Goal: Task Accomplishment & Management: Manage account settings

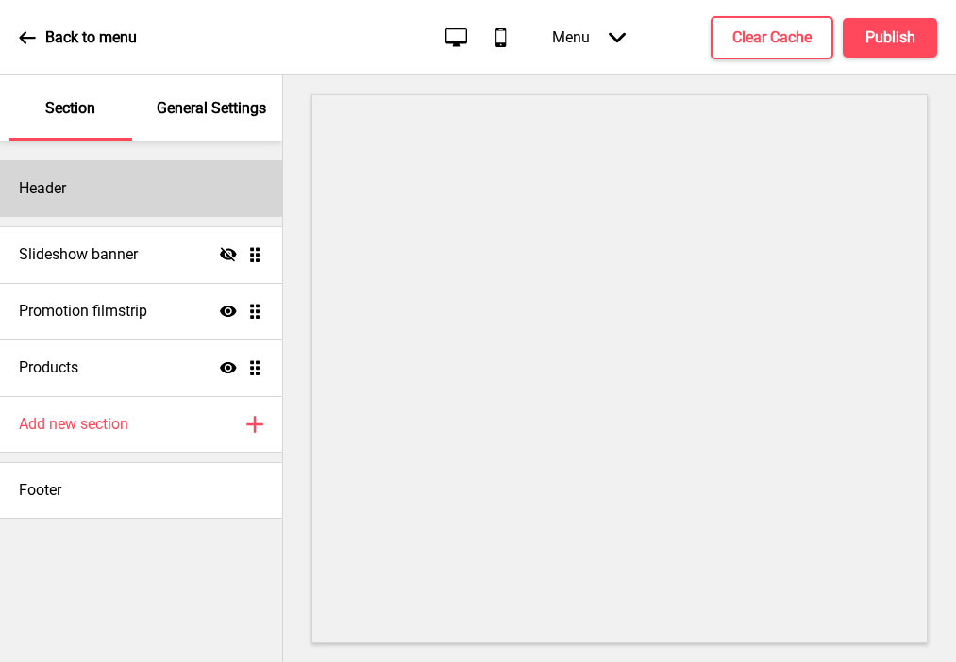
click at [226, 187] on div "Header" at bounding box center [141, 188] width 282 height 57
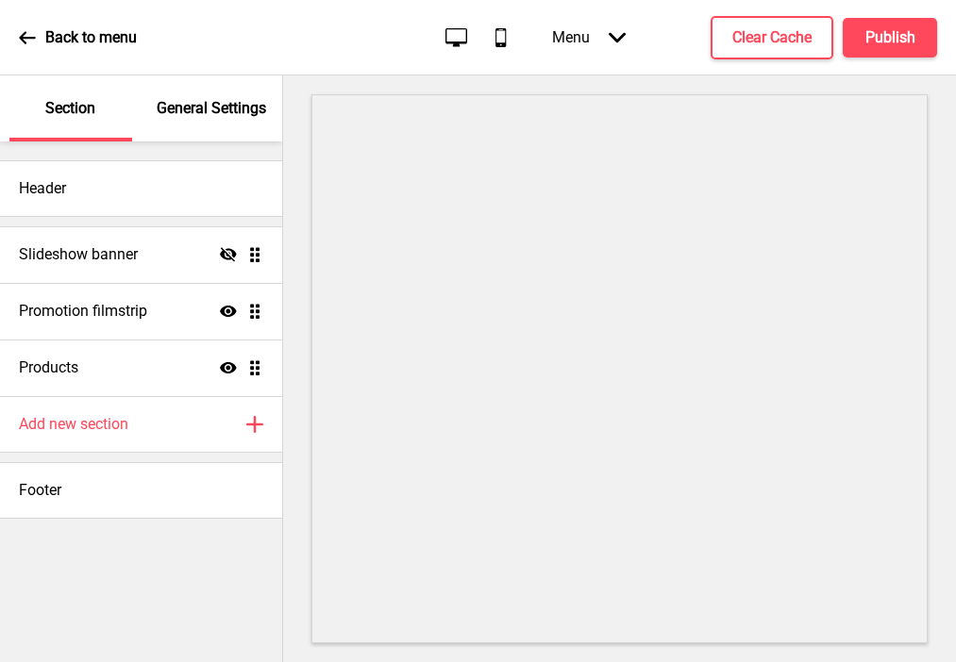
click at [208, 112] on p "General Settings" at bounding box center [211, 108] width 109 height 21
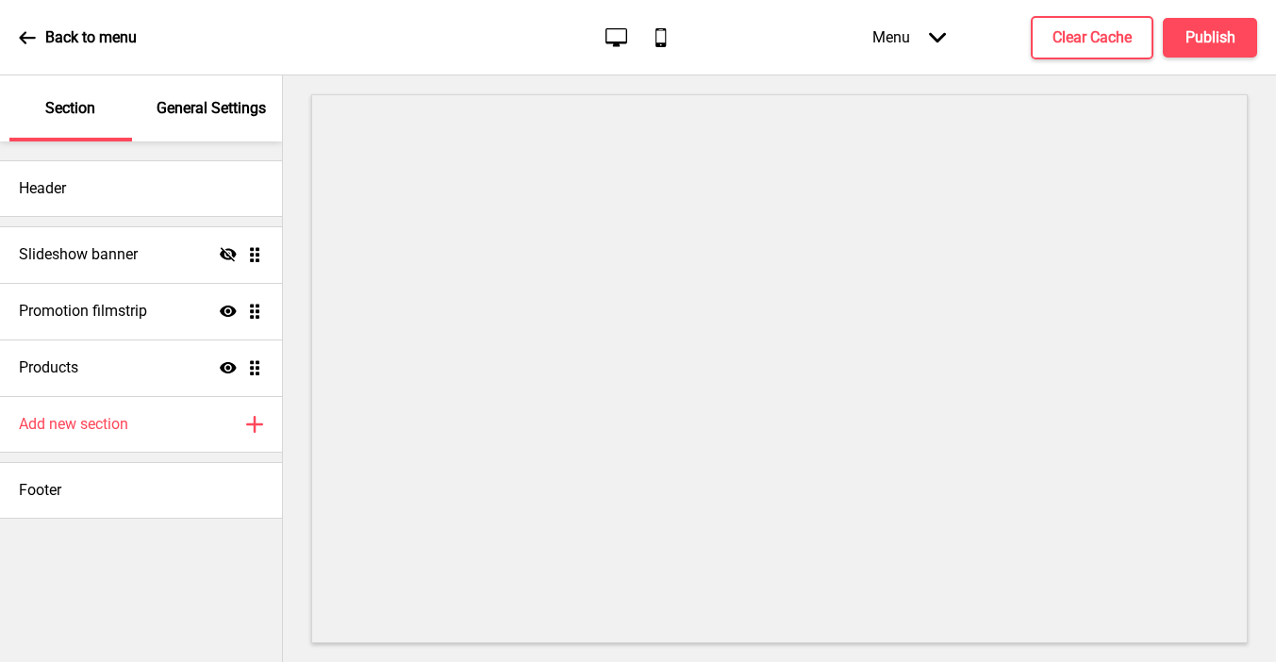
click at [206, 108] on p "General Settings" at bounding box center [211, 108] width 109 height 21
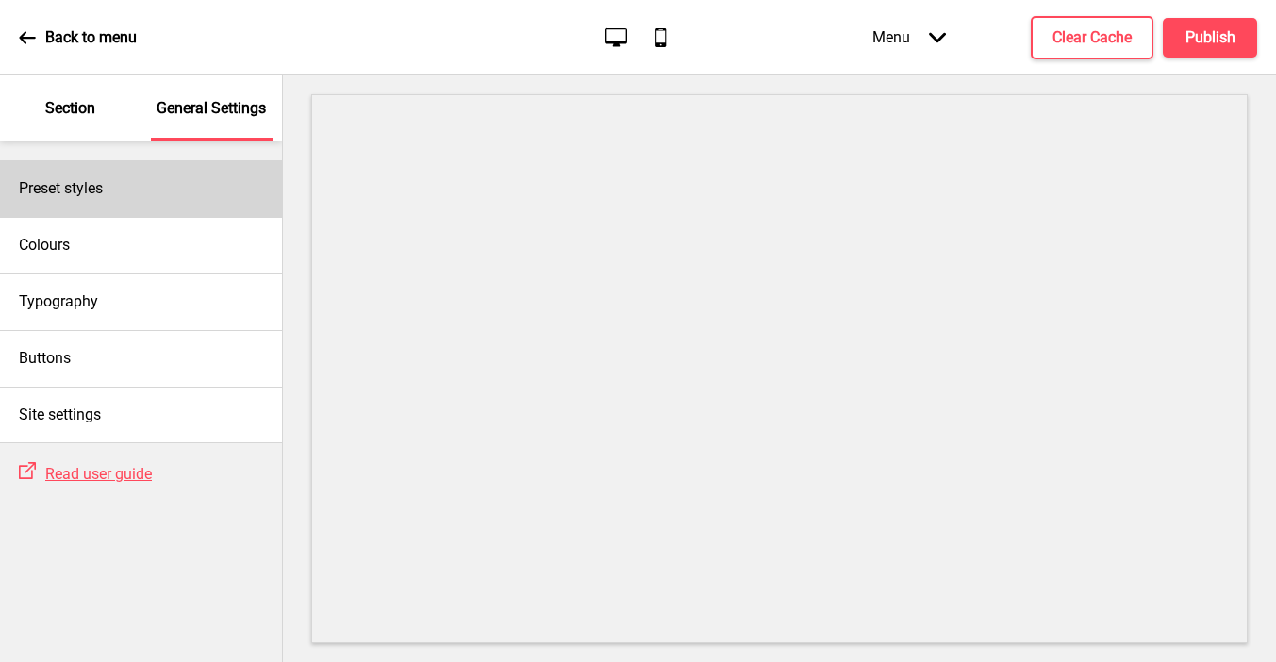
click at [206, 177] on div "Preset styles" at bounding box center [141, 188] width 282 height 57
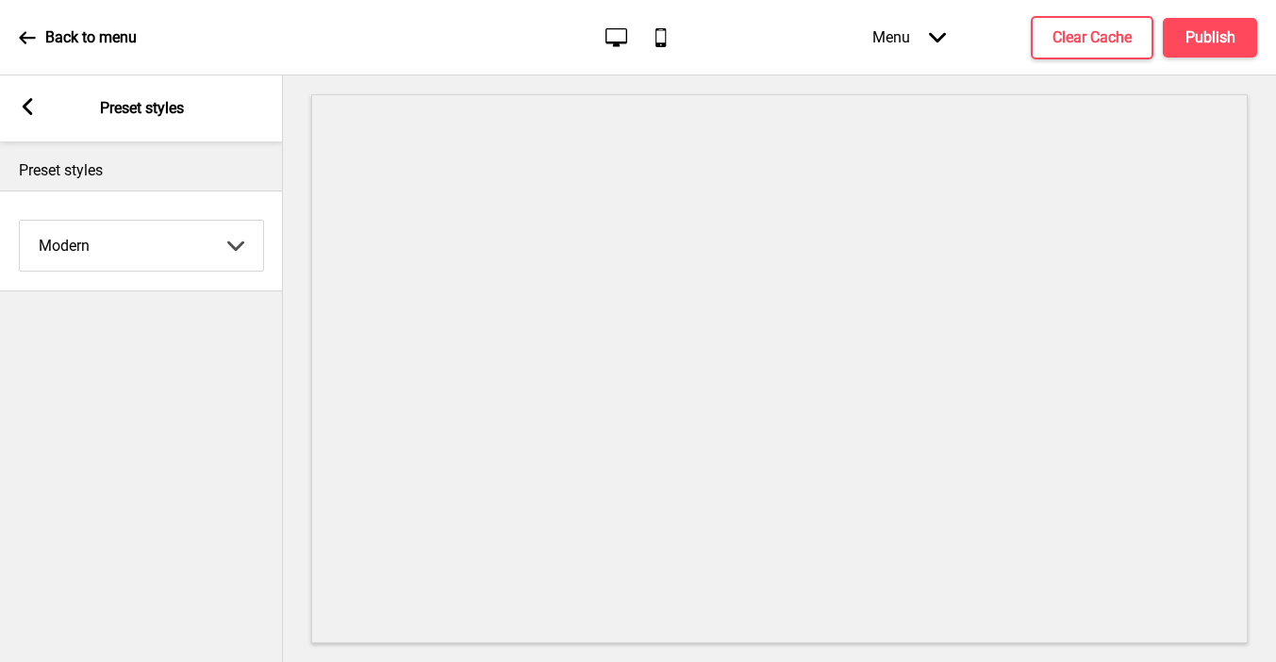
click at [156, 251] on select "Coffee Contrast Dark Earth Marine Minimalist Modern Oddle Pastel Yellow Fruits …" at bounding box center [141, 246] width 243 height 50
select select "minimalist"
click at [20, 221] on select "Coffee Contrast Dark Earth Marine Minimalist Modern Oddle Pastel Yellow Fruits …" at bounding box center [141, 246] width 243 height 50
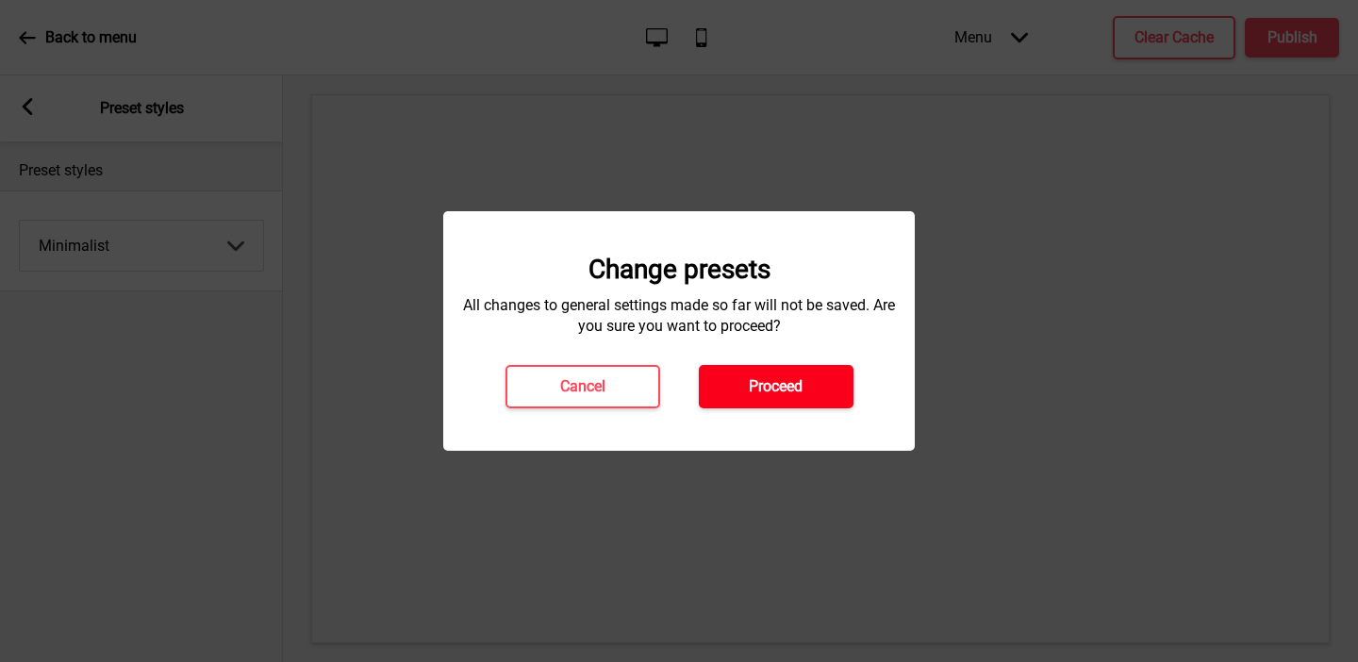
click at [806, 387] on button "Proceed" at bounding box center [776, 386] width 155 height 43
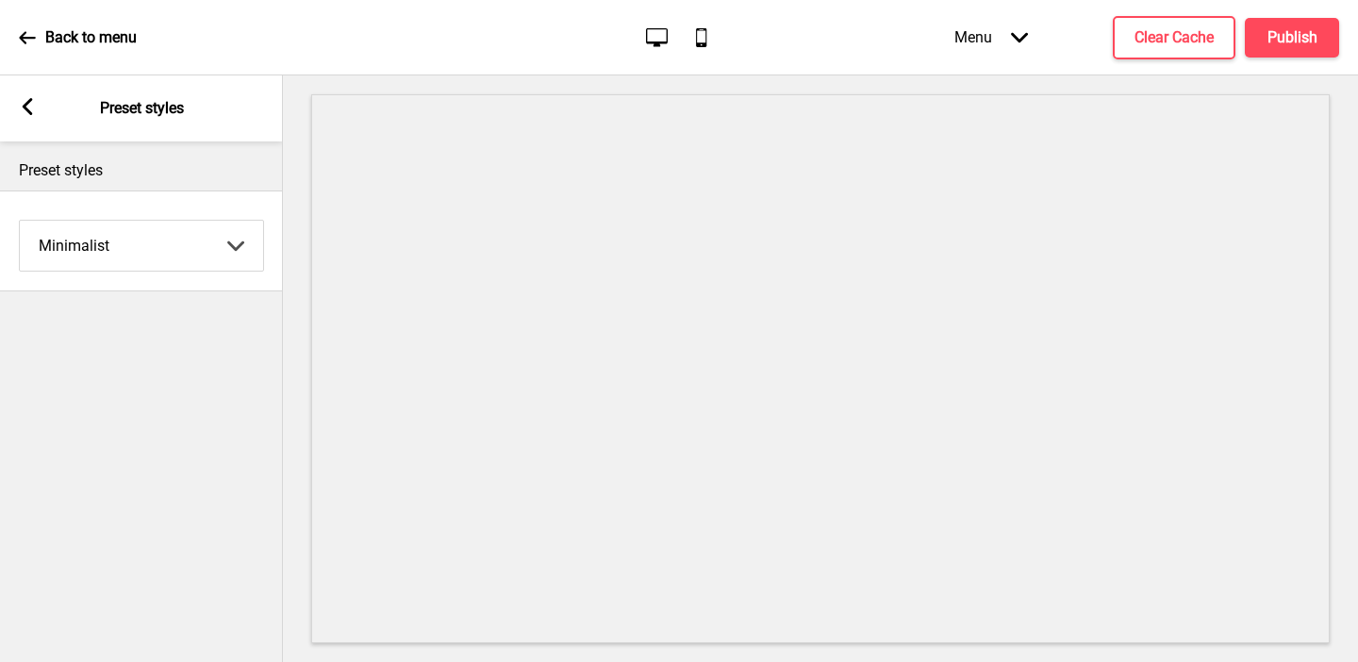
click at [25, 101] on rect at bounding box center [27, 106] width 17 height 17
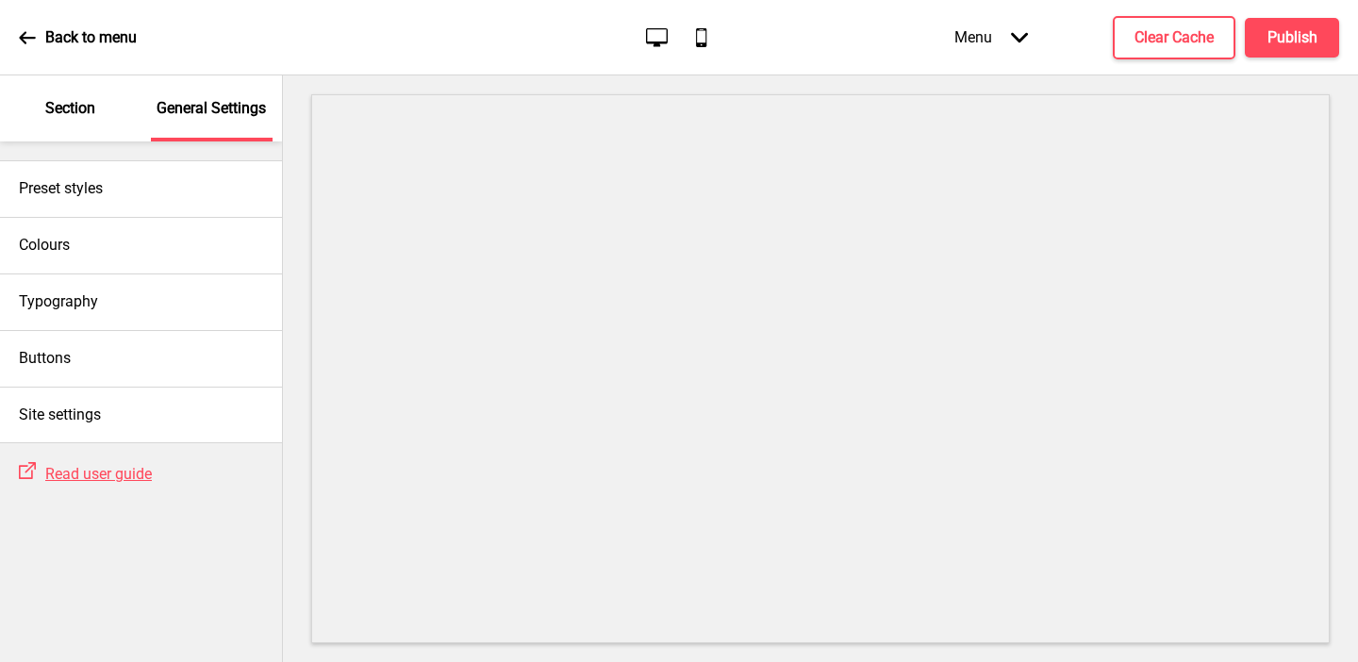
click at [87, 125] on div "Section" at bounding box center [70, 108] width 123 height 66
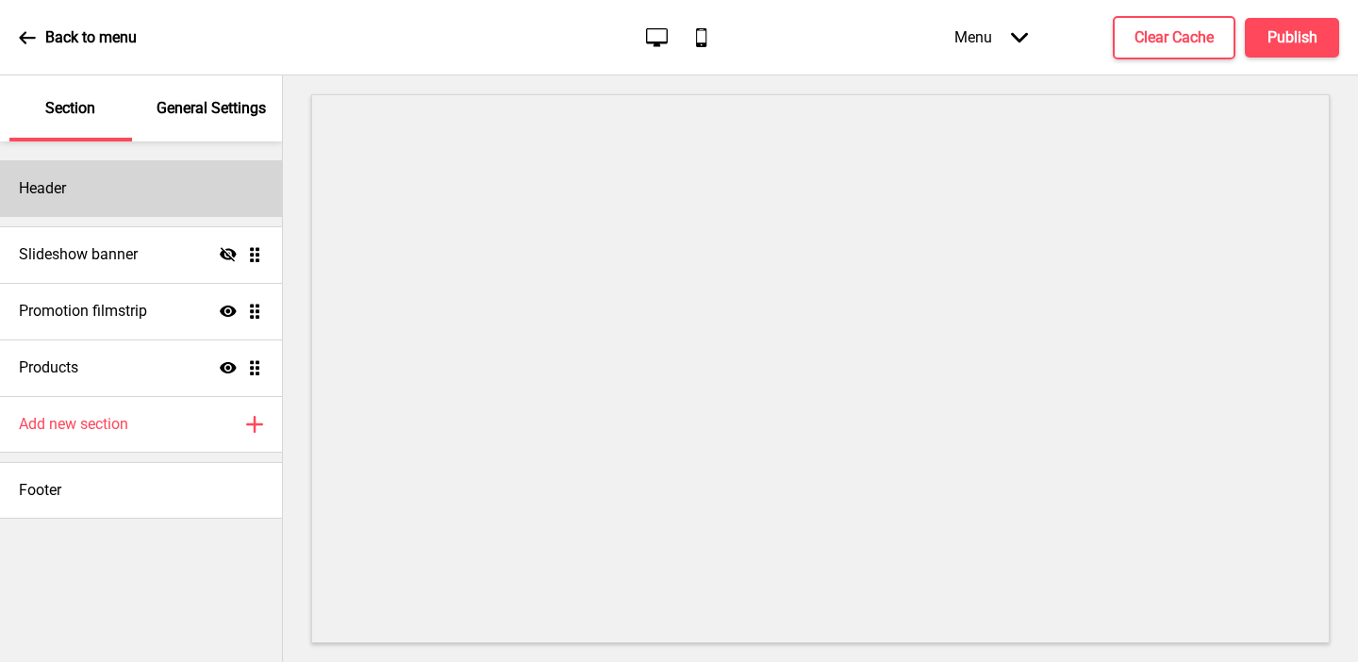
click at [175, 193] on div "Header" at bounding box center [141, 188] width 282 height 57
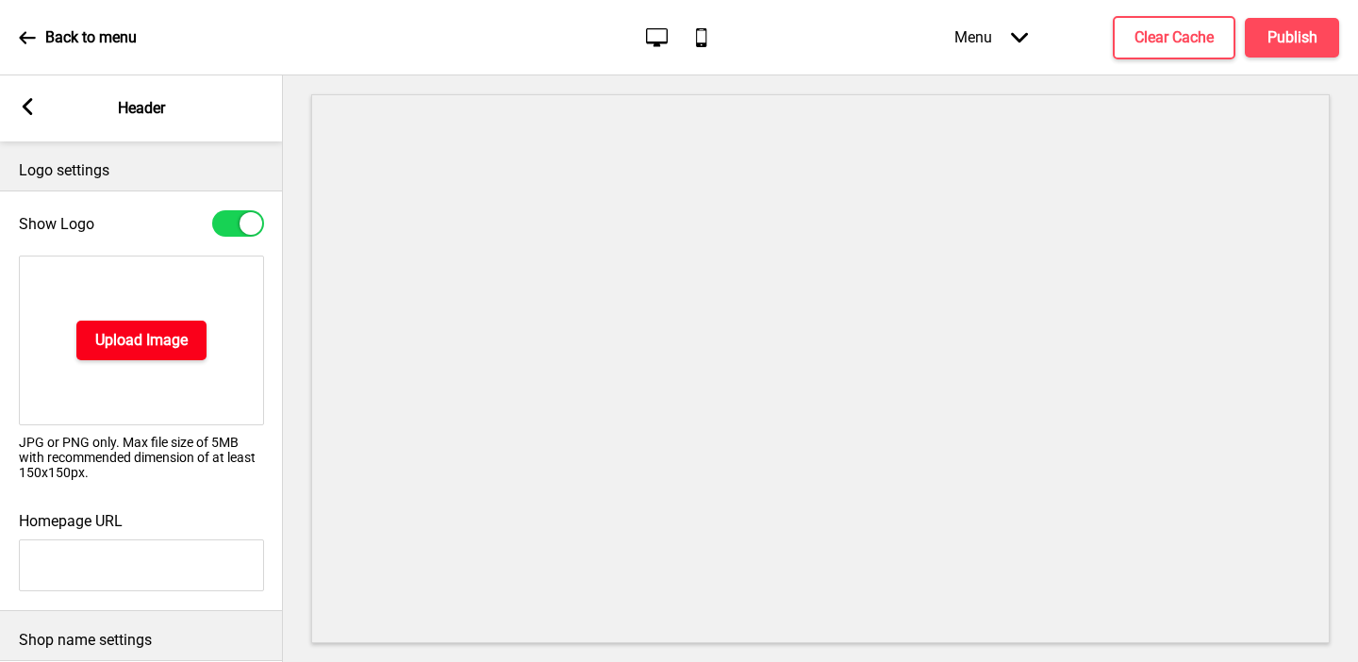
click at [141, 336] on h4 "Upload Image" at bounding box center [141, 340] width 92 height 21
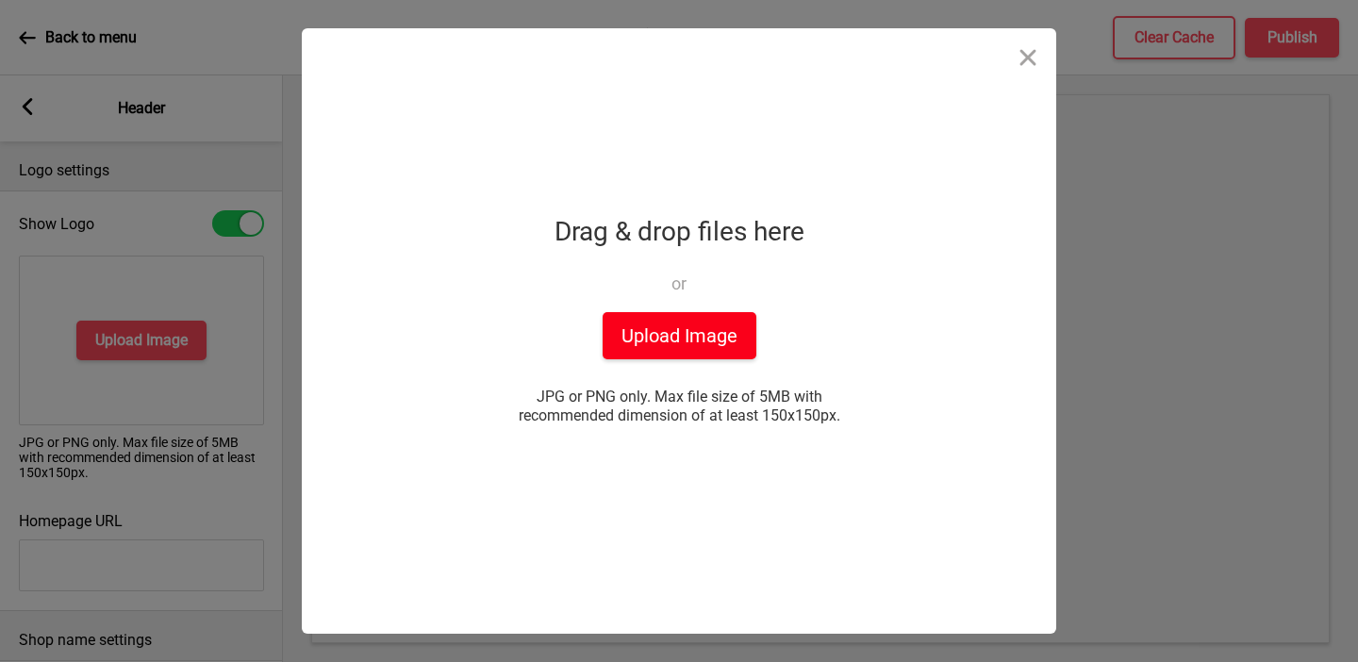
click at [656, 341] on button "Upload Image" at bounding box center [680, 335] width 154 height 47
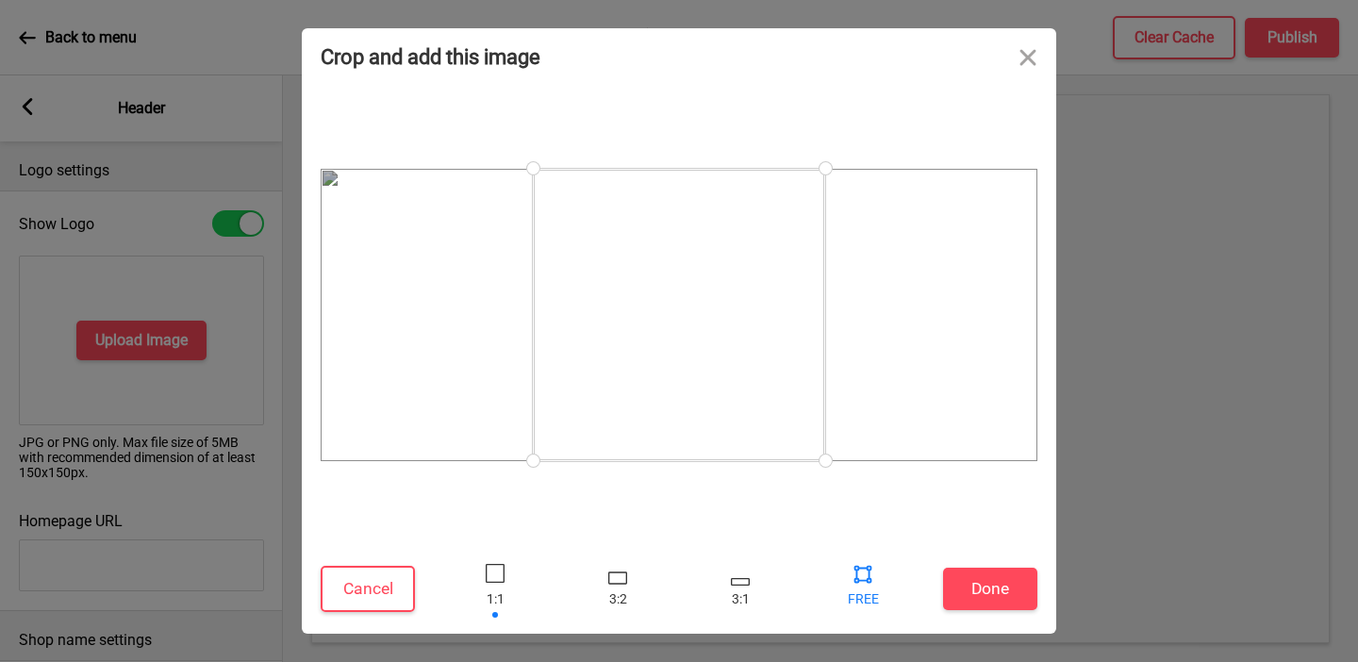
click at [863, 573] on div at bounding box center [863, 573] width 28 height 28
drag, startPoint x: 827, startPoint y: 174, endPoint x: 1072, endPoint y: 212, distance: 248.3
click at [955, 212] on div "Crop and add this image Cancel Done Drop a file here Drag & drop files here or …" at bounding box center [679, 331] width 1358 height 662
drag, startPoint x: 534, startPoint y: 459, endPoint x: 308, endPoint y: 438, distance: 227.4
click at [308, 438] on div at bounding box center [321, 438] width 33 height 33
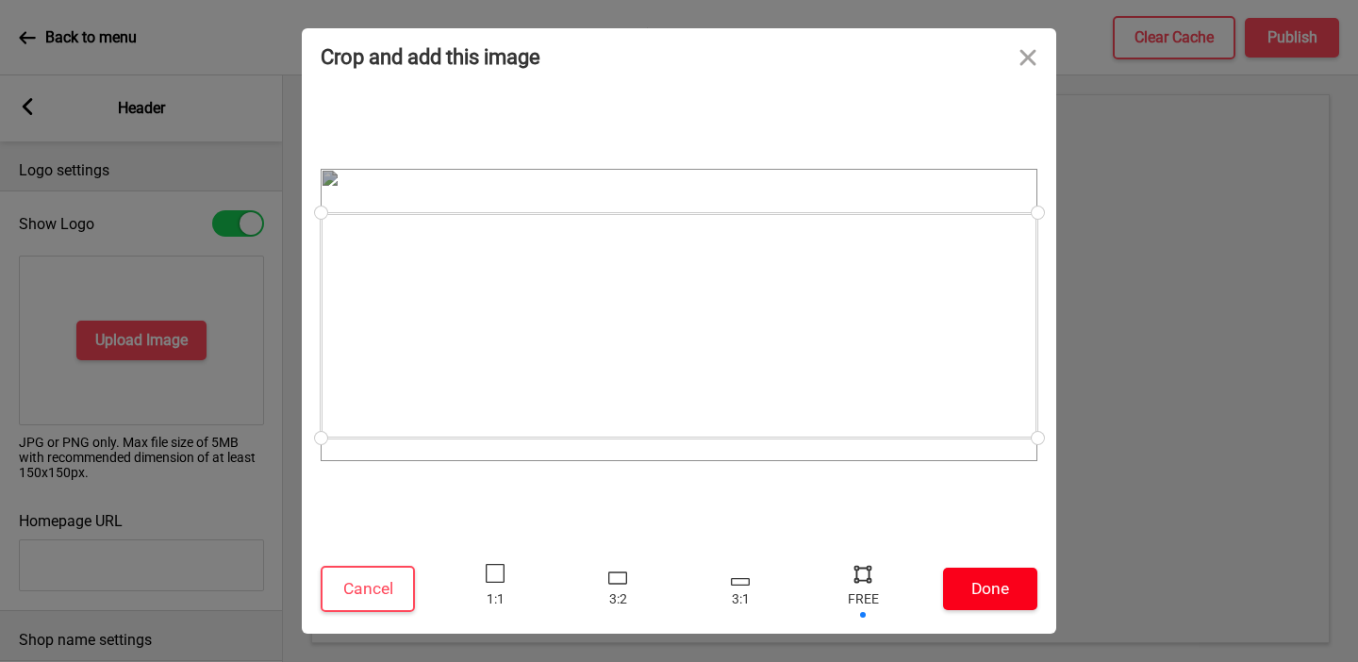
click at [955, 596] on button "Done" at bounding box center [990, 589] width 94 height 42
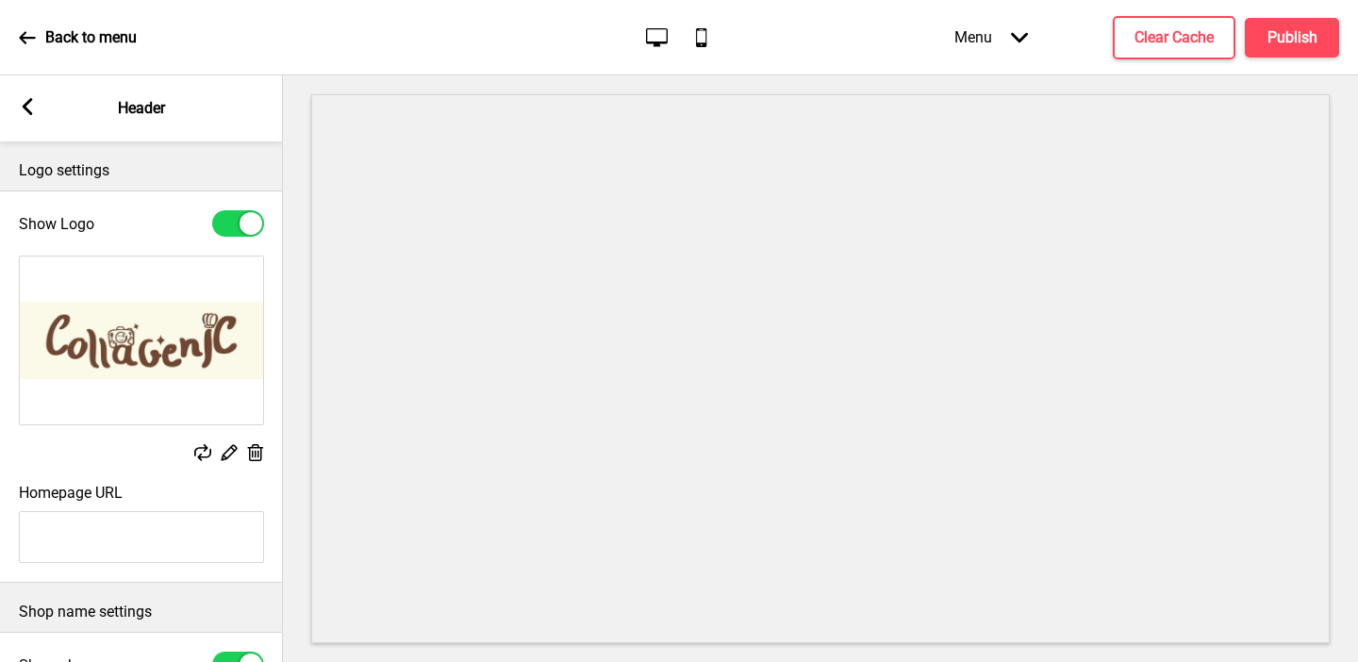
type input "#fbfae8"
click at [121, 475] on div "Homepage URL" at bounding box center [141, 523] width 283 height 98
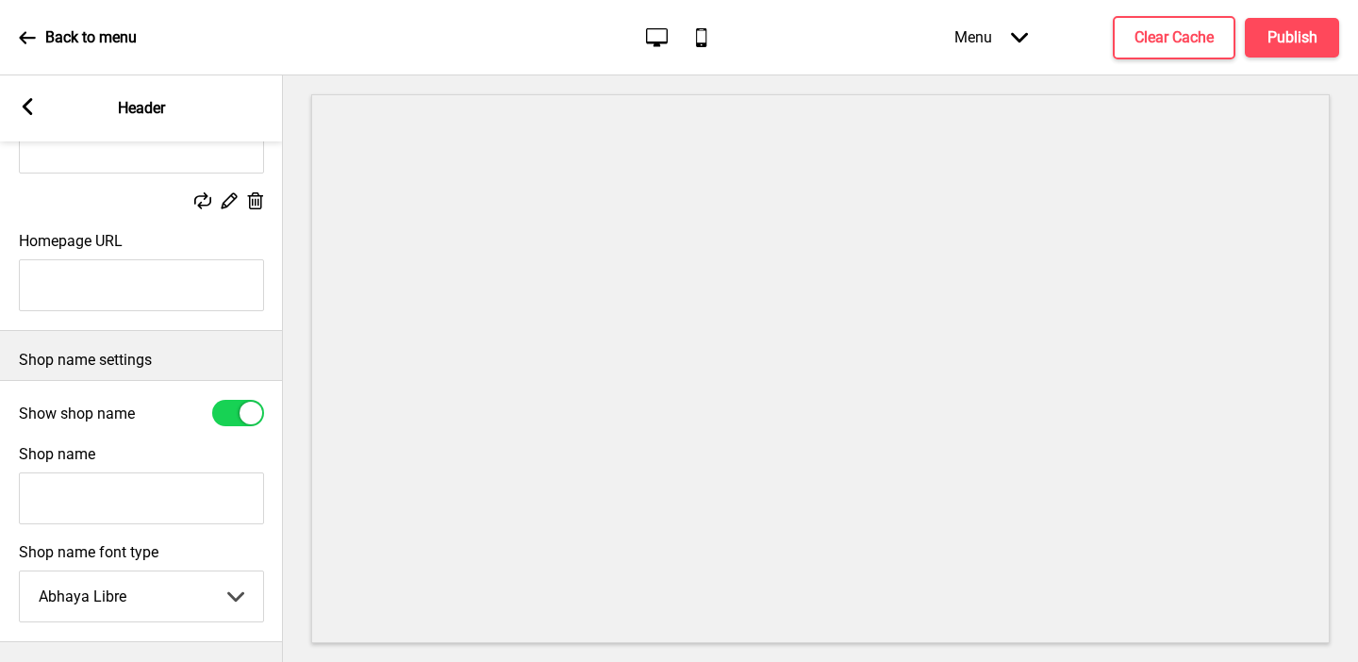
scroll to position [411, 0]
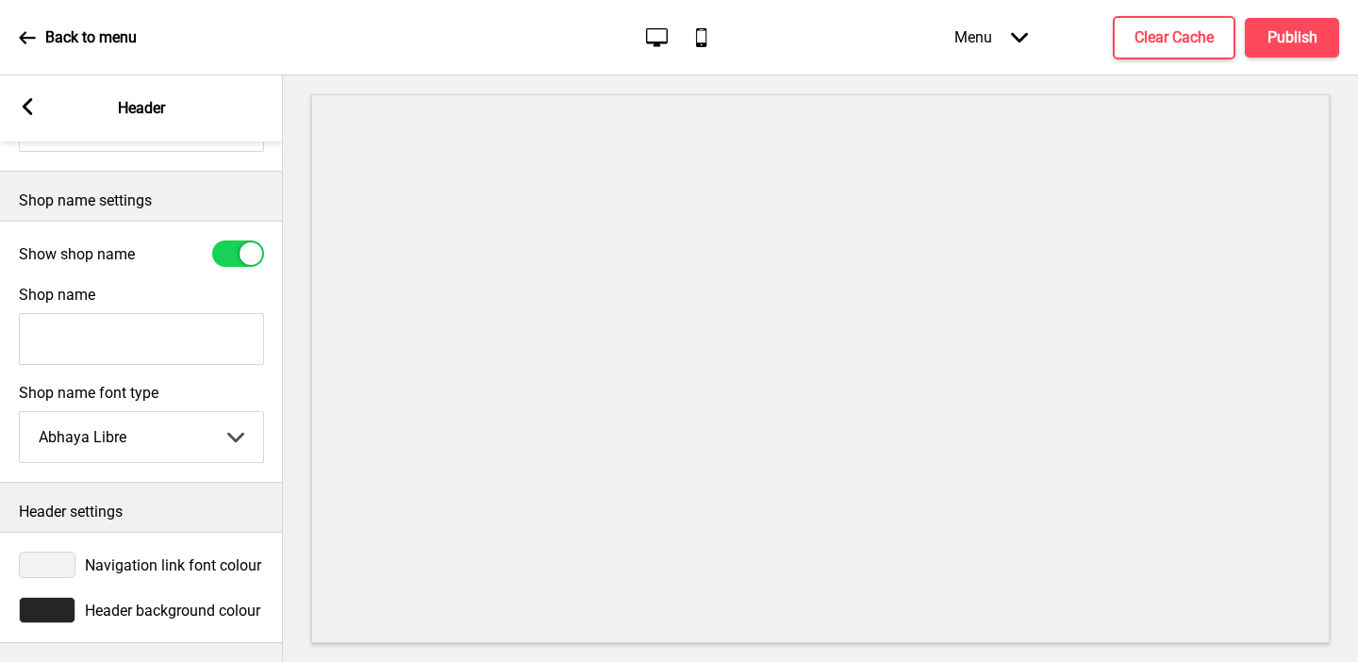
click at [59, 614] on div at bounding box center [47, 610] width 57 height 26
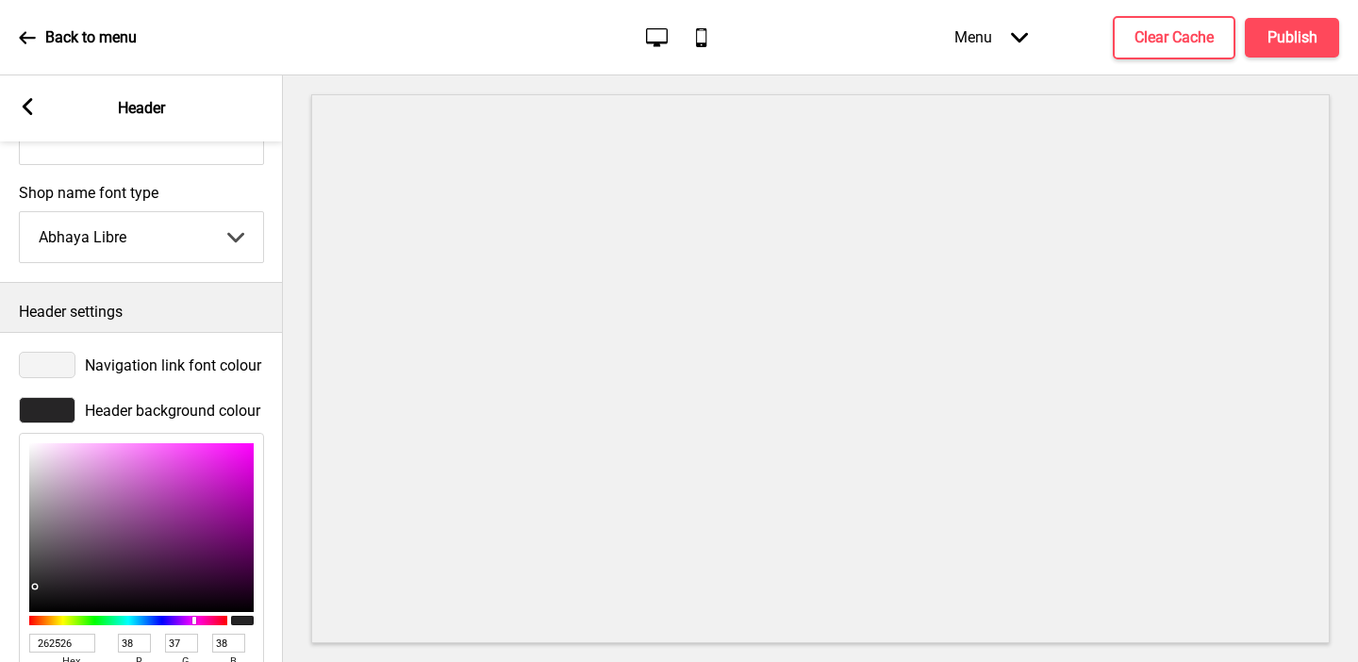
scroll to position [713, 0]
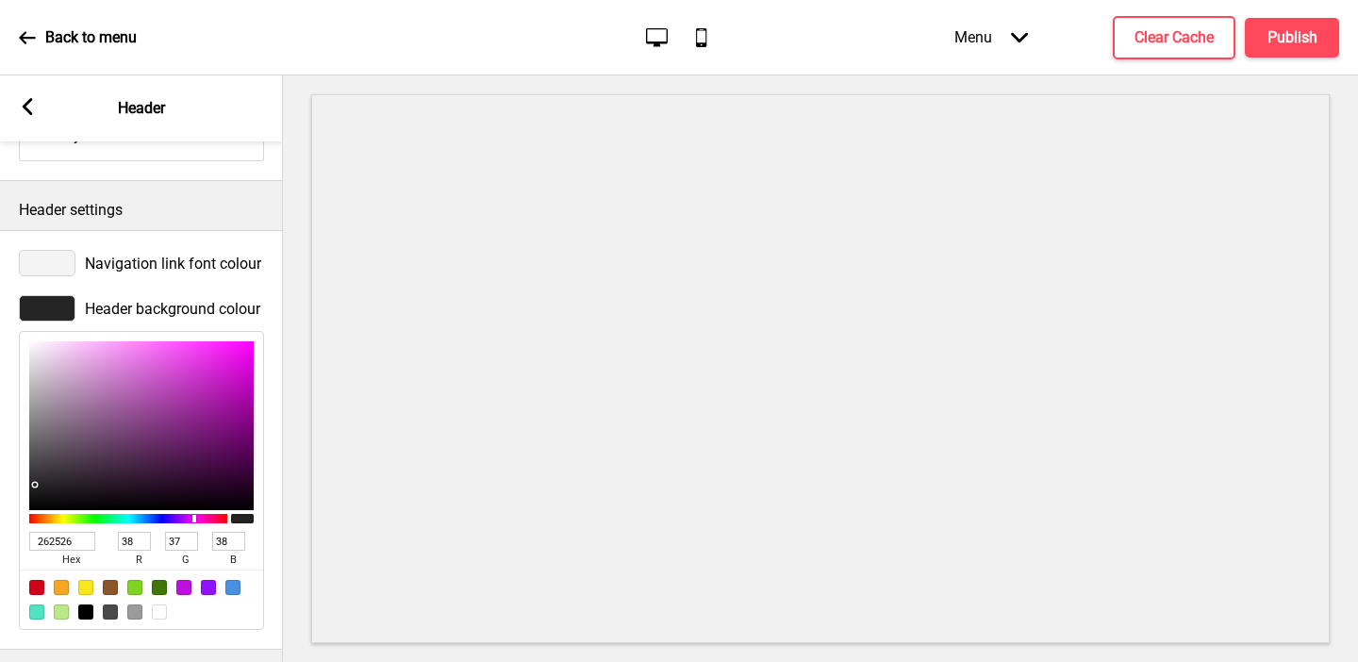
click at [52, 542] on input "262526" at bounding box center [62, 541] width 66 height 19
paste input "fbfae8"
type input "fbfae8"
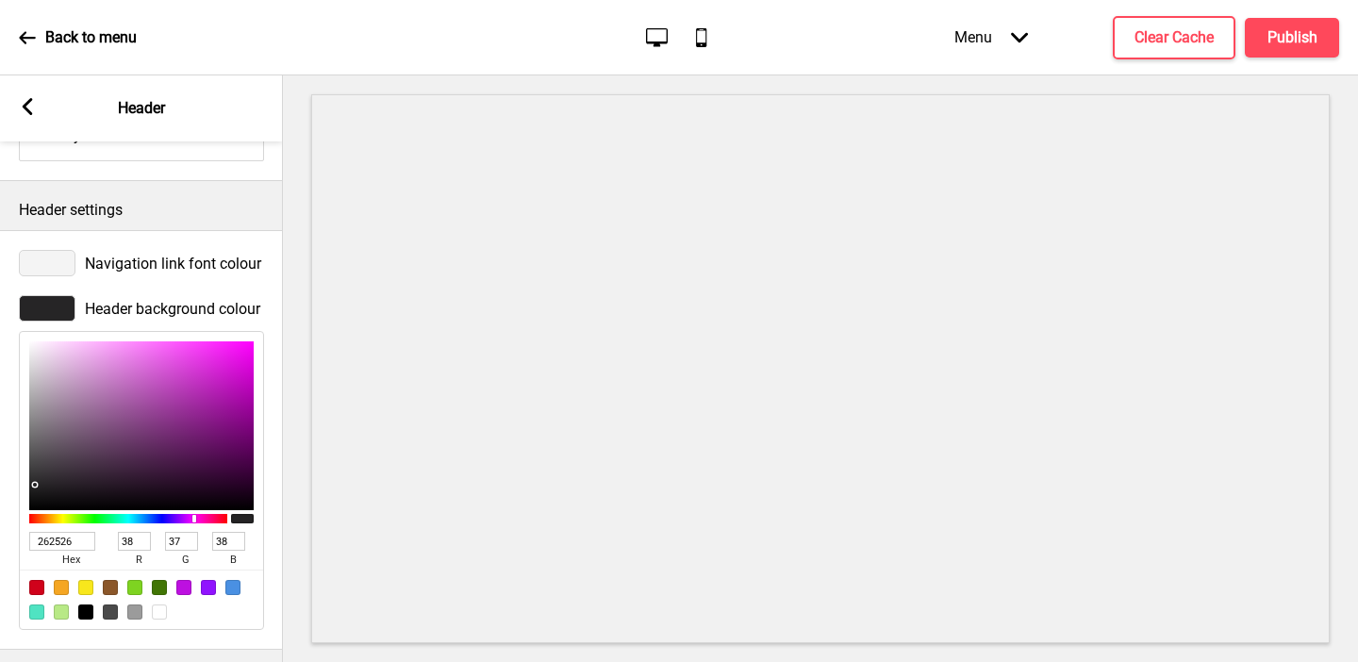
type input "251"
type input "250"
type input "232"
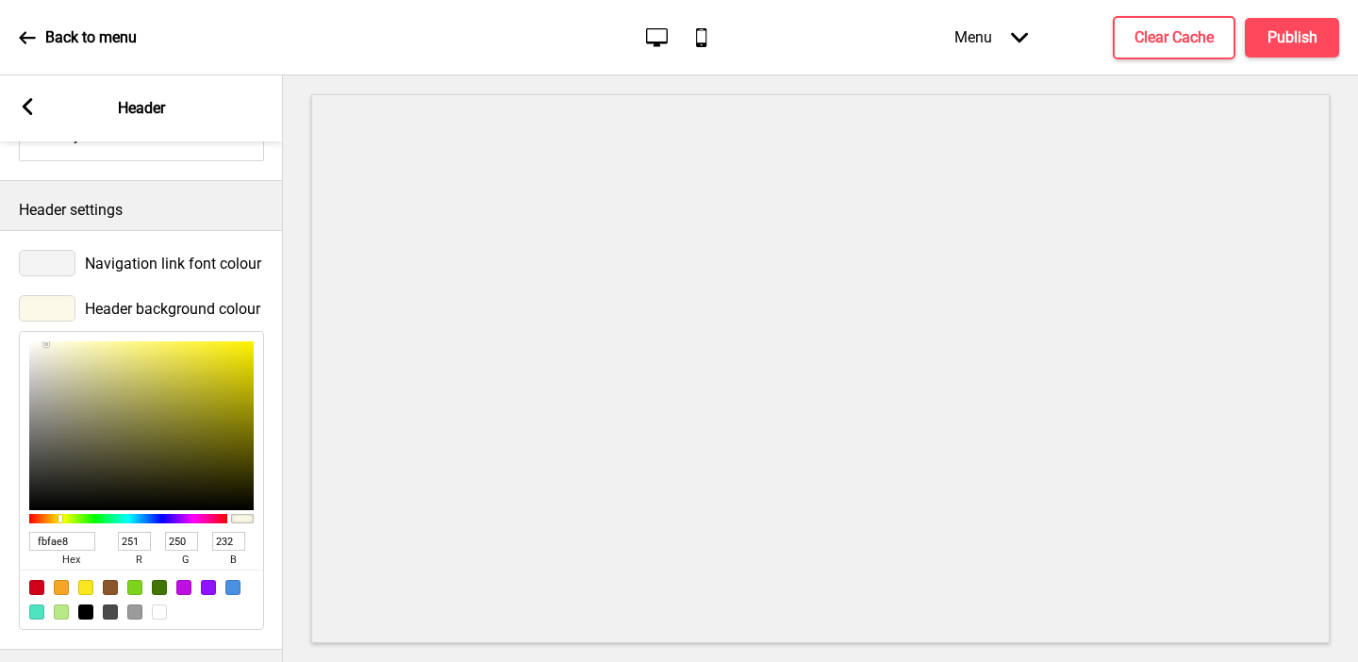
type input "FBFAE8"
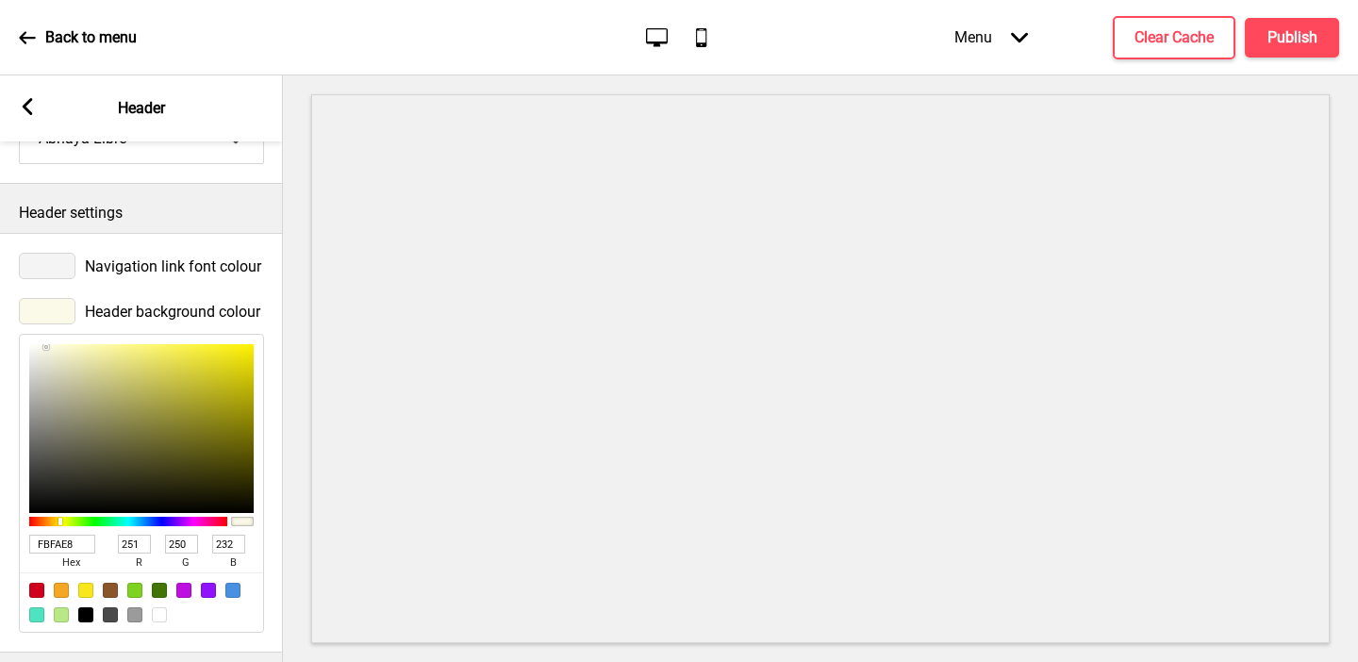
scroll to position [720, 0]
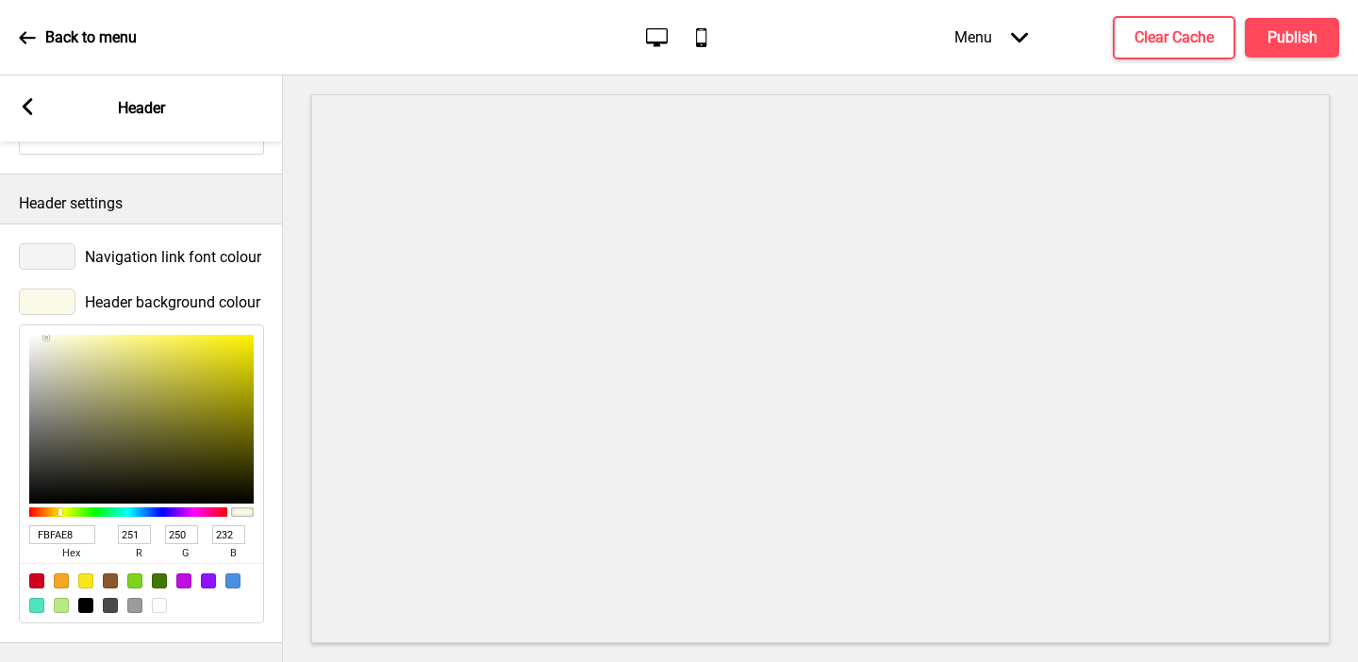
click at [79, 537] on input "FBFAE8" at bounding box center [62, 534] width 66 height 19
click at [51, 262] on div at bounding box center [47, 256] width 57 height 26
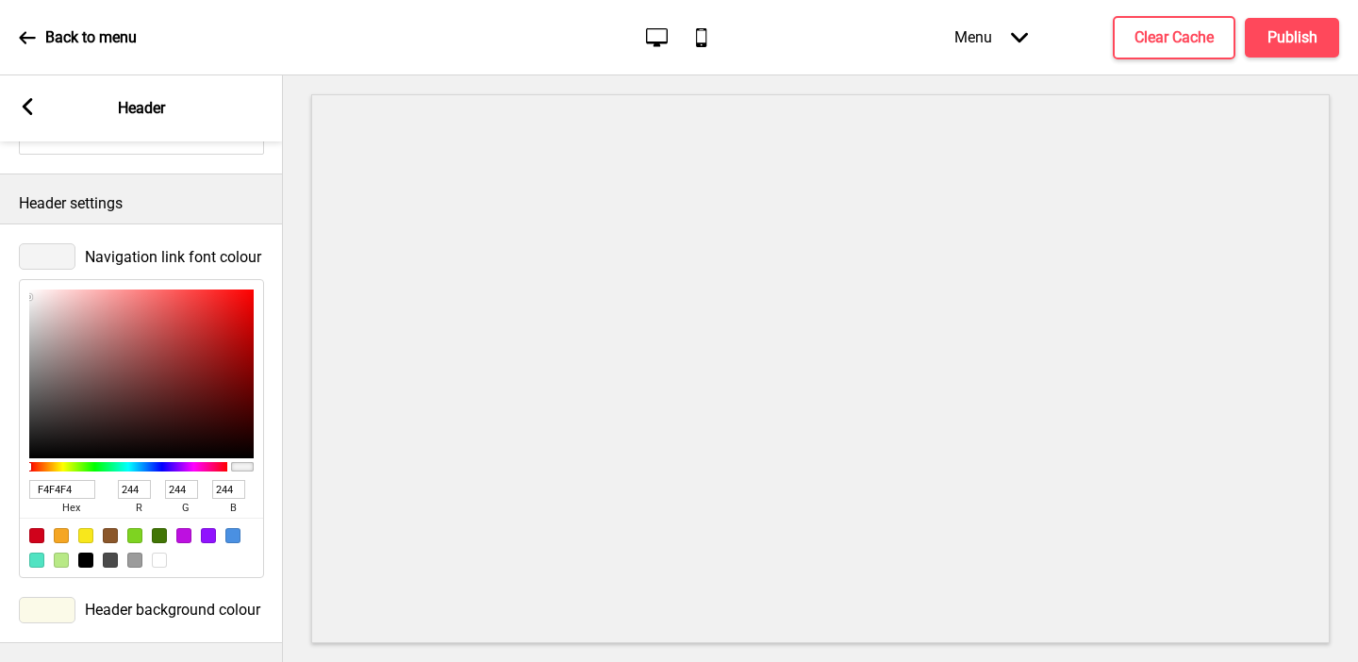
click at [57, 494] on input "F4F4F4" at bounding box center [62, 489] width 66 height 19
paste input "714633"
type input "714633"
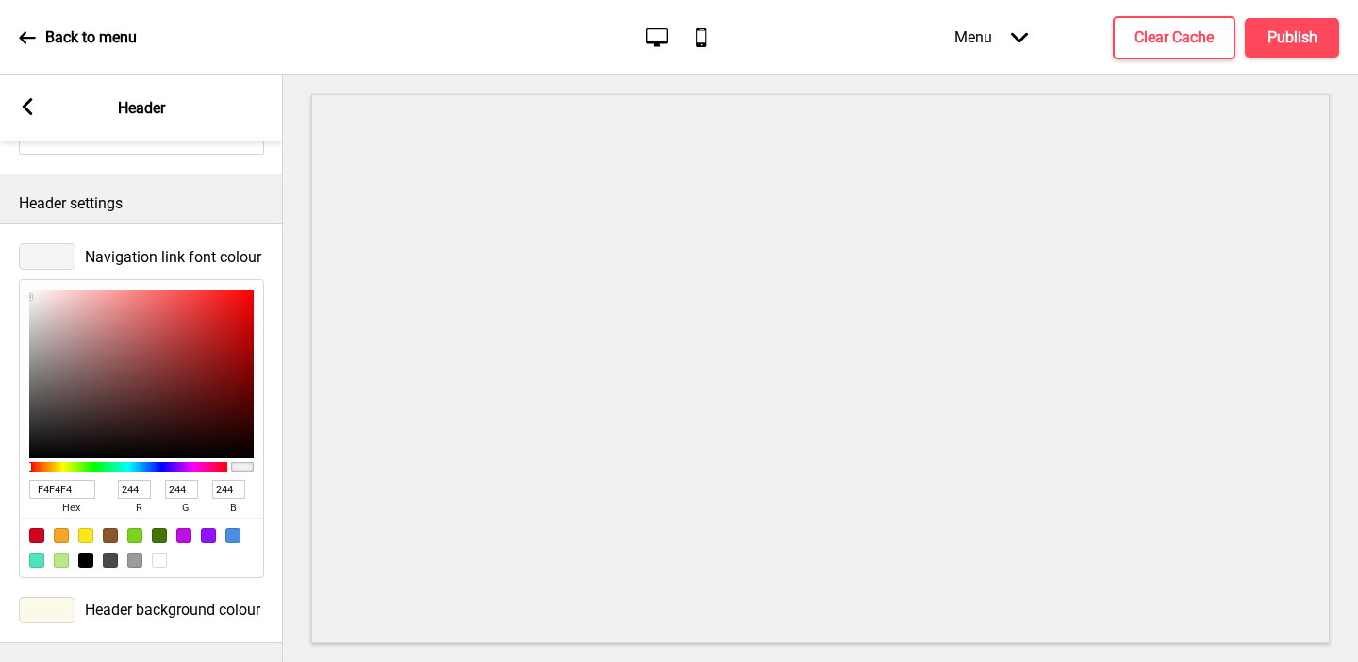
type input "113"
type input "70"
type input "51"
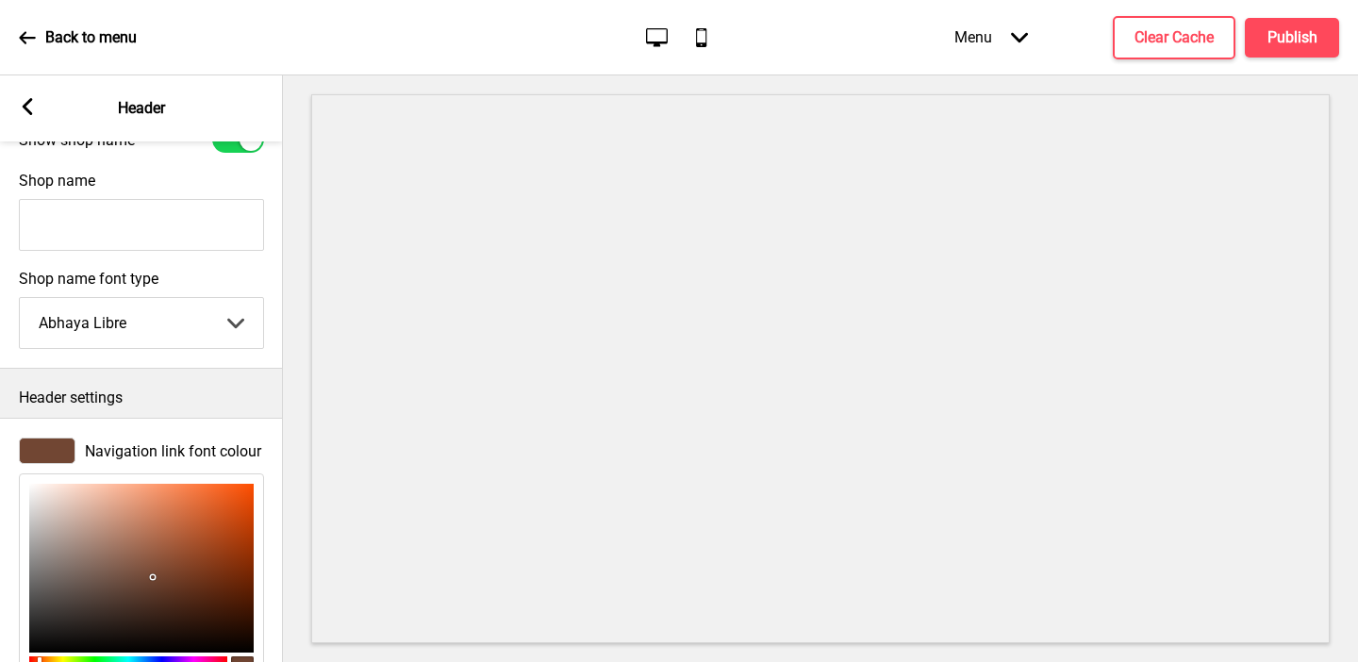
scroll to position [446, 0]
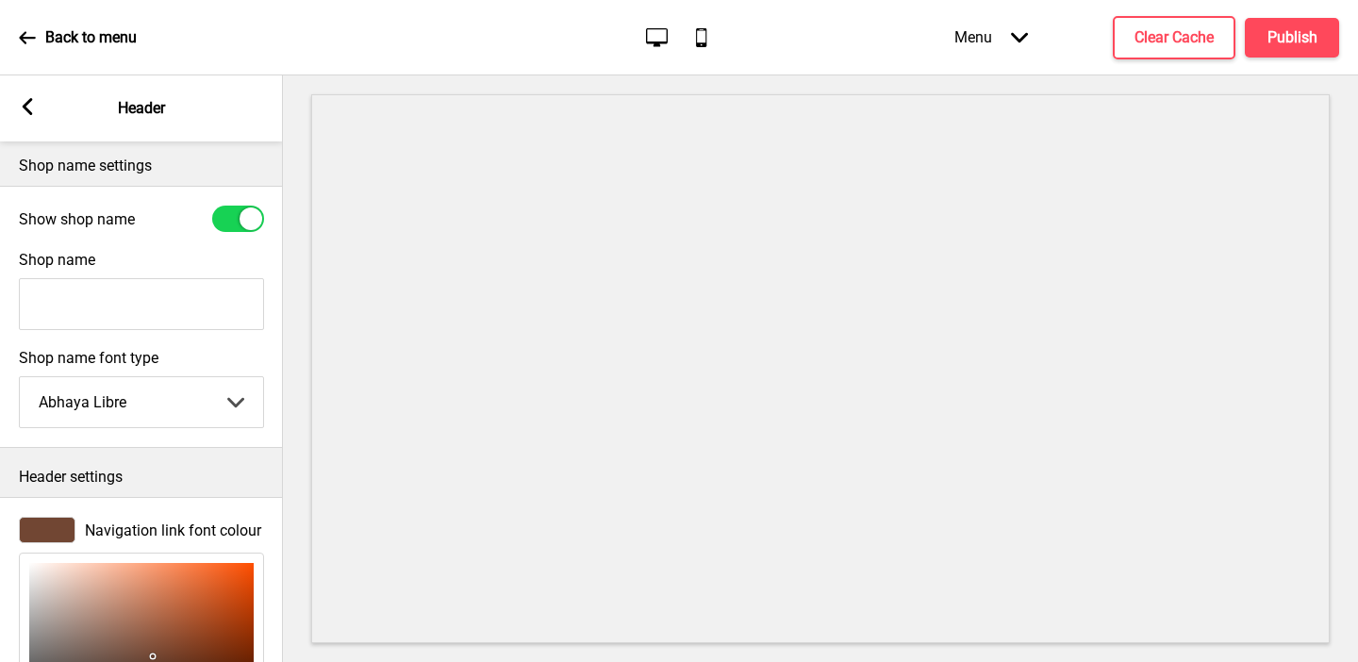
type input "714633"
click at [91, 297] on input "Shop name" at bounding box center [141, 304] width 245 height 52
type input "Collagenic"
click at [231, 223] on div at bounding box center [238, 219] width 52 height 26
checkbox input "false"
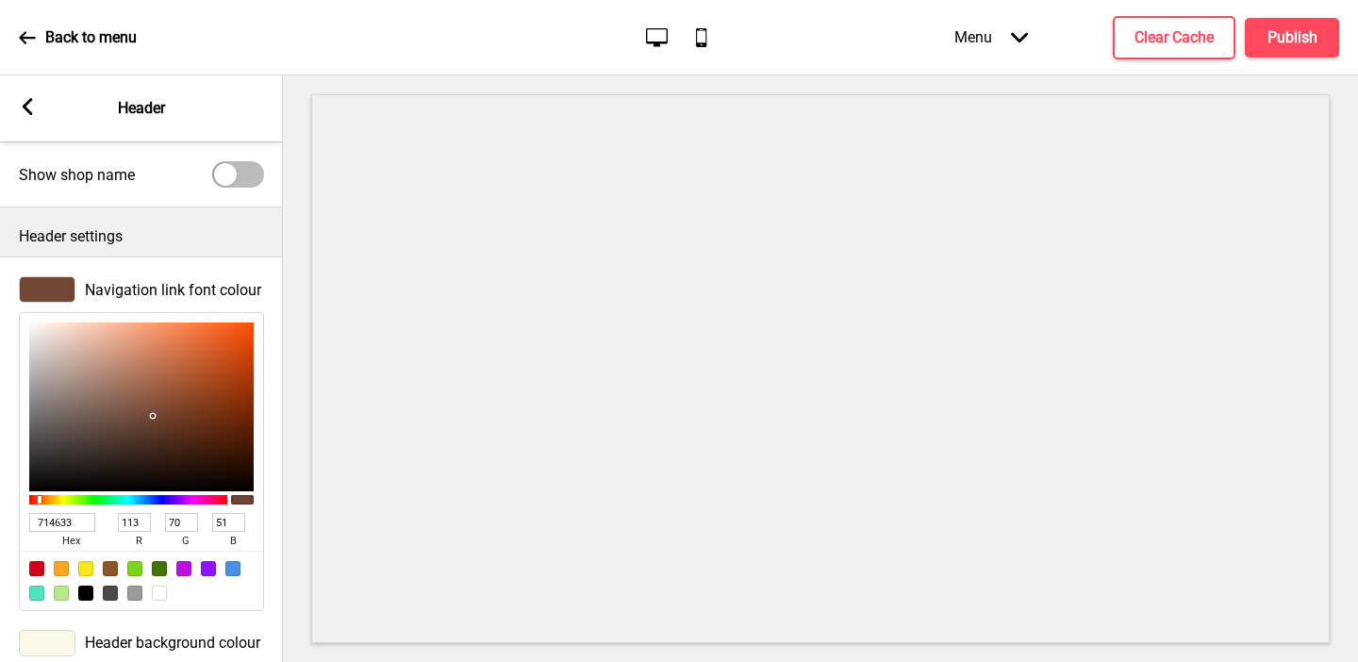
scroll to position [523, 0]
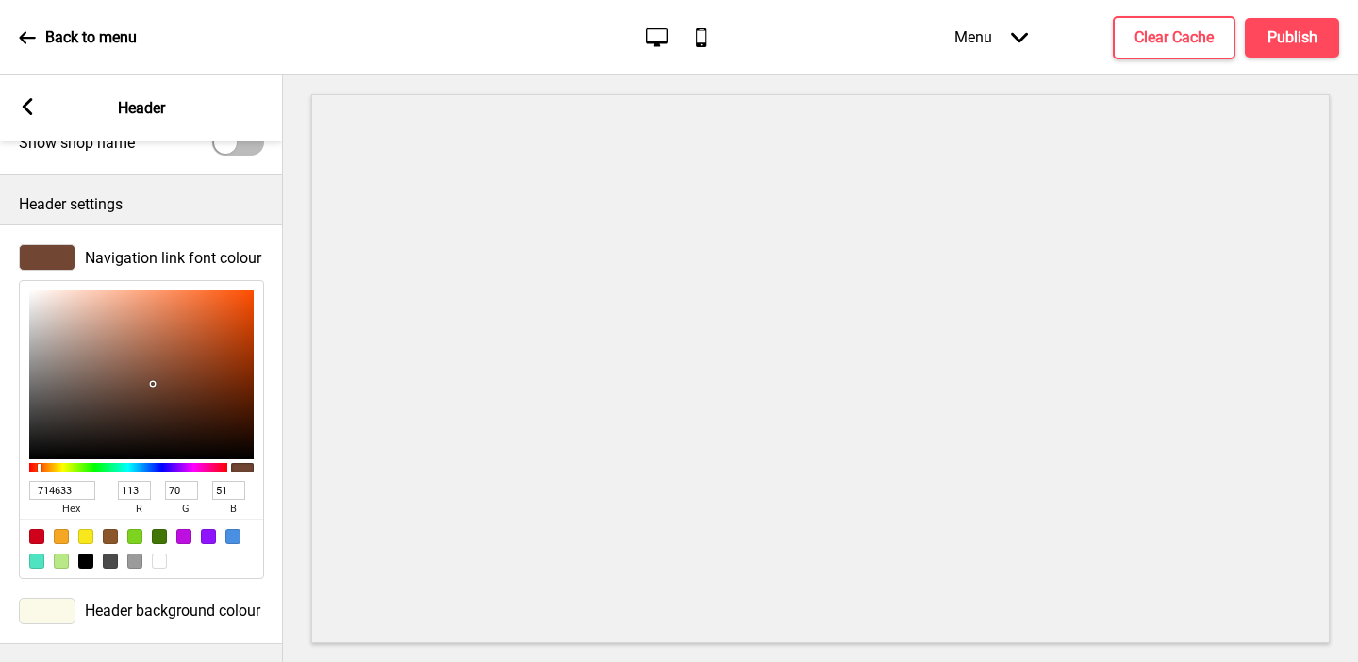
click at [48, 611] on div at bounding box center [47, 611] width 57 height 26
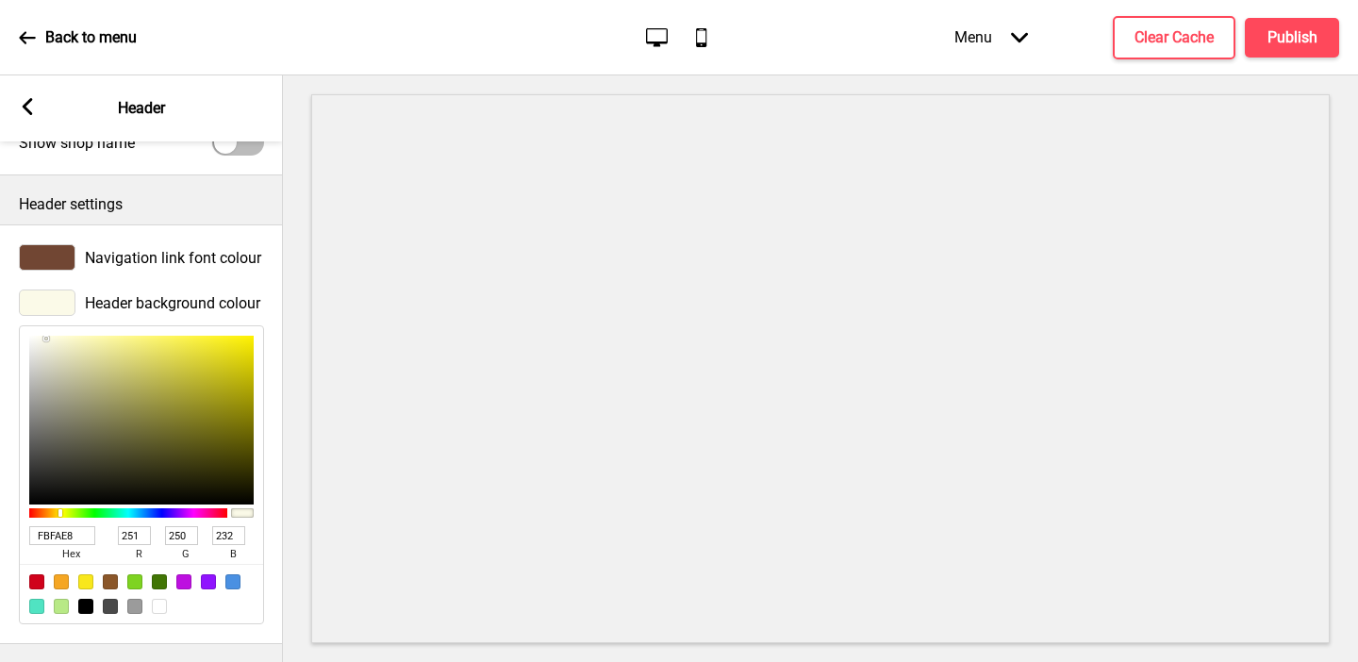
click at [59, 261] on div at bounding box center [47, 257] width 57 height 26
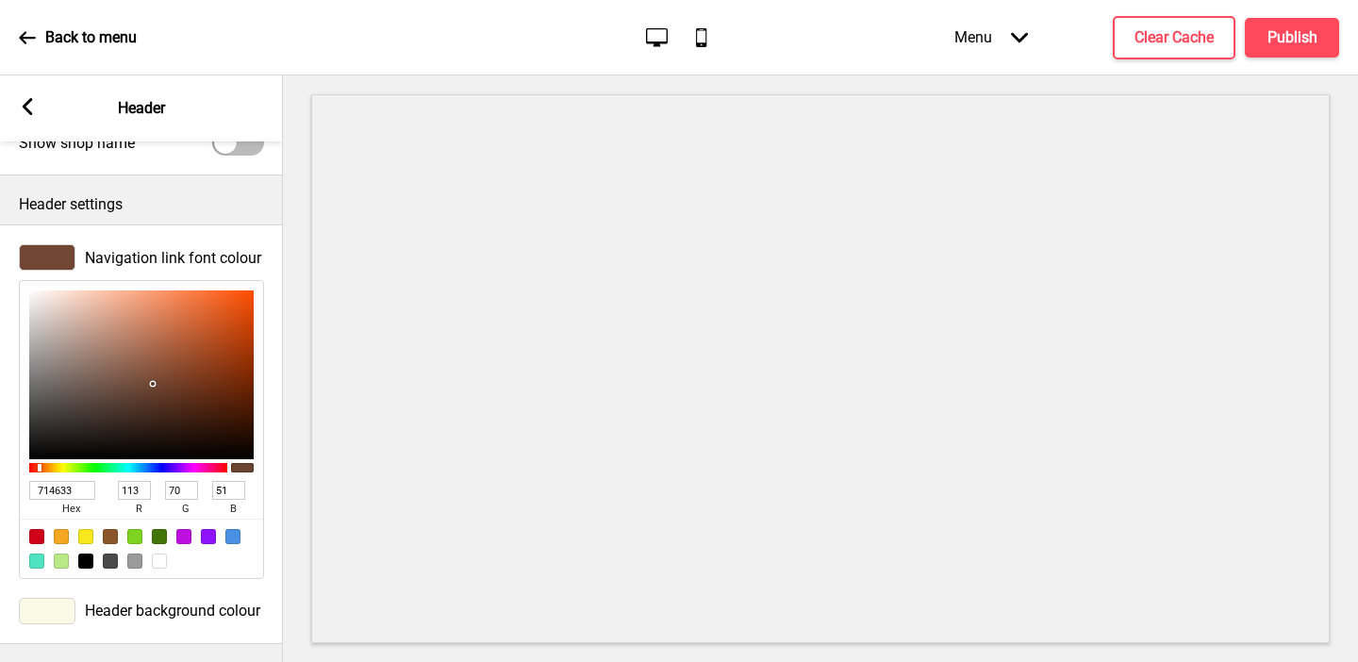
click at [62, 489] on input "714633" at bounding box center [62, 490] width 66 height 19
click at [30, 98] on icon at bounding box center [28, 106] width 10 height 17
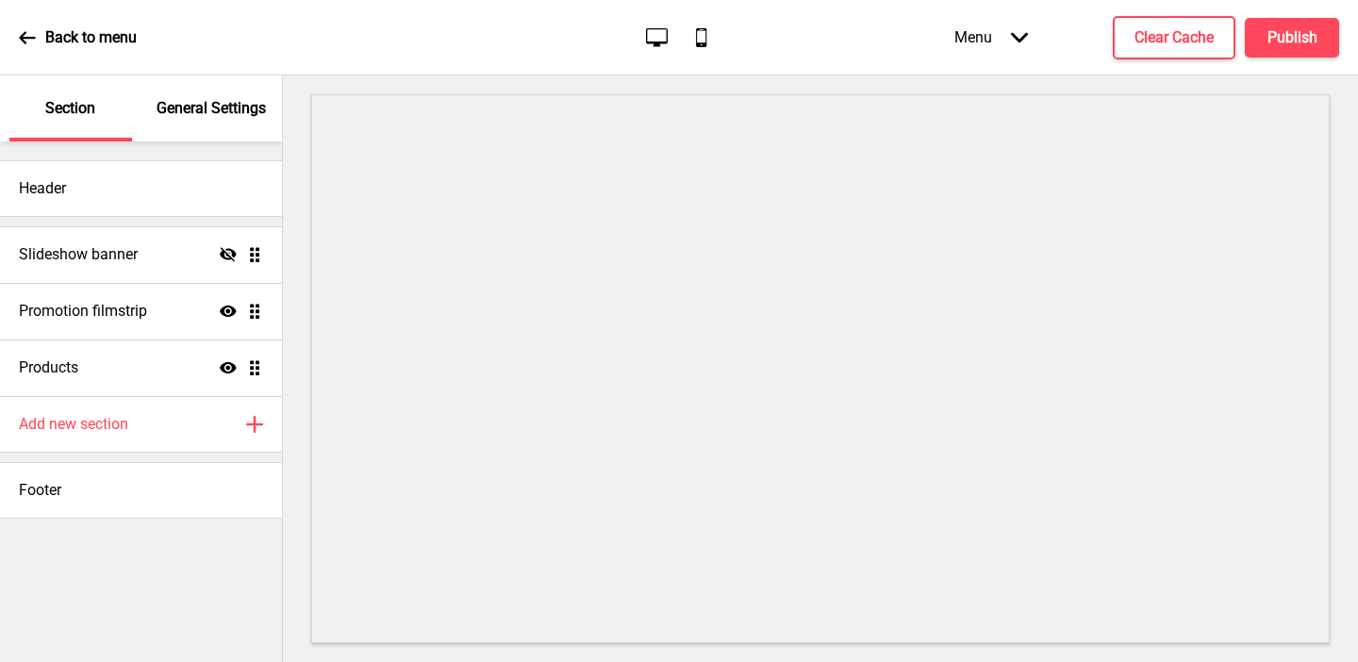
click at [214, 111] on p "General Settings" at bounding box center [211, 108] width 109 height 21
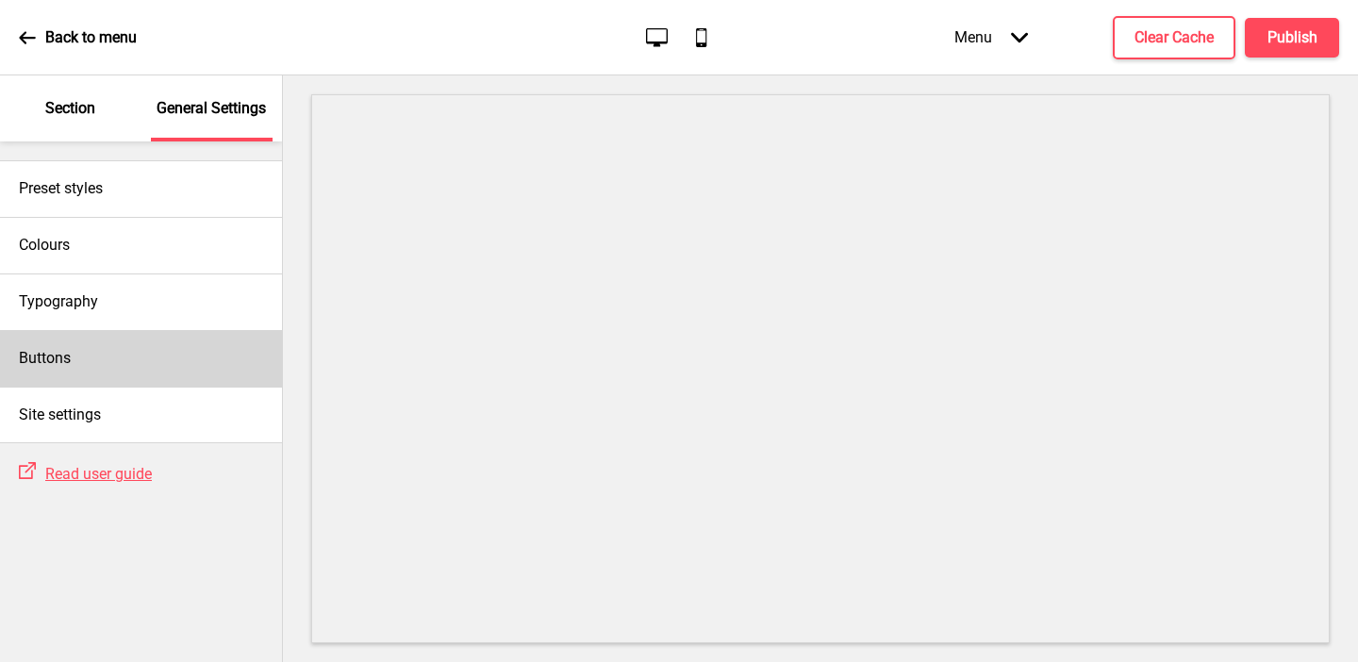
click at [85, 359] on div "Buttons" at bounding box center [141, 358] width 282 height 57
select select "square"
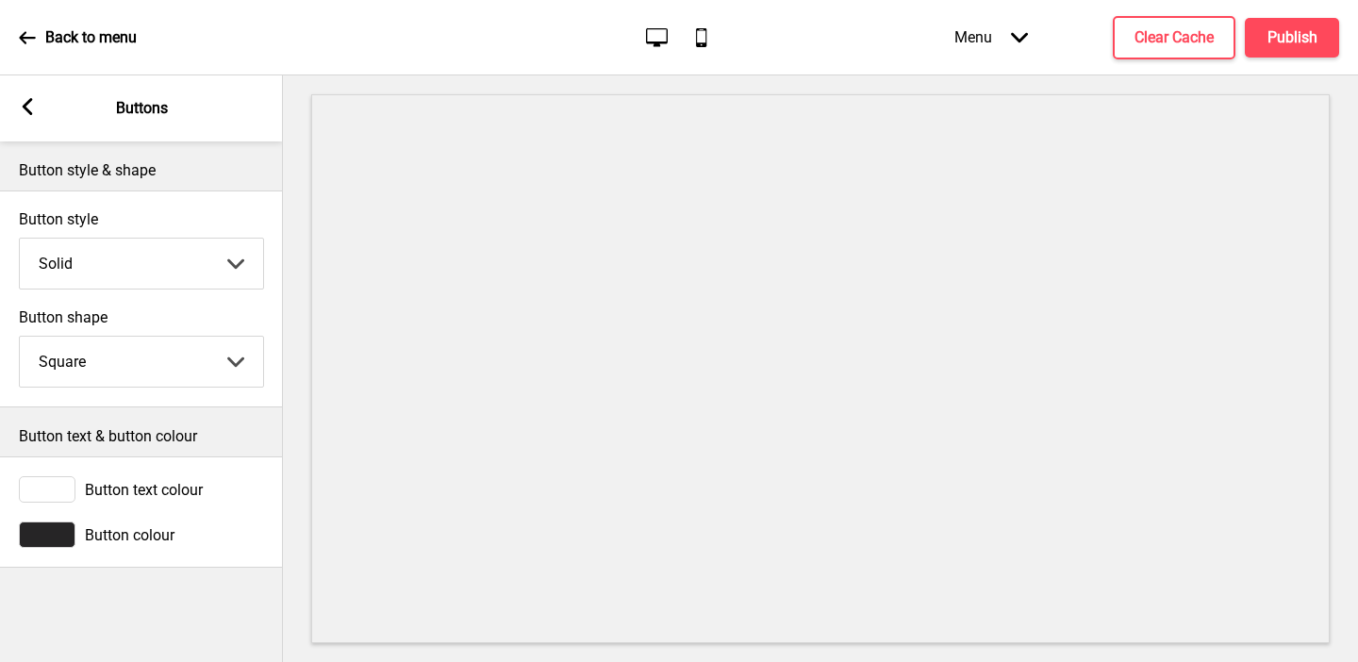
click at [63, 529] on div at bounding box center [47, 535] width 57 height 26
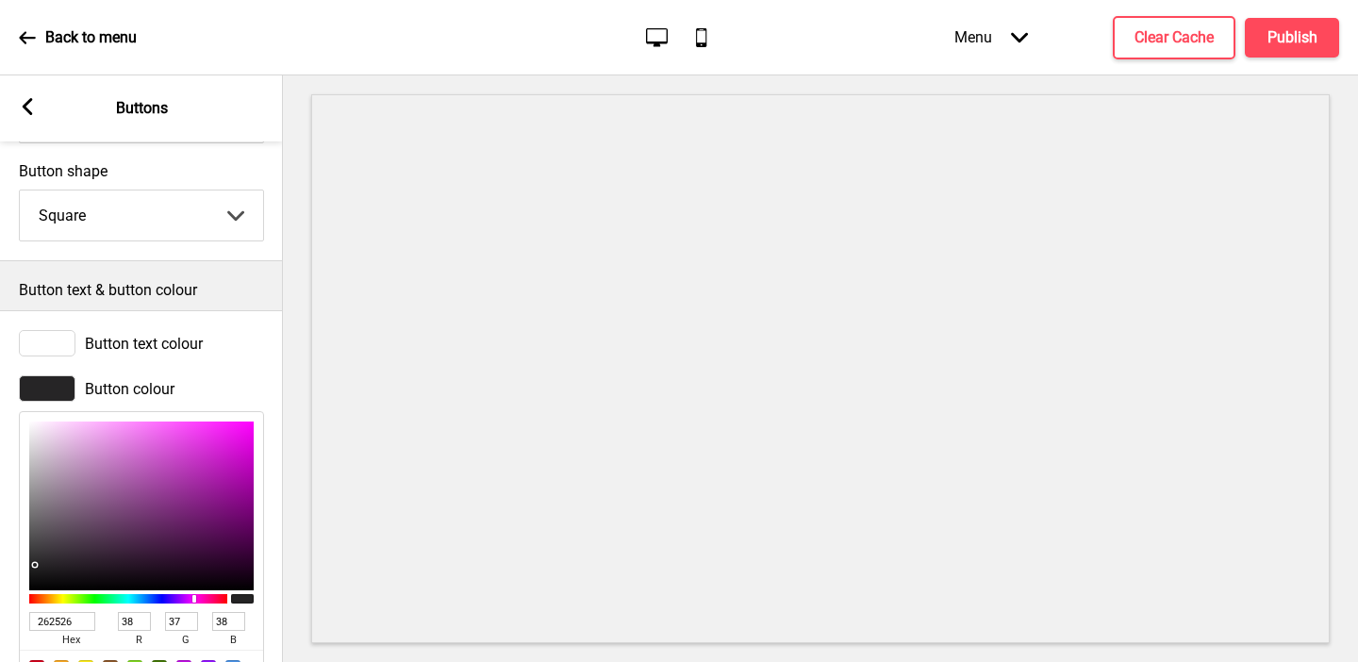
scroll to position [232, 0]
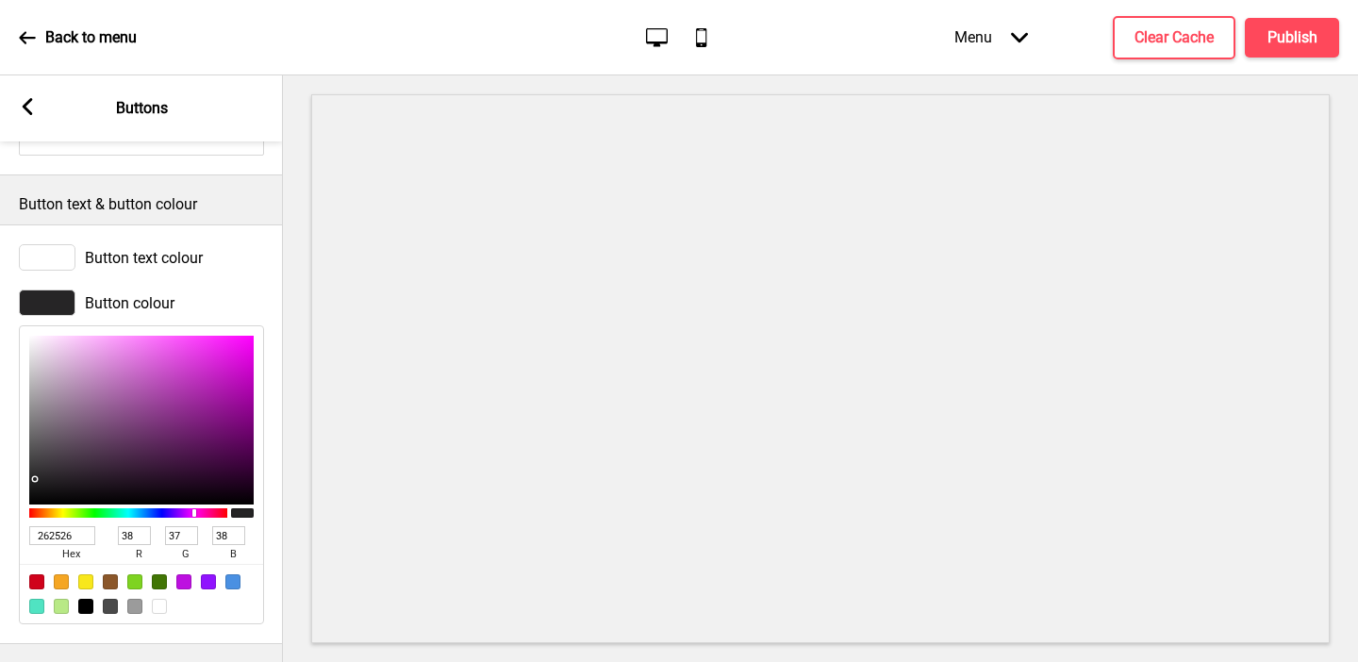
click at [62, 531] on input "262526" at bounding box center [62, 535] width 66 height 19
paste input "714633"
type input "714633"
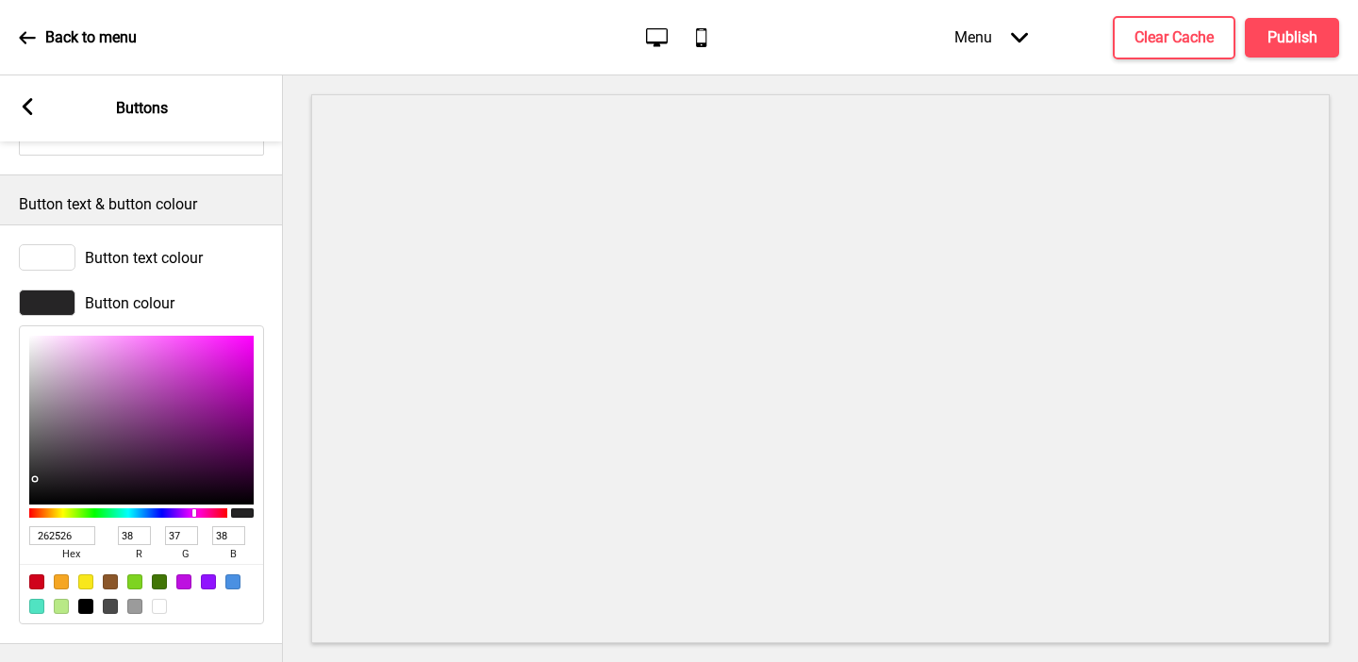
type input "113"
type input "70"
type input "51"
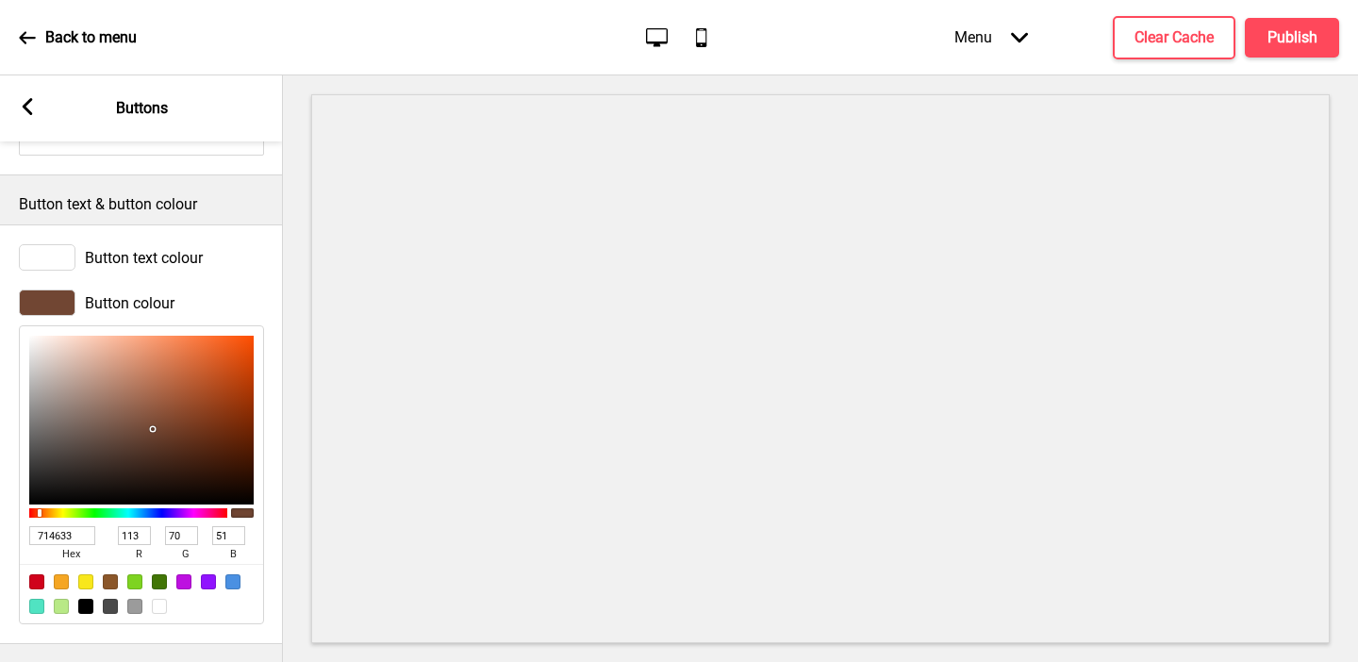
type input "714633"
click at [24, 101] on rect at bounding box center [27, 106] width 17 height 17
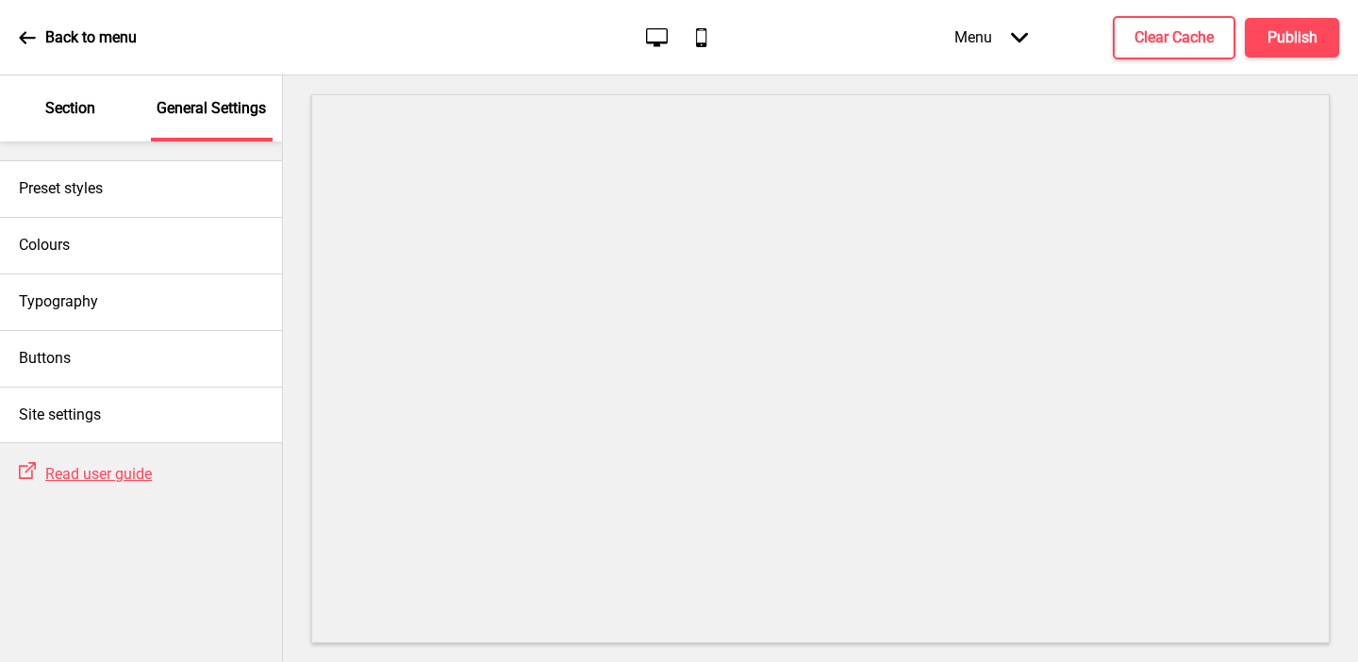
click at [59, 125] on div "Section" at bounding box center [70, 108] width 123 height 66
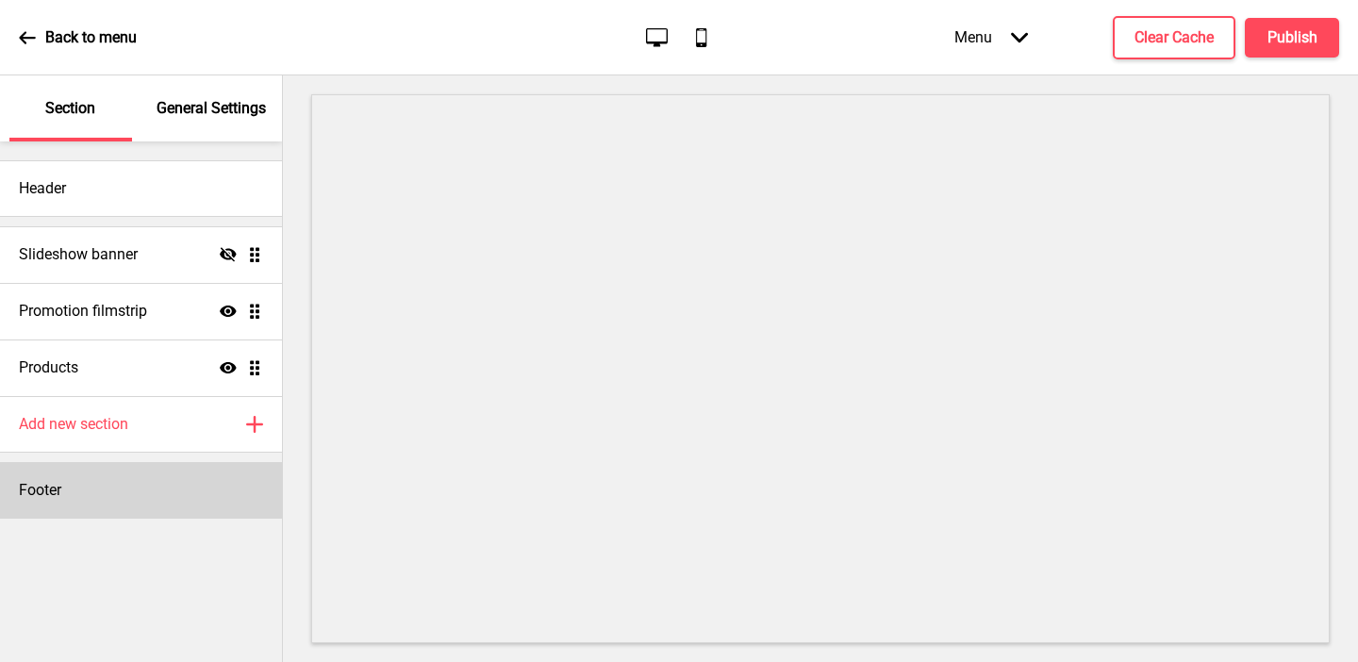
click at [71, 477] on div "Footer" at bounding box center [141, 490] width 282 height 57
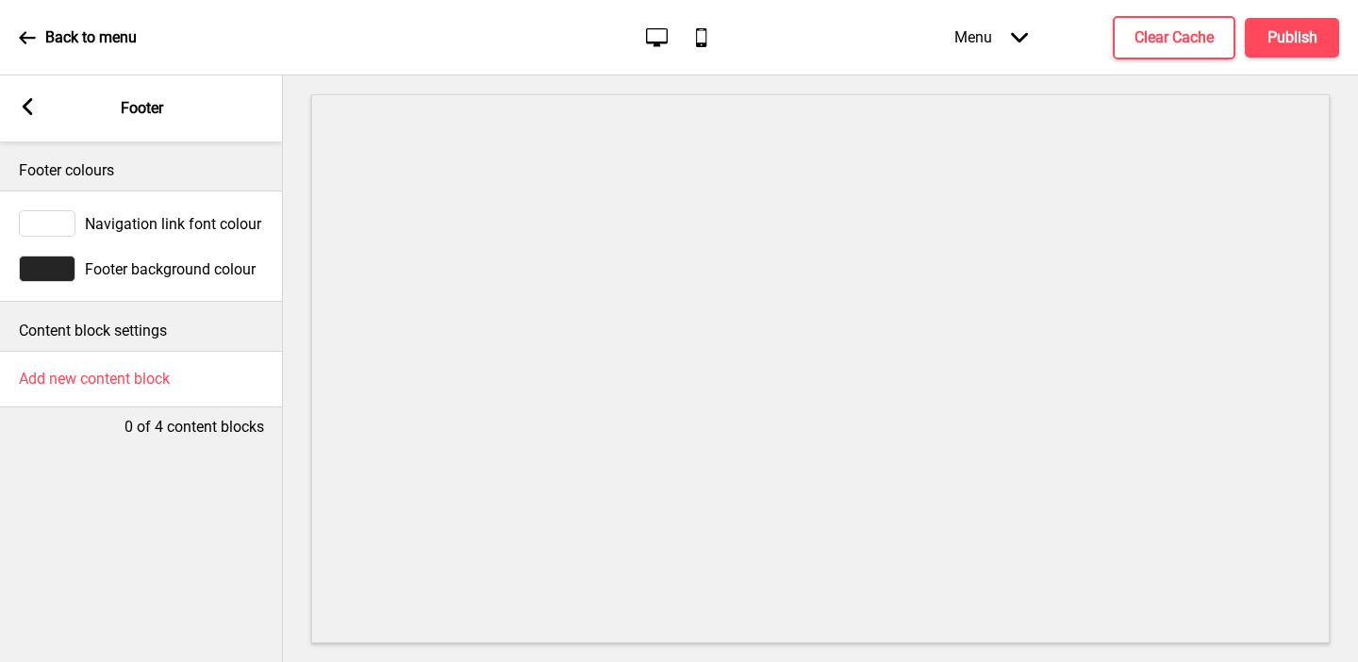
click at [53, 266] on div at bounding box center [47, 269] width 57 height 26
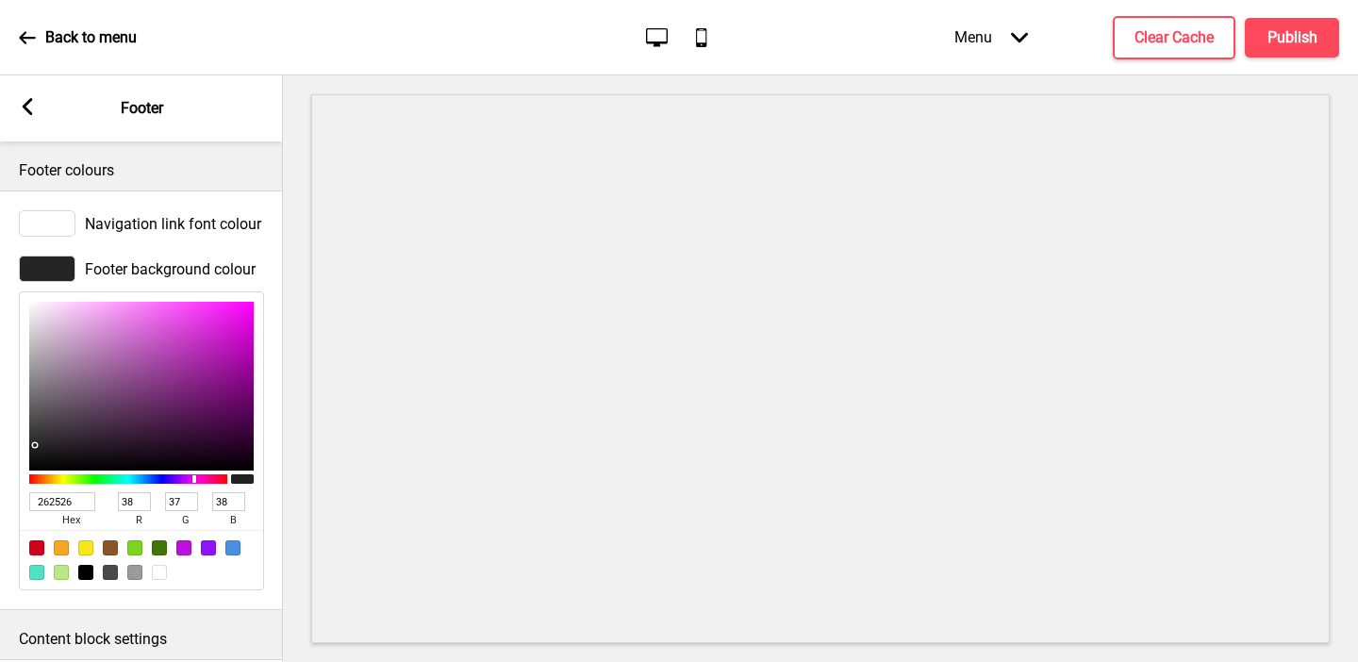
click at [64, 498] on input "262526" at bounding box center [62, 501] width 66 height 19
paste input "714633"
type input "714633"
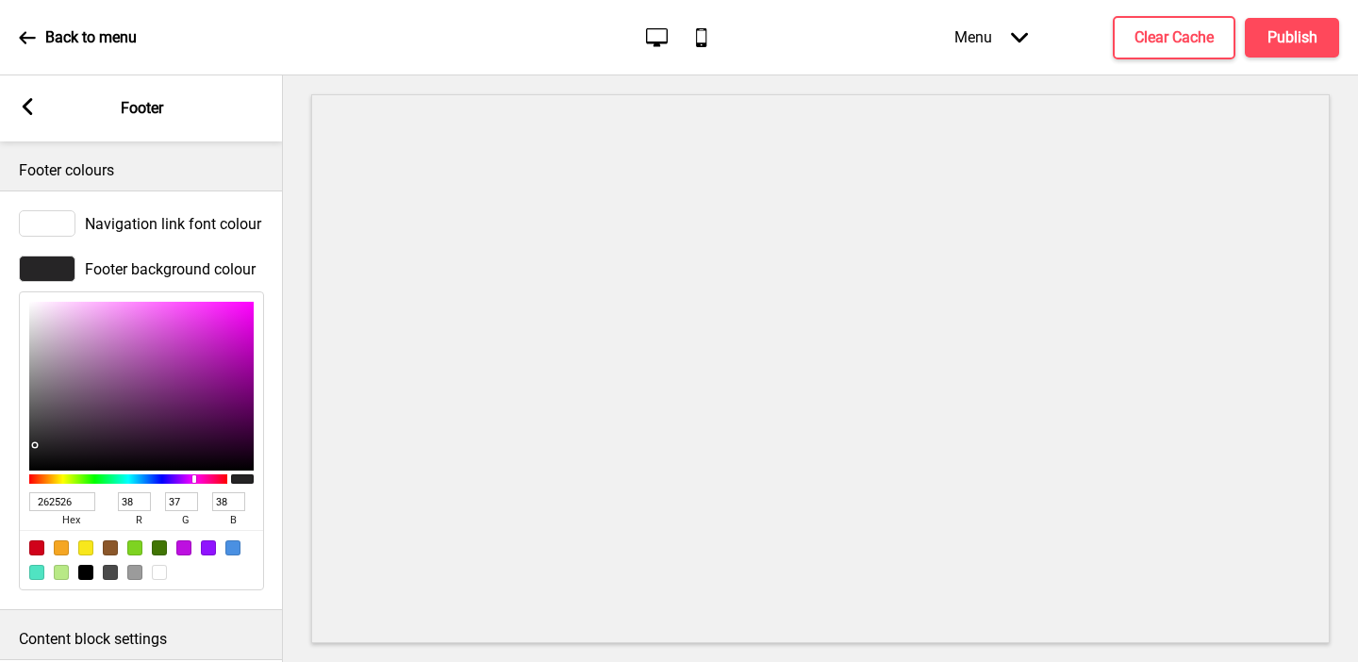
type input "113"
type input "70"
type input "51"
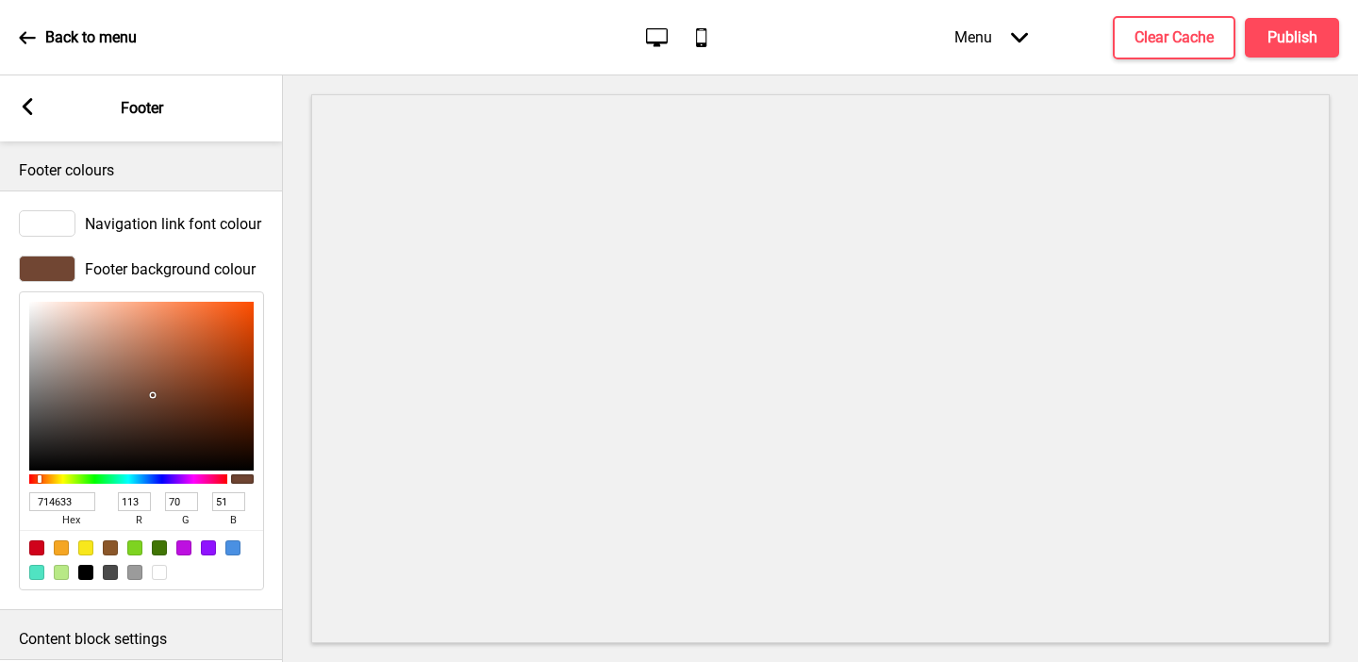
type input "714633"
click at [28, 110] on icon at bounding box center [28, 106] width 10 height 17
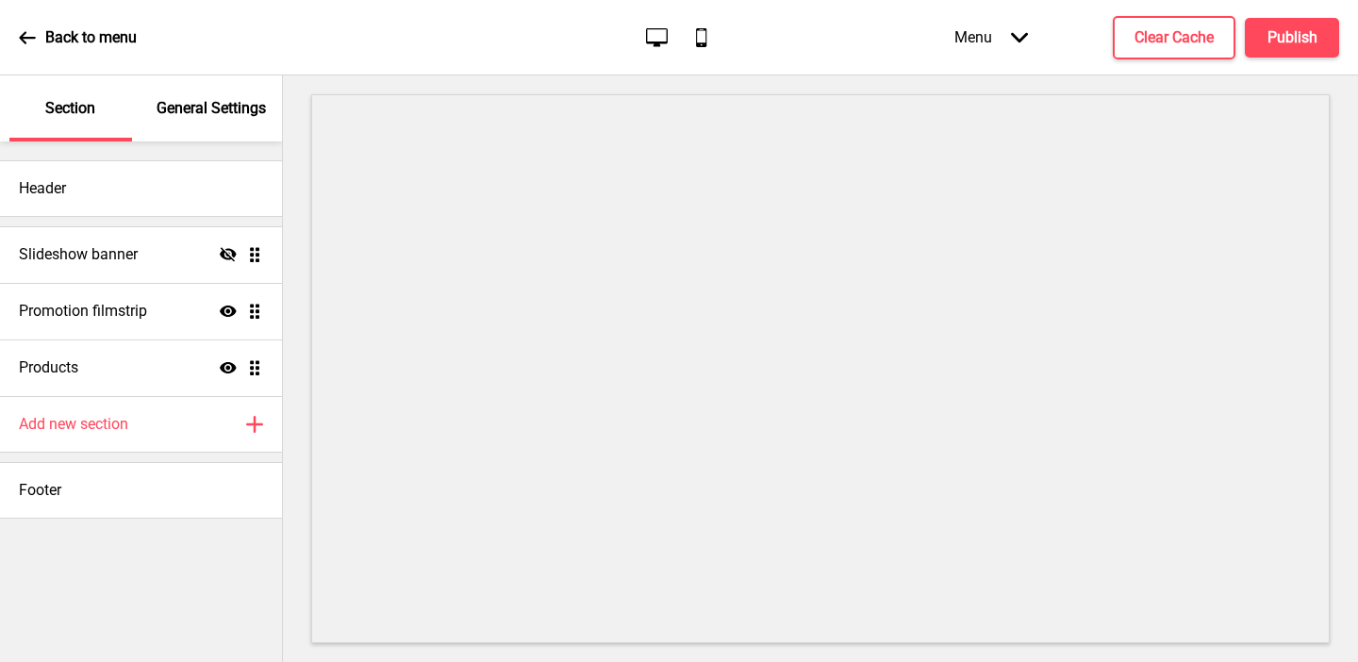
click at [248, 115] on p "General Settings" at bounding box center [211, 108] width 109 height 21
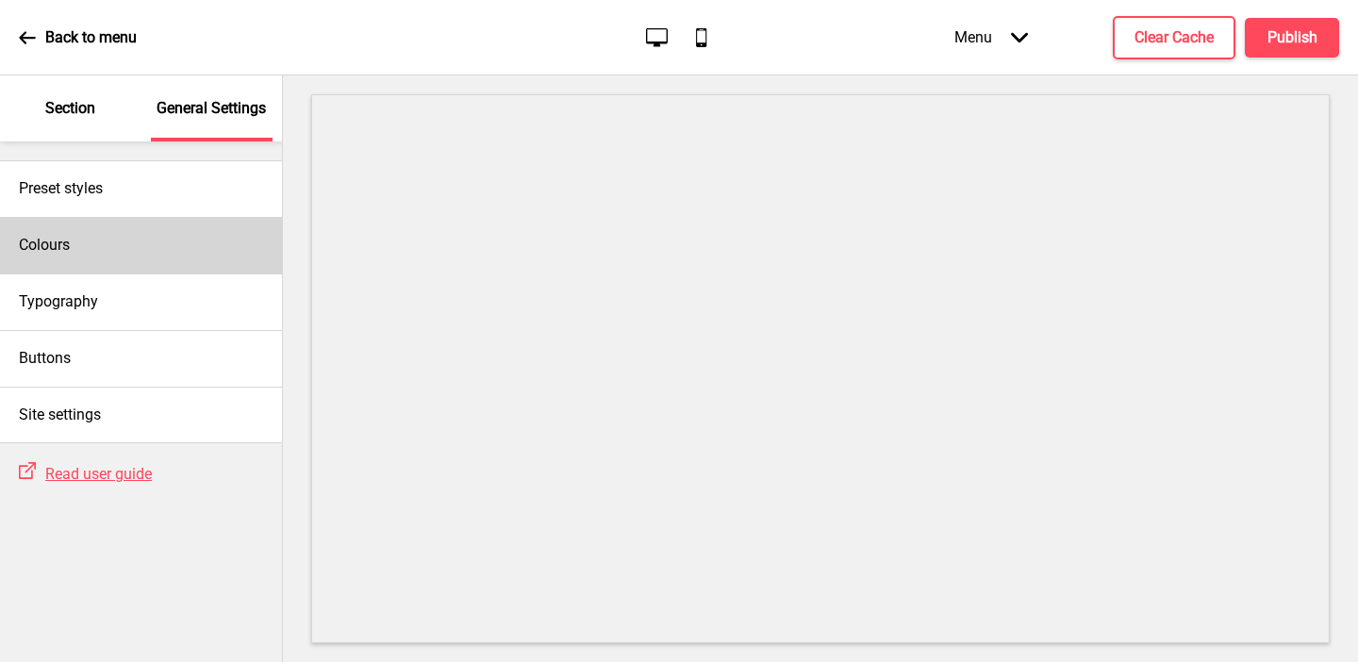
click at [205, 248] on div "Colours" at bounding box center [141, 245] width 282 height 57
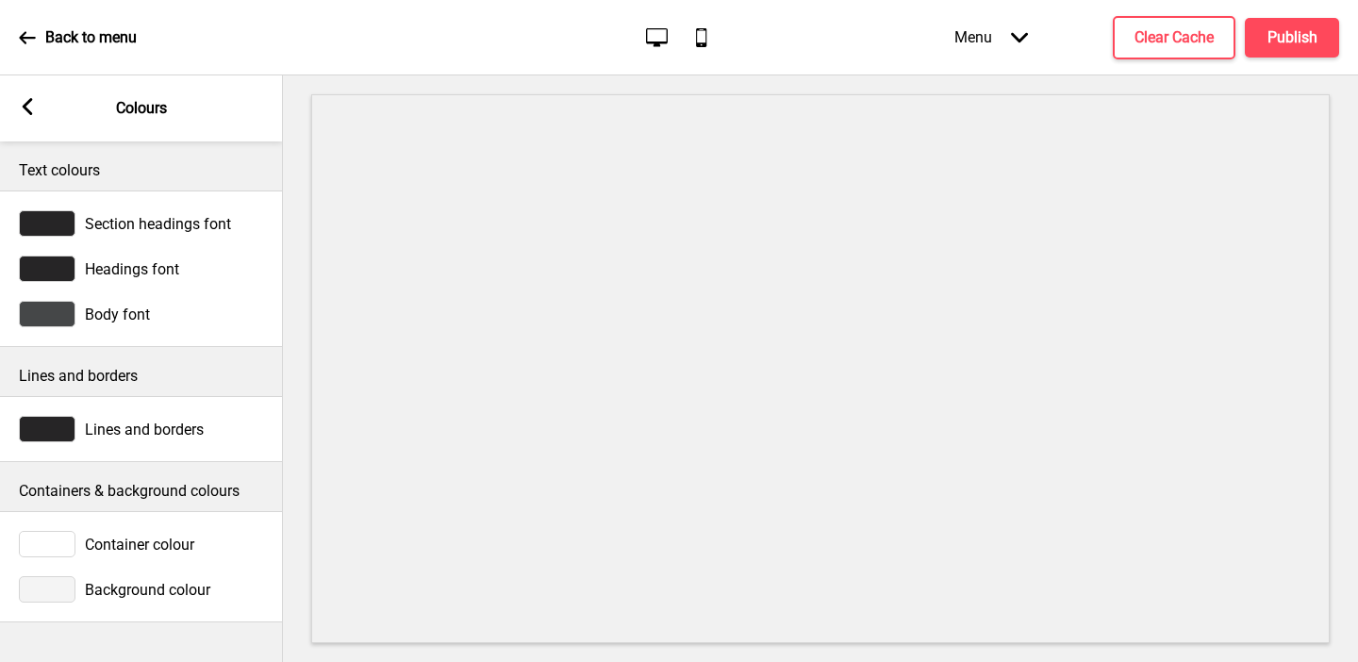
click at [67, 590] on div at bounding box center [47, 589] width 57 height 26
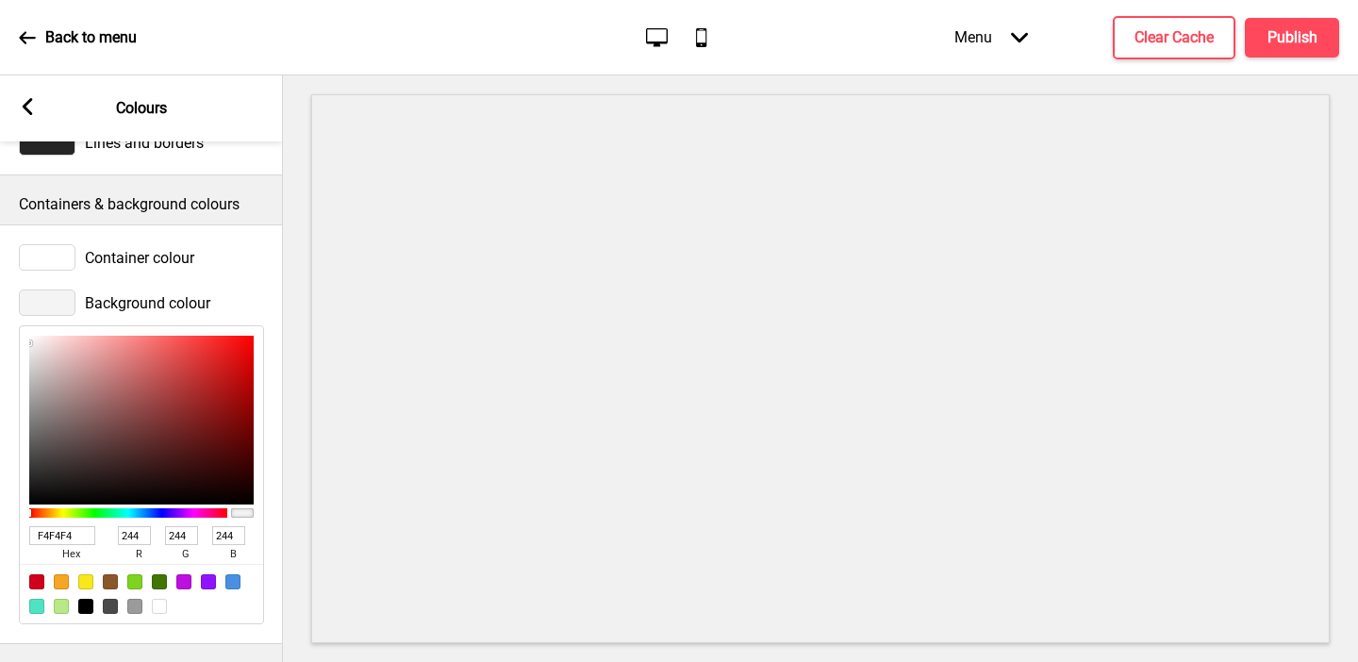
click at [163, 611] on div at bounding box center [159, 606] width 15 height 15
type input "FFFFFF"
type input "255"
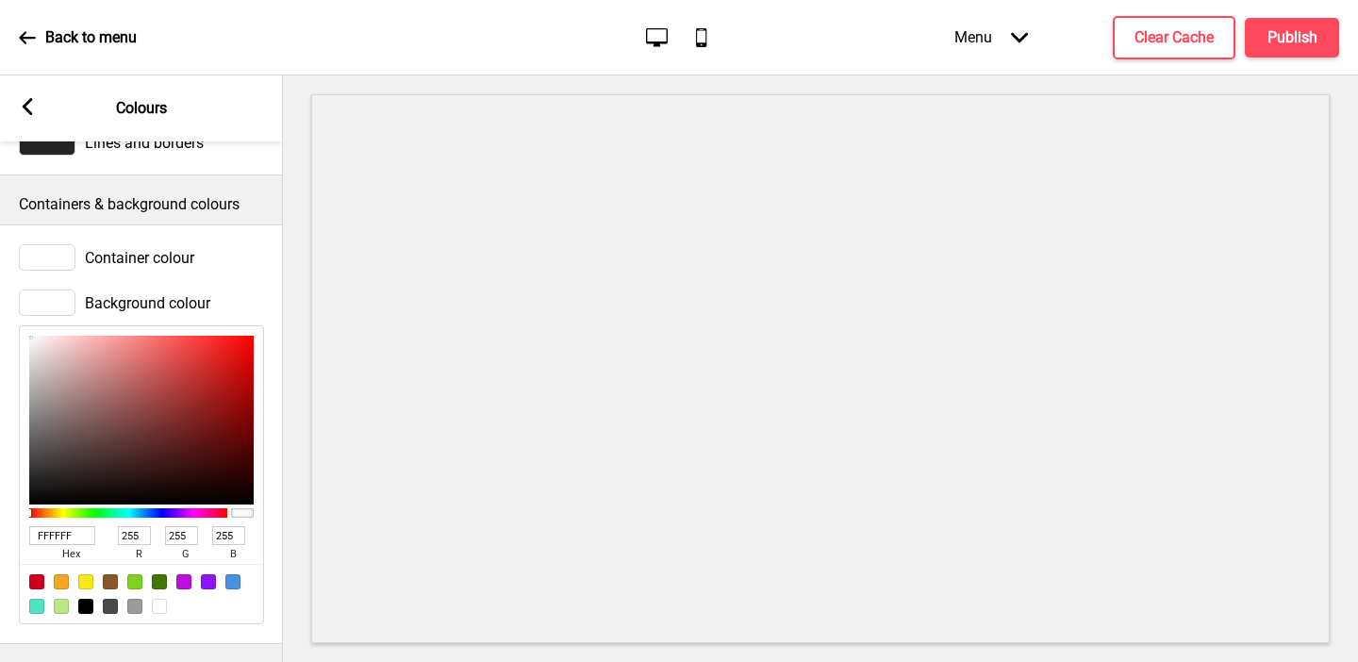
click at [25, 102] on rect at bounding box center [27, 106] width 17 height 17
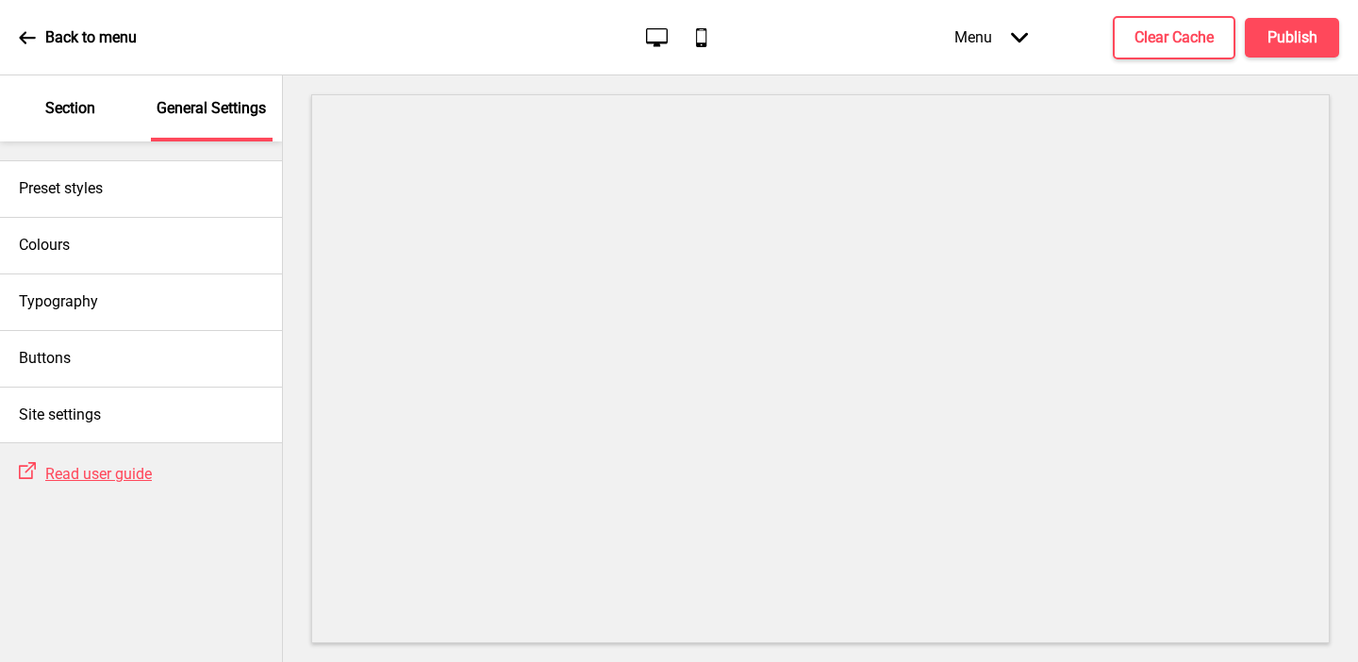
click at [69, 118] on p "Section" at bounding box center [70, 108] width 50 height 21
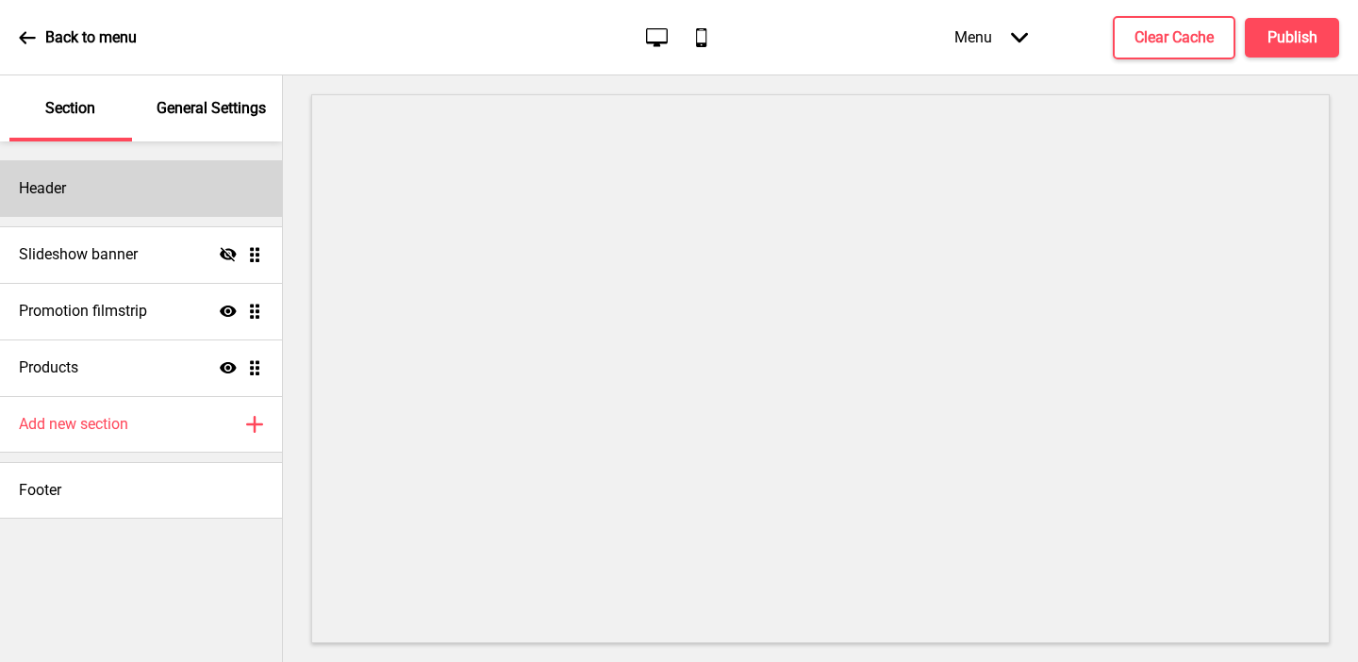
click at [66, 195] on h4 "Header" at bounding box center [42, 188] width 47 height 21
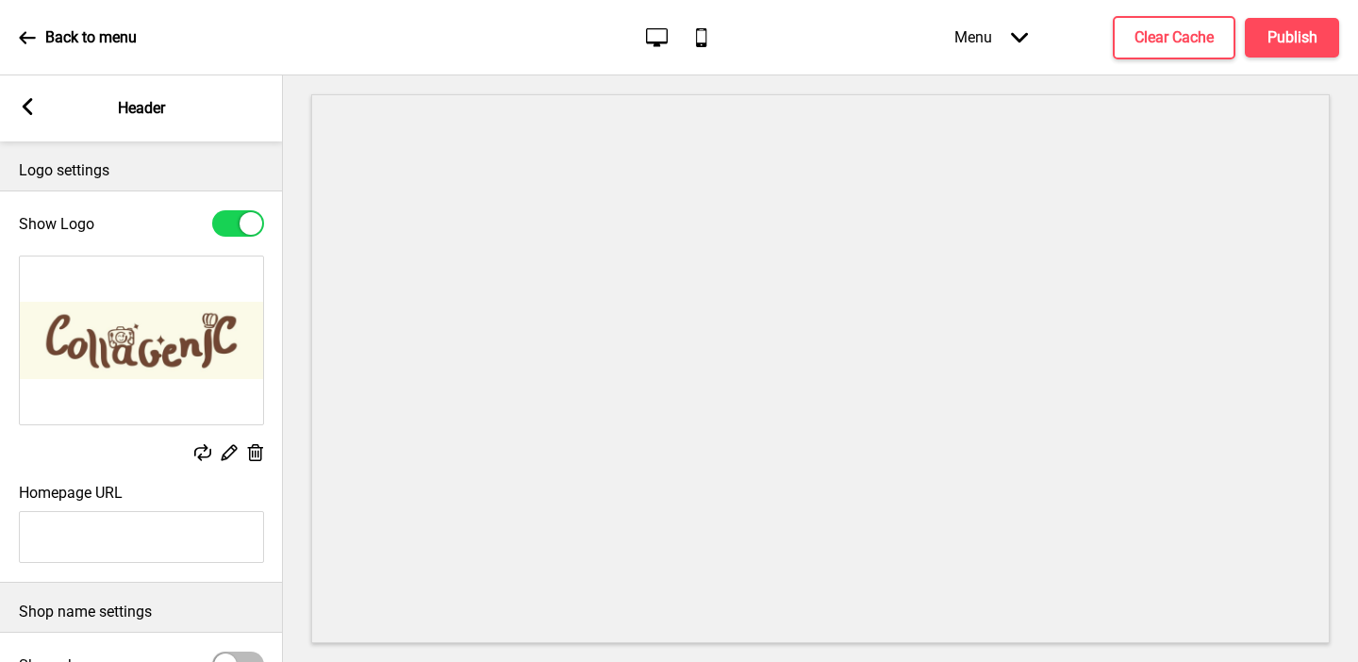
scroll to position [215, 0]
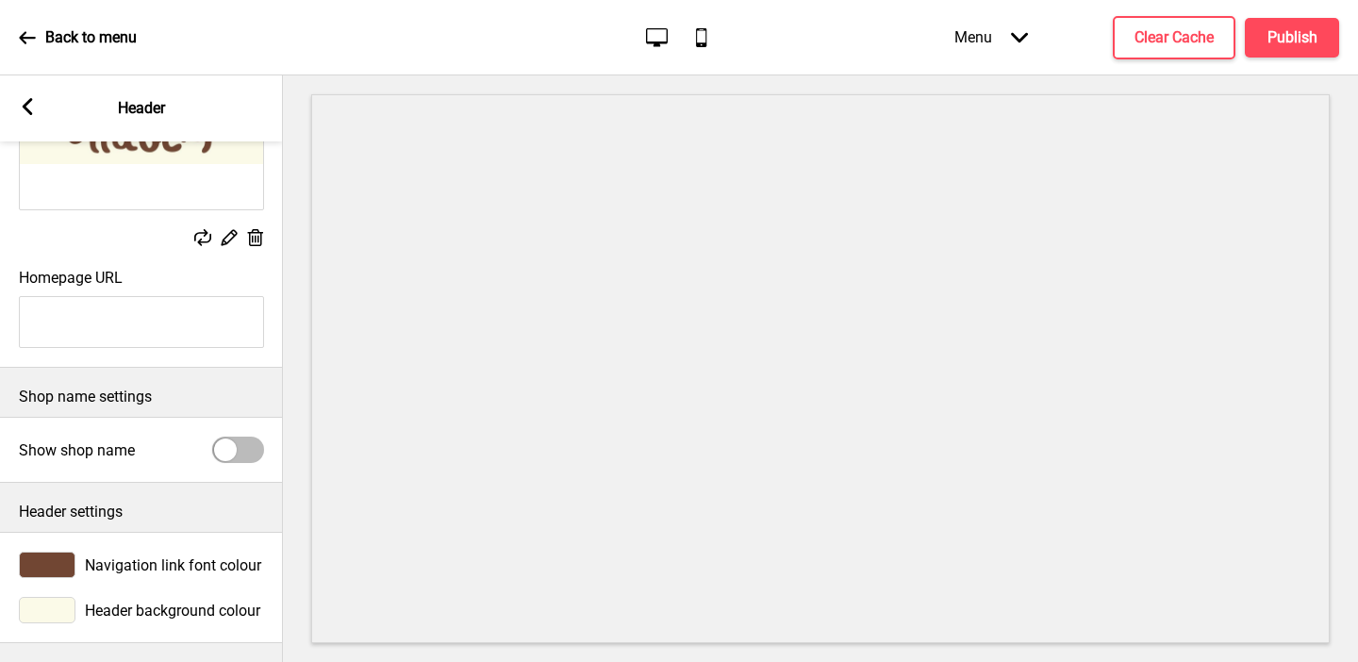
click at [62, 620] on div at bounding box center [47, 610] width 57 height 26
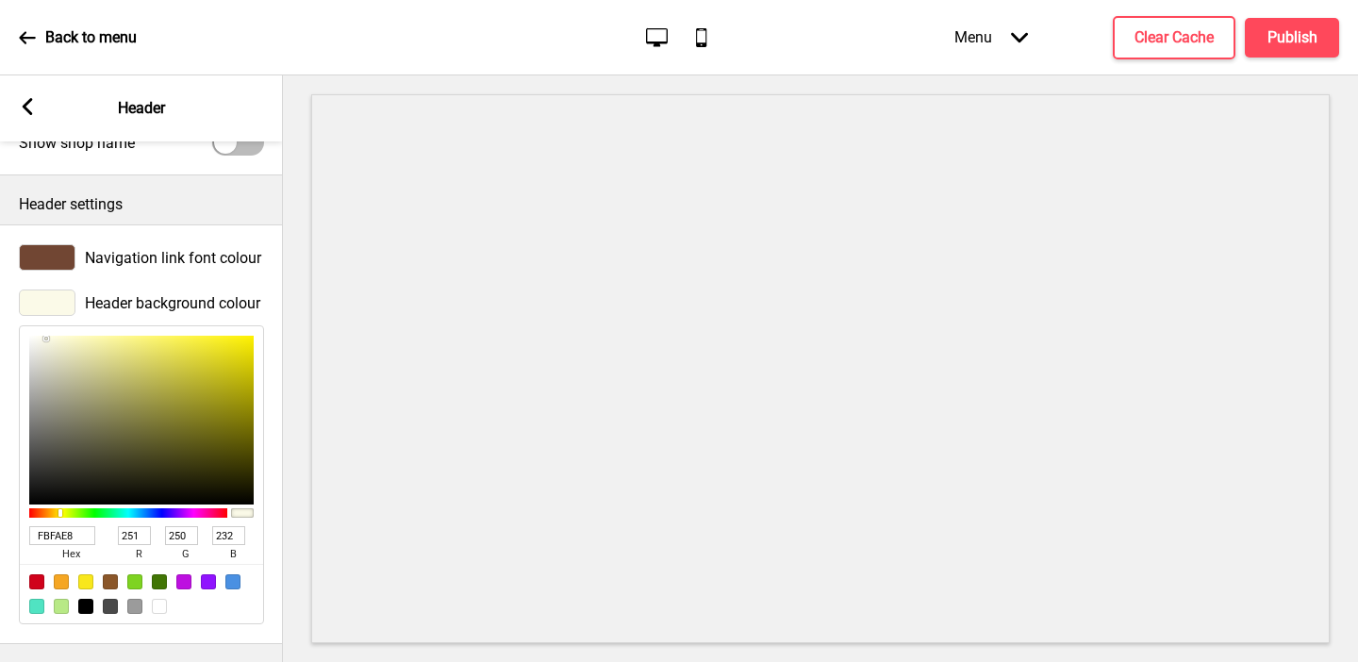
click at [73, 529] on input "FBFAE8" at bounding box center [62, 535] width 66 height 19
click at [30, 103] on rect at bounding box center [27, 106] width 17 height 17
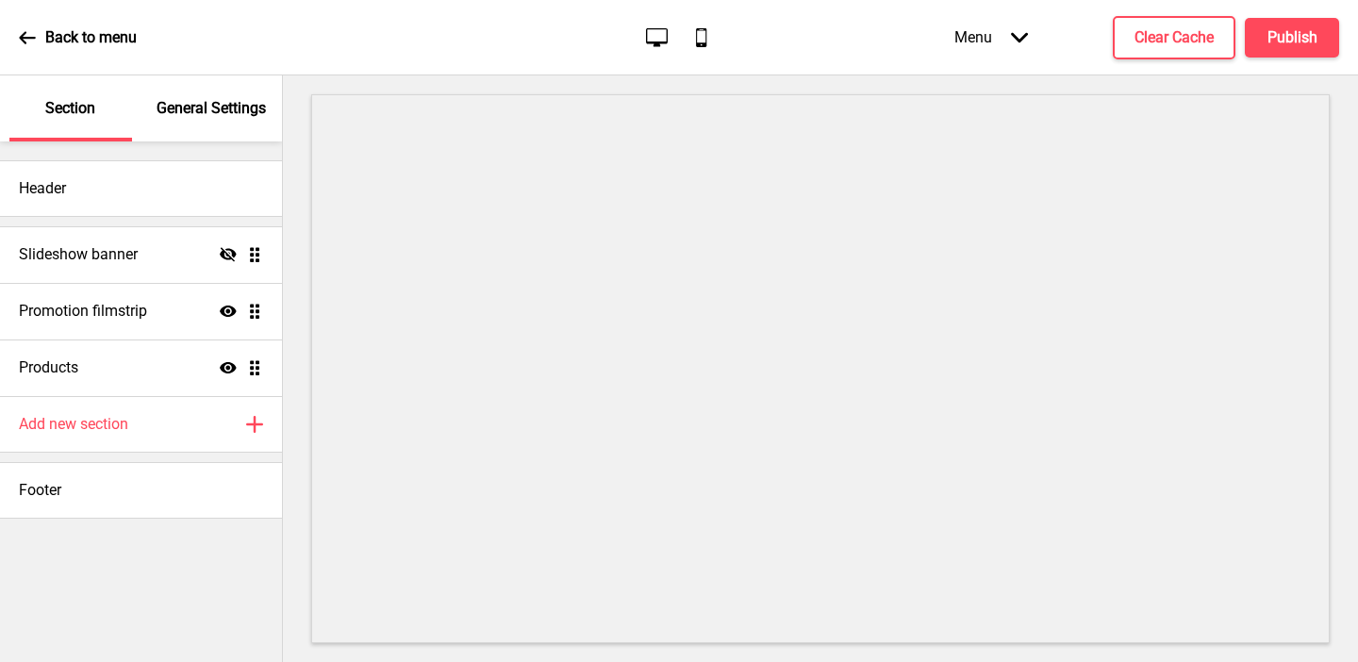
click at [201, 112] on p "General Settings" at bounding box center [211, 108] width 109 height 21
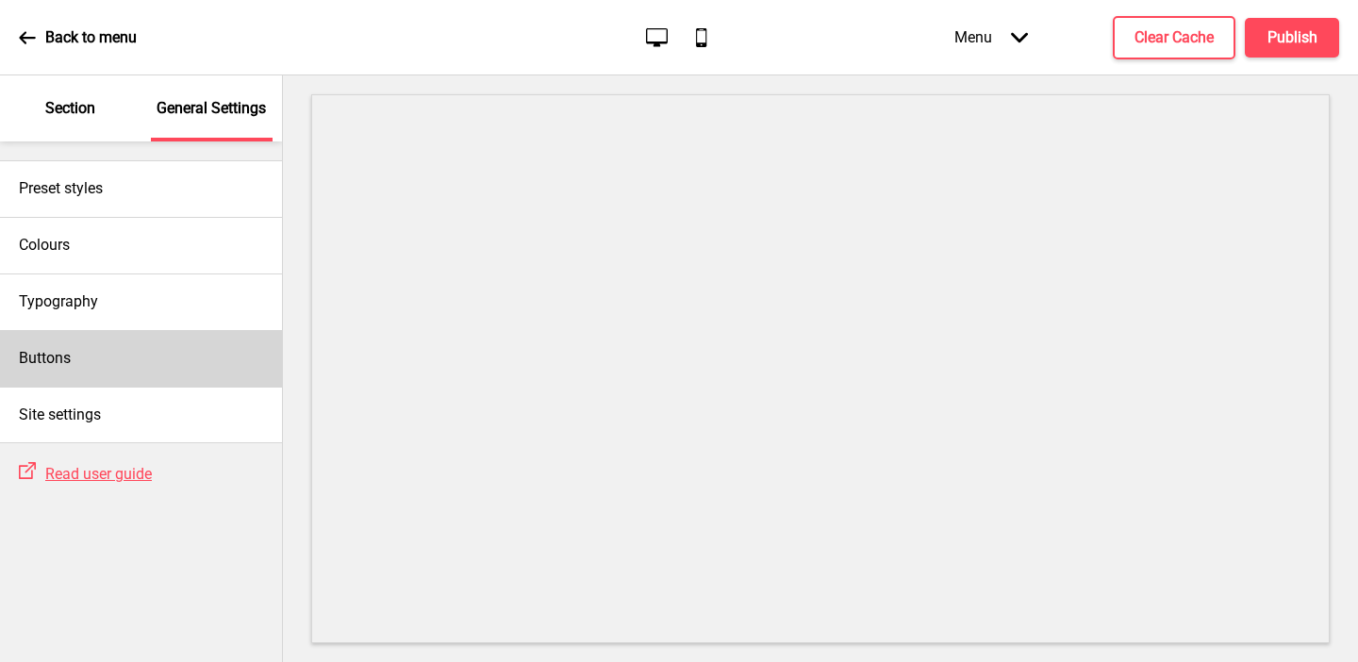
click at [134, 351] on div "Buttons" at bounding box center [141, 358] width 282 height 57
select select "square"
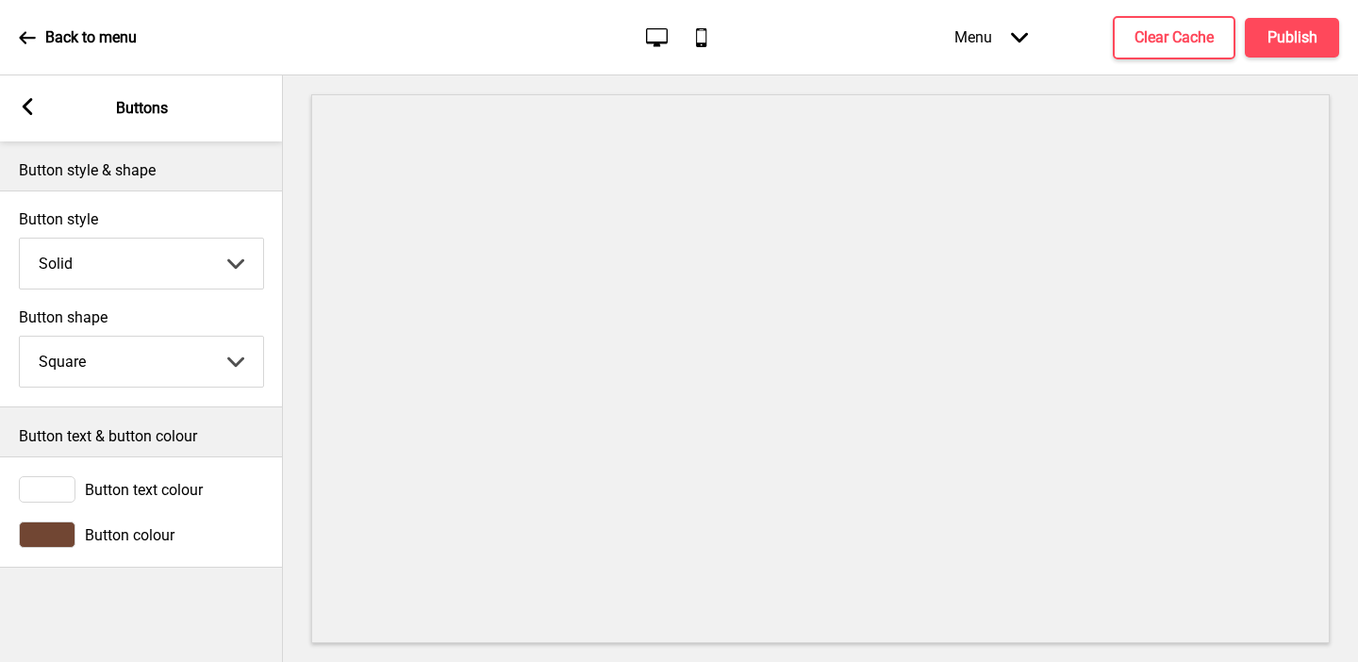
click at [29, 106] on rect at bounding box center [27, 106] width 17 height 17
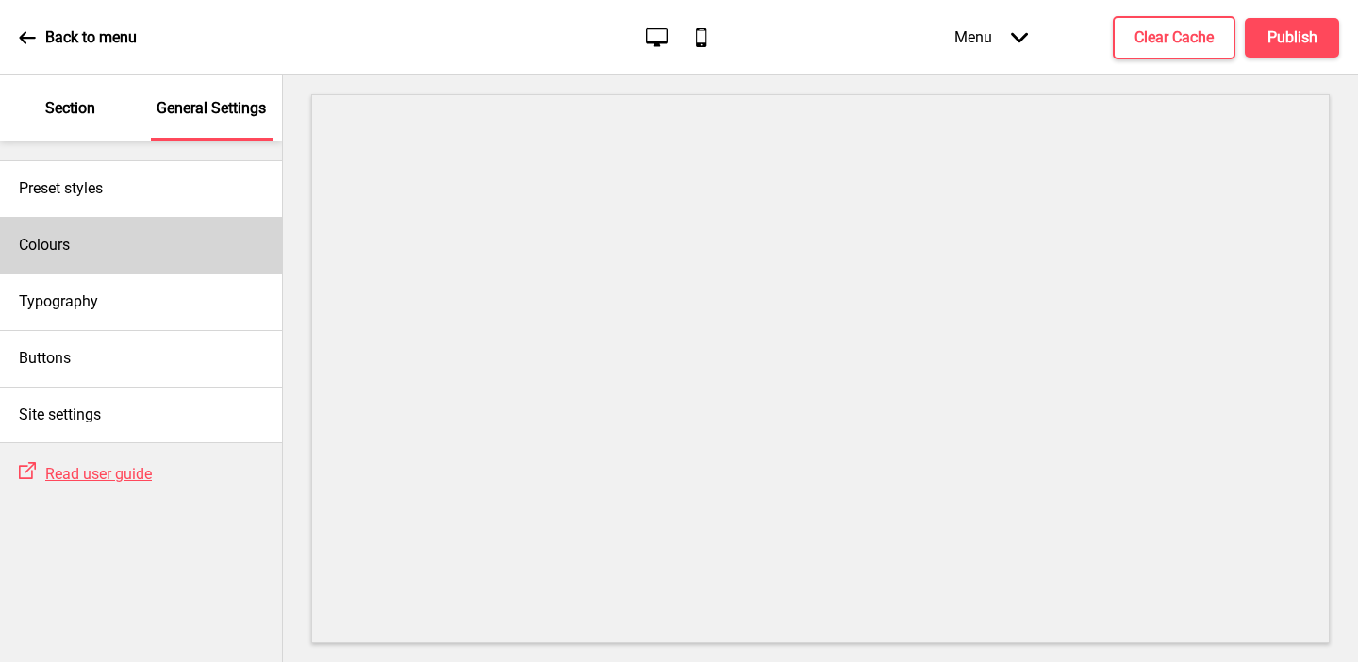
click at [137, 237] on div "Colours" at bounding box center [141, 245] width 282 height 57
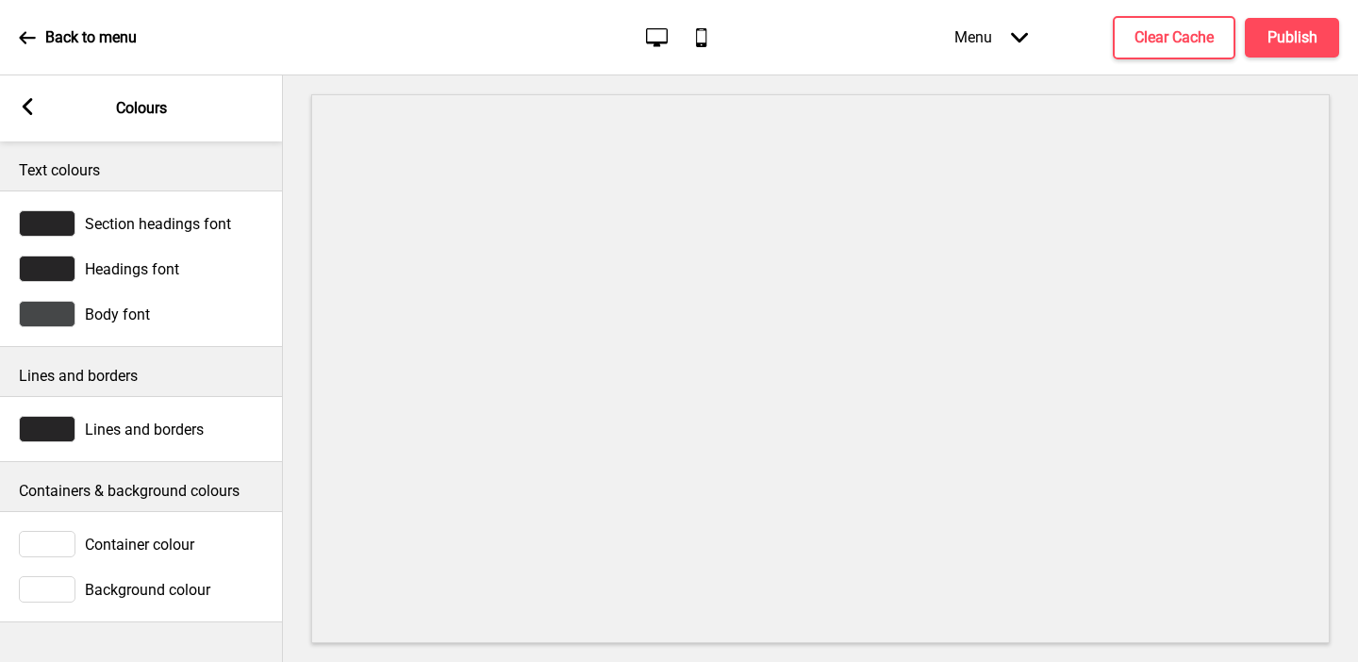
click at [59, 539] on div at bounding box center [47, 544] width 57 height 26
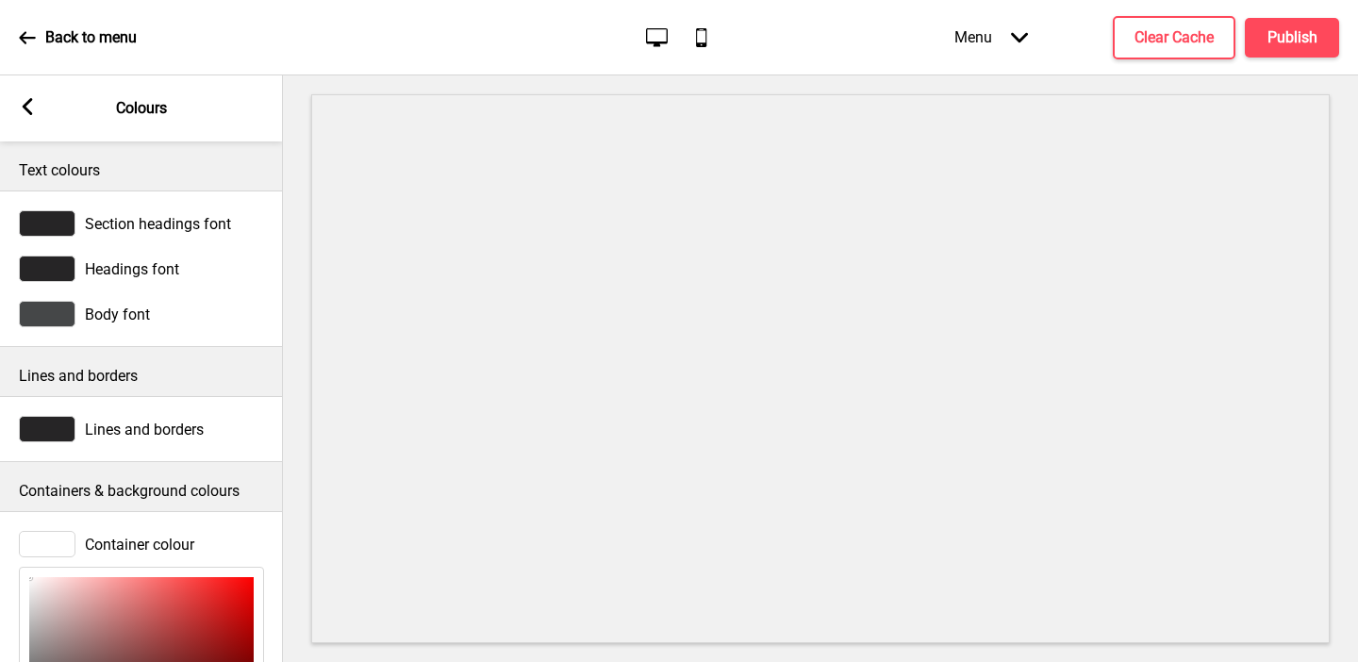
scroll to position [287, 0]
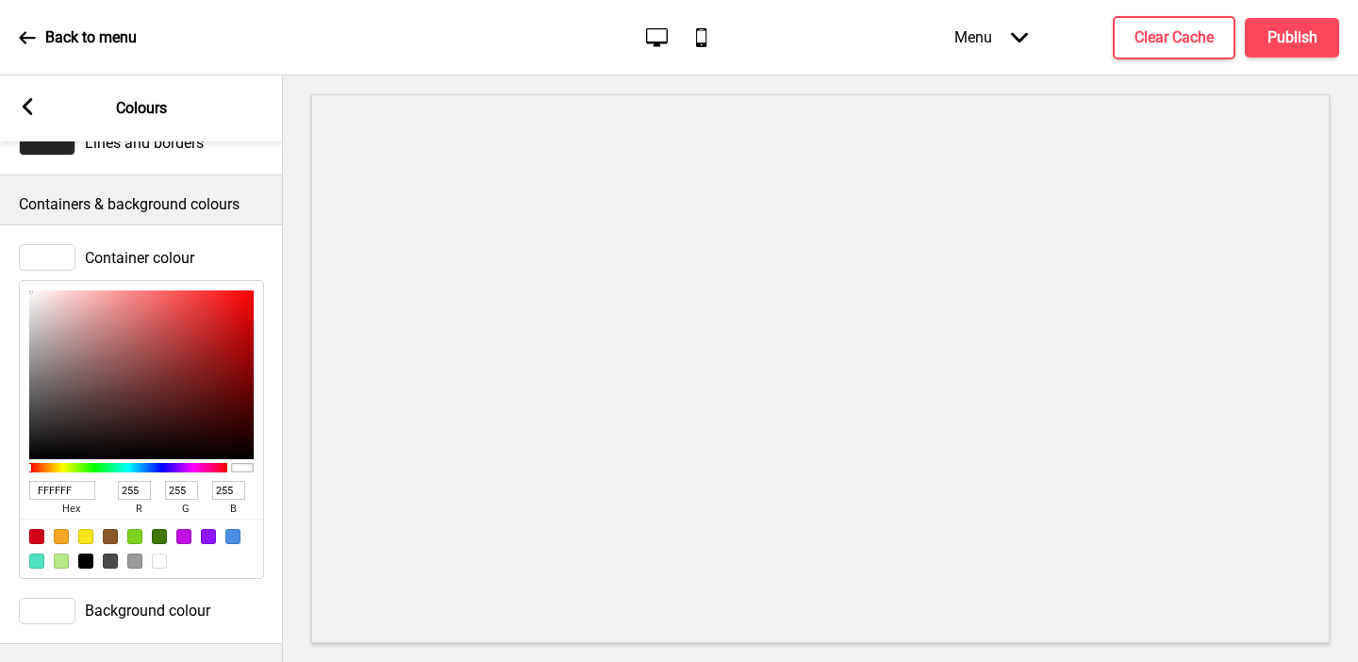
click at [67, 490] on input "FFFFFF" at bounding box center [62, 490] width 66 height 19
paste input "BFAE8"
type input "FBFAE8"
type input "251"
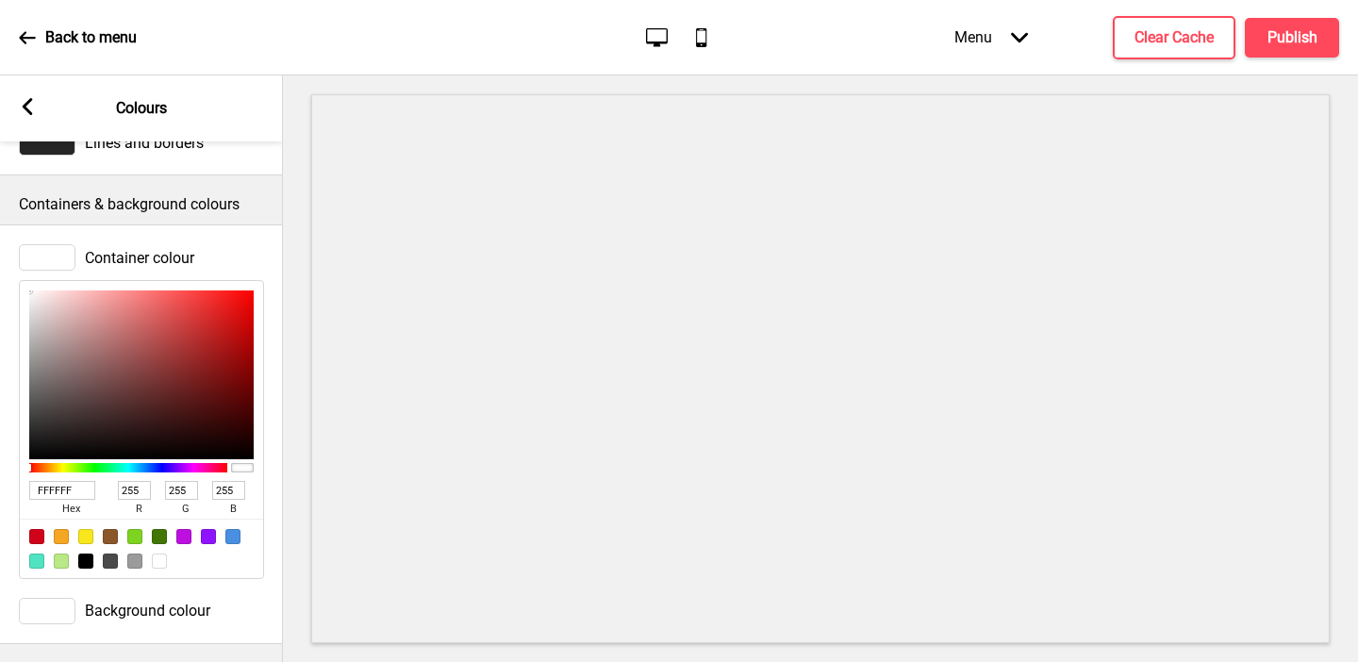
type input "250"
type input "232"
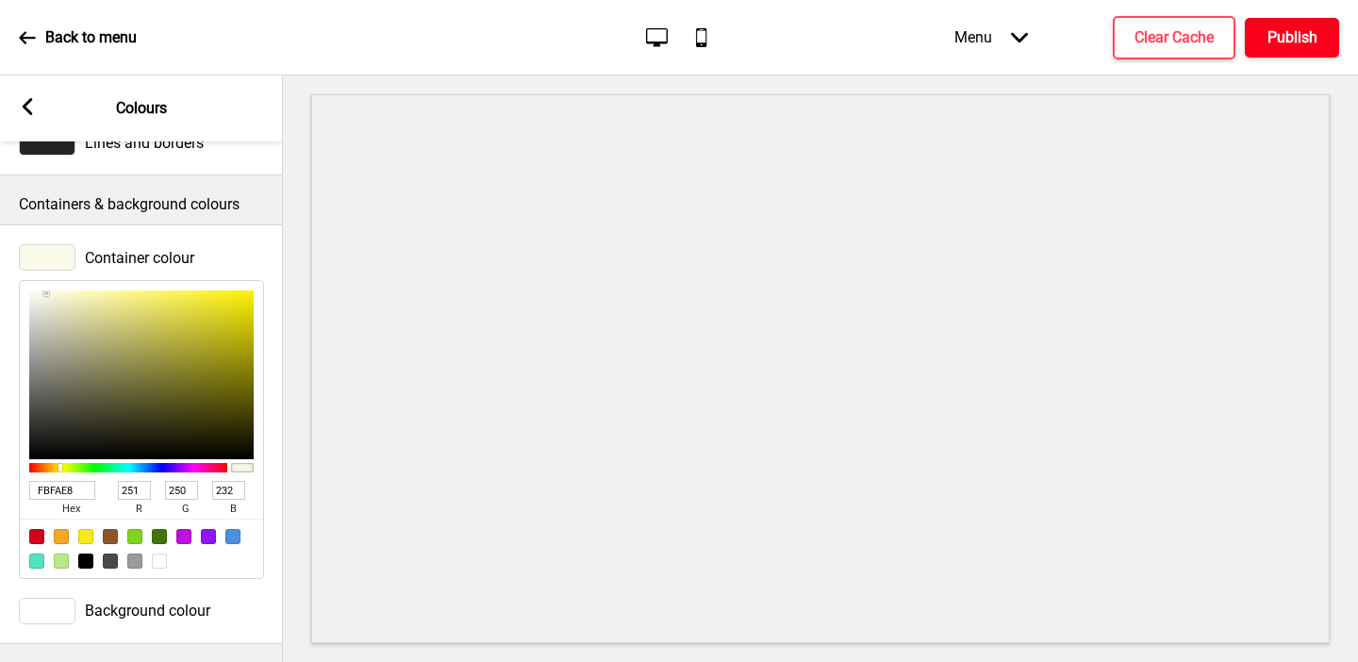
type input "FBFAE8"
click at [955, 27] on h4 "Publish" at bounding box center [1293, 37] width 50 height 21
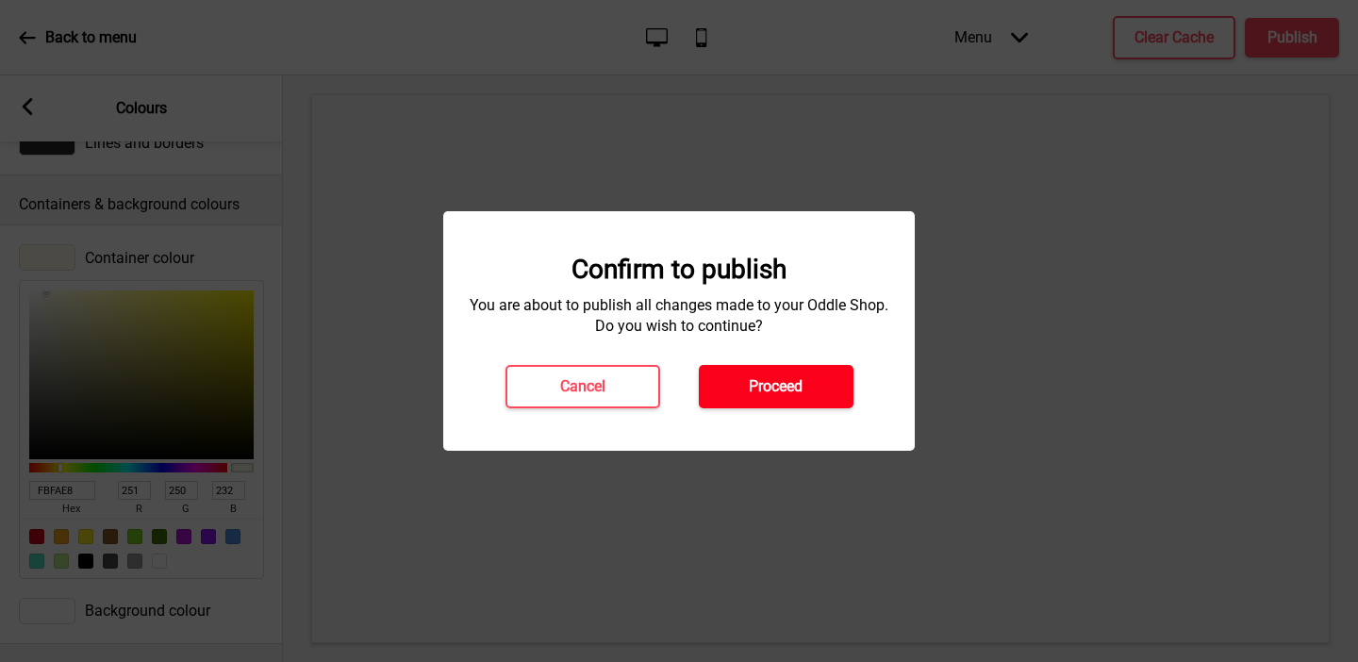
click at [841, 384] on button "Proceed" at bounding box center [776, 386] width 155 height 43
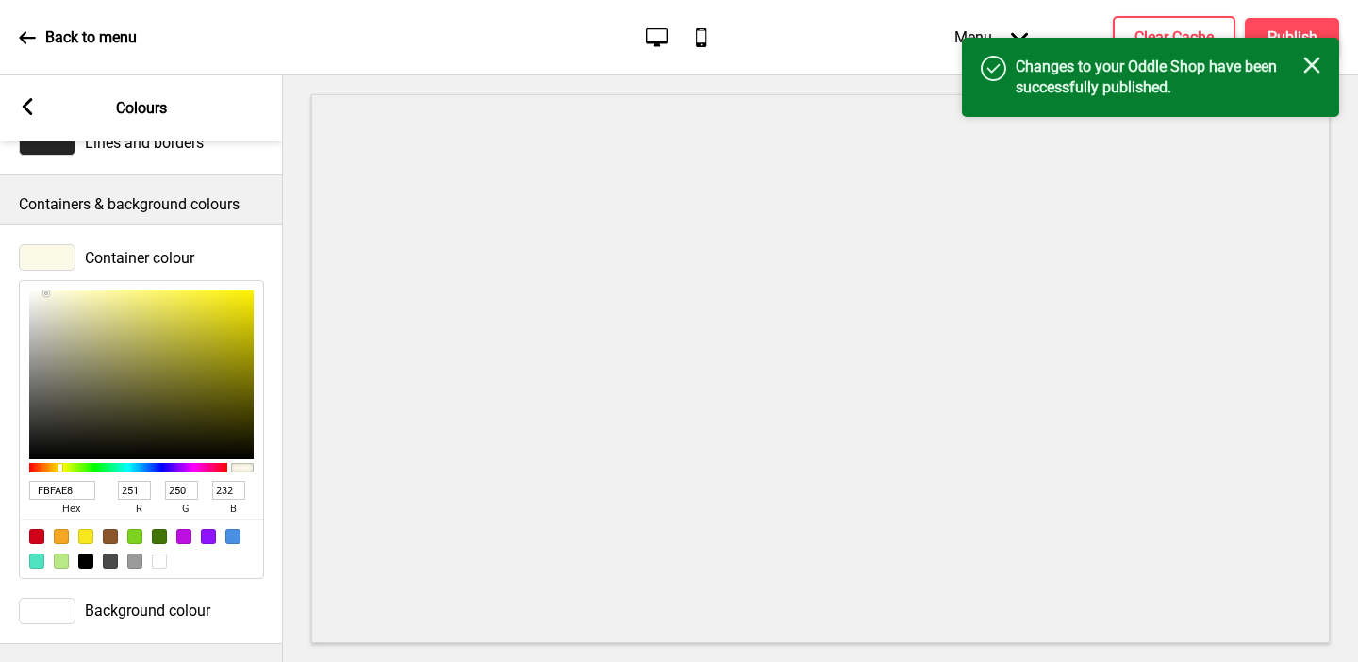
click at [28, 103] on icon at bounding box center [28, 106] width 10 height 17
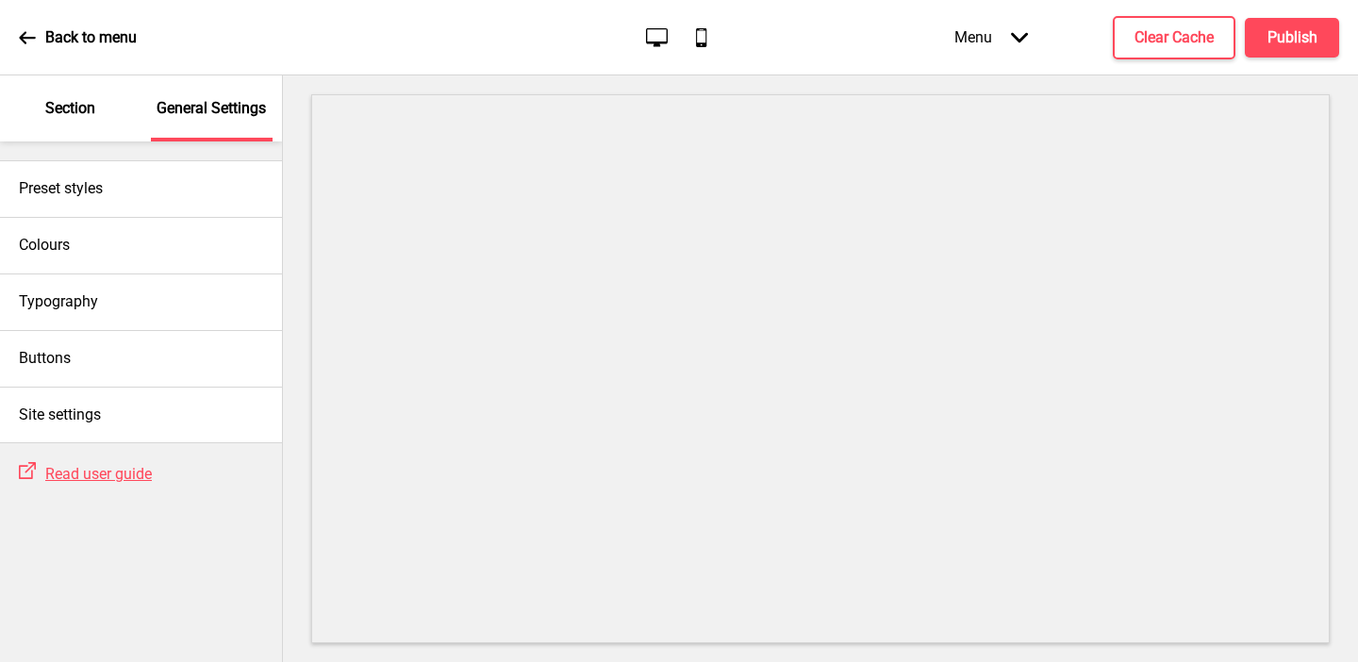
click at [98, 123] on div "Section" at bounding box center [70, 108] width 123 height 66
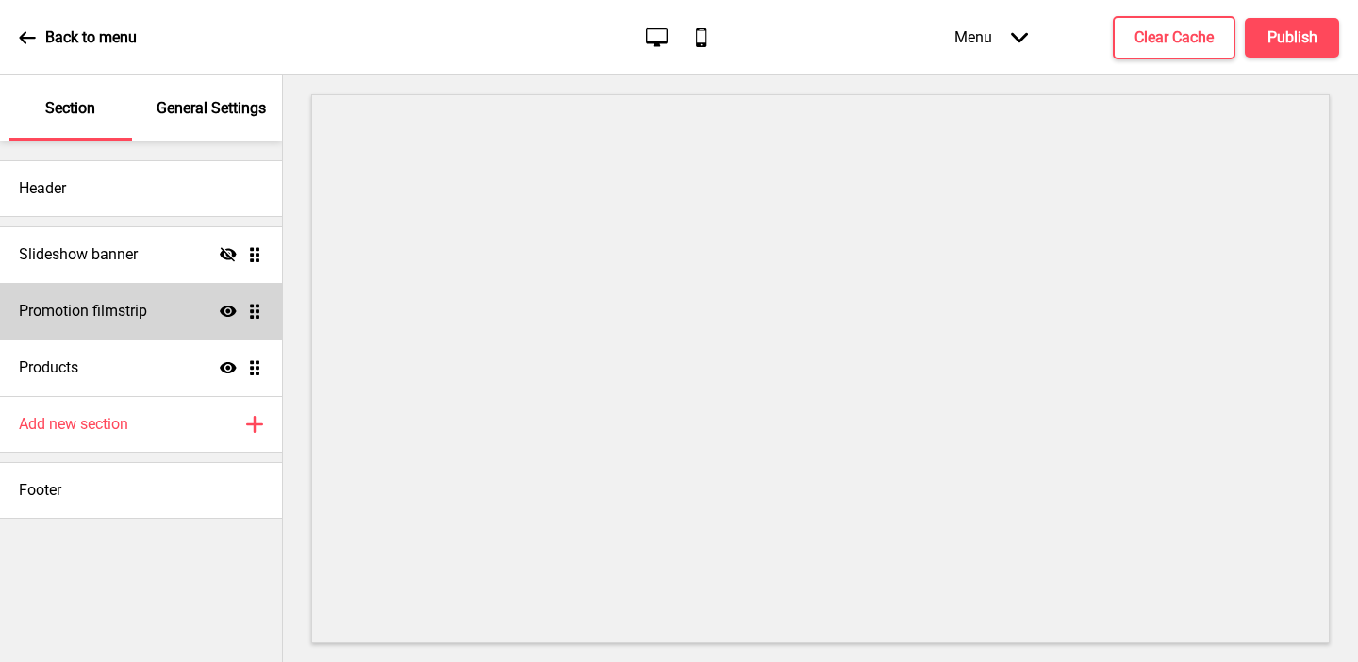
click at [144, 322] on div "Promotion filmstrip Show Drag" at bounding box center [141, 311] width 282 height 57
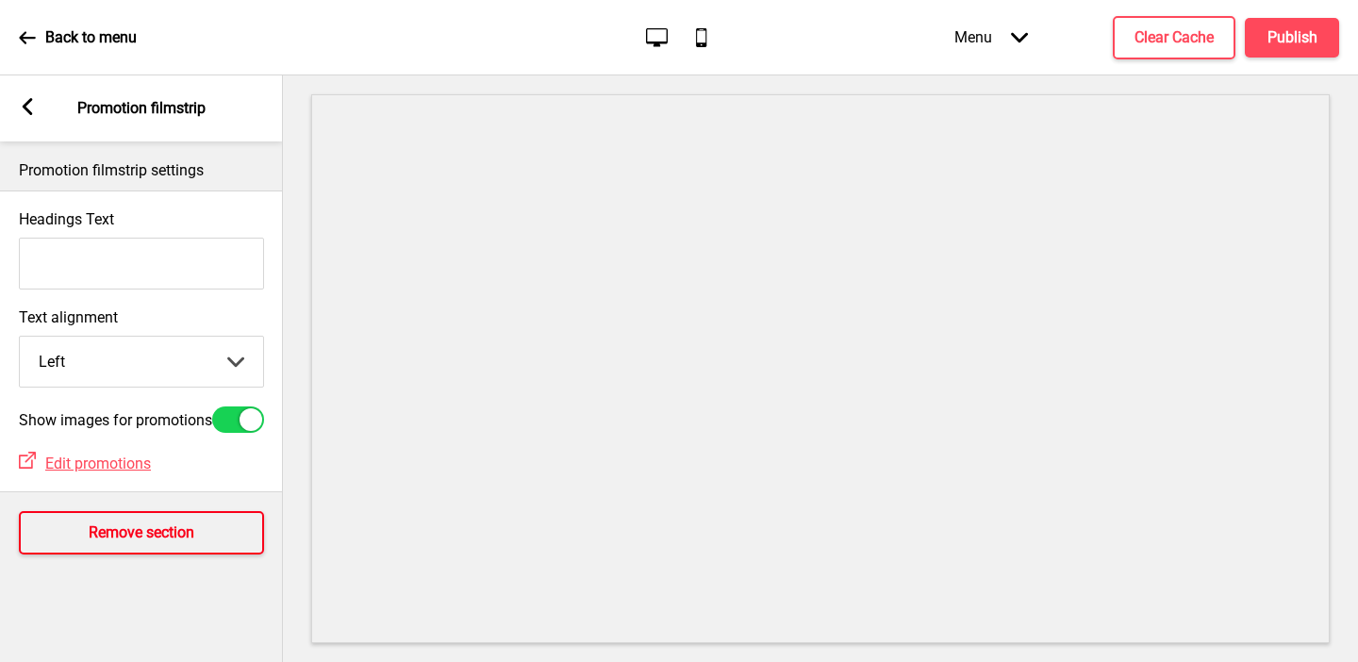
click at [112, 543] on h4 "Remove section" at bounding box center [142, 533] width 106 height 21
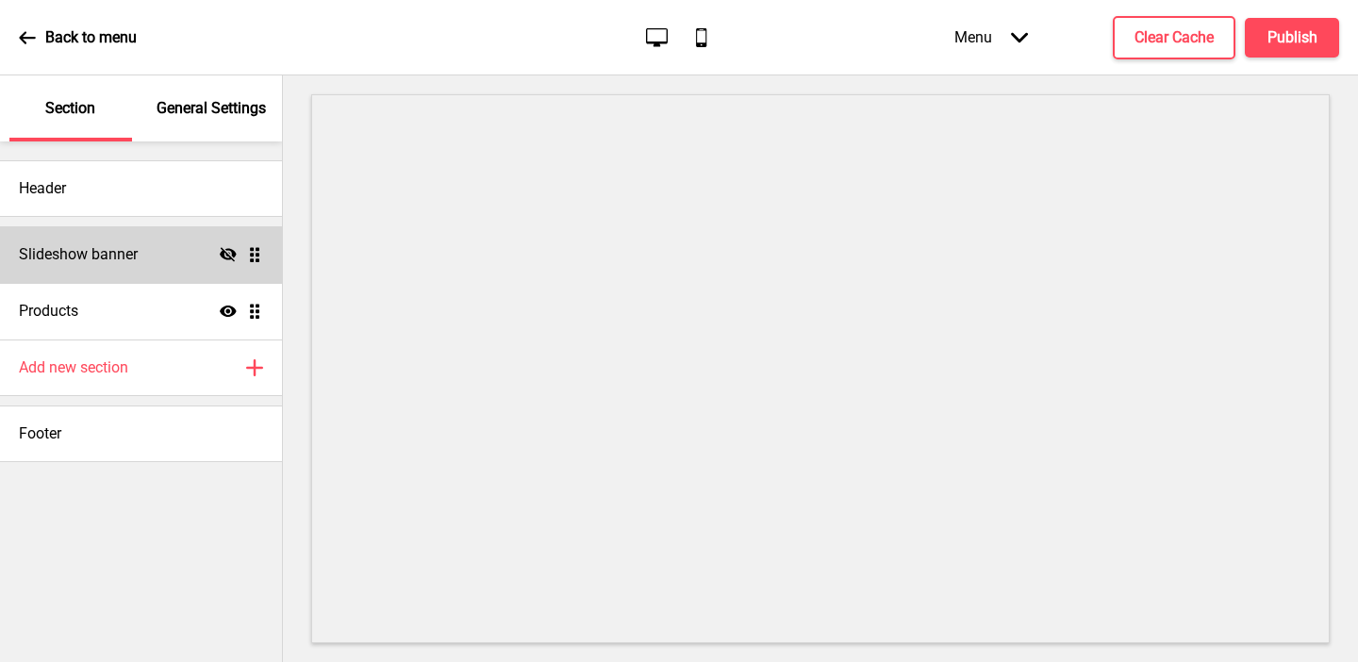
click at [230, 248] on icon "Hide" at bounding box center [228, 254] width 17 height 17
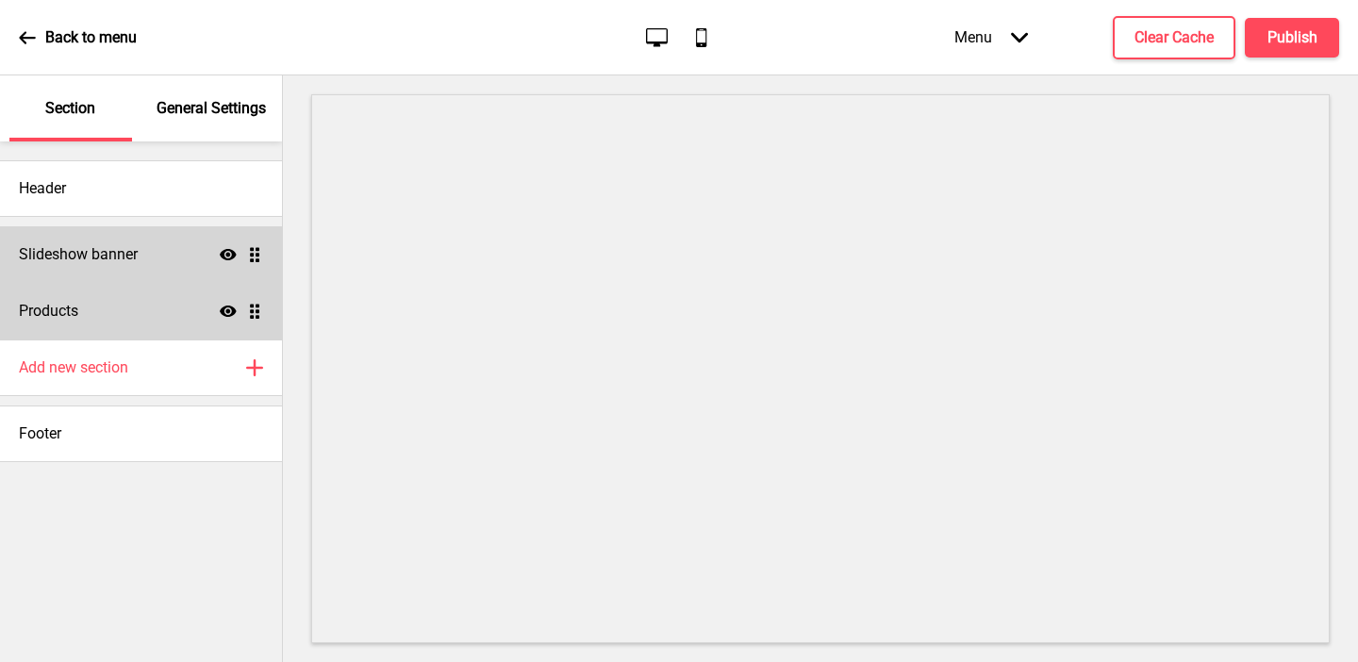
click at [176, 323] on div "Products Show Drag" at bounding box center [141, 311] width 282 height 57
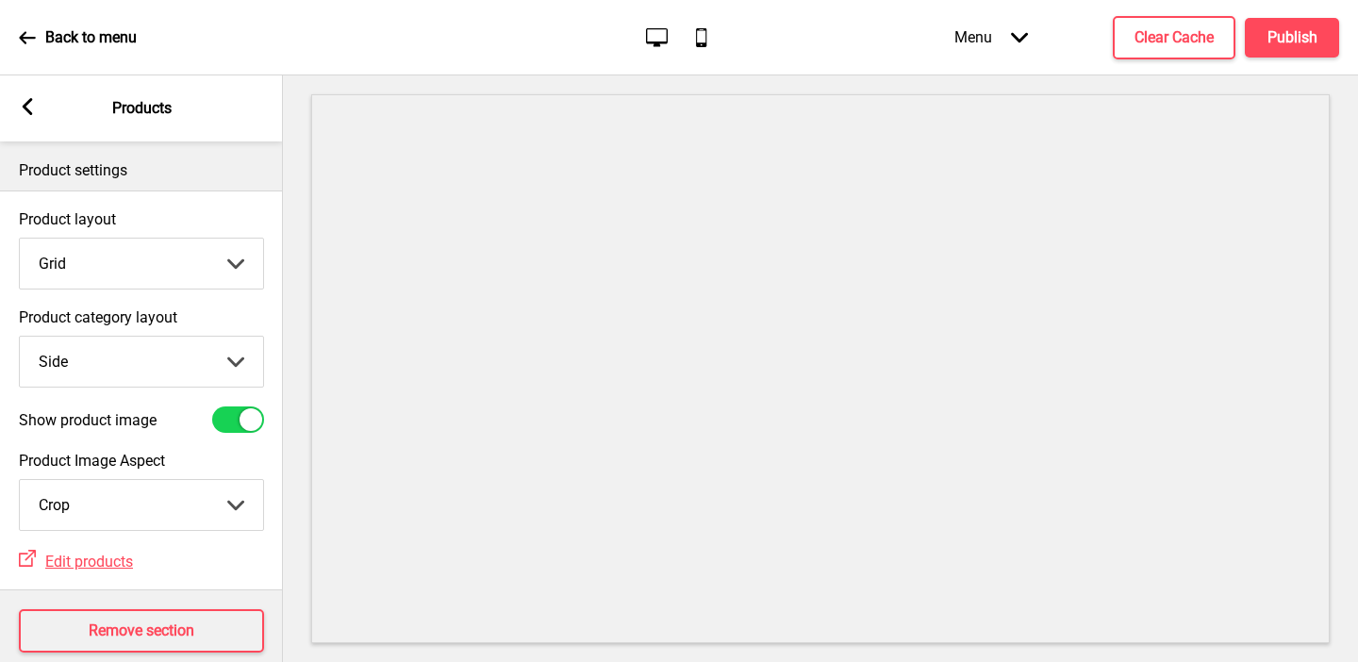
click at [140, 366] on select "Top Side" at bounding box center [141, 362] width 243 height 50
select select "top"
click at [20, 337] on select "Top Side" at bounding box center [141, 362] width 243 height 50
click at [232, 416] on div at bounding box center [238, 420] width 52 height 26
checkbox input "false"
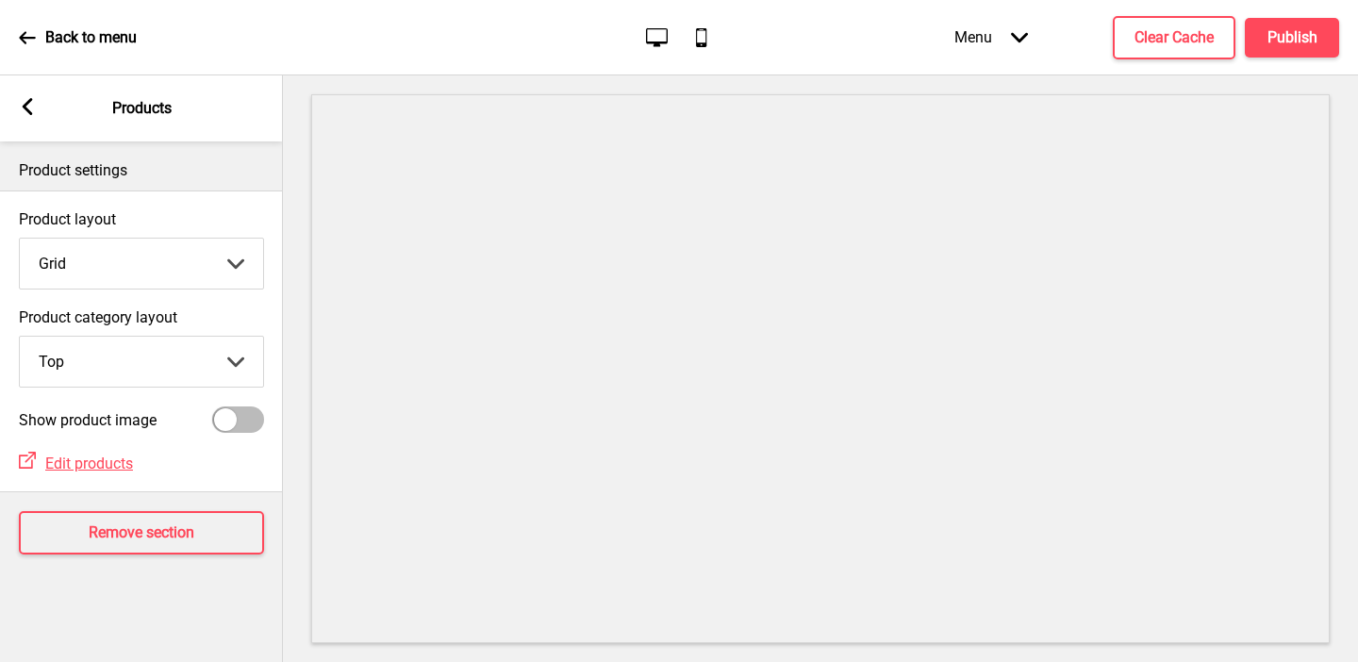
click at [15, 104] on div "Arrow left Products" at bounding box center [141, 108] width 283 height 66
click at [25, 105] on icon at bounding box center [28, 106] width 10 height 17
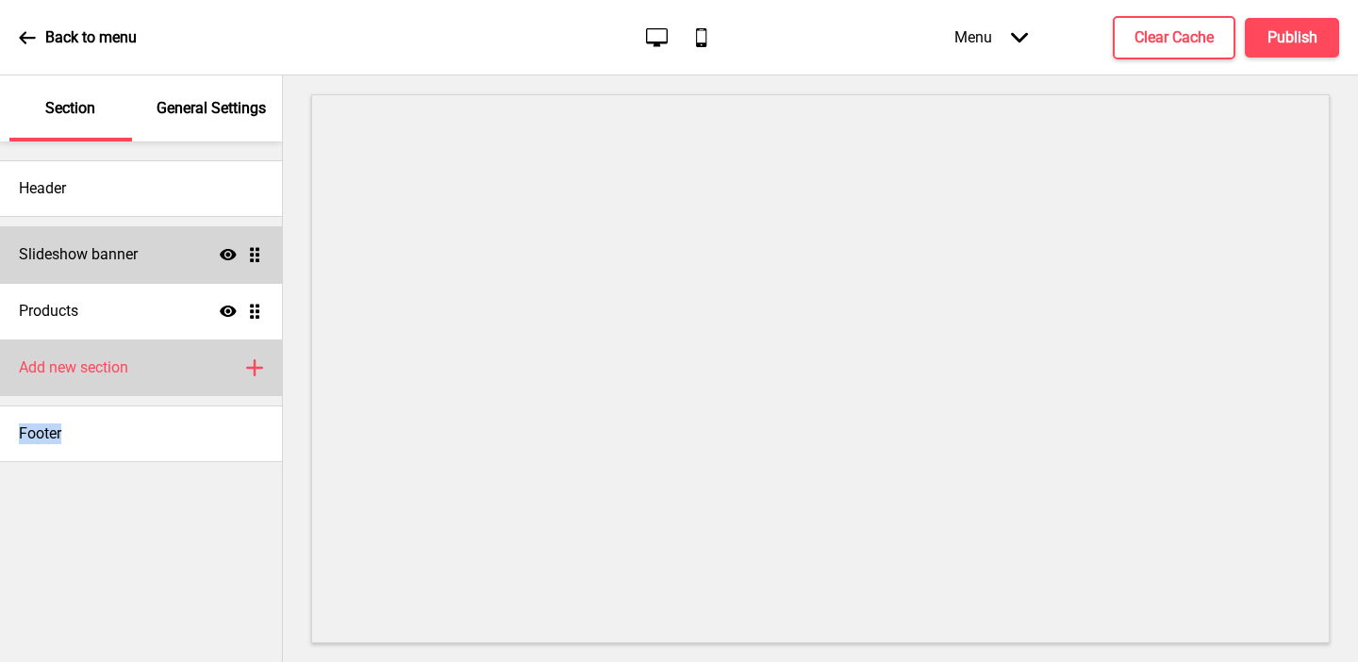
drag, startPoint x: 219, startPoint y: 435, endPoint x: 185, endPoint y: 382, distance: 62.8
click at [185, 382] on div "Header Slideshow banner Show Drag Products Show Drag Add new section Plus Footer" at bounding box center [141, 301] width 282 height 321
click at [180, 377] on div "Add new section Plus" at bounding box center [141, 368] width 282 height 57
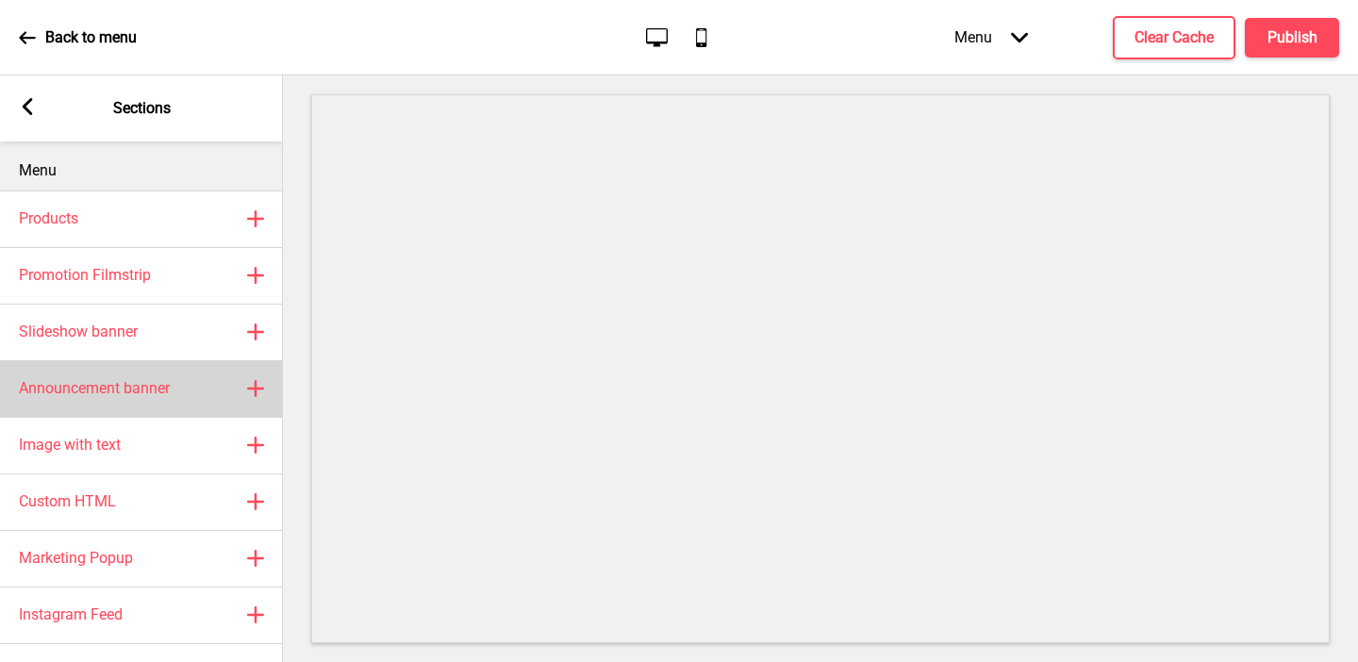
click at [164, 393] on h4 "Announcement banner" at bounding box center [94, 388] width 151 height 21
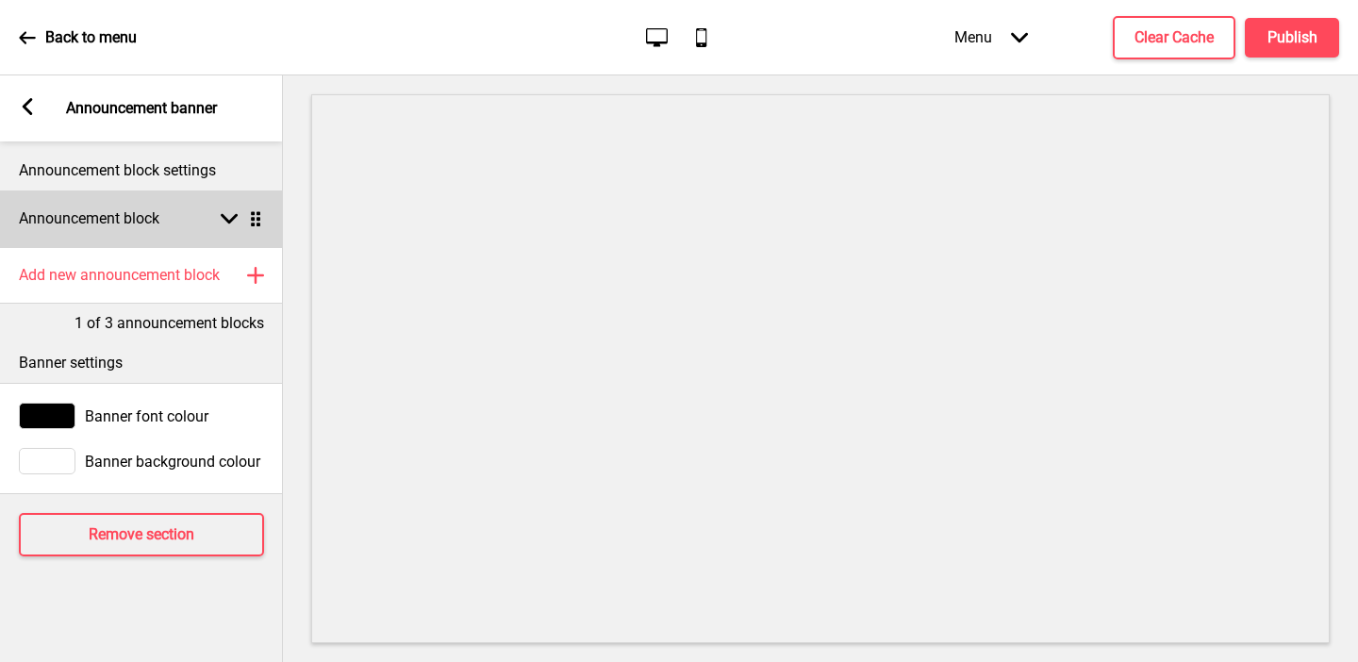
click at [67, 208] on h4 "Announcement block" at bounding box center [89, 218] width 141 height 21
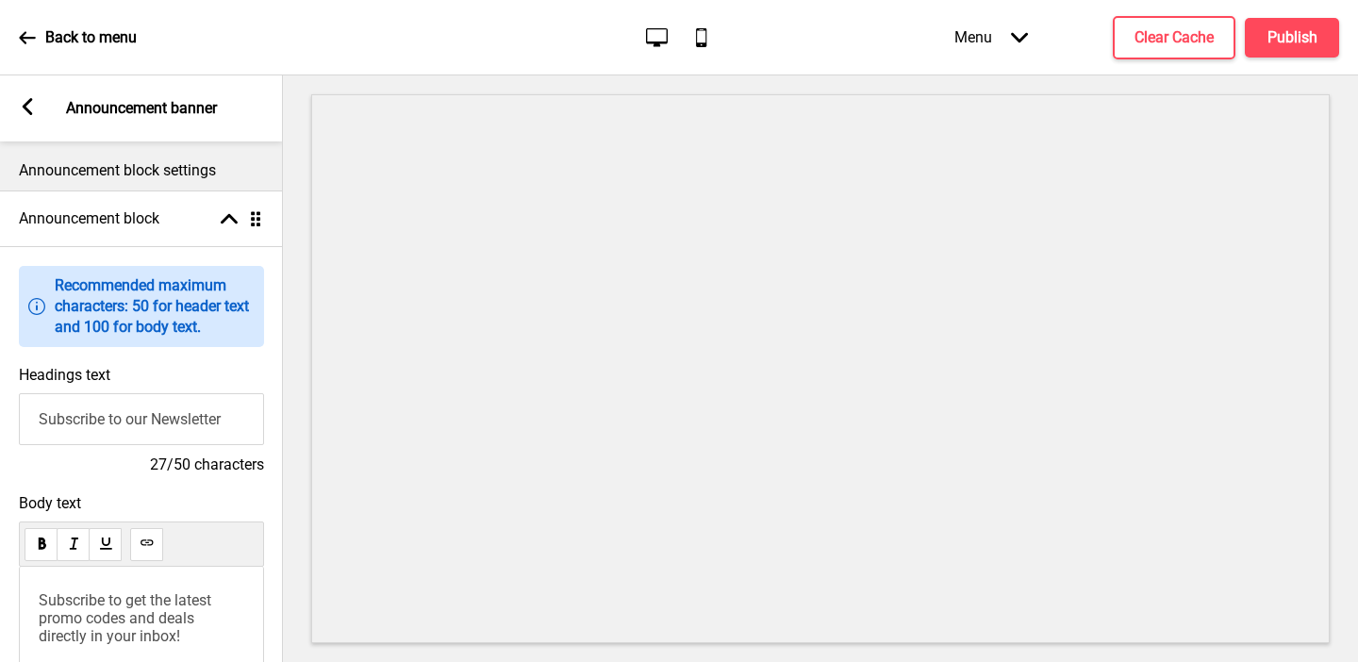
click at [89, 419] on input "Subscribe to our Newsletter" at bounding box center [141, 419] width 245 height 52
type input "Welcome to Collagenic"
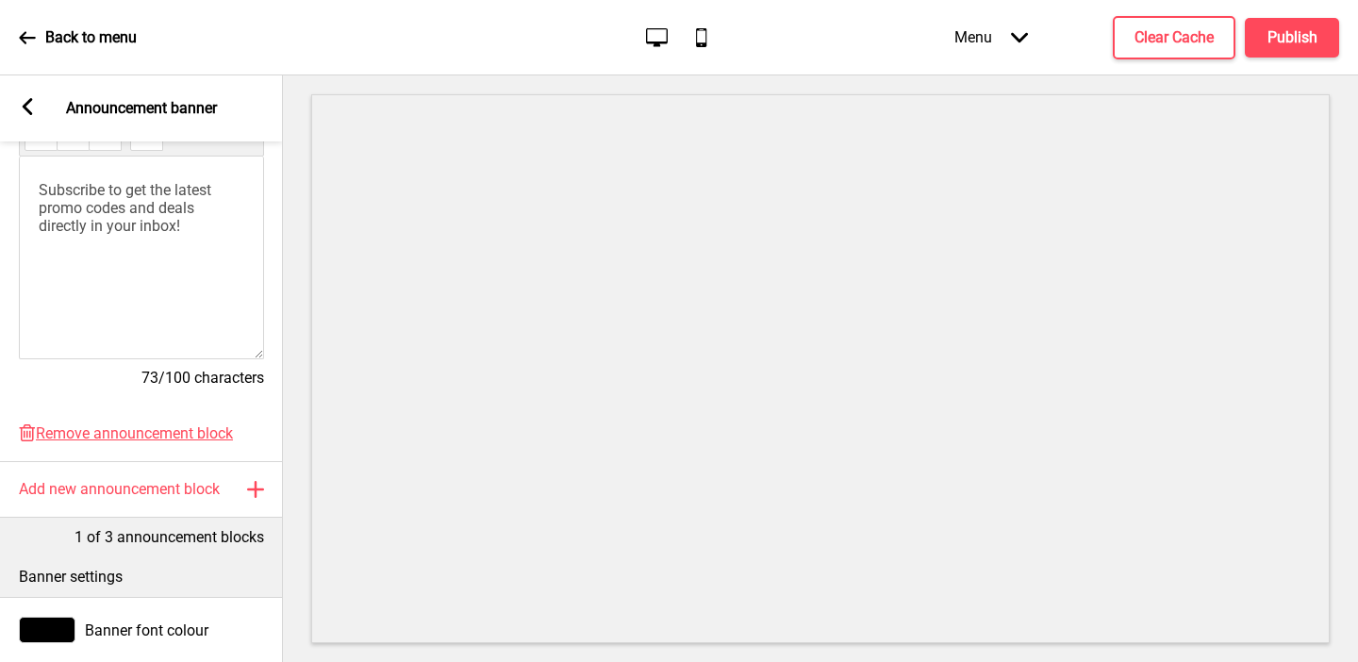
scroll to position [335, 0]
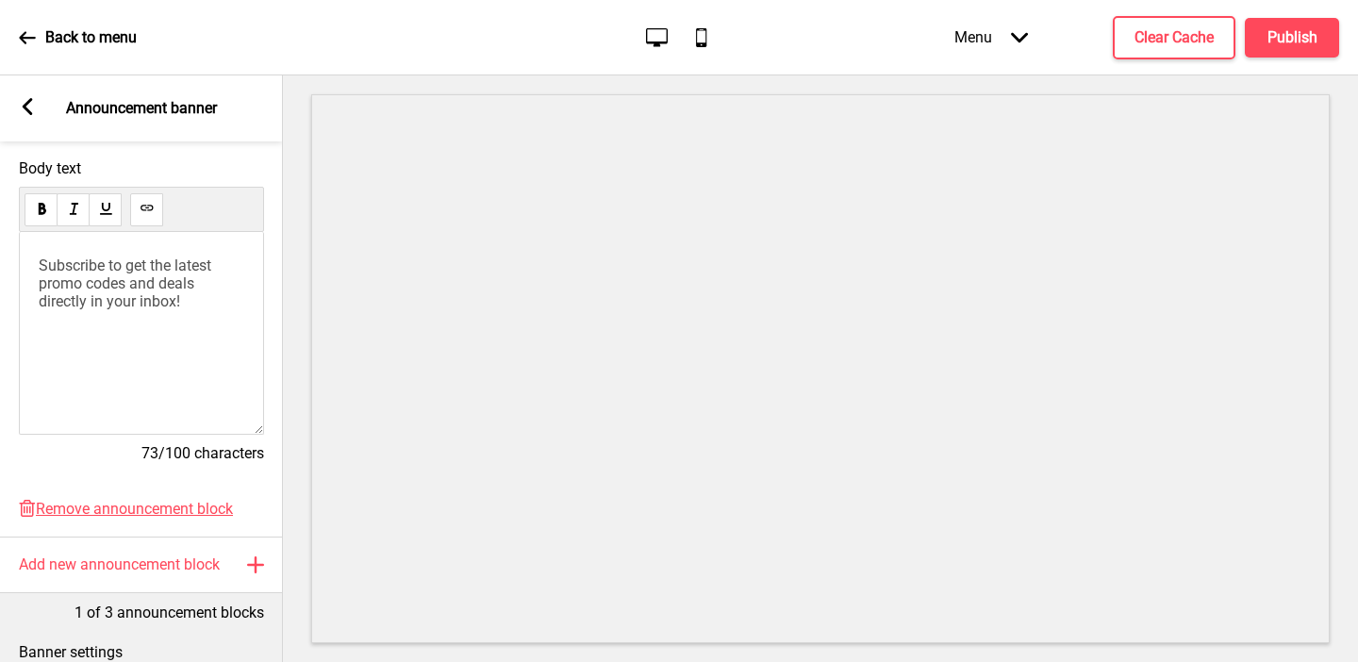
click at [27, 113] on rect at bounding box center [27, 106] width 17 height 17
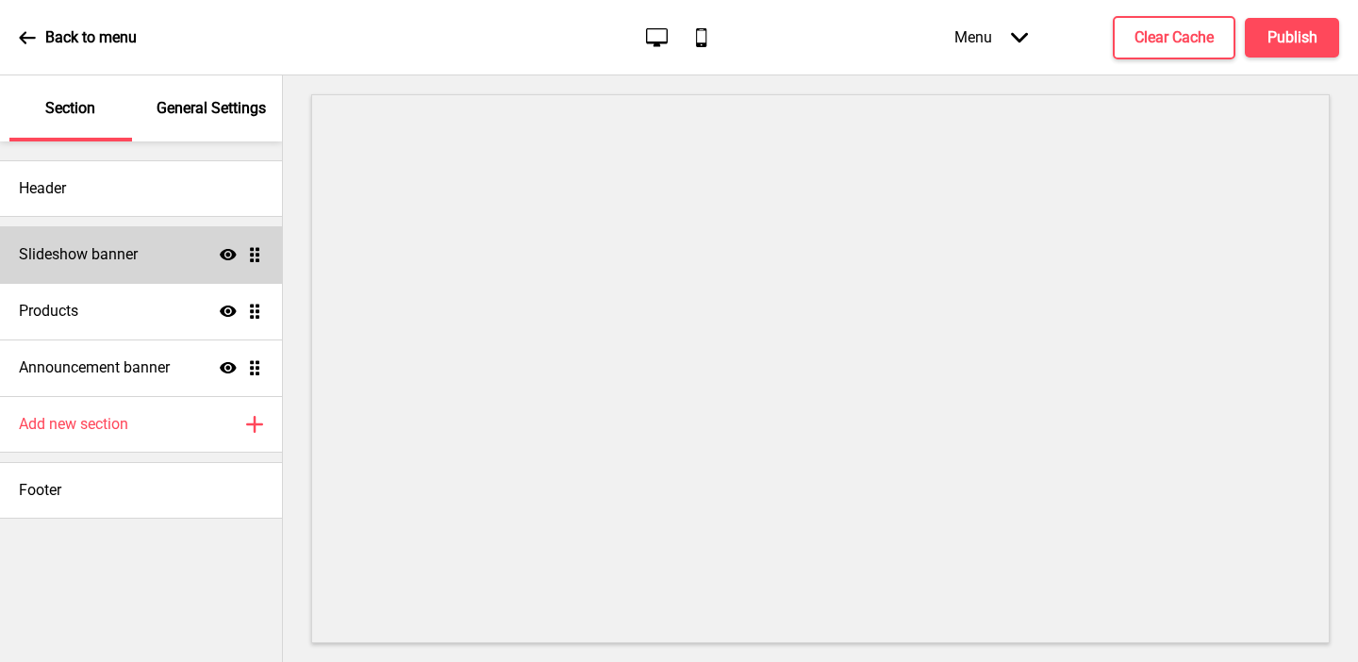
click at [229, 116] on p "General Settings" at bounding box center [211, 108] width 109 height 21
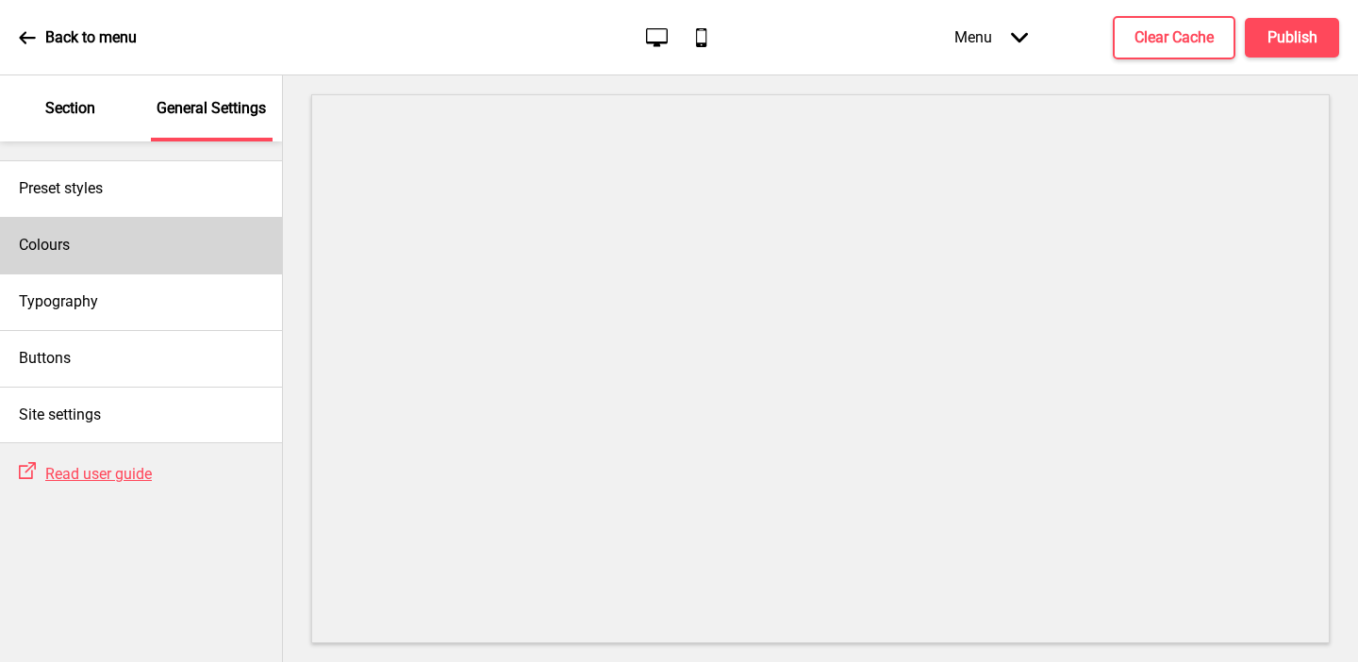
click at [115, 254] on div "Colours" at bounding box center [141, 245] width 282 height 57
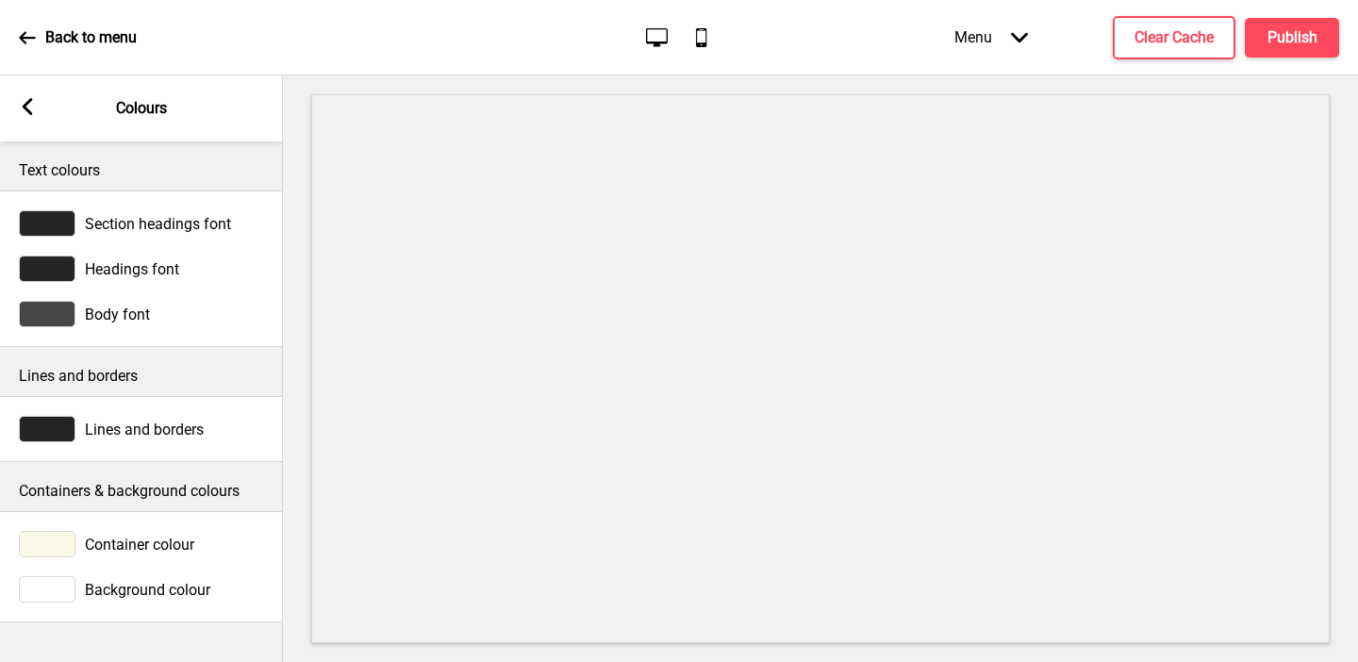
click at [62, 545] on div at bounding box center [47, 544] width 57 height 26
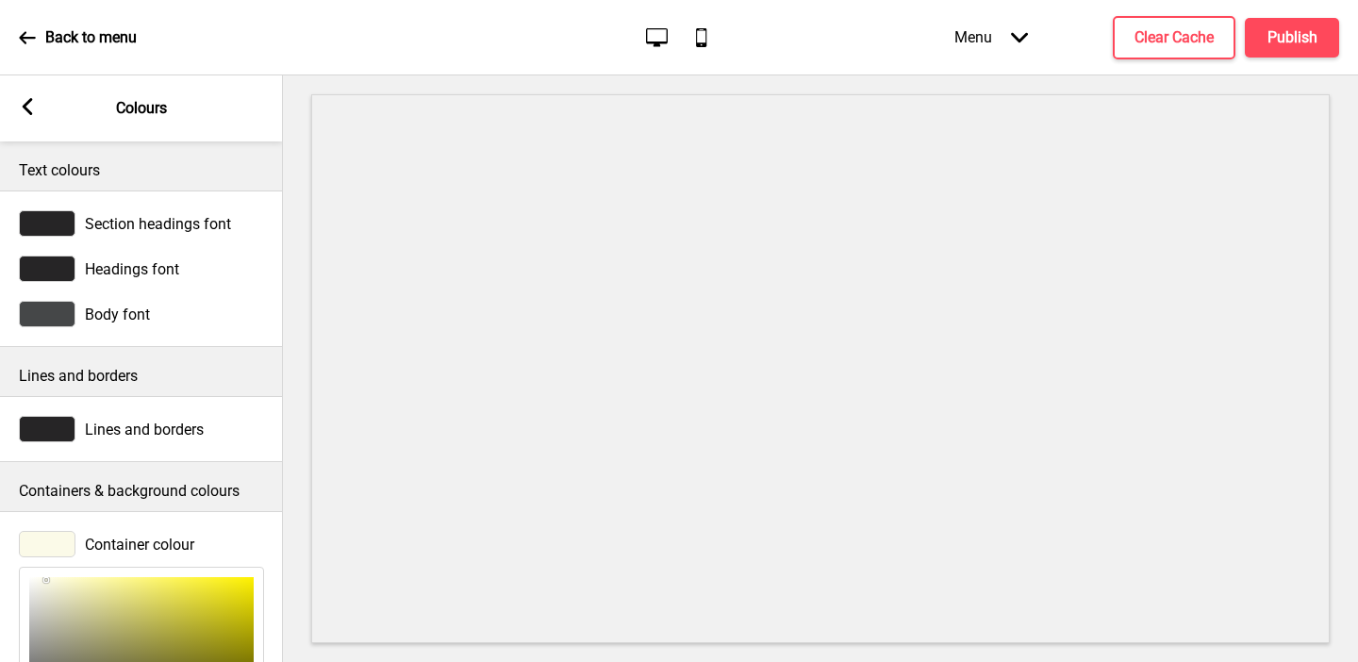
scroll to position [287, 0]
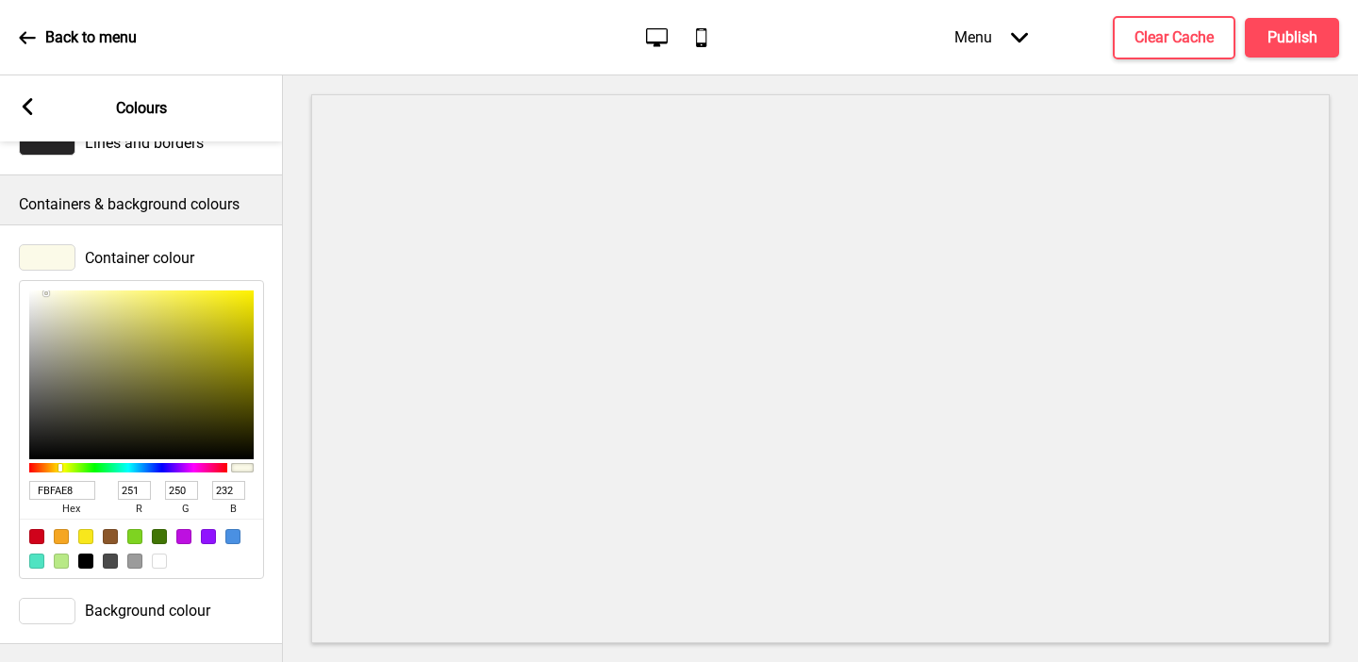
click at [58, 493] on input "FBFAE8" at bounding box center [62, 490] width 66 height 19
click at [48, 600] on div at bounding box center [47, 611] width 57 height 26
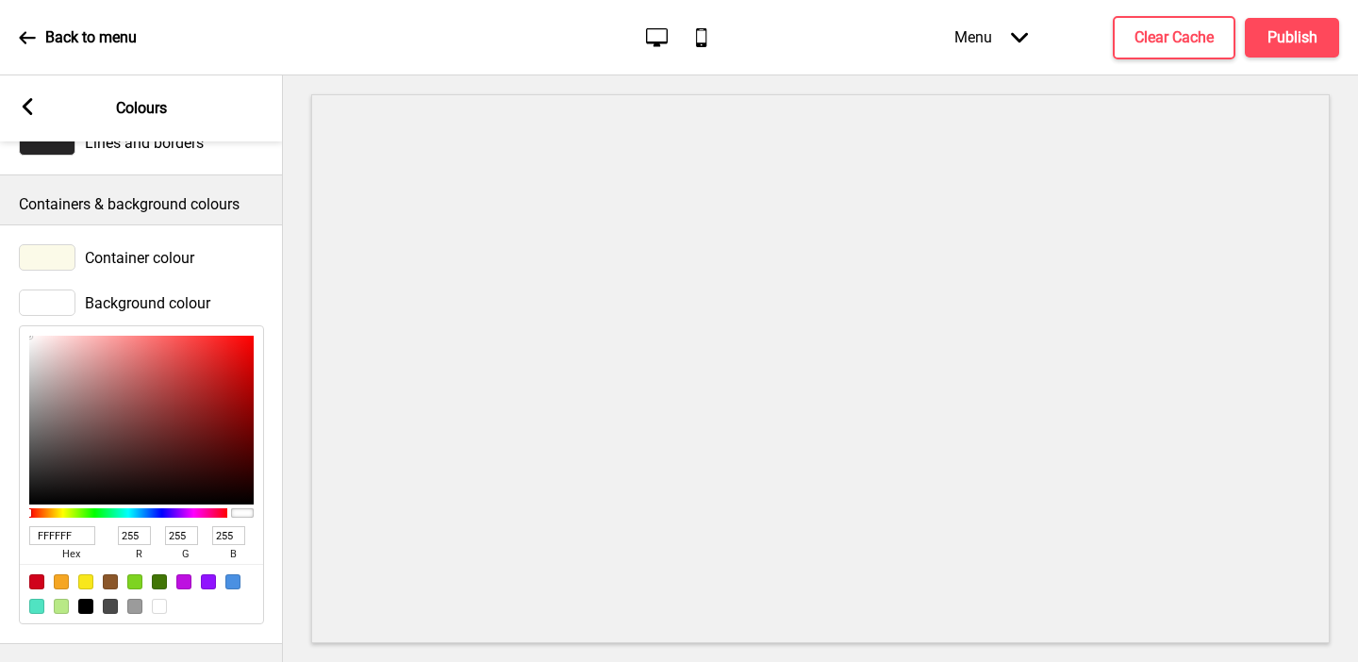
click at [49, 535] on input "FFFFFF" at bounding box center [62, 535] width 66 height 19
paste input "BFAE8"
type input "FBFAE8"
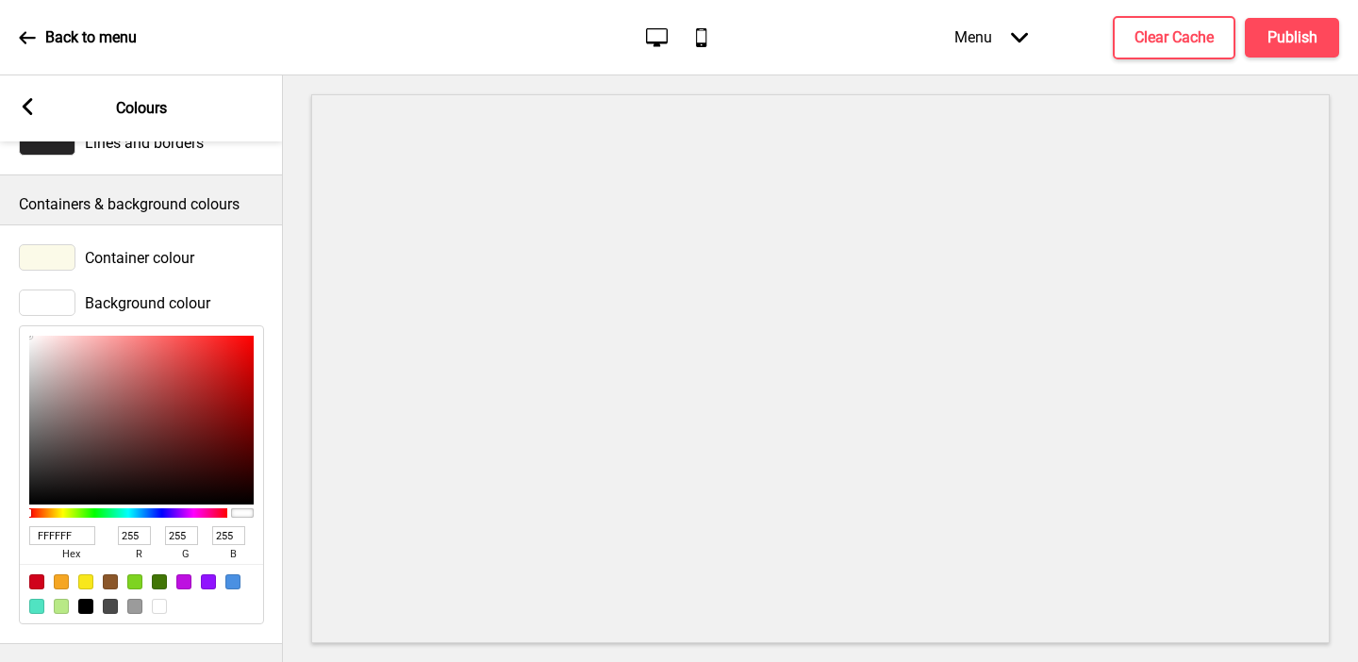
type input "251"
type input "250"
type input "232"
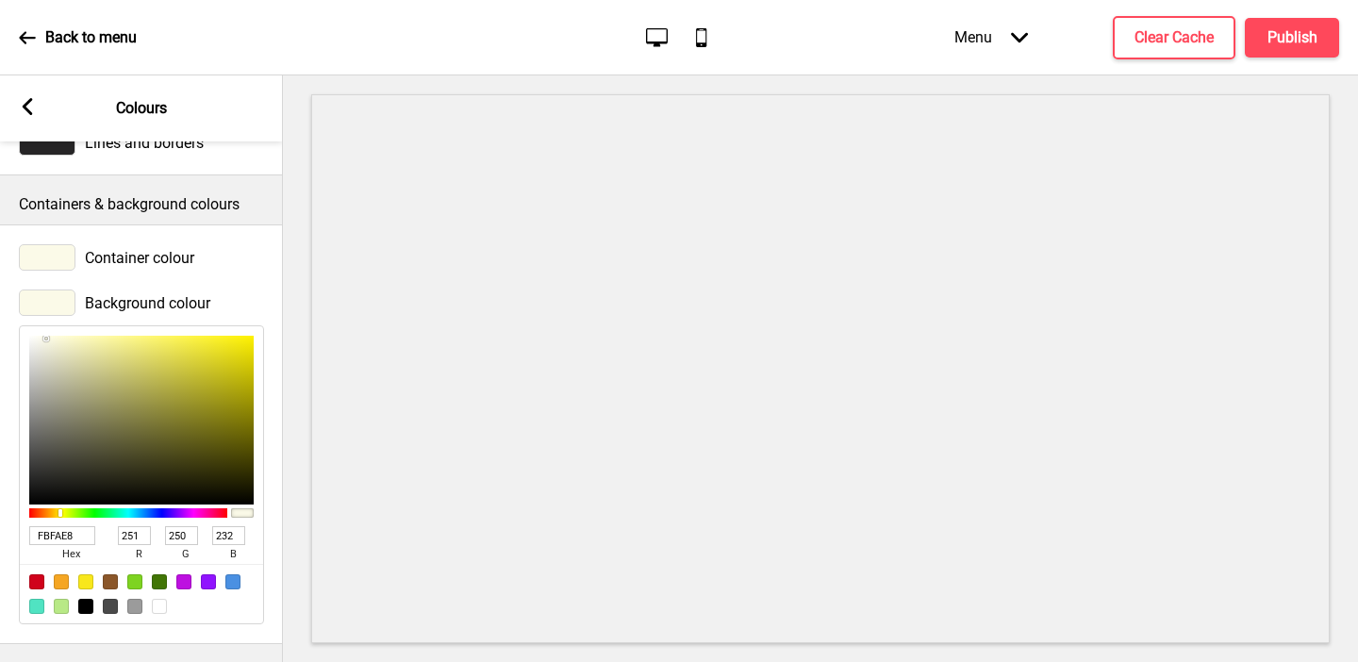
type input "FBFAE8"
click at [51, 255] on div at bounding box center [47, 257] width 57 height 26
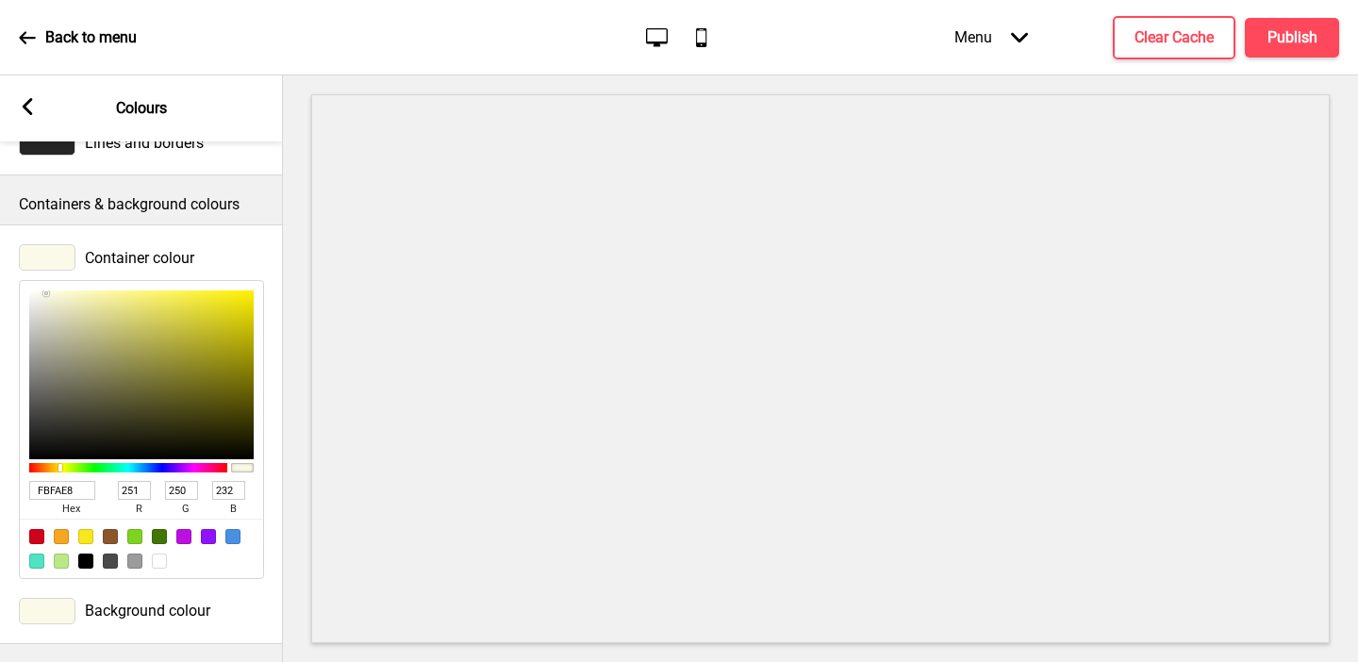
click at [156, 556] on div at bounding box center [159, 561] width 15 height 15
type input "FFFFFF"
type input "255"
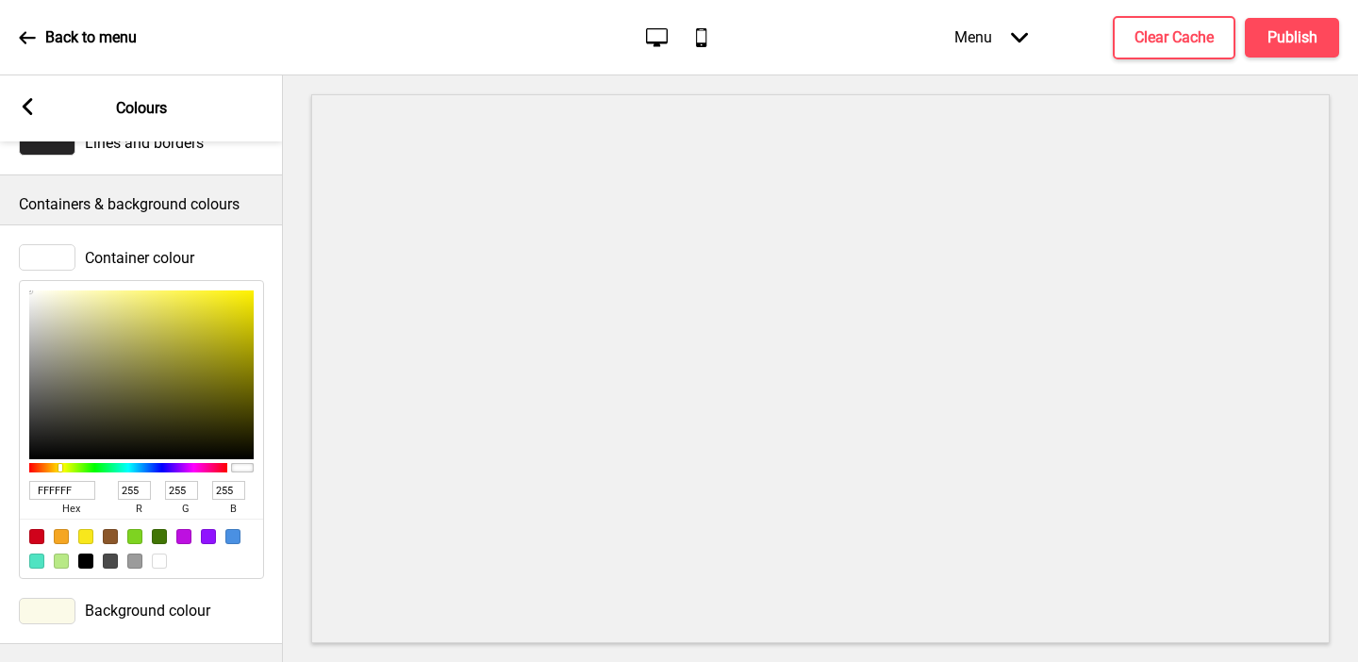
click at [22, 104] on rect at bounding box center [27, 106] width 17 height 17
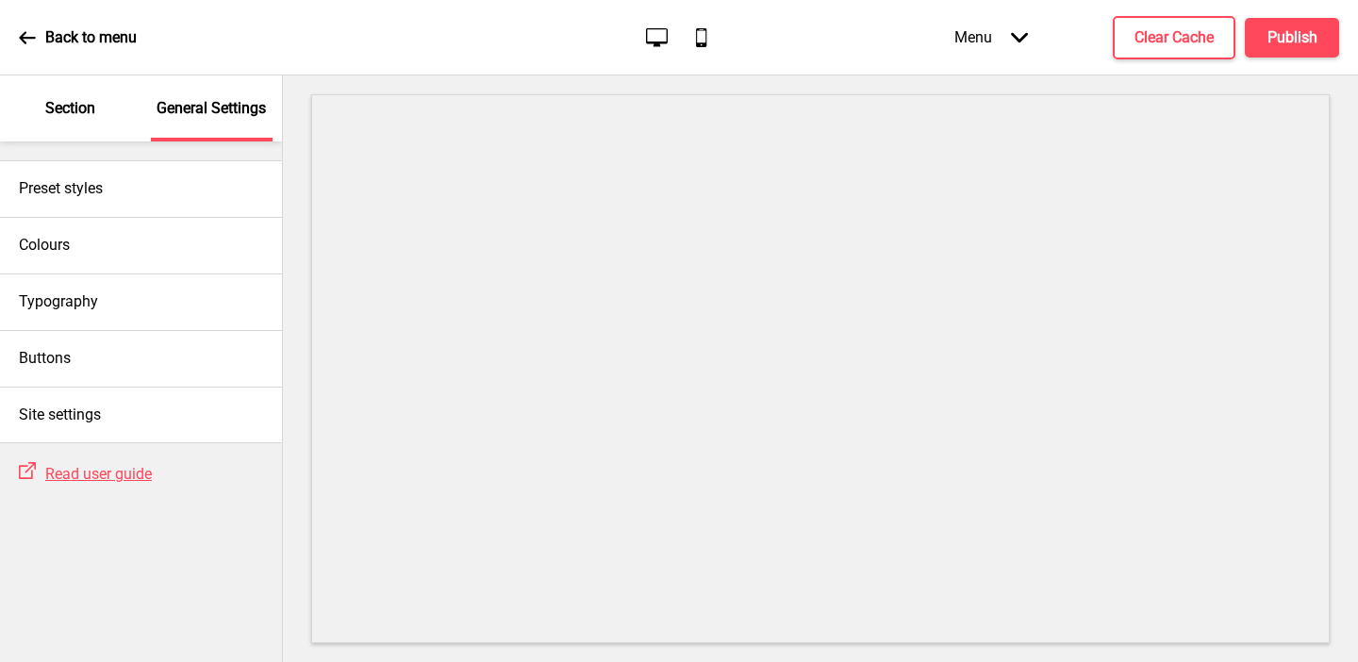
click at [65, 116] on p "Section" at bounding box center [70, 108] width 50 height 21
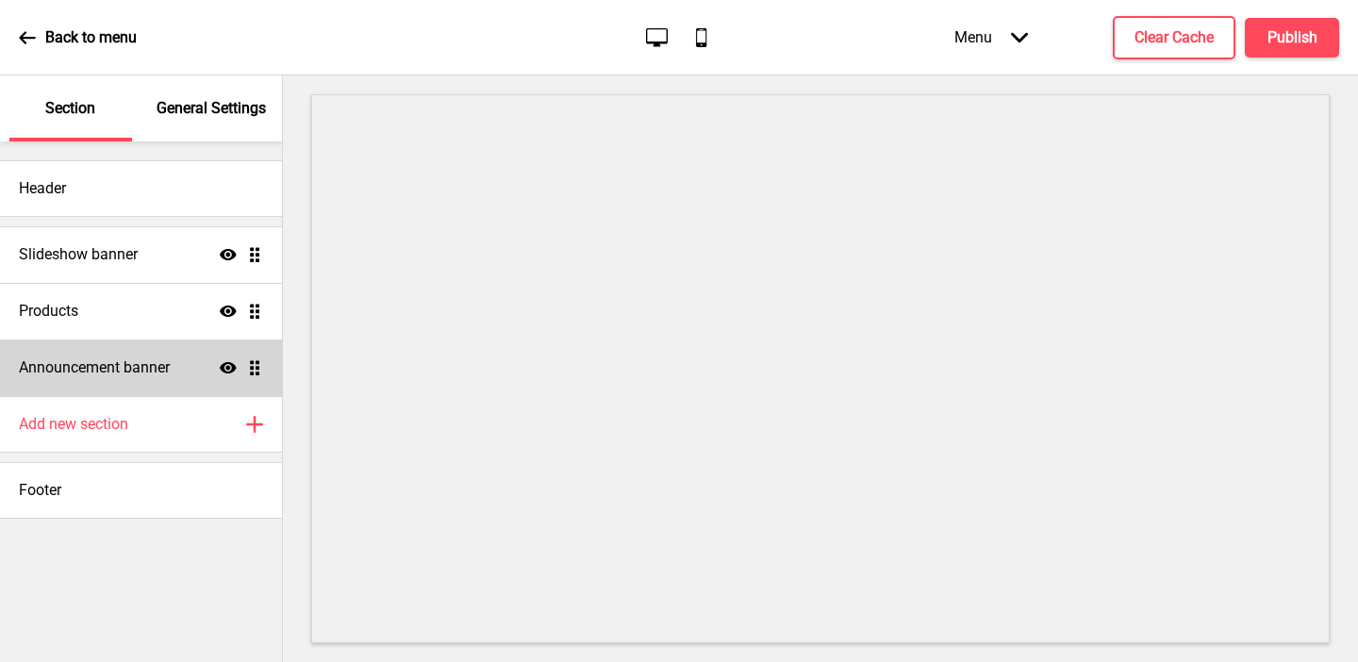
click at [108, 359] on h4 "Announcement banner" at bounding box center [94, 367] width 151 height 21
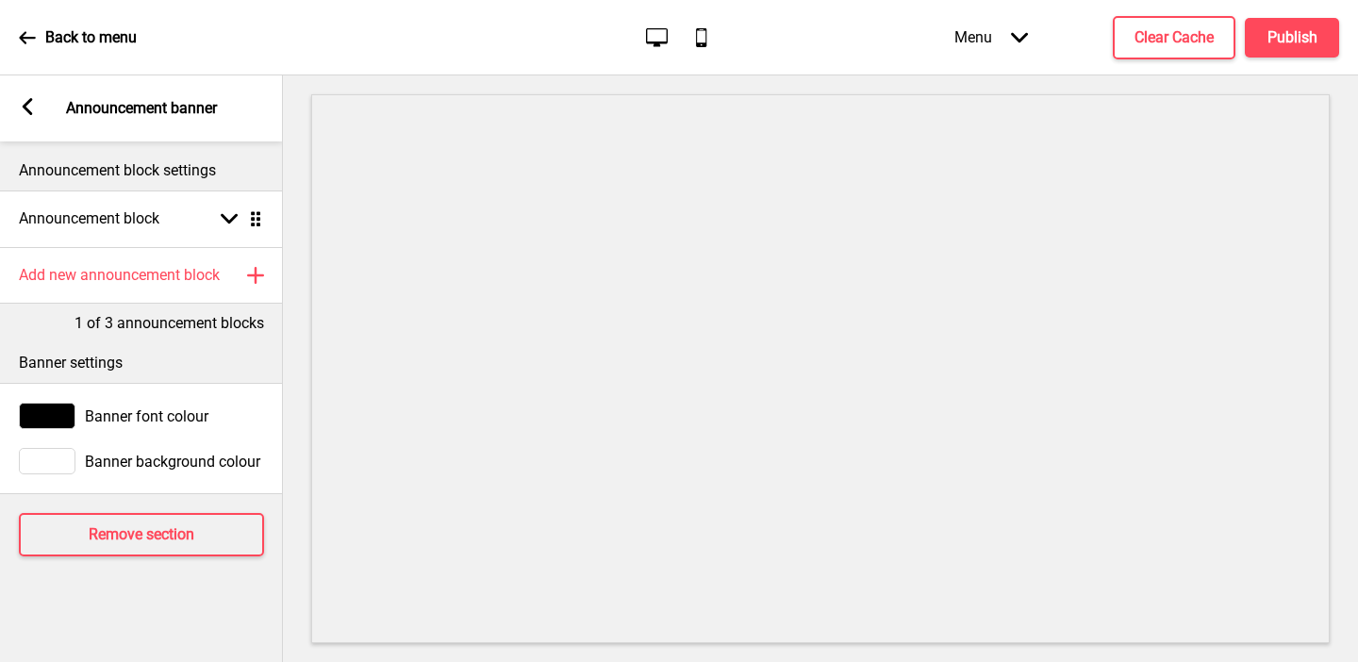
click at [58, 465] on div at bounding box center [47, 461] width 57 height 26
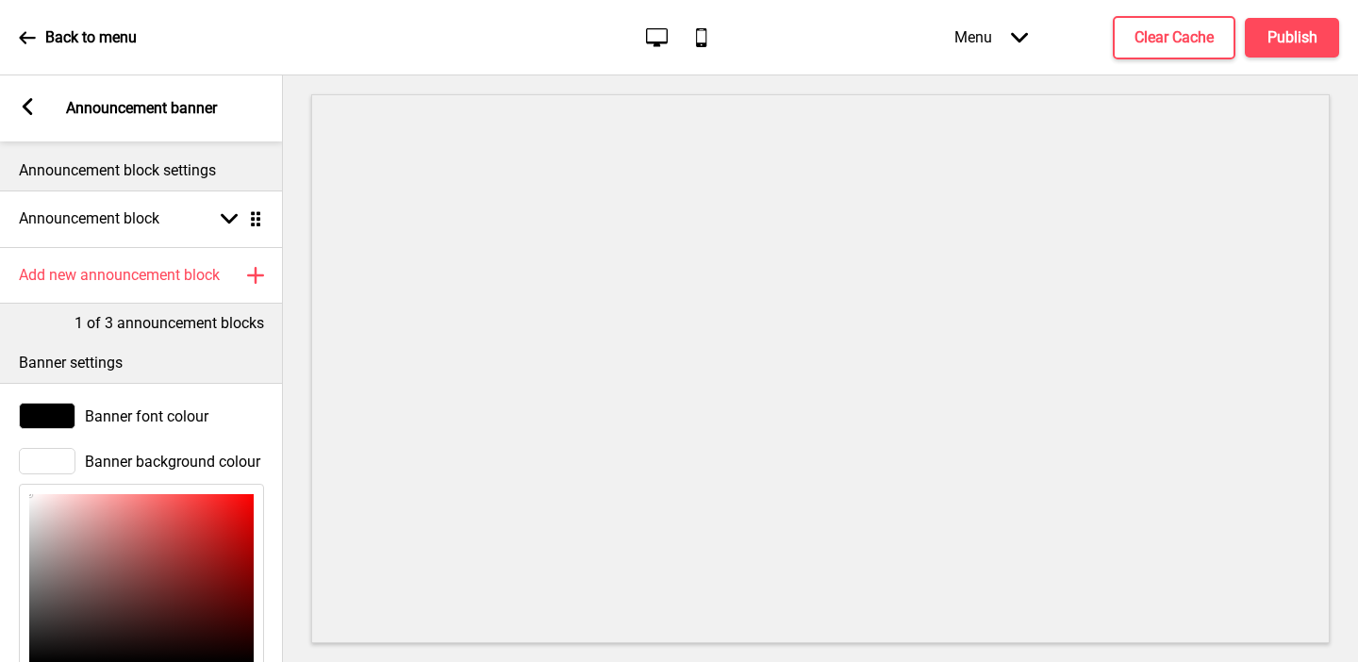
scroll to position [239, 0]
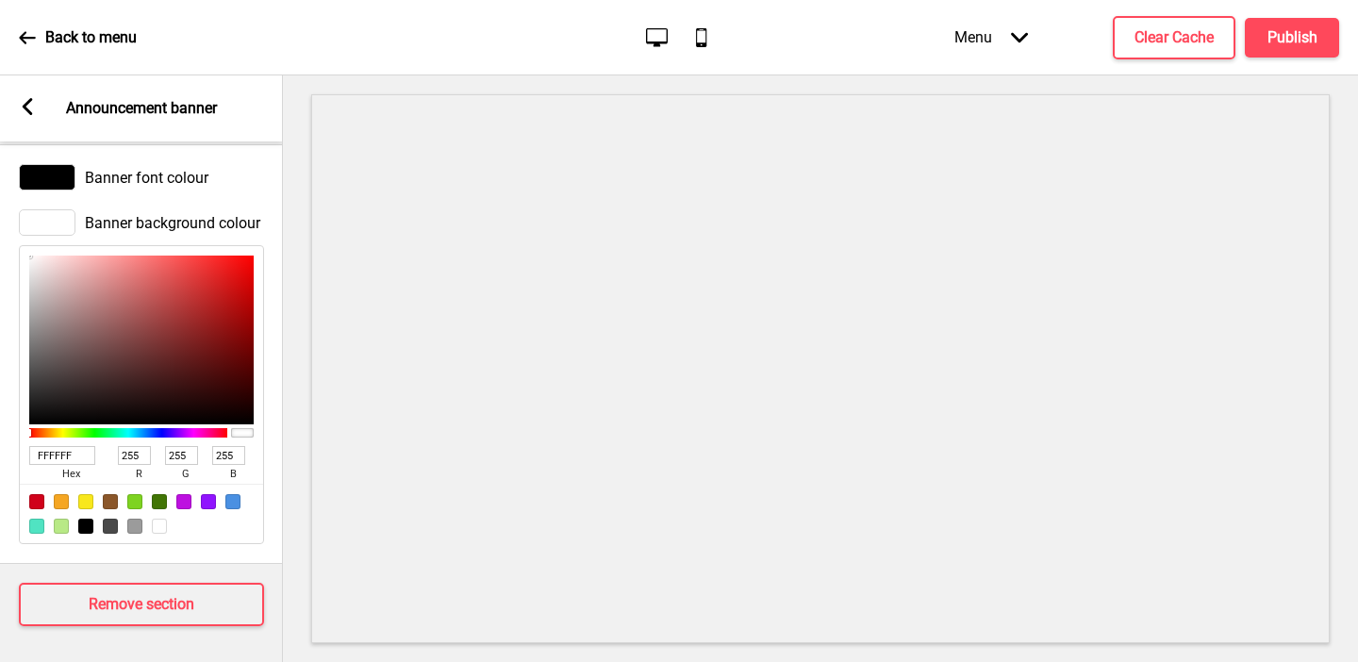
click at [45, 456] on input "FFFFFF" at bounding box center [62, 455] width 66 height 19
paste input "BFAE8"
type input "FBFAE8"
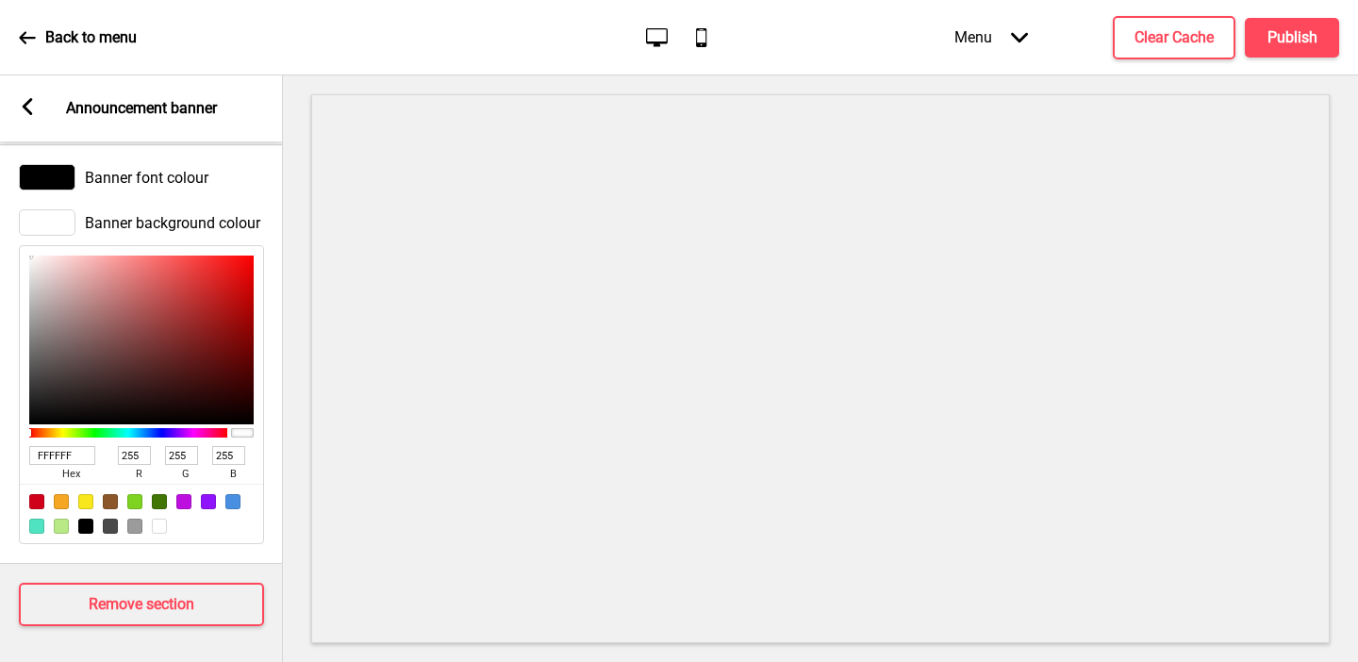
type input "251"
type input "250"
type input "232"
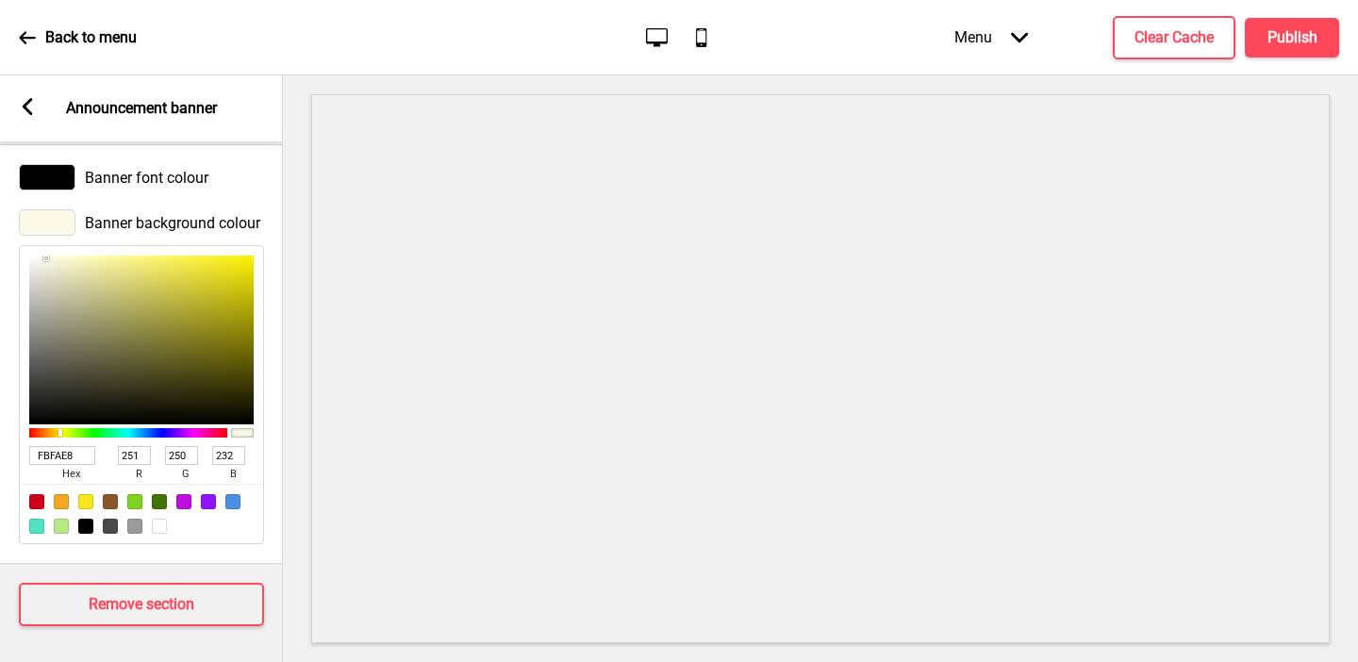
scroll to position [0, 0]
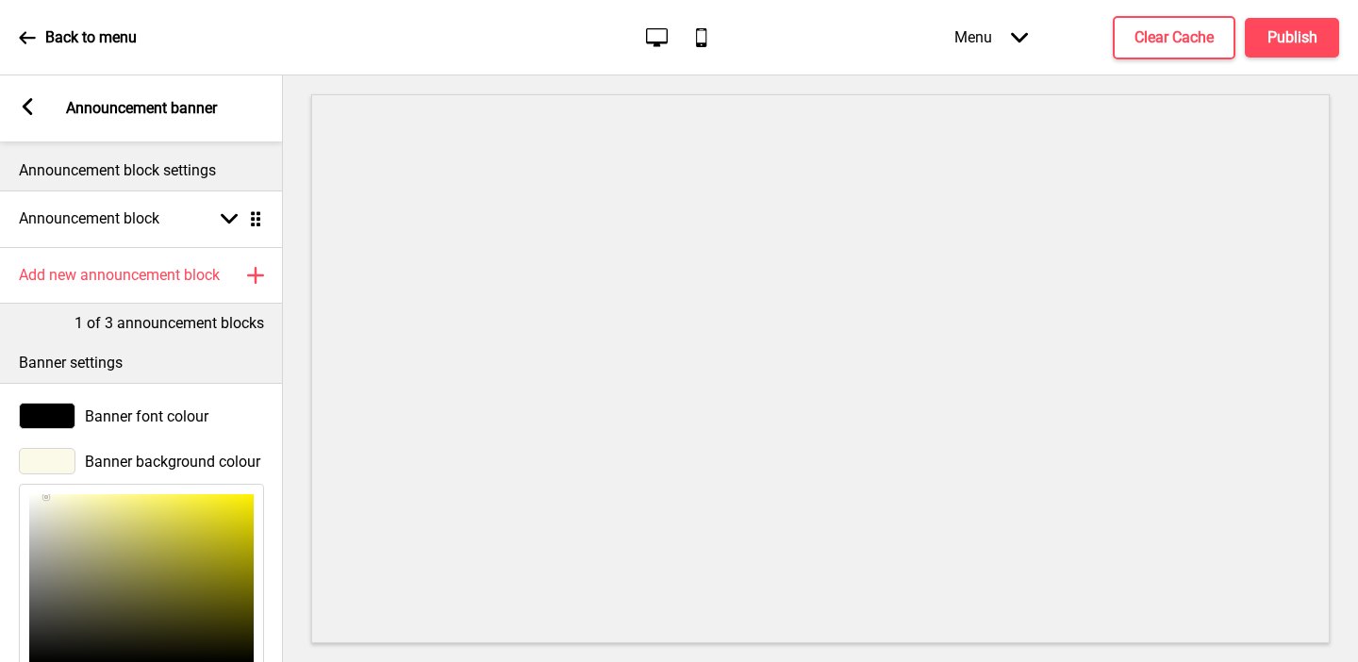
type input "FBFAE8"
click at [31, 109] on rect at bounding box center [27, 106] width 17 height 17
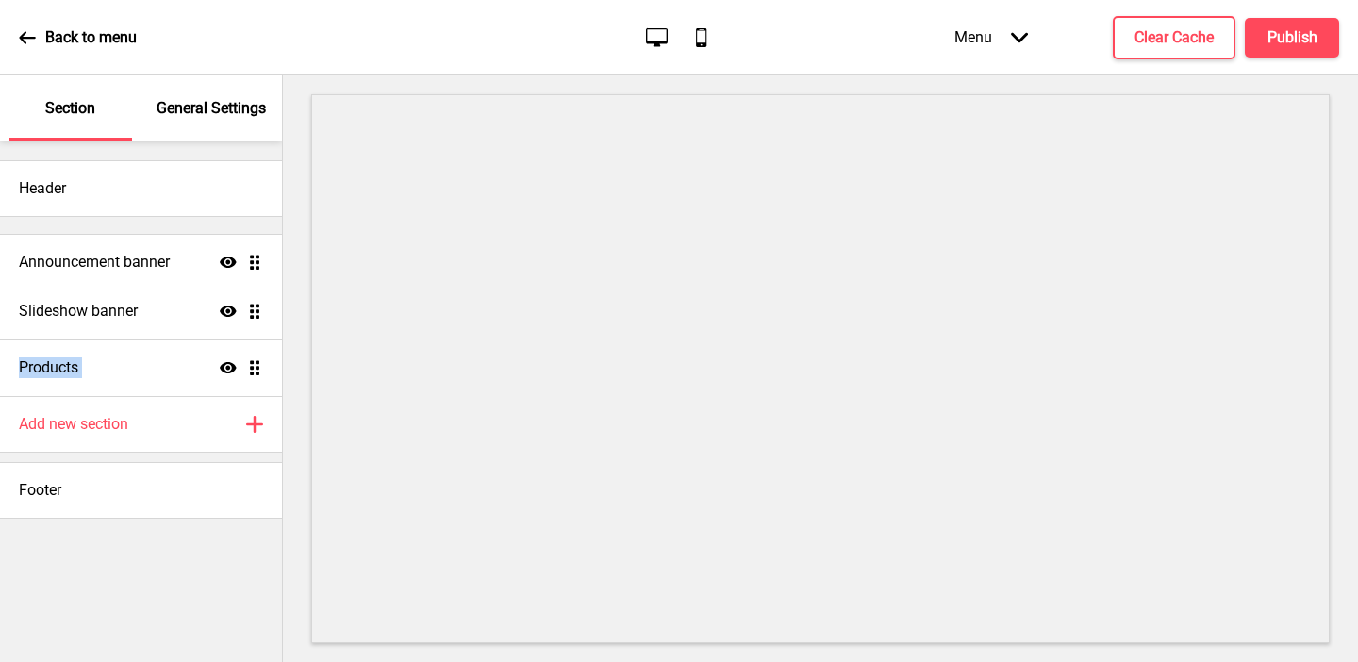
drag, startPoint x: 254, startPoint y: 370, endPoint x: 241, endPoint y: 264, distance: 106.5
click at [241, 264] on ul "Slideshow banner Show Drag Products Show Drag Announcement banner Show Drag" at bounding box center [141, 311] width 282 height 170
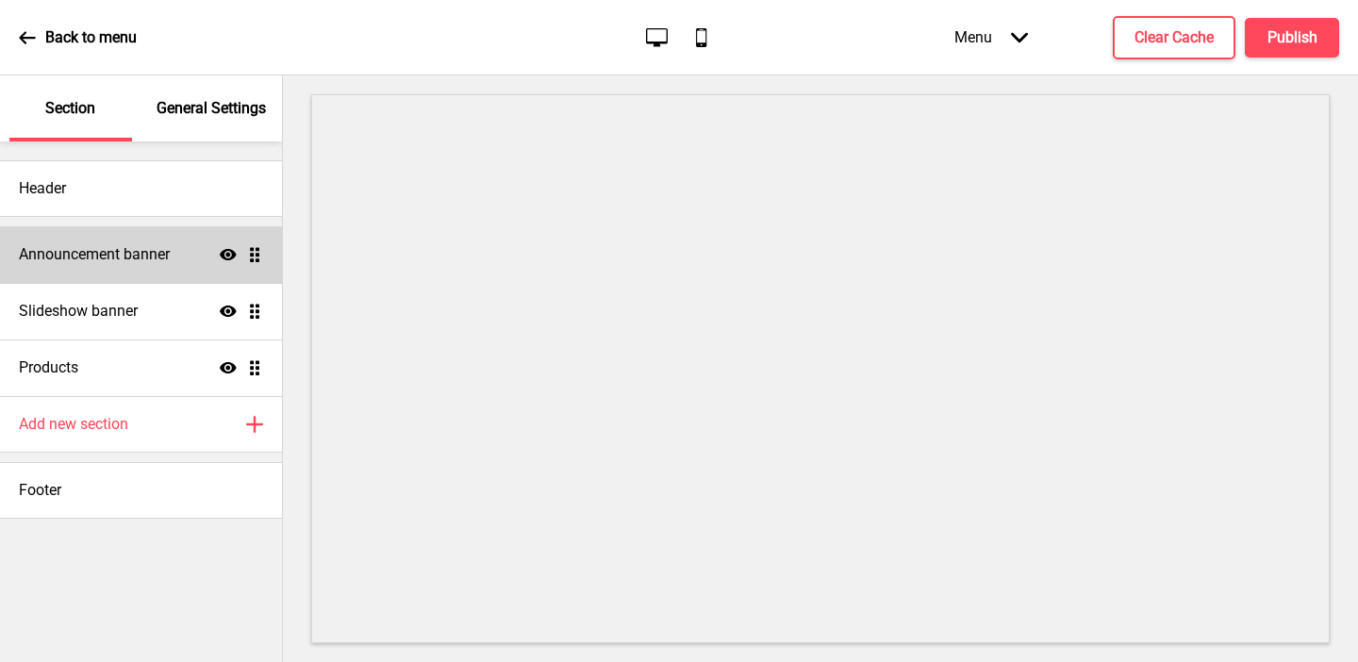
click at [169, 260] on h4 "Announcement banner" at bounding box center [94, 254] width 151 height 21
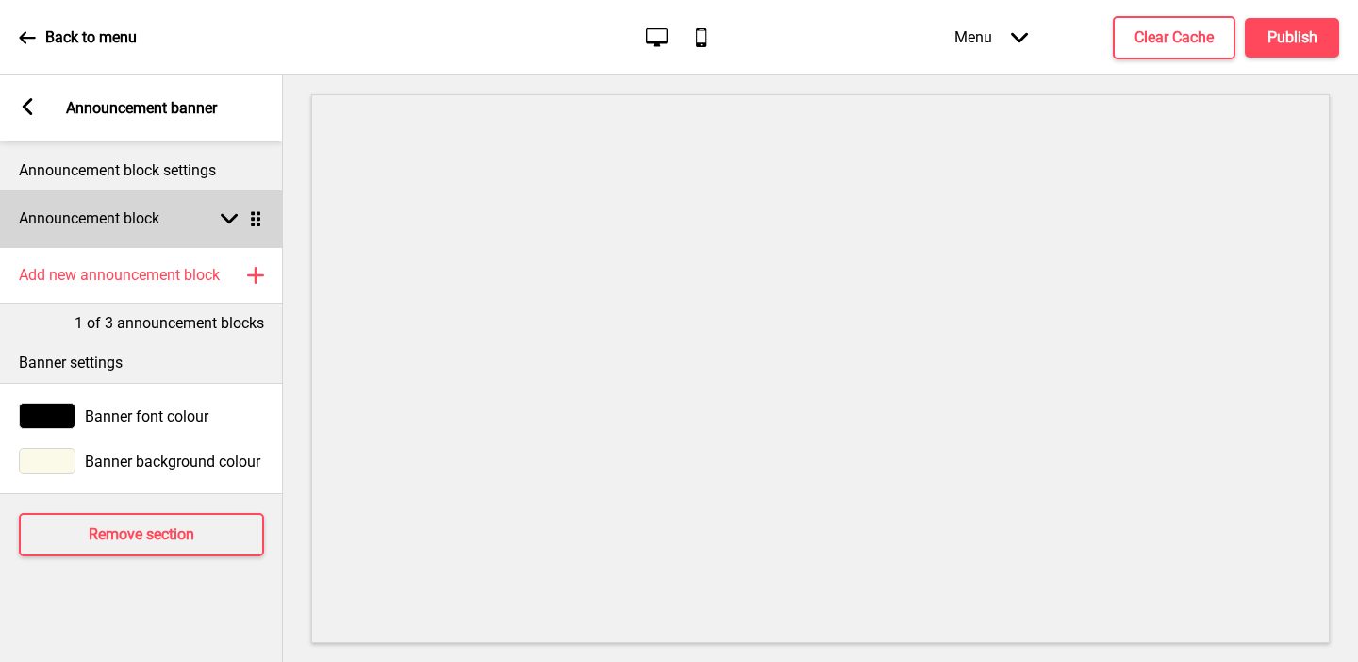
click at [110, 222] on h4 "Announcement block" at bounding box center [89, 218] width 141 height 21
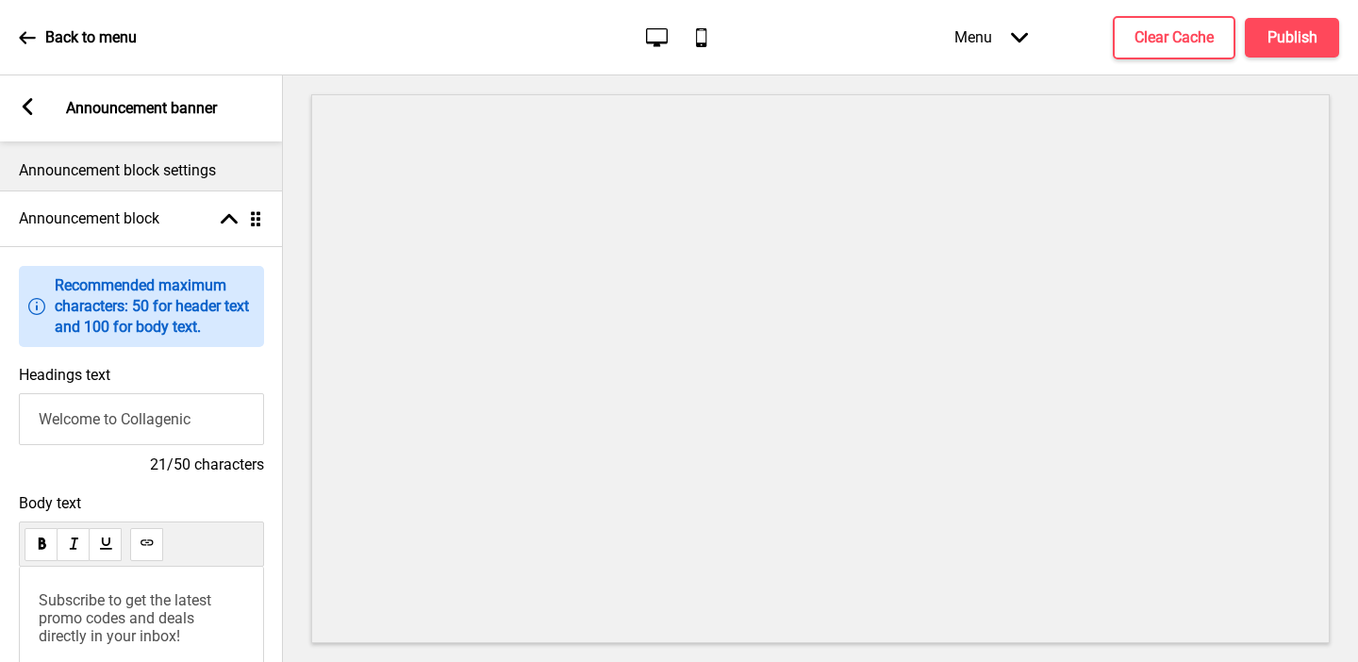
click at [83, 610] on span "Subscribe to get the latest promo codes and deals directly in your inbox!" at bounding box center [127, 618] width 176 height 54
click at [955, 39] on h4 "Publish" at bounding box center [1293, 37] width 50 height 21
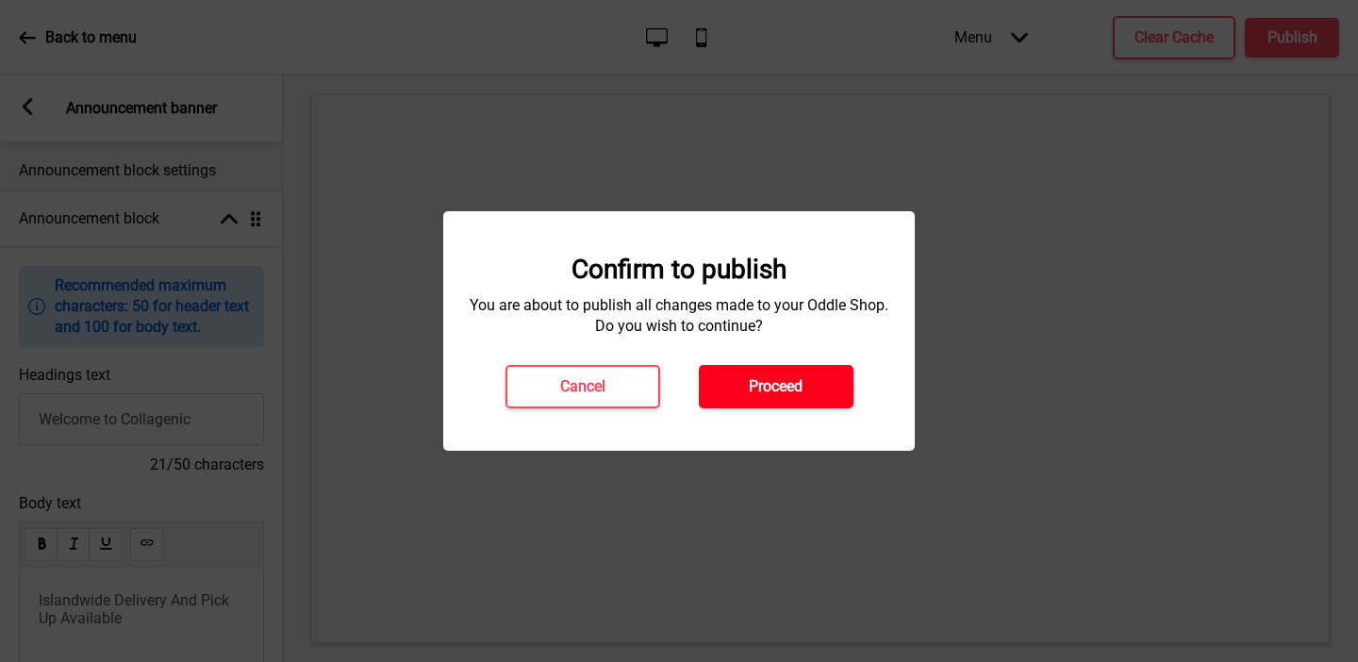
click at [837, 371] on button "Proceed" at bounding box center [776, 386] width 155 height 43
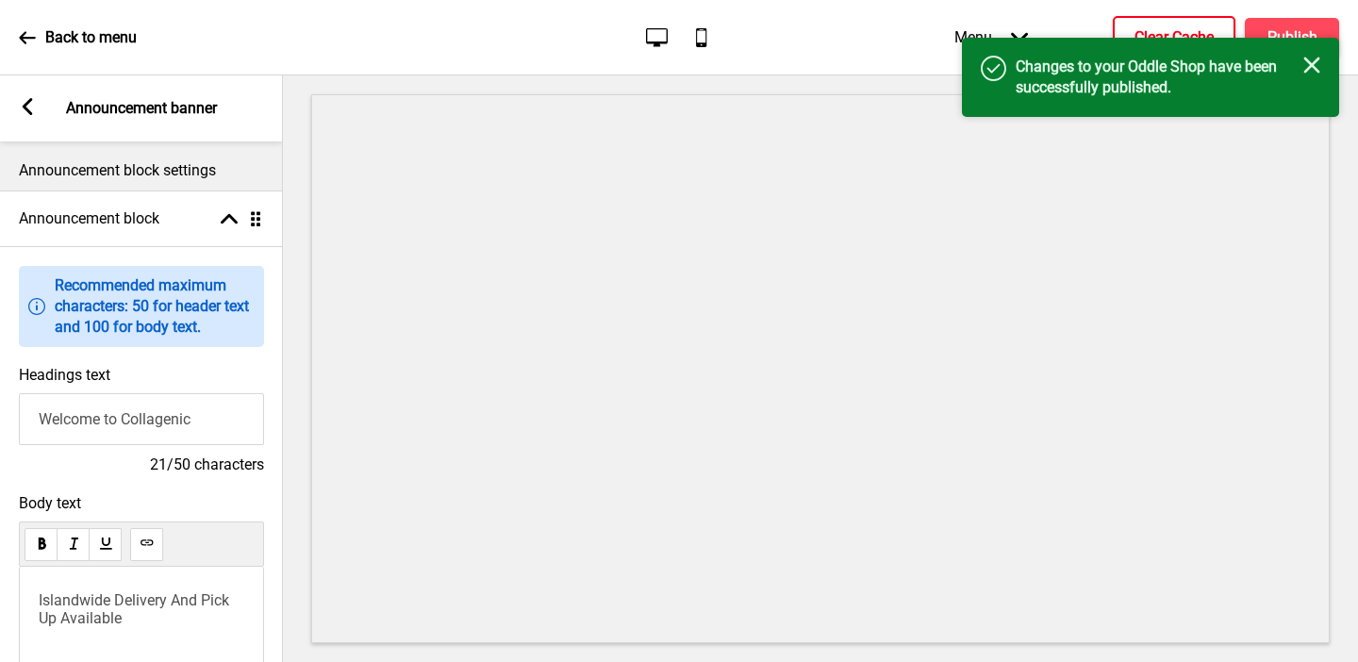
click at [955, 28] on h4 "Clear Cache" at bounding box center [1174, 37] width 79 height 21
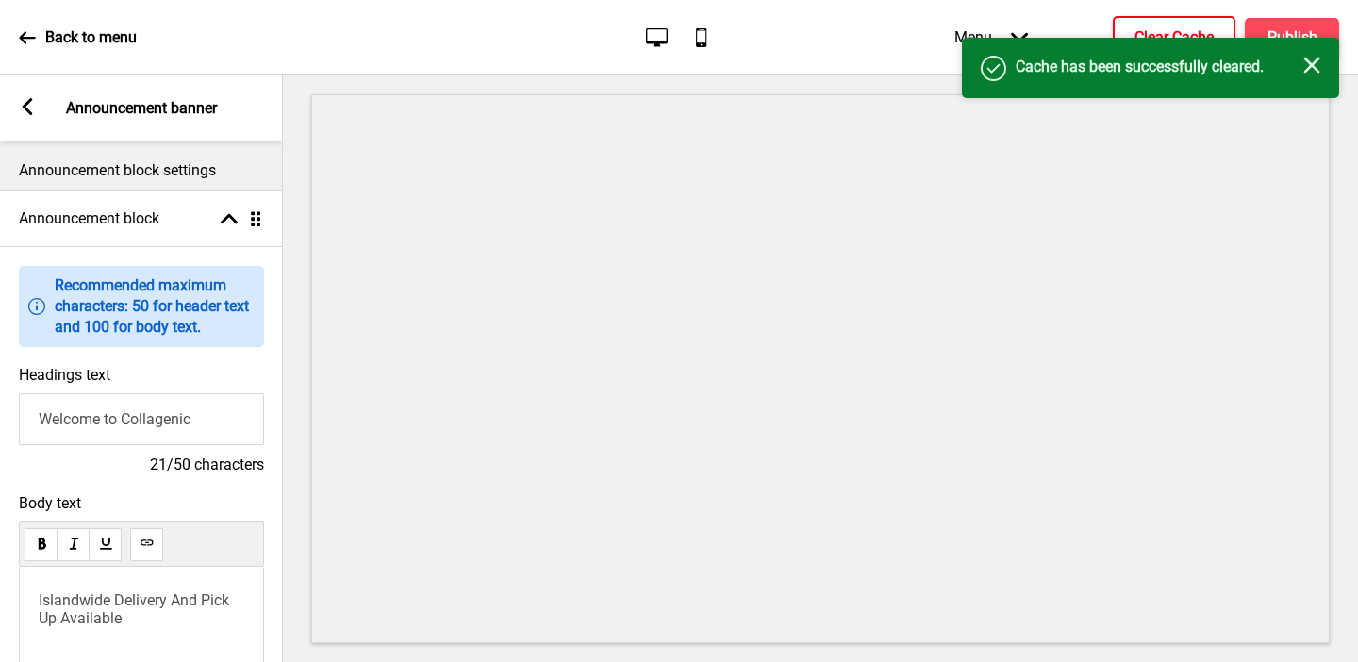
click at [25, 106] on icon at bounding box center [28, 106] width 10 height 17
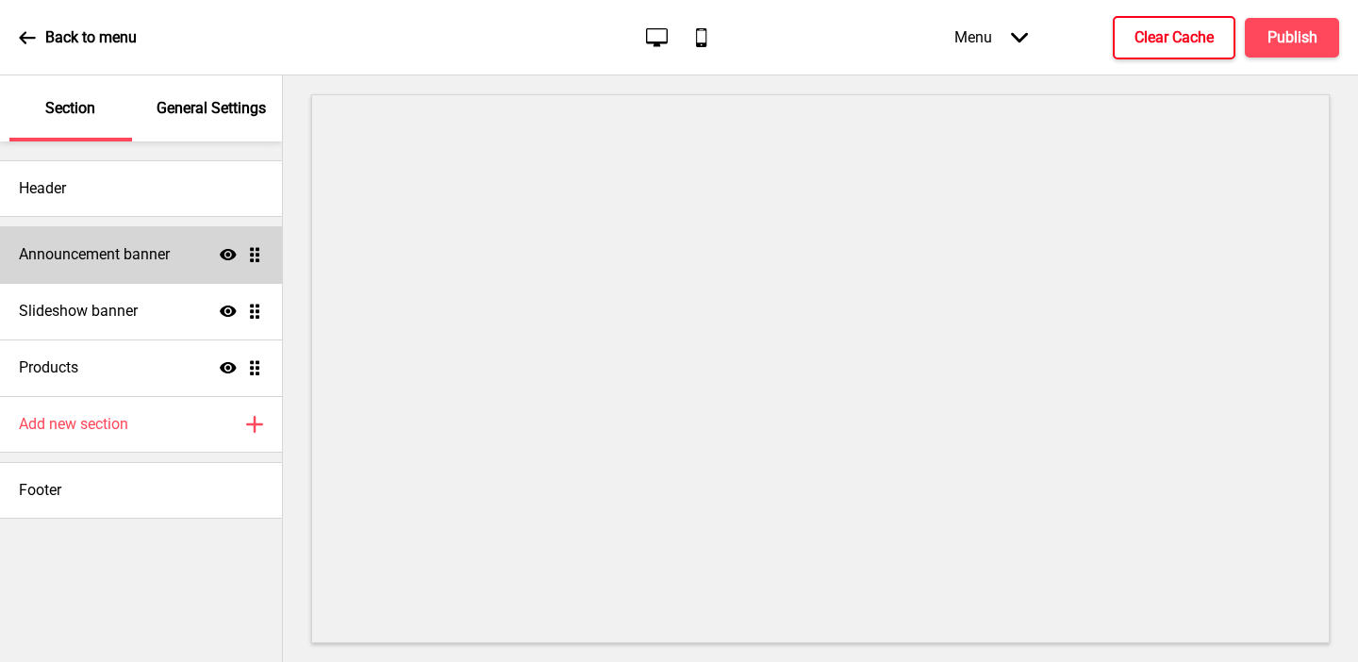
click at [130, 253] on h4 "Announcement banner" at bounding box center [94, 254] width 151 height 21
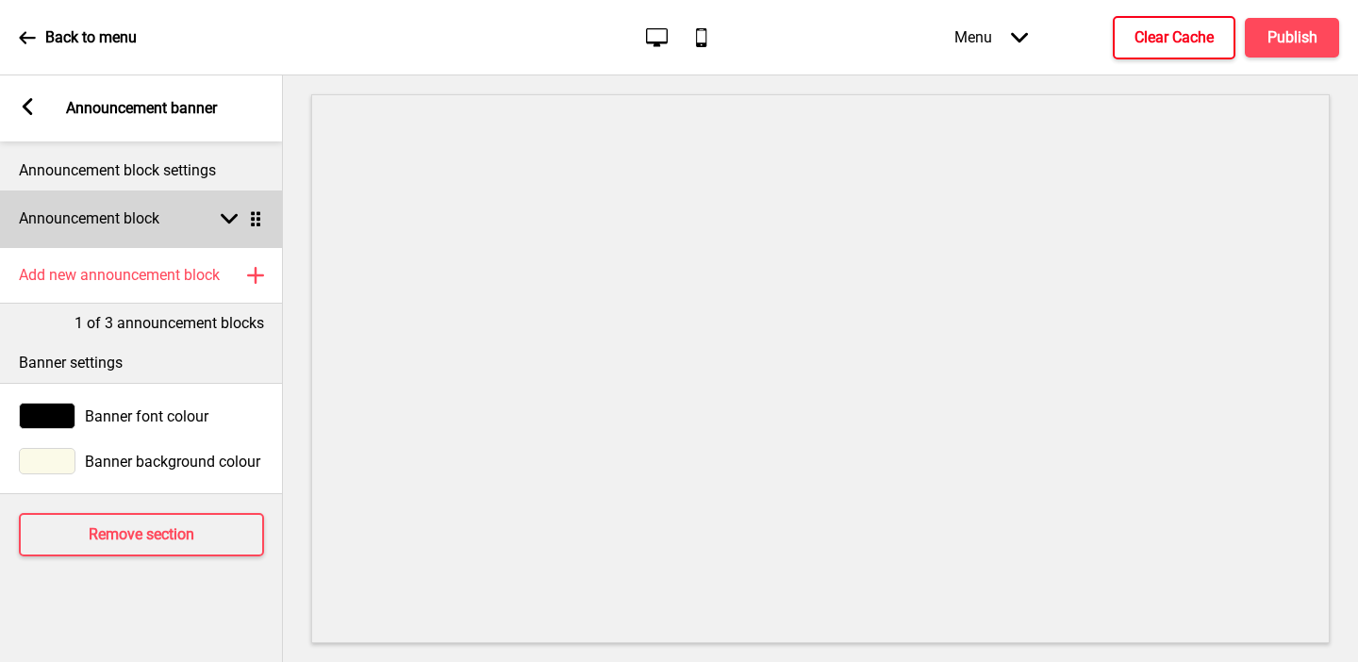
click at [112, 231] on div "Announcement block Arrow down Drag" at bounding box center [141, 219] width 283 height 57
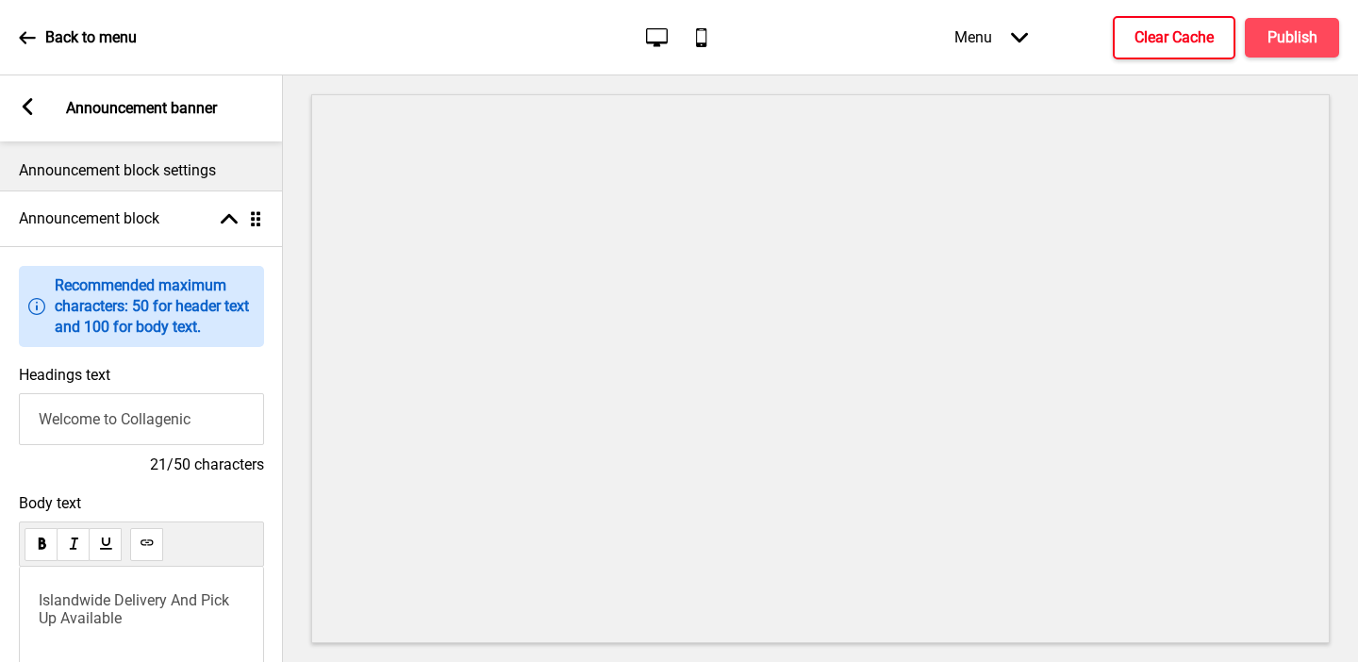
click at [31, 107] on rect at bounding box center [27, 106] width 17 height 17
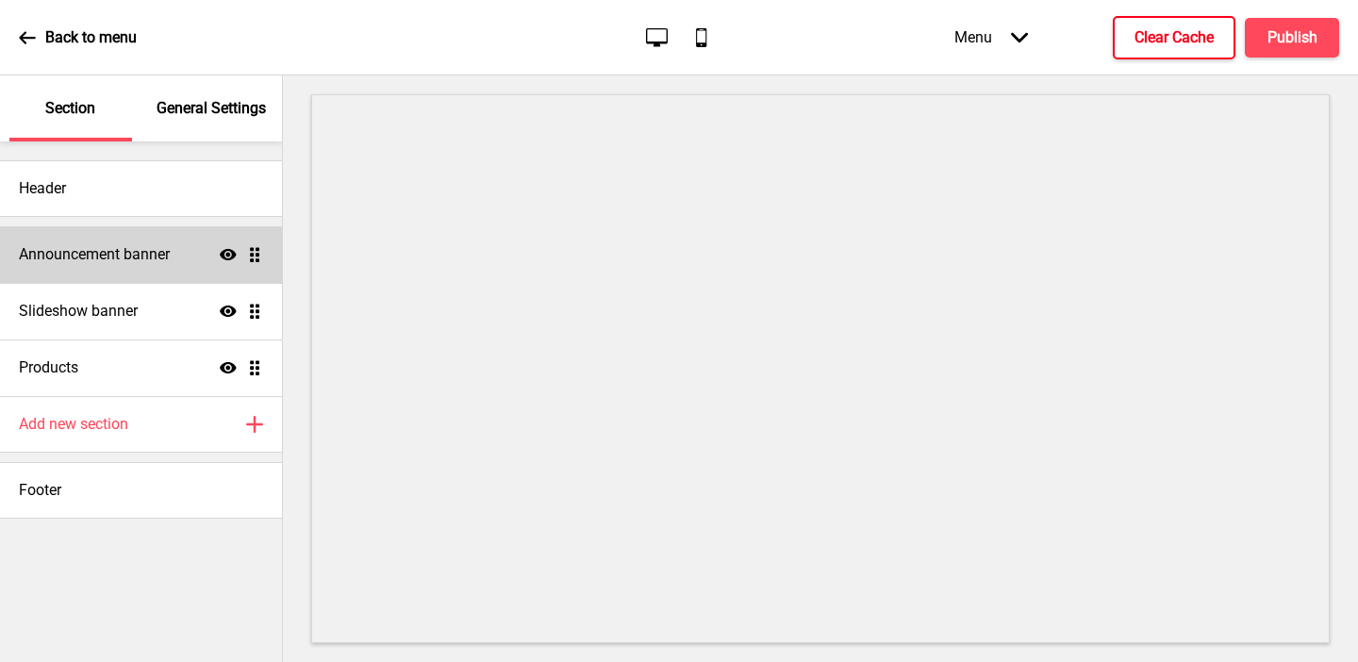
click at [89, 257] on h4 "Announcement banner" at bounding box center [94, 254] width 151 height 21
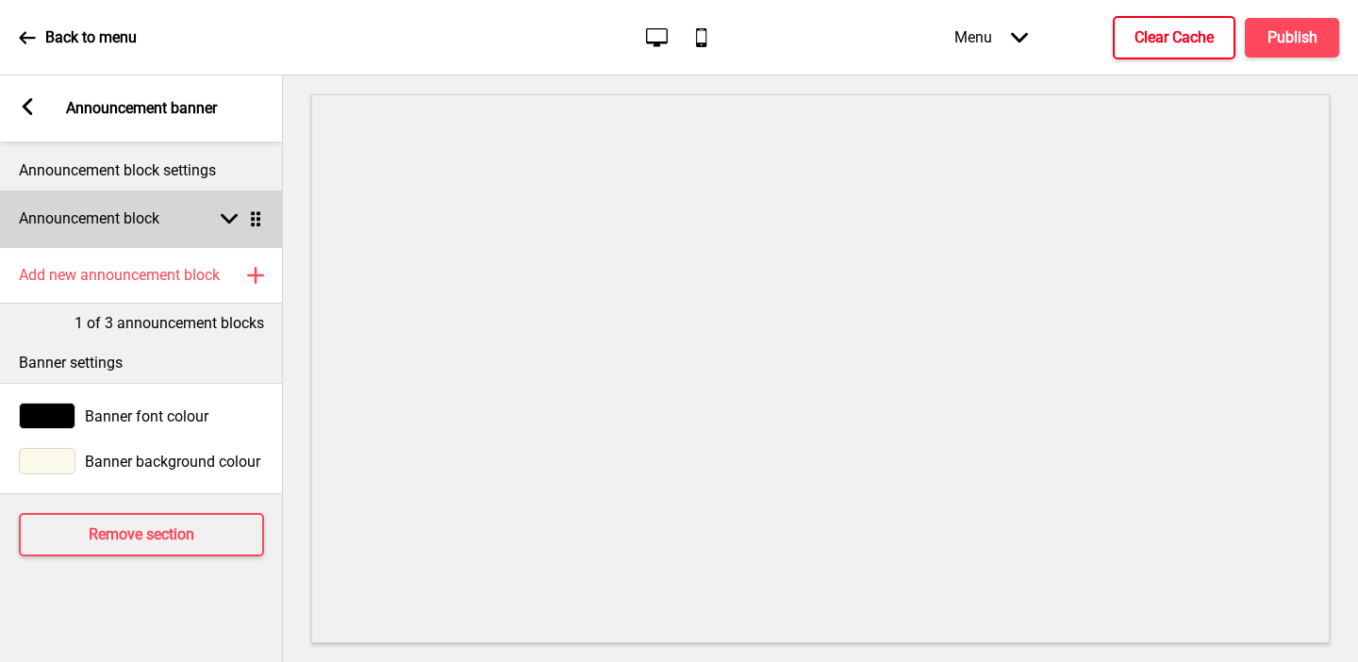
click at [102, 221] on h4 "Announcement block" at bounding box center [89, 218] width 141 height 21
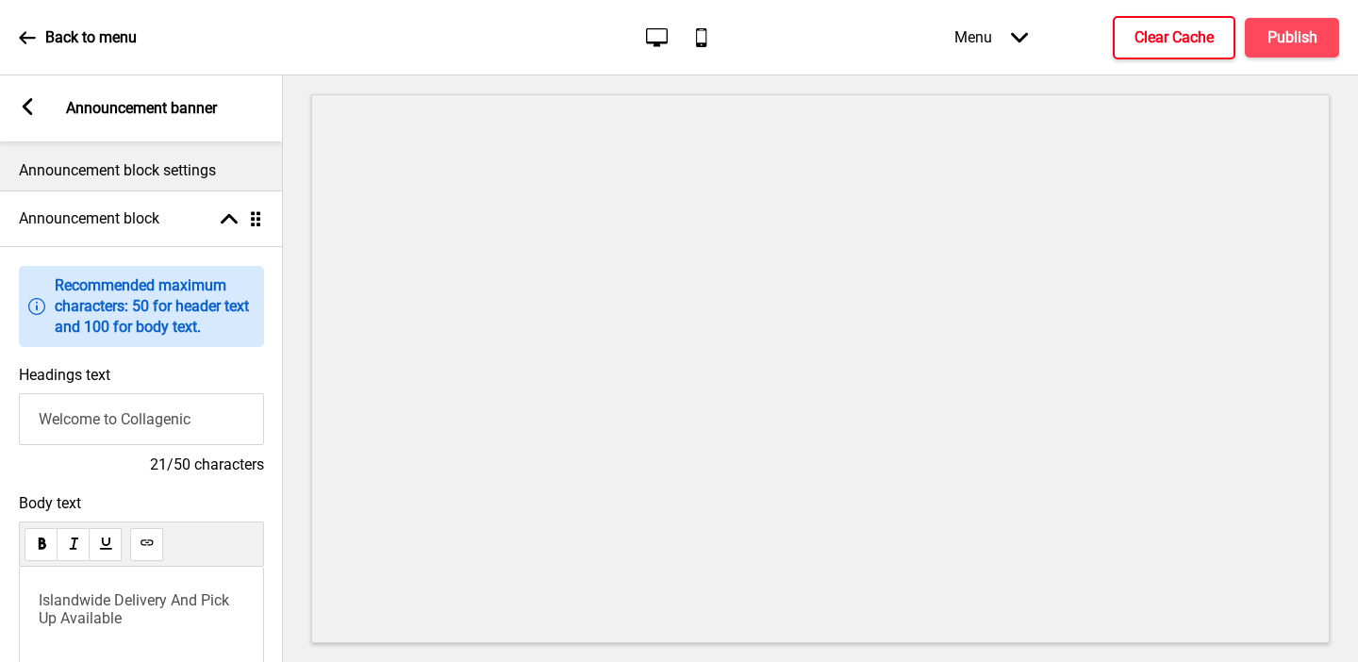
click at [34, 100] on rect at bounding box center [27, 106] width 17 height 17
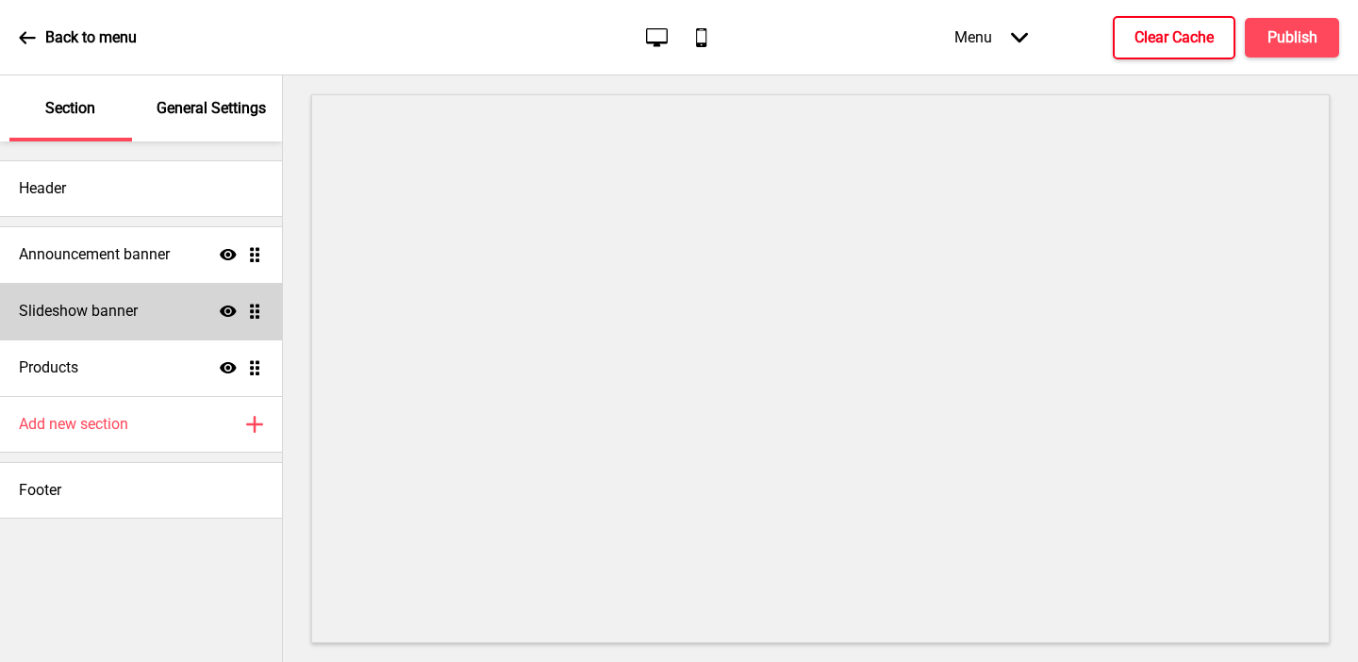
click at [93, 311] on h4 "Slideshow banner" at bounding box center [78, 311] width 119 height 21
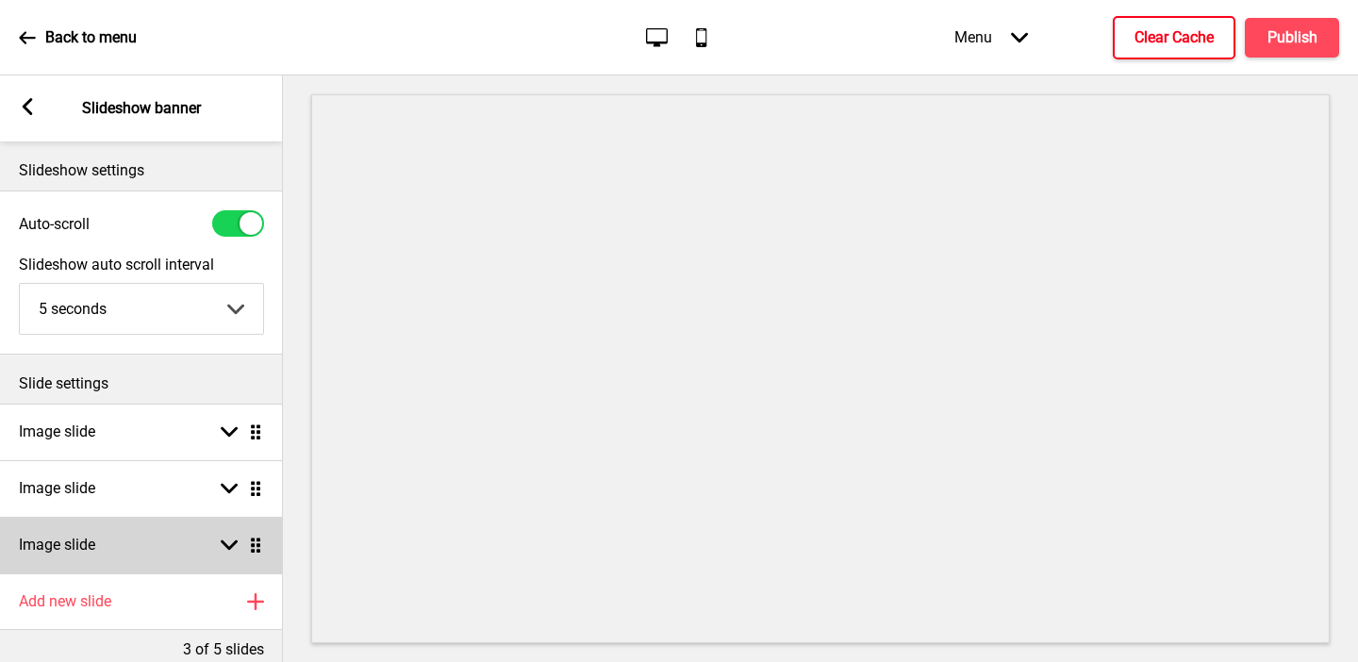
click at [130, 545] on div "Image slide Arrow down Drag" at bounding box center [141, 545] width 283 height 57
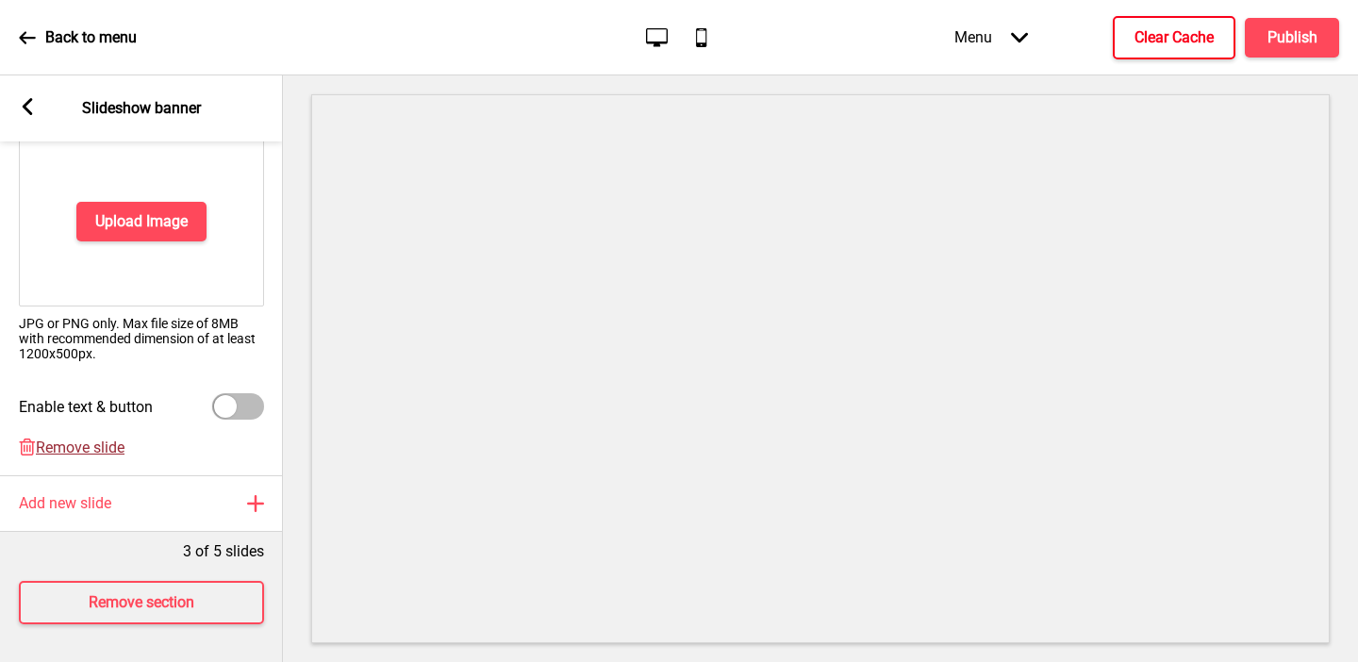
click at [102, 451] on span "Remove slide" at bounding box center [80, 448] width 89 height 18
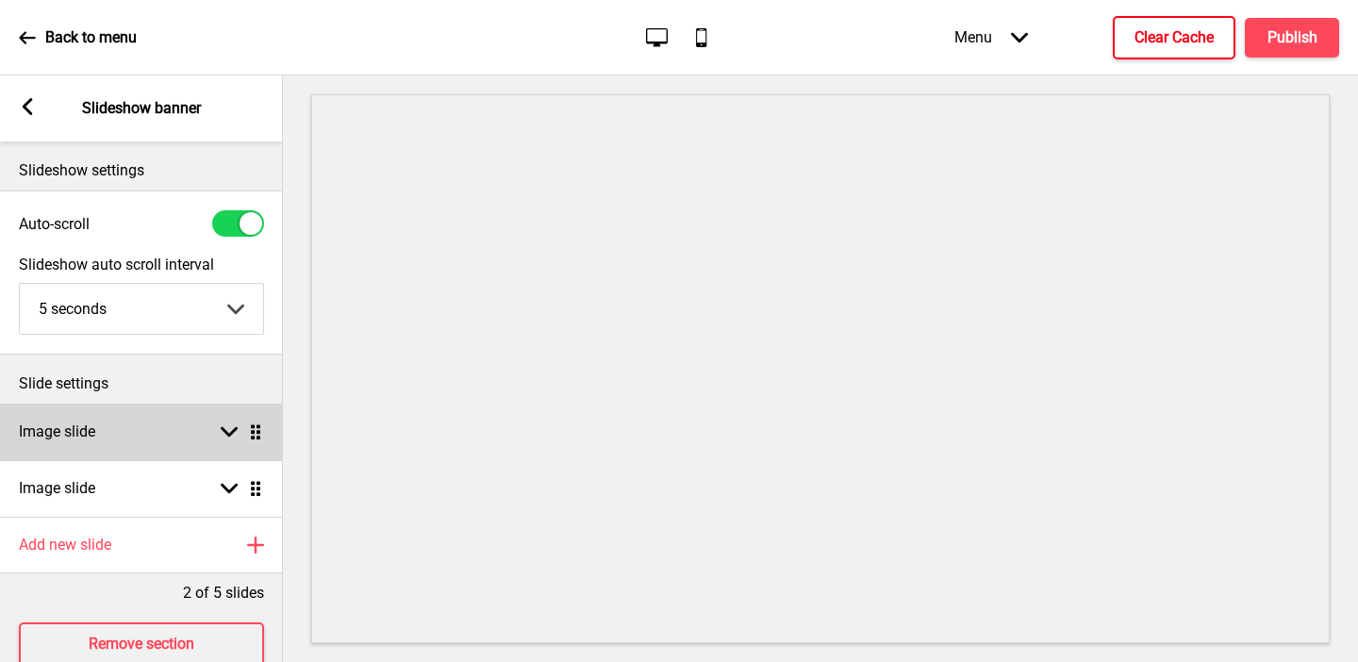
click at [107, 428] on div "Image slide Arrow down Drag" at bounding box center [141, 432] width 283 height 57
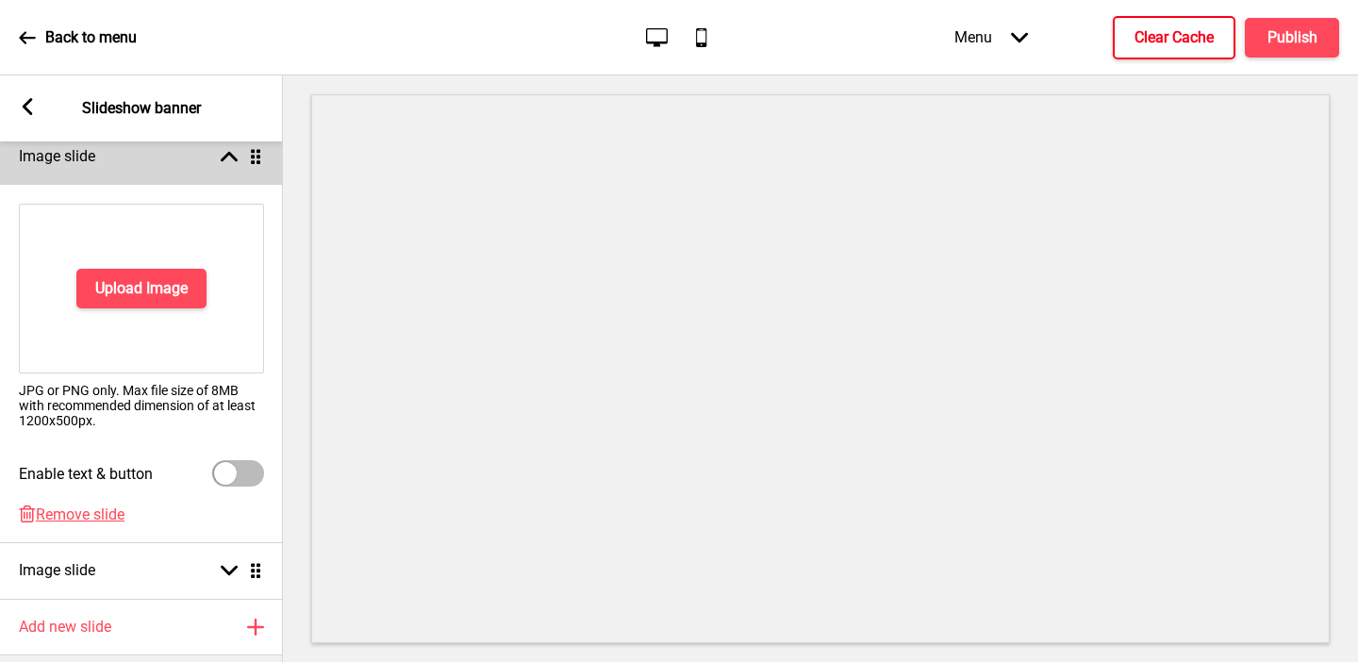
scroll to position [319, 0]
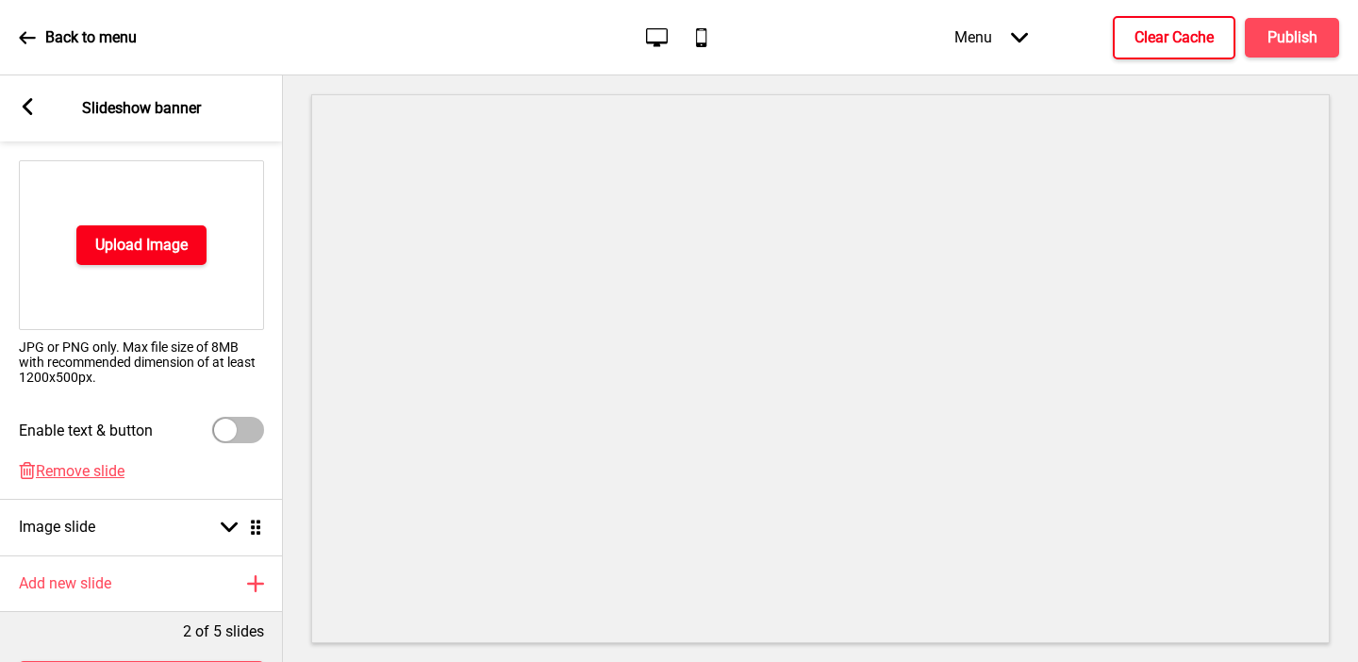
click at [143, 235] on h4 "Upload Image" at bounding box center [141, 245] width 92 height 21
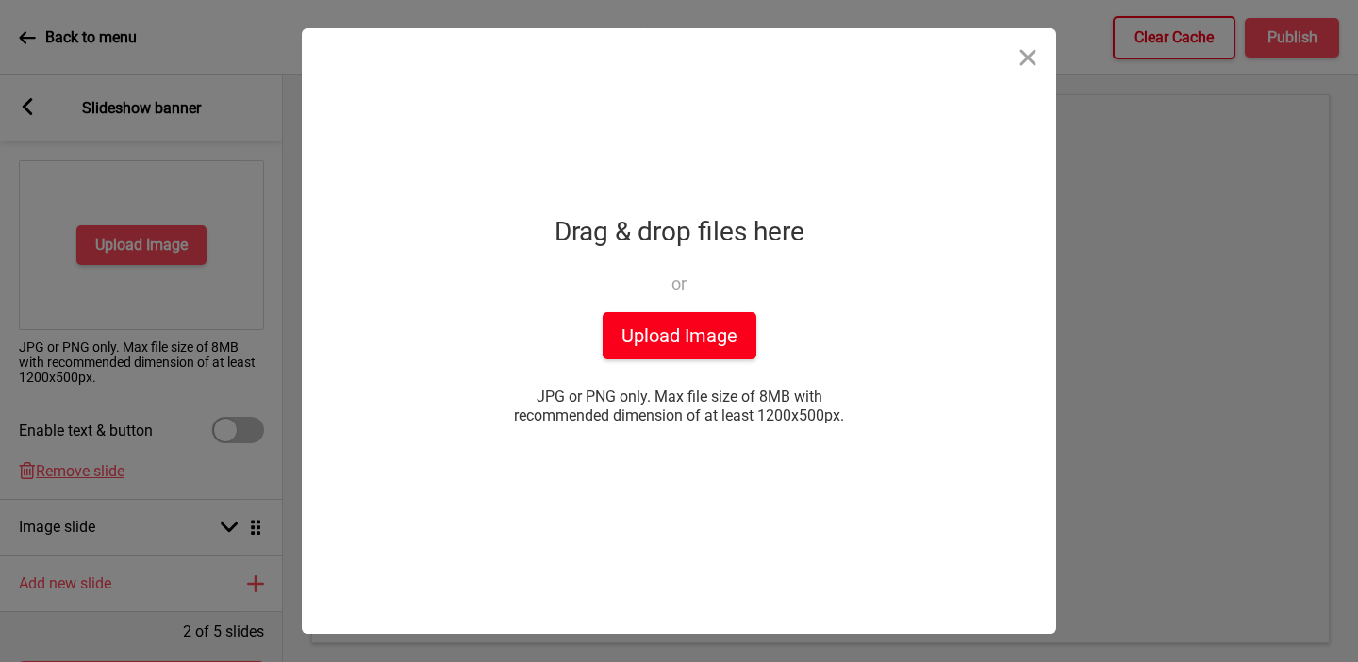
click at [704, 331] on button "Upload Image" at bounding box center [680, 335] width 154 height 47
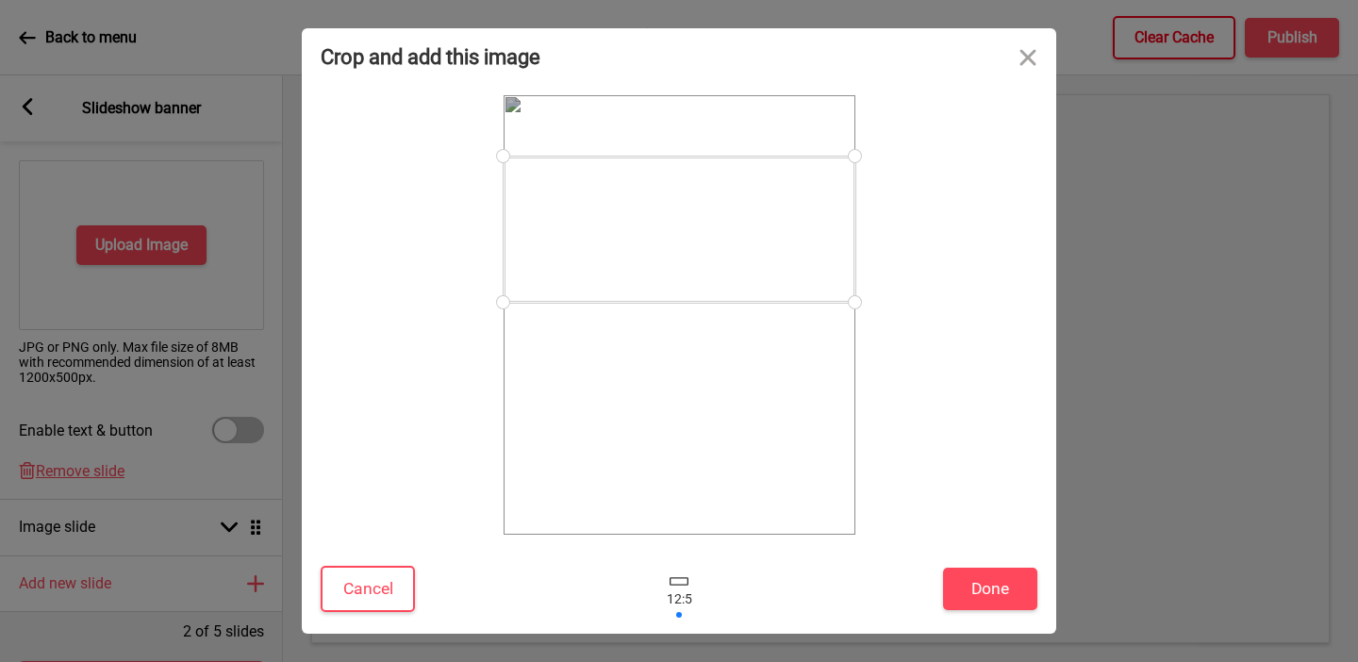
drag, startPoint x: 706, startPoint y: 300, endPoint x: 713, endPoint y: 215, distance: 85.2
click at [713, 215] on div at bounding box center [680, 230] width 352 height 146
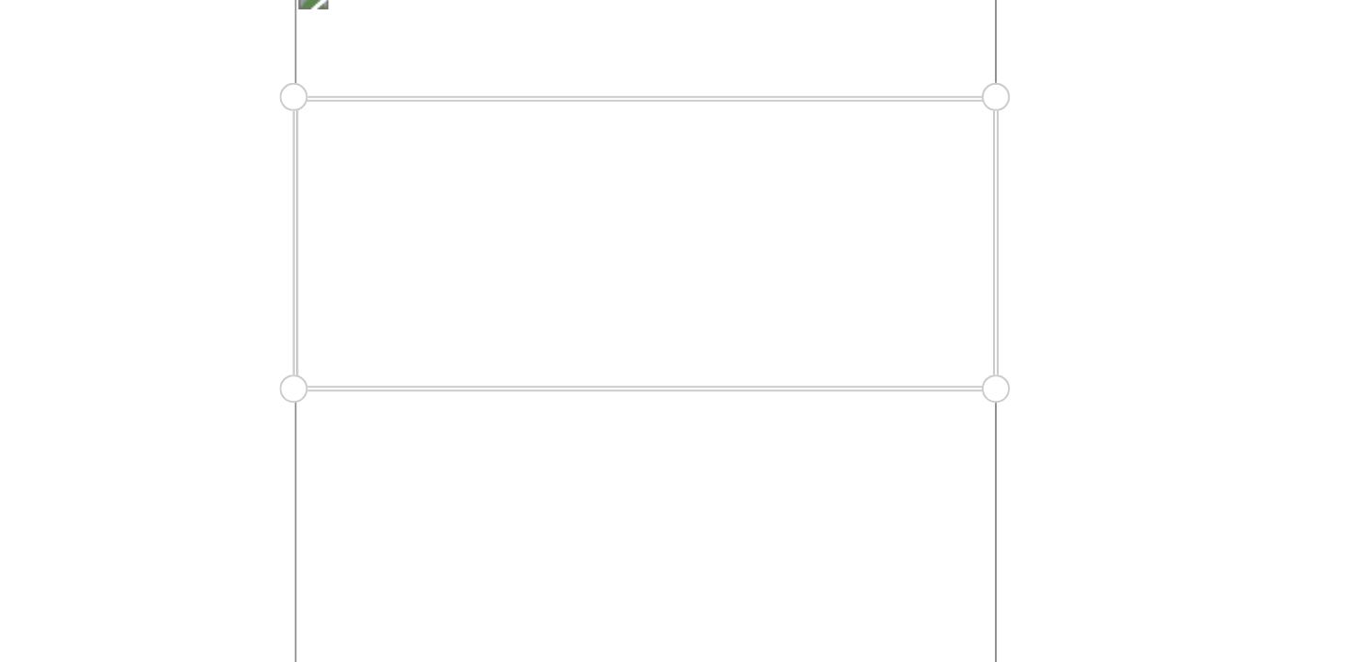
click at [713, 215] on div at bounding box center [680, 230] width 352 height 146
click at [702, 225] on div at bounding box center [680, 228] width 352 height 146
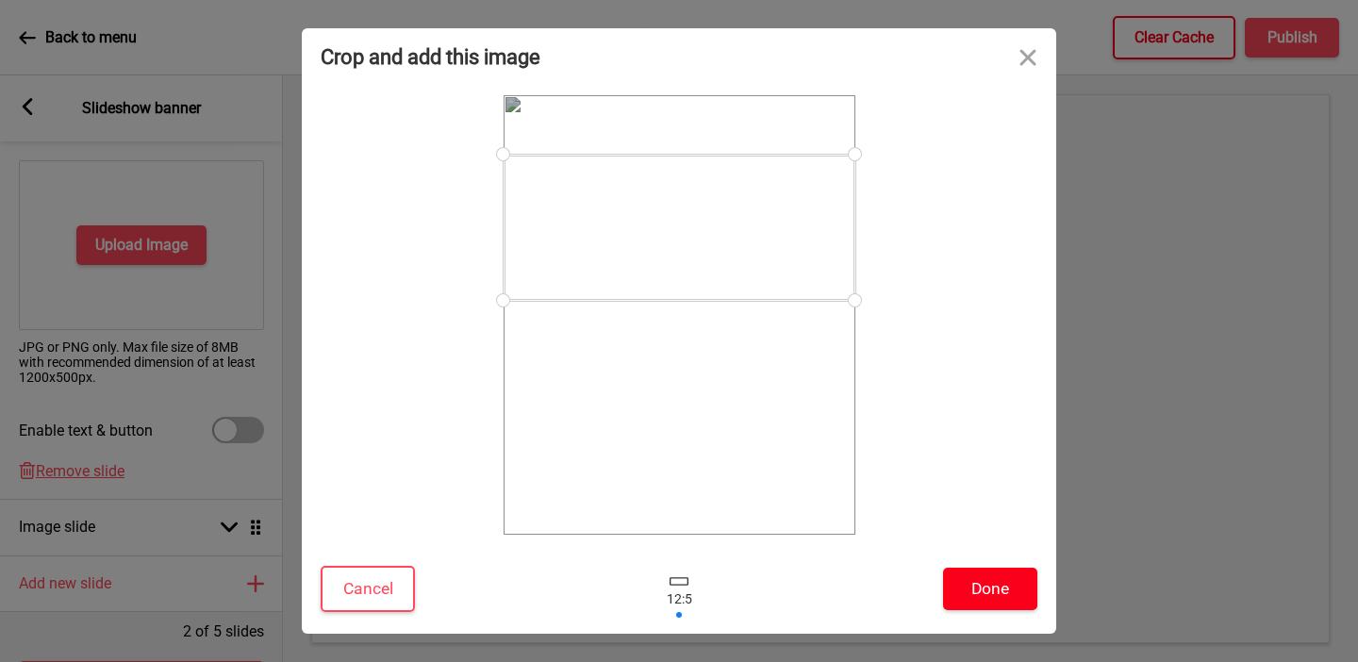
click at [955, 592] on button "Done" at bounding box center [990, 589] width 94 height 42
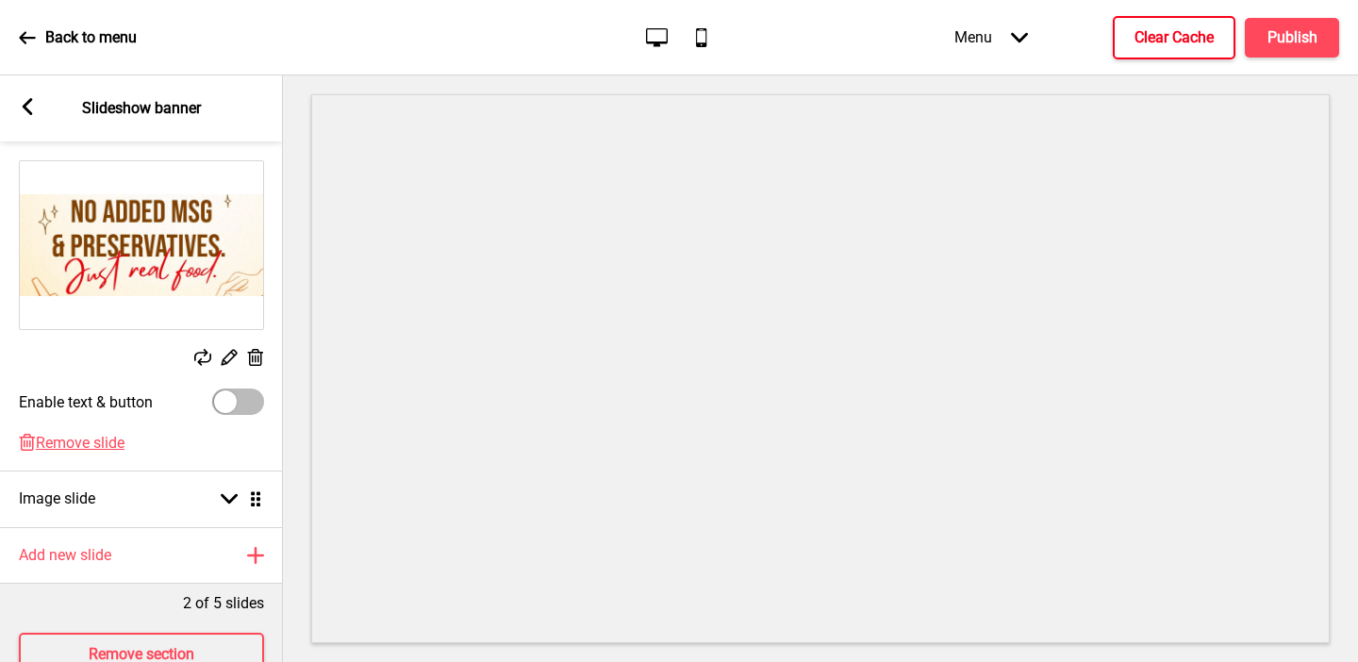
click at [222, 361] on icon at bounding box center [230, 358] width 16 height 16
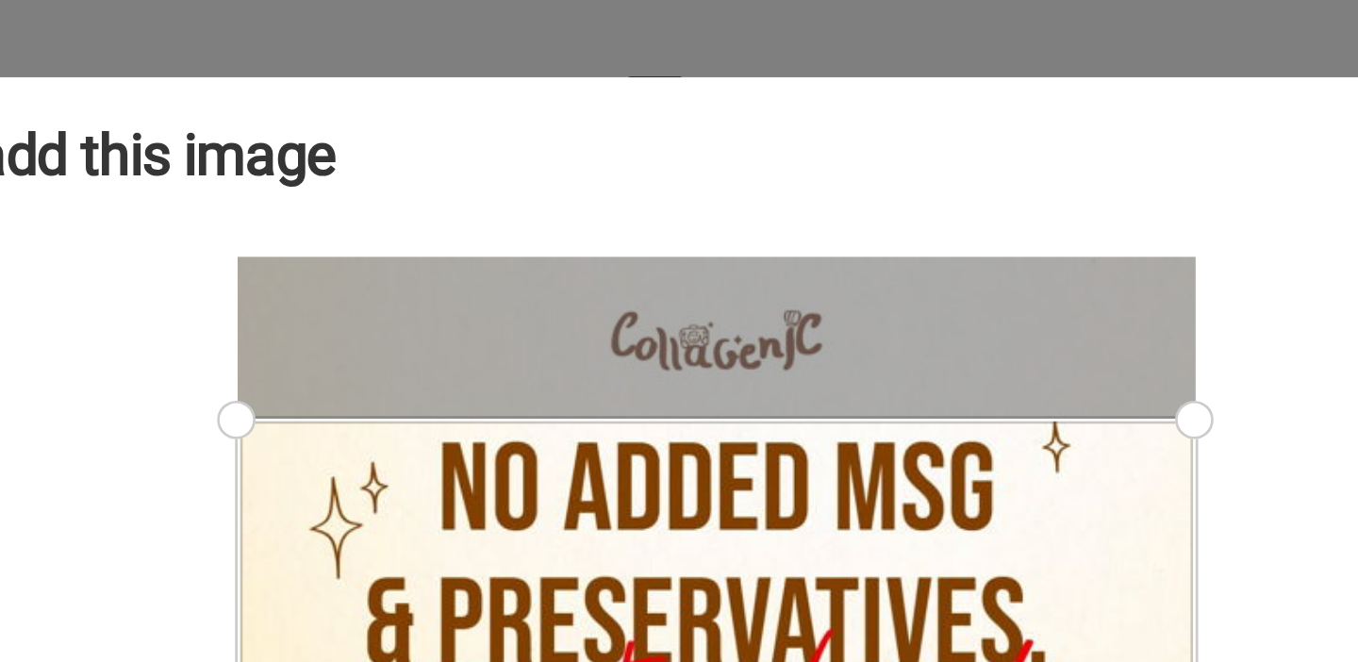
click at [657, 96] on div at bounding box center [680, 314] width 352 height 441
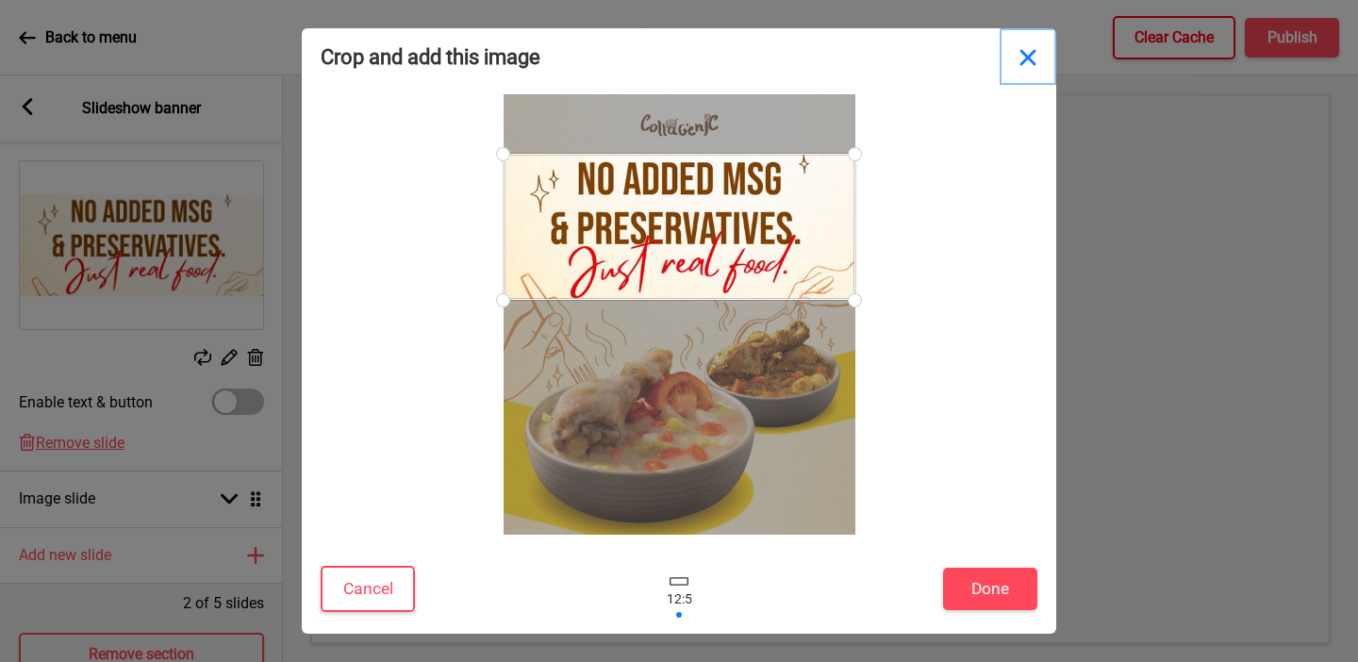
click at [955, 59] on button "Close" at bounding box center [1028, 56] width 57 height 57
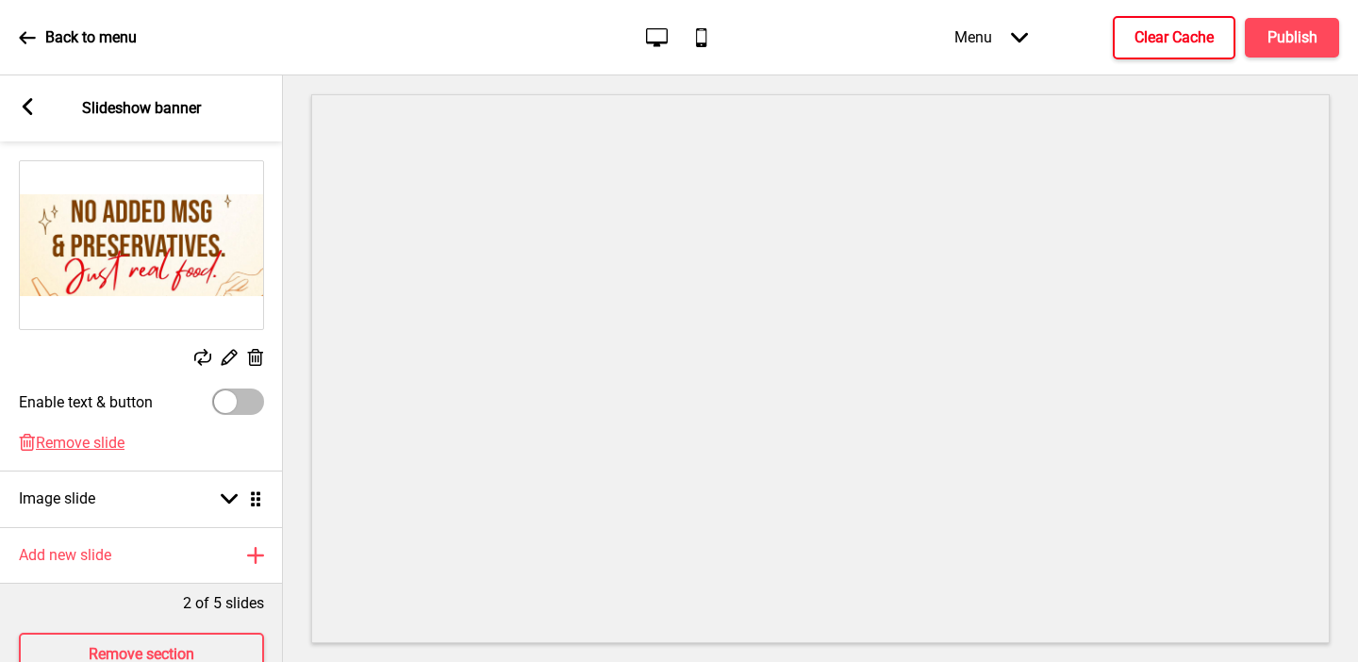
click at [33, 108] on rect at bounding box center [27, 106] width 17 height 17
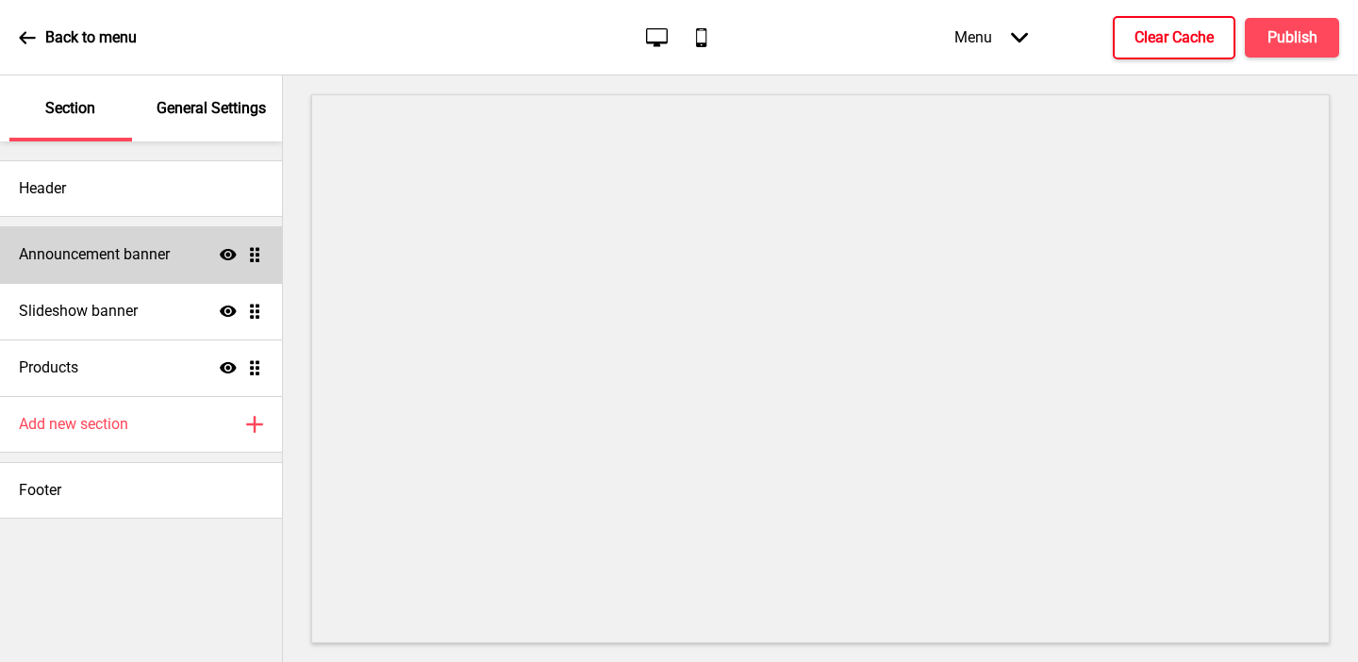
click at [118, 258] on h4 "Announcement banner" at bounding box center [94, 254] width 151 height 21
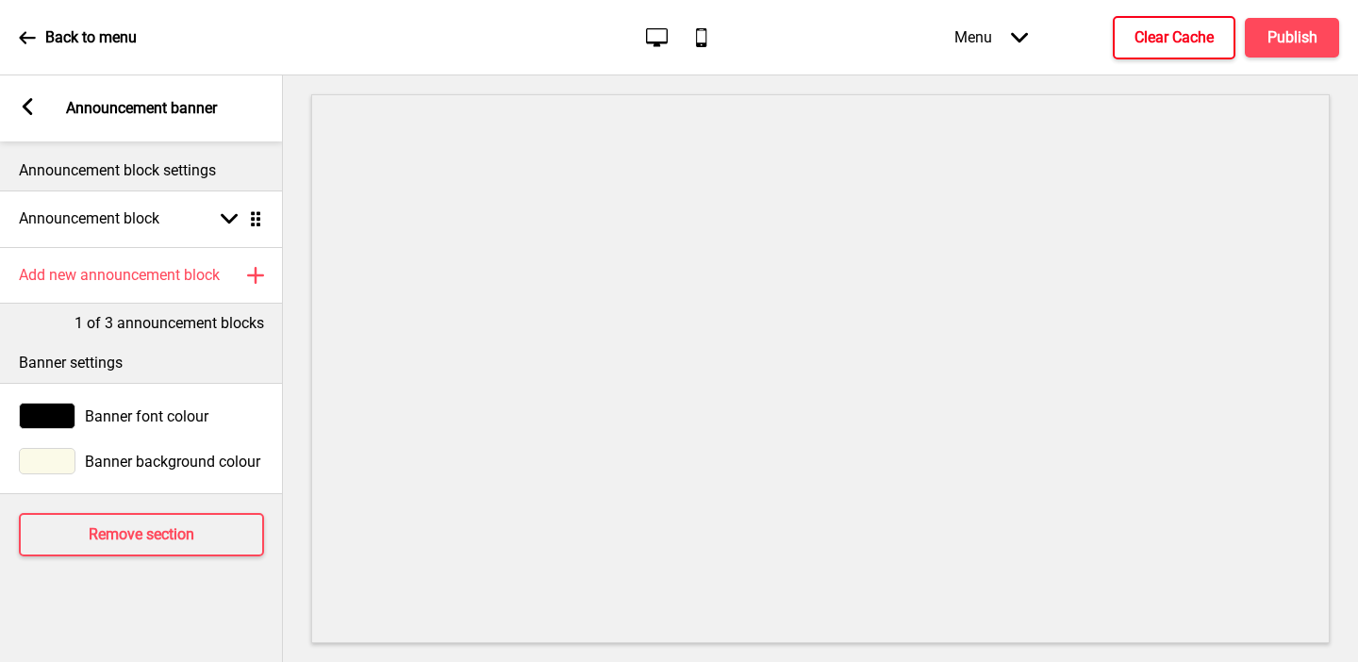
click at [22, 112] on rect at bounding box center [27, 106] width 17 height 17
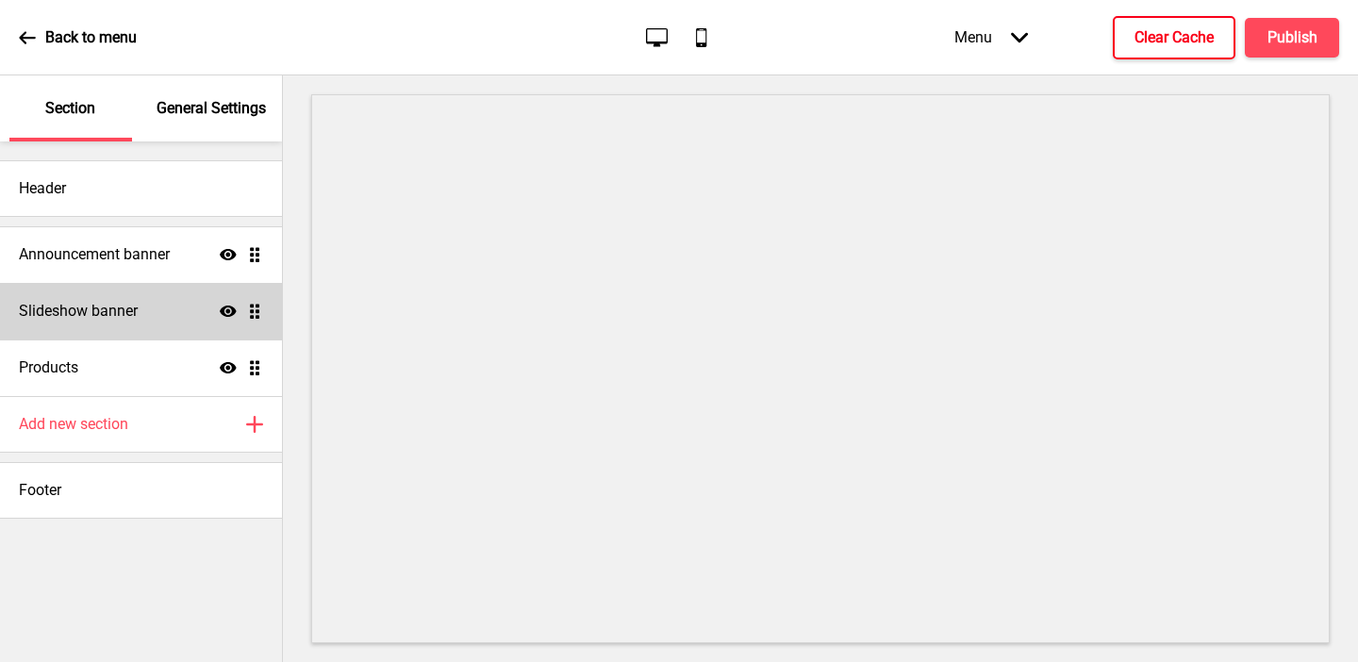
click at [64, 299] on div "Slideshow banner Show Drag" at bounding box center [141, 311] width 282 height 57
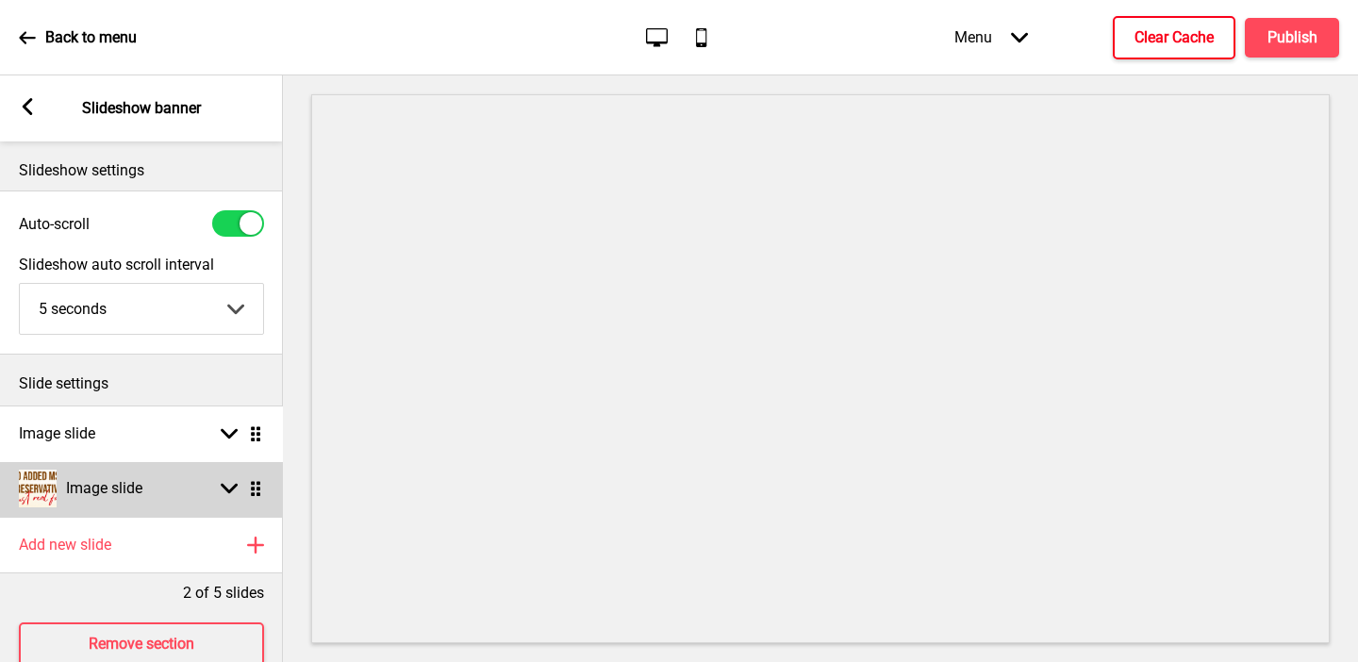
drag, startPoint x: 261, startPoint y: 488, endPoint x: 260, endPoint y: 434, distance: 53.8
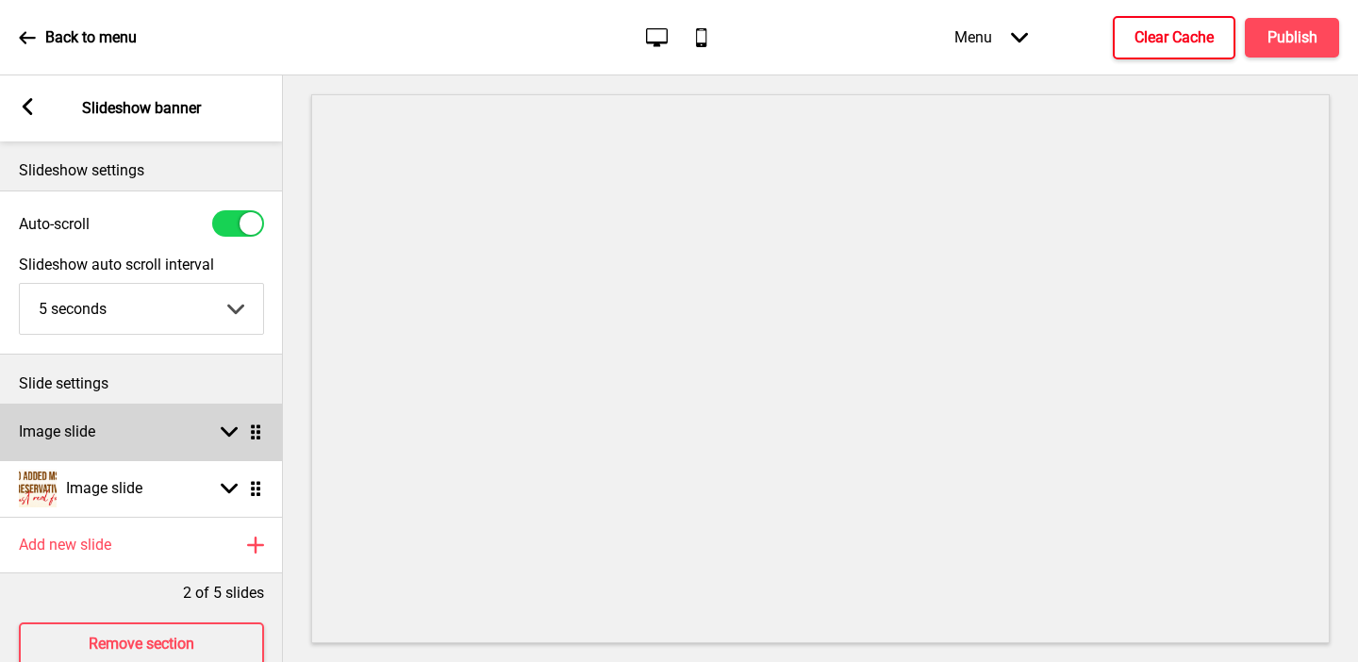
click at [197, 428] on div "Image slide Arrow down Drag" at bounding box center [141, 432] width 283 height 57
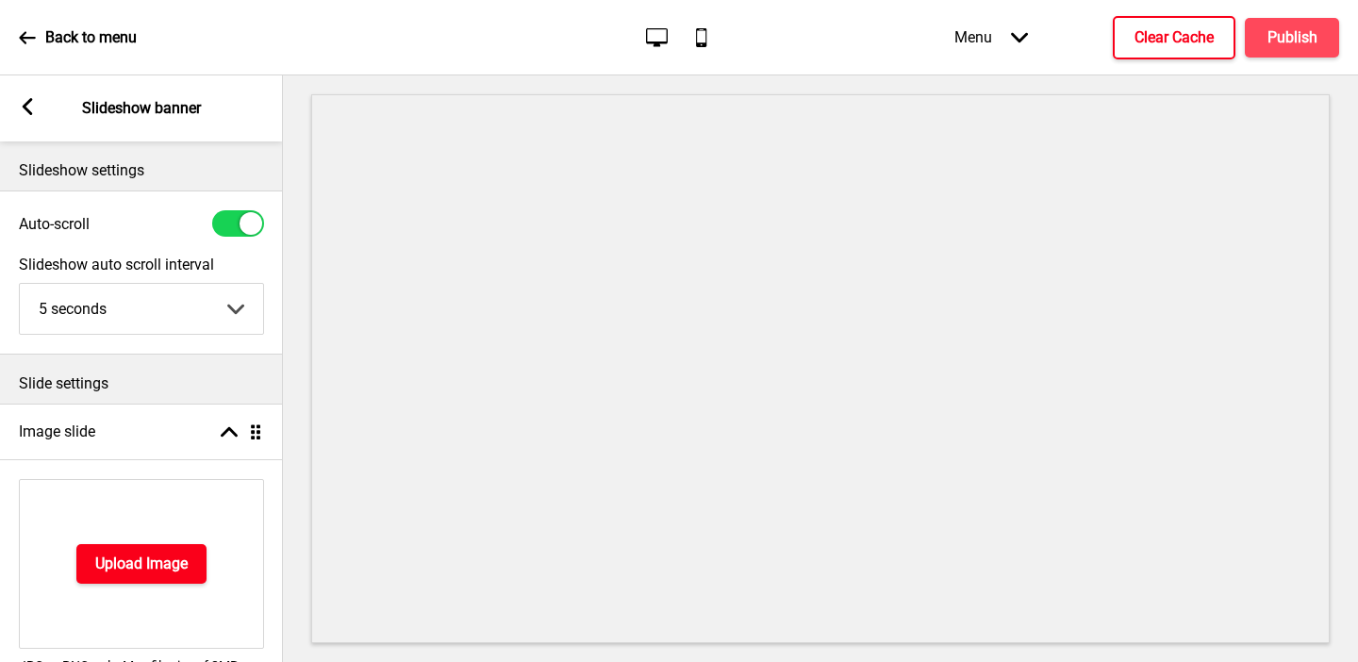
click at [153, 564] on h4 "Upload Image" at bounding box center [141, 564] width 92 height 21
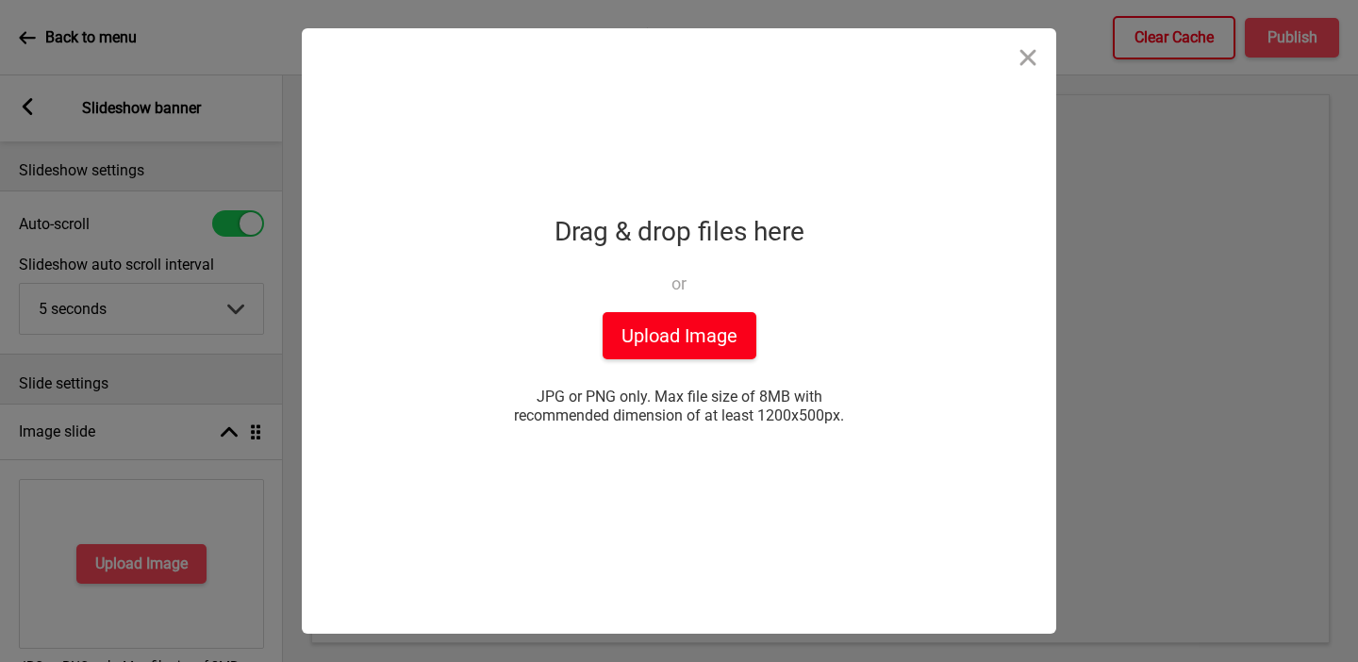
click at [653, 328] on button "Upload Image" at bounding box center [680, 335] width 154 height 47
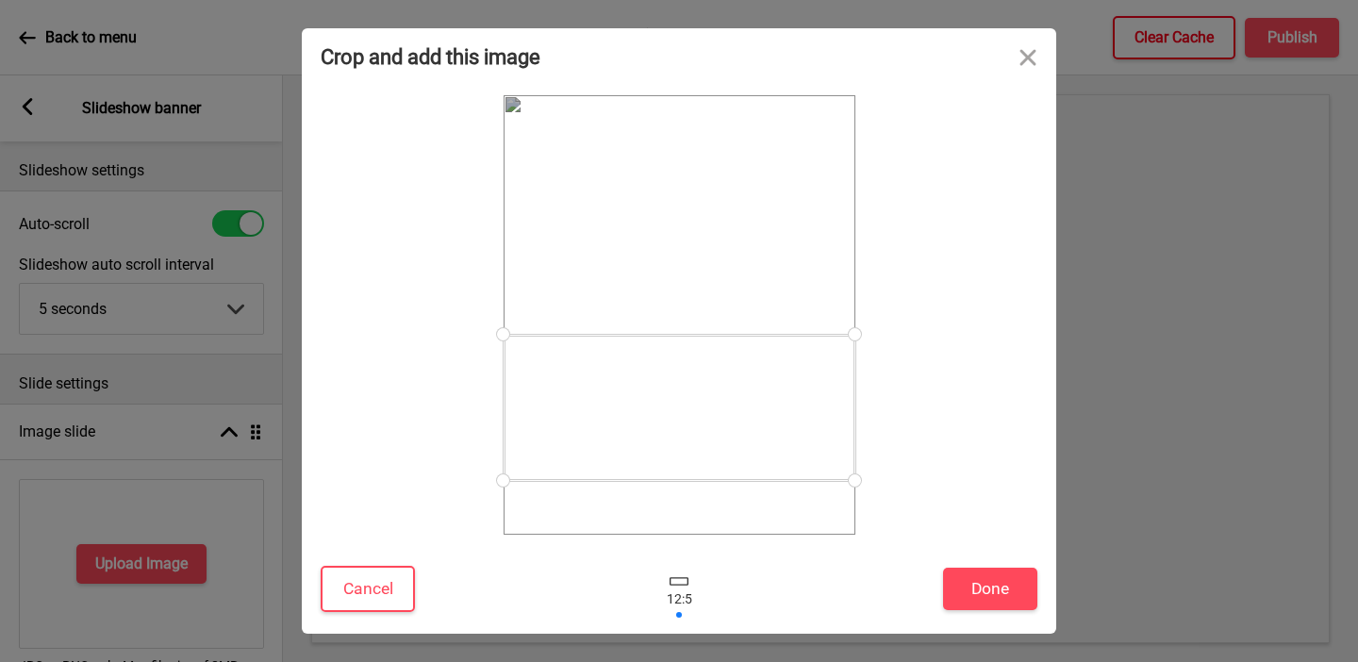
drag, startPoint x: 636, startPoint y: 297, endPoint x: 648, endPoint y: 390, distance: 93.2
click at [648, 391] on div at bounding box center [680, 408] width 352 height 146
click at [356, 580] on button "Cancel" at bounding box center [368, 589] width 94 height 46
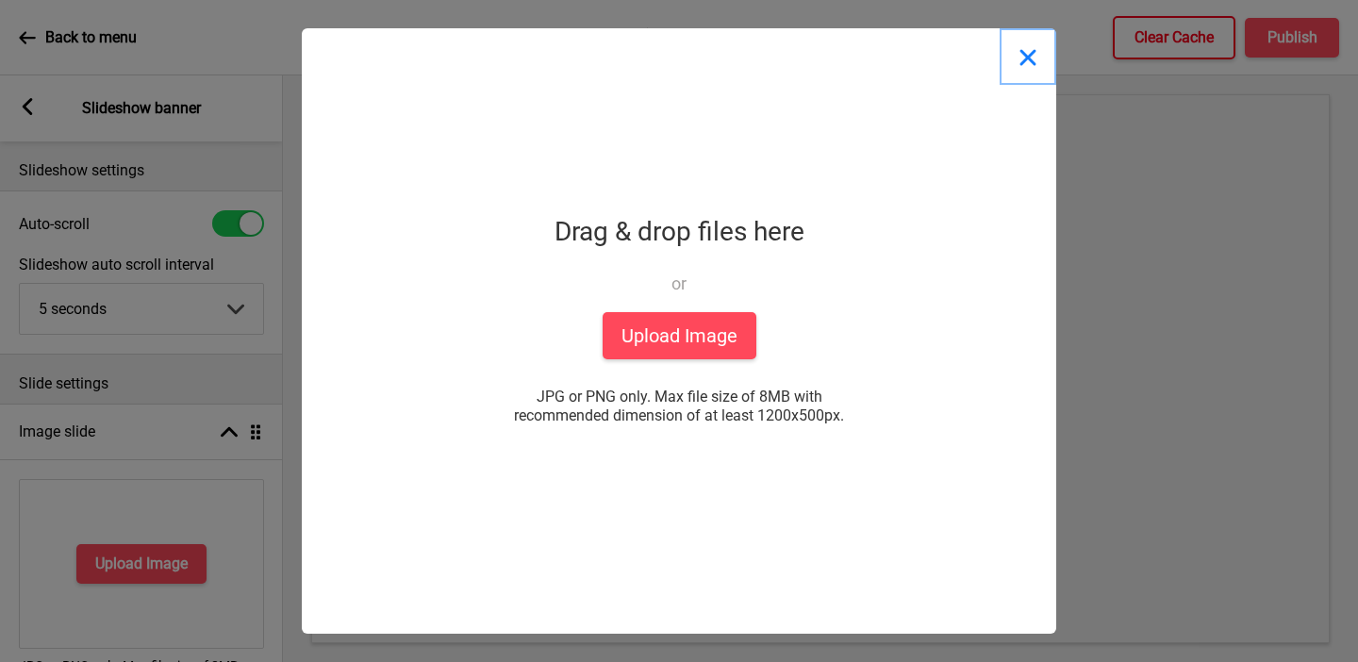
click at [955, 53] on button "Close" at bounding box center [1028, 56] width 57 height 57
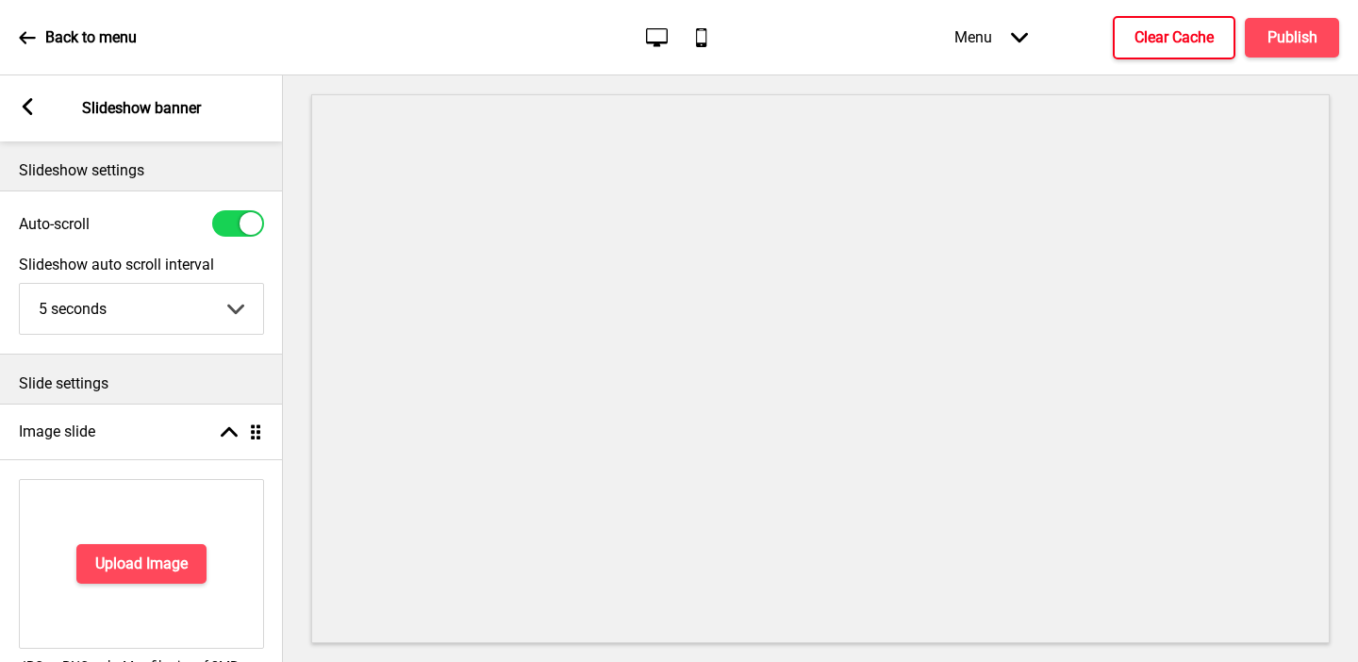
click at [42, 98] on div "Arrow left Slideshow banner" at bounding box center [141, 108] width 283 height 66
click at [31, 110] on rect at bounding box center [27, 106] width 17 height 17
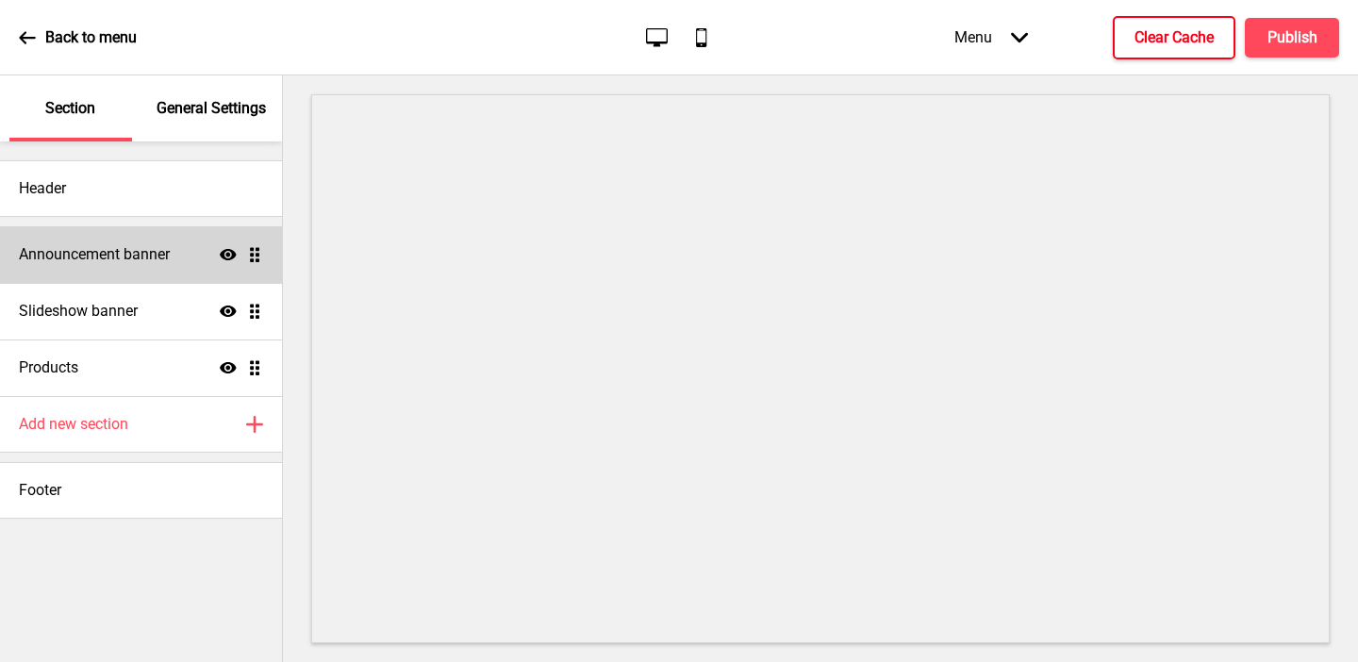
click at [173, 246] on div "Announcement banner Show Drag" at bounding box center [141, 254] width 282 height 57
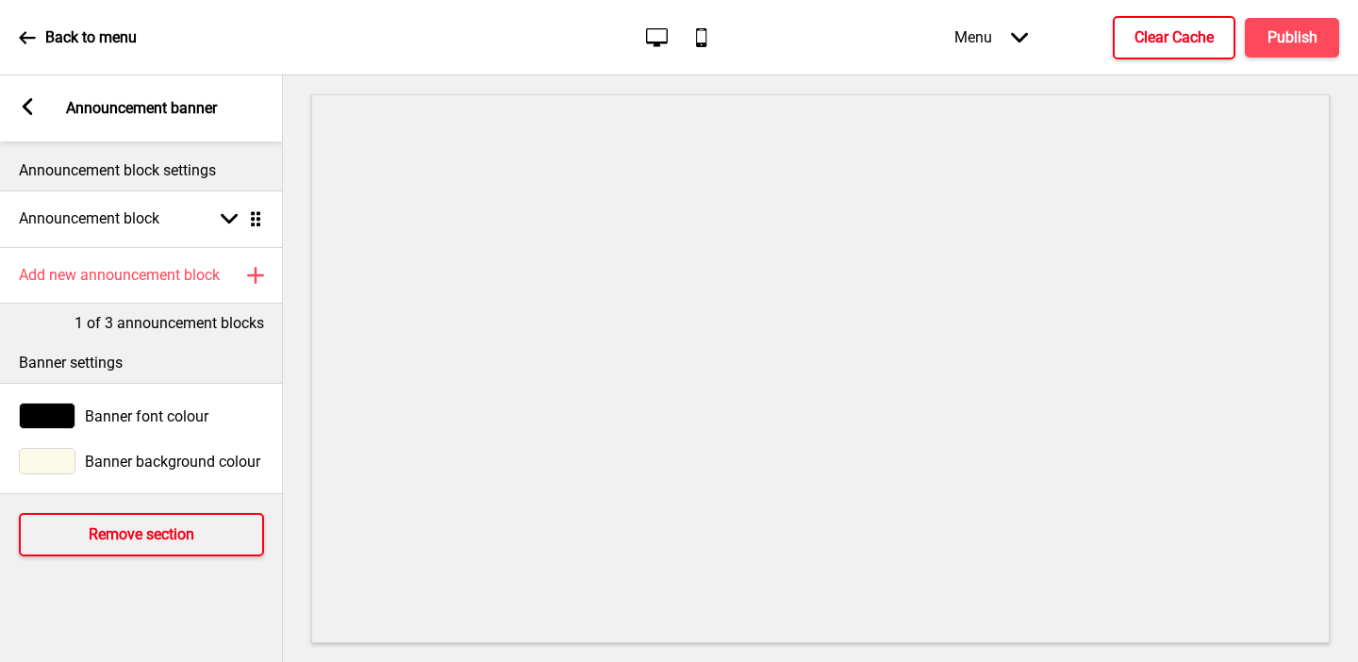
click at [133, 533] on h4 "Remove section" at bounding box center [142, 534] width 106 height 21
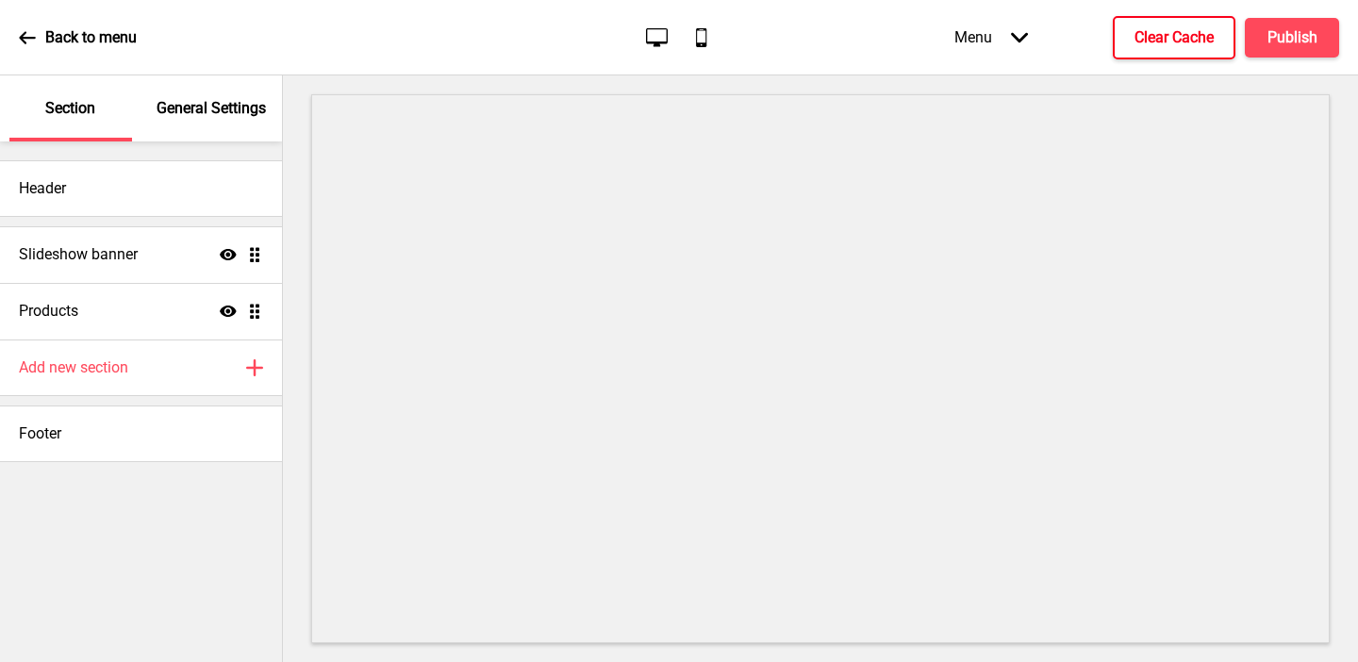
click at [162, 515] on div "Header Slideshow banner Show Drag Products Show Drag Add new section Plus Footer" at bounding box center [141, 401] width 282 height 521
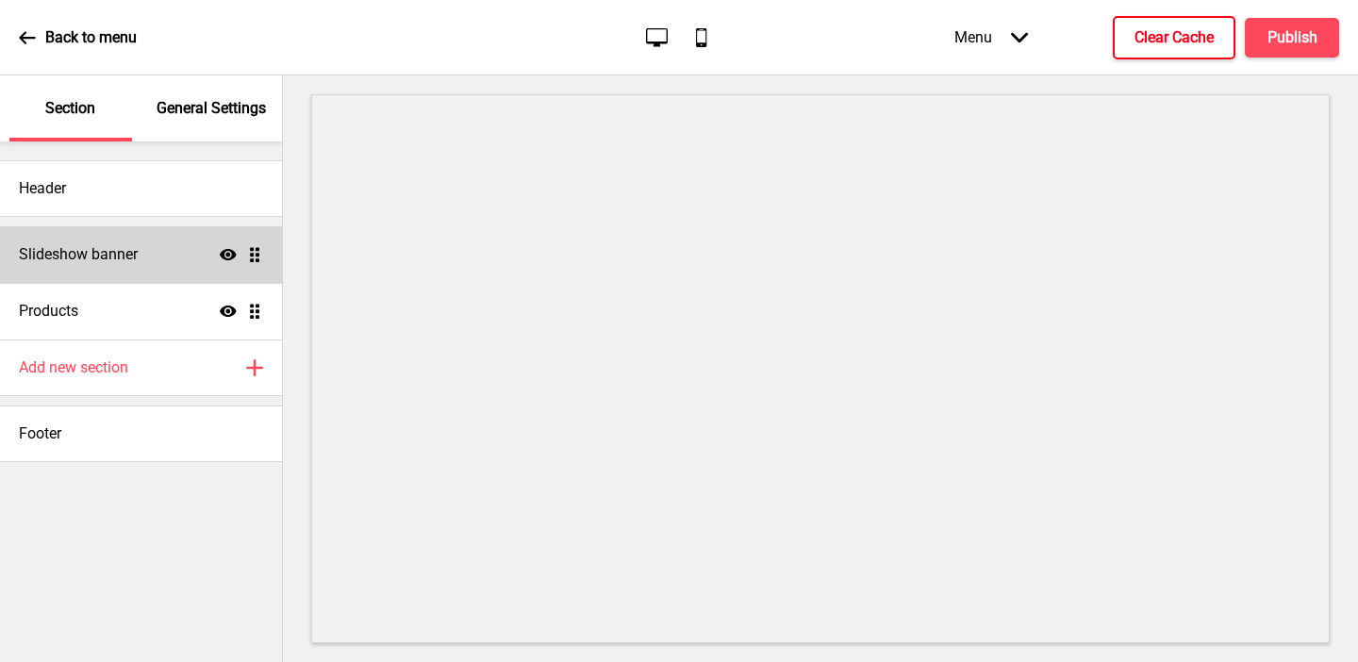
click at [138, 262] on div "Slideshow banner Show Drag" at bounding box center [141, 254] width 282 height 57
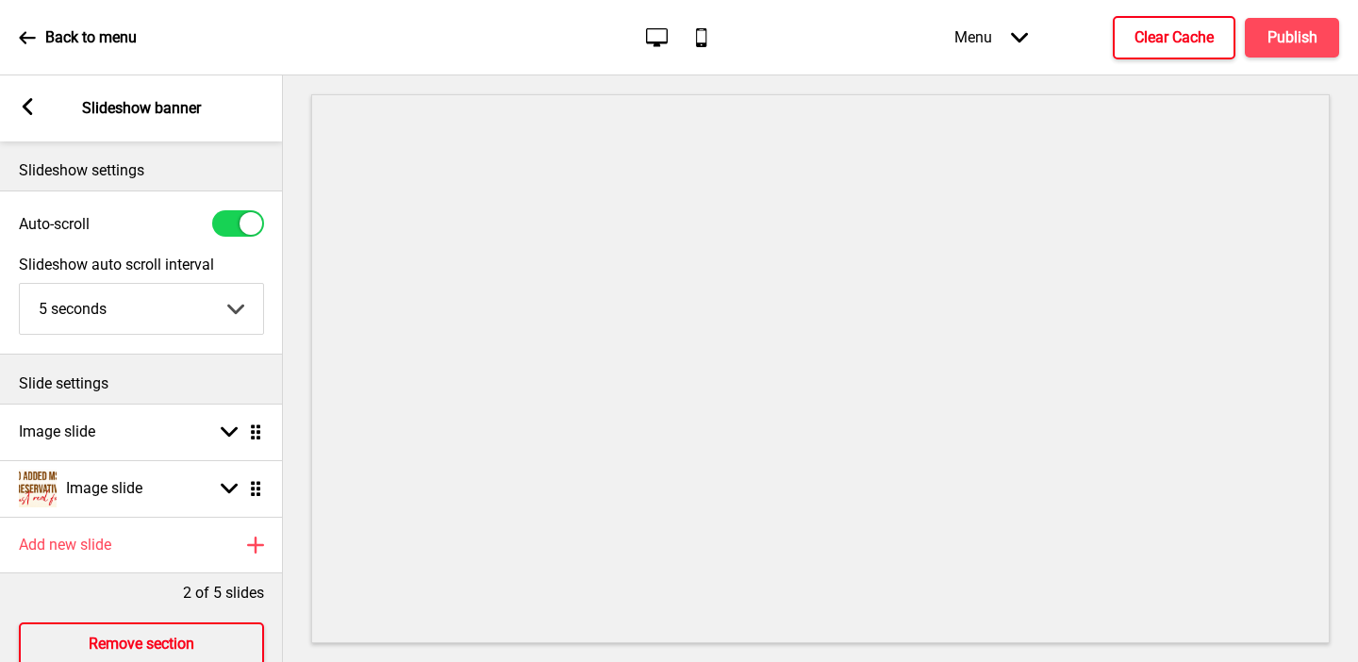
click at [129, 639] on h4 "Remove section" at bounding box center [142, 644] width 106 height 21
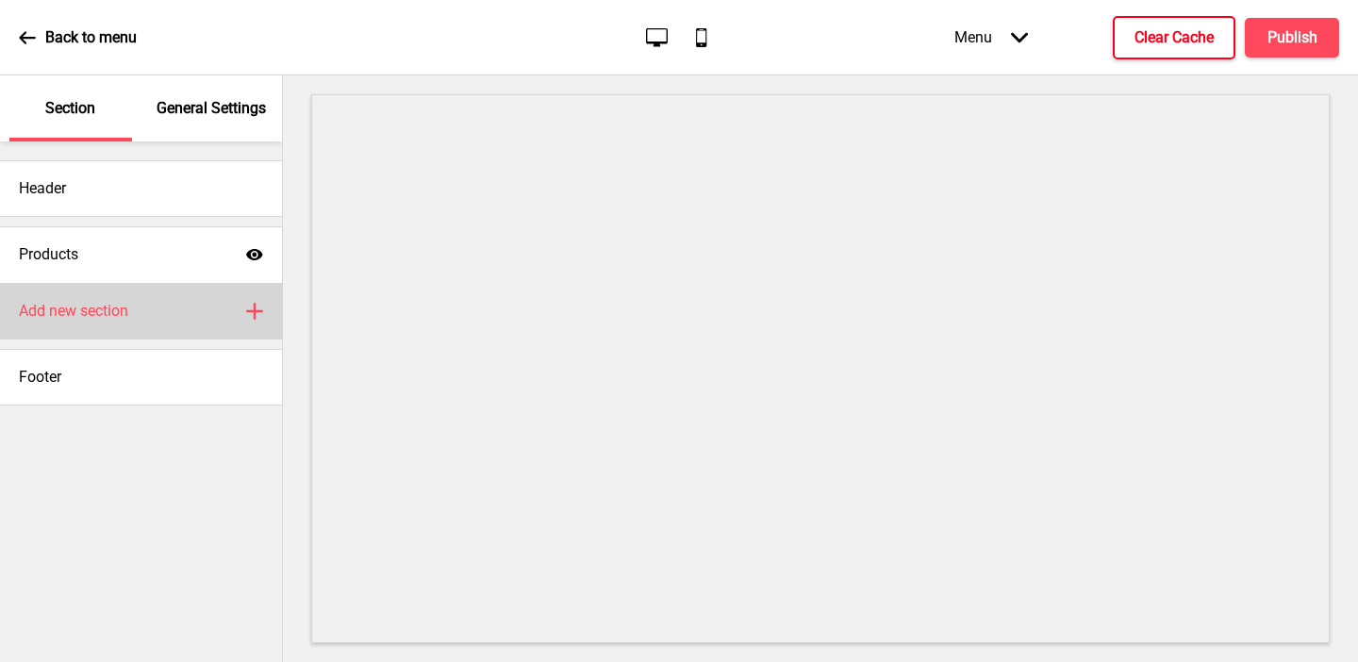
click at [109, 315] on h4 "Add new section" at bounding box center [73, 311] width 109 height 21
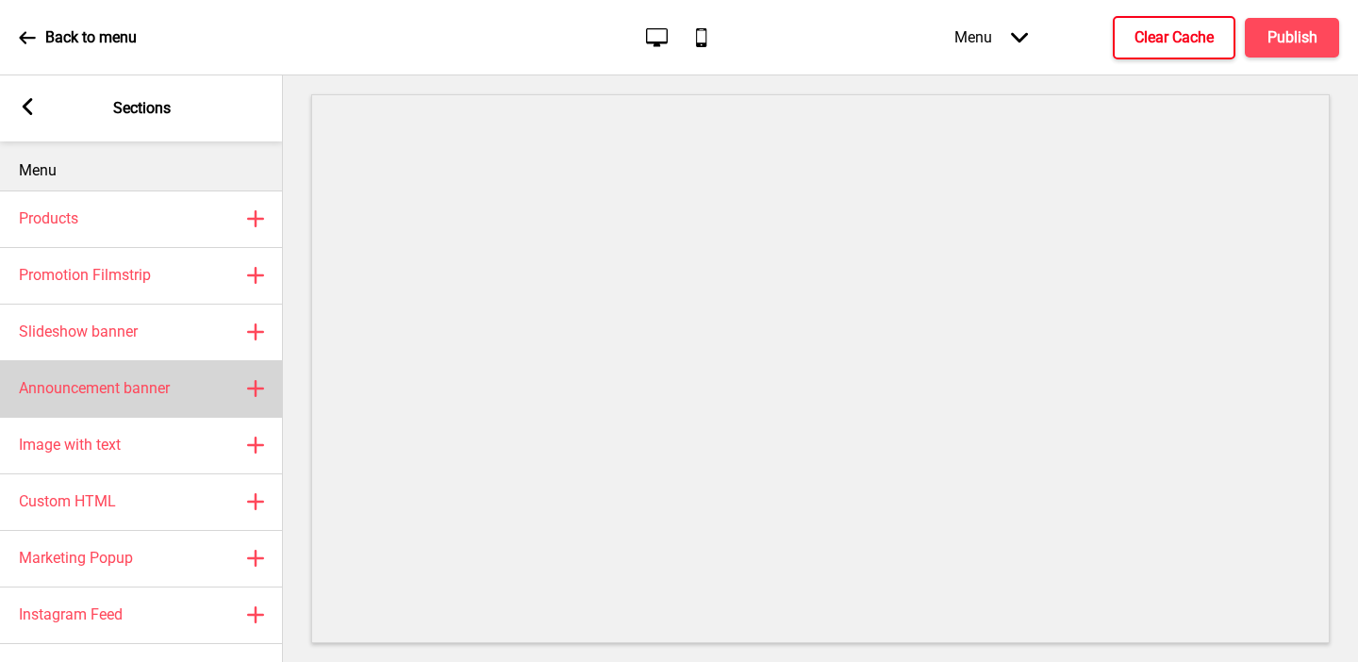
click at [107, 386] on h4 "Announcement banner" at bounding box center [94, 388] width 151 height 21
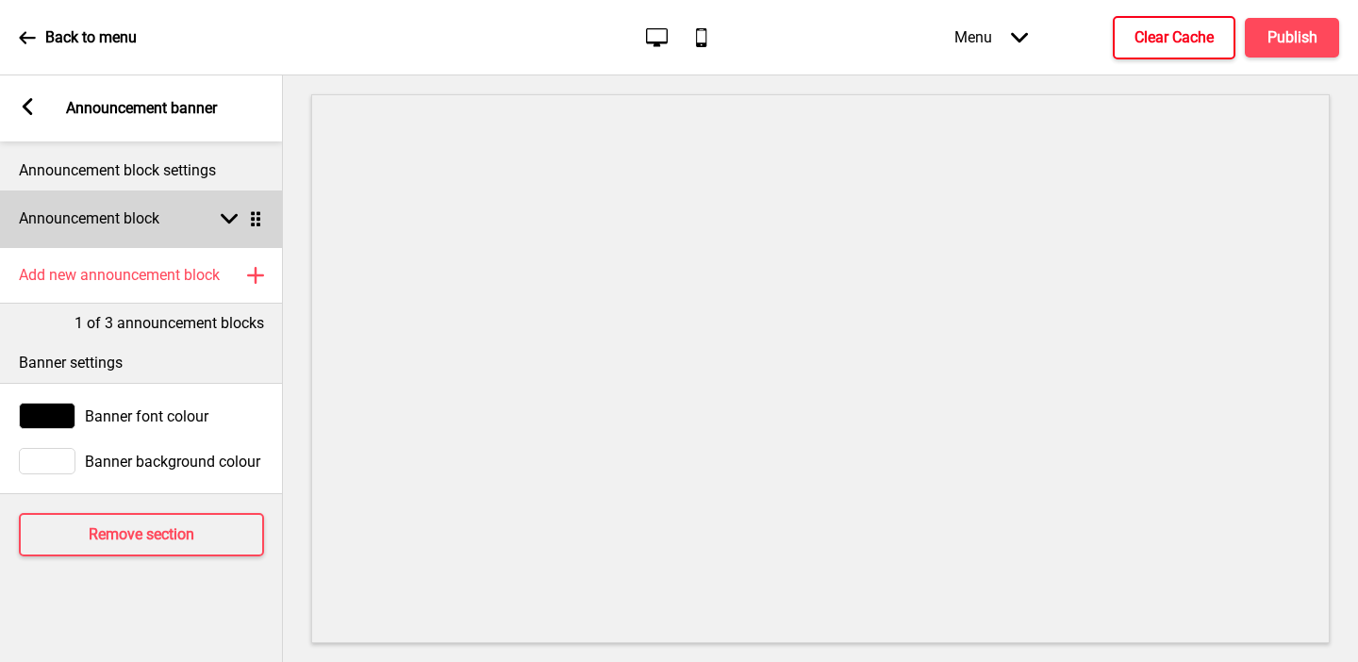
click at [78, 214] on h4 "Announcement block" at bounding box center [89, 218] width 141 height 21
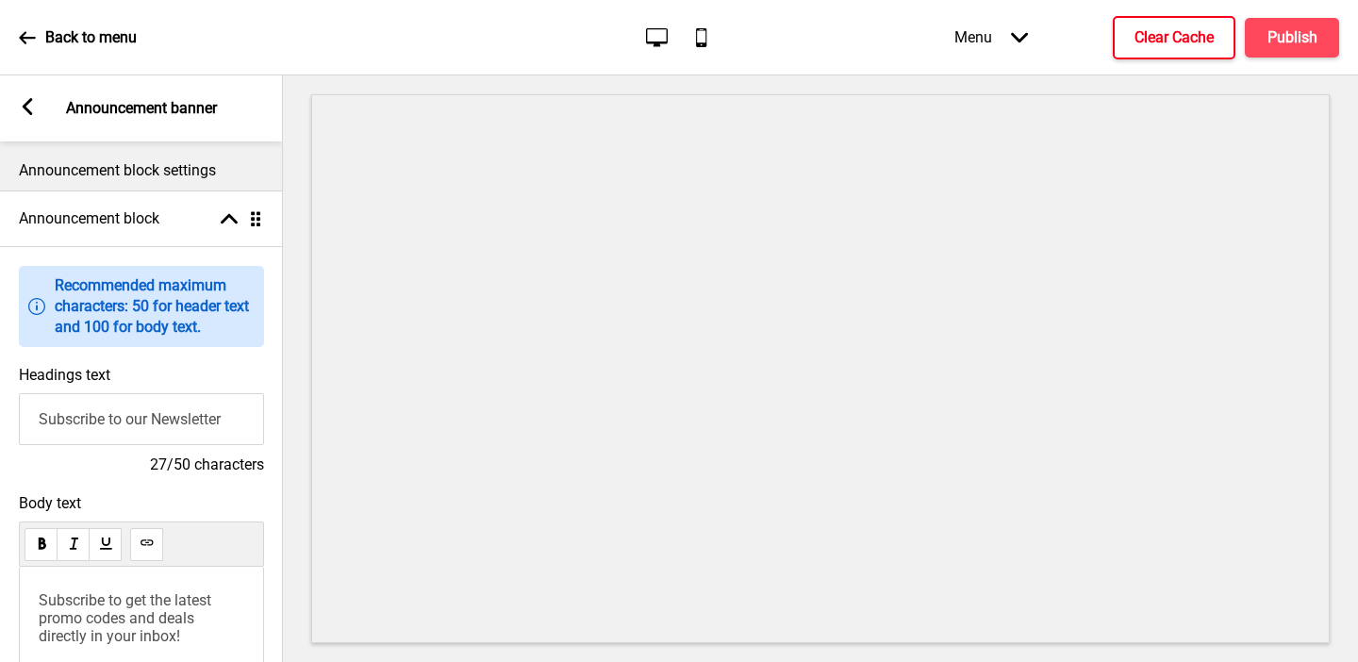
click at [74, 422] on input "Subscribe to our Newsletter" at bounding box center [141, 419] width 245 height 52
type input "Welcome to Collagenic"
click at [127, 615] on span "Subscribe to get the latest promo codes and deals directly in your inbox!" at bounding box center [127, 618] width 176 height 54
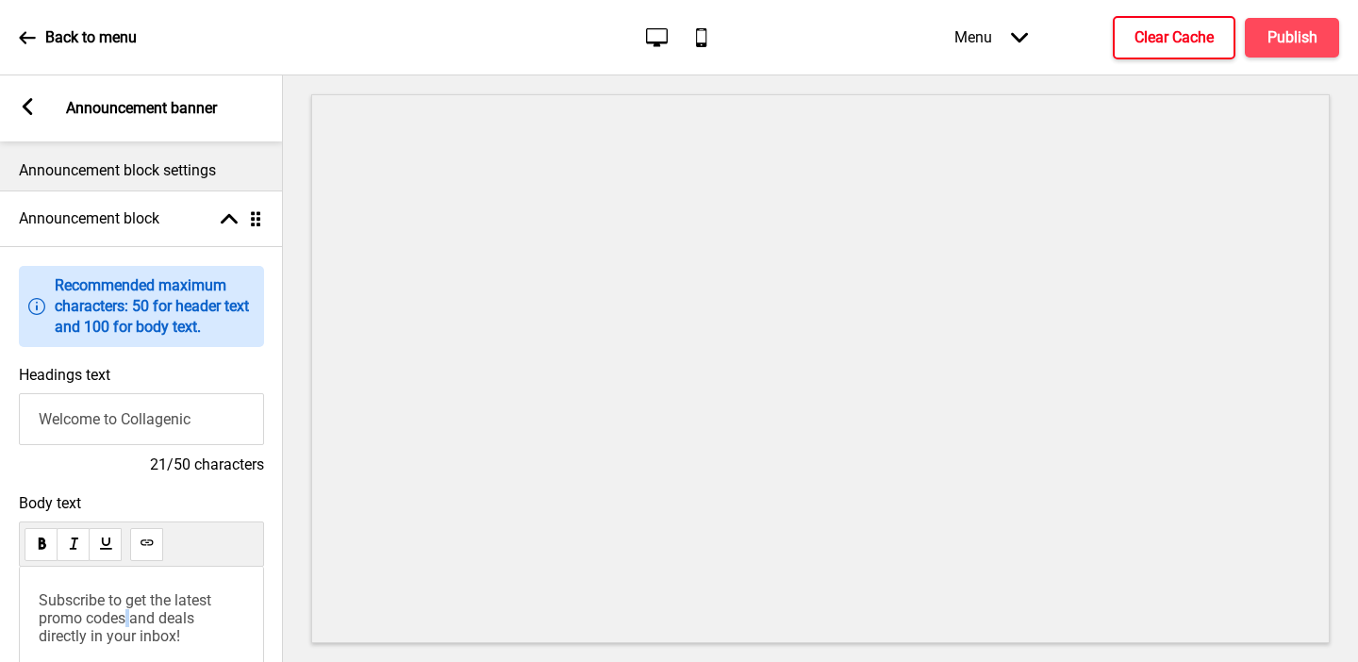
click at [127, 615] on span "Subscribe to get the latest promo codes and deals directly in your inbox!" at bounding box center [127, 618] width 176 height 54
click at [24, 102] on rect at bounding box center [27, 106] width 17 height 17
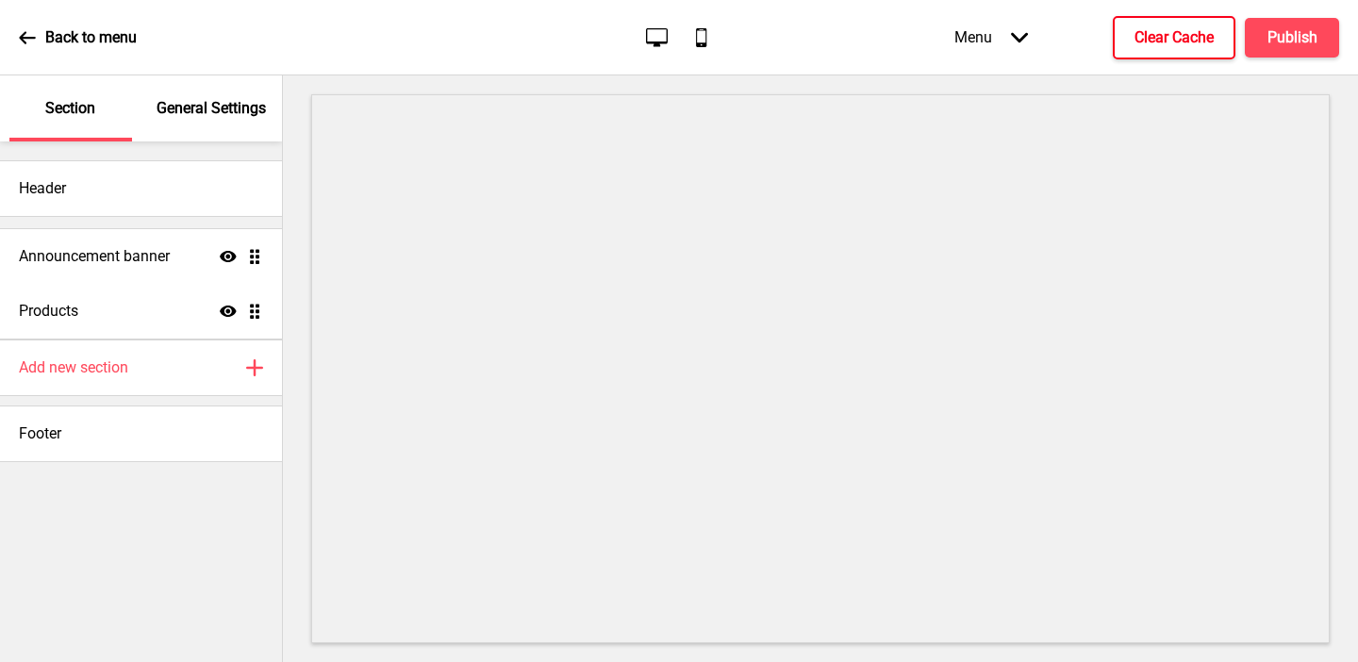
drag, startPoint x: 253, startPoint y: 318, endPoint x: 248, endPoint y: 263, distance: 54.9
click at [248, 263] on ul "Products Show Drag Announcement banner Show Drag" at bounding box center [141, 282] width 282 height 113
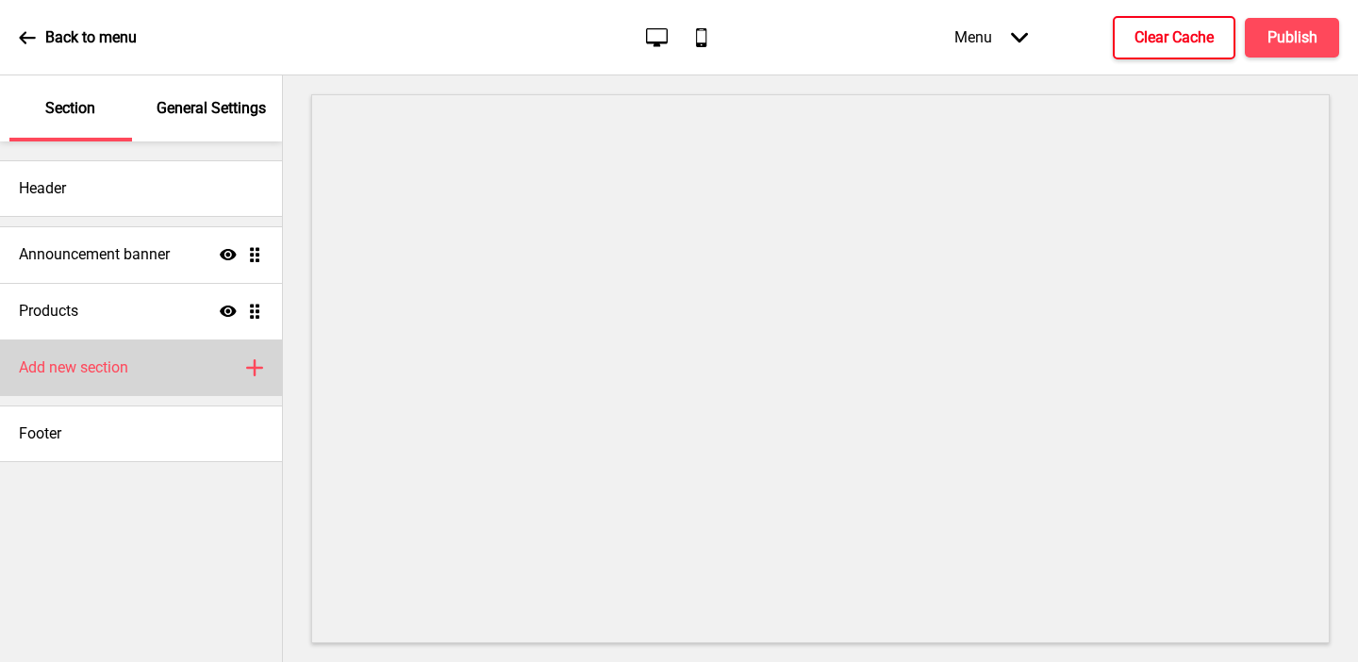
click at [186, 382] on div "Add new section Plus" at bounding box center [141, 368] width 282 height 57
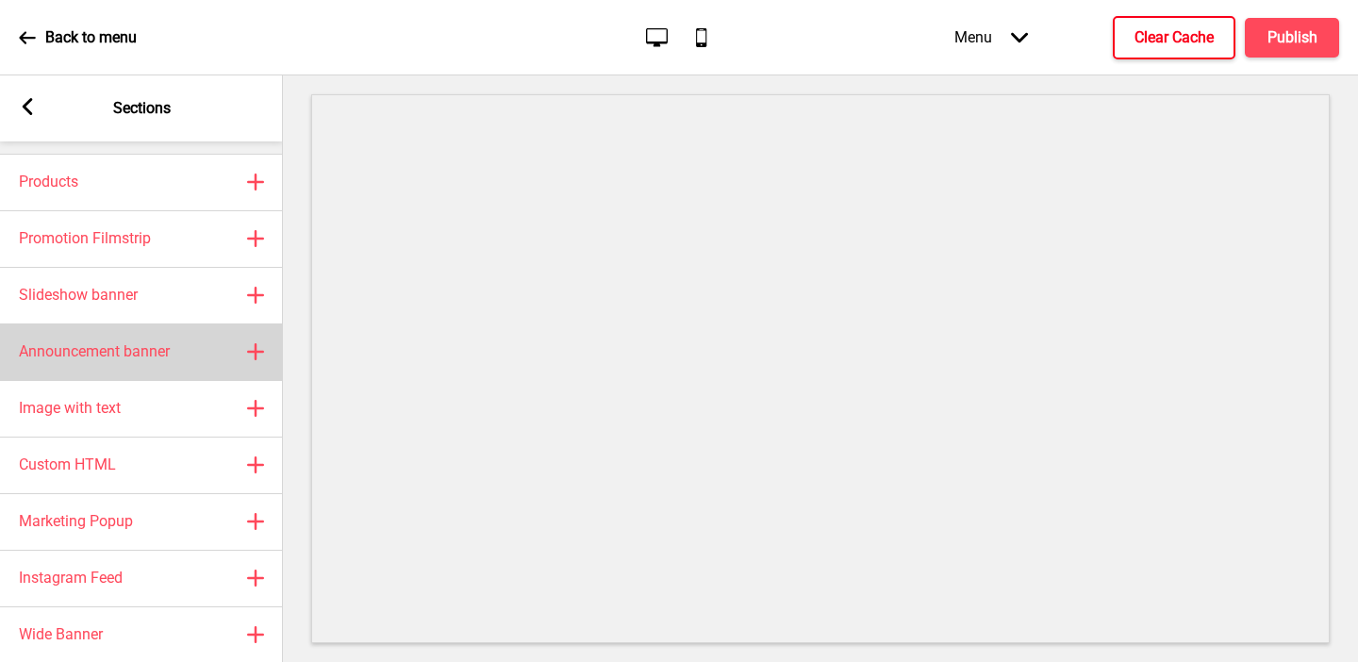
scroll to position [57, 0]
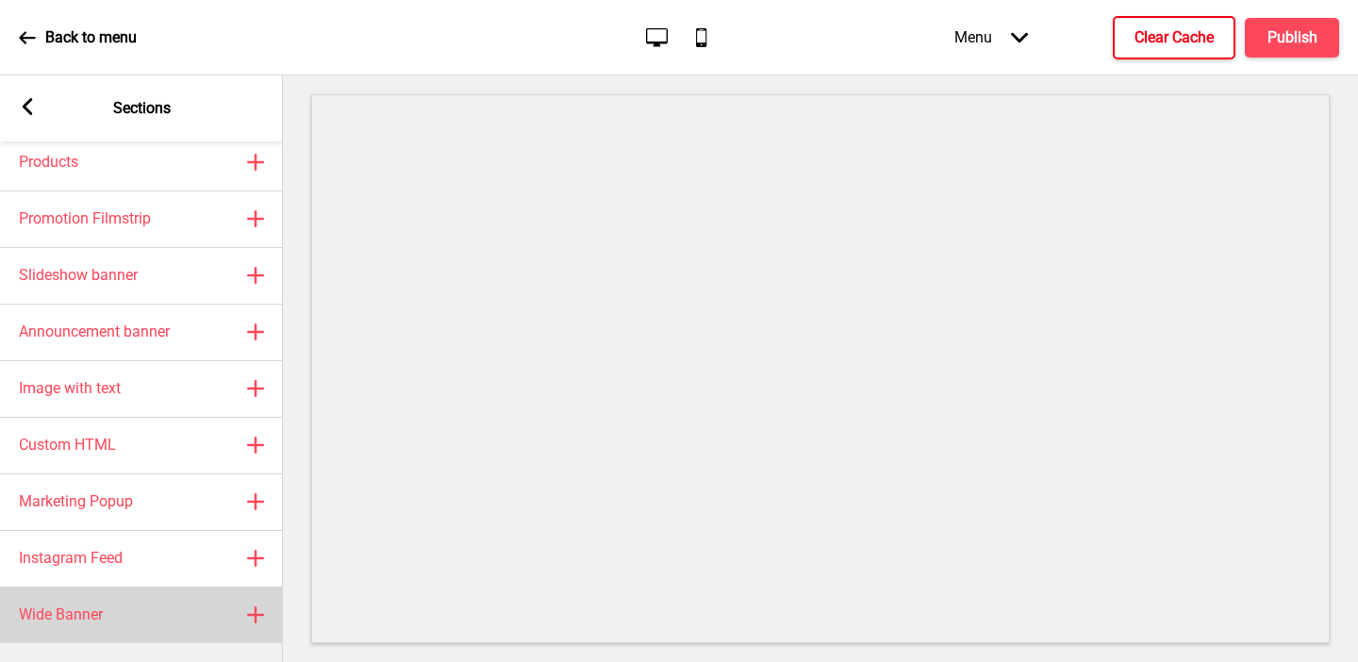
click at [90, 613] on h4 "Wide Banner" at bounding box center [61, 615] width 84 height 21
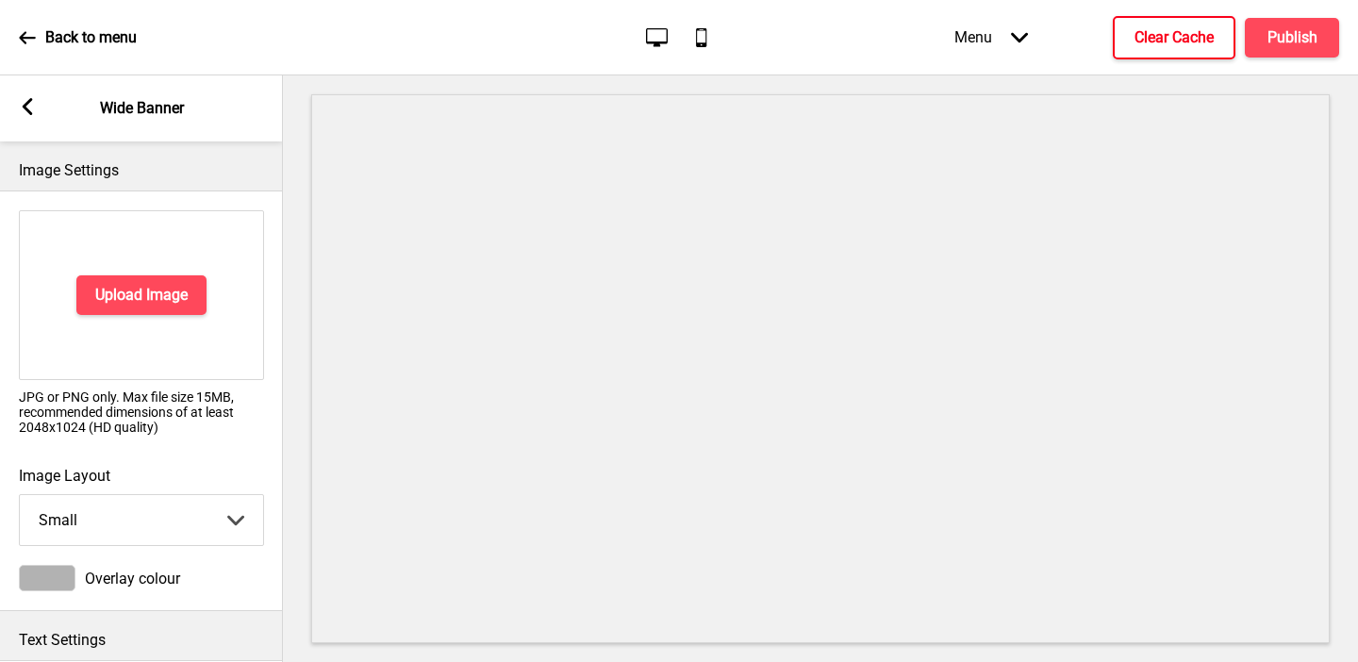
click at [107, 570] on span "Overlay colour" at bounding box center [132, 579] width 95 height 18
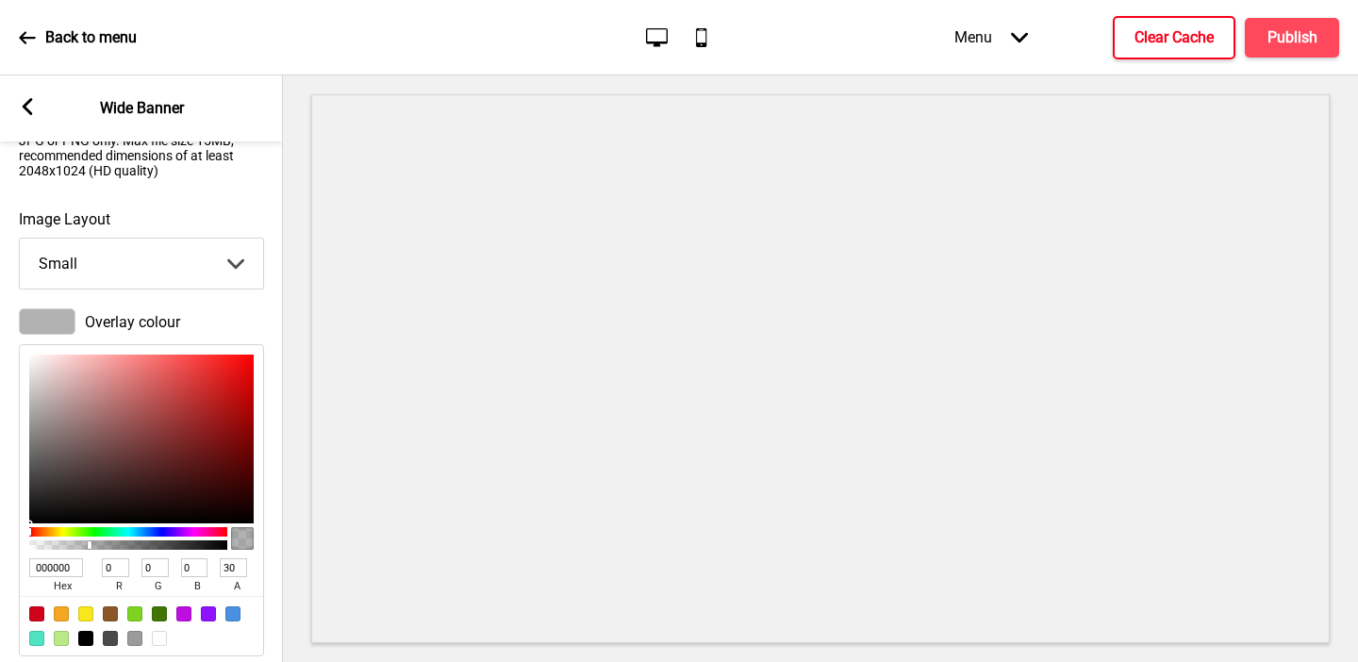
scroll to position [405, 0]
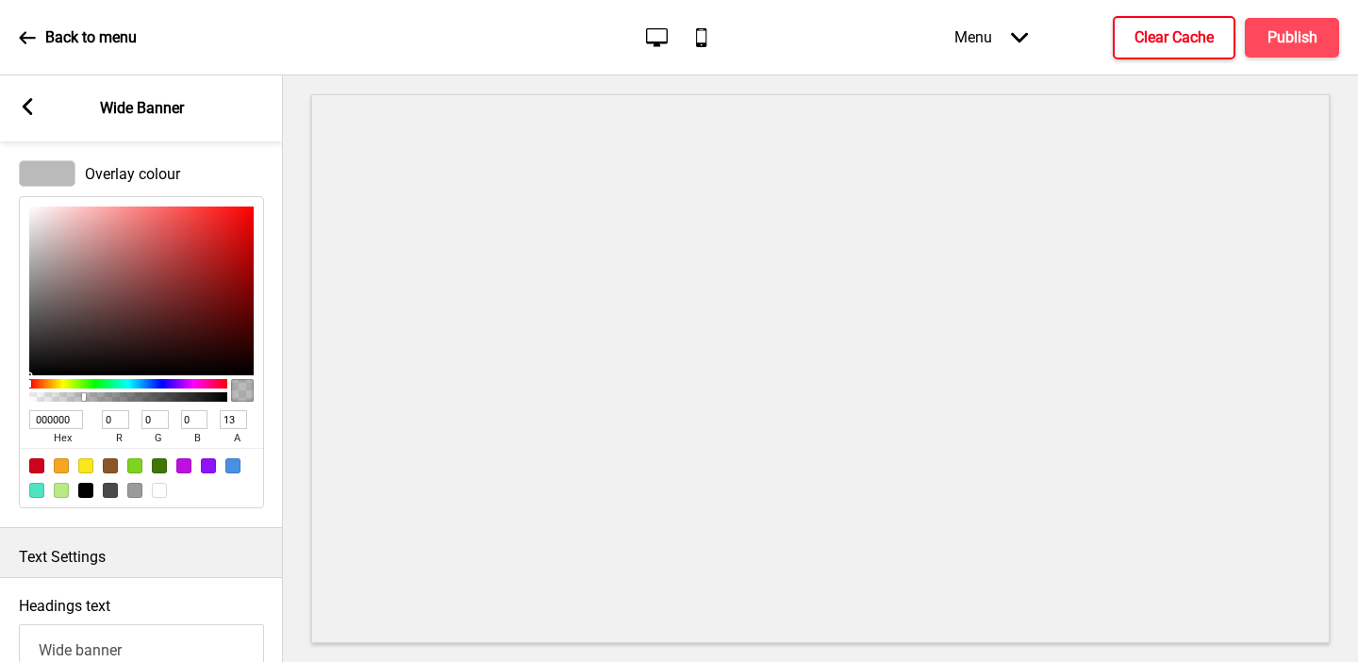
type input "2"
type input "TRANSPARENT"
type input "0"
drag, startPoint x: 88, startPoint y: 397, endPoint x: 0, endPoint y: 398, distance: 87.7
click at [0, 398] on div "Overlay colour TRANSPARENT hex 0 r 0 g 0 b 0 a" at bounding box center [141, 334] width 283 height 367
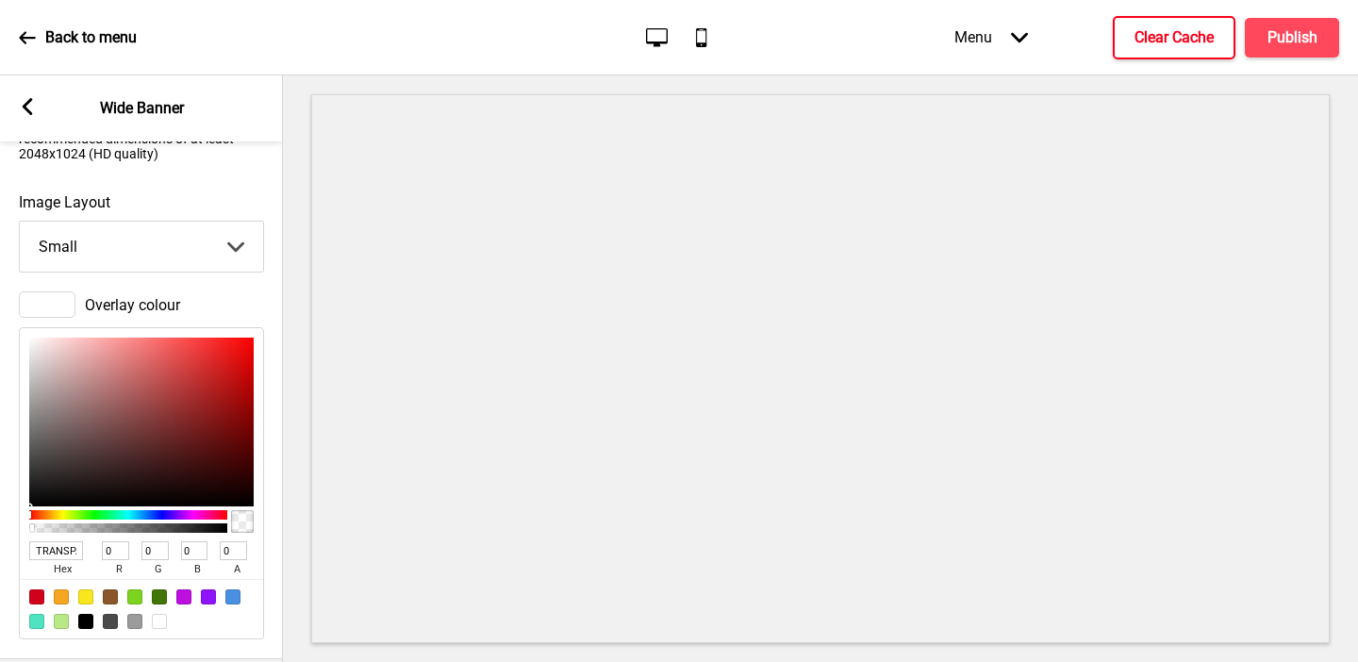
scroll to position [221, 0]
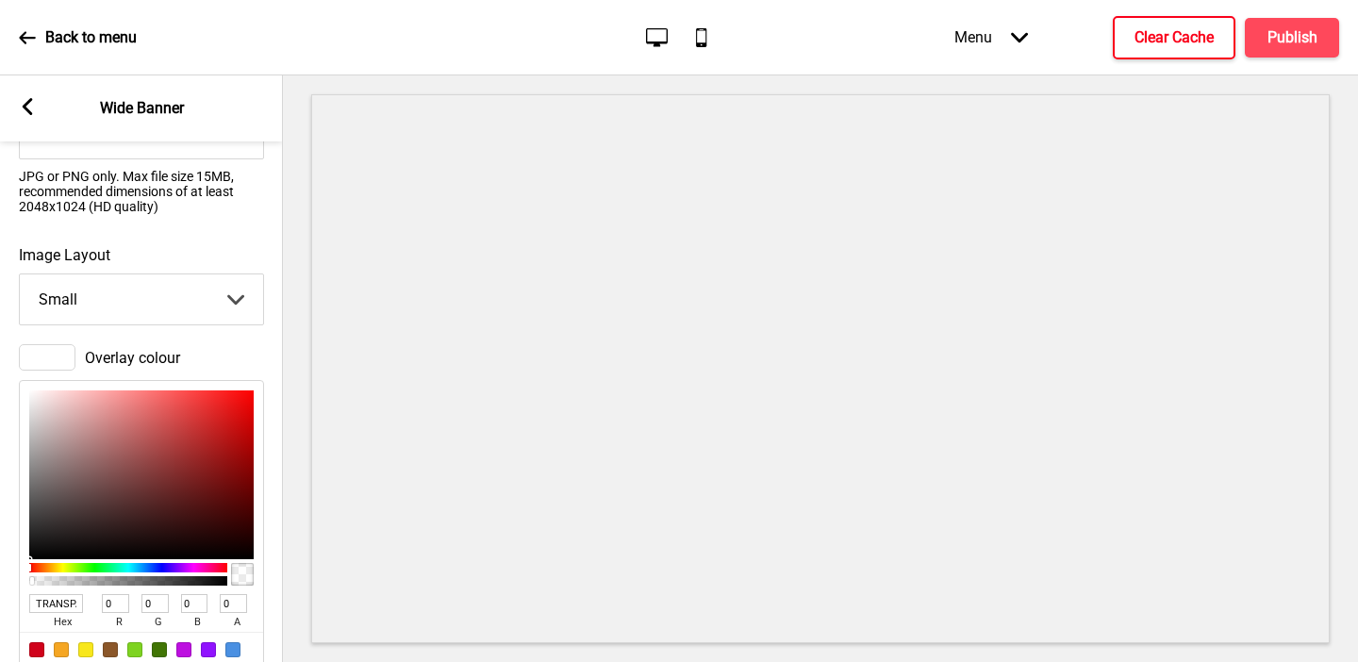
click at [91, 298] on select "Small Medium Large" at bounding box center [141, 299] width 243 height 50
select select "large"
click at [20, 274] on select "Small Medium Large" at bounding box center [141, 299] width 243 height 50
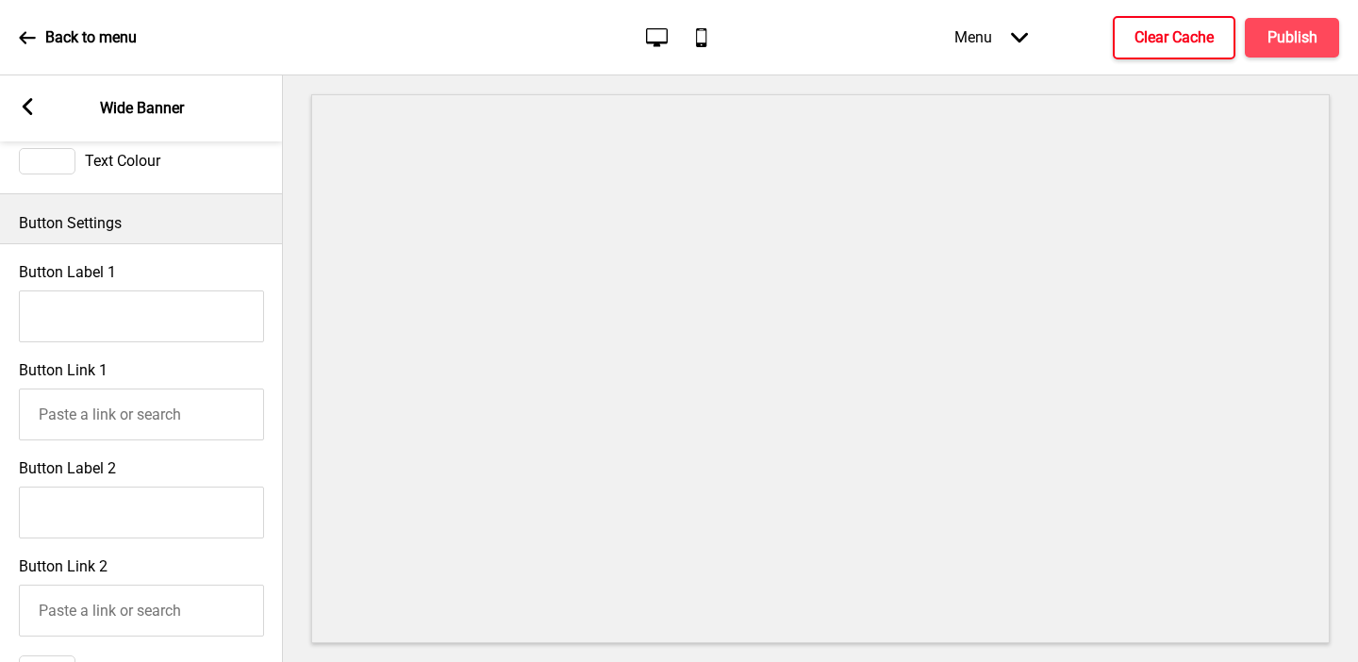
scroll to position [891, 0]
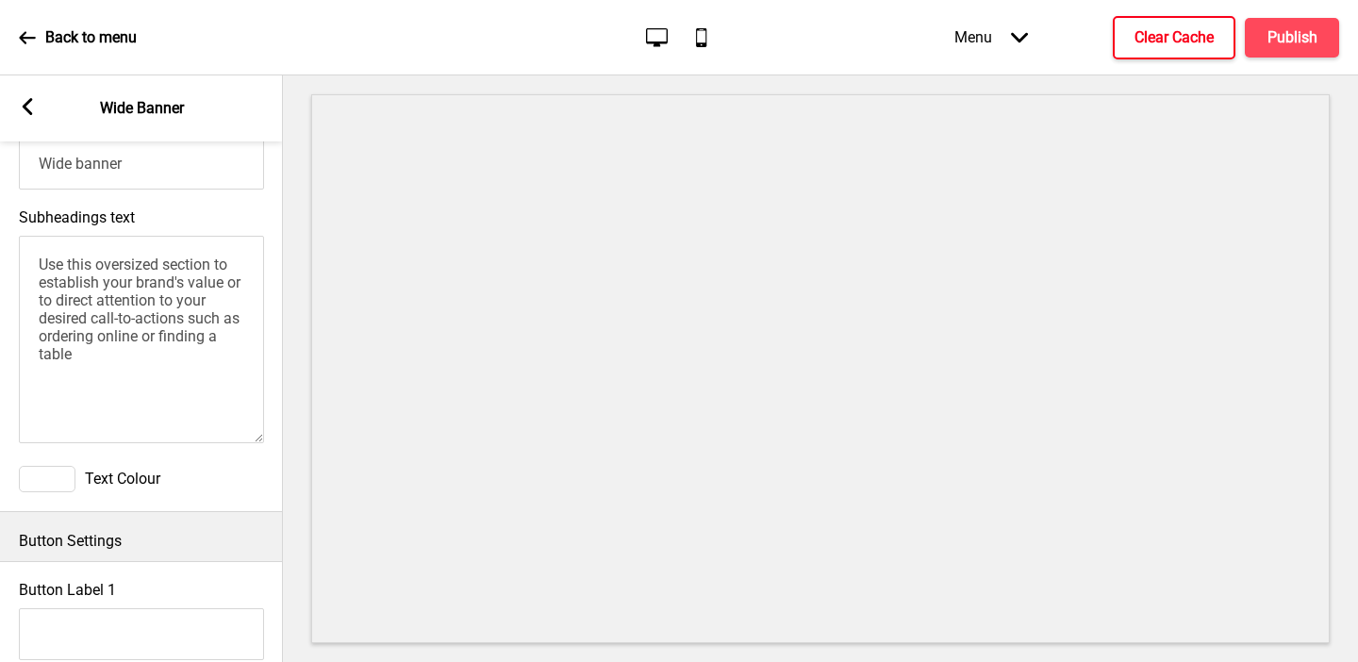
click at [103, 307] on textarea "Use this oversized section to establish your brand's value or to direct attenti…" at bounding box center [141, 340] width 245 height 208
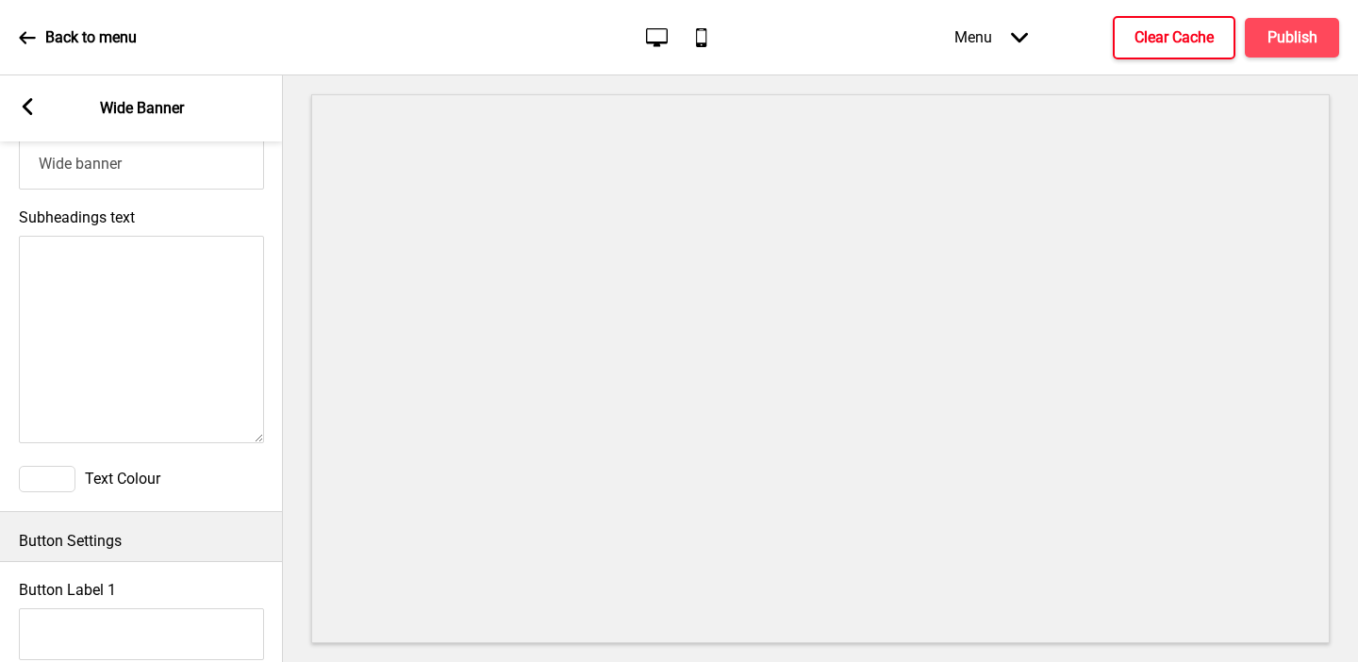
scroll to position [723, 0]
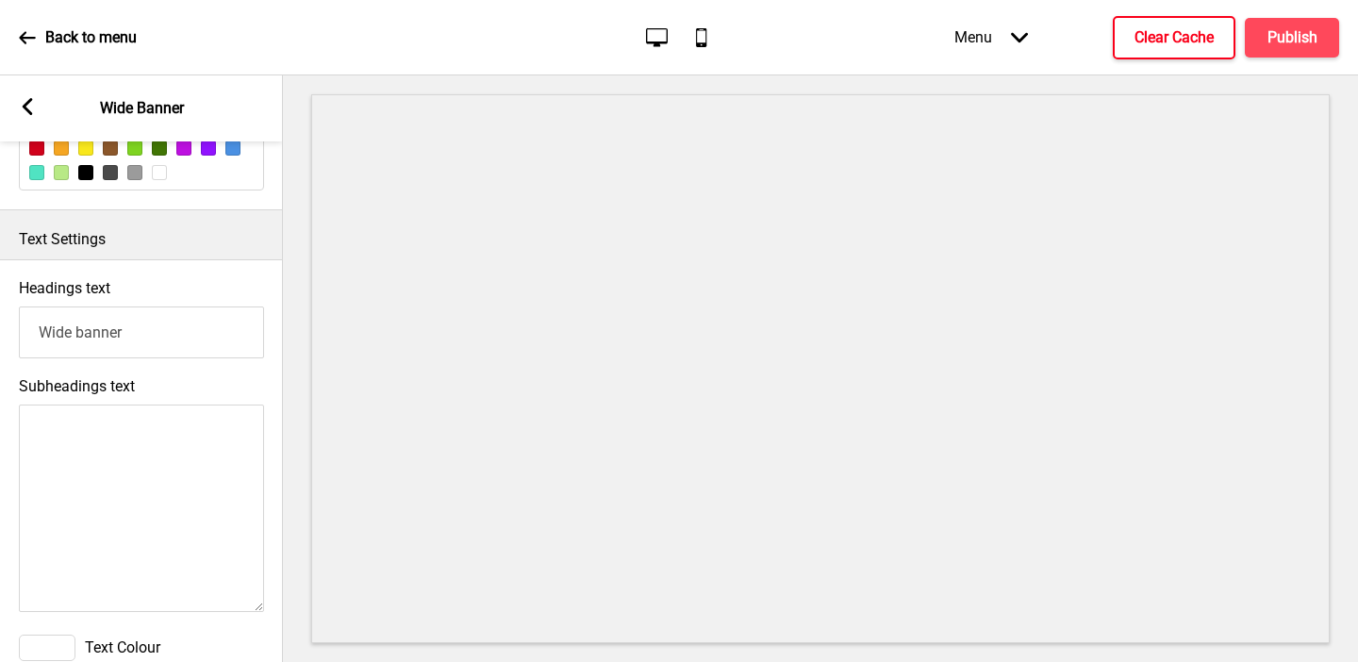
click at [92, 343] on input "Wide banner" at bounding box center [141, 333] width 245 height 52
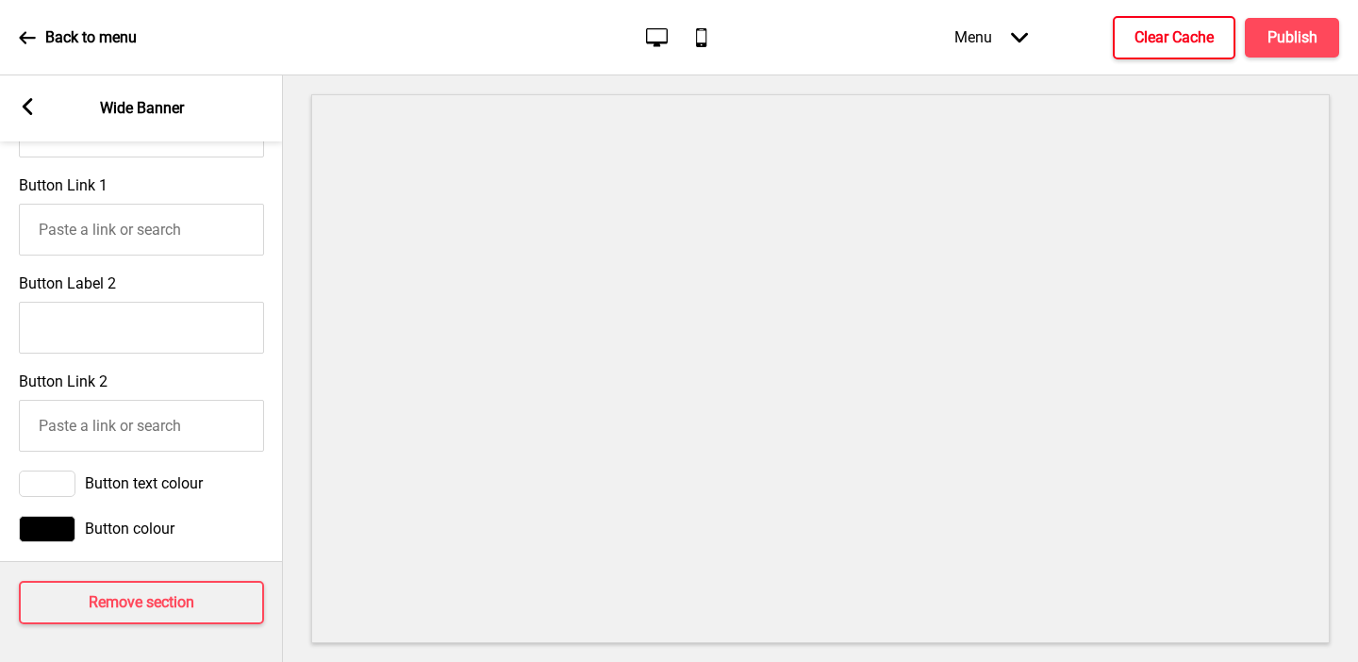
scroll to position [0, 0]
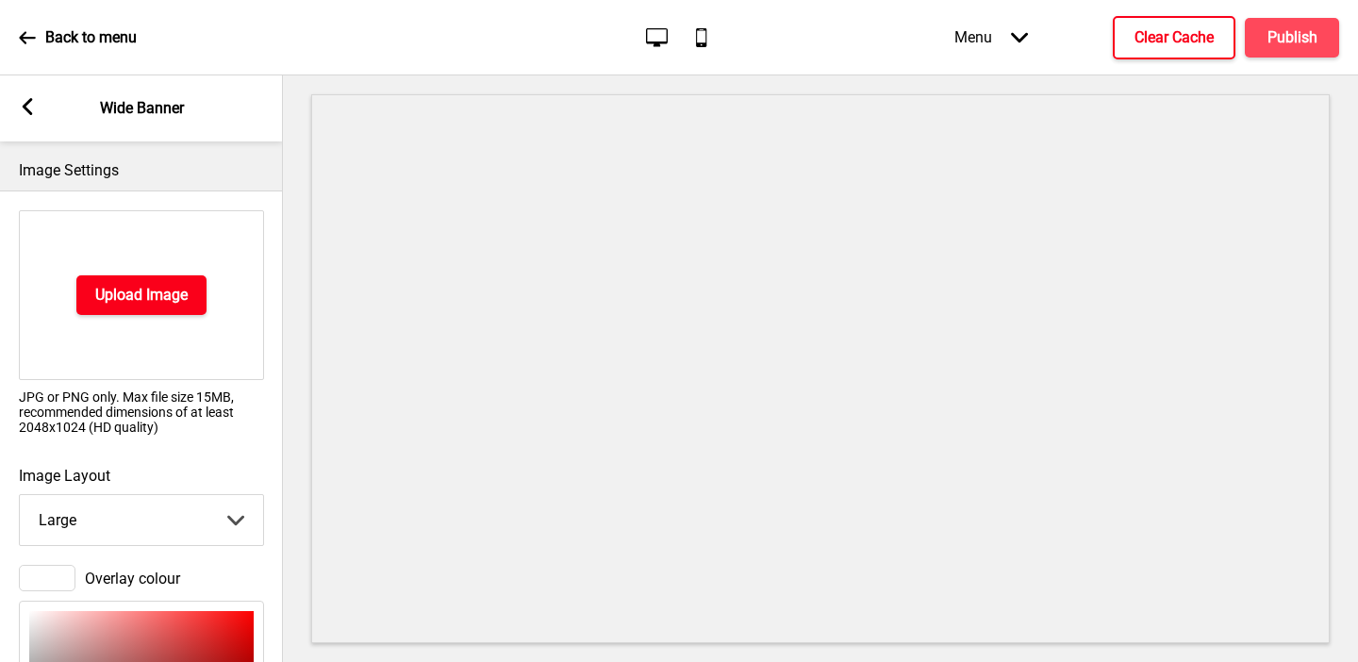
click at [109, 291] on h4 "Upload Image" at bounding box center [141, 295] width 92 height 21
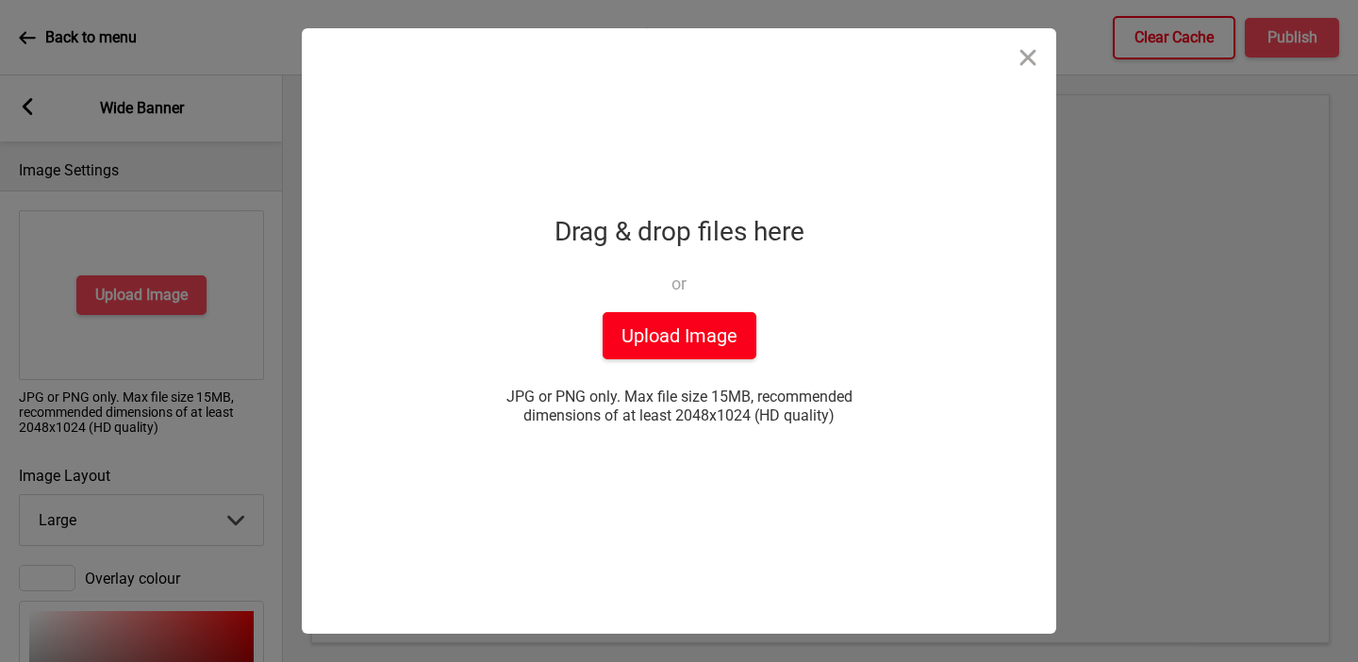
click at [659, 328] on button "Upload Image" at bounding box center [680, 335] width 154 height 47
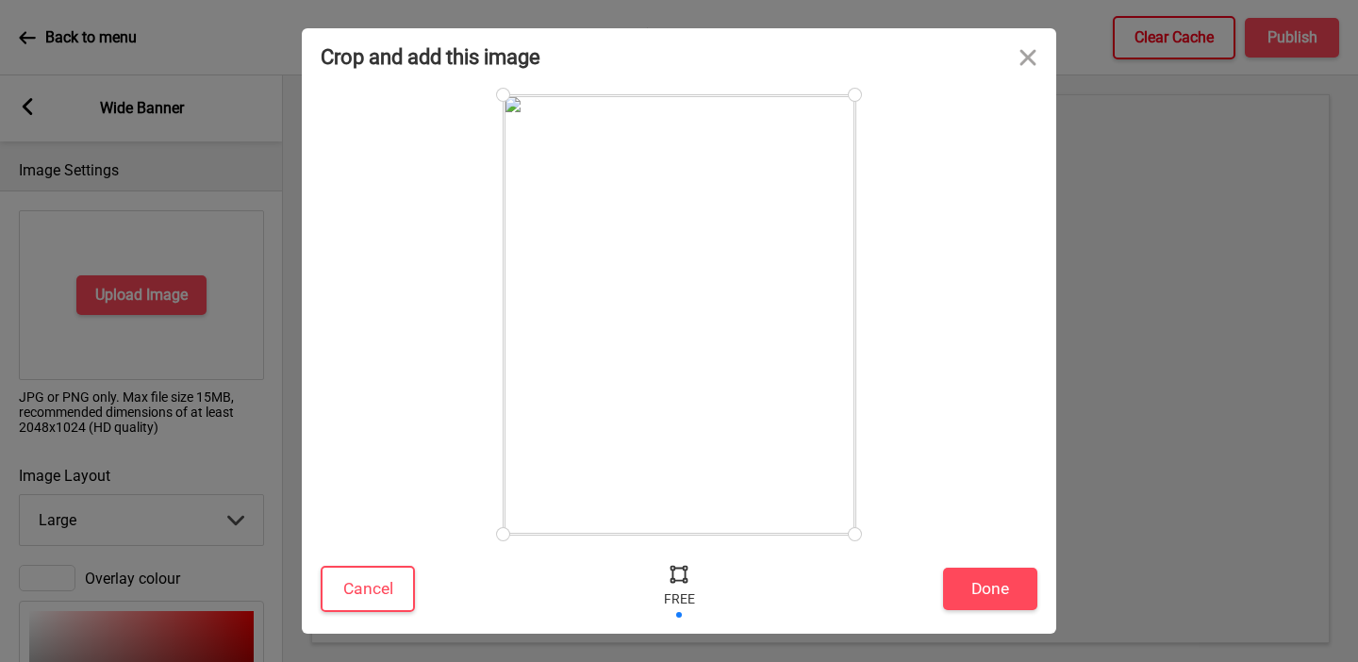
drag, startPoint x: 650, startPoint y: 92, endPoint x: 658, endPoint y: 283, distance: 190.7
click at [658, 291] on div at bounding box center [680, 315] width 352 height 440
drag, startPoint x: 851, startPoint y: 91, endPoint x: 952, endPoint y: 301, distance: 232.5
click at [952, 301] on div at bounding box center [679, 314] width 717 height 441
drag, startPoint x: 855, startPoint y: 299, endPoint x: 857, endPoint y: 311, distance: 12.6
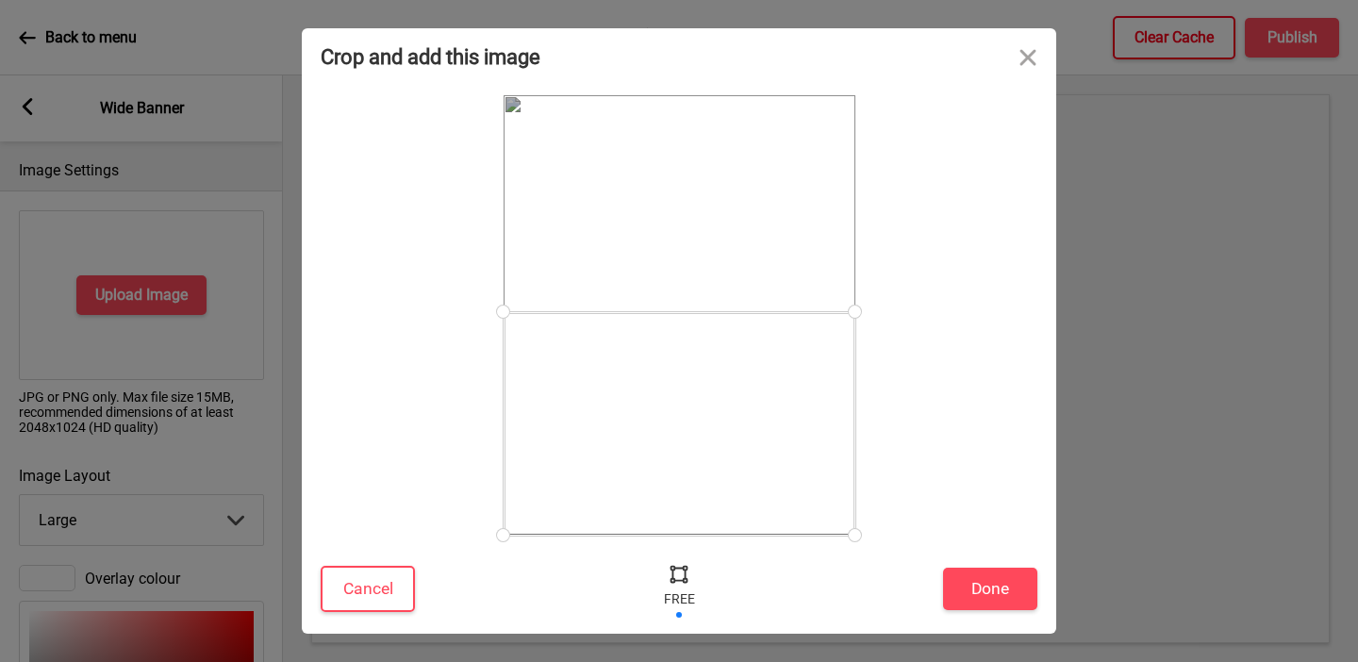
click at [857, 311] on div at bounding box center [855, 311] width 33 height 33
click at [955, 584] on button "Done" at bounding box center [990, 589] width 94 height 42
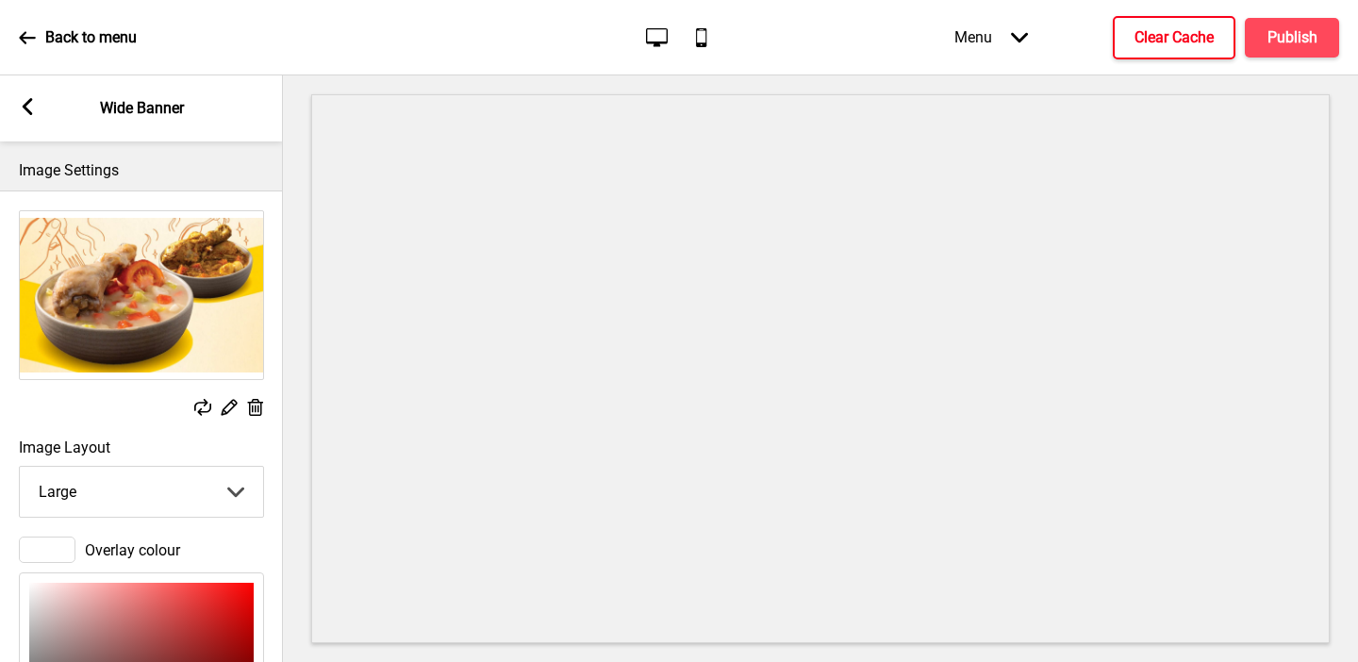
click at [230, 411] on rect at bounding box center [229, 407] width 20 height 20
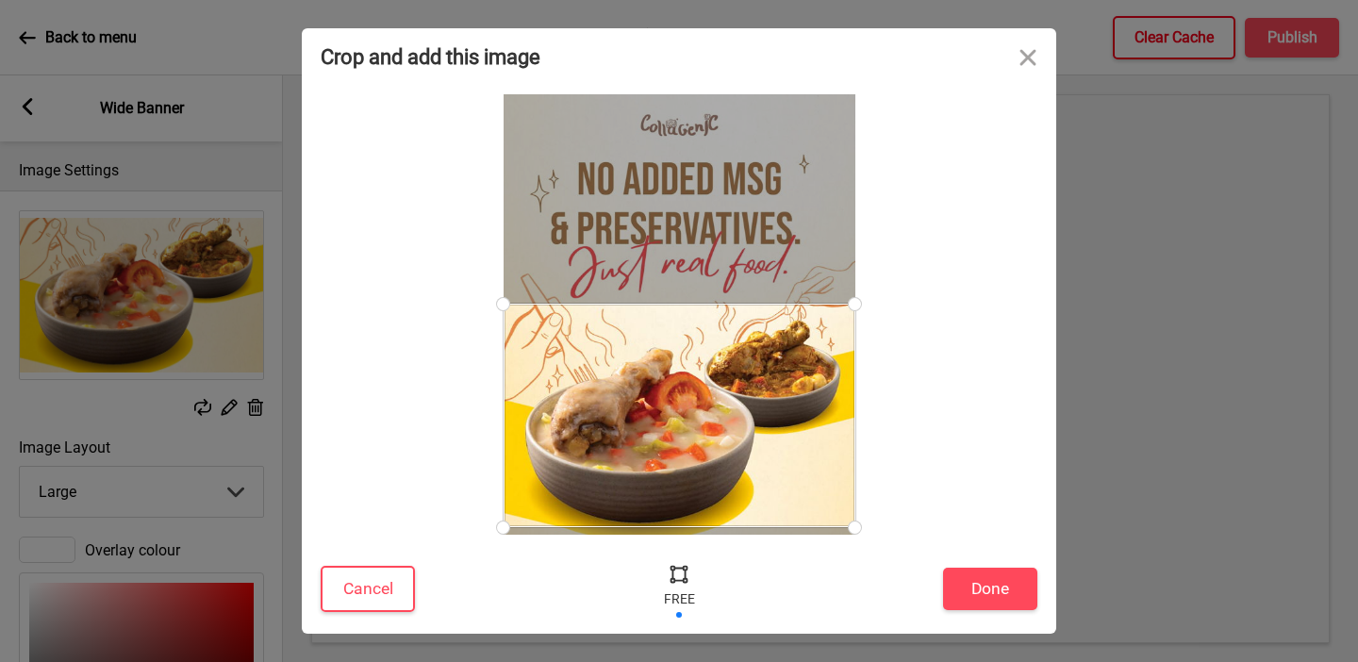
click at [710, 341] on div at bounding box center [680, 416] width 352 height 224
drag, startPoint x: 851, startPoint y: 298, endPoint x: 858, endPoint y: 309, distance: 13.6
click at [858, 309] on div at bounding box center [855, 309] width 33 height 33
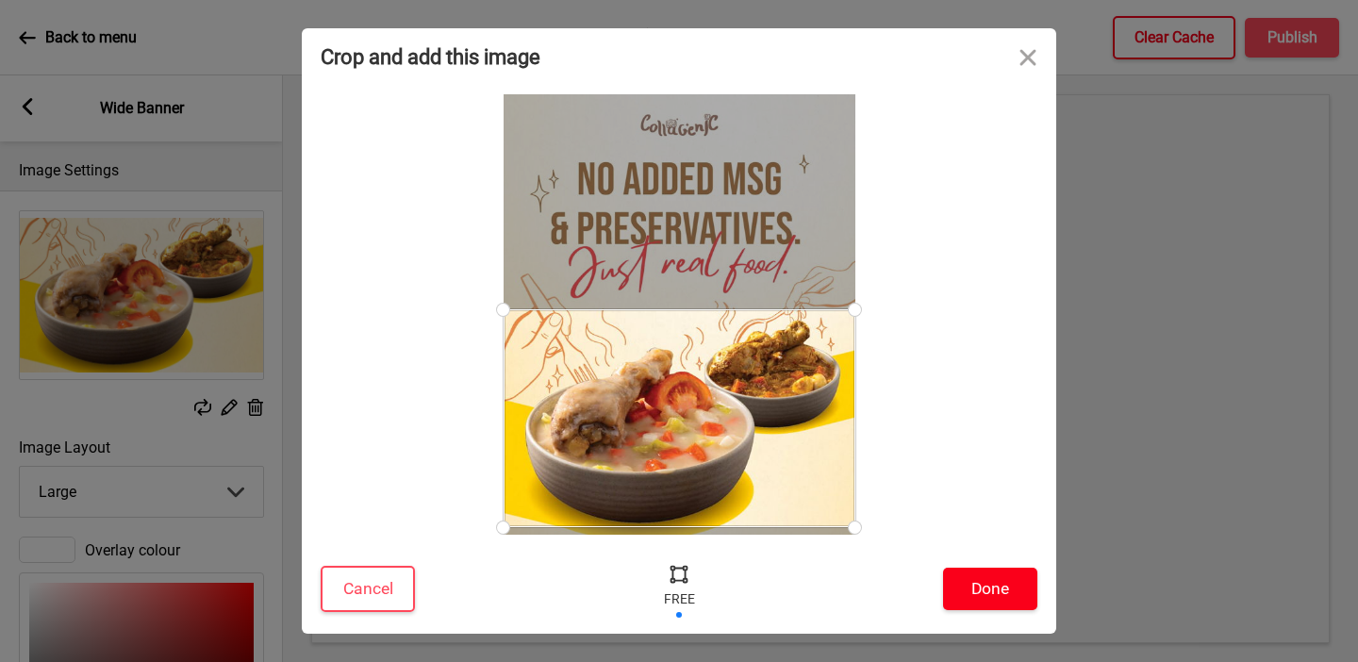
click at [955, 592] on button "Done" at bounding box center [990, 589] width 94 height 42
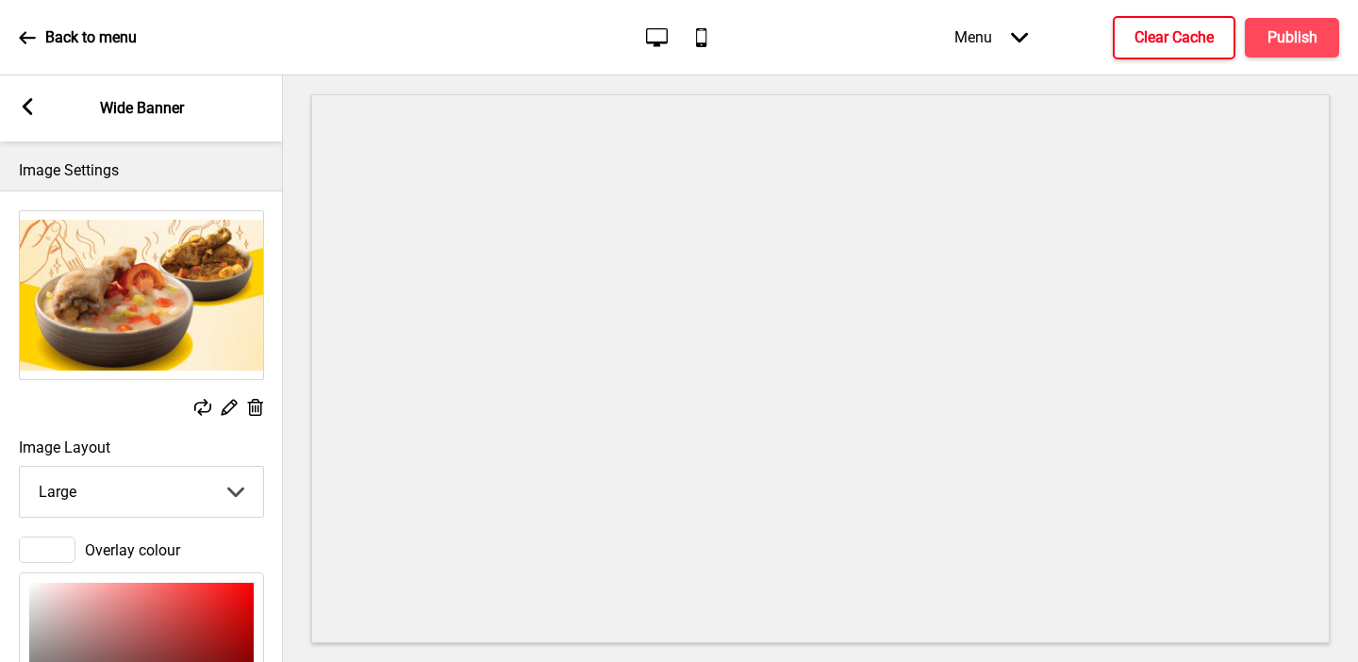
click at [228, 396] on div "Replace Edit Delete" at bounding box center [141, 315] width 283 height 228
click at [227, 415] on rect at bounding box center [229, 407] width 20 height 20
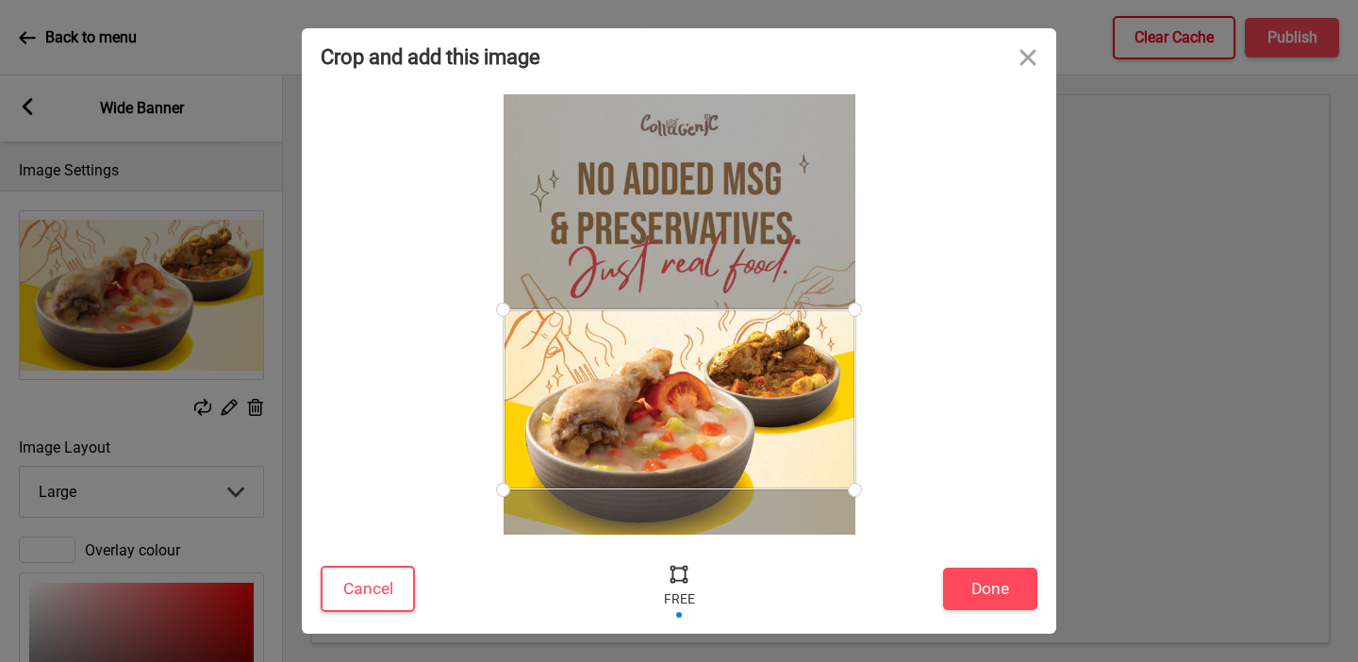
drag, startPoint x: 848, startPoint y: 525, endPoint x: 860, endPoint y: 490, distance: 37.9
click at [860, 490] on div at bounding box center [855, 490] width 33 height 33
click at [857, 310] on div at bounding box center [855, 310] width 33 height 33
click at [955, 586] on button "Done" at bounding box center [990, 589] width 94 height 42
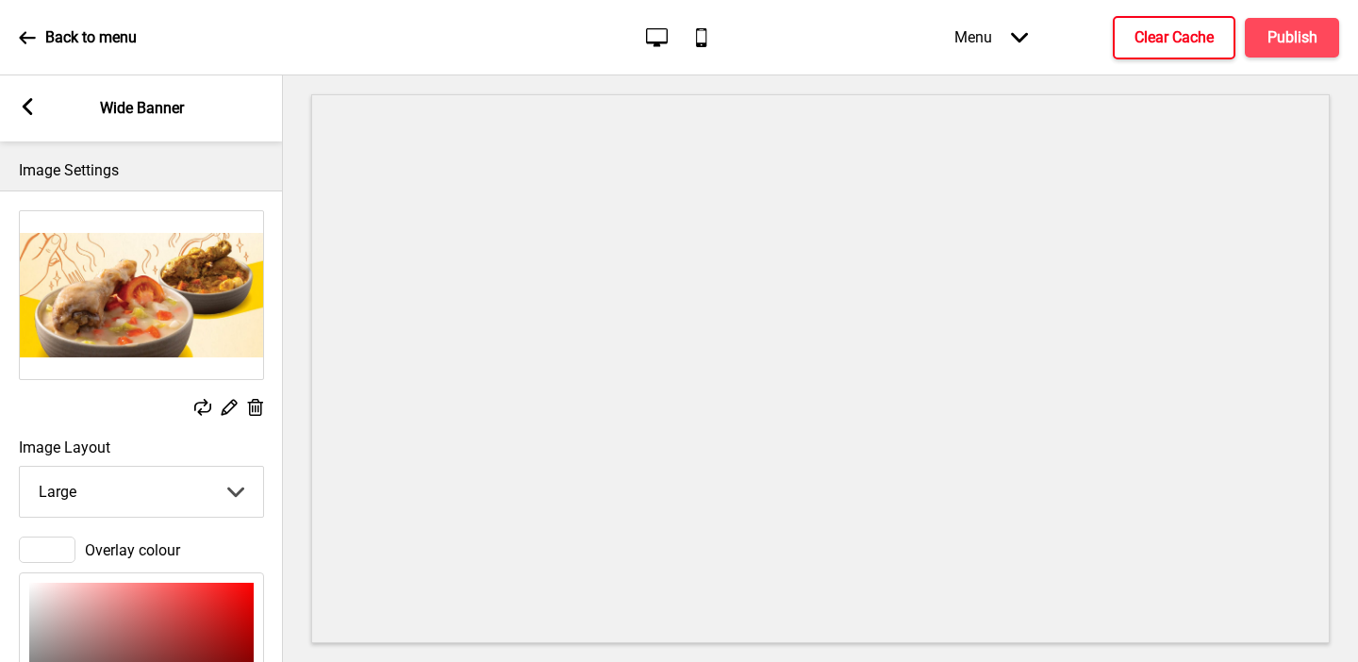
click at [223, 482] on select "Small Medium Large" at bounding box center [141, 492] width 243 height 50
click at [20, 467] on select "Small Medium Large" at bounding box center [141, 492] width 243 height 50
click at [105, 490] on select "Small Medium Large" at bounding box center [141, 492] width 243 height 50
select select "large"
click at [20, 467] on select "Small Medium Large" at bounding box center [141, 492] width 243 height 50
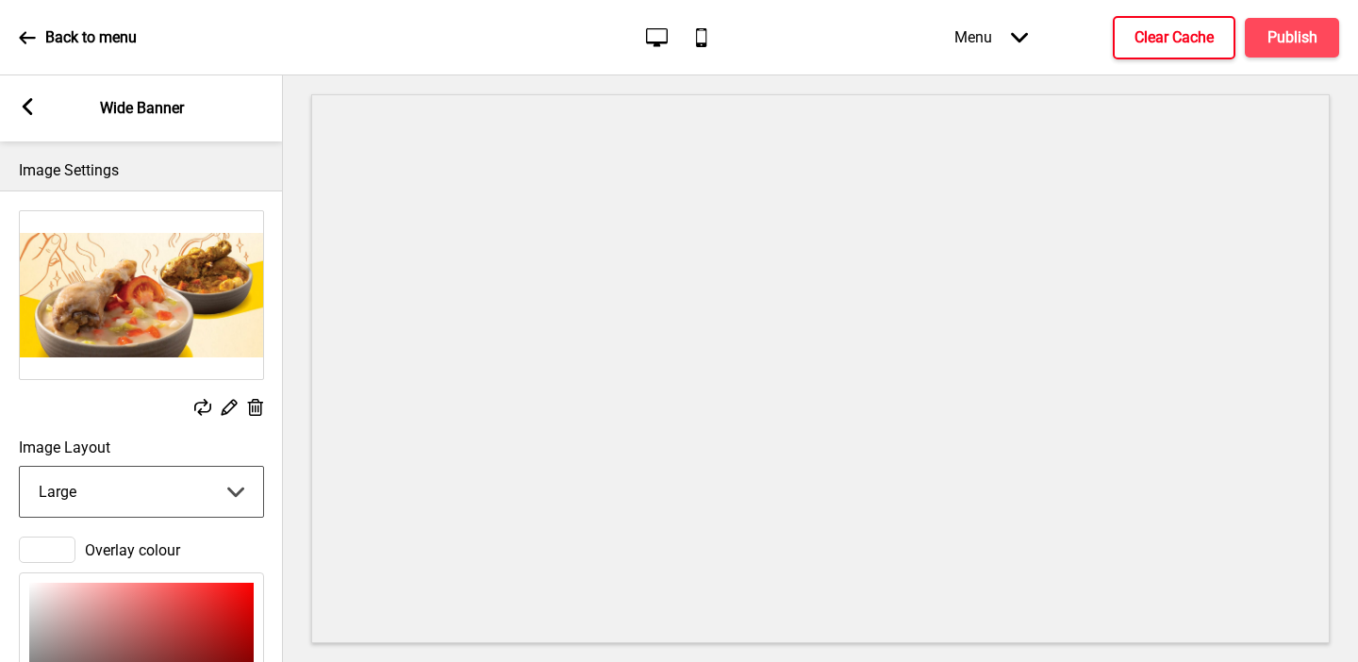
click at [22, 102] on rect at bounding box center [27, 106] width 17 height 17
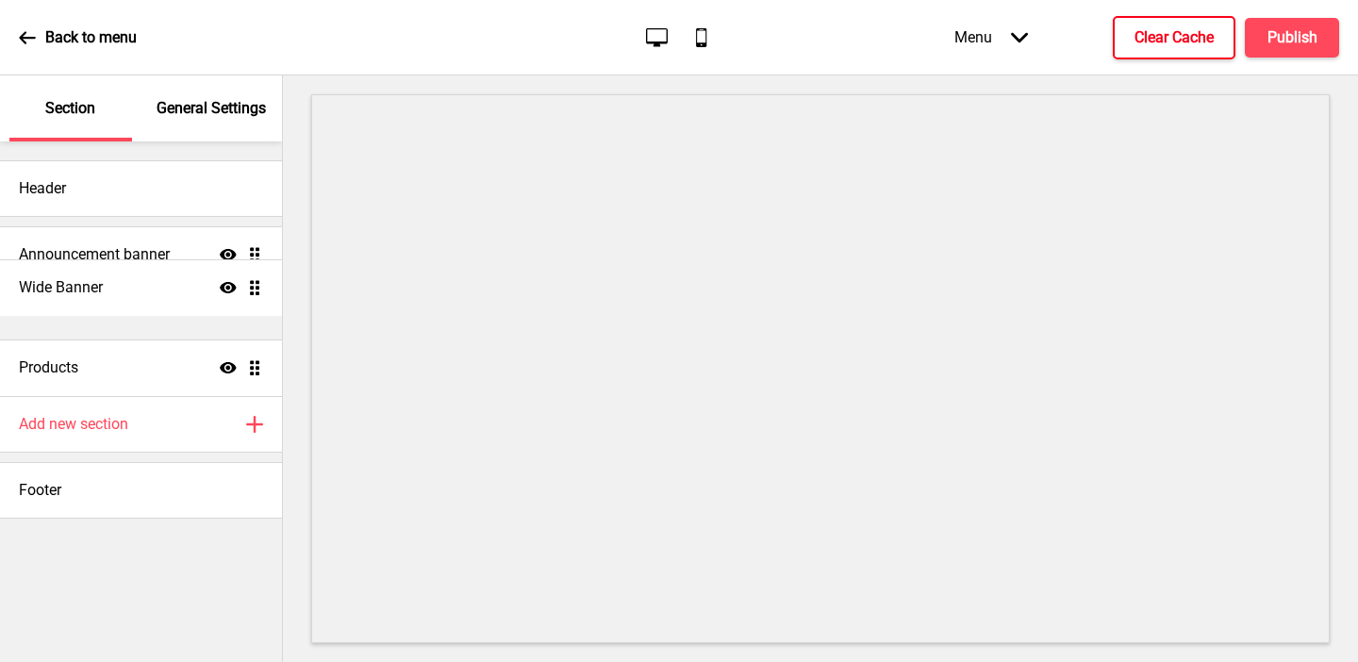
drag, startPoint x: 255, startPoint y: 368, endPoint x: 250, endPoint y: 292, distance: 75.6
click at [250, 292] on ul "Announcement banner Show Drag Products Show Drag Wide Banner Show Drag" at bounding box center [141, 311] width 282 height 170
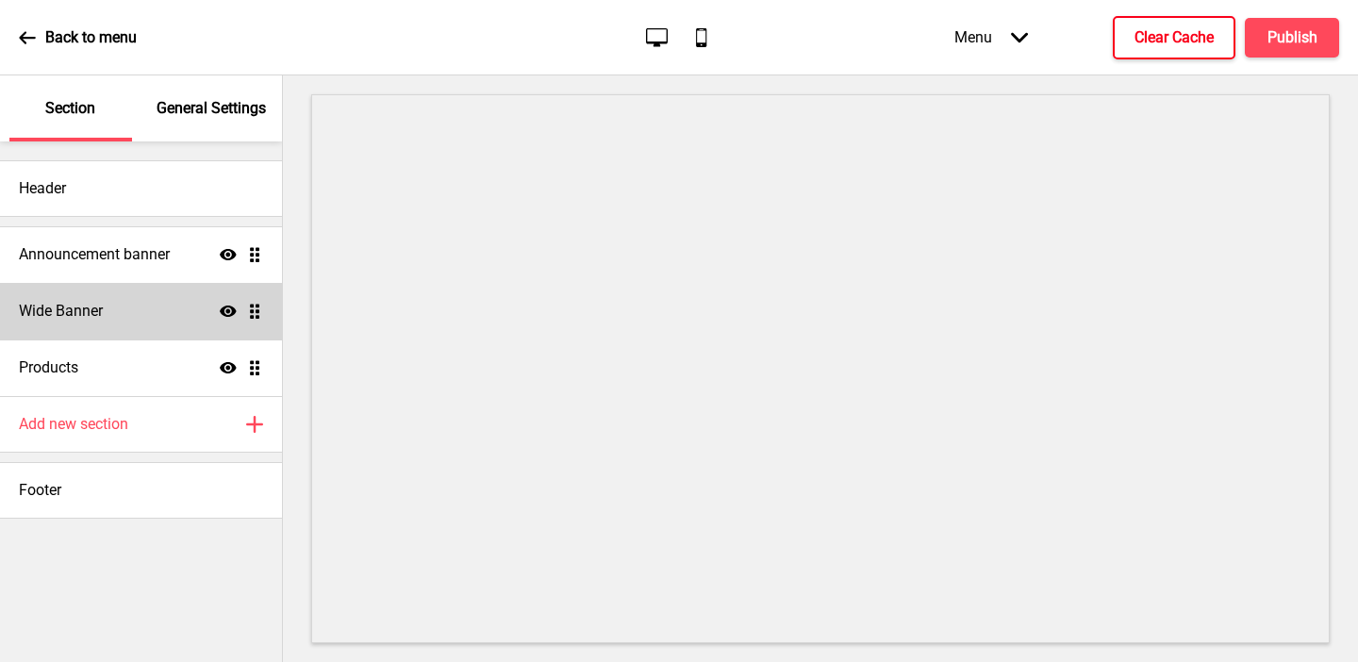
click at [166, 302] on div "Wide Banner Show Drag" at bounding box center [141, 311] width 282 height 57
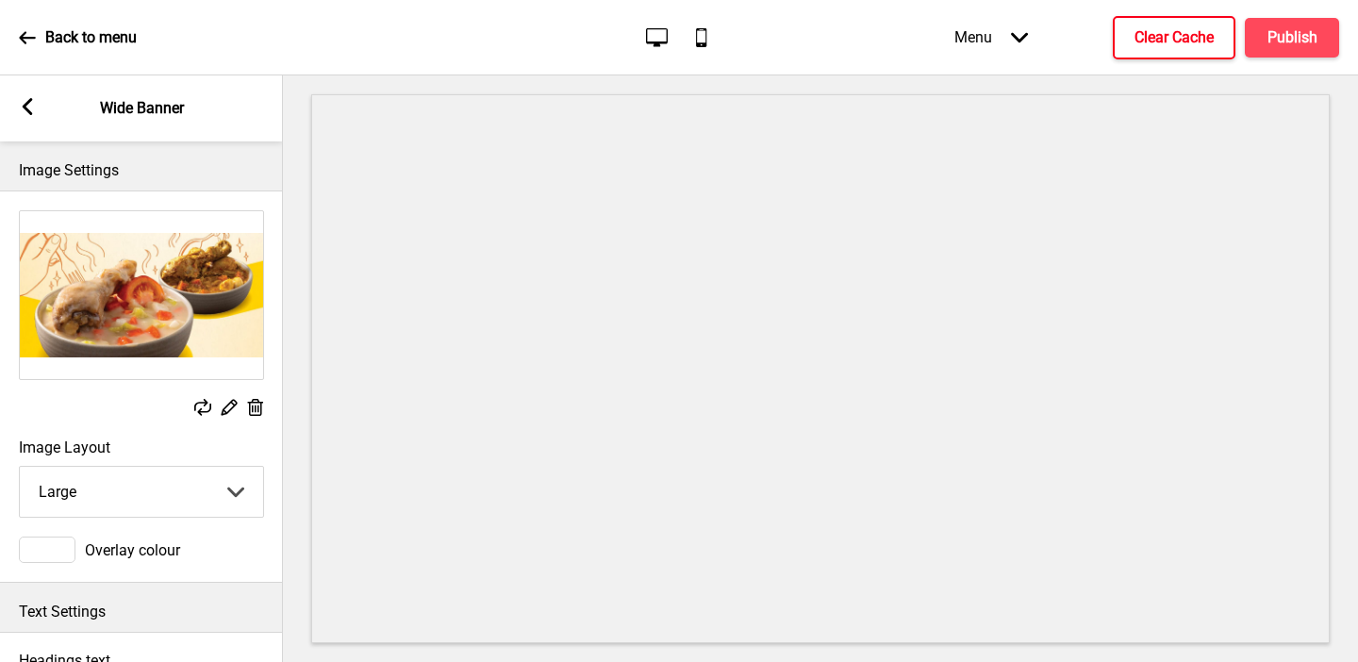
scroll to position [101, 0]
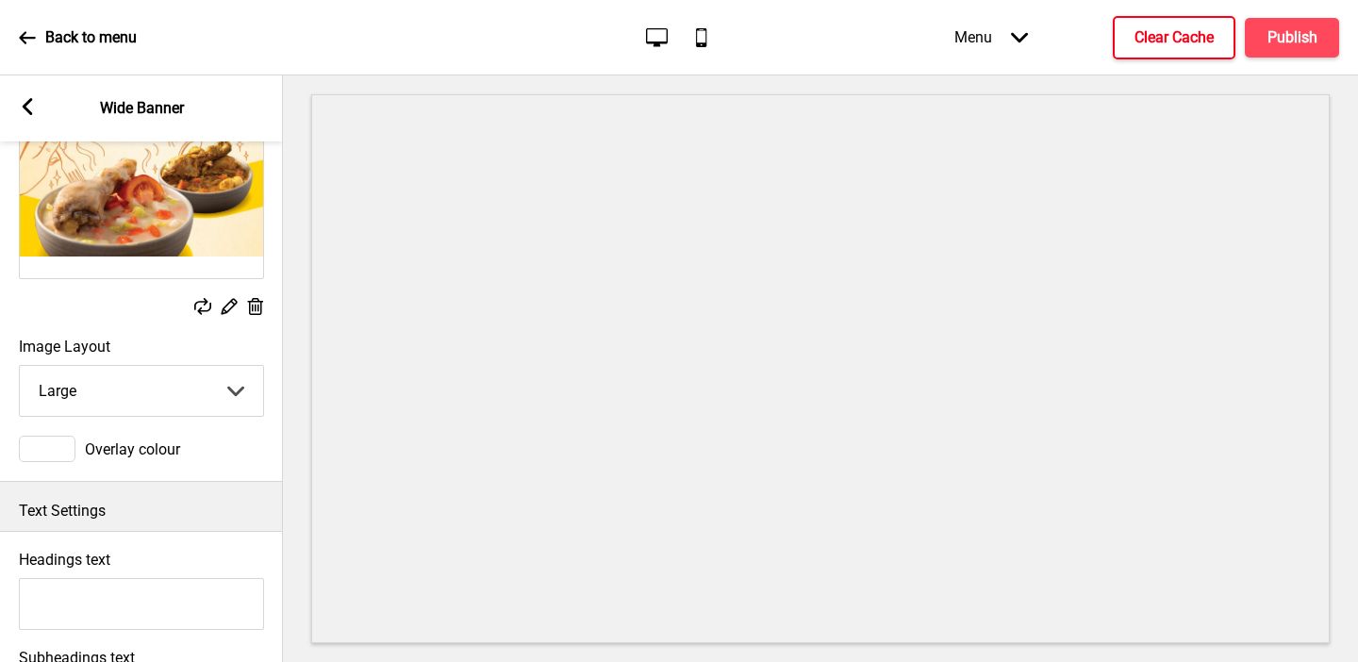
click at [138, 401] on select "Small Medium Large" at bounding box center [141, 391] width 243 height 50
click at [20, 366] on select "Small Medium Large" at bounding box center [141, 391] width 243 height 50
click at [114, 388] on select "Small Medium Large" at bounding box center [141, 391] width 243 height 50
select select "large"
click at [20, 366] on select "Small Medium Large" at bounding box center [141, 391] width 243 height 50
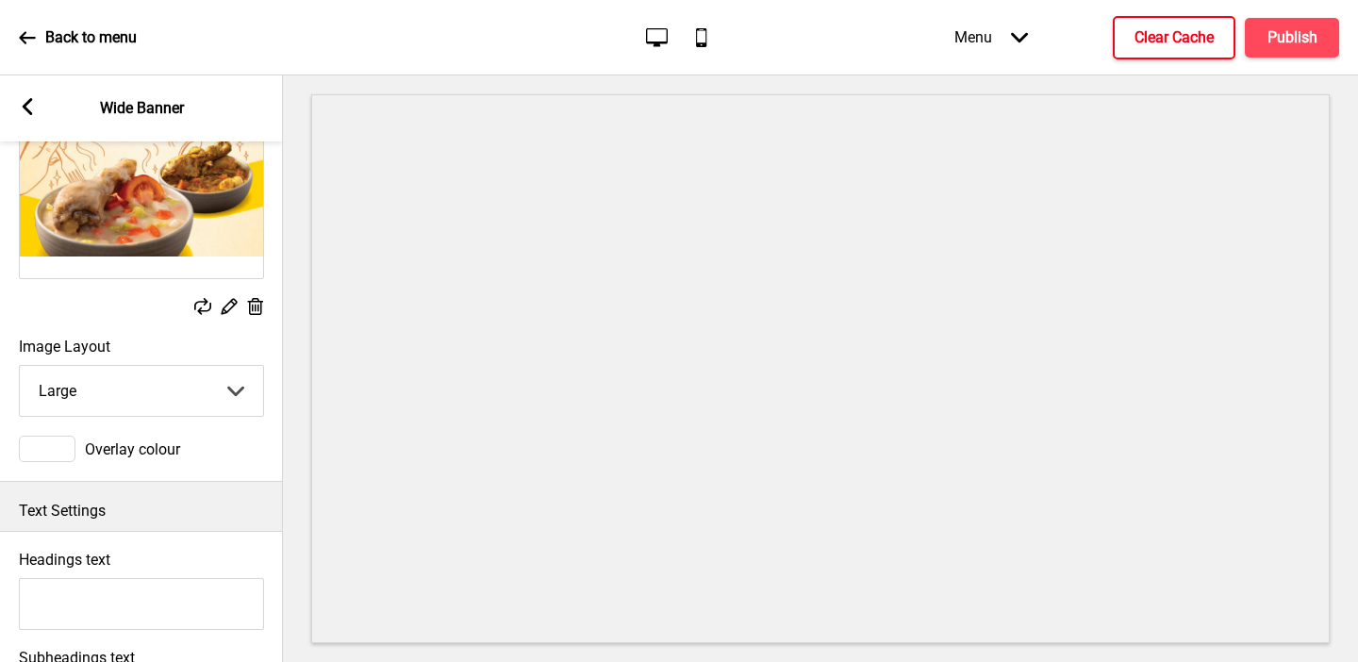
click at [227, 311] on icon at bounding box center [230, 307] width 16 height 16
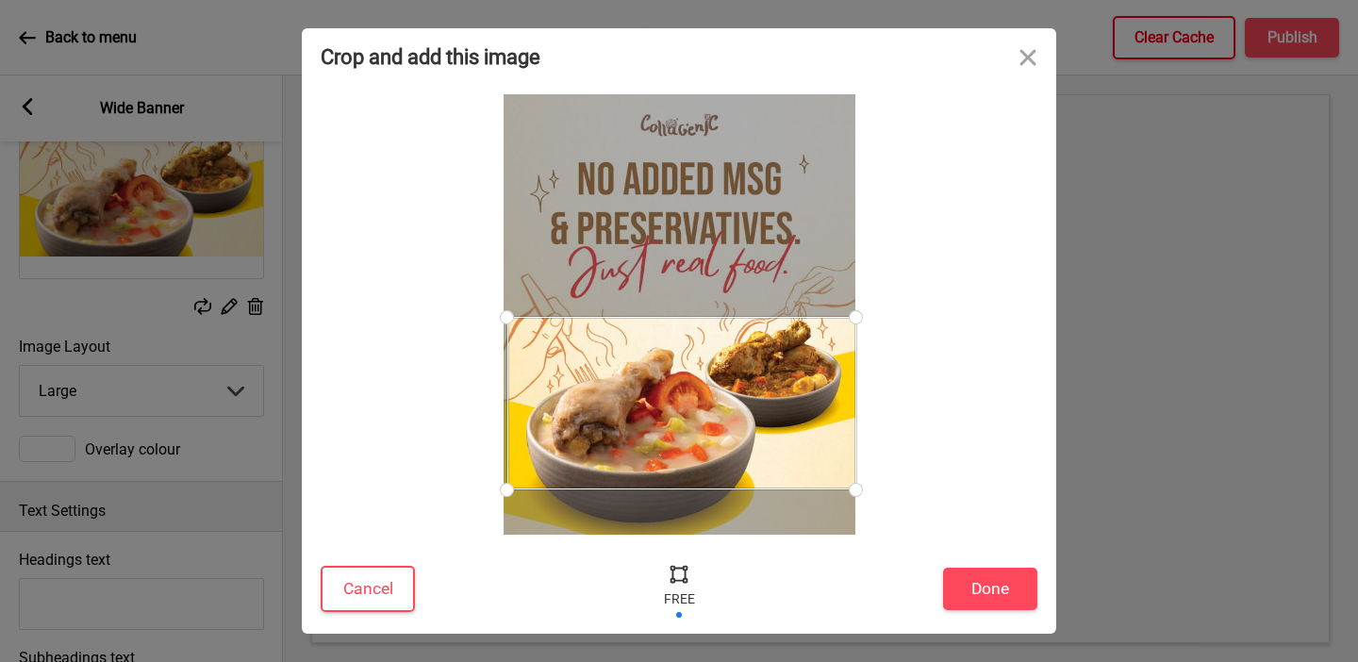
click at [507, 317] on div at bounding box center [506, 317] width 33 height 33
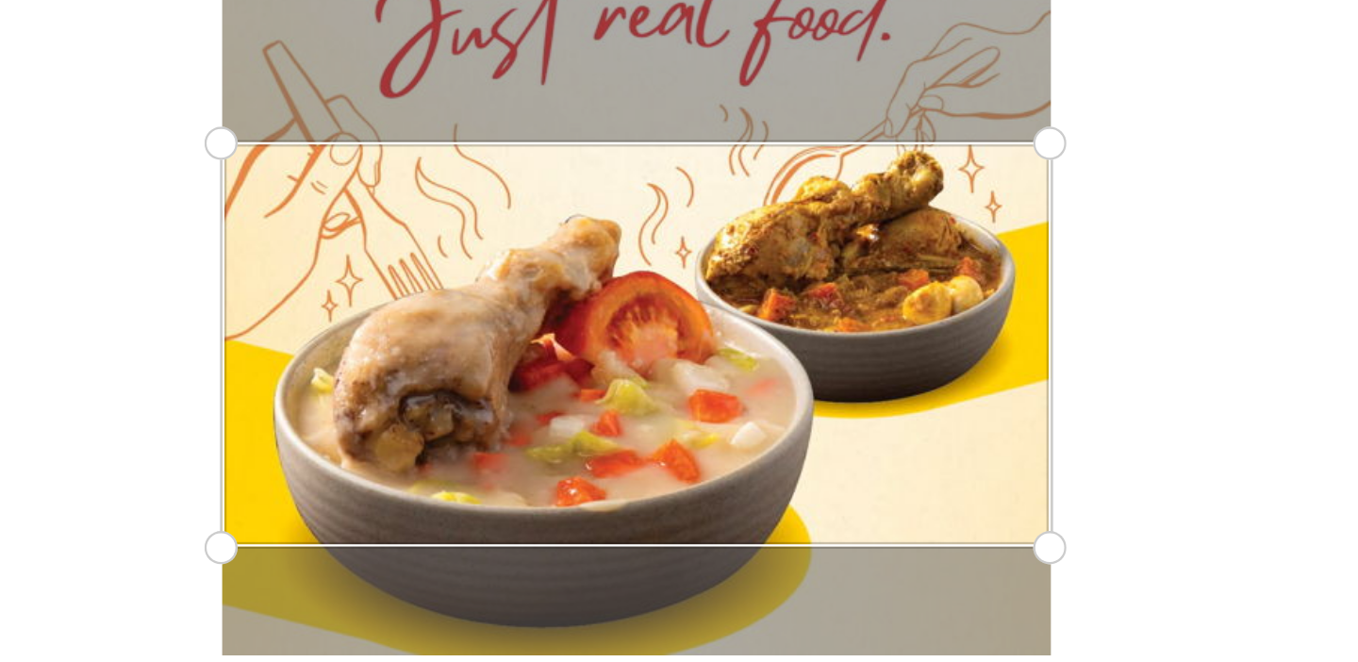
drag, startPoint x: 507, startPoint y: 490, endPoint x: 493, endPoint y: 489, distance: 14.2
click at [493, 489] on div at bounding box center [503, 489] width 33 height 33
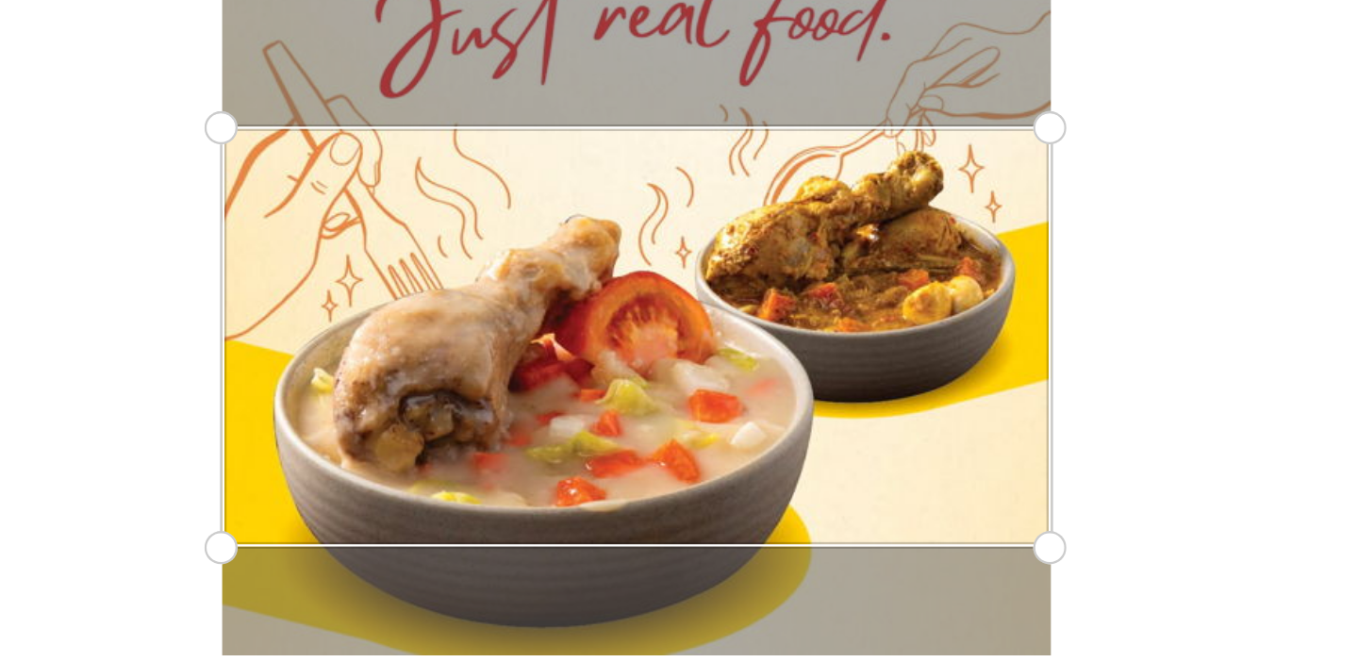
click at [859, 310] on div at bounding box center [855, 310] width 33 height 33
click at [856, 487] on div at bounding box center [855, 487] width 33 height 33
click at [920, 463] on div at bounding box center [679, 314] width 717 height 441
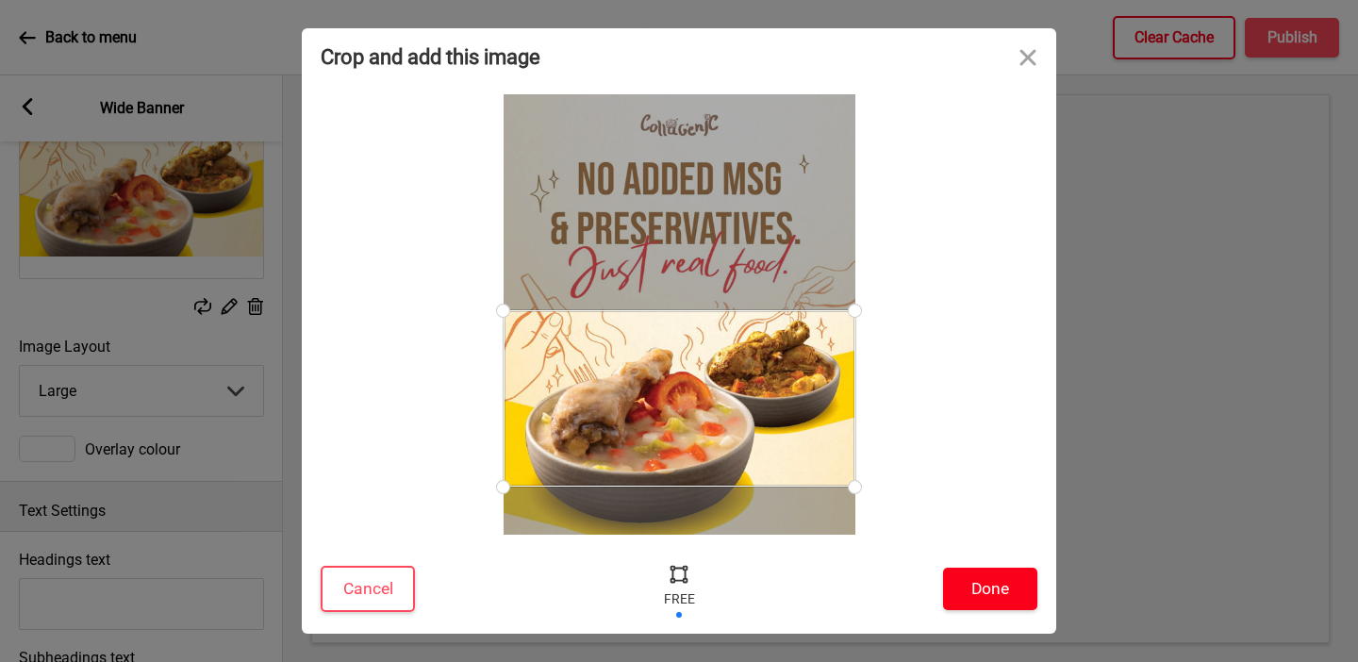
click at [955, 581] on button "Done" at bounding box center [990, 589] width 94 height 42
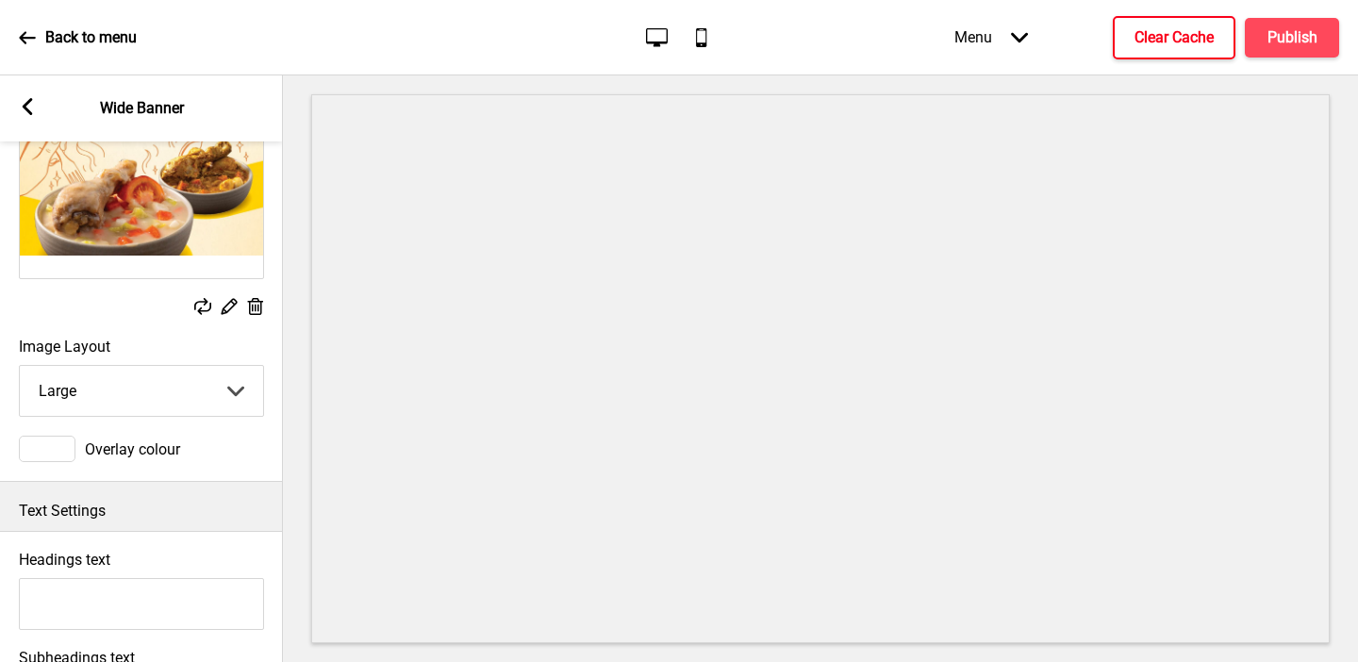
scroll to position [0, 0]
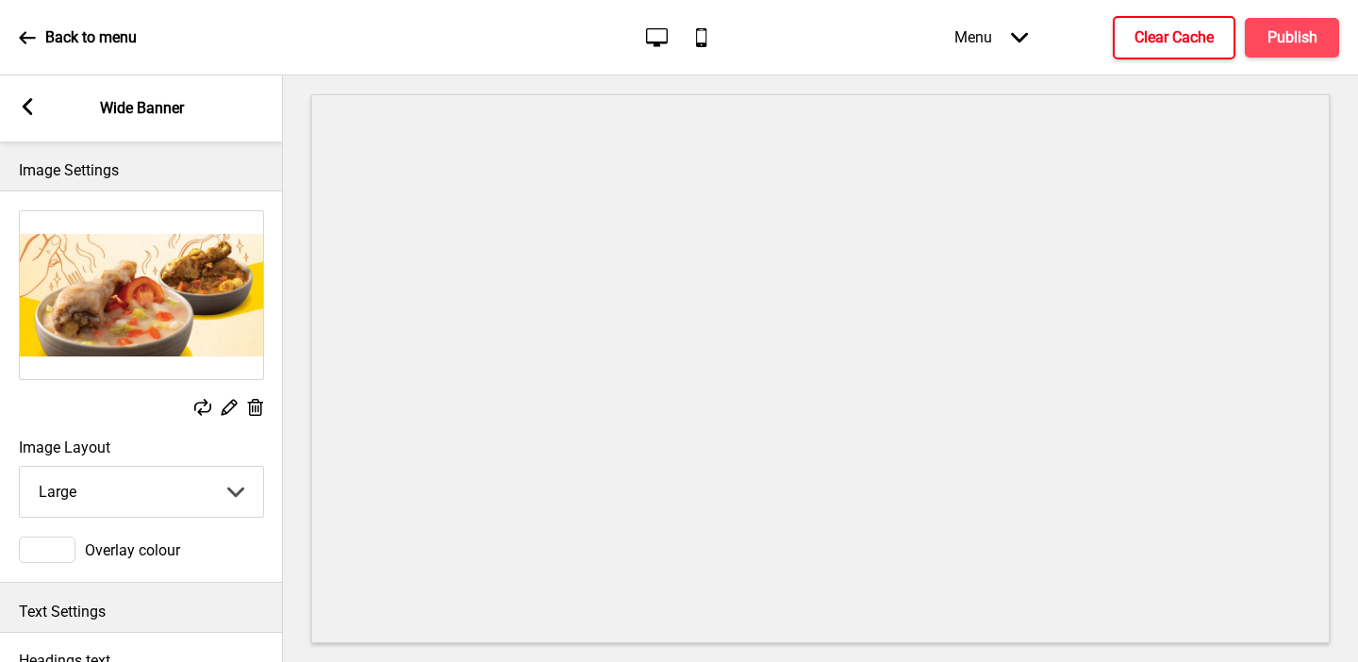
click at [25, 103] on rect at bounding box center [27, 106] width 17 height 17
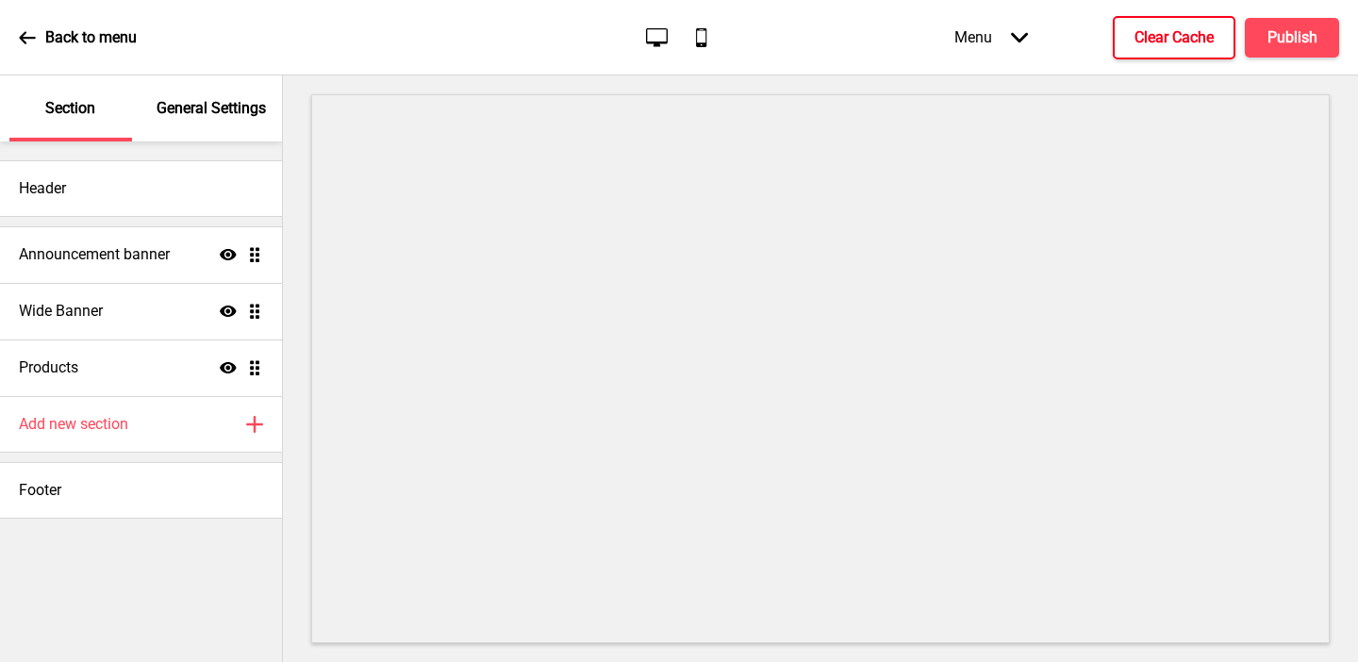
click at [212, 110] on p "General Settings" at bounding box center [211, 108] width 109 height 21
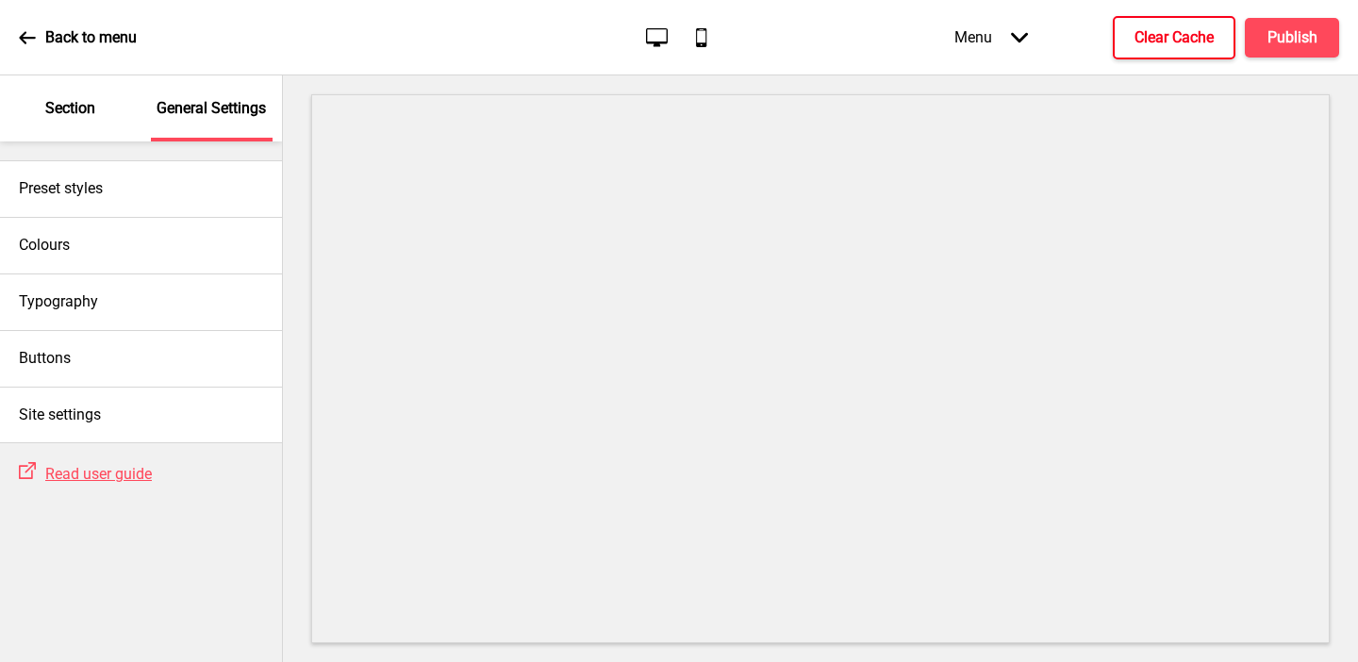
click at [77, 108] on p "Section" at bounding box center [70, 108] width 50 height 21
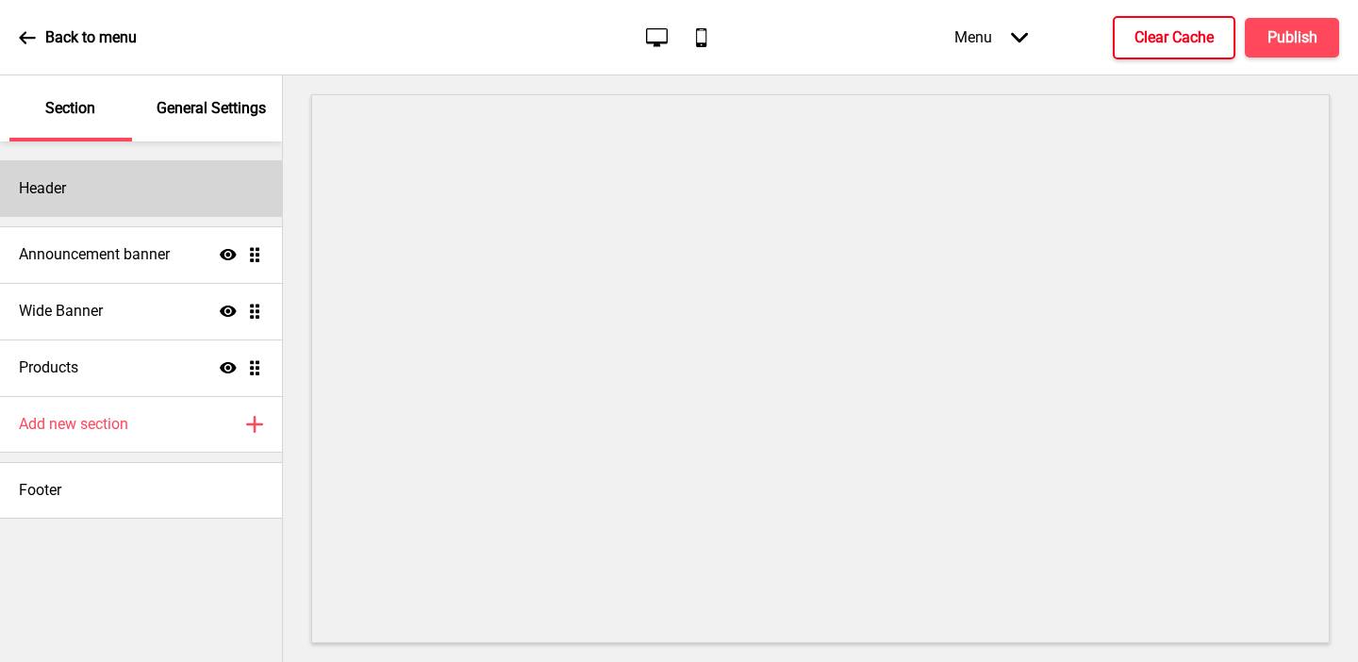
click at [80, 205] on div "Header" at bounding box center [141, 188] width 282 height 57
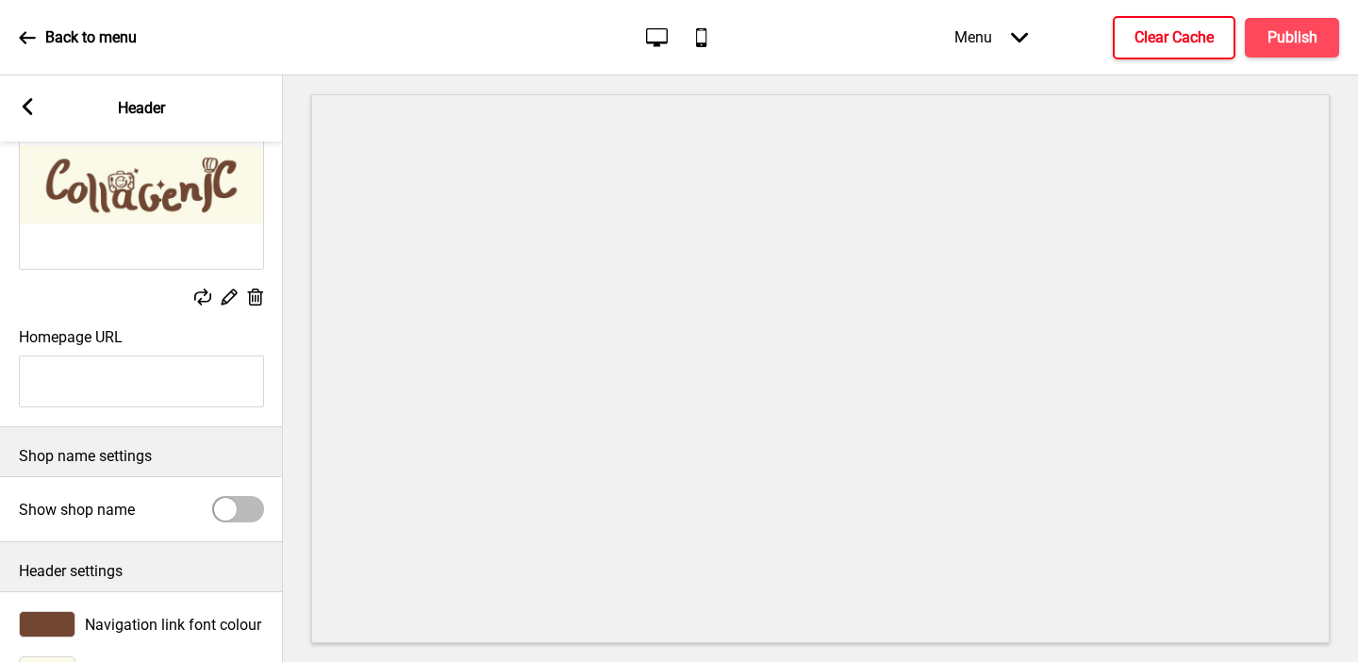
scroll to position [215, 0]
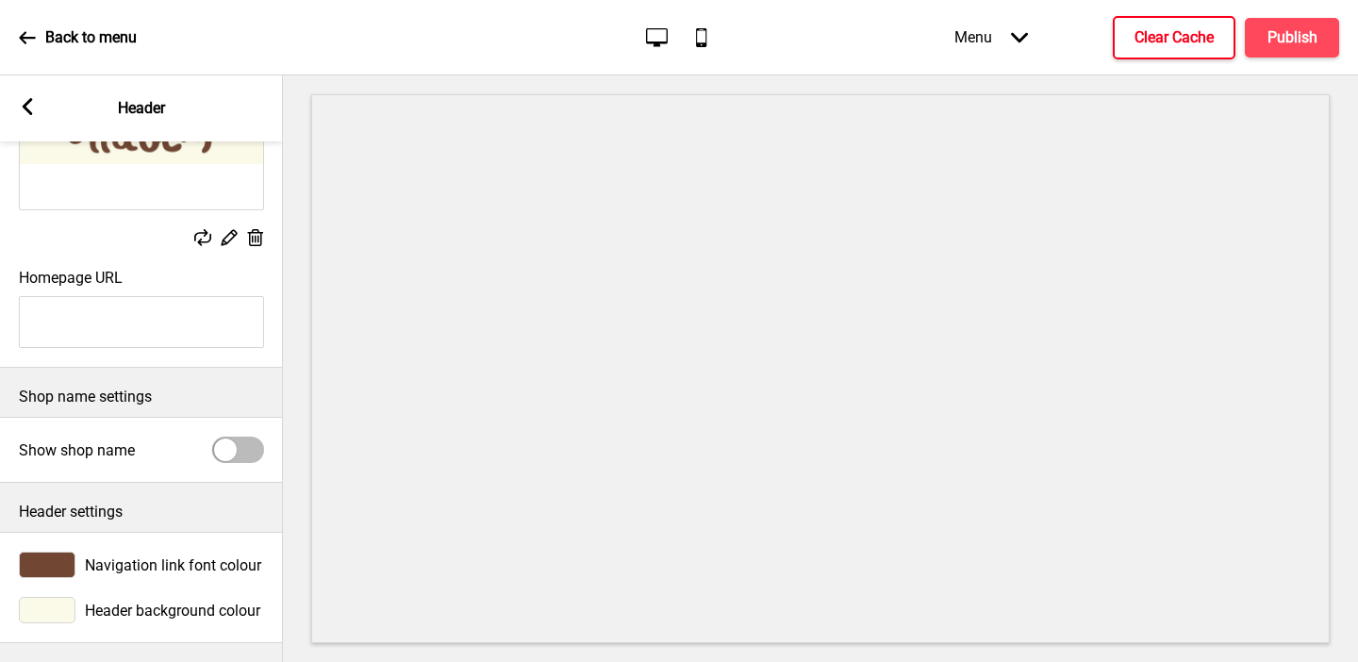
click at [64, 612] on div at bounding box center [47, 610] width 57 height 26
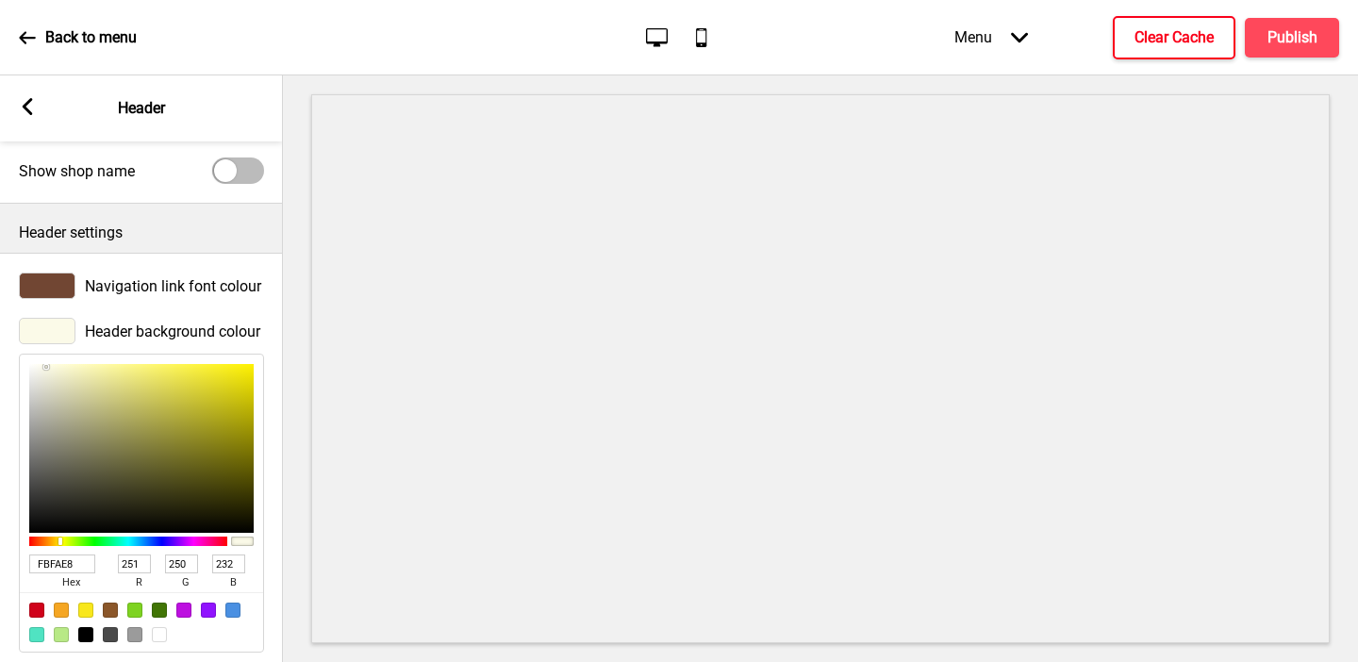
scroll to position [523, 0]
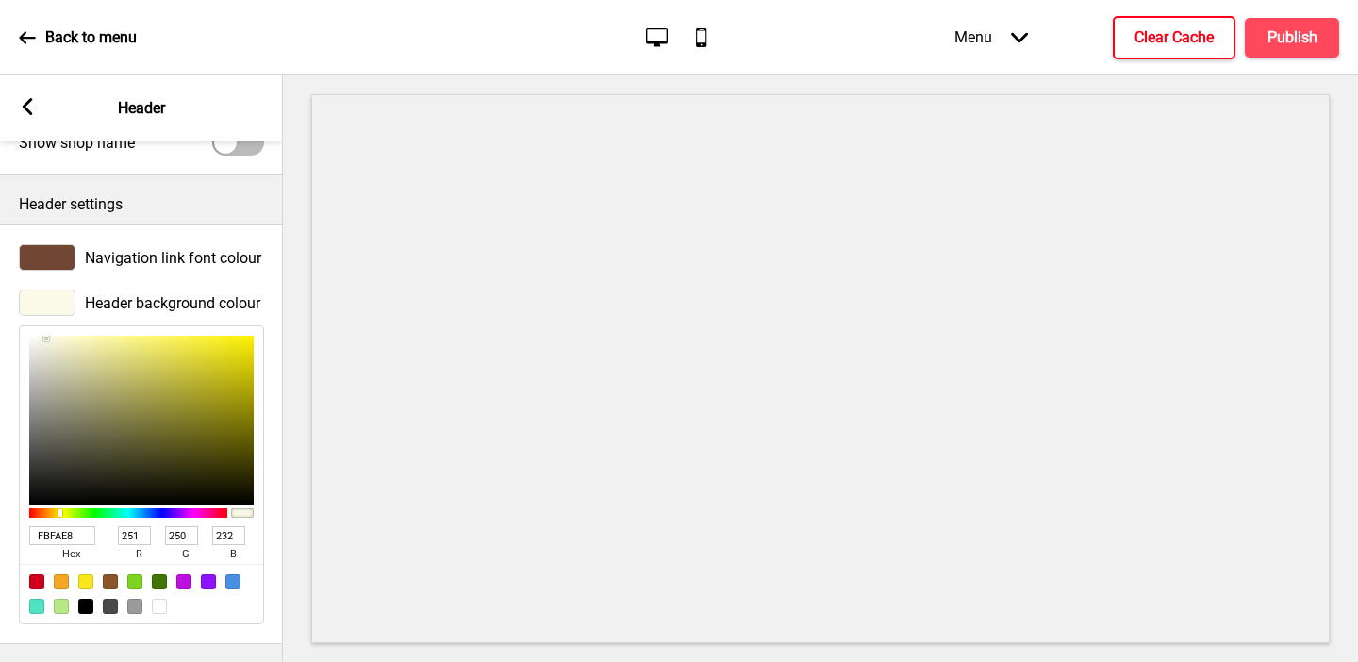
click at [60, 541] on input "FBFAE8" at bounding box center [62, 535] width 66 height 19
click at [34, 101] on rect at bounding box center [27, 106] width 17 height 17
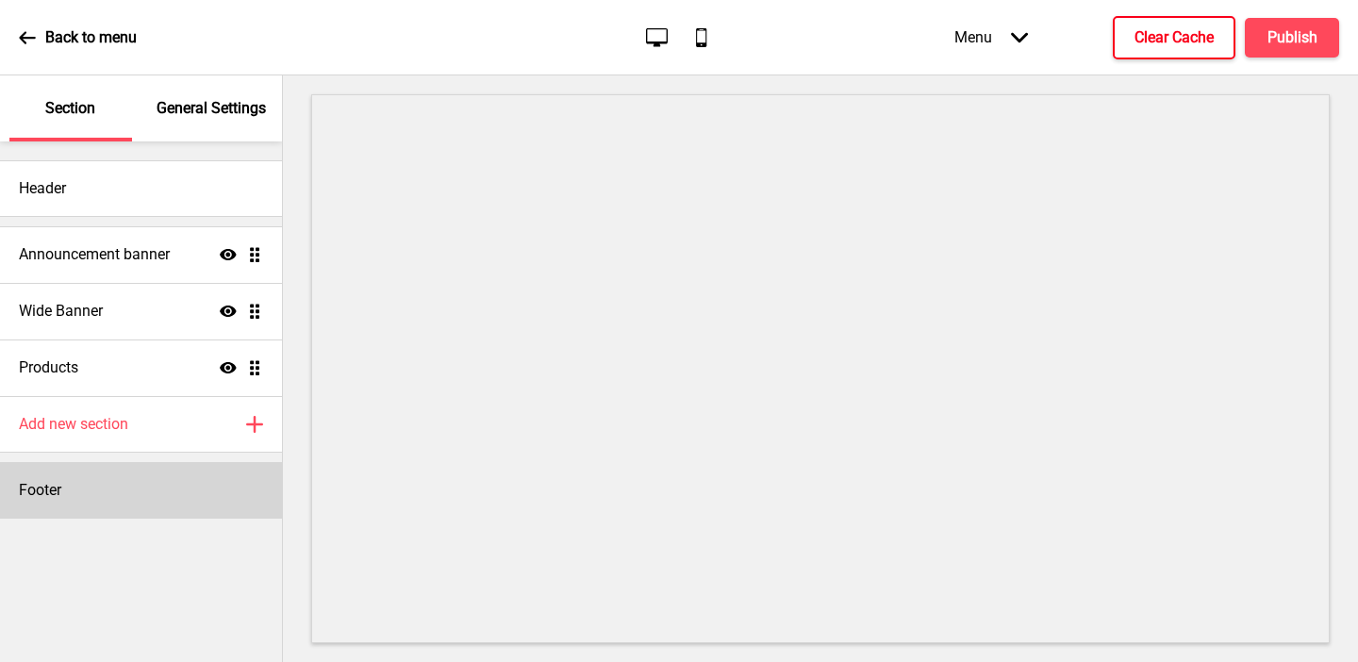
click at [64, 499] on div "Footer" at bounding box center [141, 490] width 282 height 57
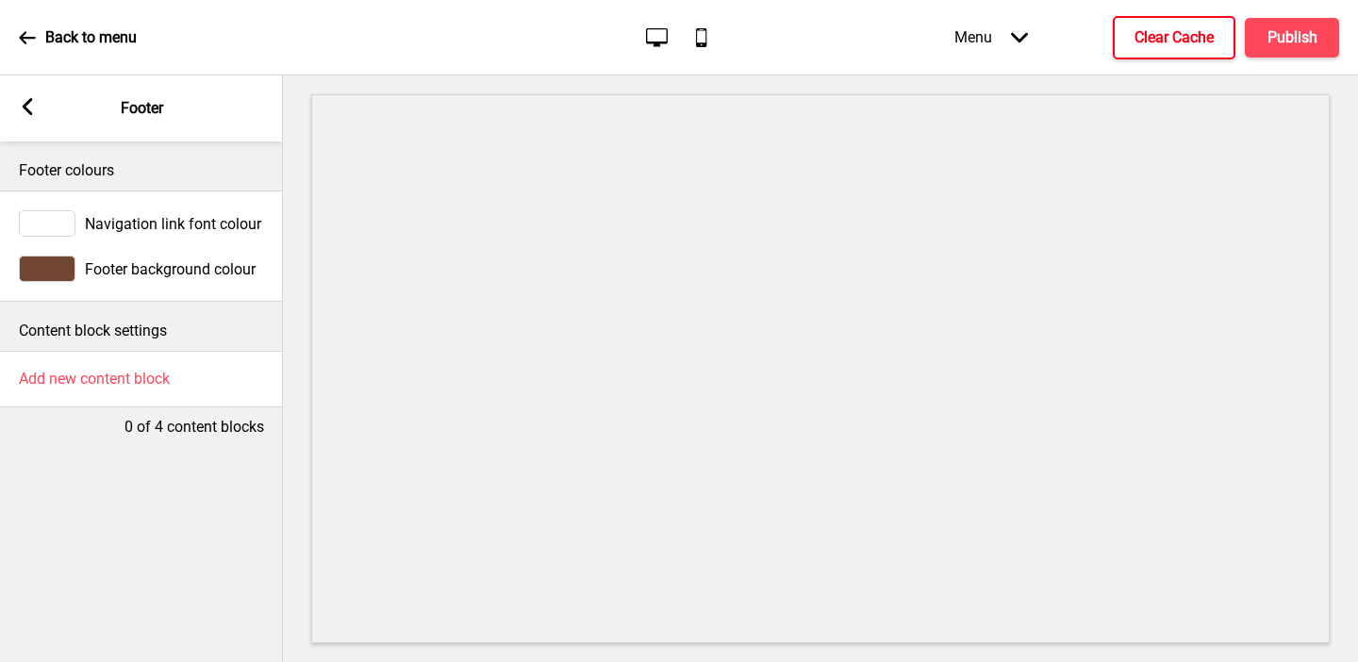
click at [56, 219] on div at bounding box center [47, 223] width 57 height 26
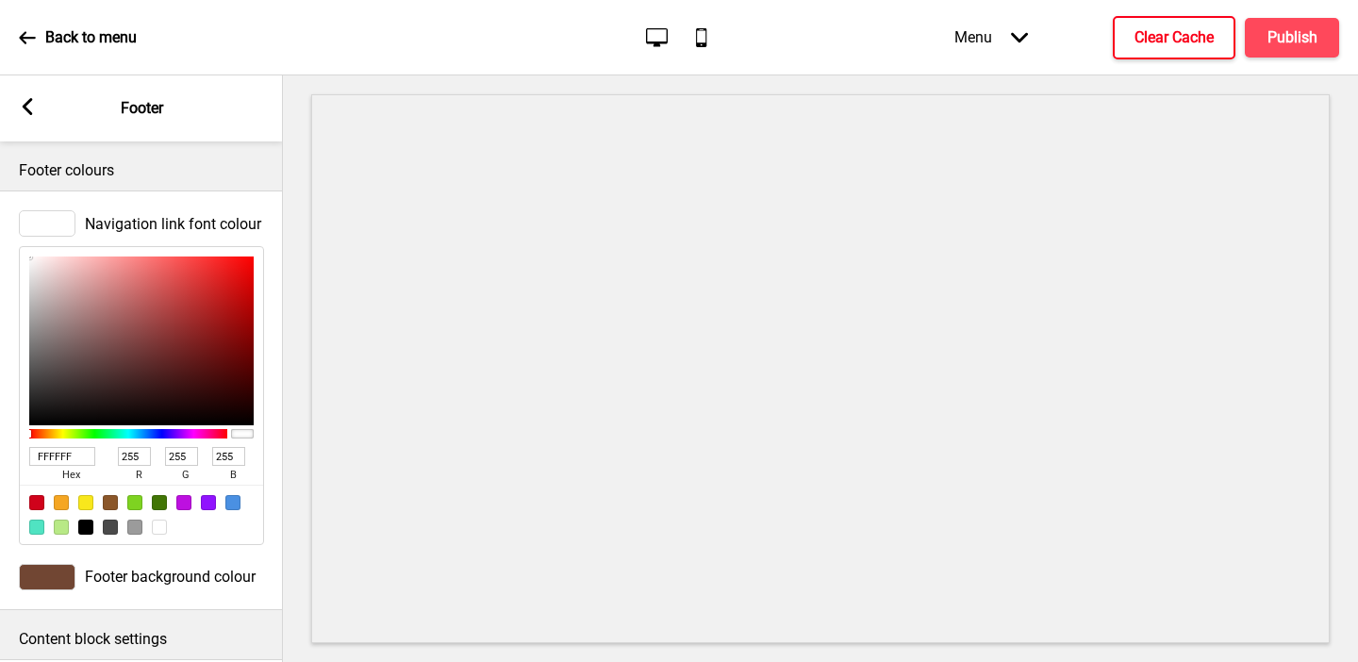
click at [55, 457] on input "FFFFFF" at bounding box center [62, 456] width 66 height 19
paste input "BFAE8"
type input "FBFAE8"
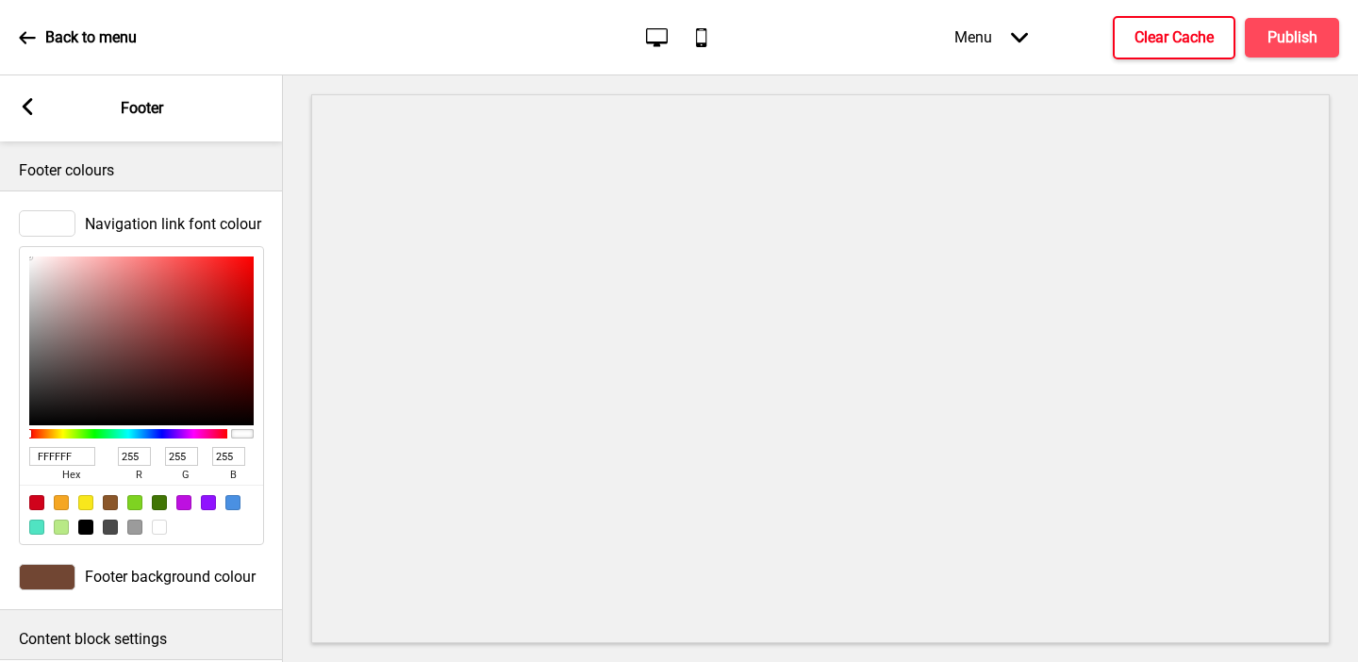
type input "251"
type input "250"
type input "232"
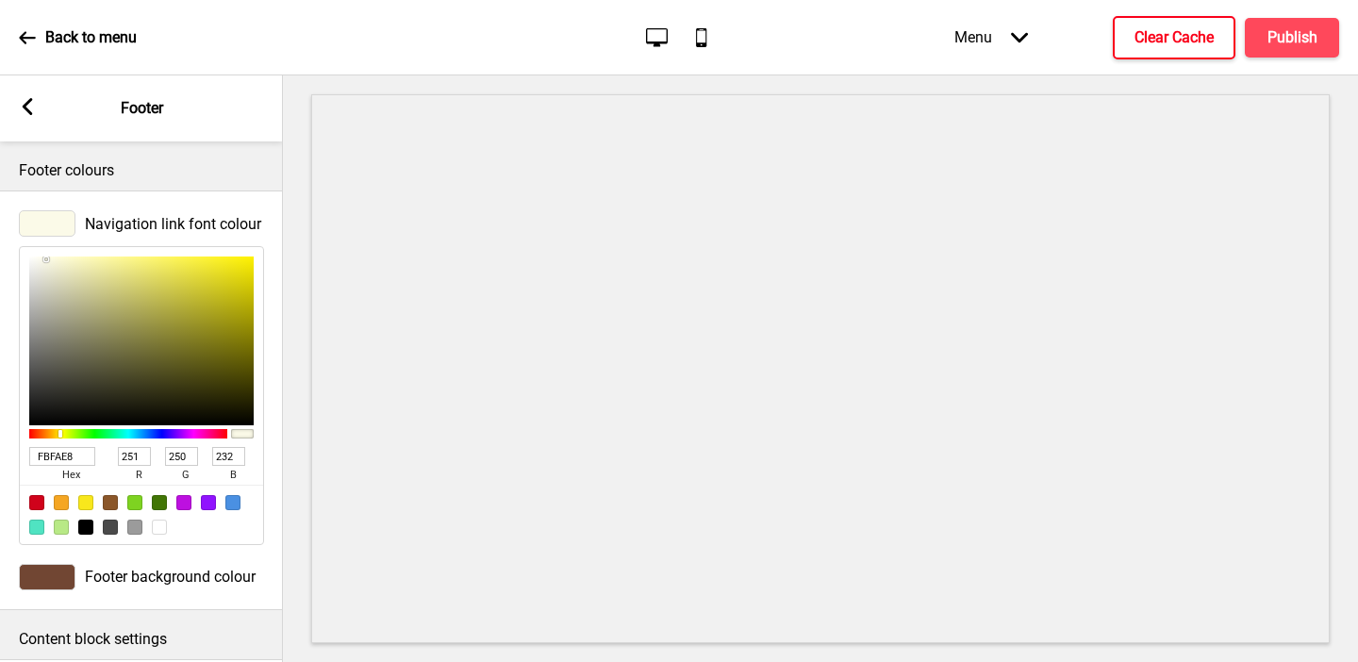
type input "FBFAE8"
click at [23, 115] on rect at bounding box center [27, 106] width 17 height 17
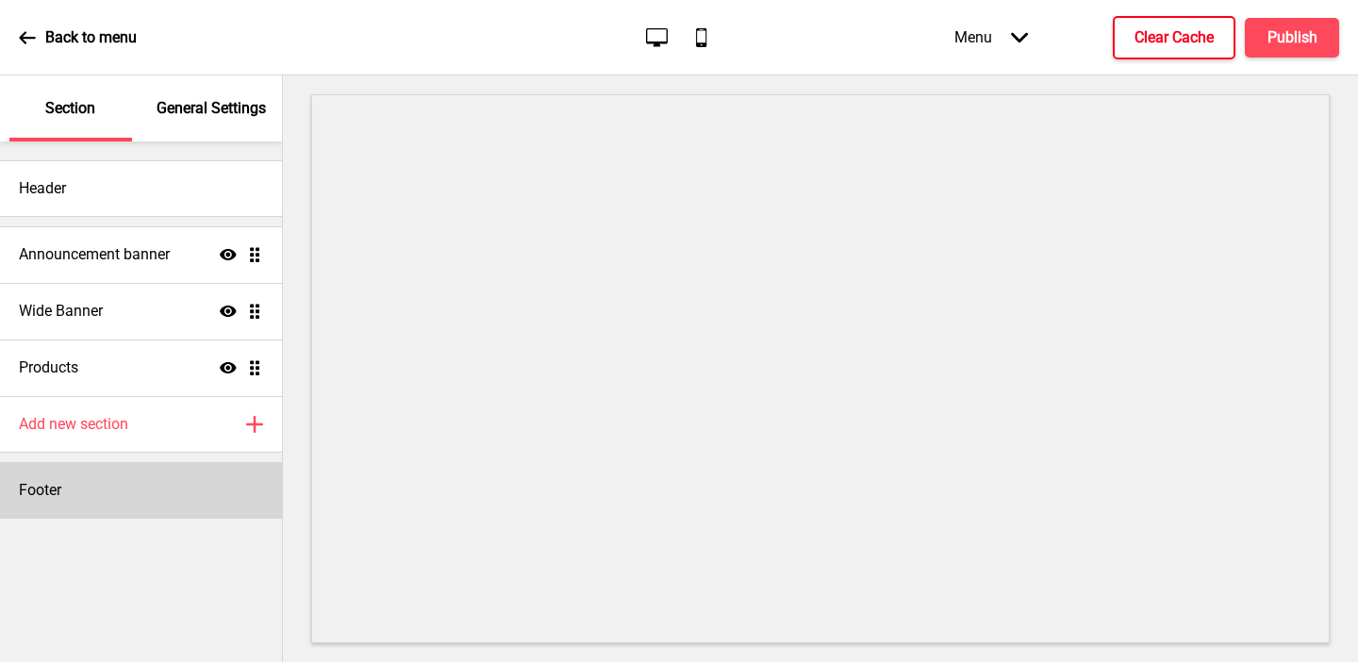
click at [91, 486] on div "Footer" at bounding box center [141, 490] width 282 height 57
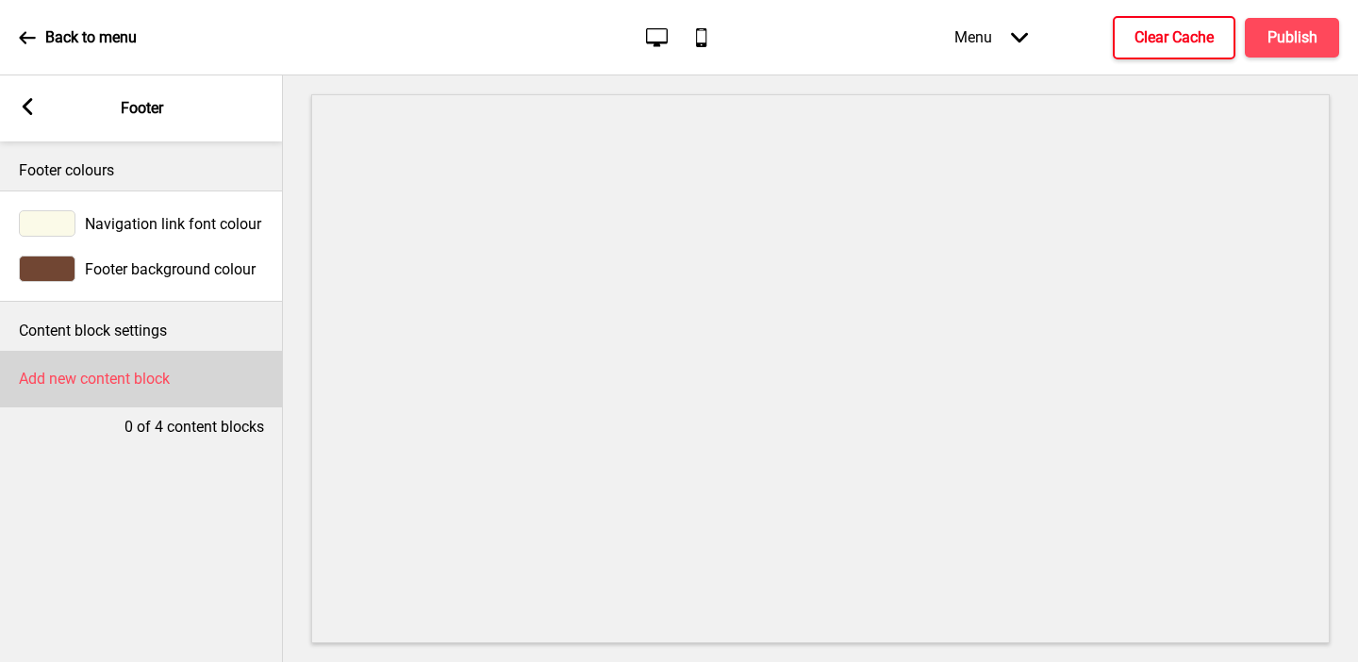
click at [91, 387] on h4 "Add new content block" at bounding box center [94, 379] width 151 height 21
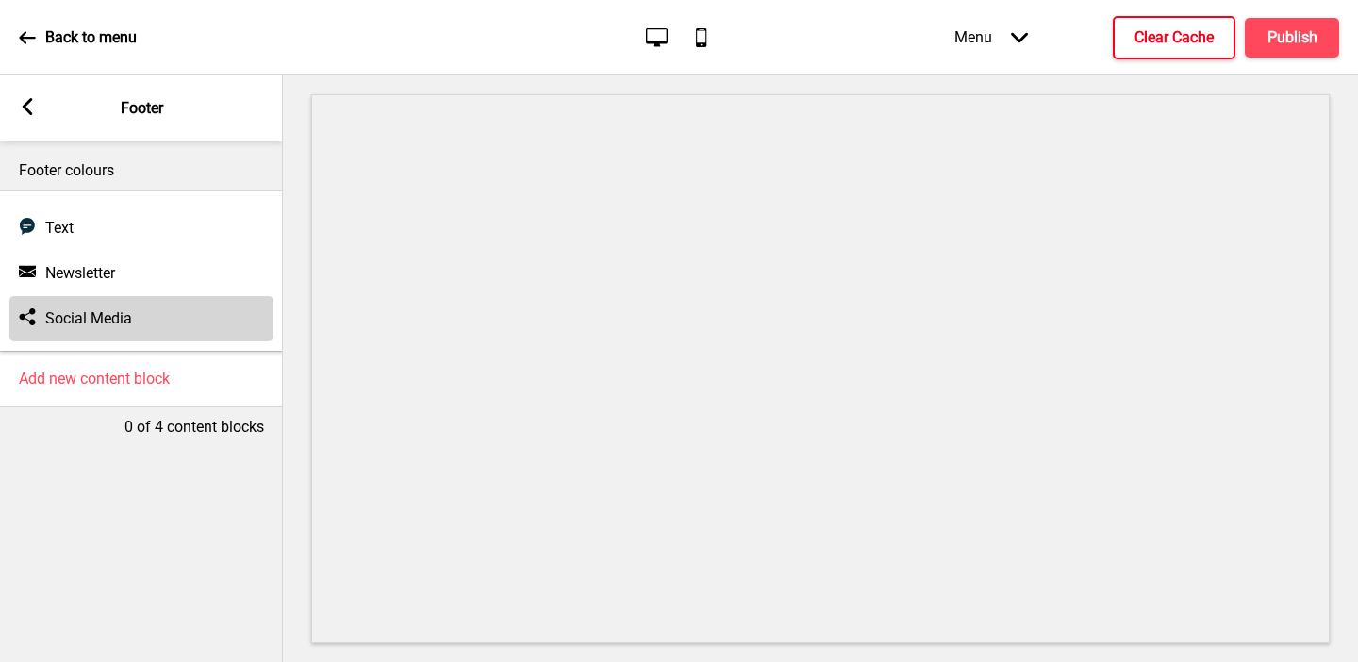
click at [80, 322] on h4 "Social Media" at bounding box center [88, 318] width 87 height 21
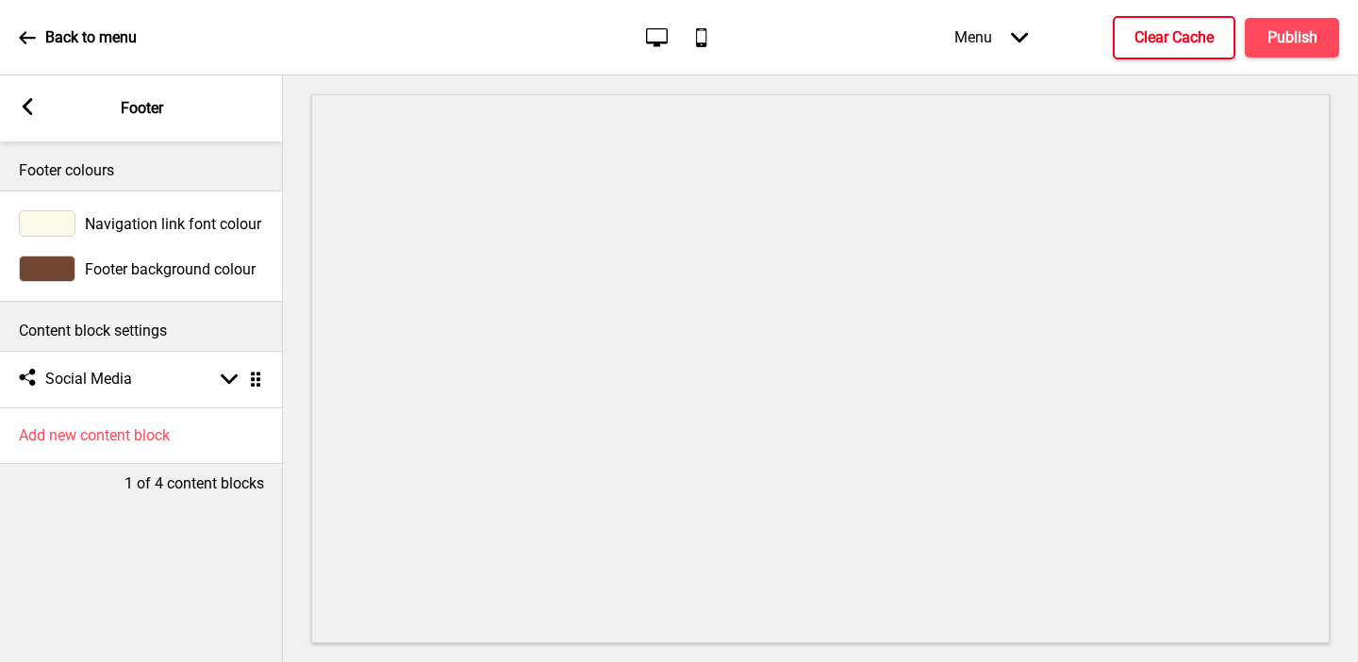
click at [35, 348] on div "Content block settings" at bounding box center [141, 326] width 283 height 49
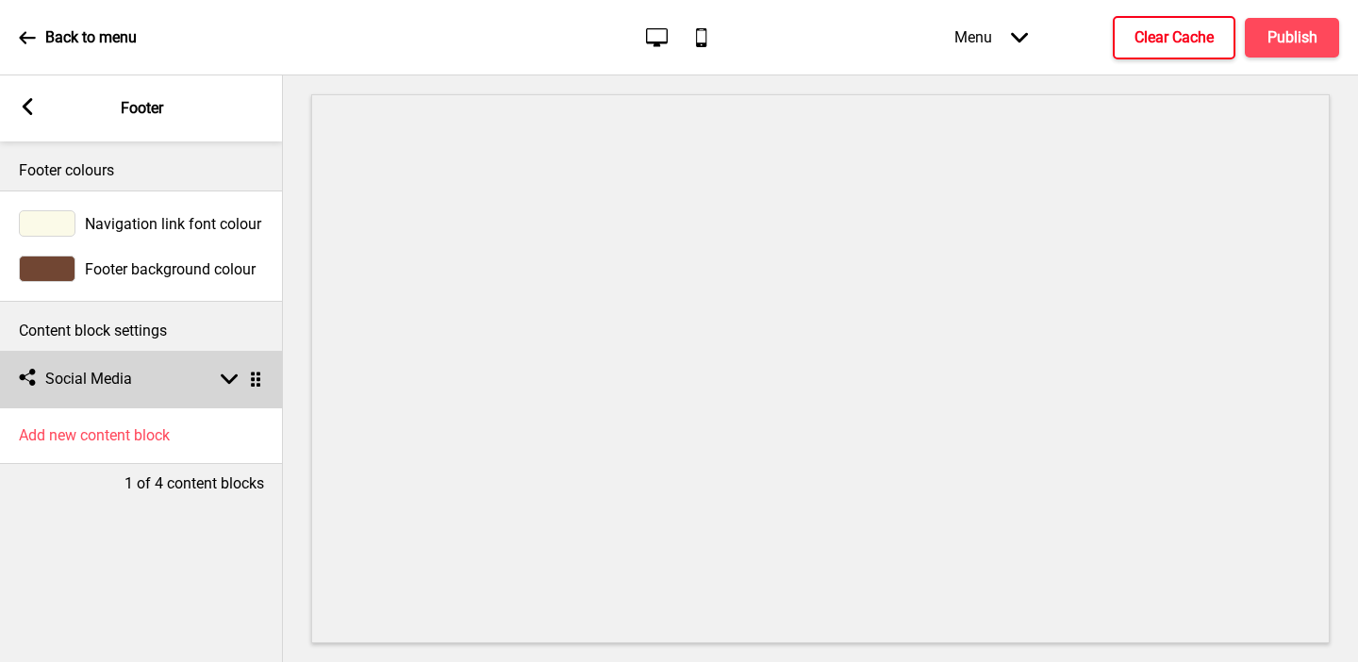
click at [42, 365] on div "Social media Social Media Arrow down Drag" at bounding box center [141, 379] width 283 height 57
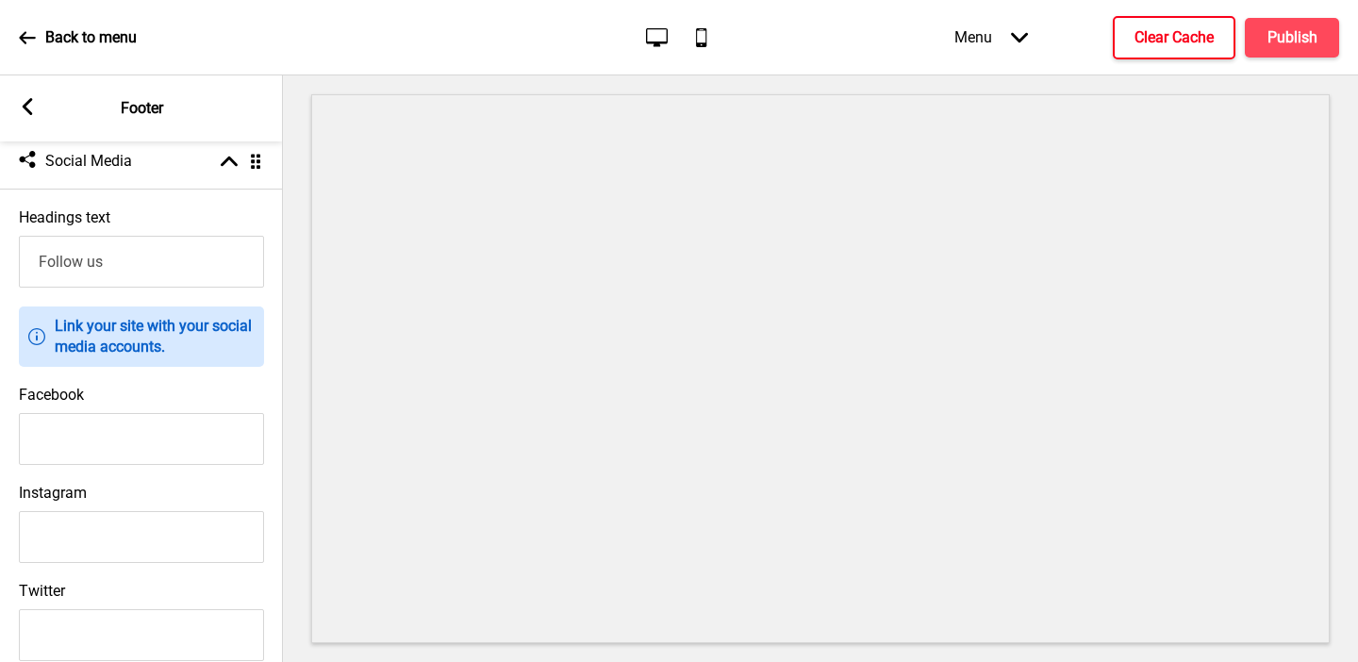
scroll to position [252, 0]
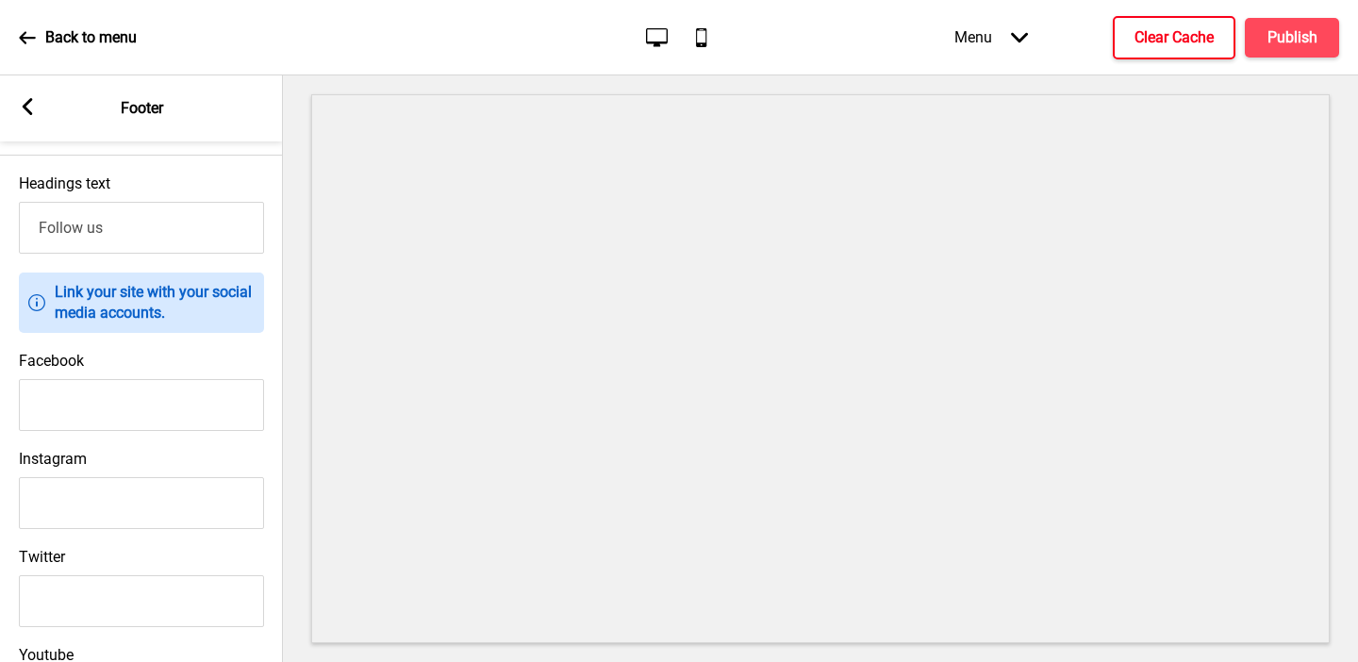
click at [94, 518] on input "Instagram" at bounding box center [141, 503] width 245 height 52
paste input "https://www.instagram.com/collagenic.sg/?hl=en"
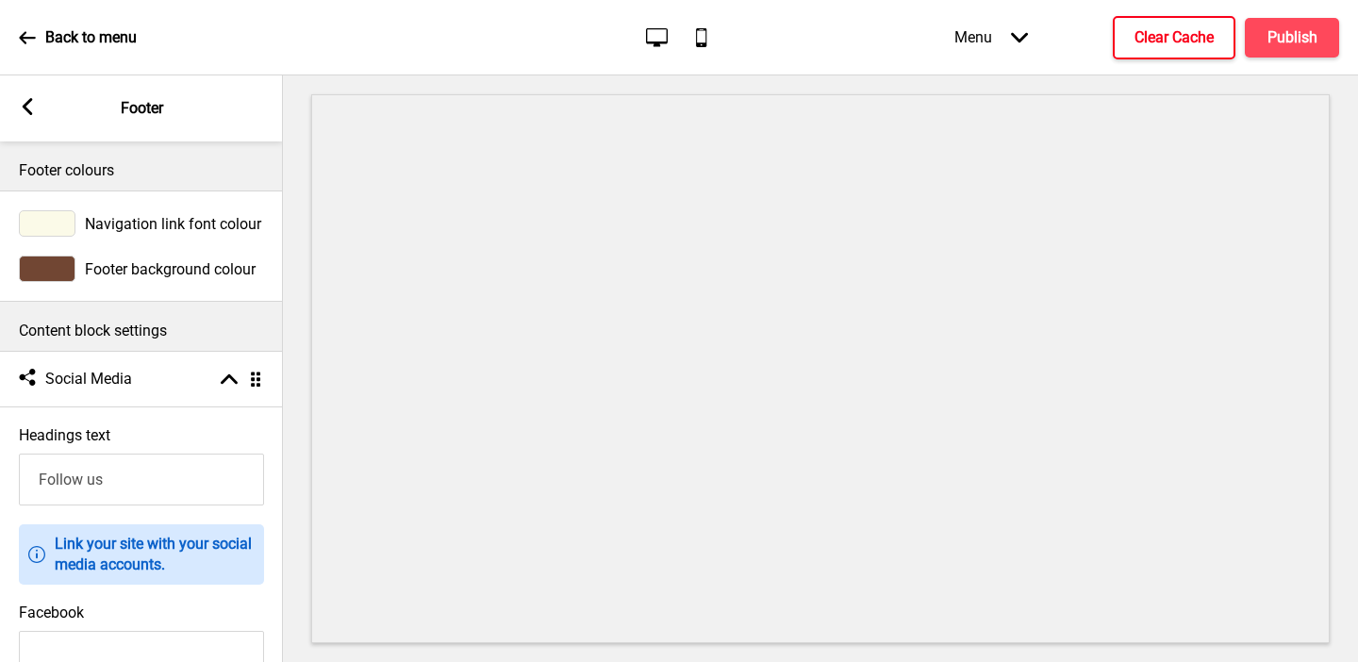
type input "https://www.instagram.com/collagenic.sg/?hl=en"
click at [48, 217] on div at bounding box center [47, 223] width 57 height 26
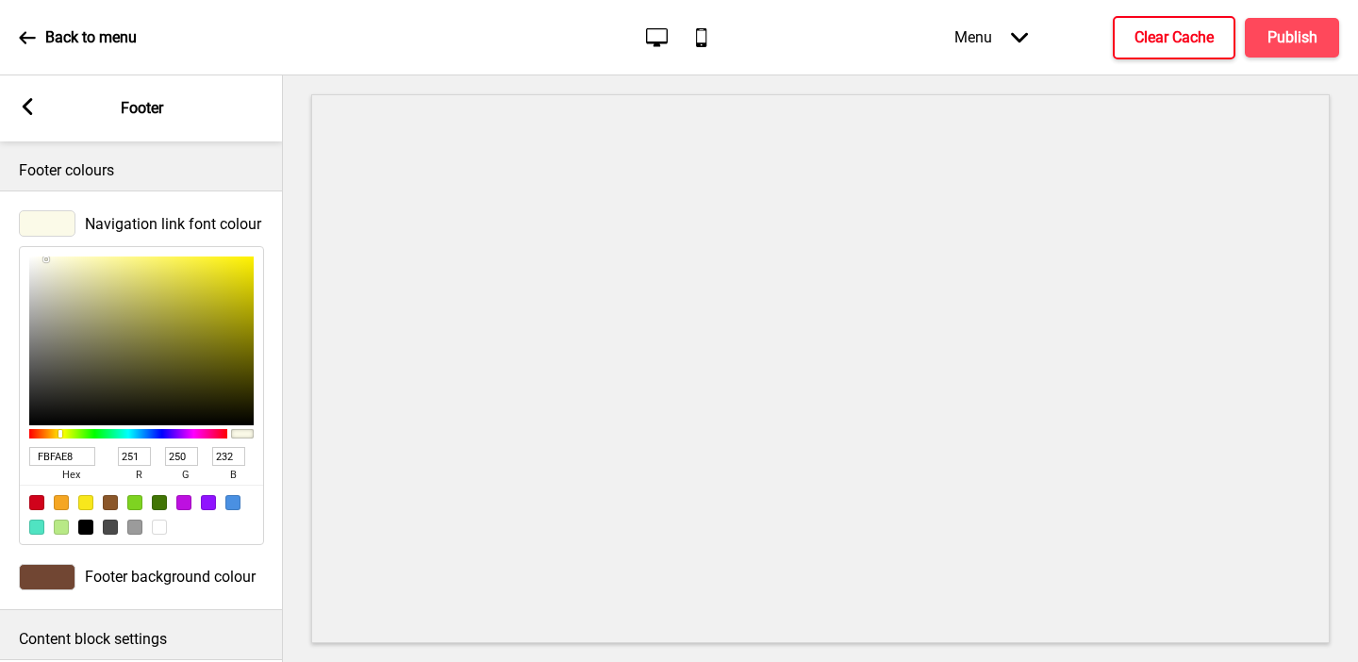
click at [72, 457] on input "FBFAE8" at bounding box center [62, 456] width 66 height 19
click at [53, 568] on div at bounding box center [47, 577] width 57 height 26
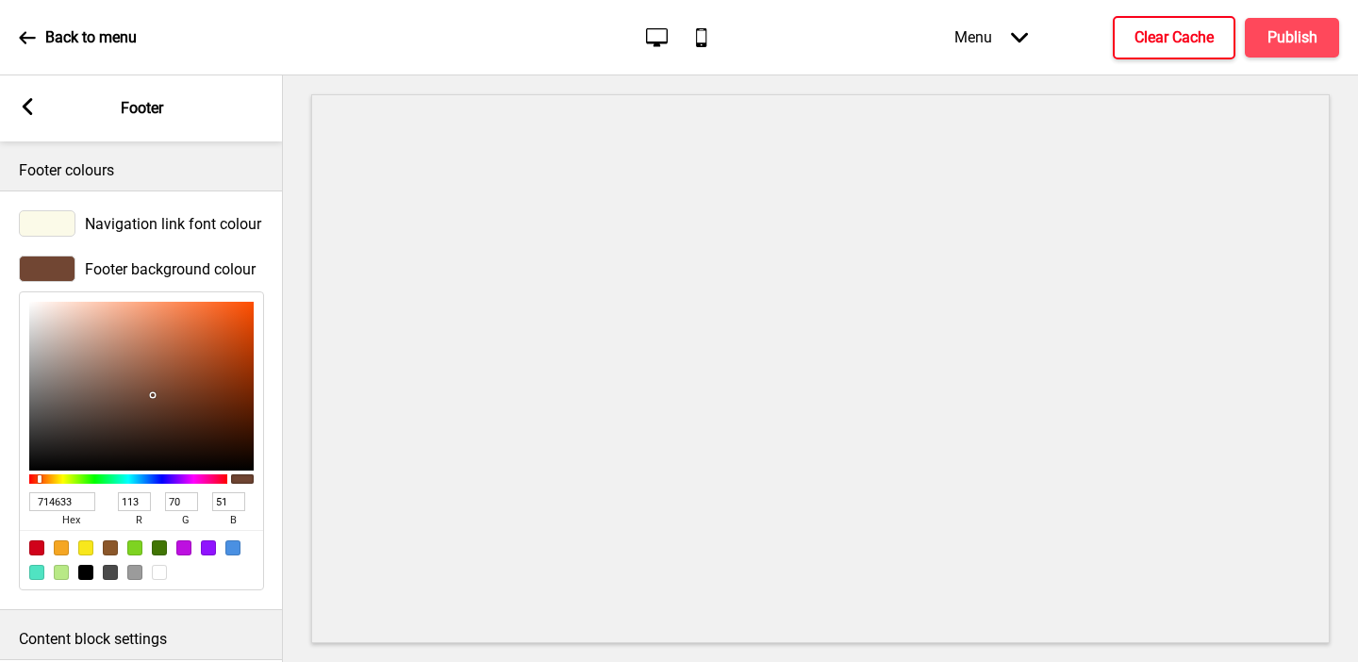
click at [50, 503] on input "714633" at bounding box center [62, 501] width 66 height 19
click at [31, 117] on div "Arrow left" at bounding box center [27, 108] width 17 height 21
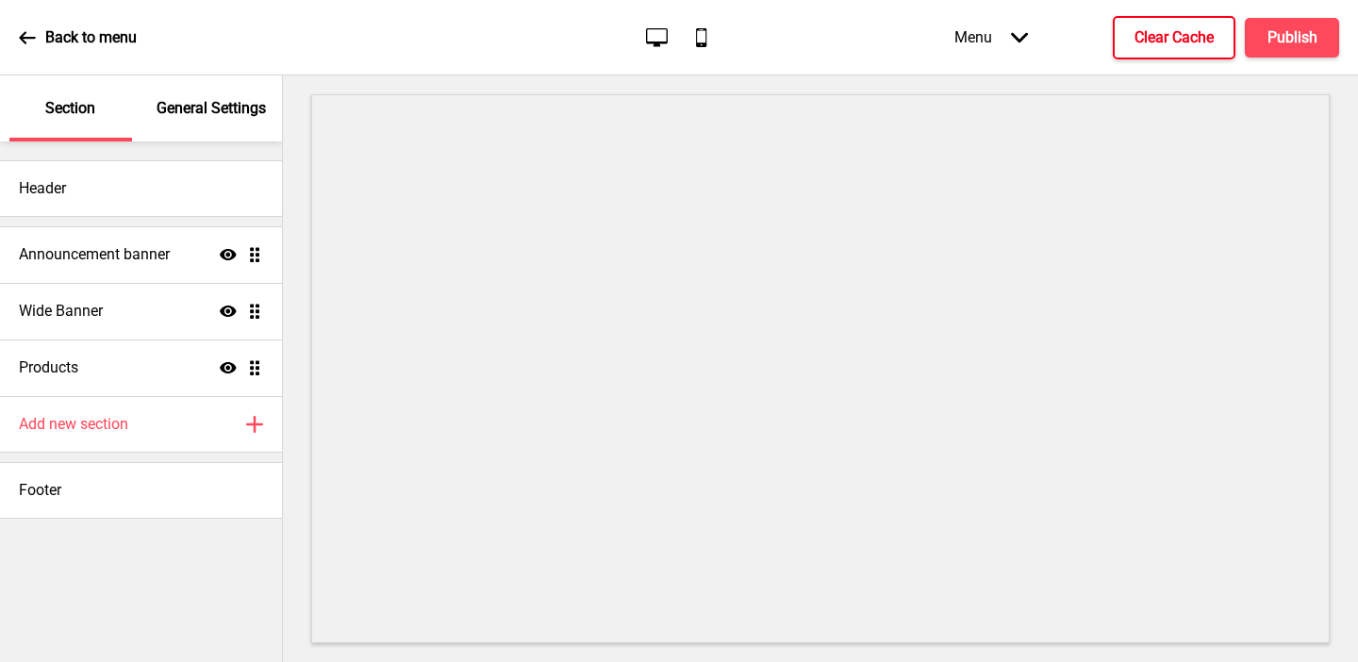
click at [185, 122] on div "General Settings" at bounding box center [212, 108] width 123 height 66
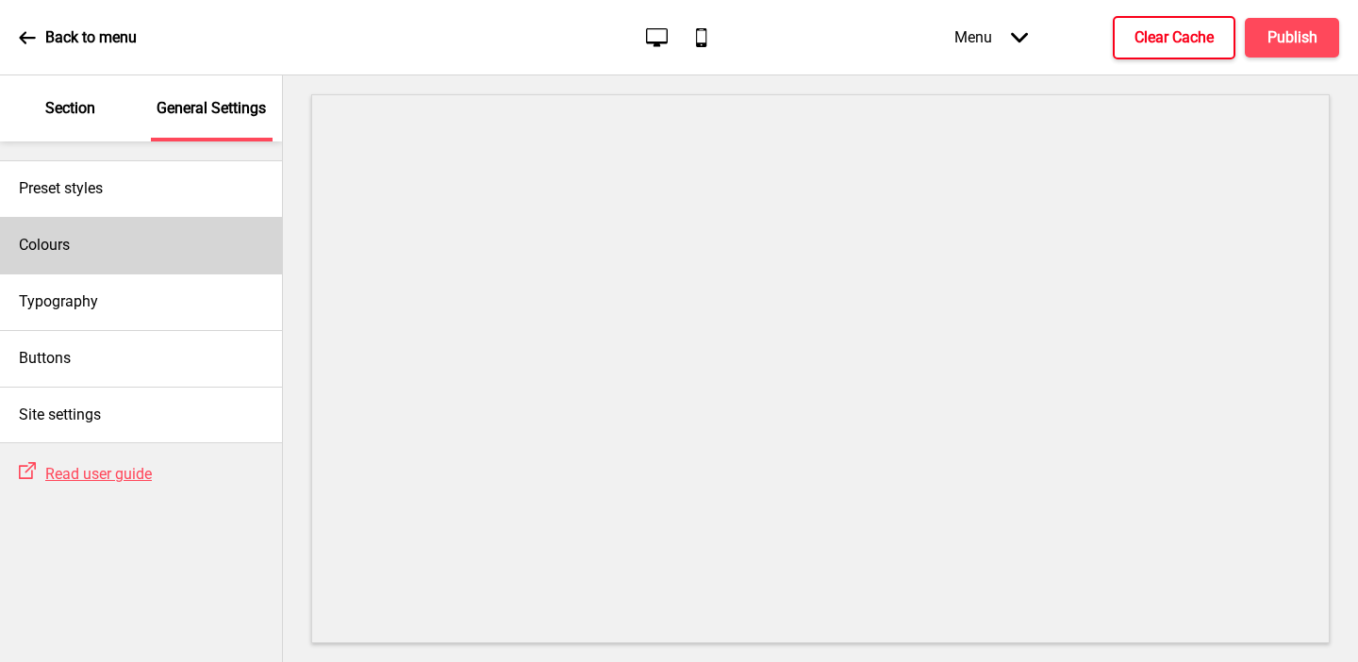
click at [146, 231] on div "Colours" at bounding box center [141, 245] width 282 height 57
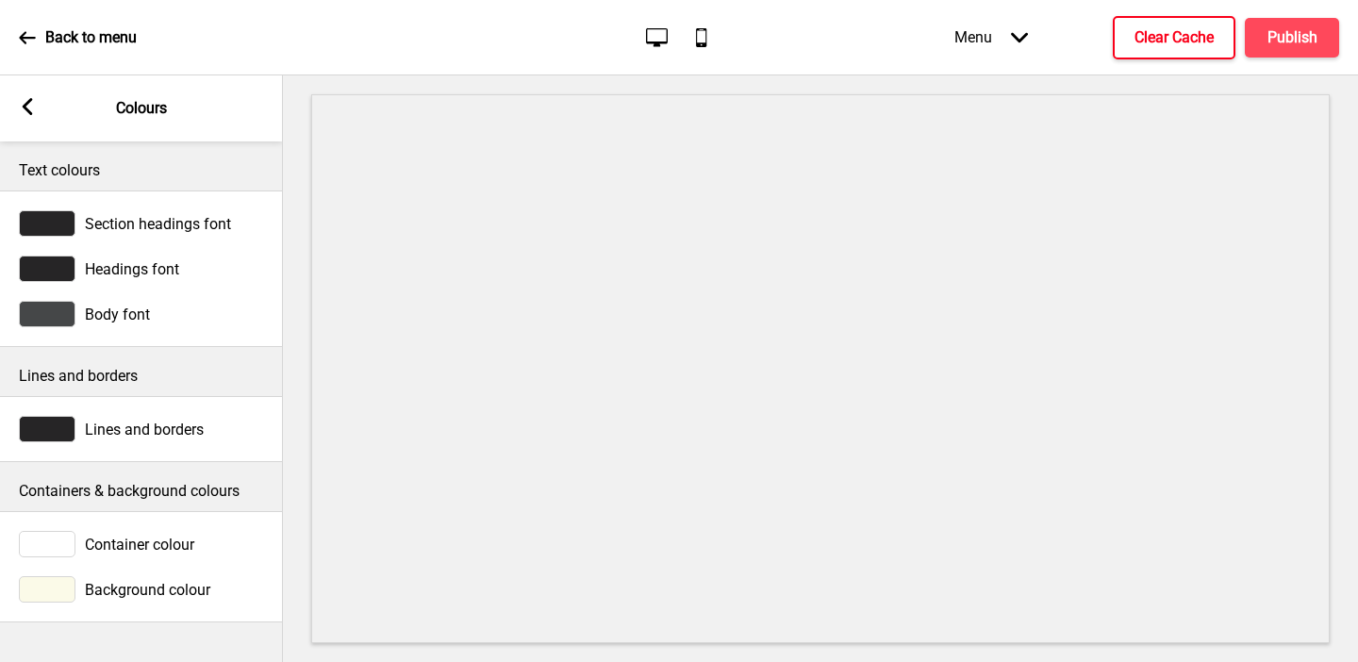
click at [56, 225] on div at bounding box center [47, 223] width 57 height 26
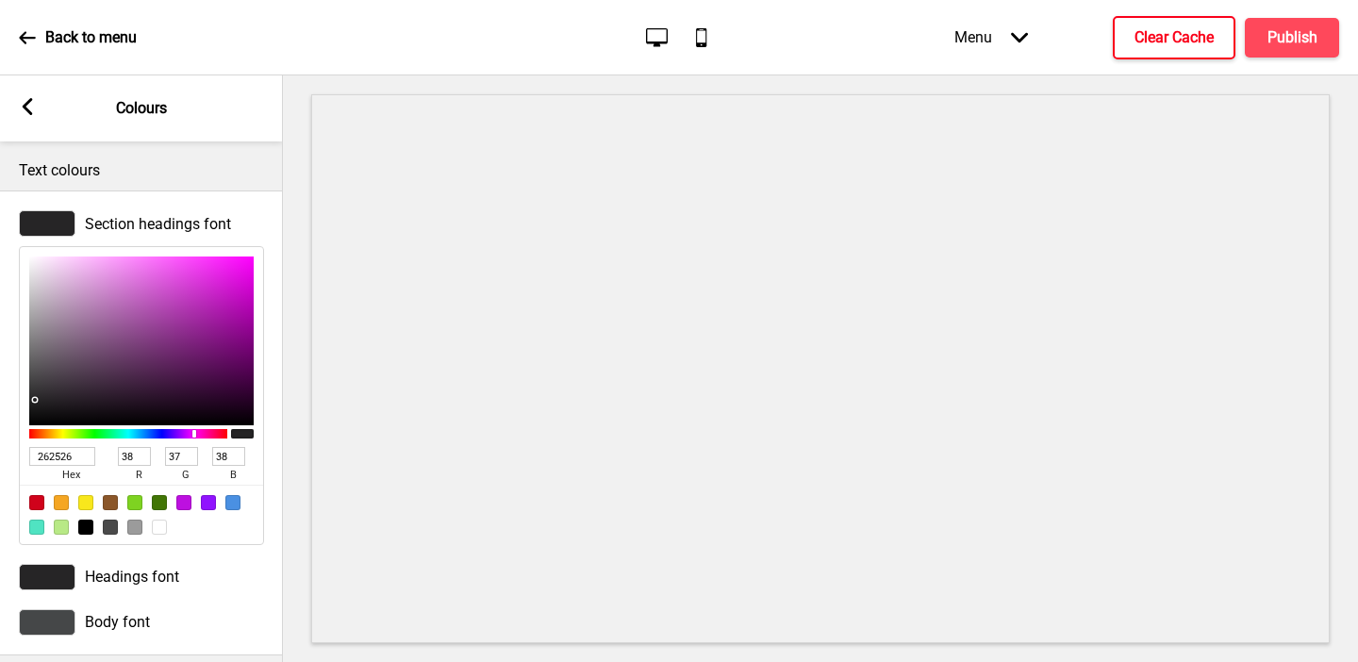
click at [67, 455] on input "262526" at bounding box center [62, 456] width 66 height 19
paste input "714633"
type input "714633"
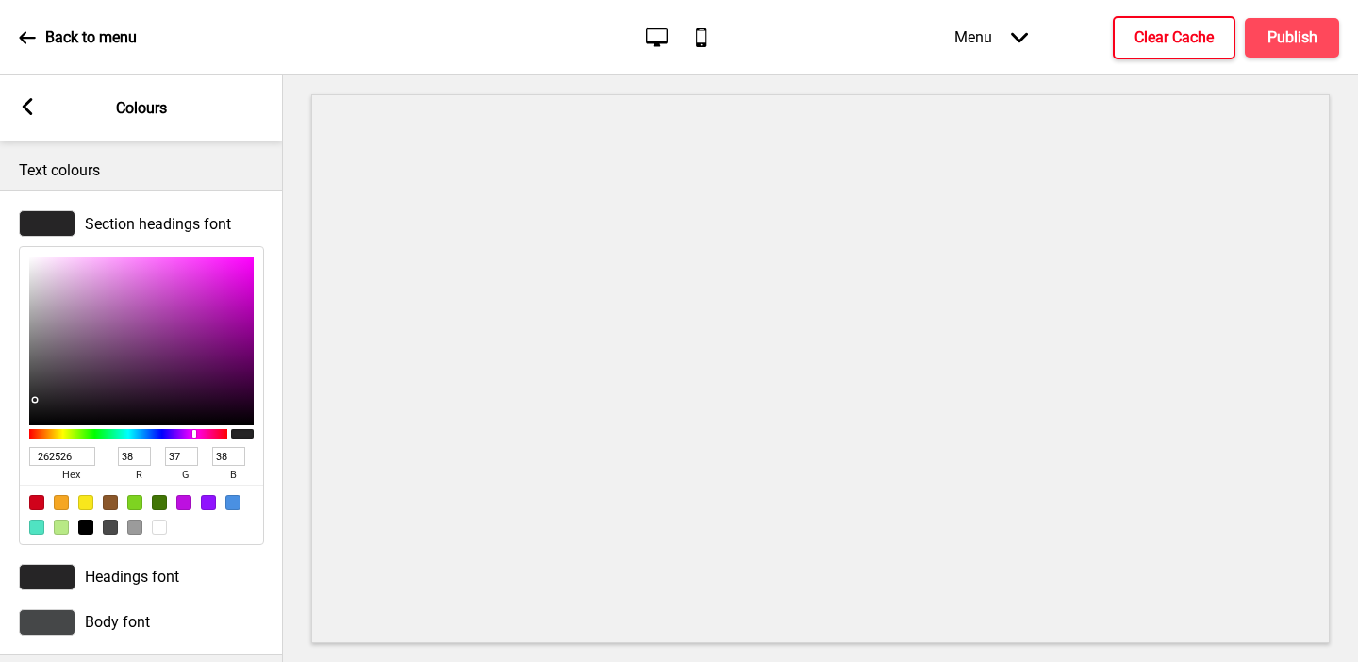
type input "113"
type input "70"
type input "51"
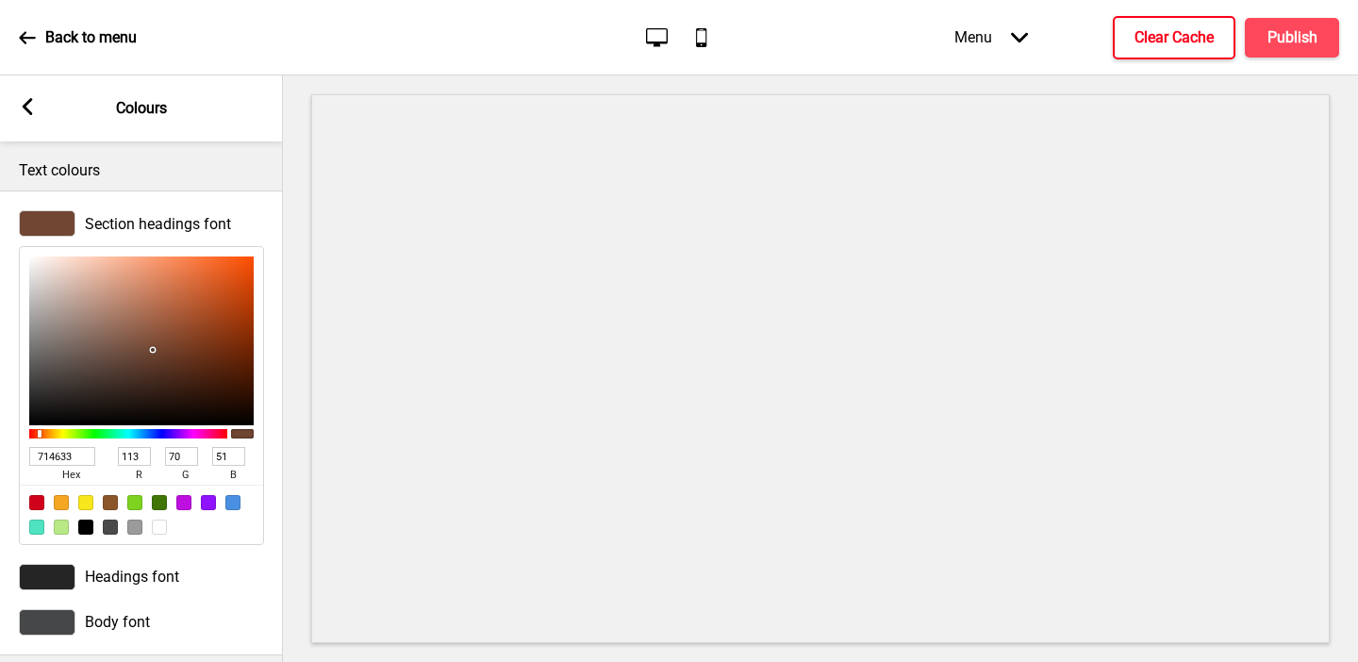
type input "714633"
click at [128, 186] on div "Text colours" at bounding box center [141, 165] width 283 height 49
click at [5, 306] on div "Section headings font 714633 hex 113 r 70 g 51 b 100 a" at bounding box center [141, 378] width 283 height 354
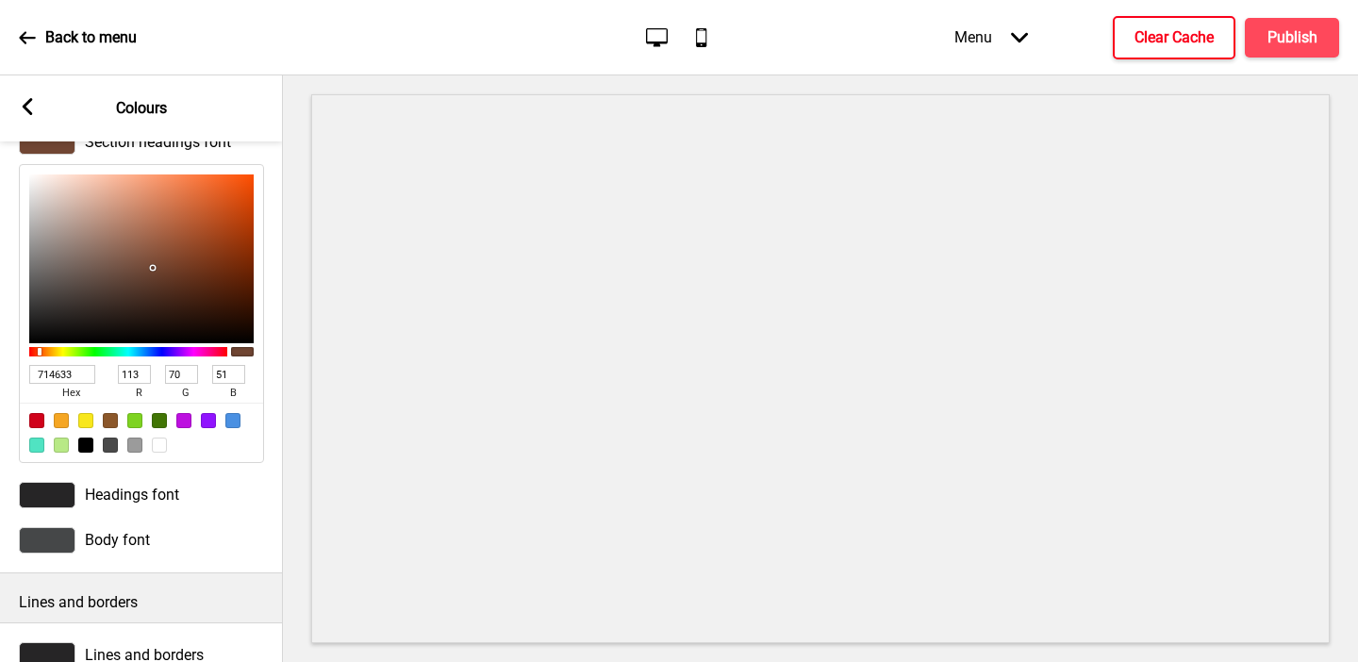
scroll to position [90, 0]
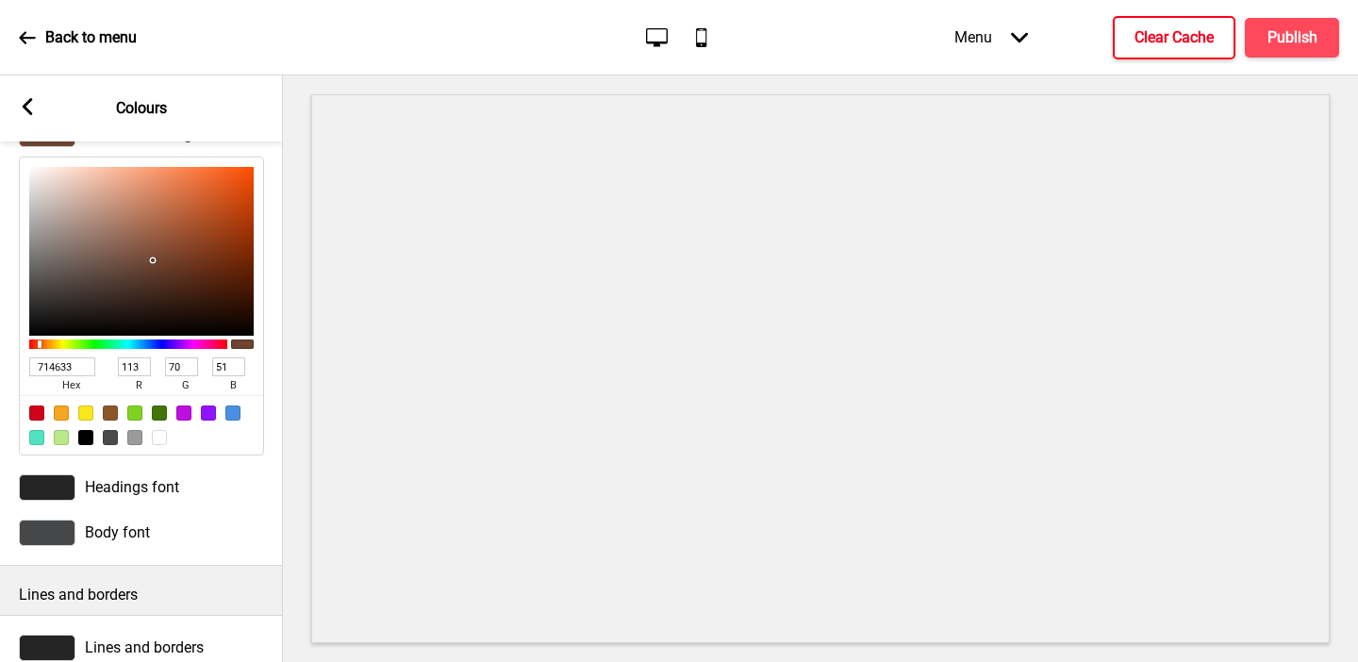
click at [56, 474] on div at bounding box center [47, 487] width 57 height 26
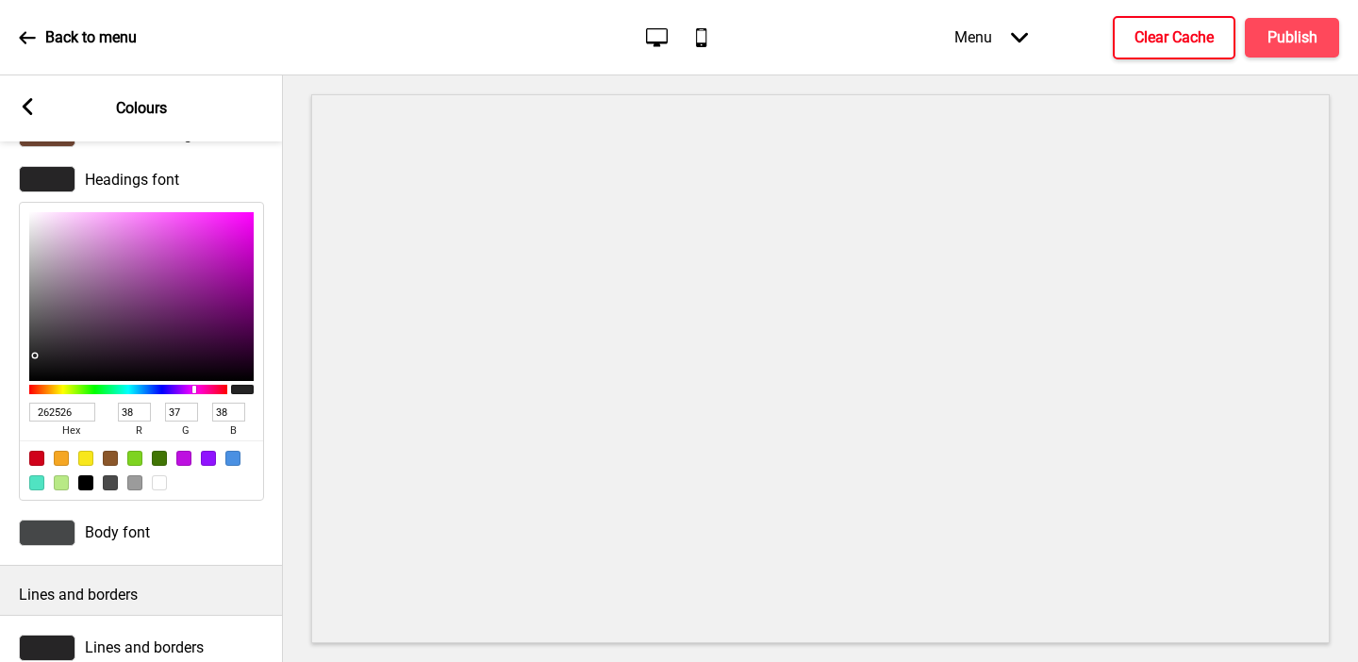
click at [63, 403] on input "262526" at bounding box center [62, 412] width 66 height 19
paste input "714633"
type input "714633"
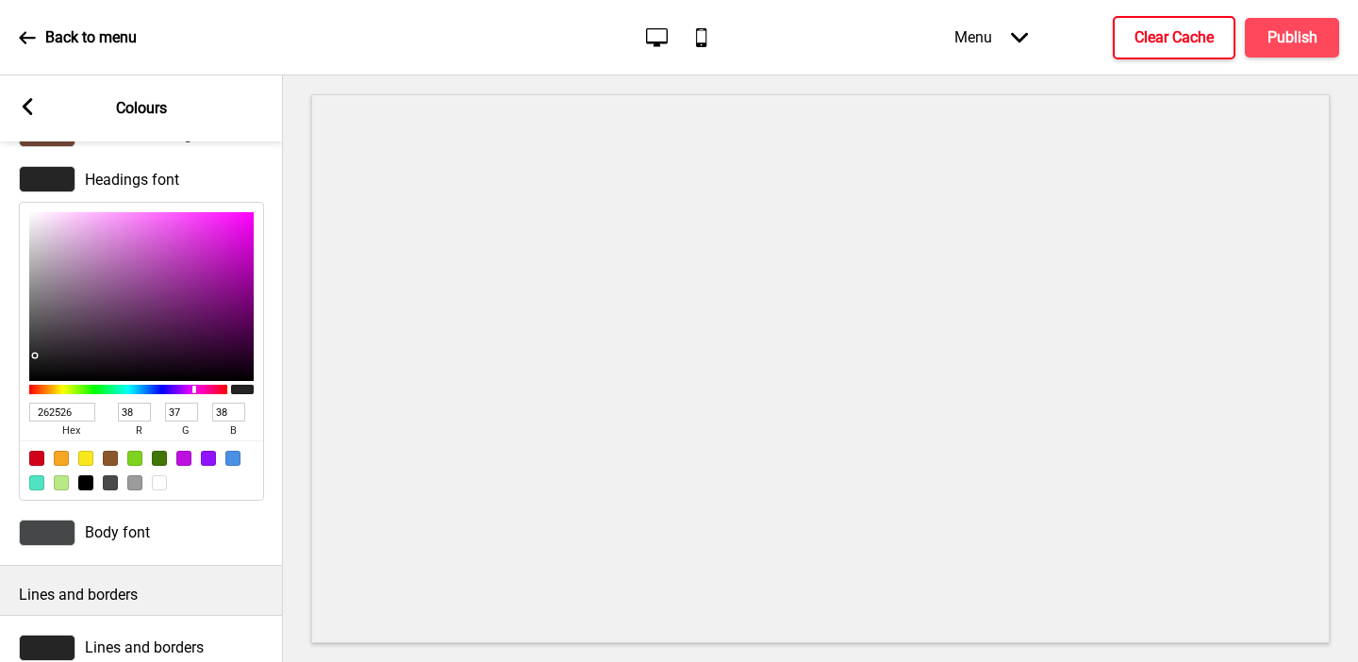
type input "113"
type input "70"
type input "51"
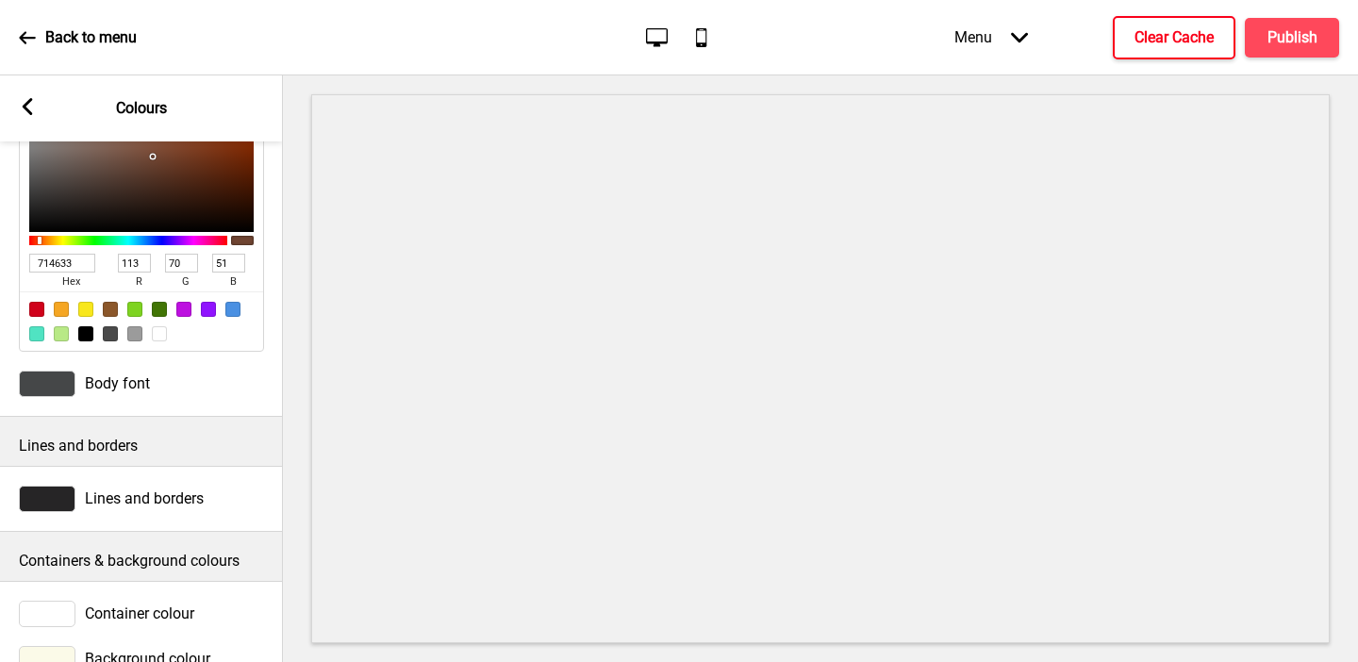
scroll to position [252, 0]
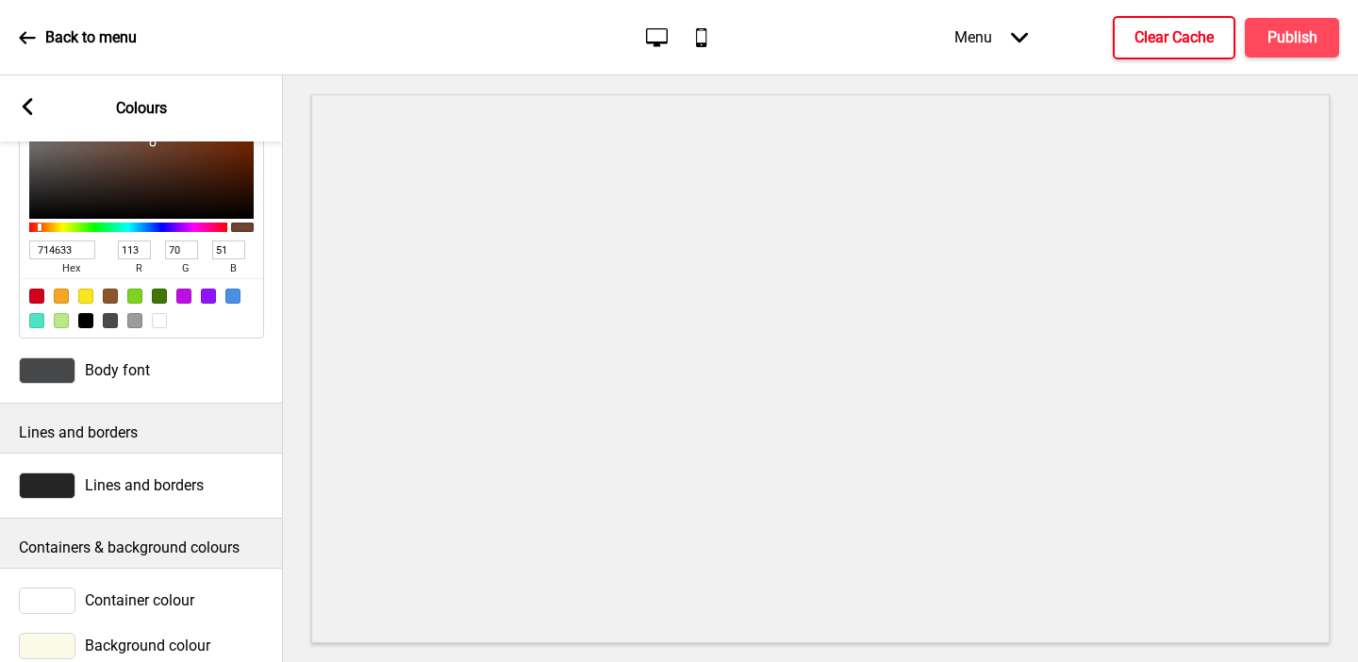
type input "714633"
click at [58, 381] on div at bounding box center [47, 370] width 57 height 26
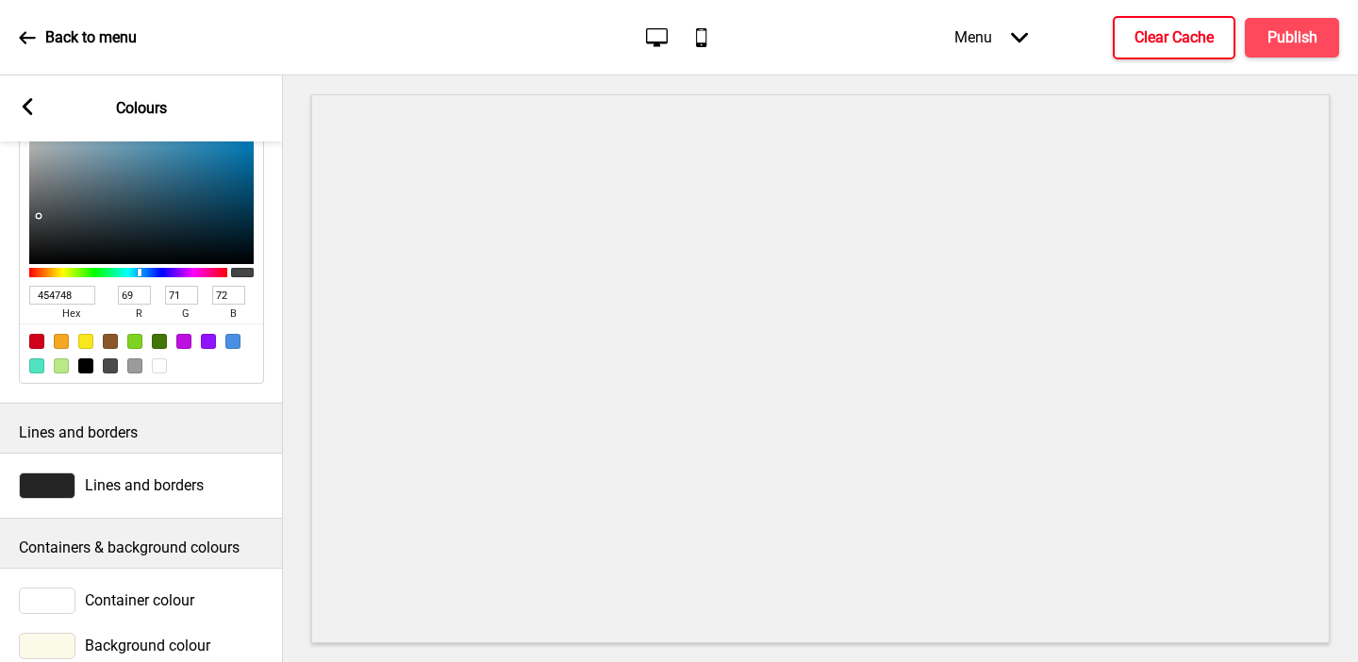
scroll to position [251, 0]
click at [61, 295] on input "454748" at bounding box center [62, 296] width 66 height 19
paste input "714633"
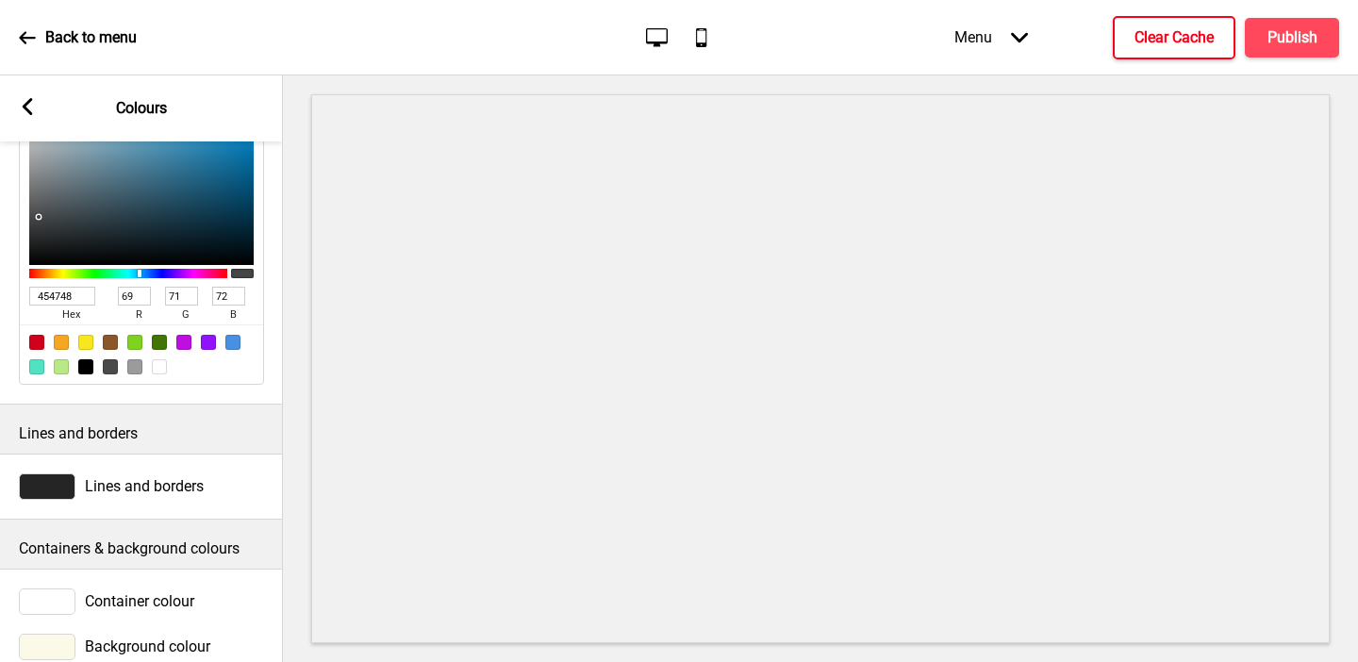
type input "714633"
type input "113"
type input "70"
type input "51"
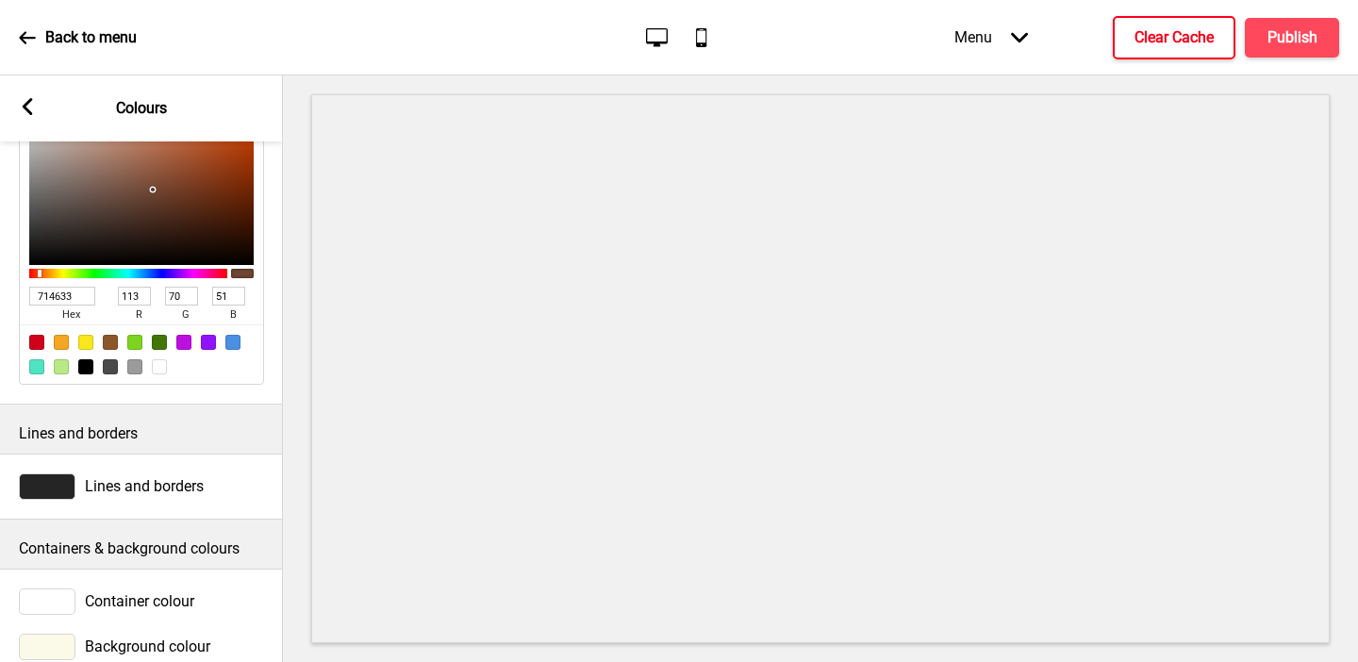
type input "714633"
click at [25, 108] on icon at bounding box center [28, 106] width 10 height 17
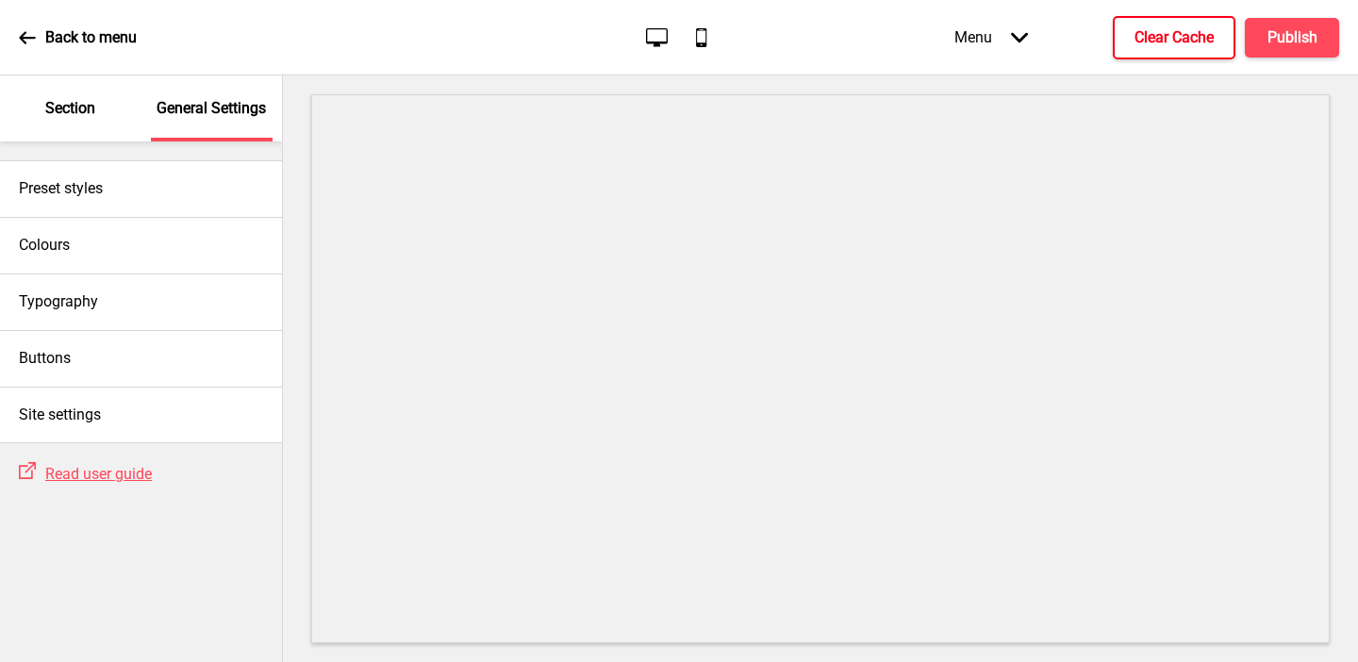
click at [59, 109] on p "Section" at bounding box center [70, 108] width 50 height 21
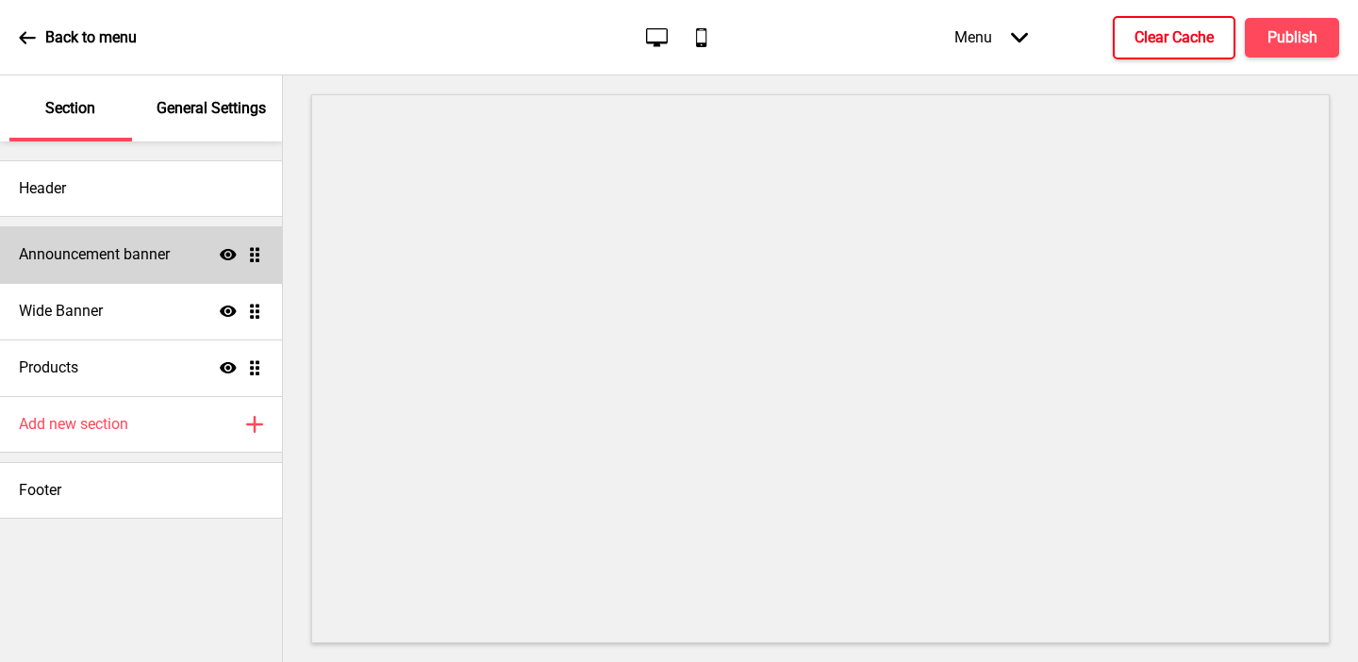
click at [90, 270] on div "Announcement banner Show Drag" at bounding box center [141, 254] width 282 height 57
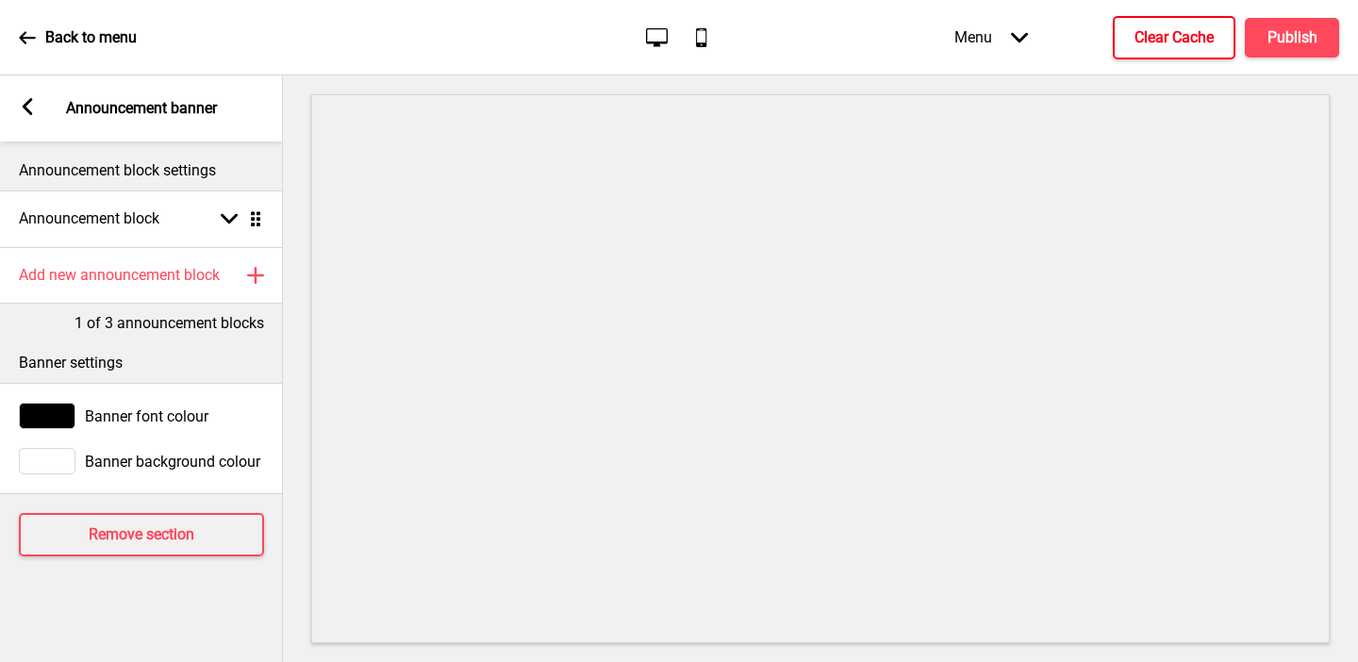
click at [57, 413] on div at bounding box center [47, 416] width 57 height 26
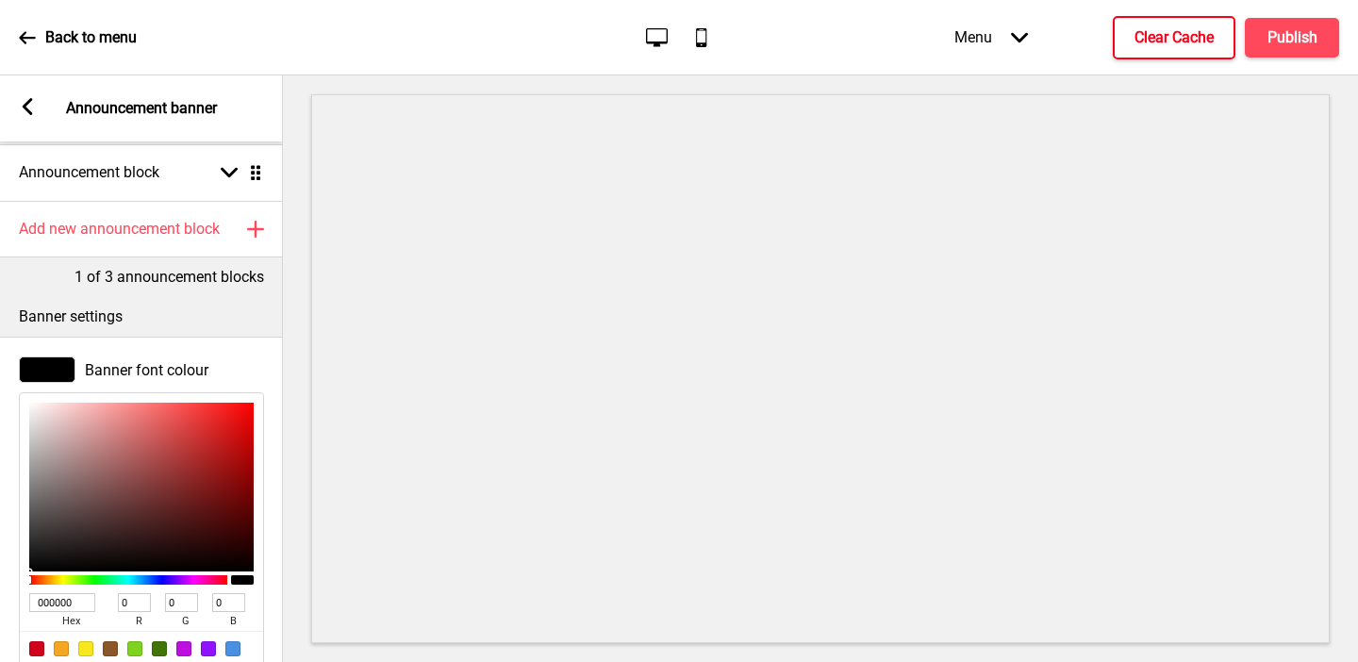
scroll to position [77, 0]
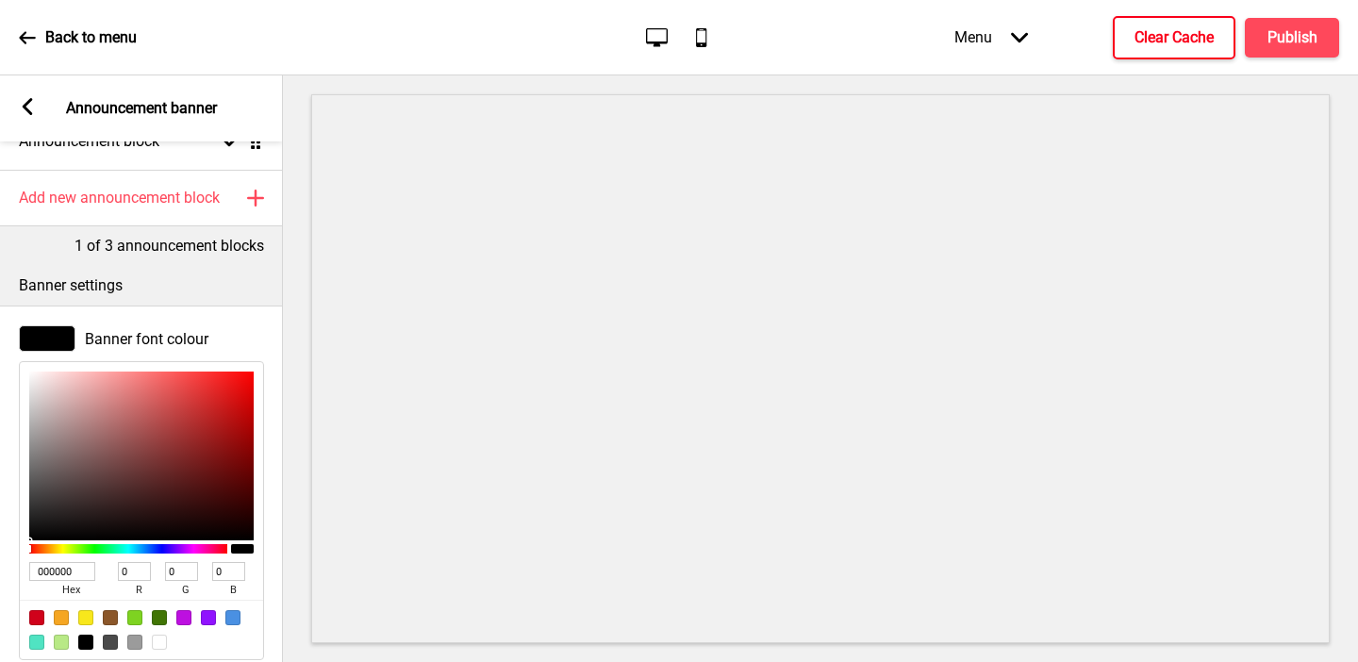
click at [48, 573] on input "000000" at bounding box center [62, 571] width 66 height 19
paste input "714633"
type input "714633"
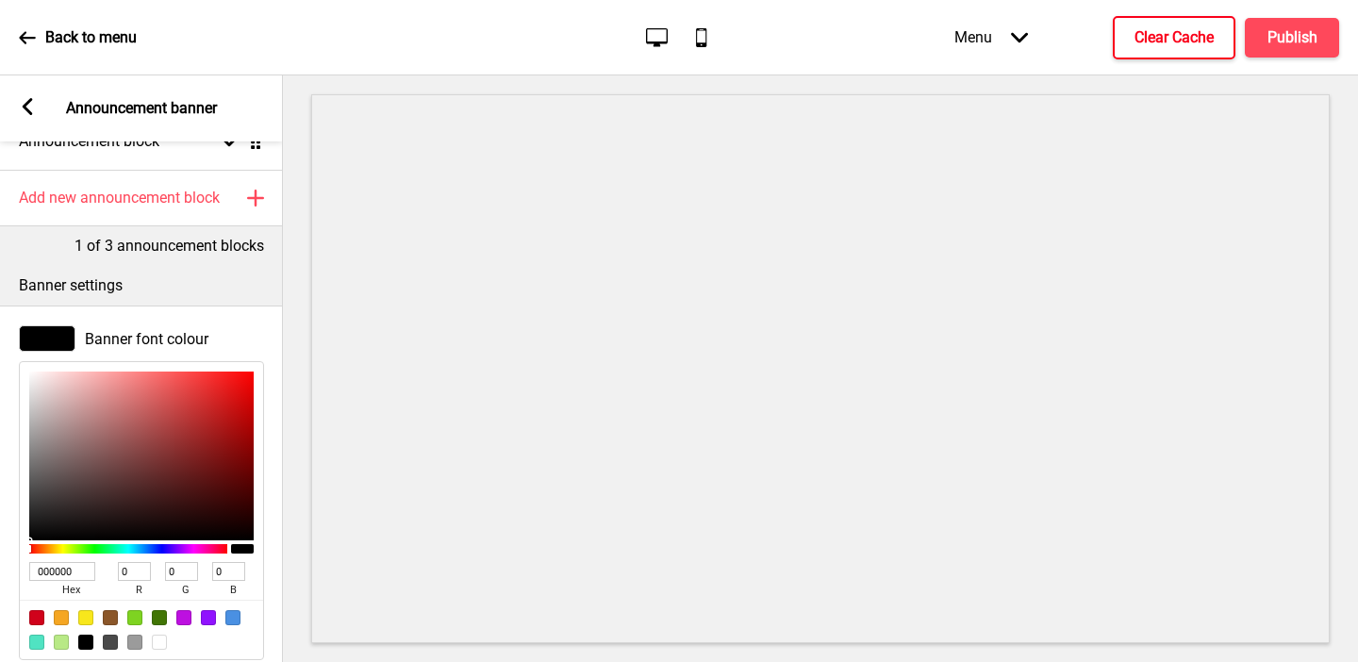
type input "113"
type input "70"
type input "51"
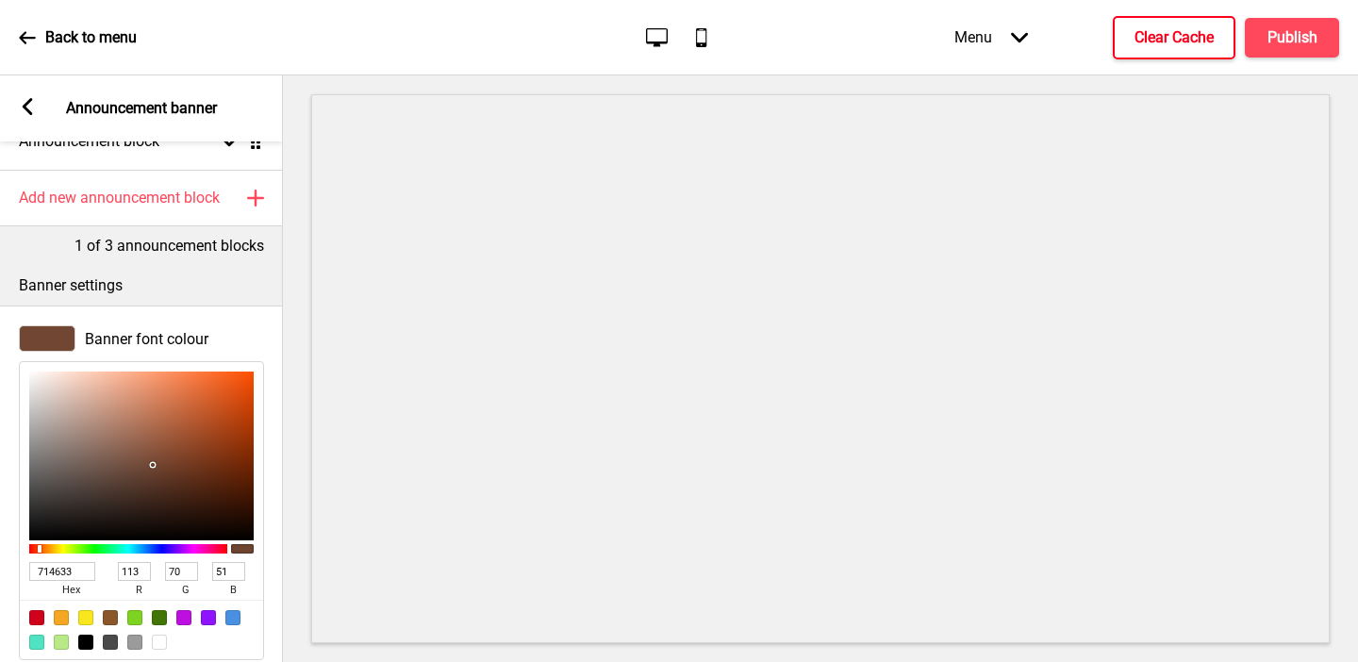
type input "714633"
click at [28, 113] on icon at bounding box center [28, 106] width 10 height 17
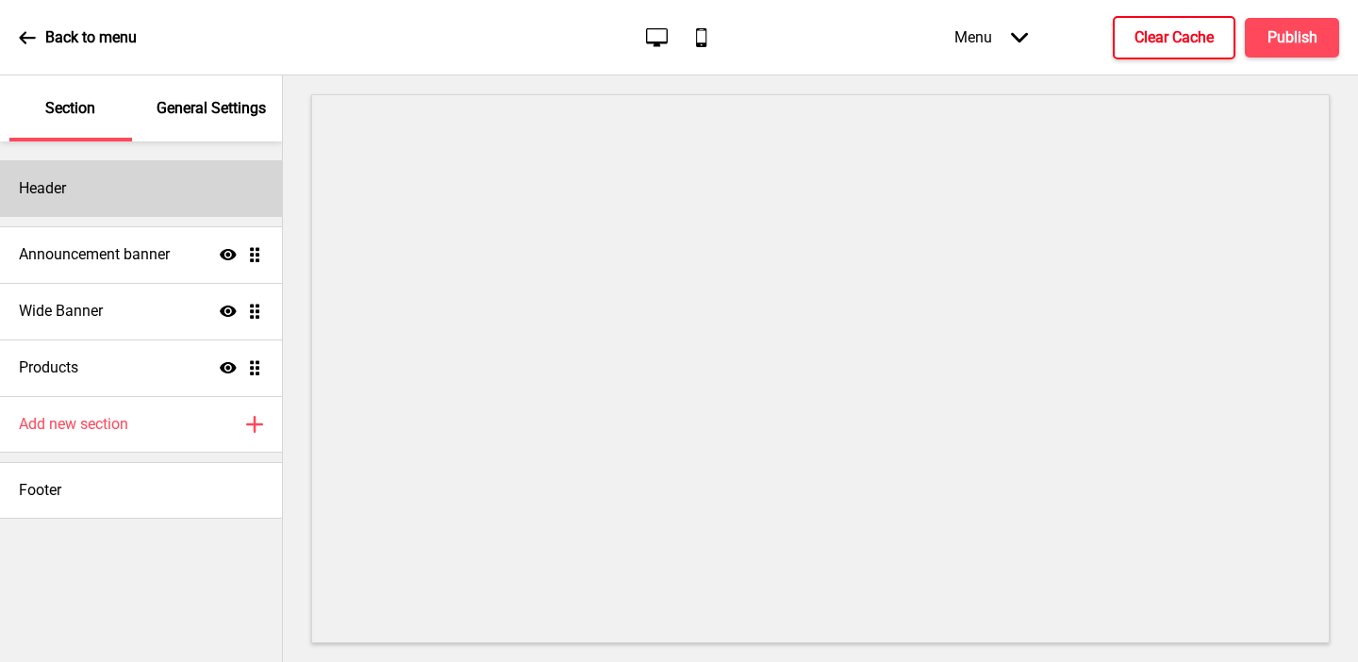
click at [71, 196] on div "Header" at bounding box center [141, 188] width 282 height 57
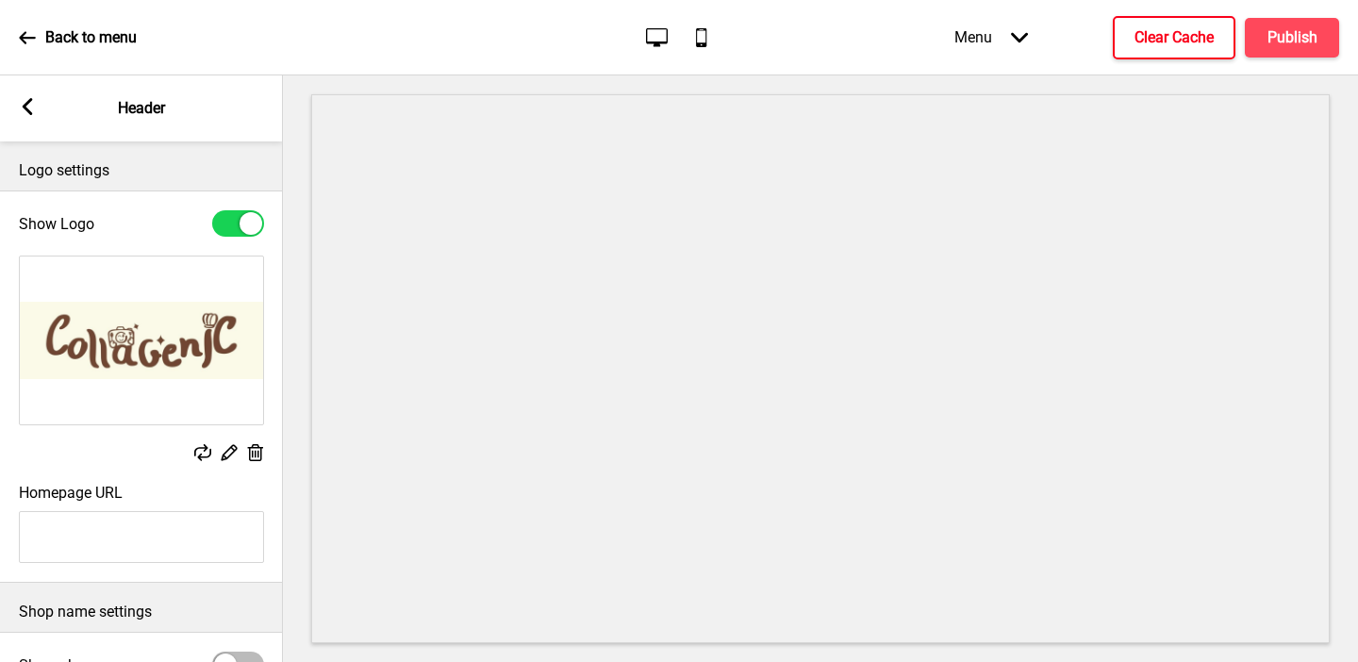
scroll to position [215, 0]
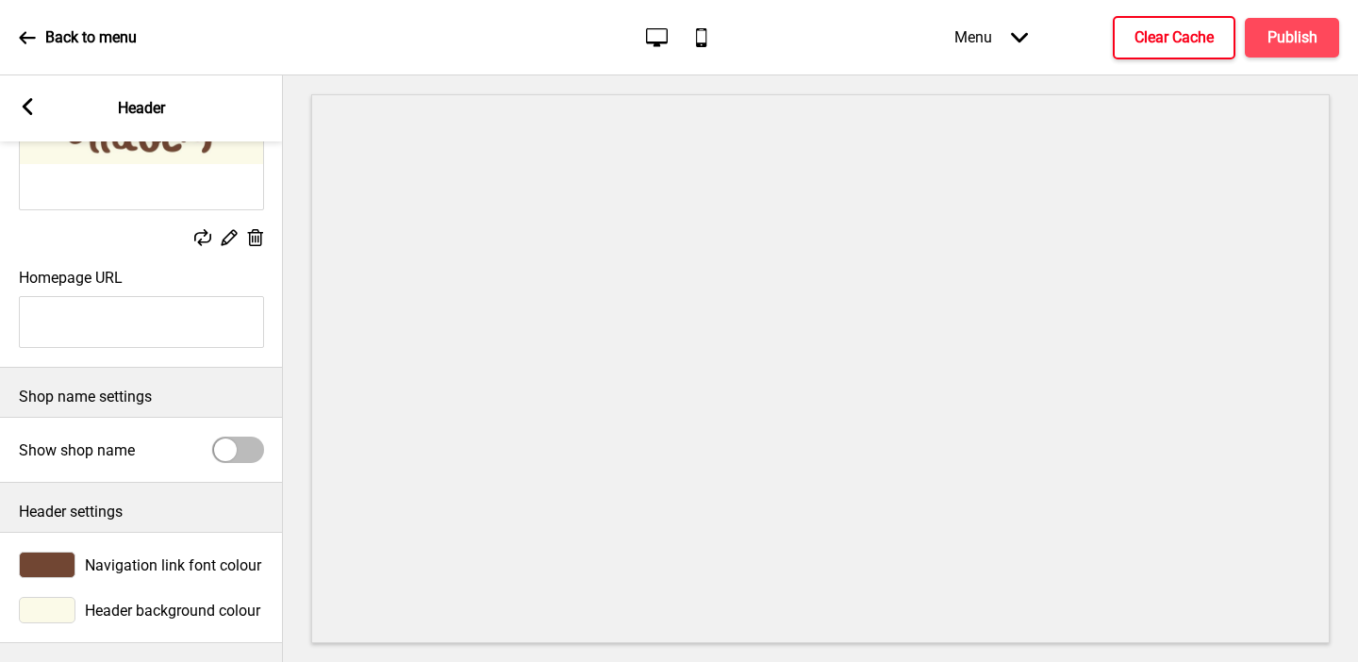
click at [50, 614] on div at bounding box center [47, 610] width 57 height 26
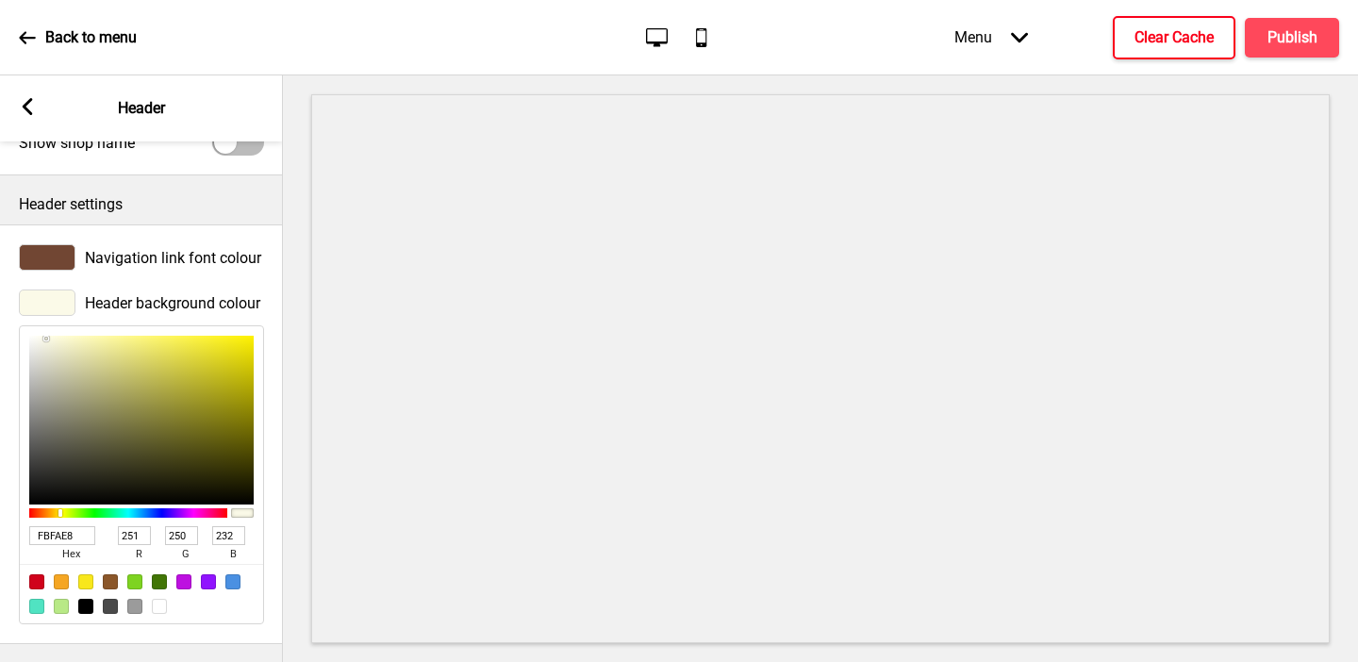
click at [78, 540] on input "FBFAE8" at bounding box center [62, 535] width 66 height 19
click at [33, 114] on rect at bounding box center [27, 106] width 17 height 17
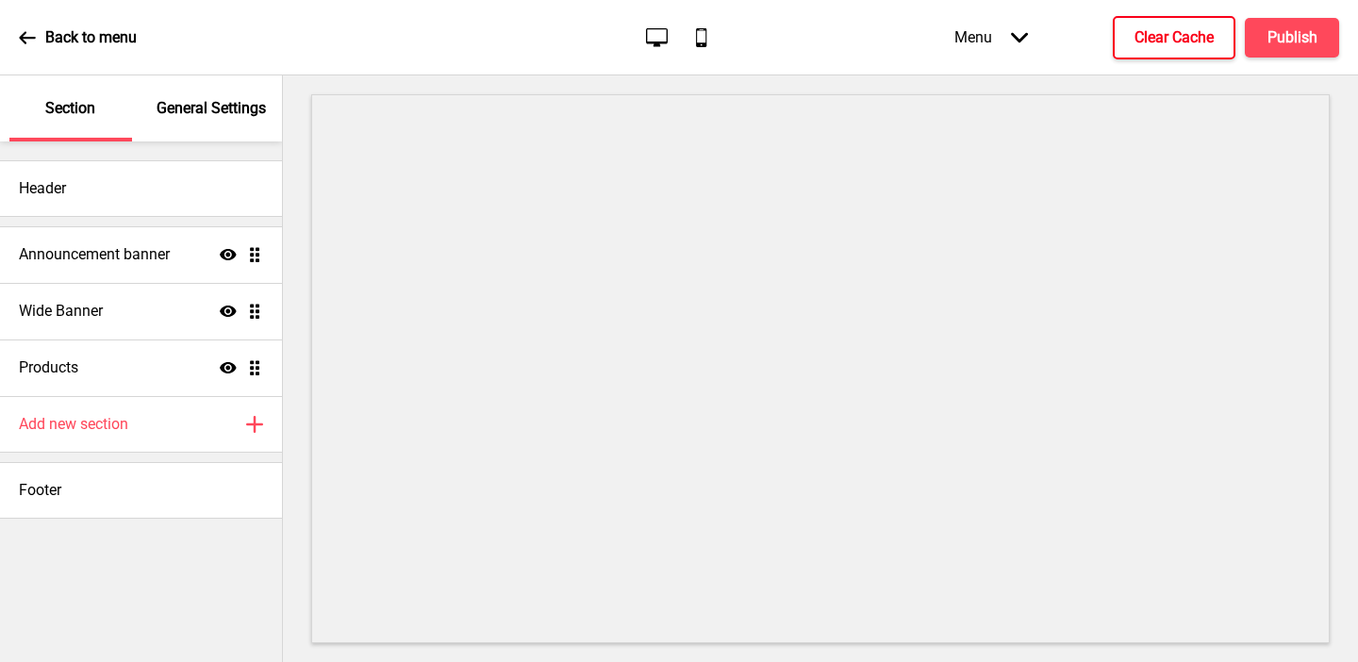
click at [204, 131] on div "General Settings" at bounding box center [212, 108] width 123 height 66
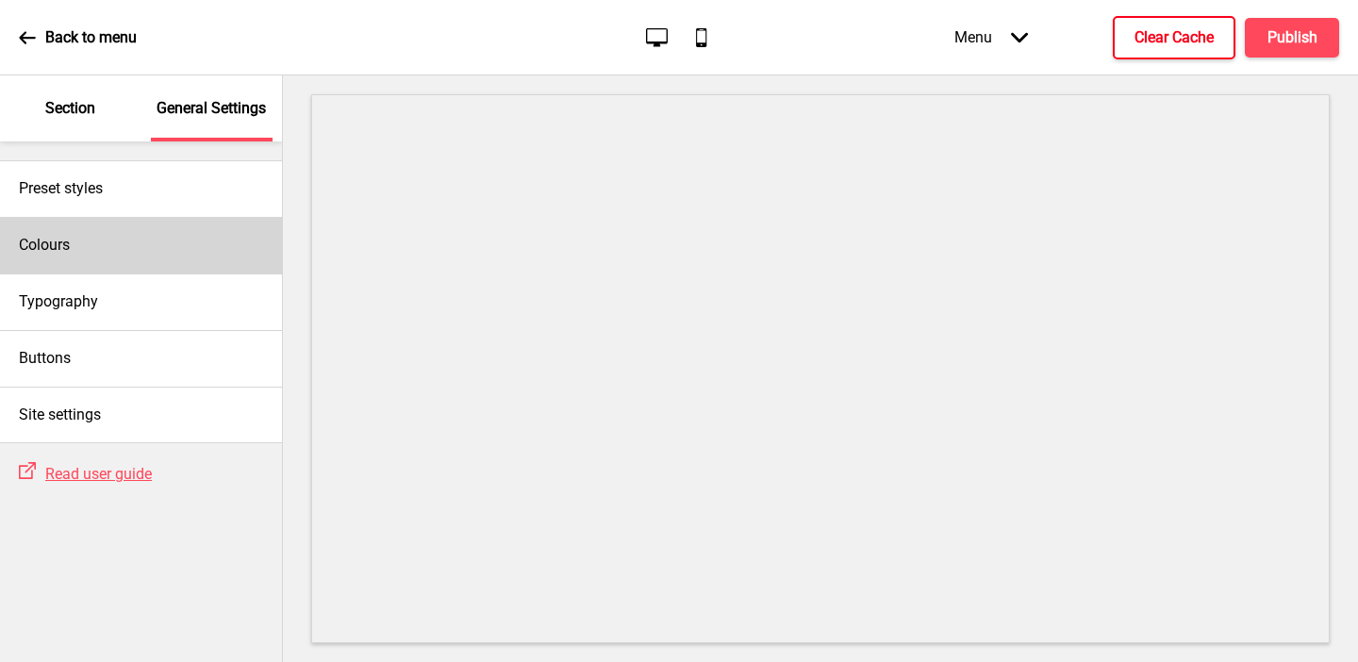
click at [108, 239] on div "Colours" at bounding box center [141, 245] width 282 height 57
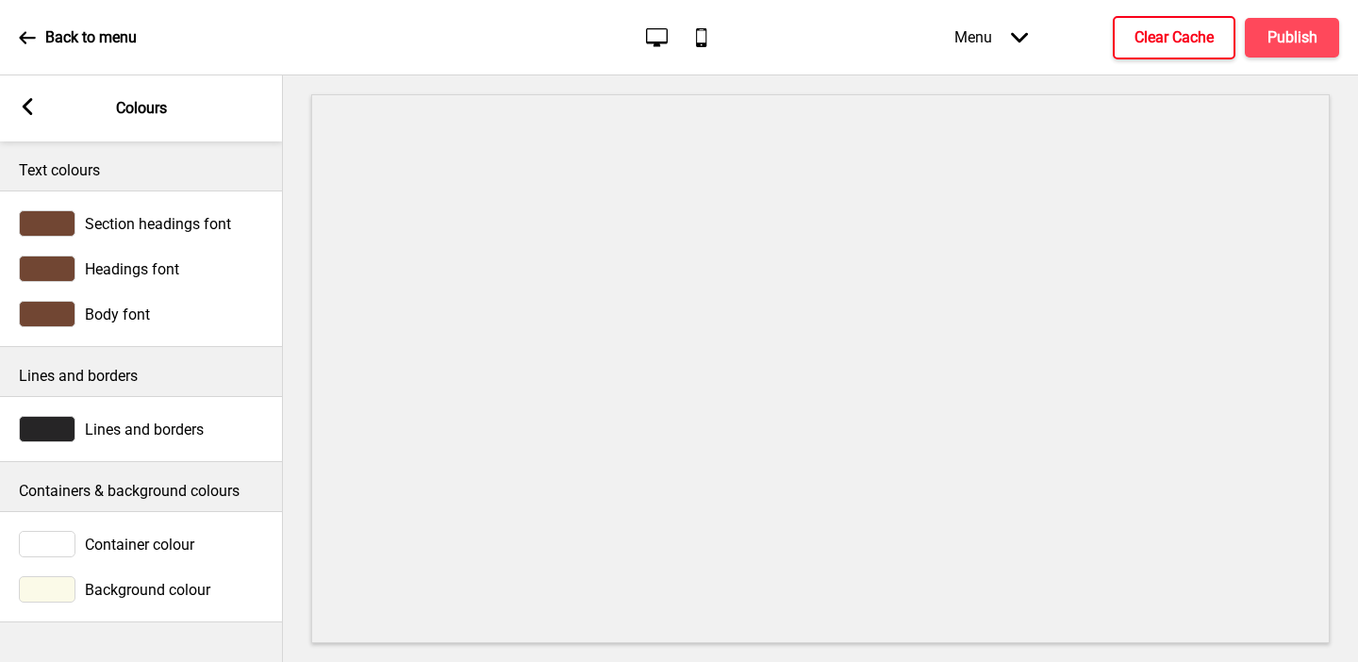
click at [24, 103] on rect at bounding box center [27, 106] width 17 height 17
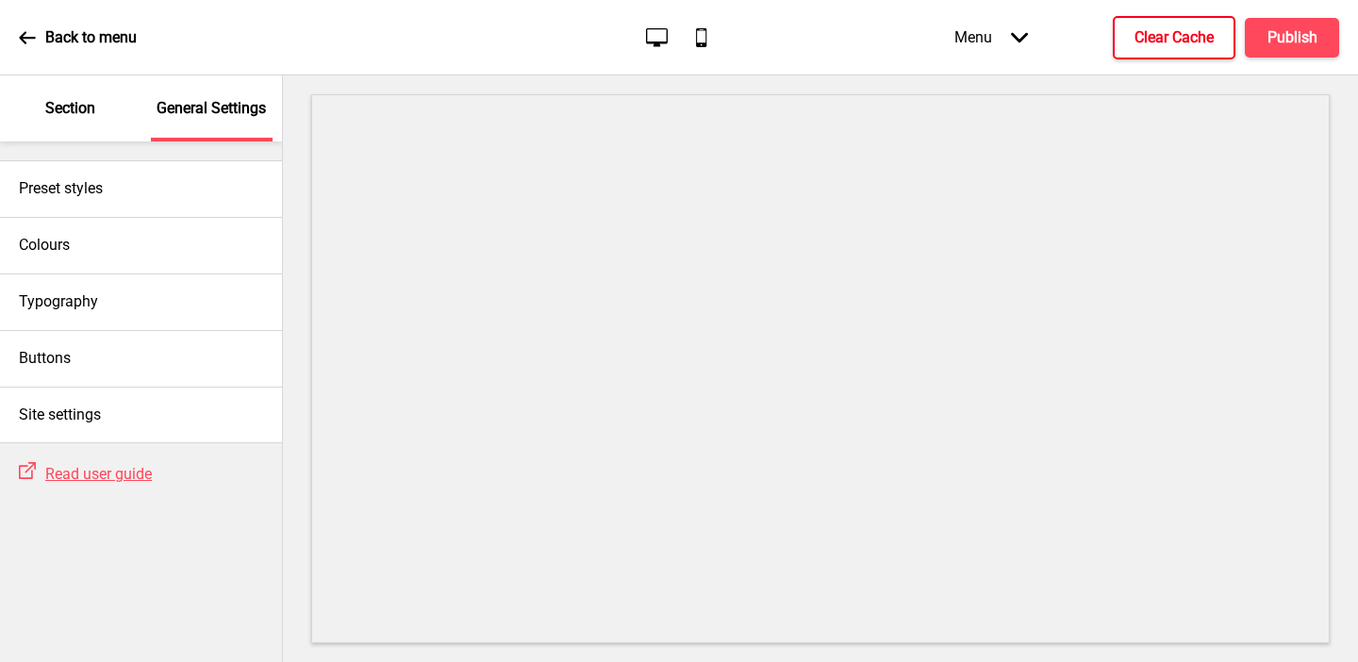
click at [26, 104] on div "Section" at bounding box center [70, 108] width 123 height 66
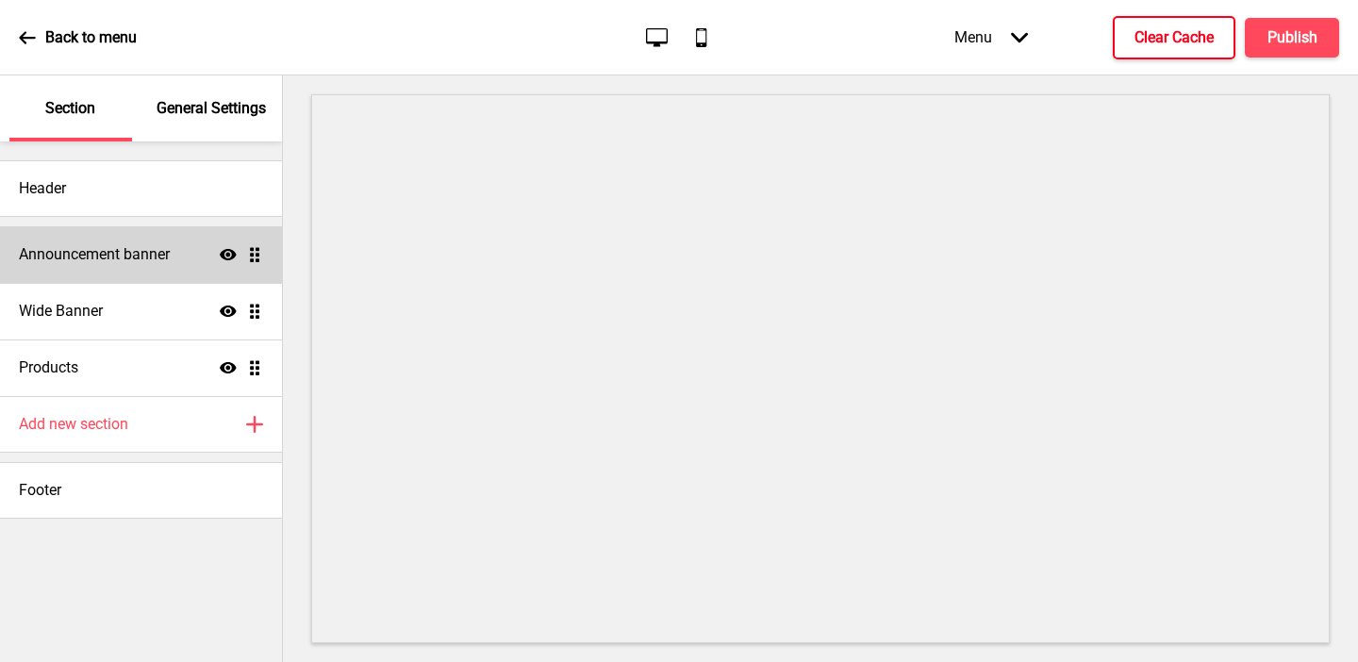
click at [63, 257] on h4 "Announcement banner" at bounding box center [94, 254] width 151 height 21
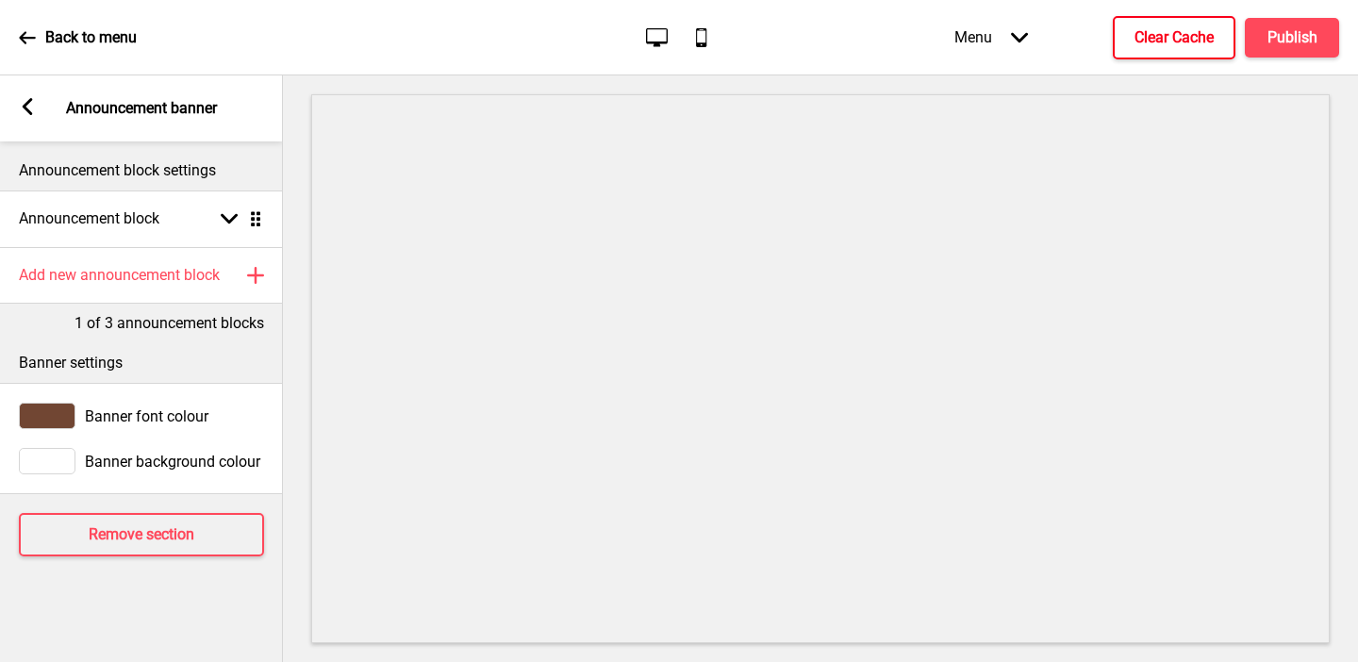
click at [58, 470] on div at bounding box center [47, 461] width 57 height 26
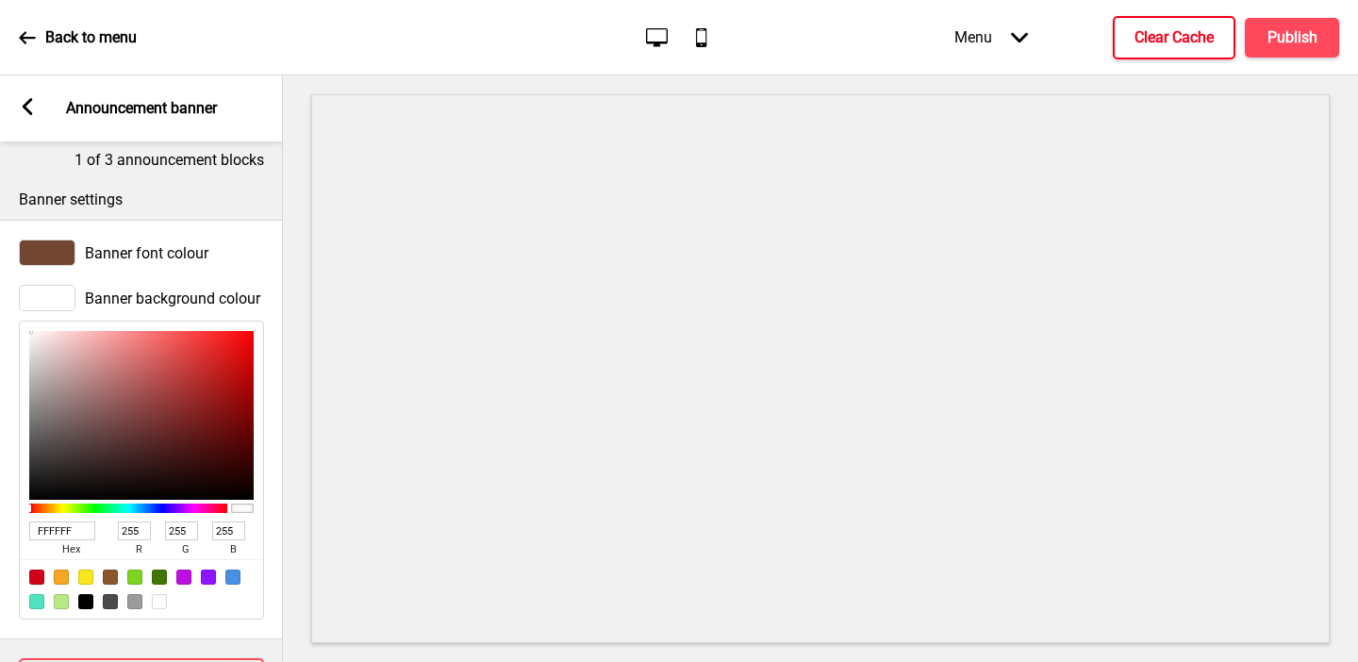
scroll to position [240, 0]
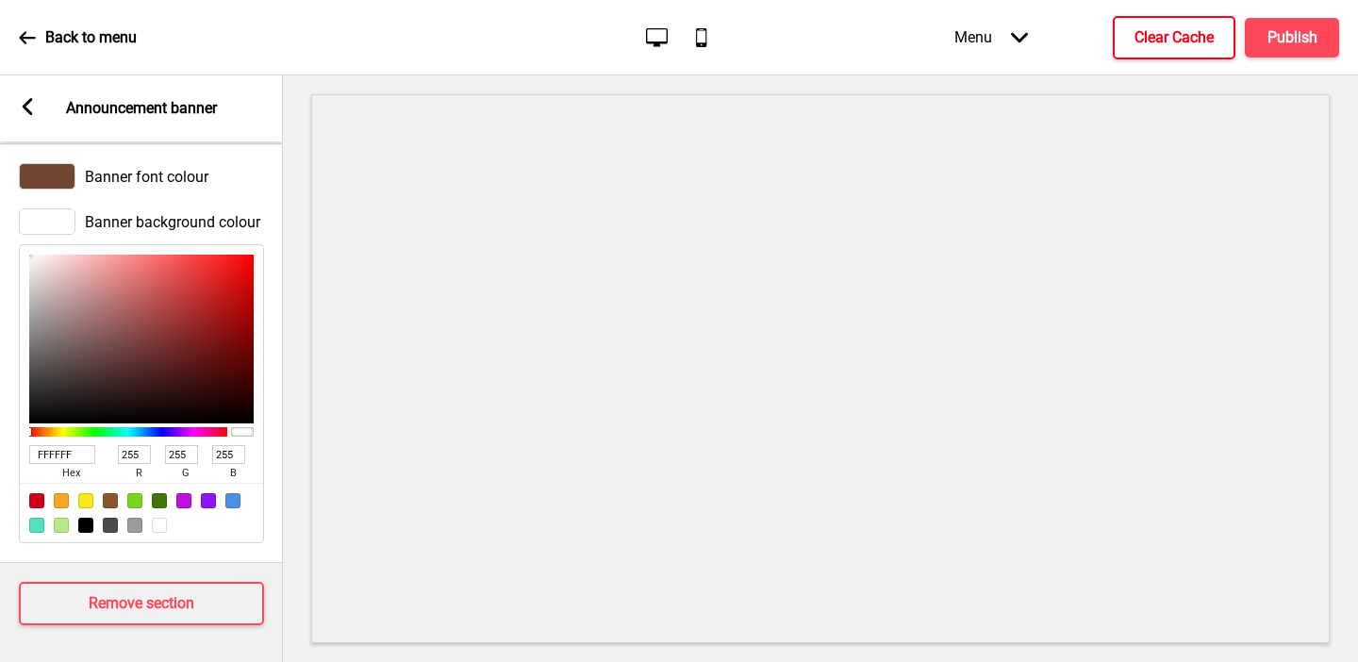
click at [56, 450] on input "FFFFFF" at bounding box center [62, 454] width 66 height 19
paste input "BFAE8"
type input "FBFAE8"
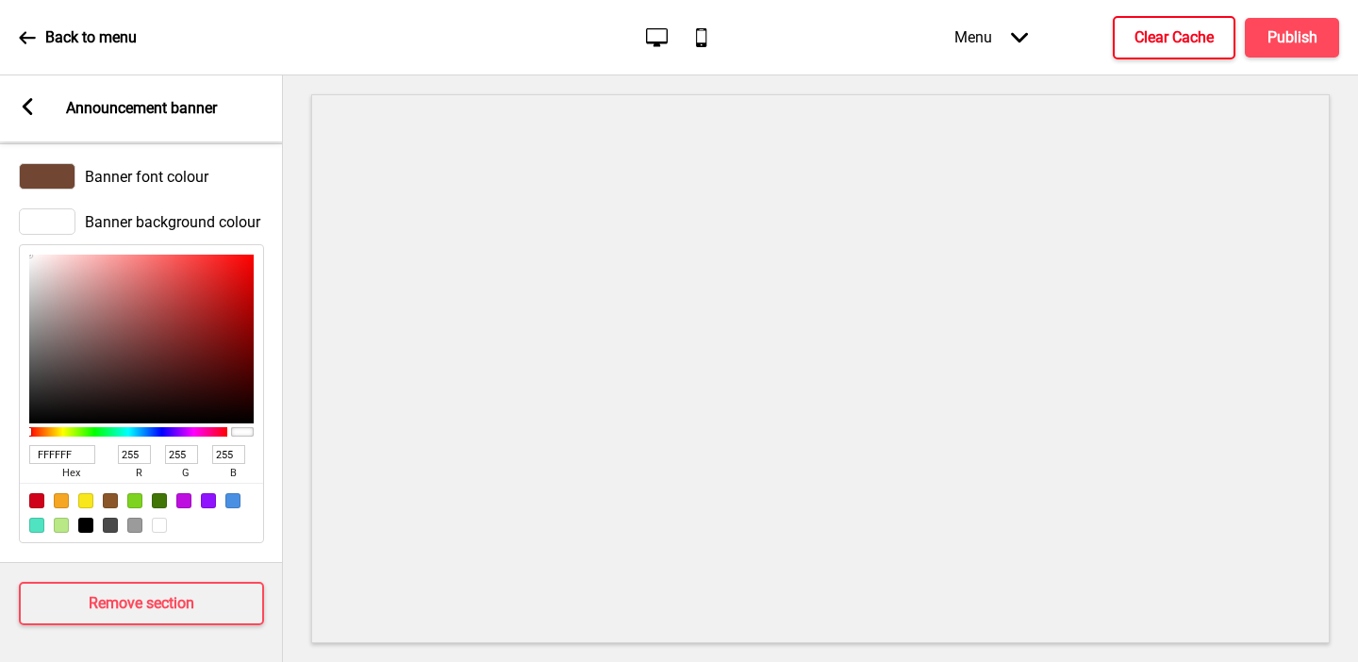
type input "251"
type input "250"
type input "232"
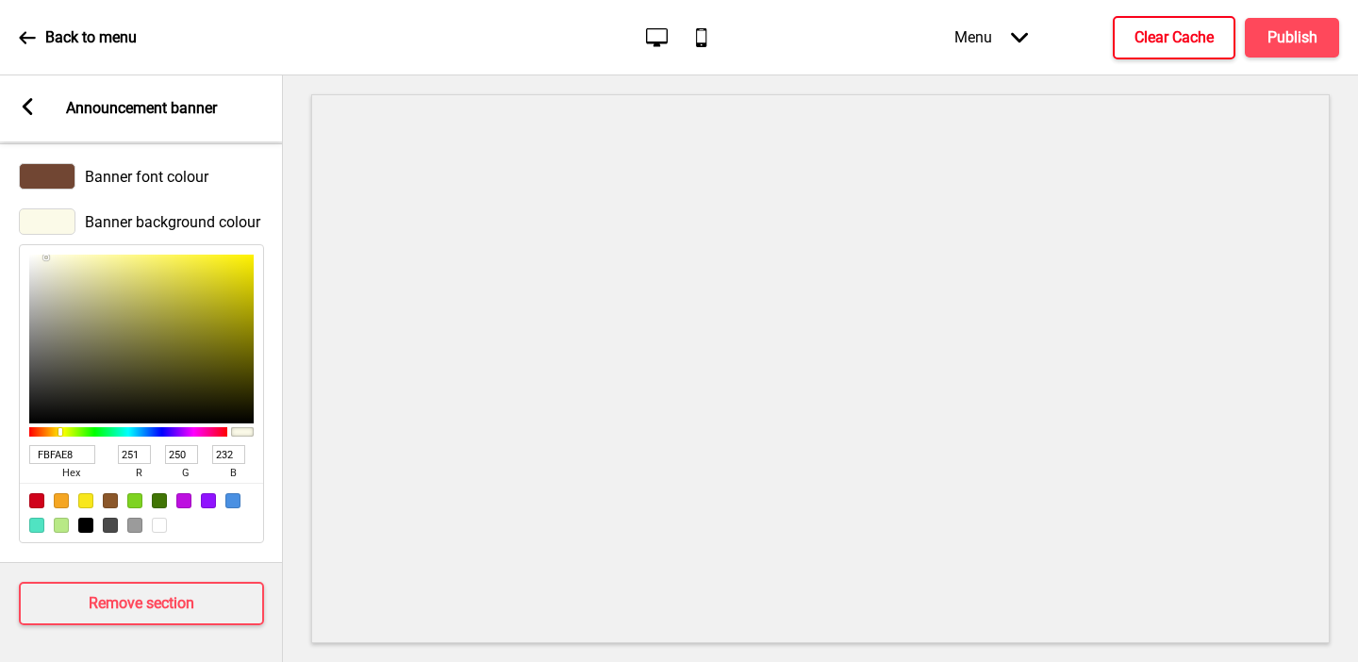
type input "FBFAE8"
click at [24, 109] on rect at bounding box center [27, 106] width 17 height 17
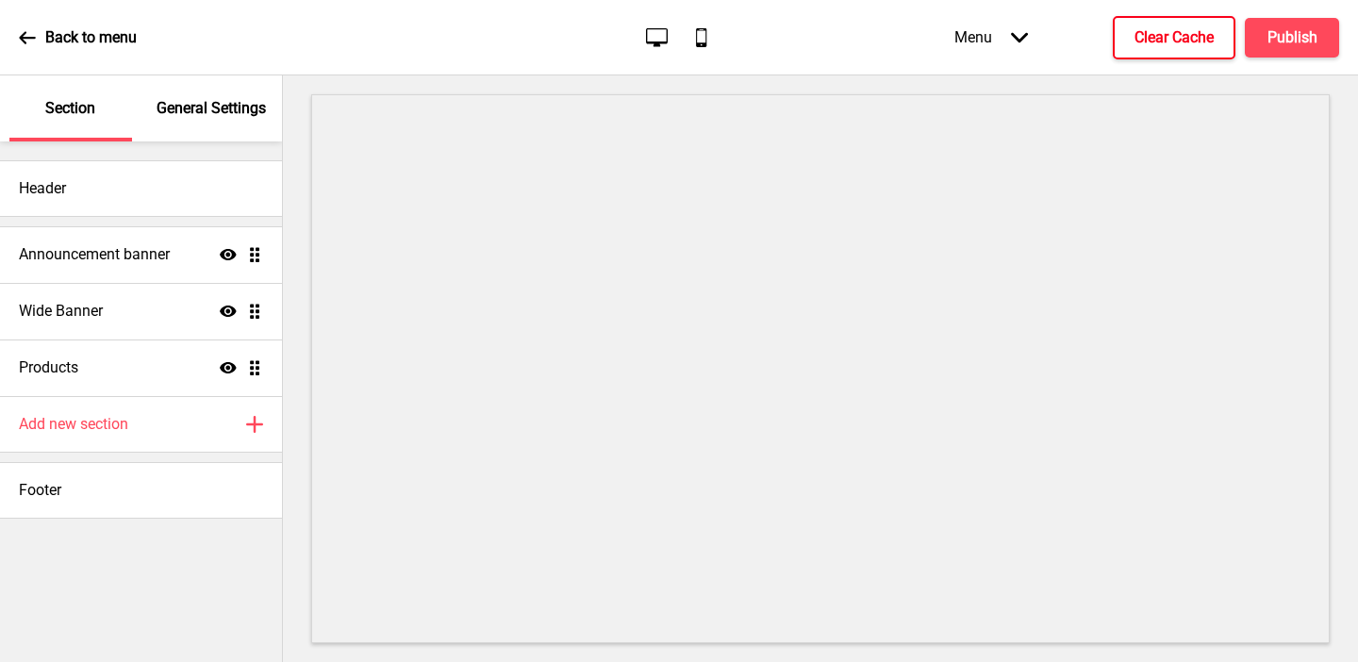
click at [210, 118] on p "General Settings" at bounding box center [211, 108] width 109 height 21
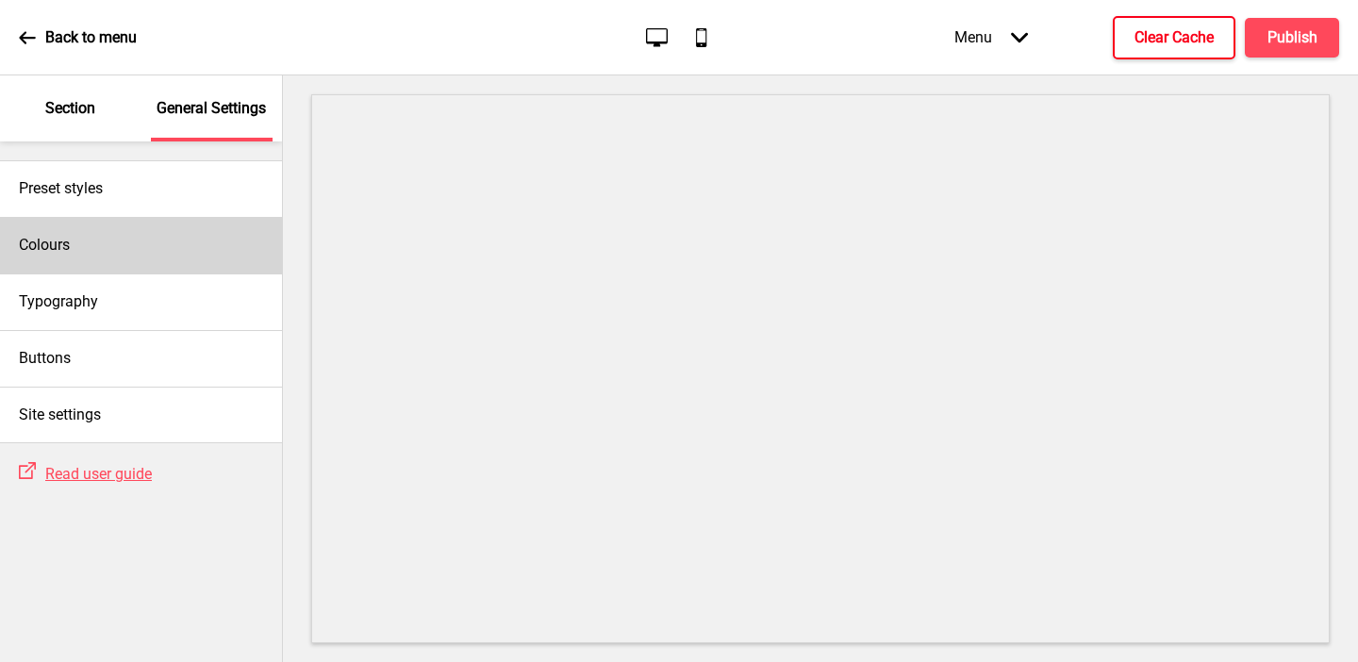
click at [191, 249] on div "Colours" at bounding box center [141, 245] width 282 height 57
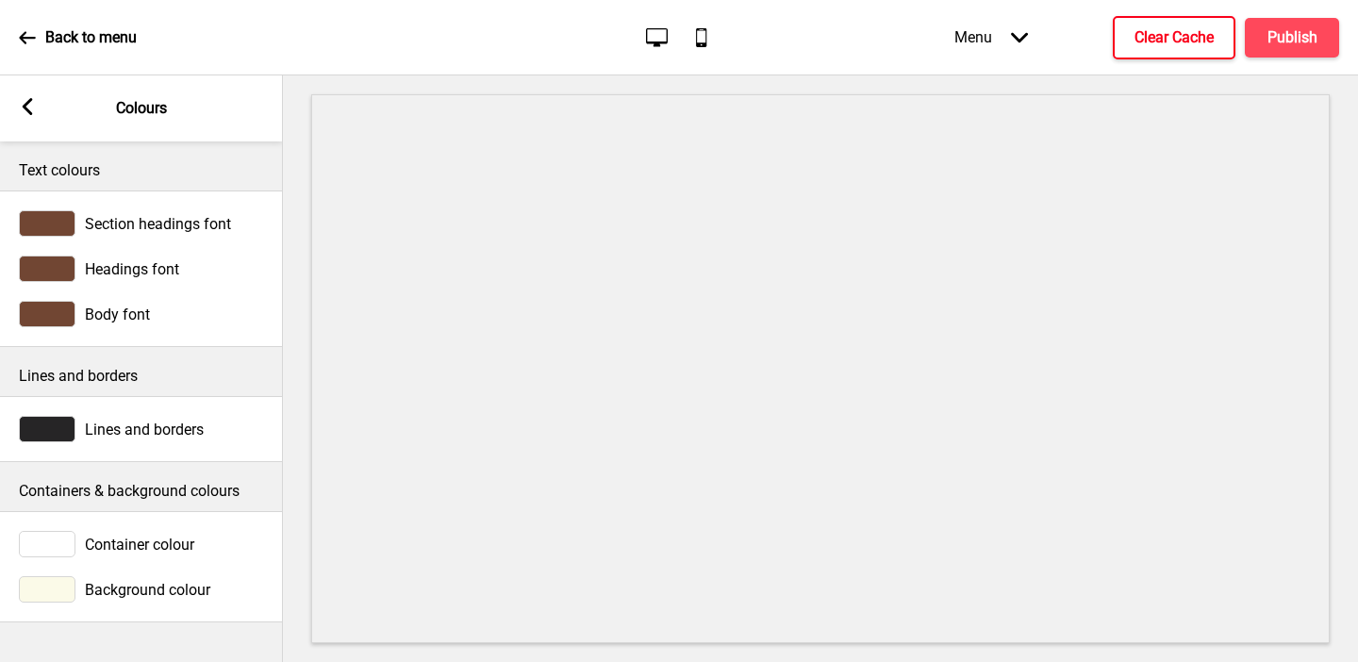
click at [56, 541] on div at bounding box center [47, 544] width 57 height 26
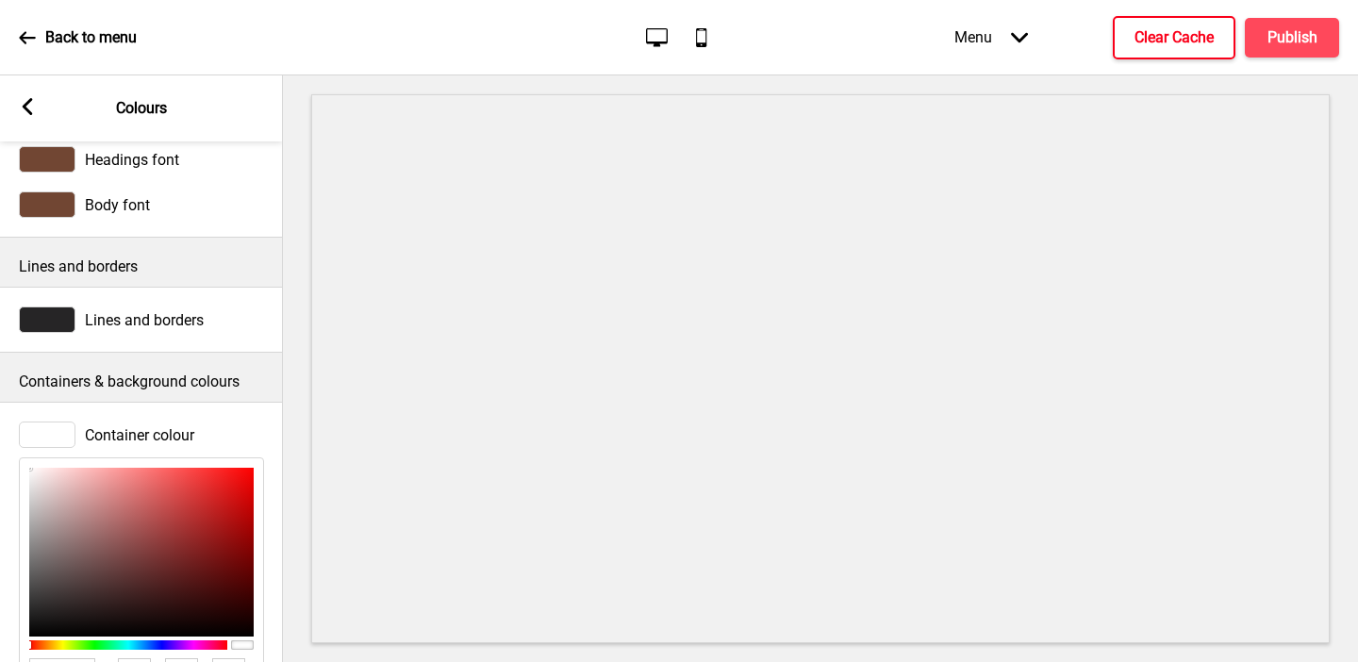
scroll to position [273, 0]
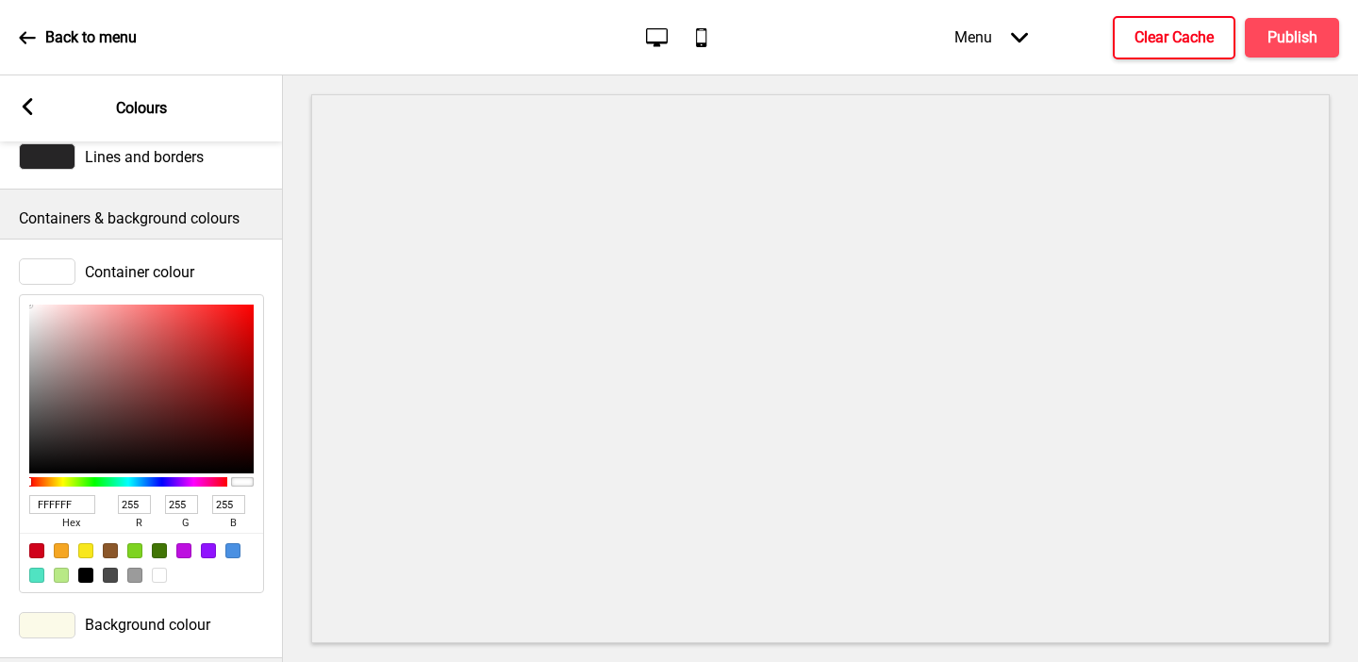
click at [66, 506] on input "FFFFFF" at bounding box center [62, 504] width 66 height 19
paste input "BFAE8"
type input "FBFAE8"
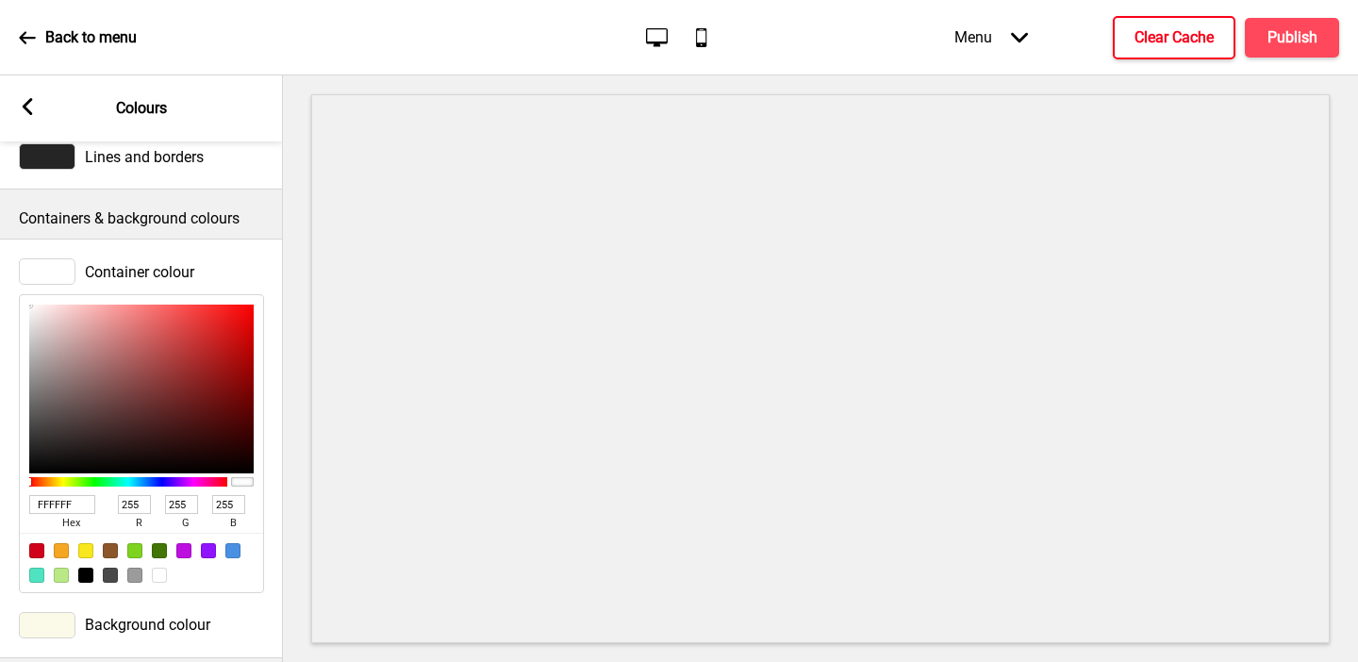
type input "251"
type input "250"
type input "232"
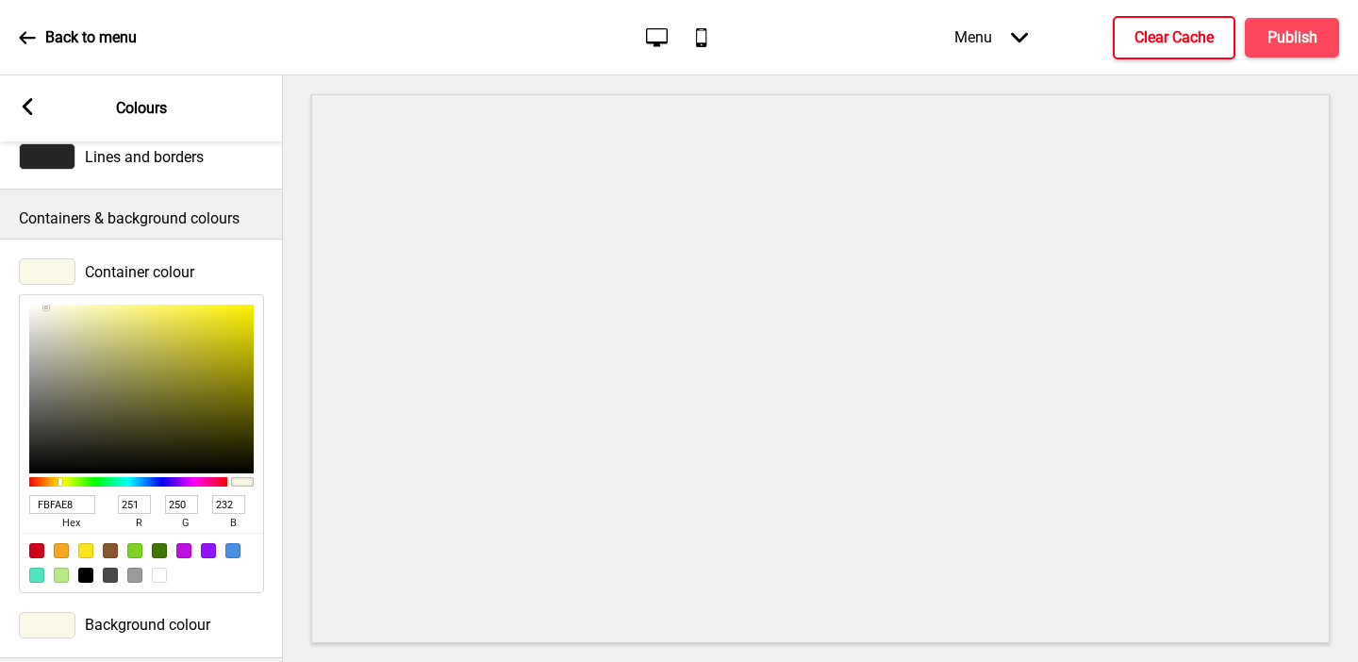
type input "F9F9F3"
type input "249"
type input "243"
click at [35, 308] on div at bounding box center [141, 389] width 224 height 169
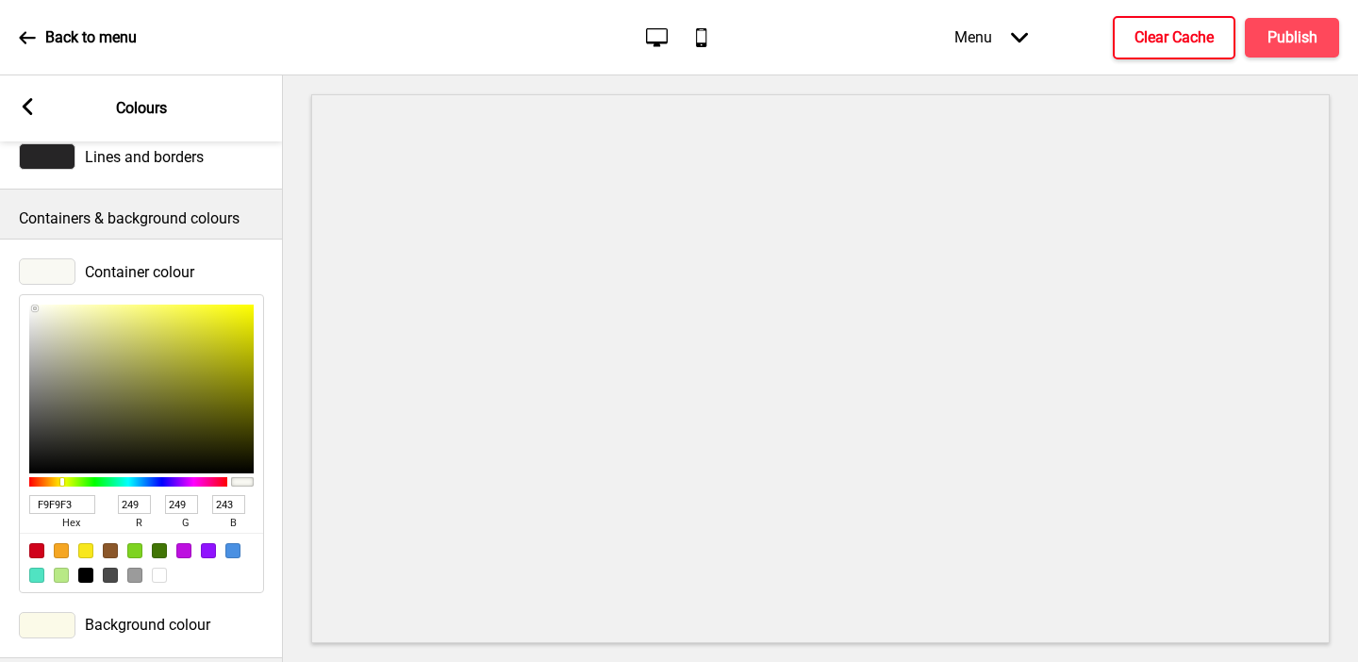
click at [73, 505] on input "F9F9F3" at bounding box center [62, 504] width 66 height 19
click at [30, 107] on rect at bounding box center [27, 106] width 17 height 17
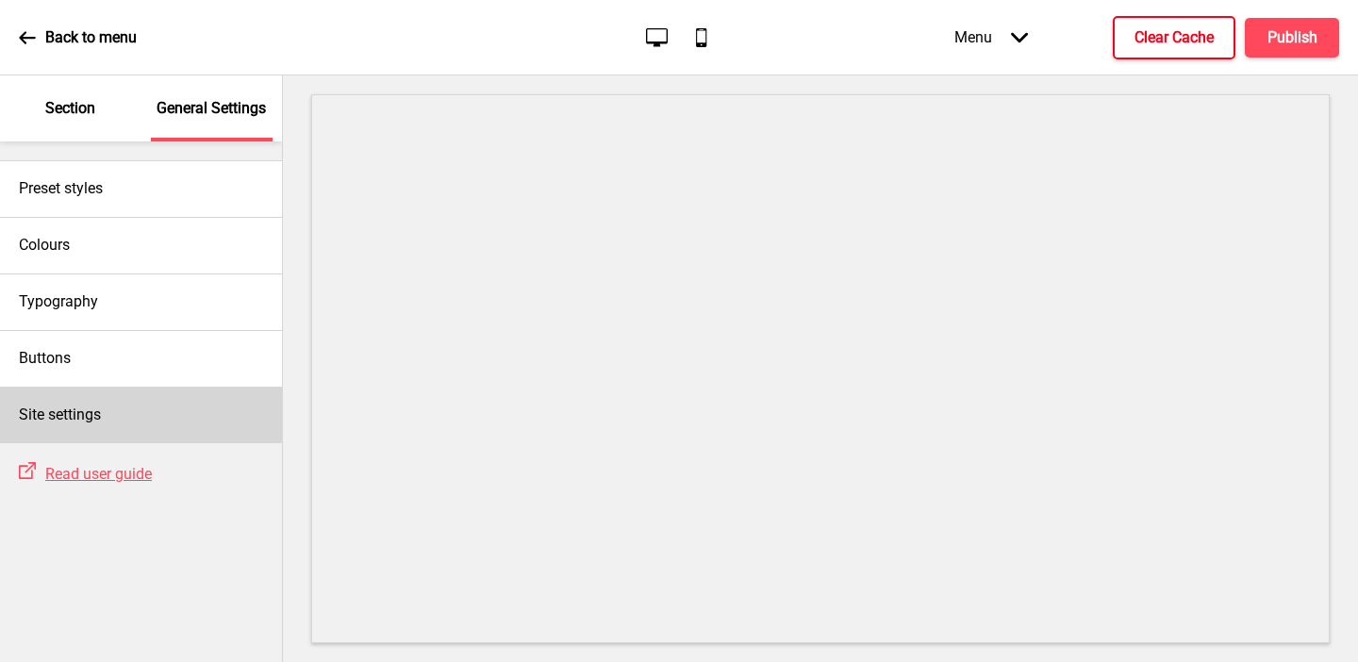
click at [52, 427] on div "Site settings" at bounding box center [141, 415] width 282 height 57
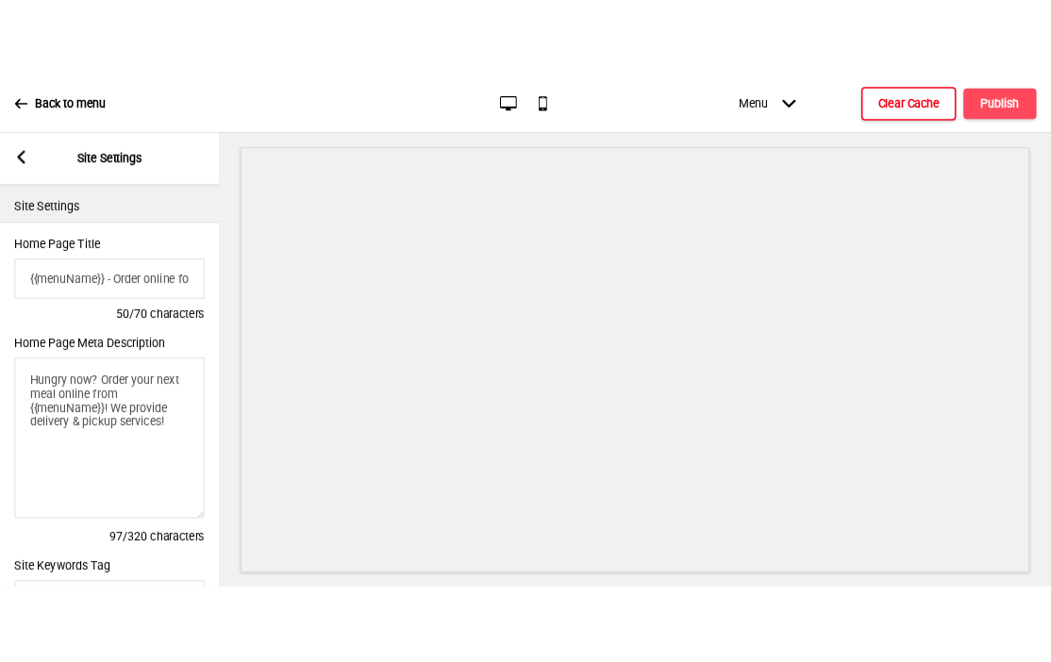
scroll to position [848, 0]
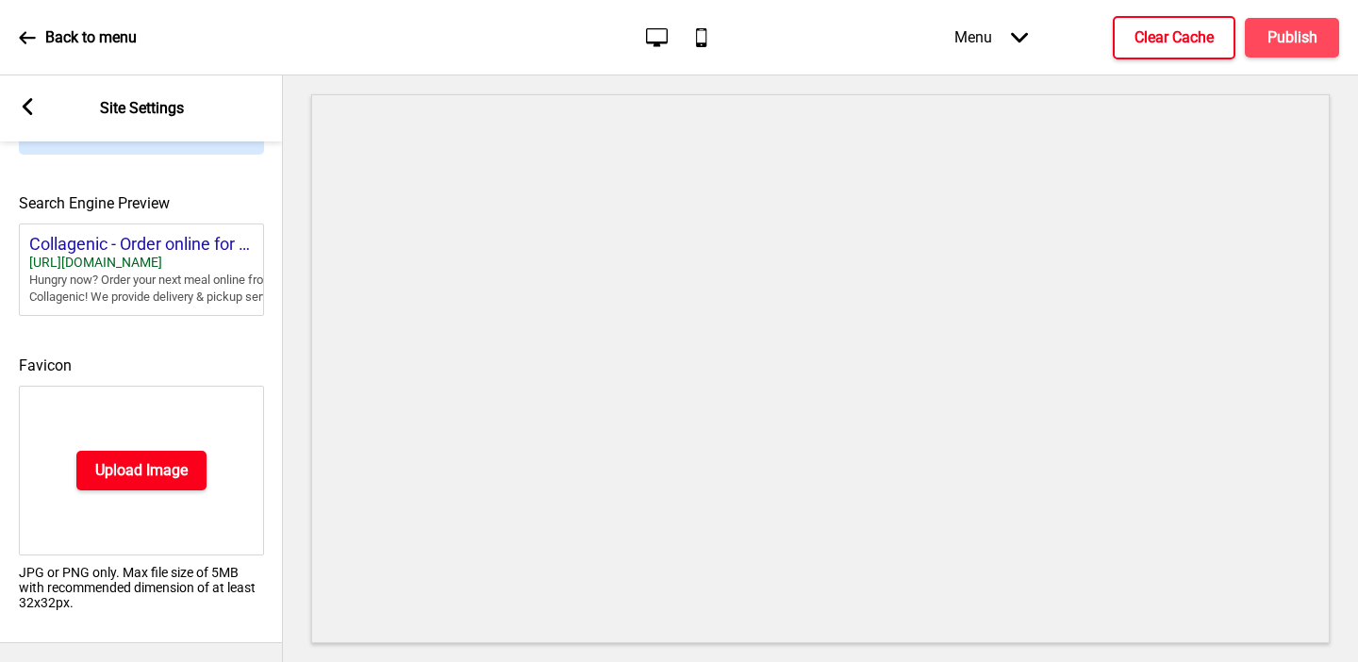
click at [131, 477] on h4 "Upload Image" at bounding box center [141, 470] width 92 height 21
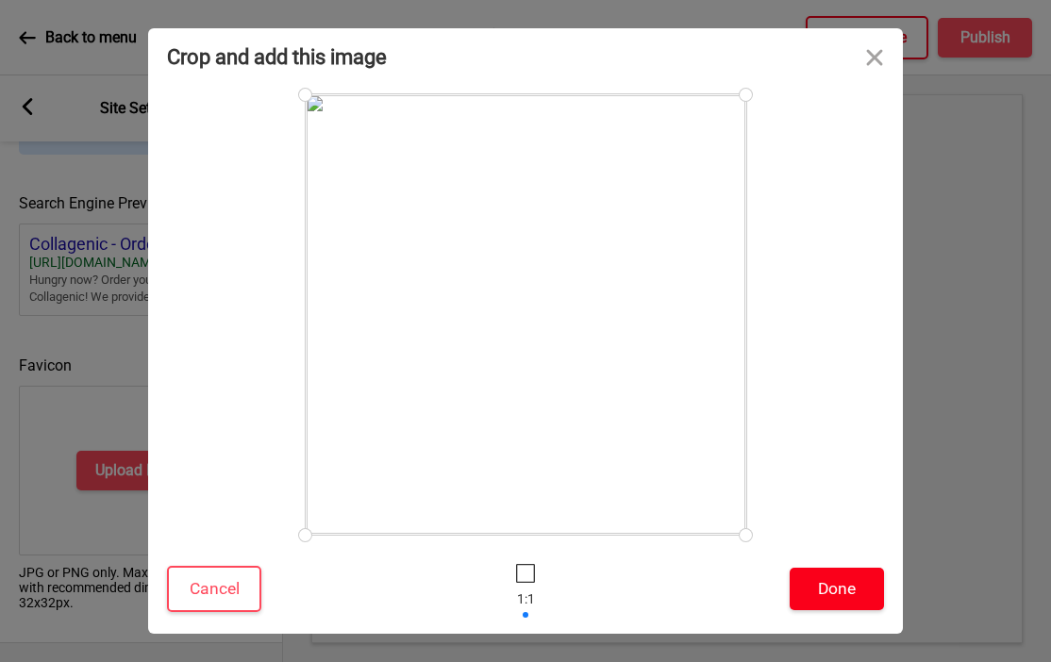
click at [839, 588] on button "Done" at bounding box center [837, 589] width 94 height 42
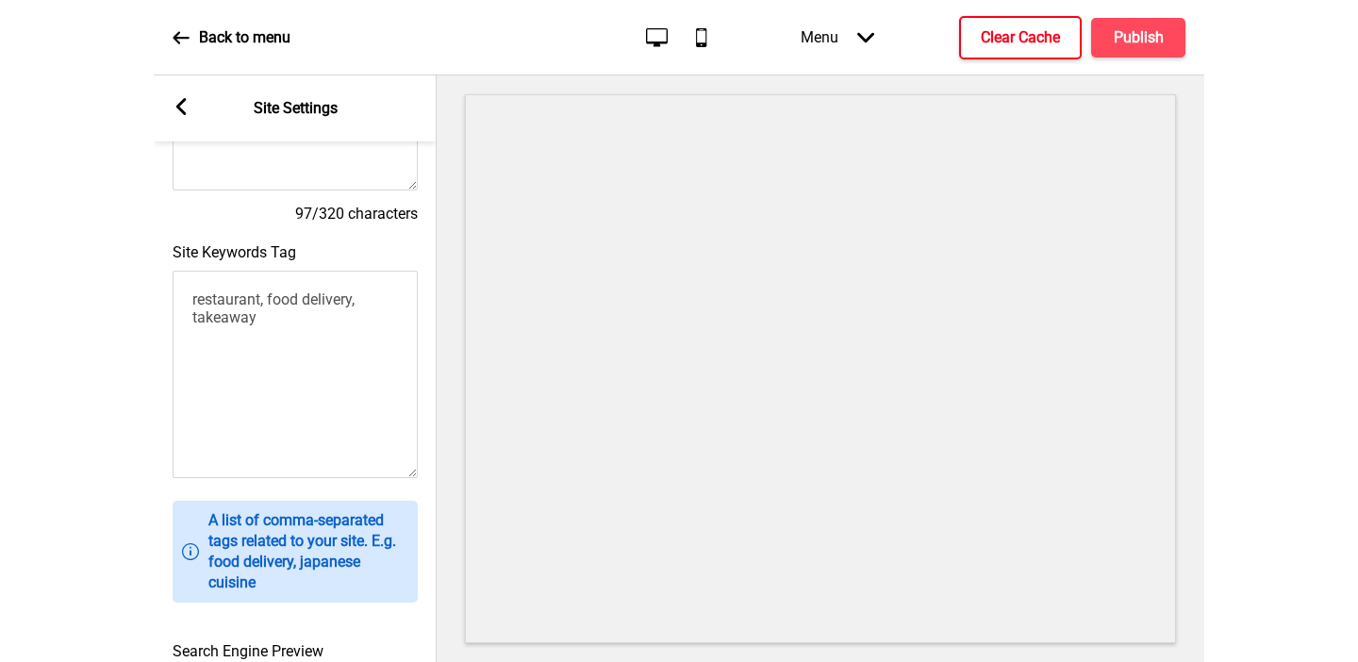
scroll to position [178, 0]
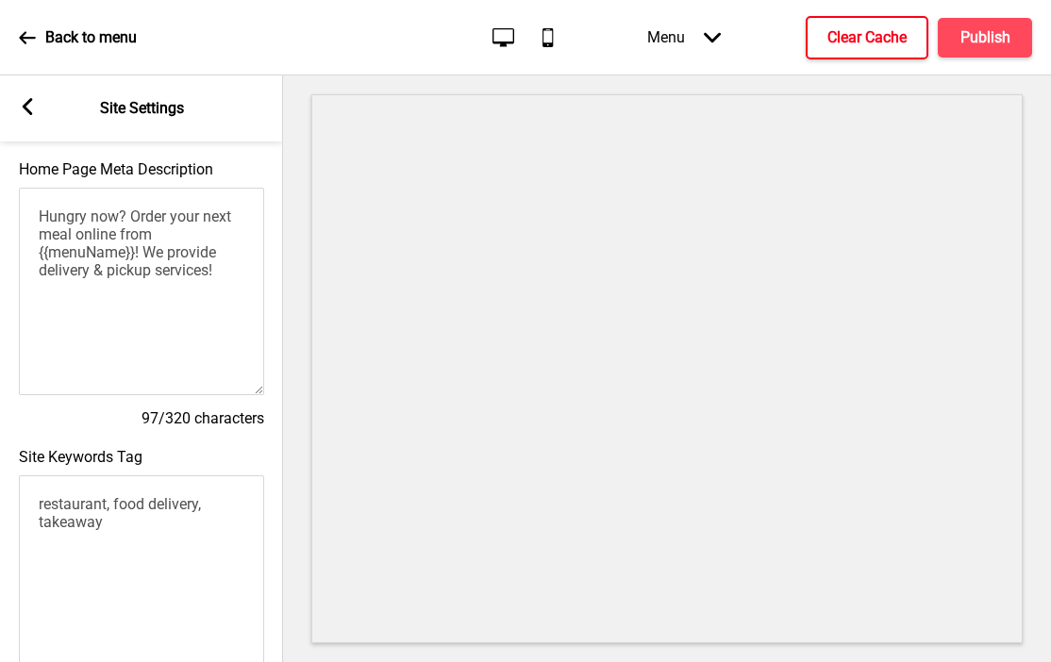
click at [25, 107] on icon at bounding box center [28, 106] width 10 height 17
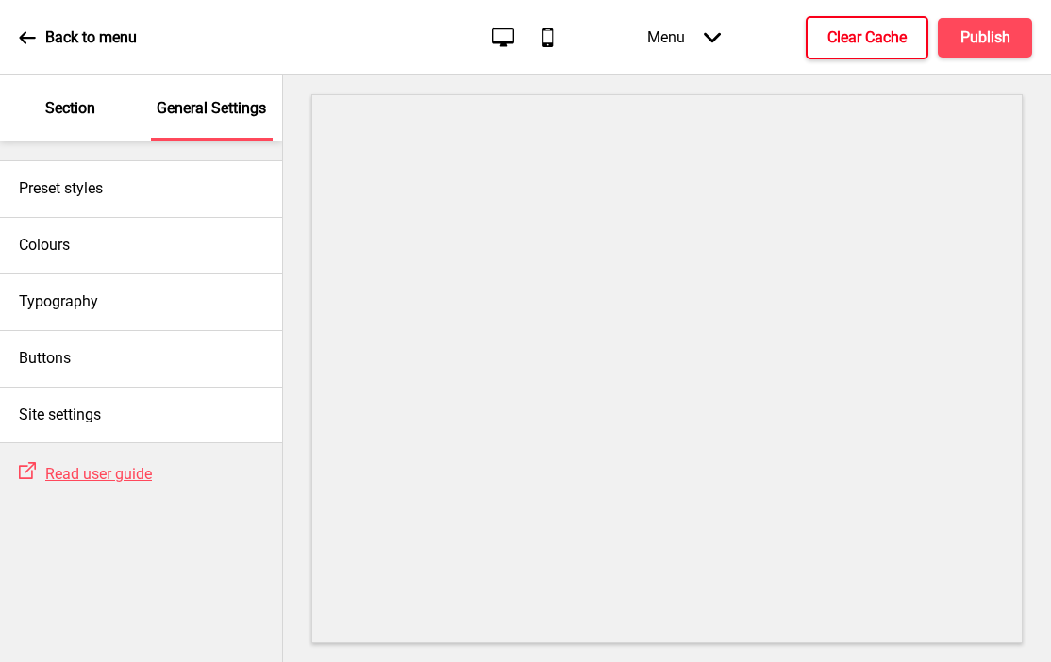
click at [64, 113] on p "Section" at bounding box center [70, 108] width 50 height 21
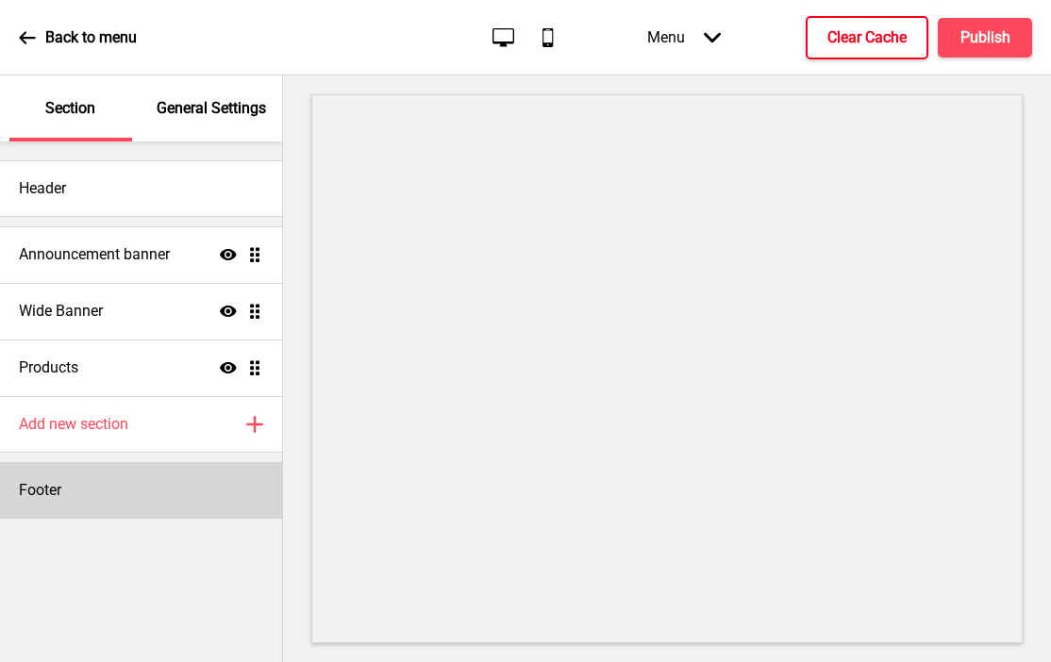
click at [77, 485] on div "Footer" at bounding box center [141, 490] width 282 height 57
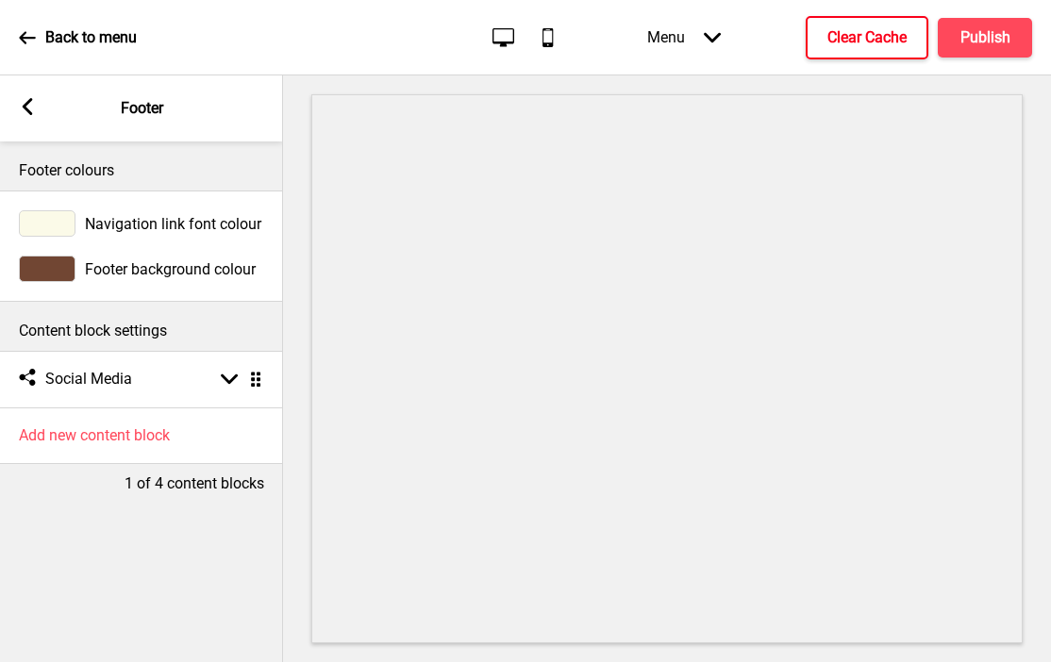
click at [51, 225] on div at bounding box center [47, 223] width 57 height 26
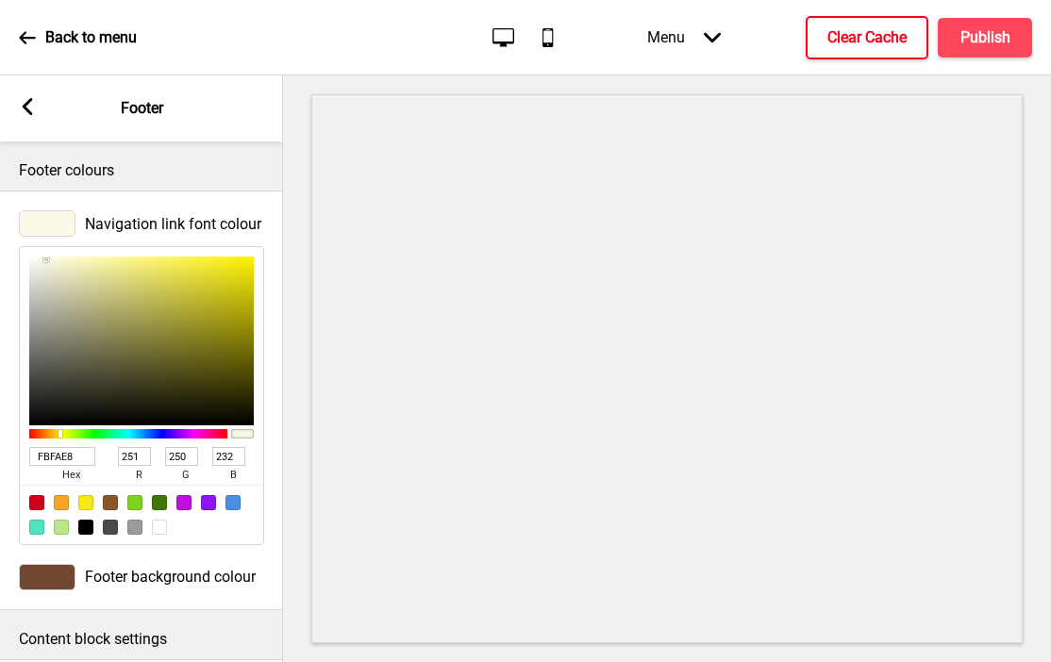
click at [62, 455] on input "FBFAE8" at bounding box center [62, 456] width 66 height 19
paste input "9F9F3"
type input "F9F9F3"
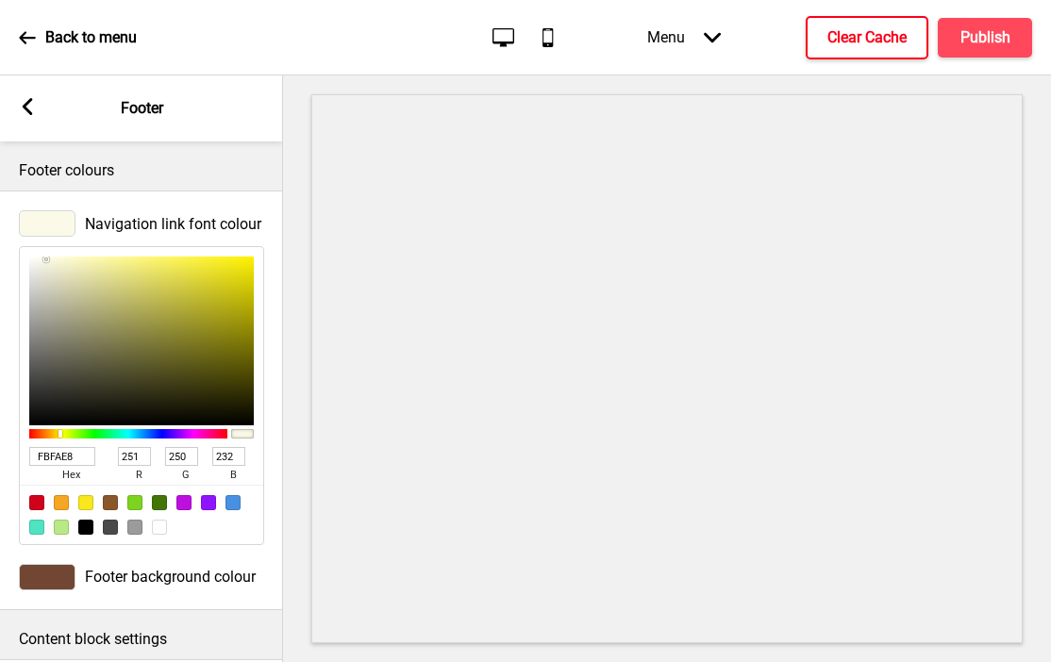
type input "249"
type input "243"
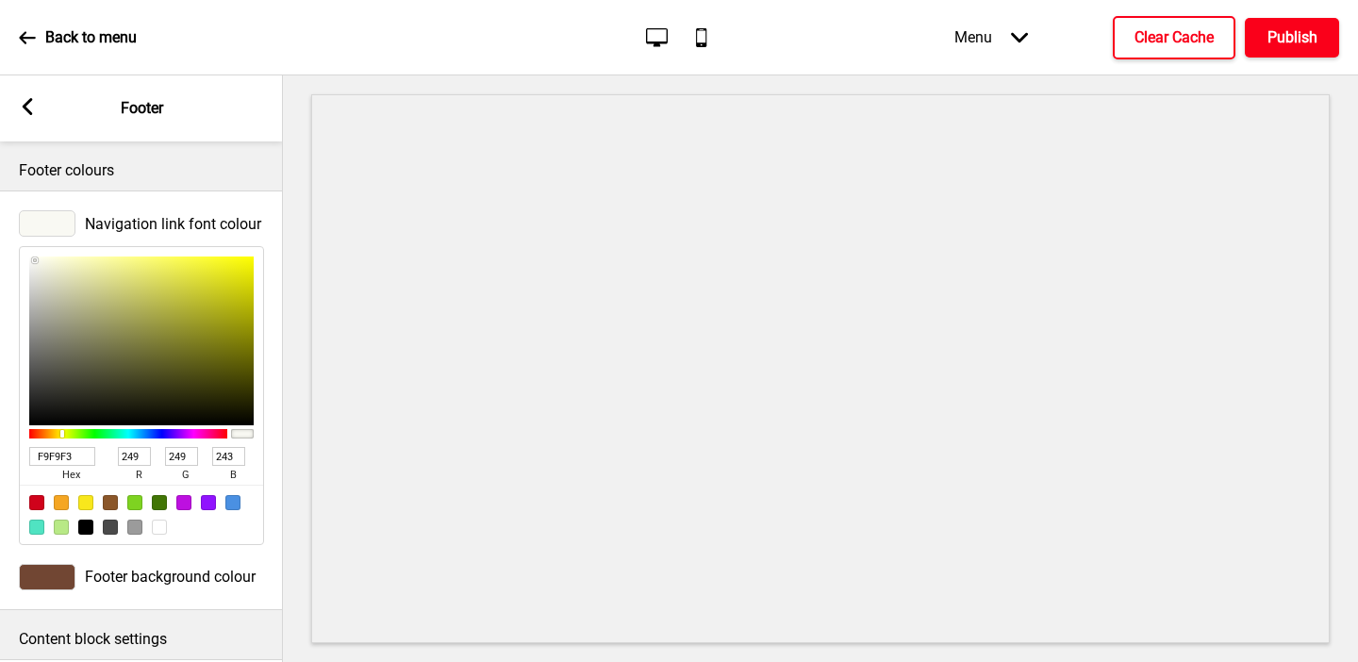
type input "F9F9F3"
click at [955, 49] on button "Publish" at bounding box center [1292, 38] width 94 height 40
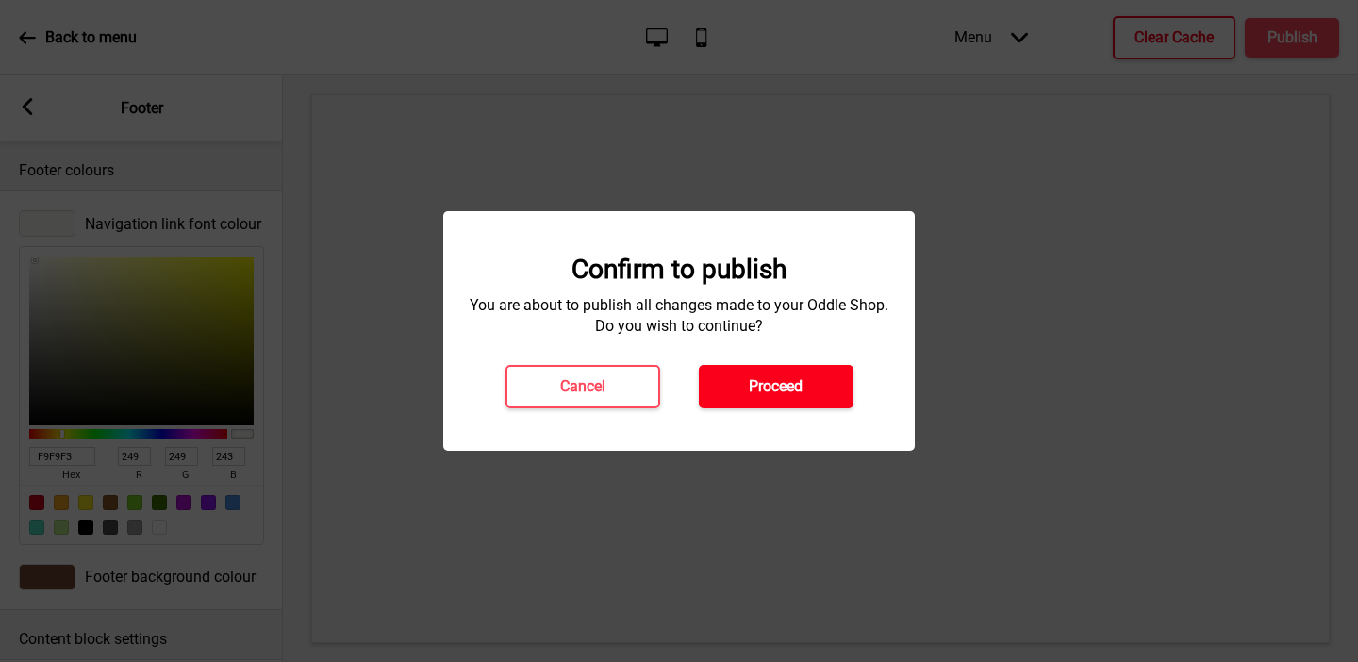
click at [807, 379] on button "Proceed" at bounding box center [776, 386] width 155 height 43
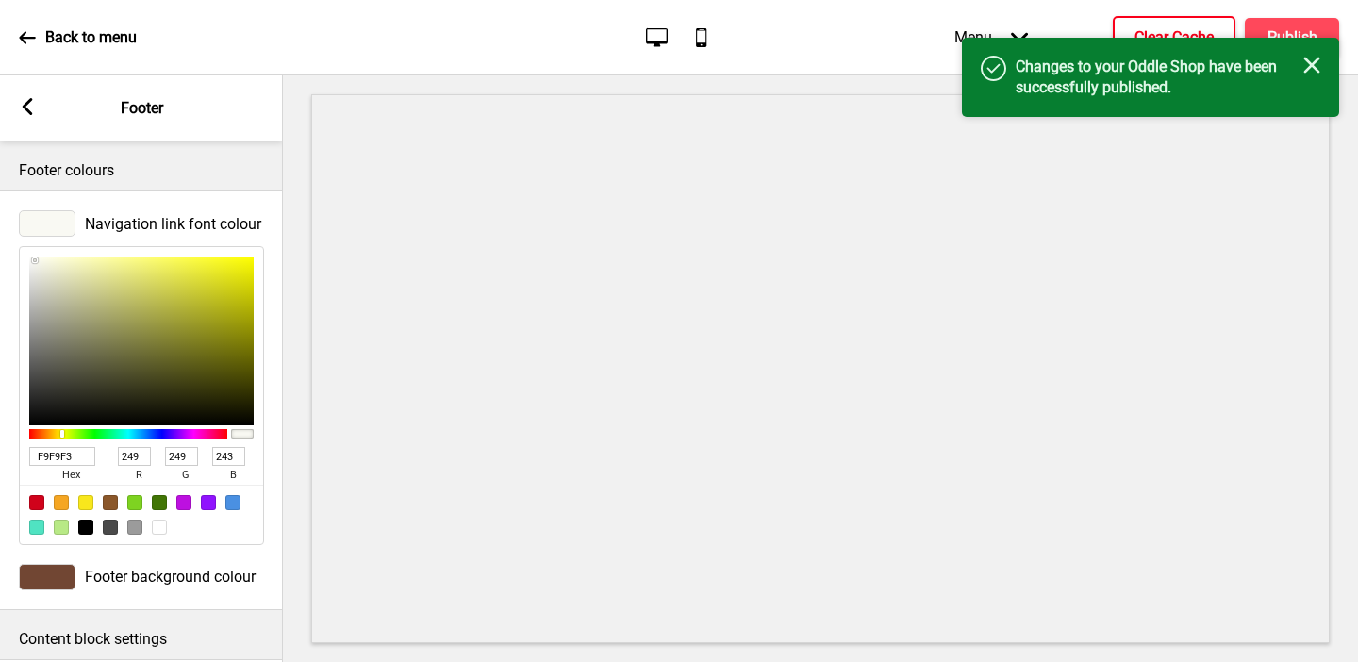
click at [955, 29] on h4 "Clear Cache" at bounding box center [1174, 37] width 79 height 21
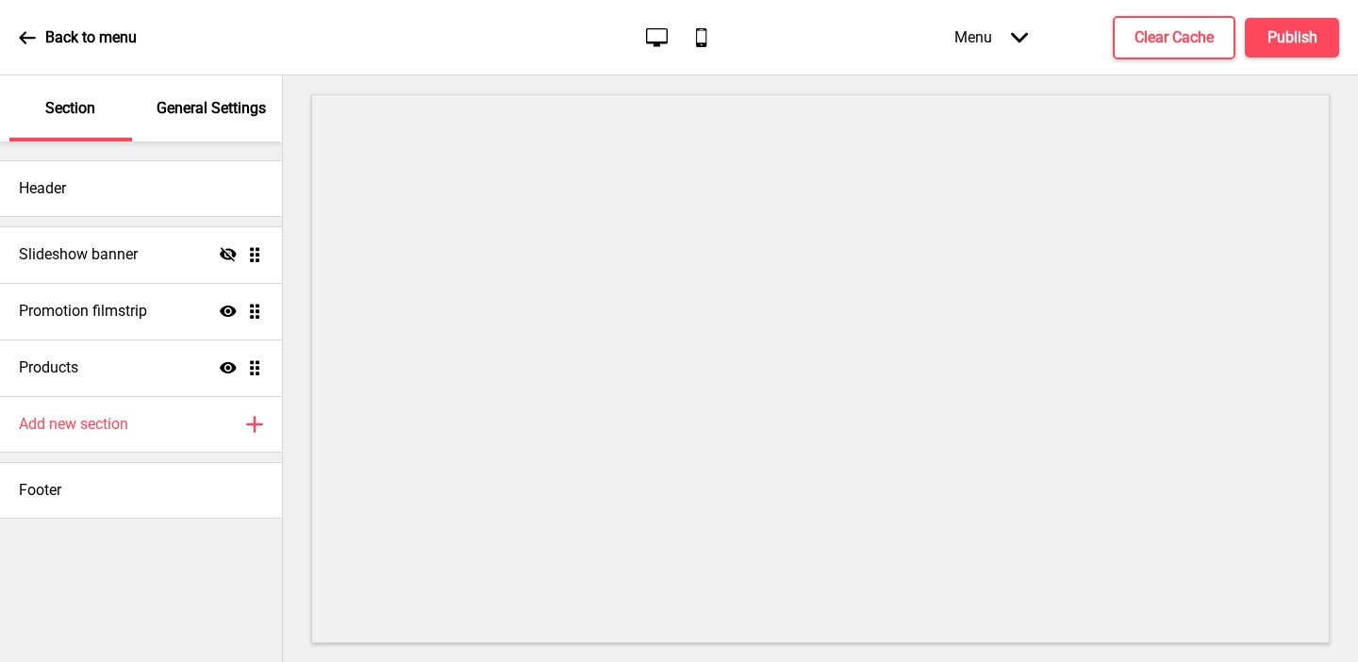
click at [208, 106] on p "General Settings" at bounding box center [211, 108] width 109 height 21
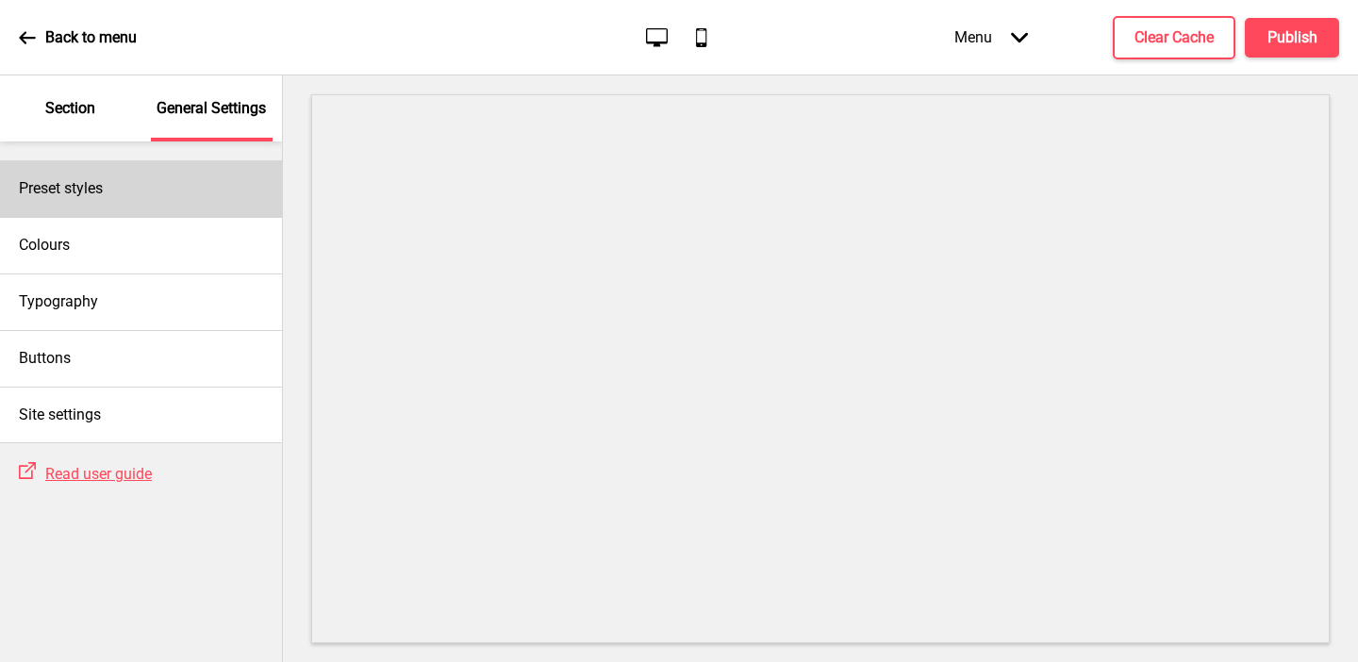
click at [165, 192] on div "Preset styles" at bounding box center [141, 188] width 282 height 57
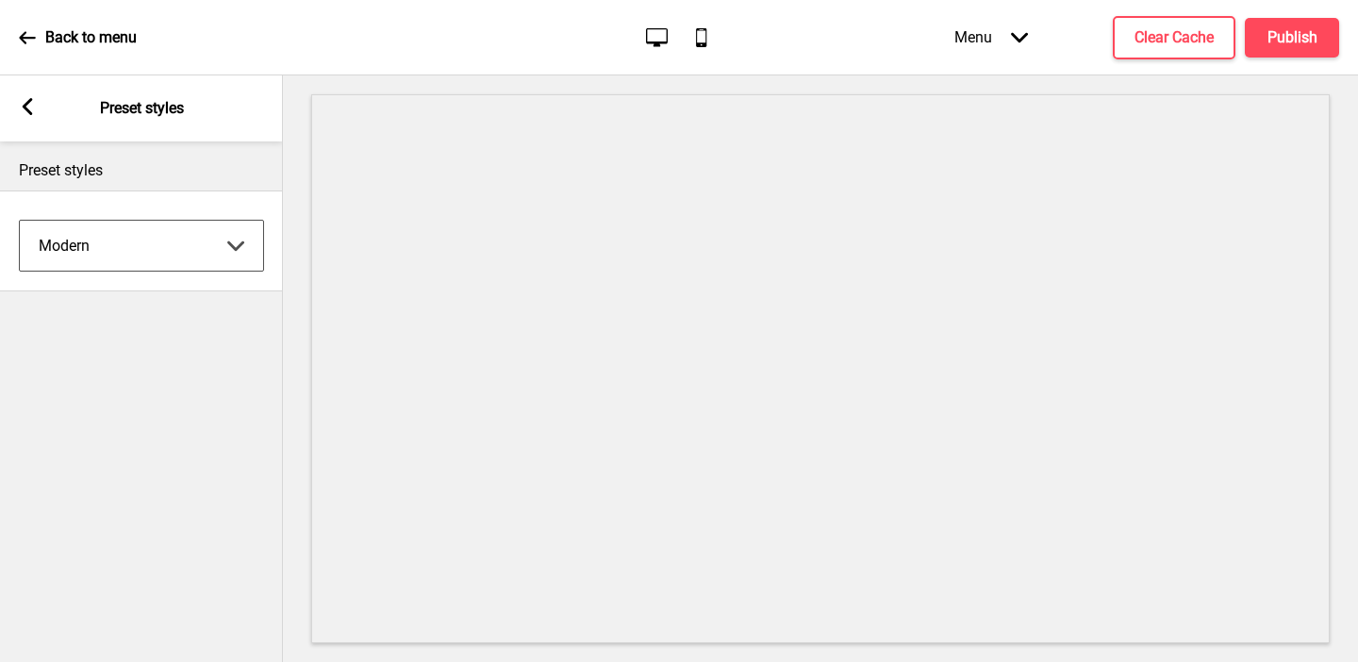
click at [157, 245] on select "Coffee Contrast Dark Earth Marine Minimalist Modern Oddle Pastel Yellow Fruits …" at bounding box center [141, 246] width 243 height 50
select select "minimalist"
click at [20, 221] on select "Coffee Contrast Dark Earth Marine Minimalist Modern Oddle Pastel Yellow Fruits …" at bounding box center [141, 246] width 243 height 50
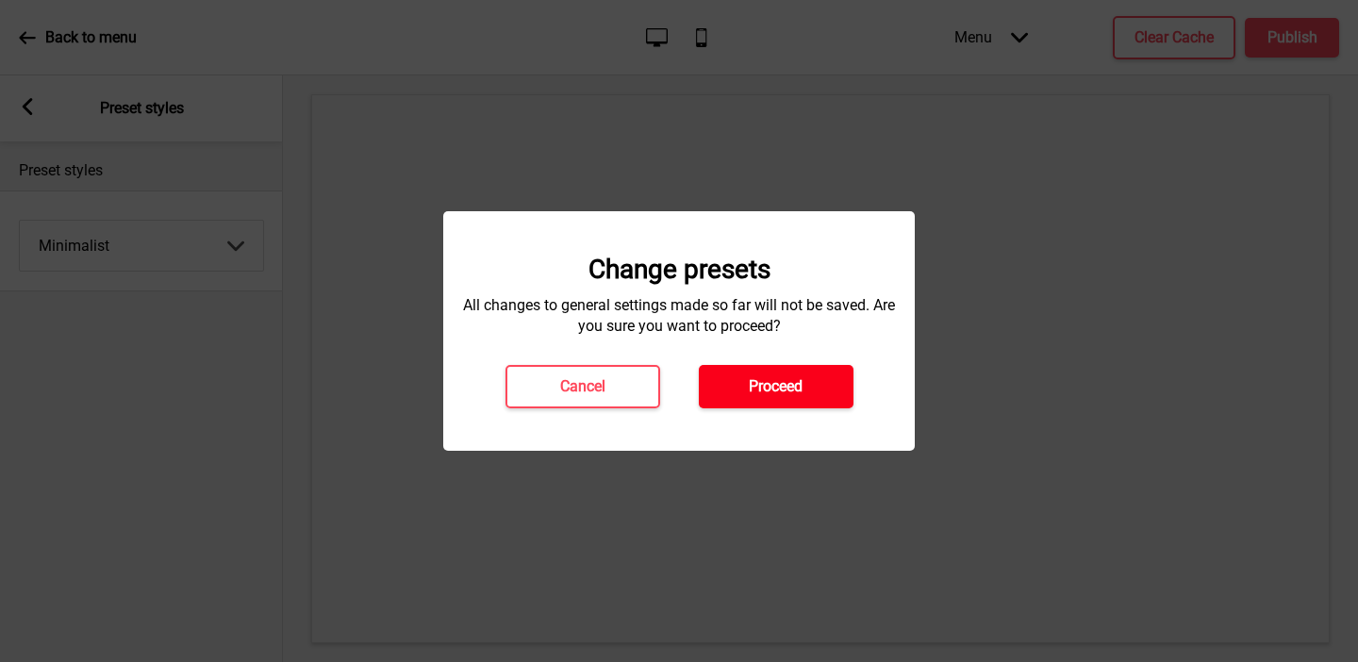
click at [769, 403] on button "Proceed" at bounding box center [776, 386] width 155 height 43
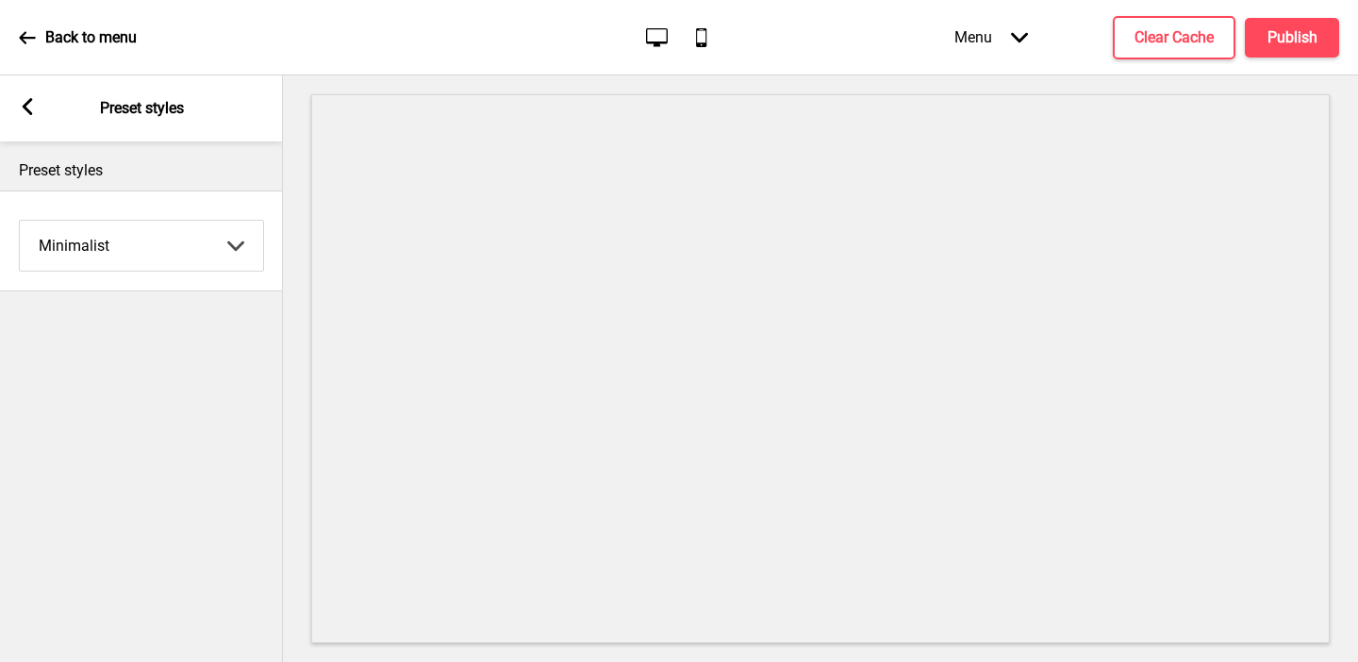
click at [30, 98] on icon at bounding box center [28, 106] width 10 height 17
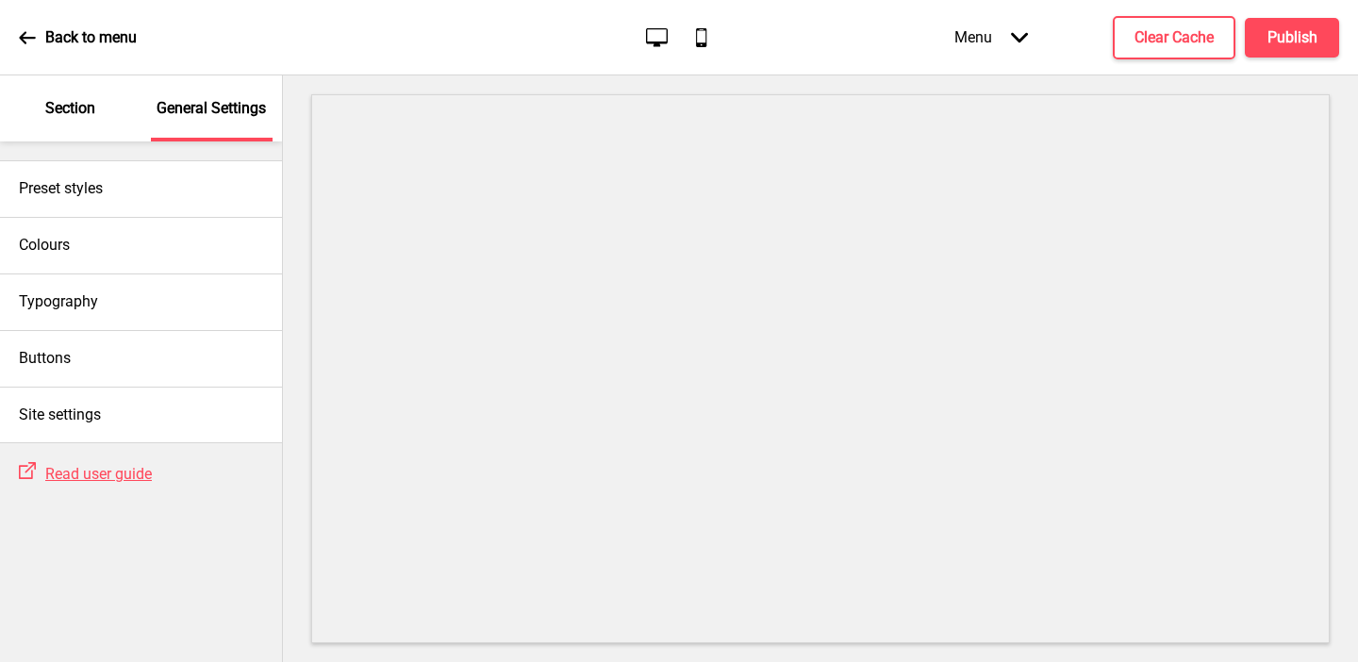
click at [40, 114] on div "Section" at bounding box center [70, 108] width 123 height 66
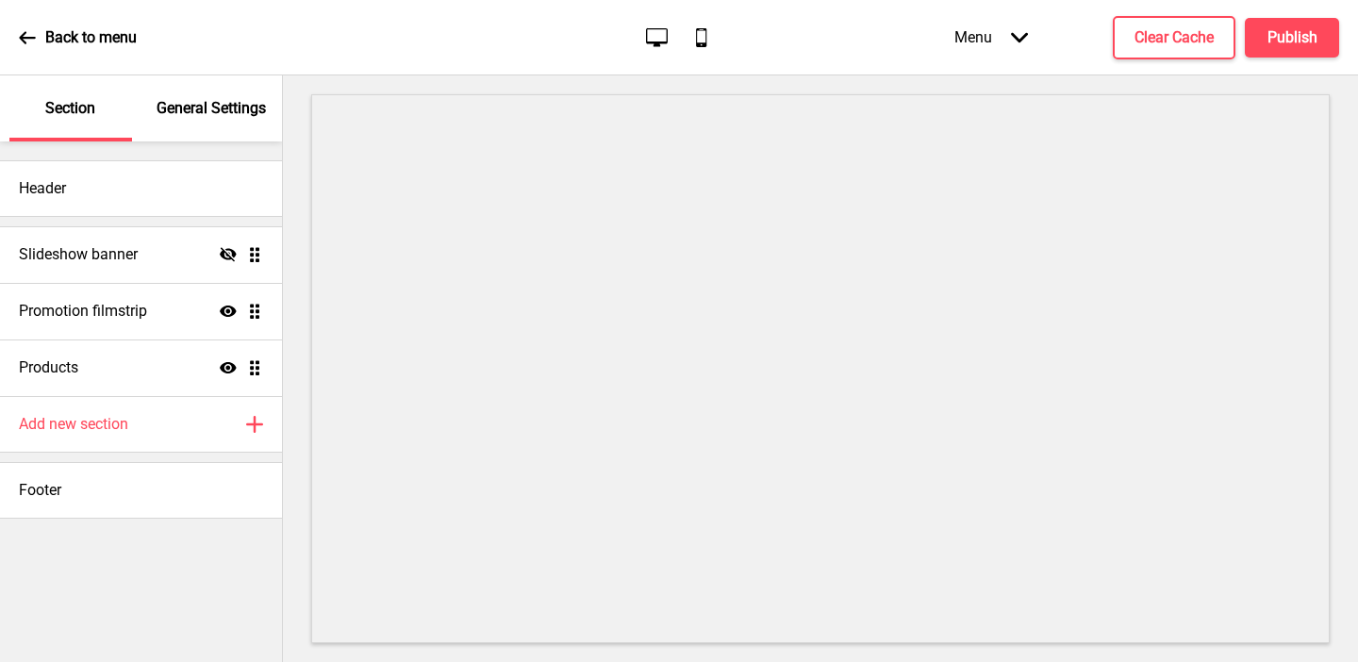
click at [191, 120] on div "General Settings" at bounding box center [212, 108] width 123 height 66
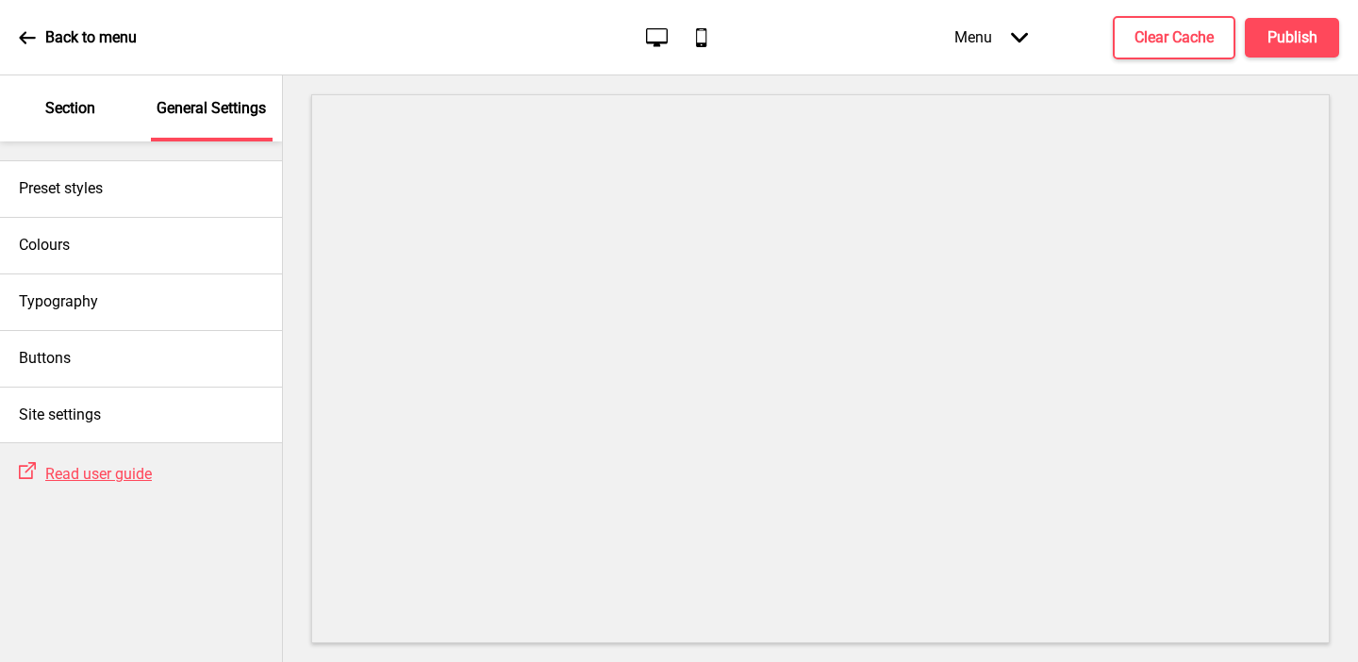
click at [74, 121] on div "Section" at bounding box center [70, 108] width 123 height 66
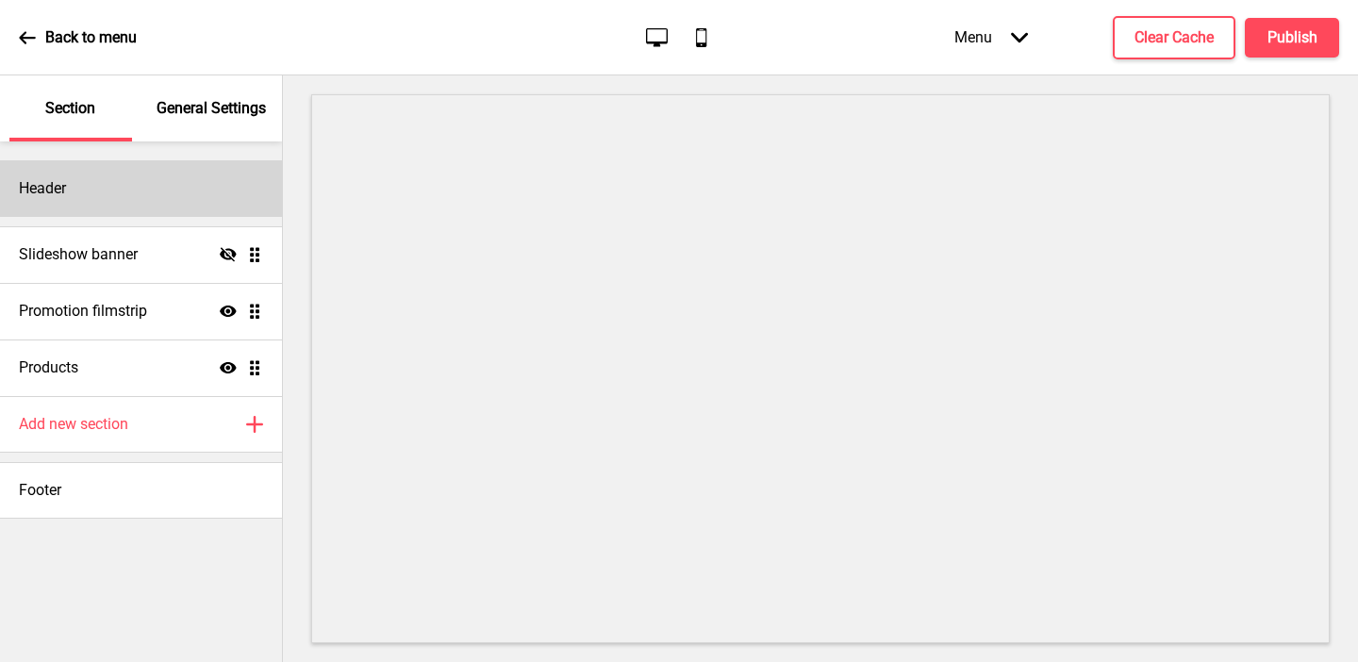
click at [82, 203] on div "Header" at bounding box center [141, 188] width 282 height 57
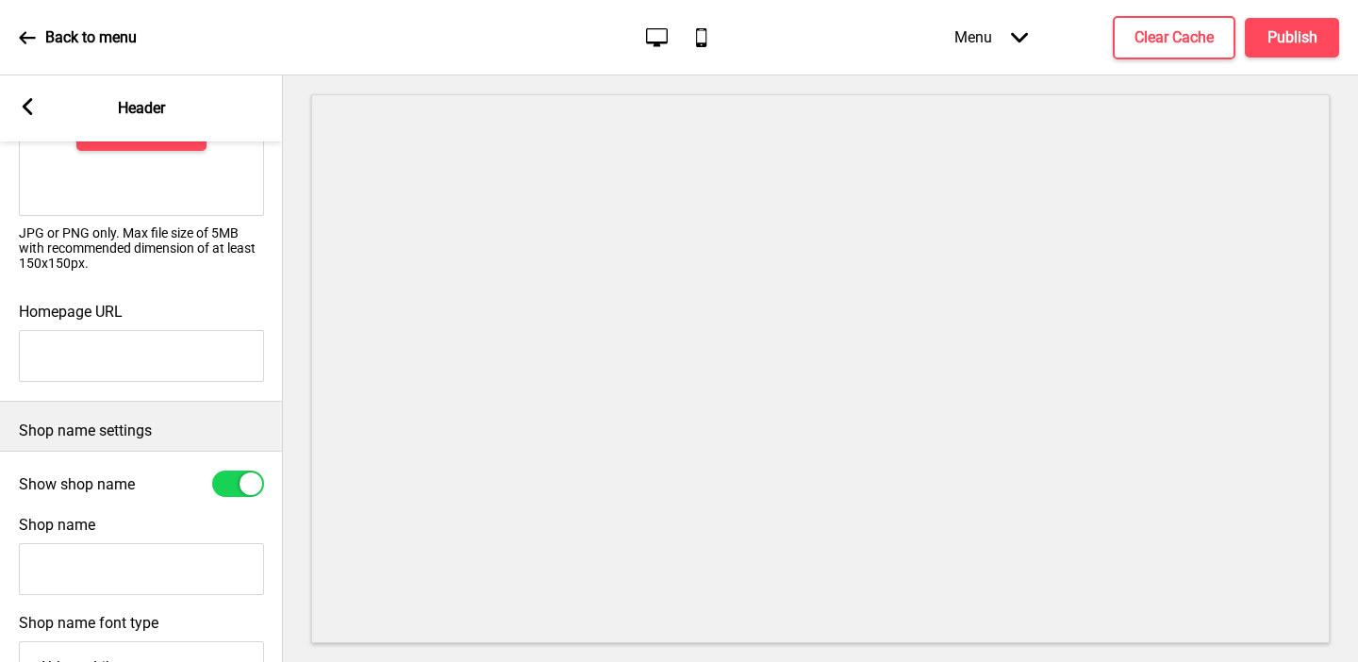
scroll to position [224, 0]
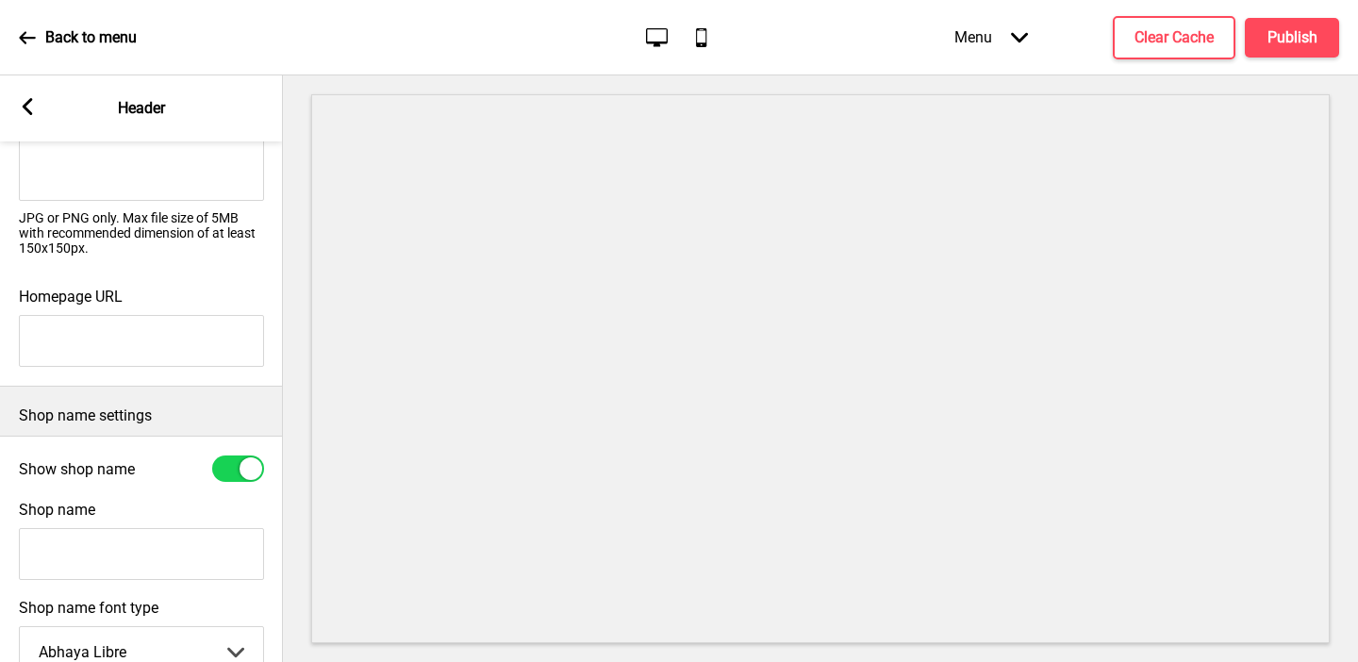
click at [95, 551] on input "Shop name" at bounding box center [141, 554] width 245 height 52
type input "ROSSO VINO"
click at [237, 471] on div at bounding box center [238, 469] width 52 height 26
checkbox input "false"
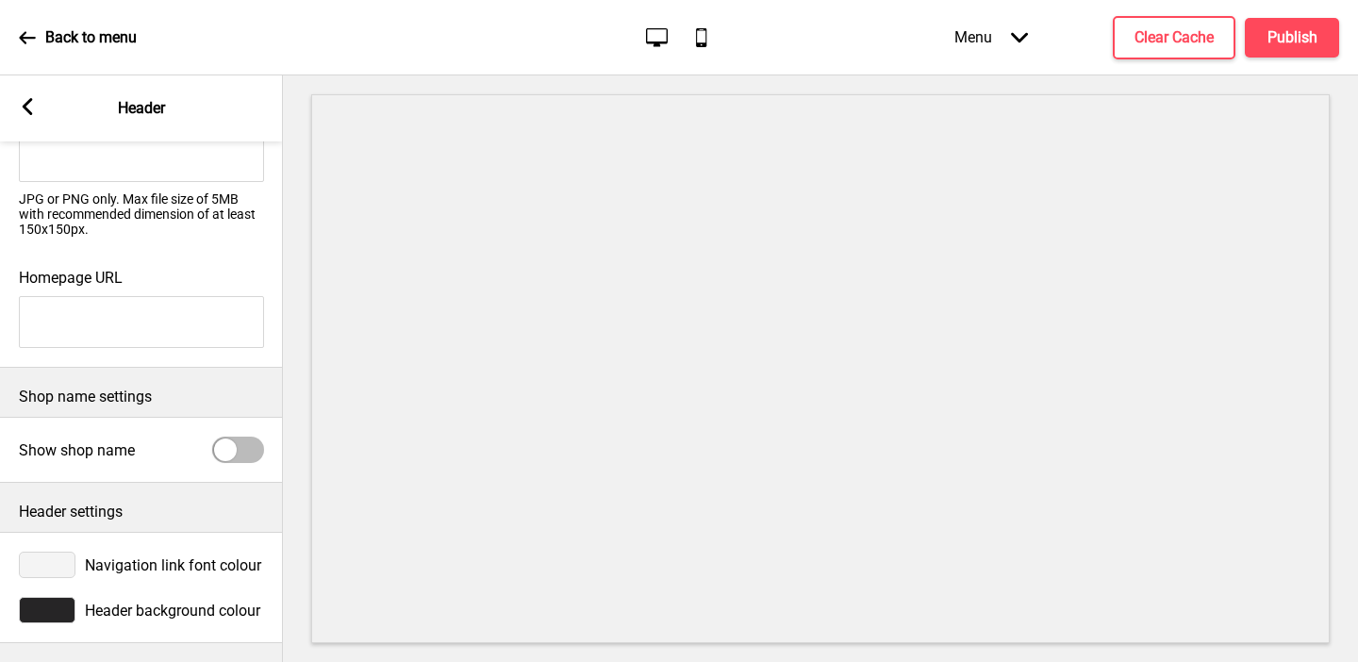
scroll to position [0, 0]
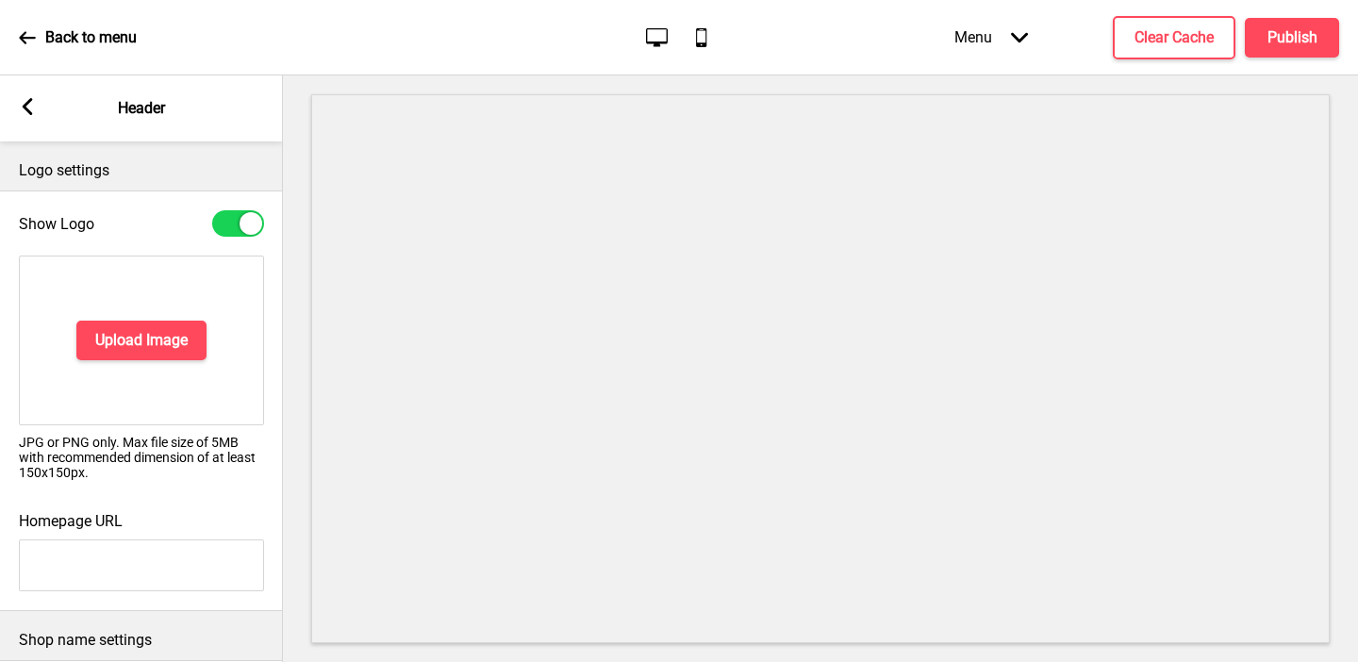
click at [235, 216] on div at bounding box center [238, 223] width 52 height 26
checkbox input "false"
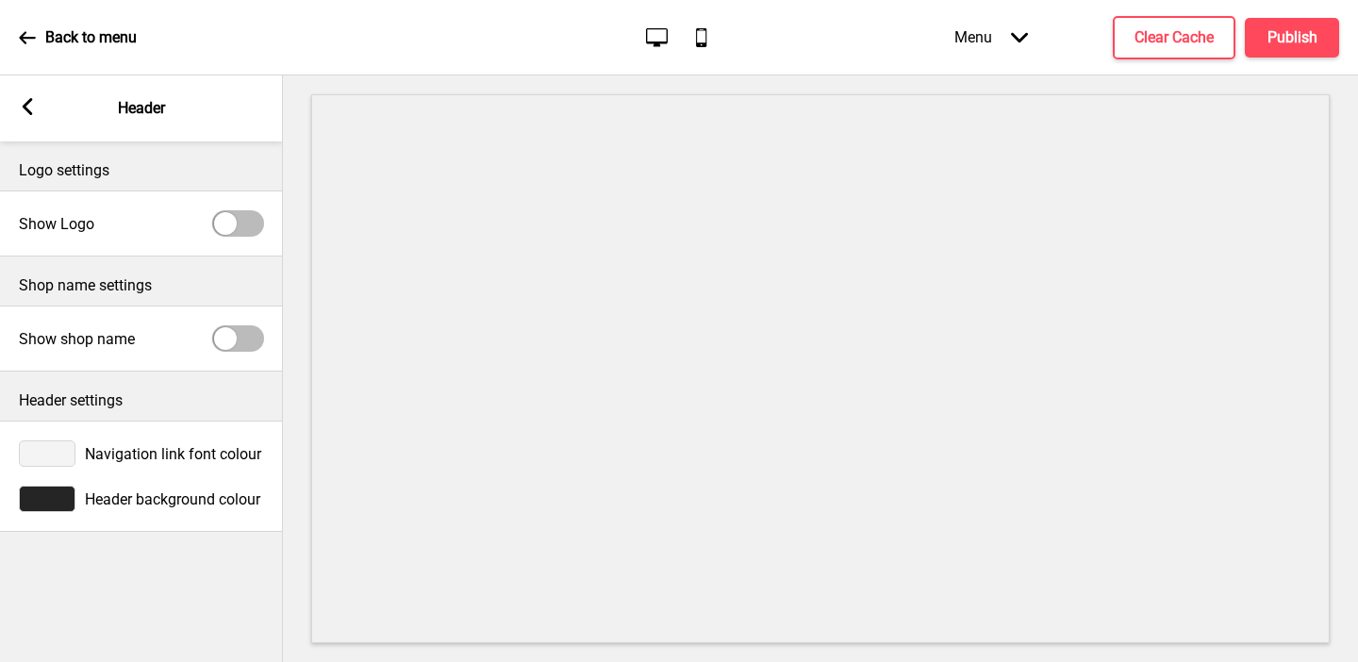
click at [16, 115] on div "Arrow left Header" at bounding box center [141, 108] width 283 height 66
click at [22, 110] on rect at bounding box center [27, 106] width 17 height 17
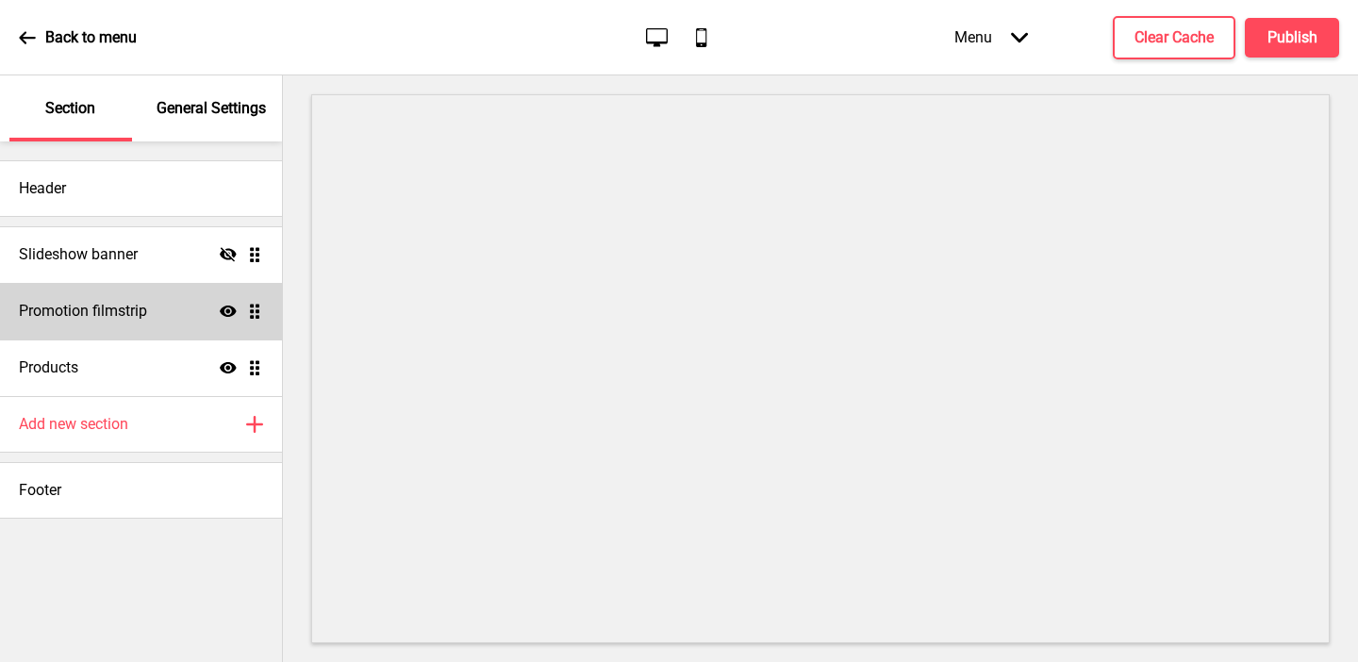
click at [92, 313] on h4 "Promotion filmstrip" at bounding box center [83, 311] width 128 height 21
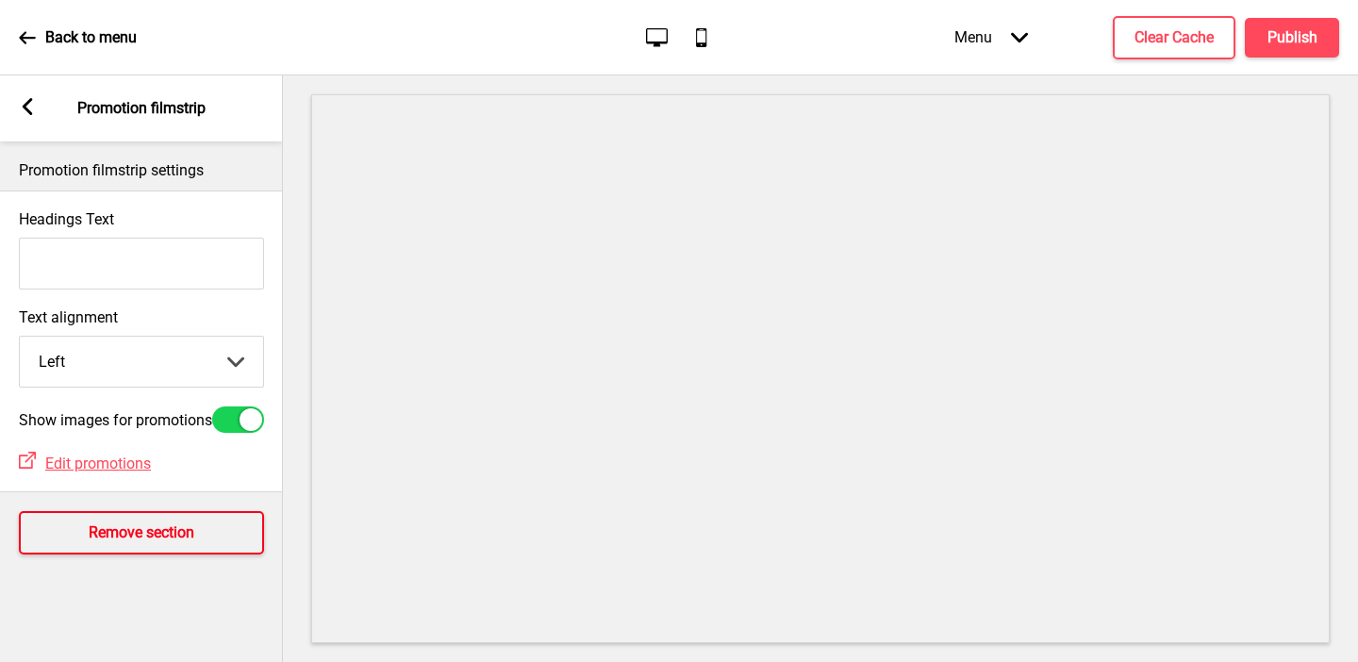
click at [80, 535] on button "Remove section" at bounding box center [141, 532] width 245 height 43
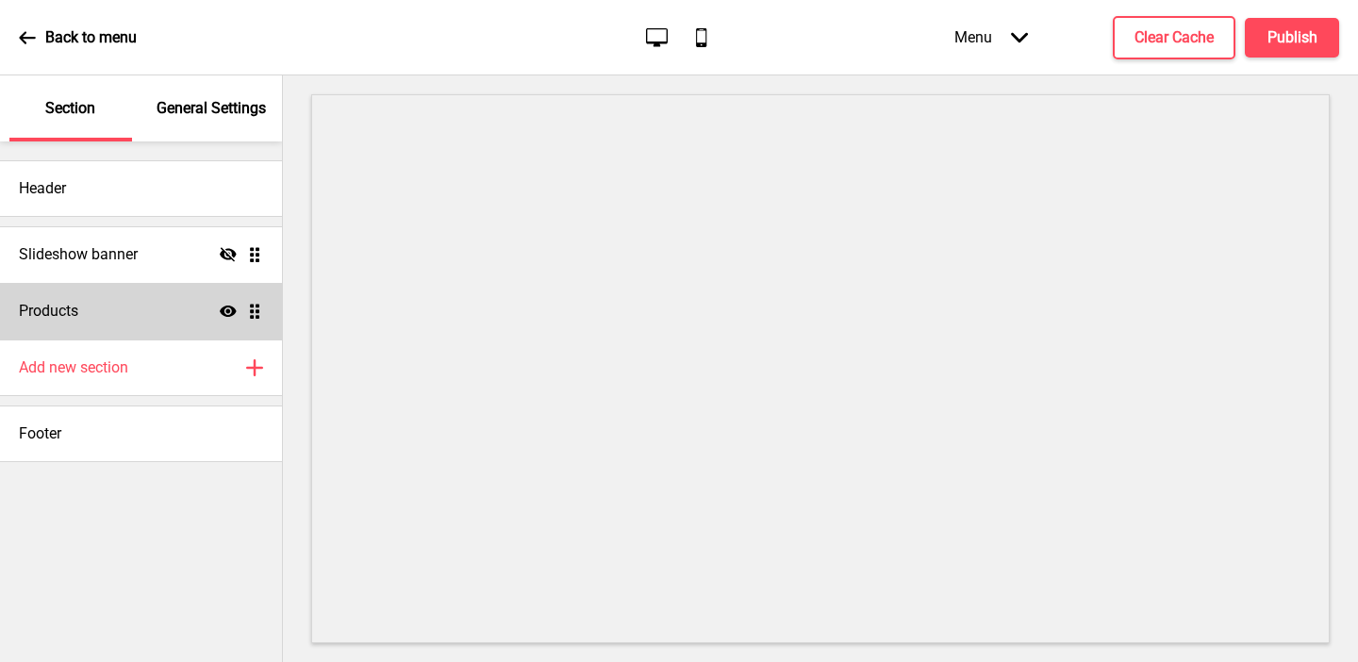
click at [118, 311] on div "Products Show Drag" at bounding box center [141, 311] width 282 height 57
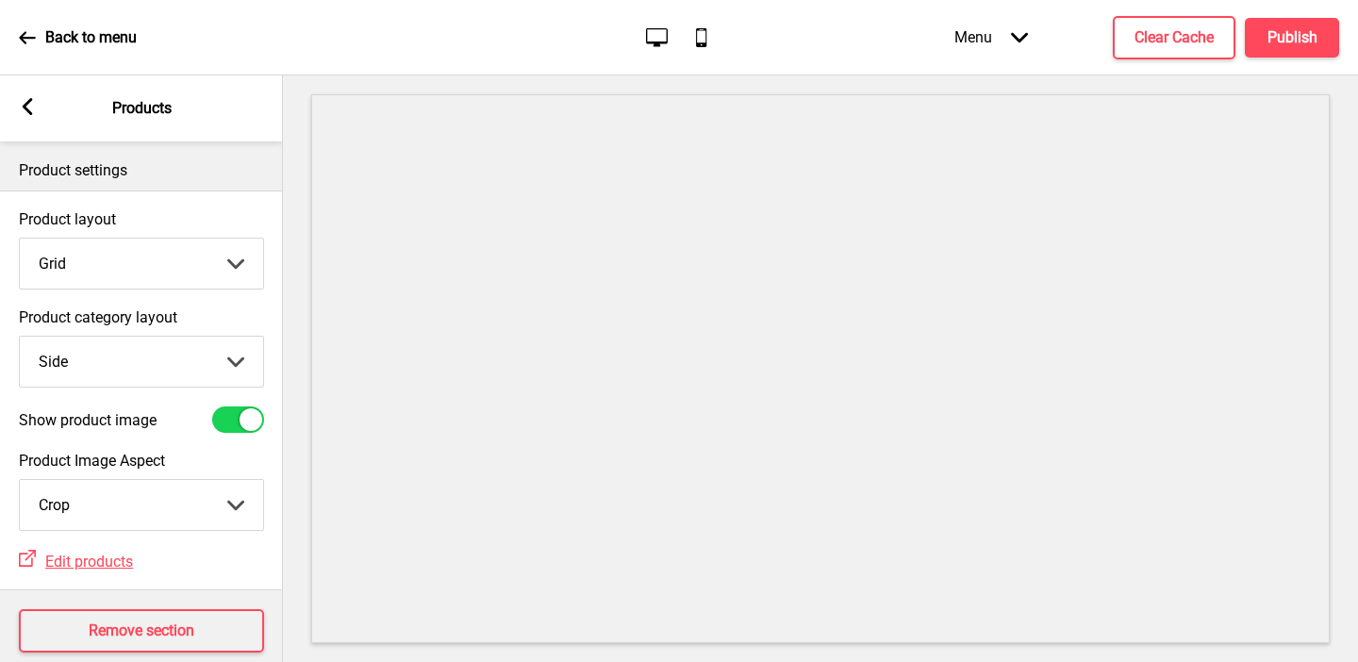
click at [103, 369] on select "Top Side" at bounding box center [141, 362] width 243 height 50
select select "top"
click at [20, 337] on select "Top Side" at bounding box center [141, 362] width 243 height 50
click at [1306, 43] on h4 "Publish" at bounding box center [1293, 37] width 50 height 21
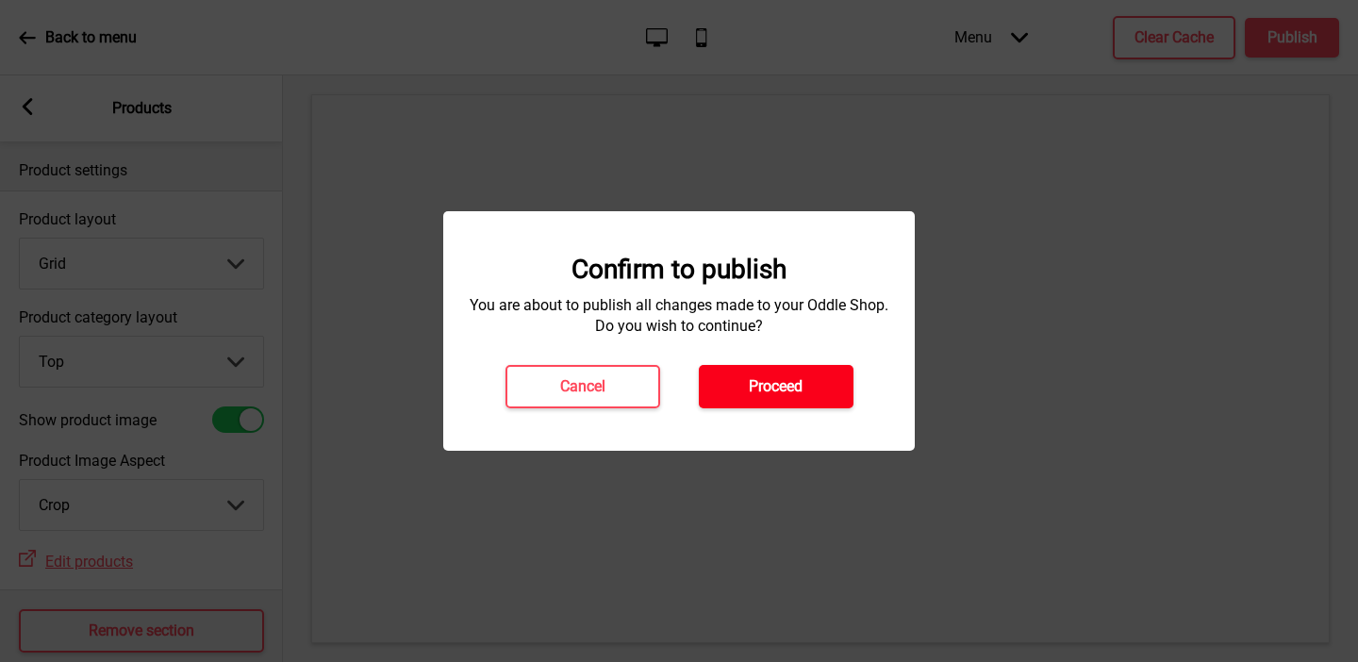
click at [751, 395] on h4 "Proceed" at bounding box center [776, 386] width 54 height 21
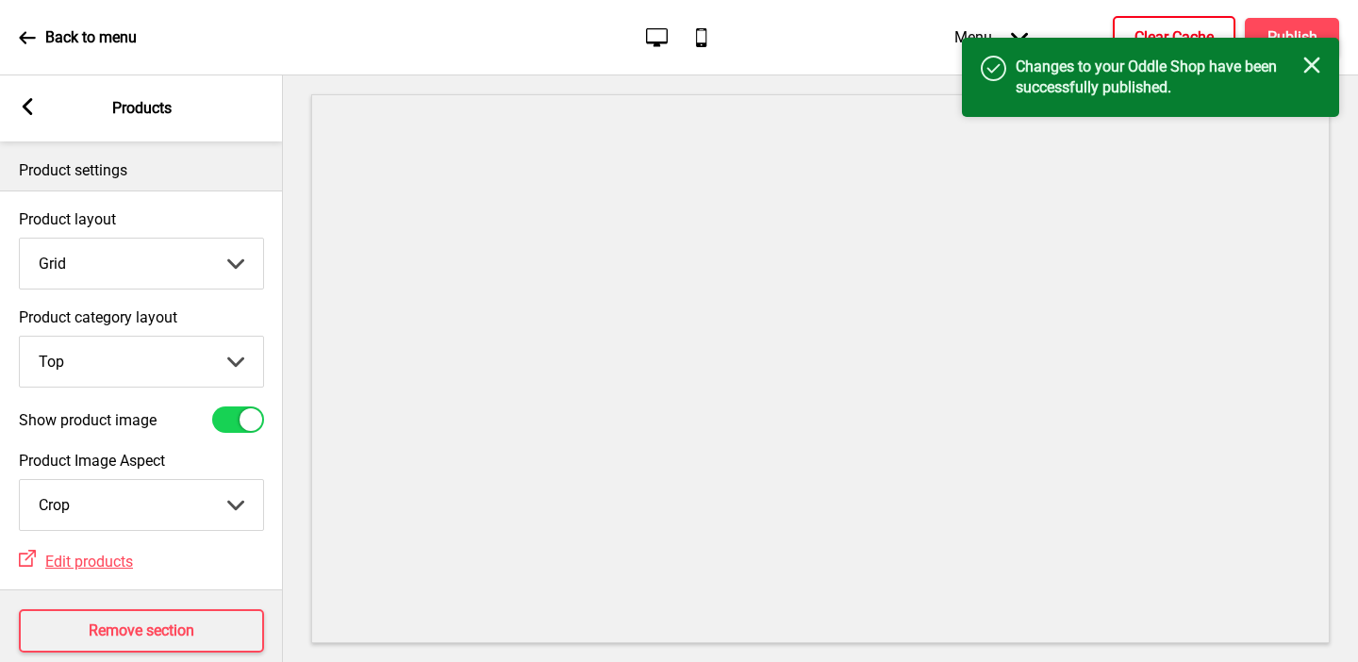
click at [1134, 24] on button "Clear Cache" at bounding box center [1174, 37] width 123 height 43
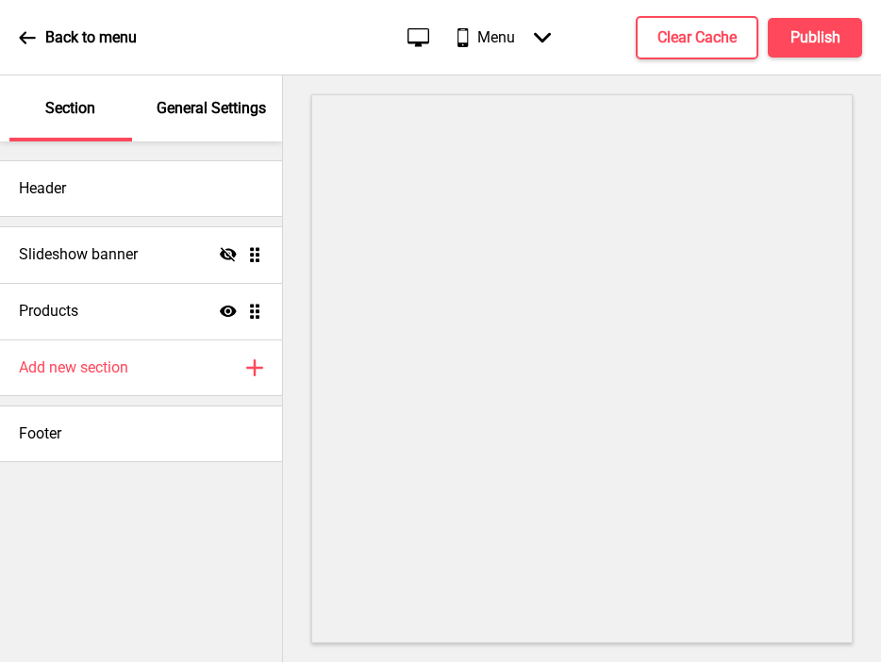
click at [192, 108] on p "General Settings" at bounding box center [211, 108] width 109 height 21
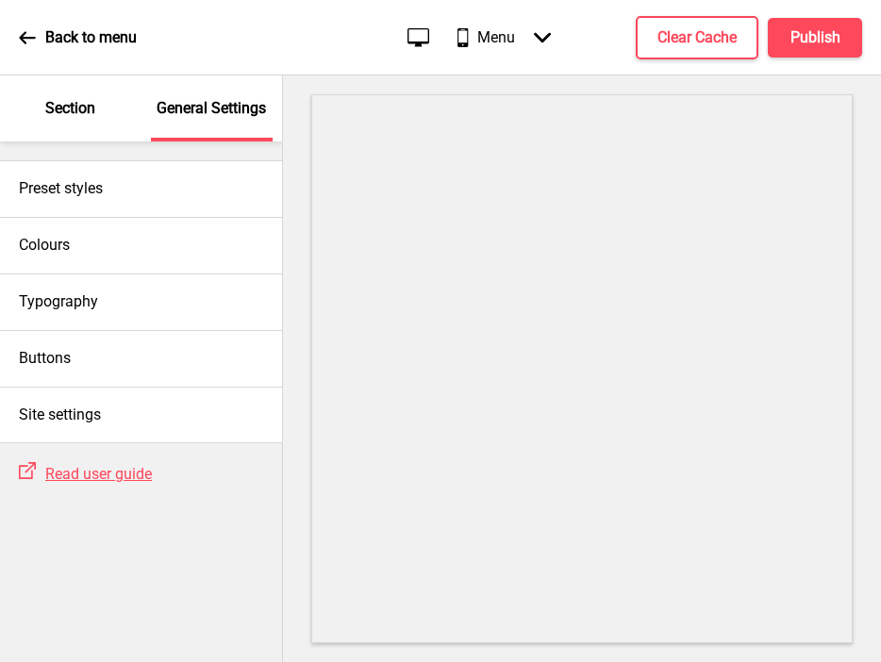
click at [81, 96] on div "Section" at bounding box center [70, 108] width 123 height 66
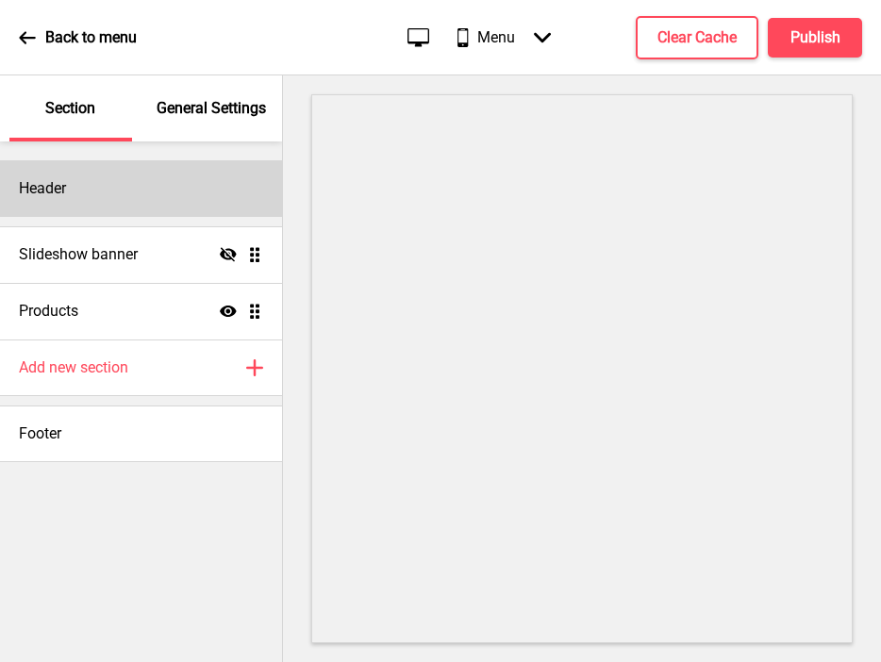
click at [96, 183] on div "Header" at bounding box center [141, 188] width 282 height 57
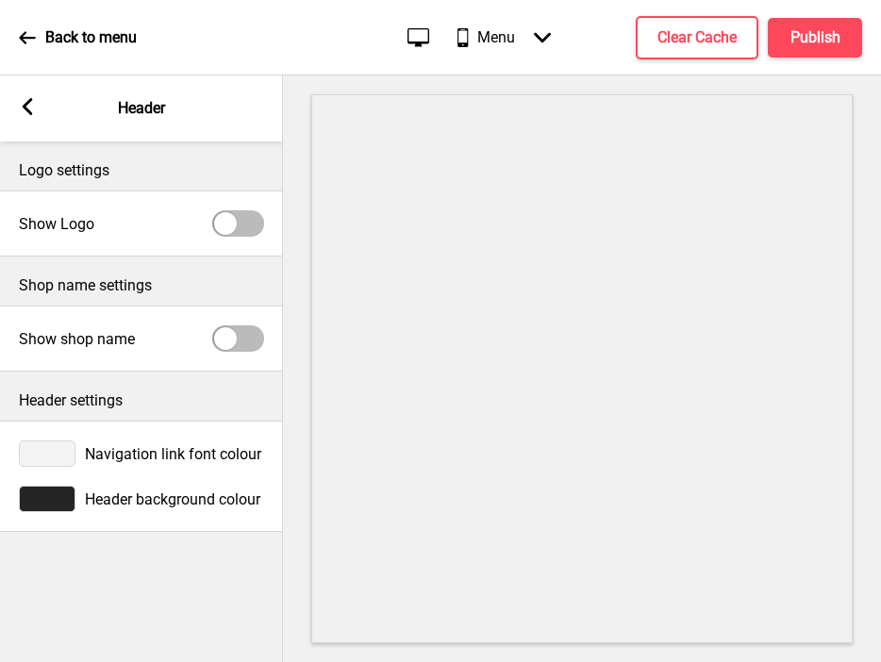
click at [49, 494] on div at bounding box center [47, 499] width 57 height 26
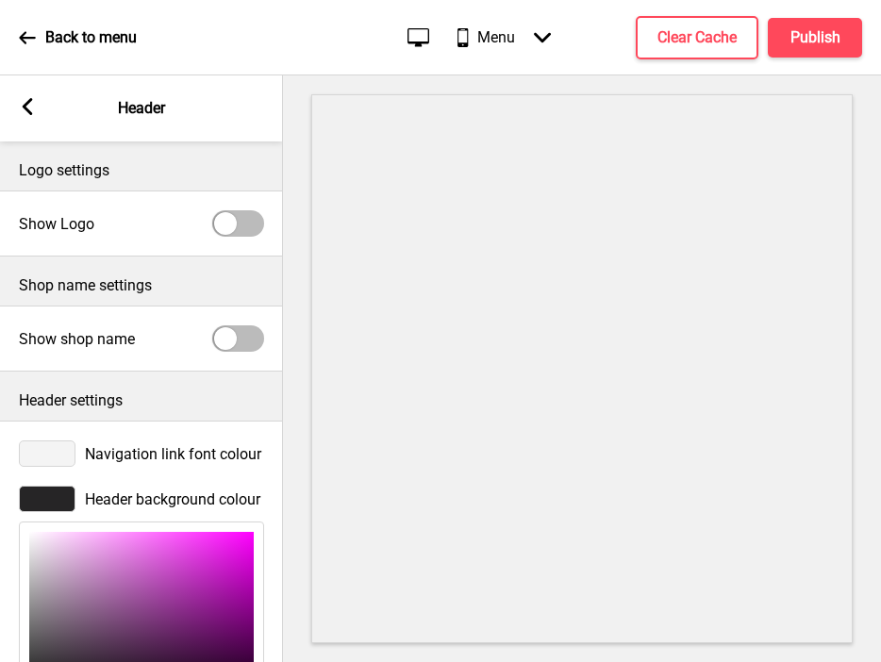
scroll to position [196, 0]
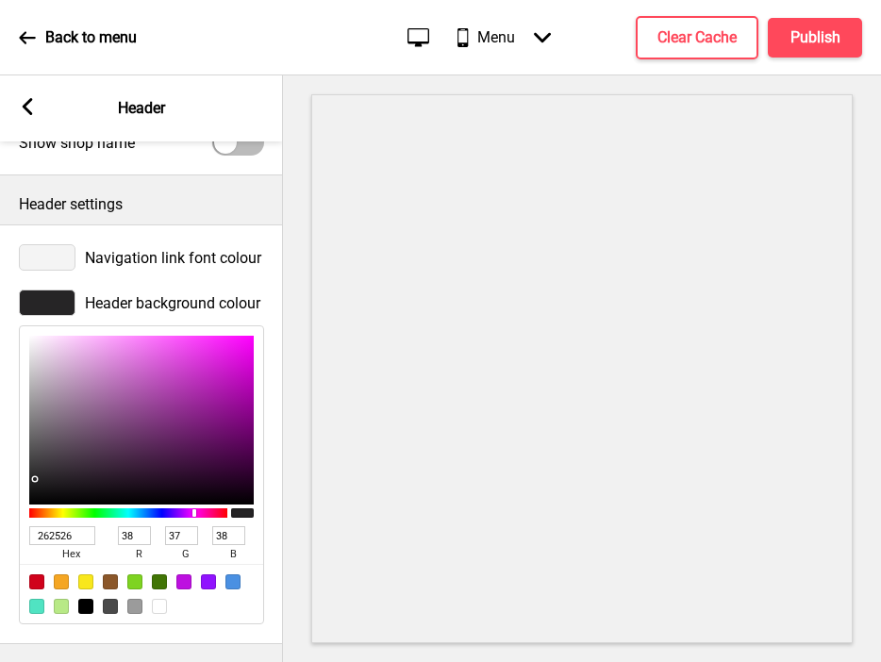
click at [160, 606] on div at bounding box center [159, 606] width 15 height 15
type input "FFFFFF"
type input "255"
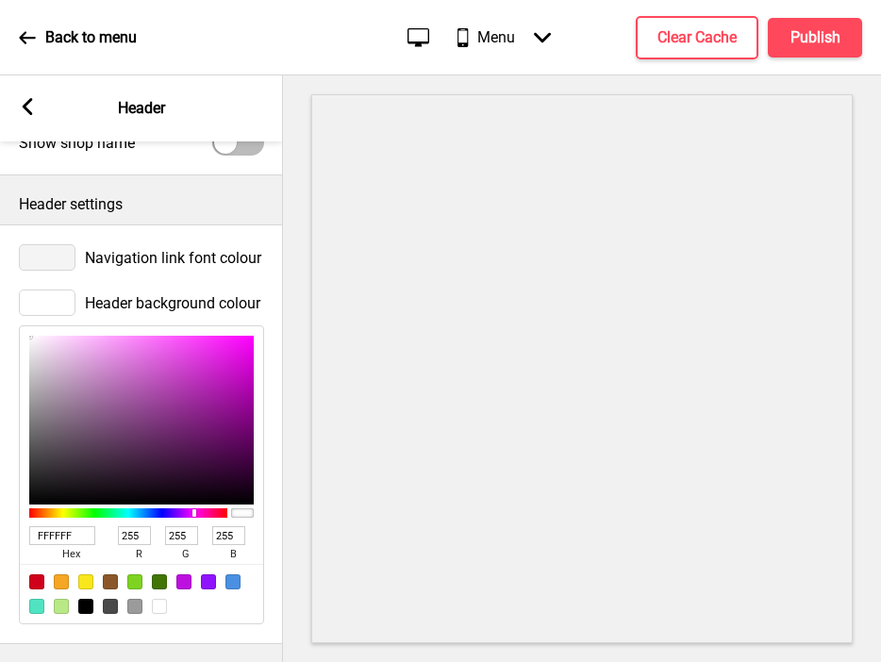
click at [35, 255] on div at bounding box center [47, 257] width 57 height 26
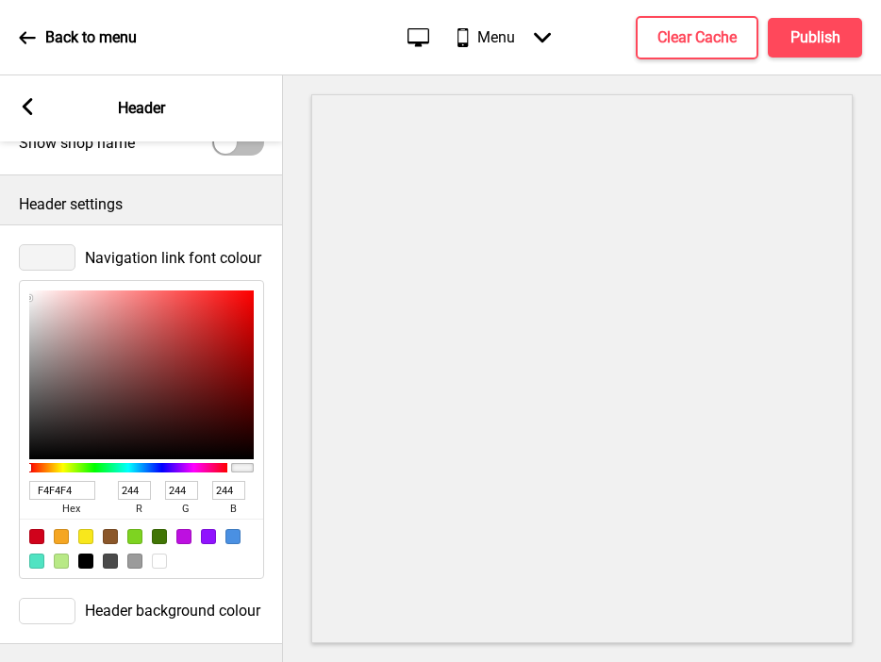
click at [38, 250] on div at bounding box center [47, 257] width 57 height 26
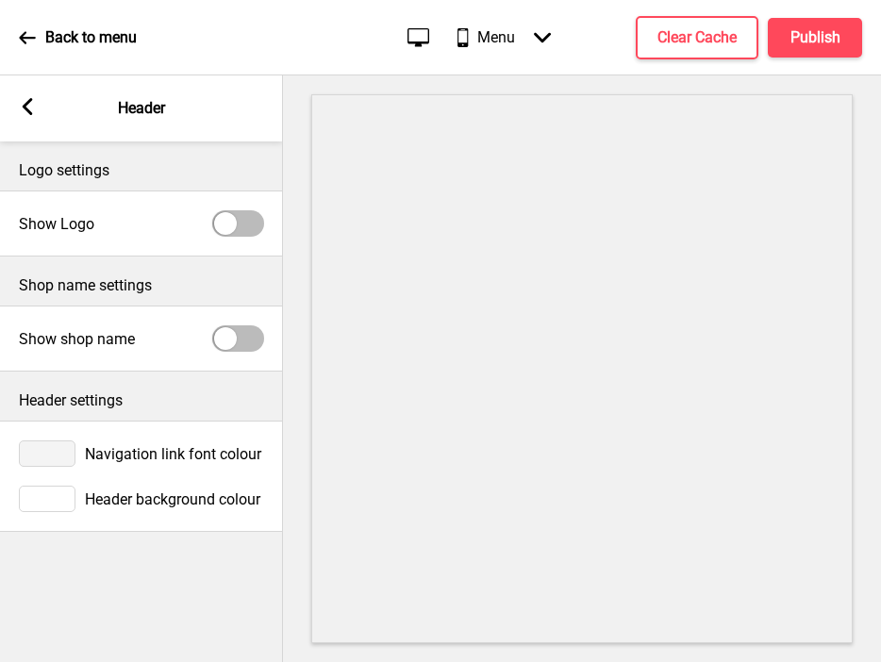
scroll to position [0, 0]
click at [58, 439] on div "Navigation link font colour" at bounding box center [141, 453] width 283 height 45
click at [58, 448] on div at bounding box center [47, 454] width 57 height 26
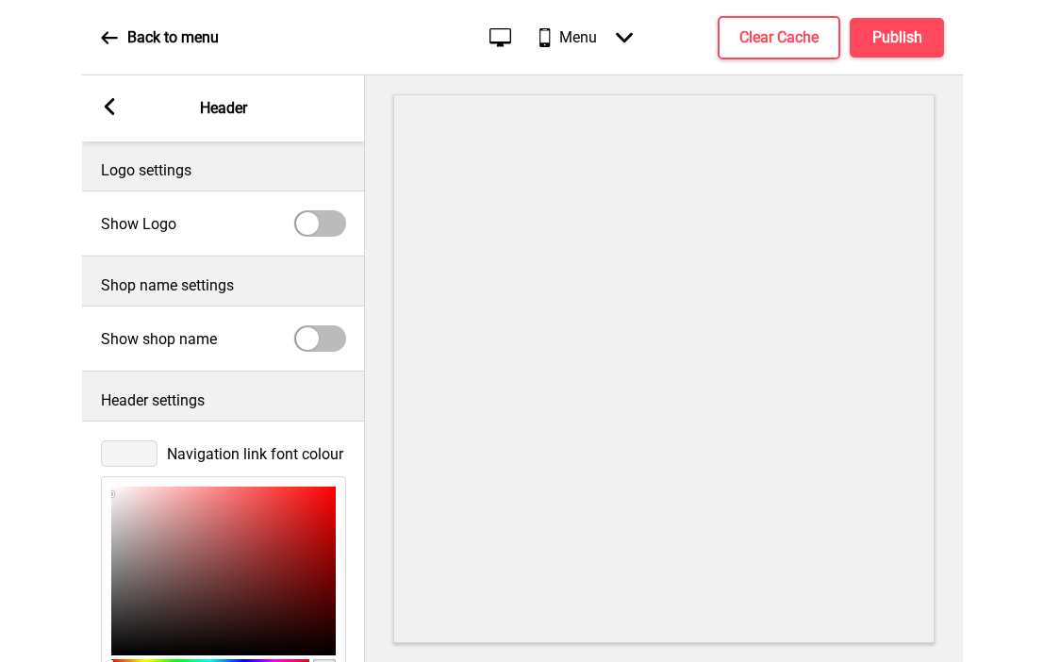
scroll to position [196, 0]
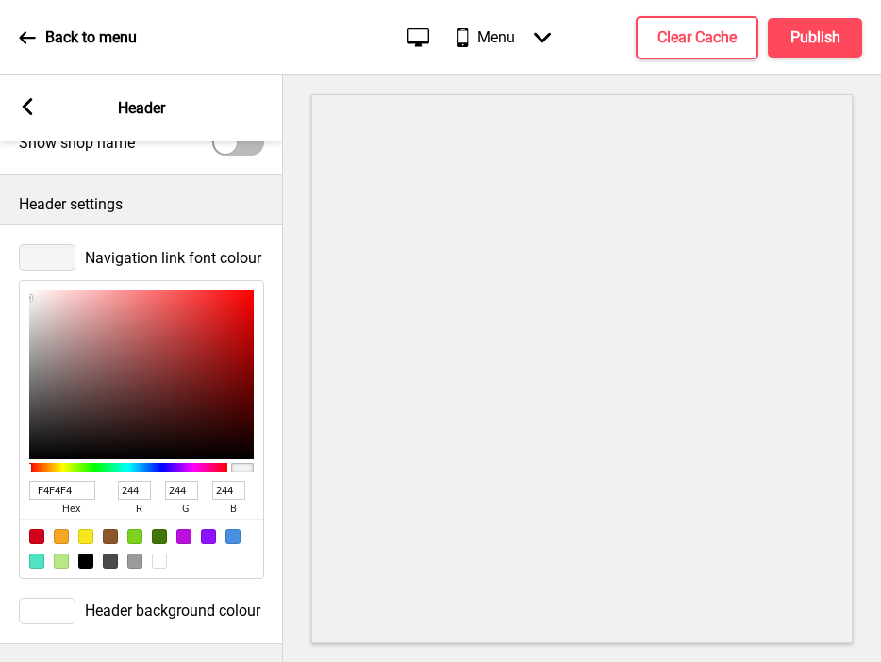
click at [56, 490] on input "F4F4F4" at bounding box center [62, 490] width 66 height 19
paste input "3C0008"
type input "3C0008"
type input "60"
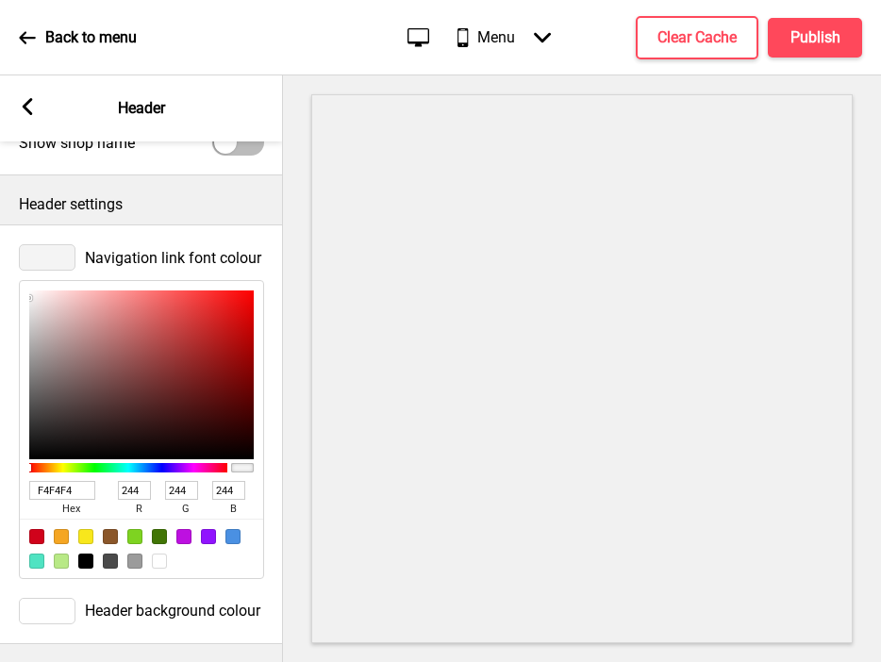
type input "0"
type input "8"
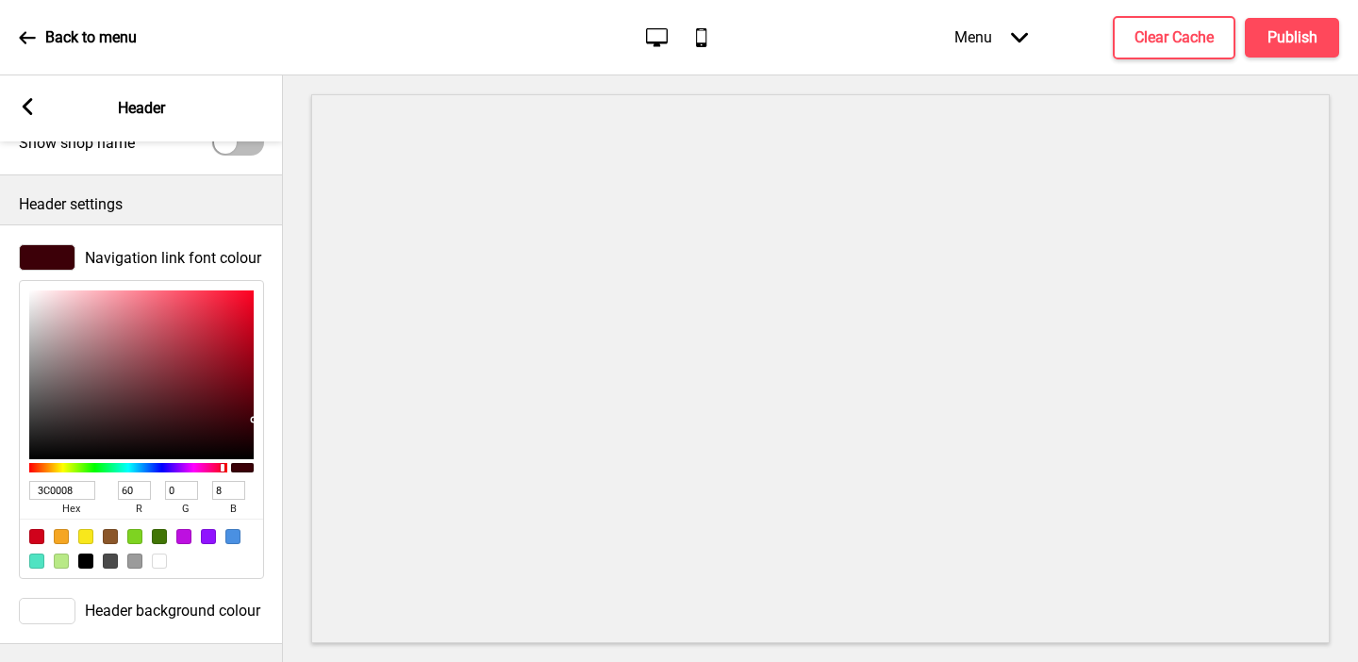
type input "3C0008"
click at [23, 108] on rect at bounding box center [27, 106] width 17 height 17
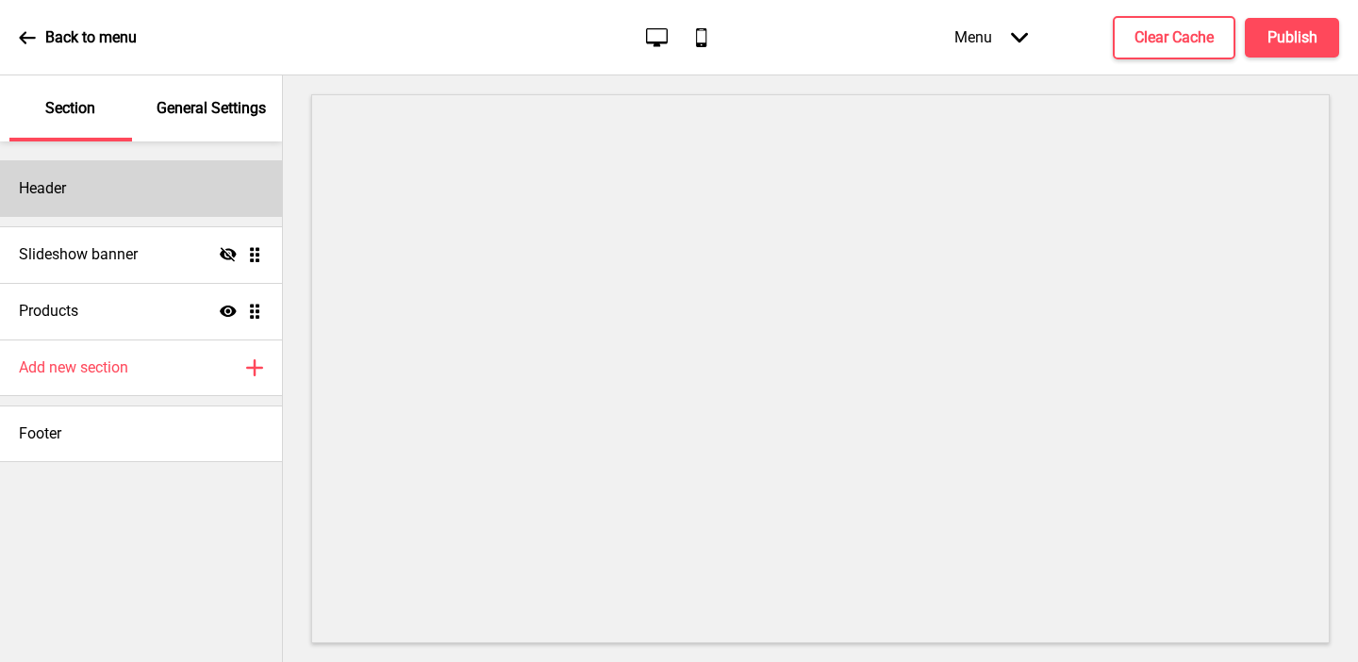
click at [91, 206] on div "Header" at bounding box center [141, 188] width 282 height 57
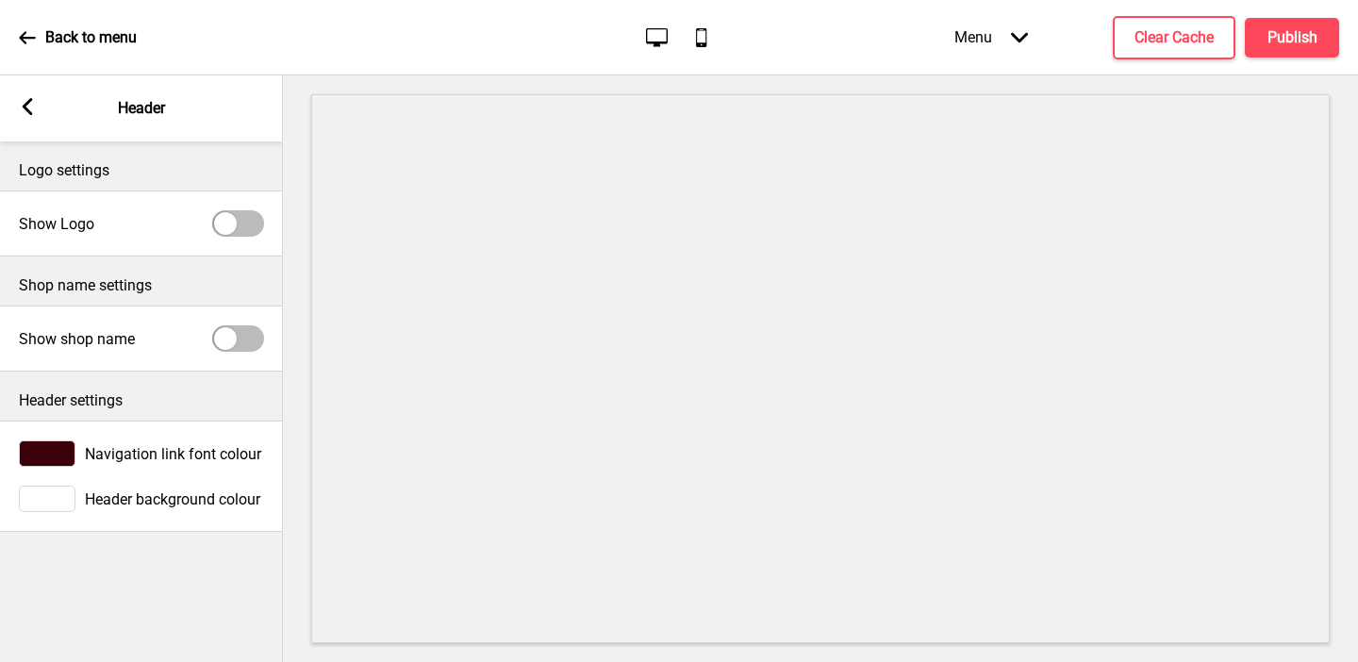
click at [224, 224] on div at bounding box center [225, 223] width 23 height 23
checkbox input "true"
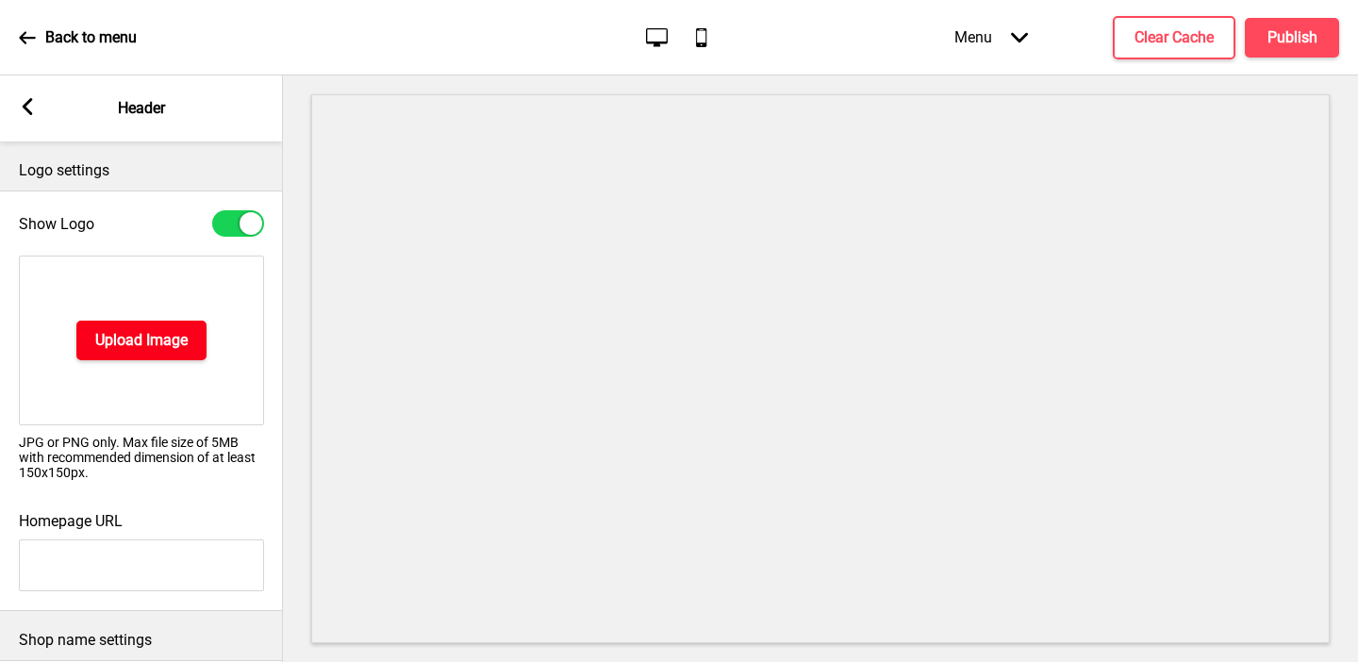
click at [175, 332] on h4 "Upload Image" at bounding box center [141, 340] width 92 height 21
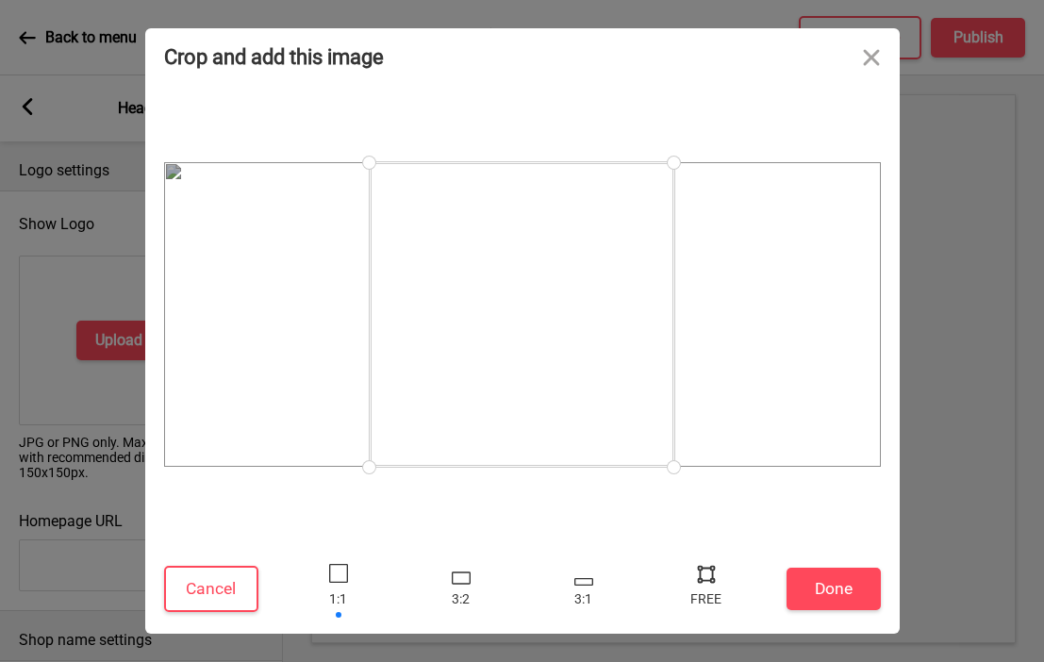
drag, startPoint x: 668, startPoint y: 466, endPoint x: 1041, endPoint y: 514, distance: 376.6
click at [880, 514] on div "Crop and add this image Cancel Done Drop a file here Drag & drop files here or …" at bounding box center [522, 331] width 1044 height 662
click at [702, 566] on div at bounding box center [706, 573] width 28 height 28
drag, startPoint x: 672, startPoint y: 465, endPoint x: 900, endPoint y: 436, distance: 230.1
click at [880, 436] on div "Crop and add this image Cancel Done Drop a file here Drag & drop files here or …" at bounding box center [522, 331] width 1044 height 662
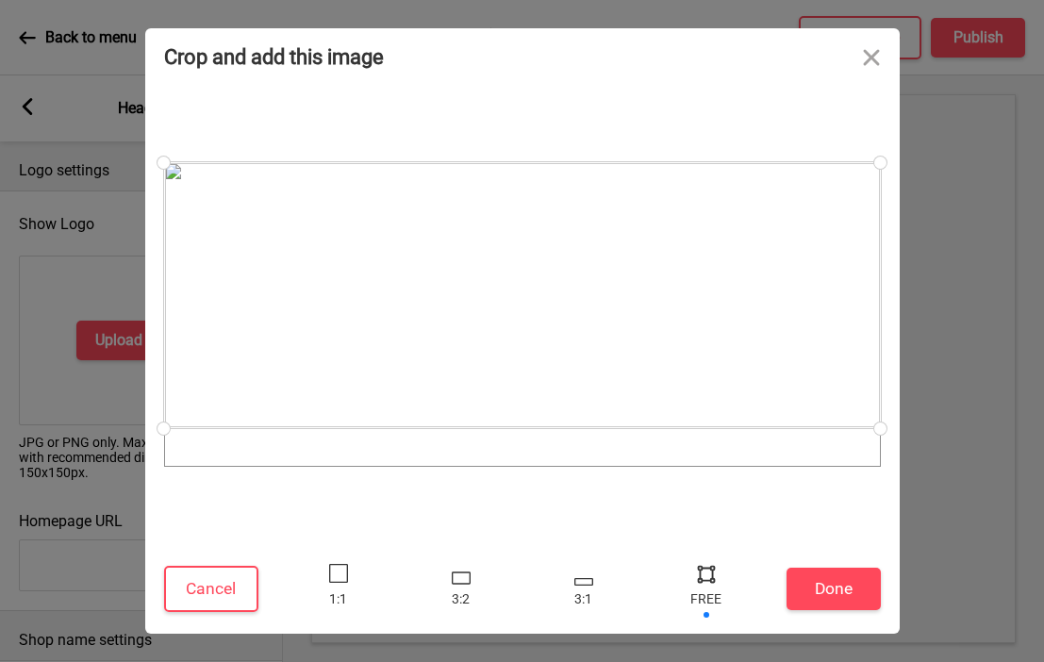
drag, startPoint x: 368, startPoint y: 432, endPoint x: 113, endPoint y: 428, distance: 254.7
click at [113, 428] on div "Crop and add this image Cancel Done Drop a file here Drag & drop files here or …" at bounding box center [522, 331] width 1044 height 662
drag, startPoint x: 876, startPoint y: 167, endPoint x: 896, endPoint y: 174, distance: 20.9
click at [880, 174] on div at bounding box center [880, 174] width 33 height 33
click at [821, 594] on button "Done" at bounding box center [834, 589] width 94 height 42
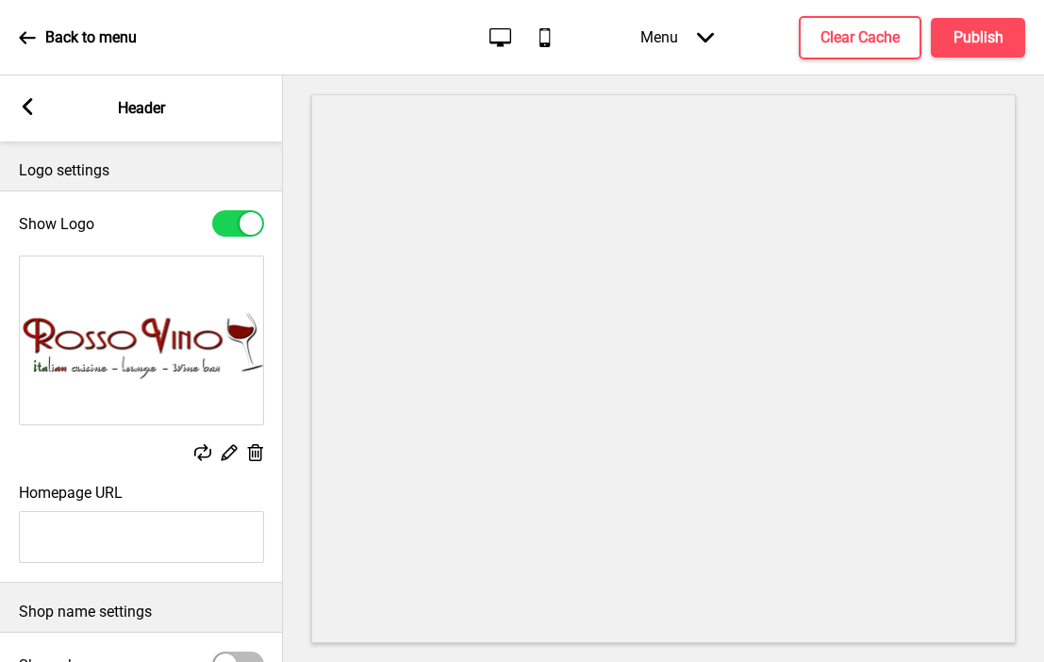
scroll to position [215, 0]
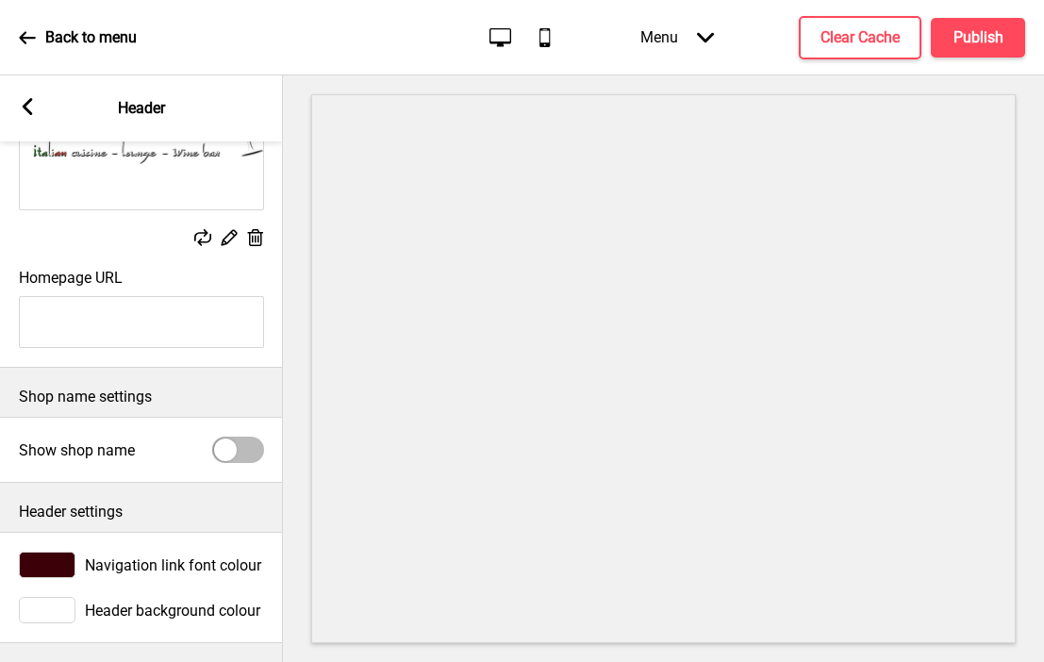
click at [27, 108] on icon at bounding box center [28, 106] width 10 height 17
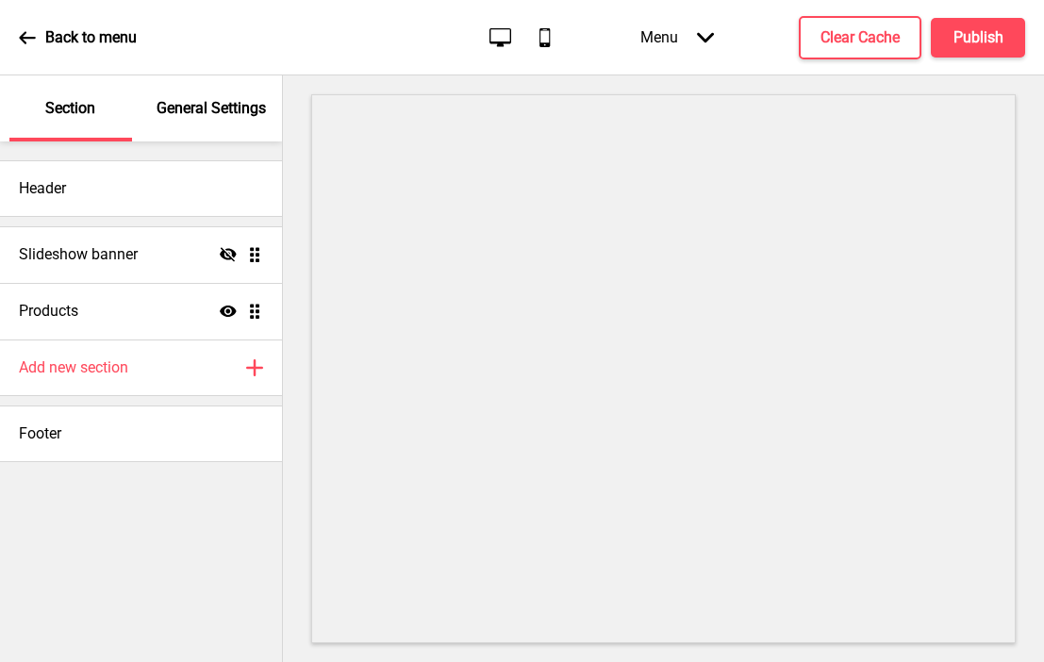
click at [184, 108] on p "General Settings" at bounding box center [211, 108] width 109 height 21
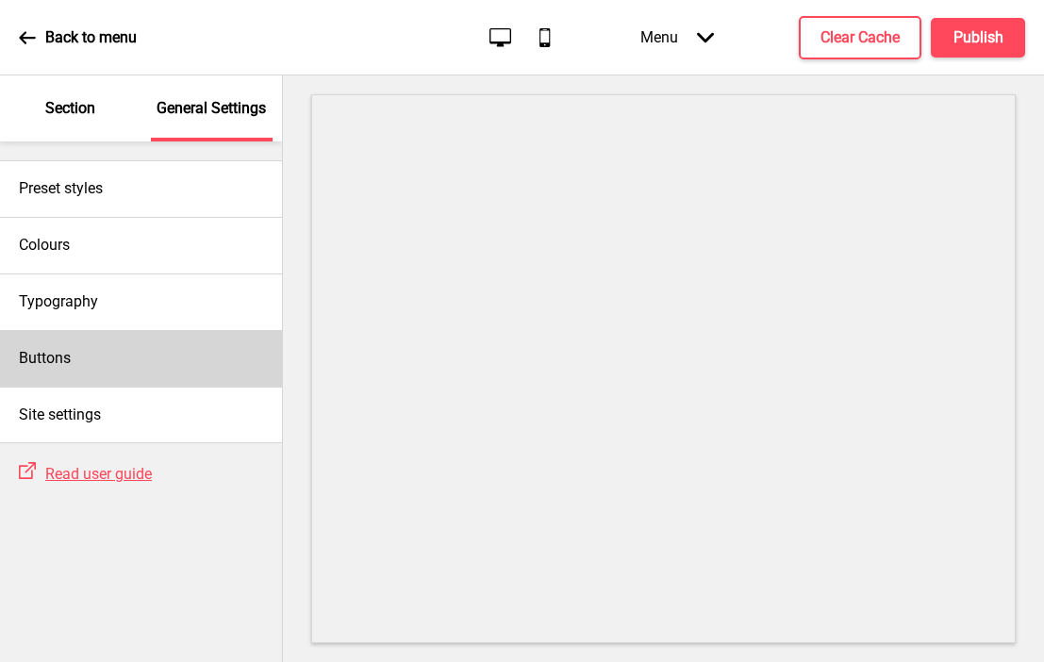
click at [84, 352] on div "Buttons" at bounding box center [141, 358] width 282 height 57
select select "square"
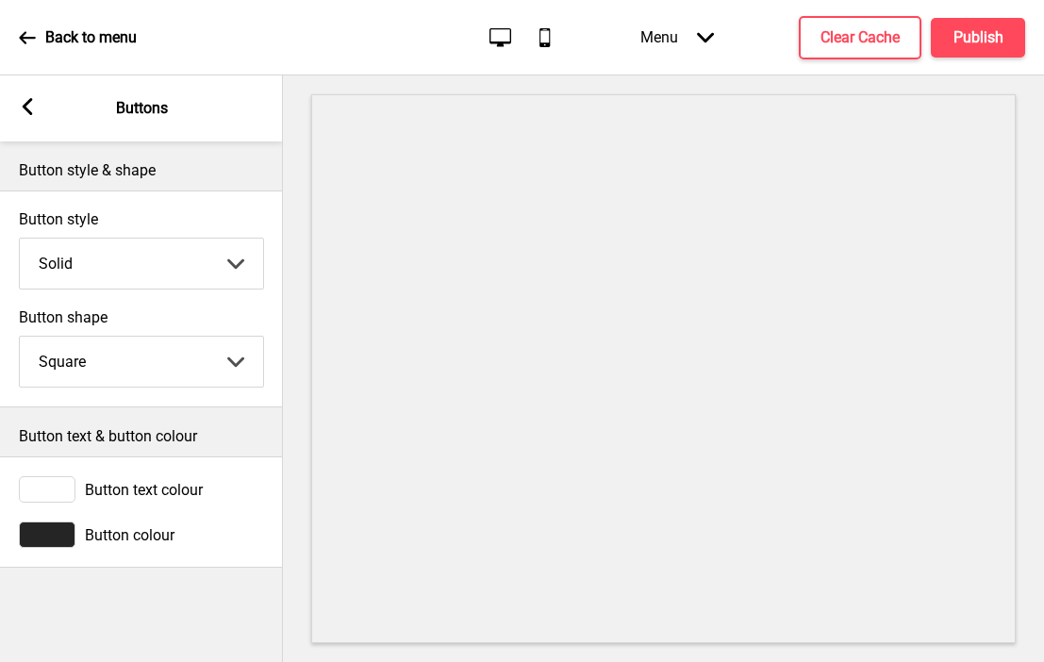
click at [57, 539] on div at bounding box center [47, 535] width 57 height 26
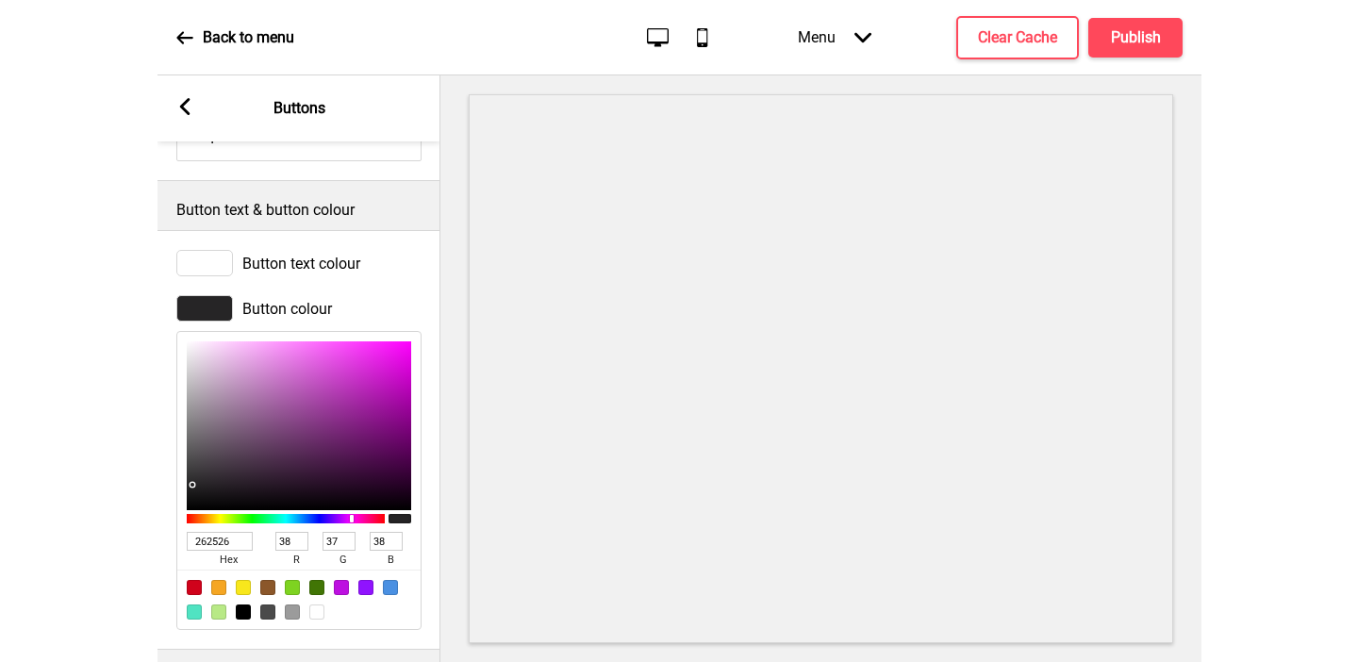
scroll to position [232, 0]
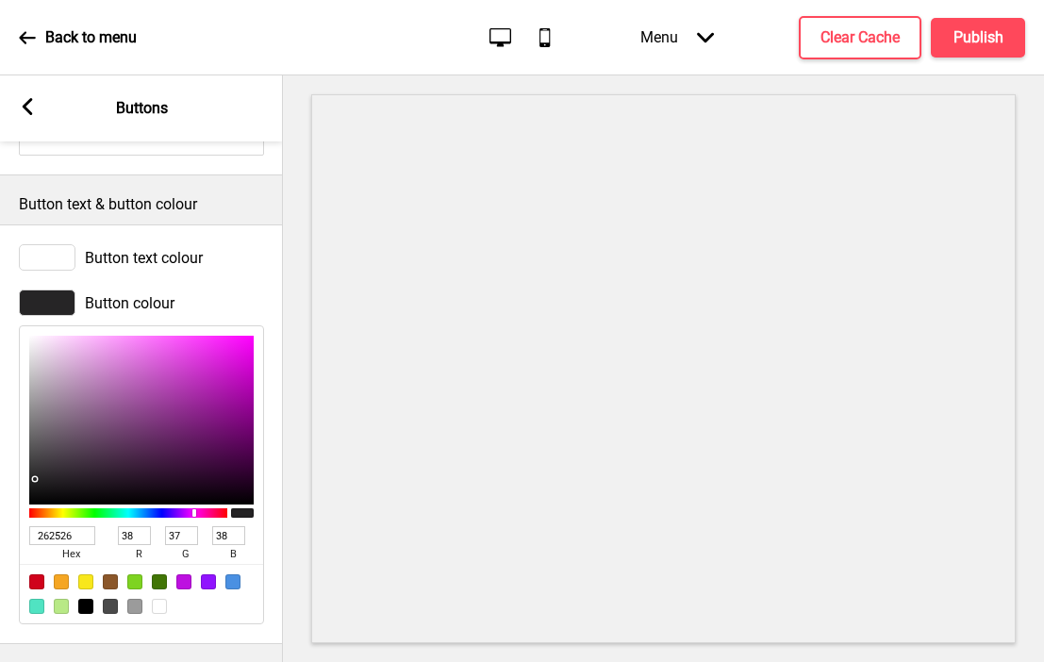
click at [70, 546] on span "hex" at bounding box center [70, 554] width 83 height 19
click at [60, 533] on input "262526" at bounding box center [62, 535] width 66 height 19
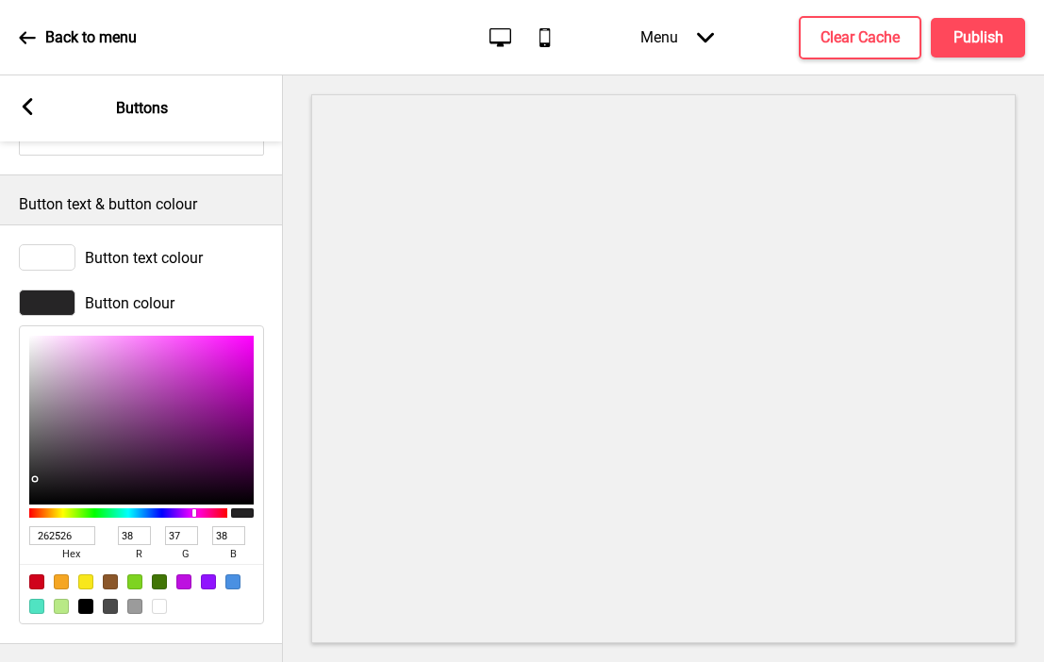
click at [60, 533] on input "262526" at bounding box center [62, 535] width 66 height 19
paste input "3C0008"
type input "3C0008"
type input "60"
type input "0"
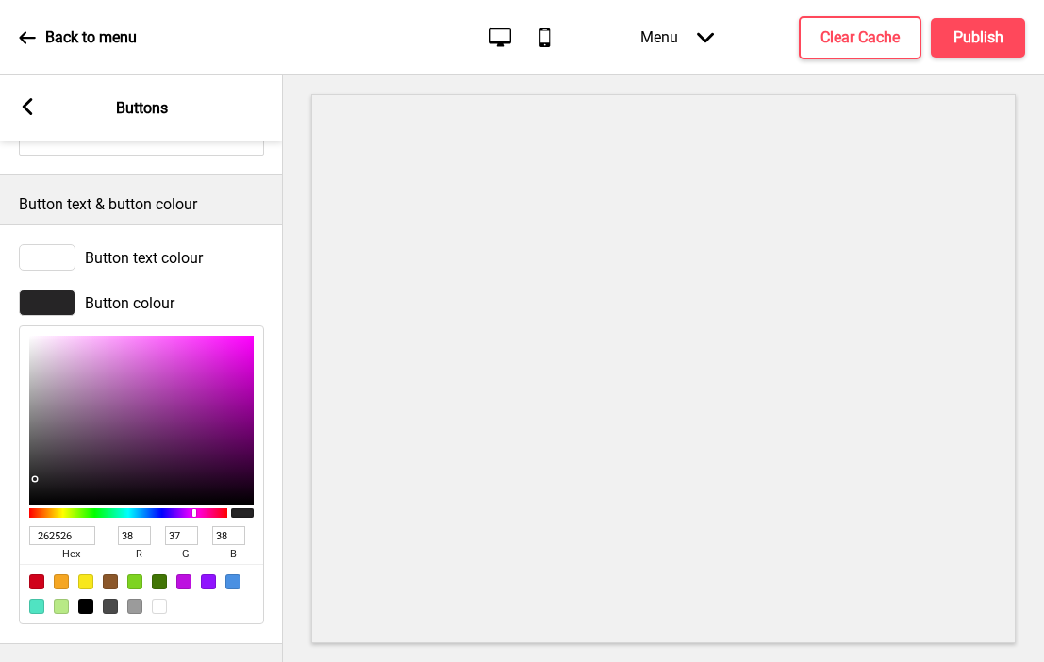
type input "8"
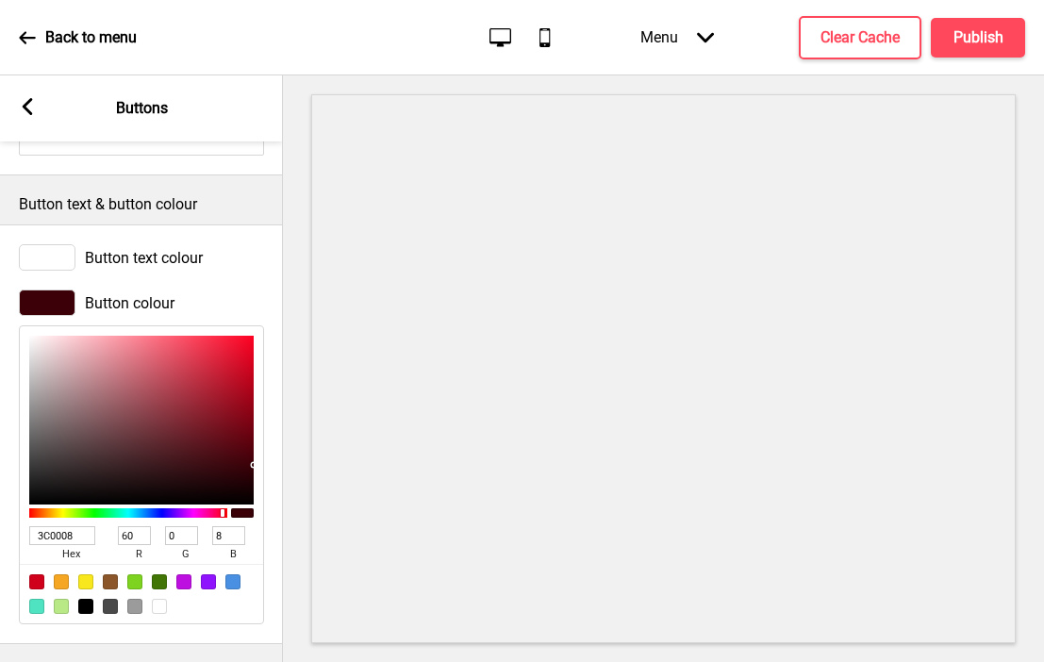
type input "3C0008"
click at [24, 106] on icon at bounding box center [28, 106] width 10 height 17
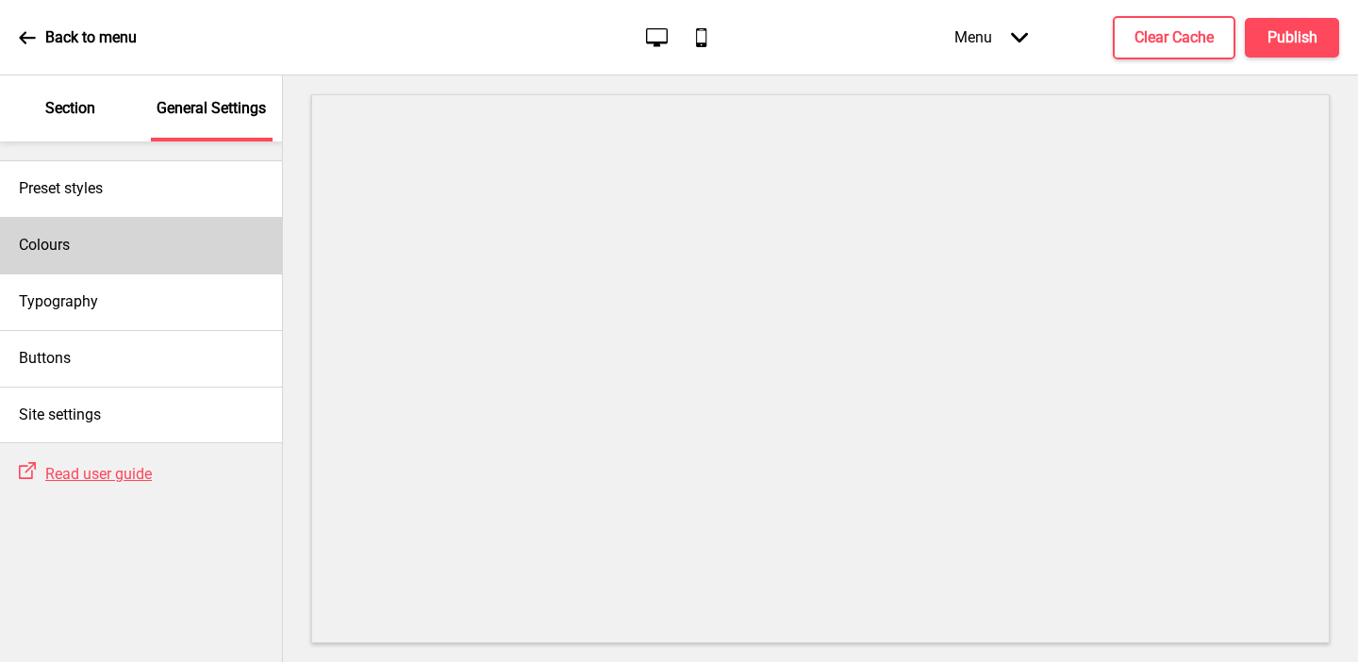
click at [62, 247] on h4 "Colours" at bounding box center [44, 245] width 51 height 21
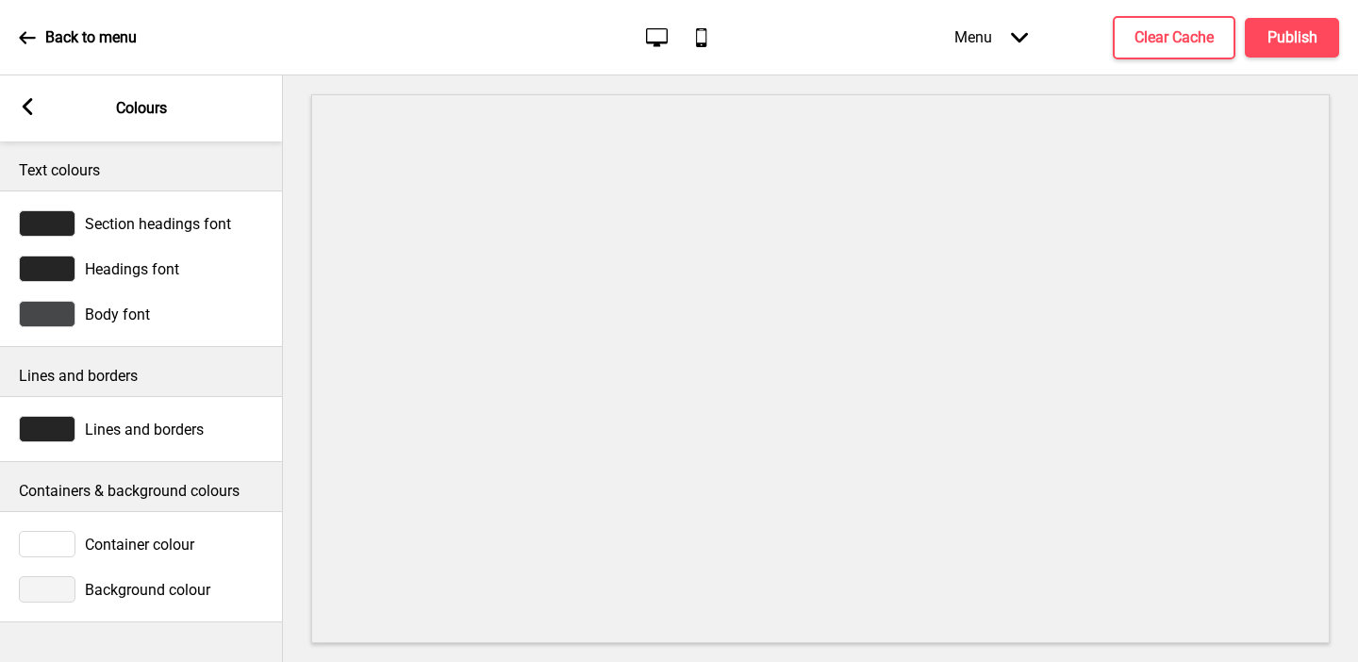
click at [53, 591] on div at bounding box center [47, 589] width 57 height 26
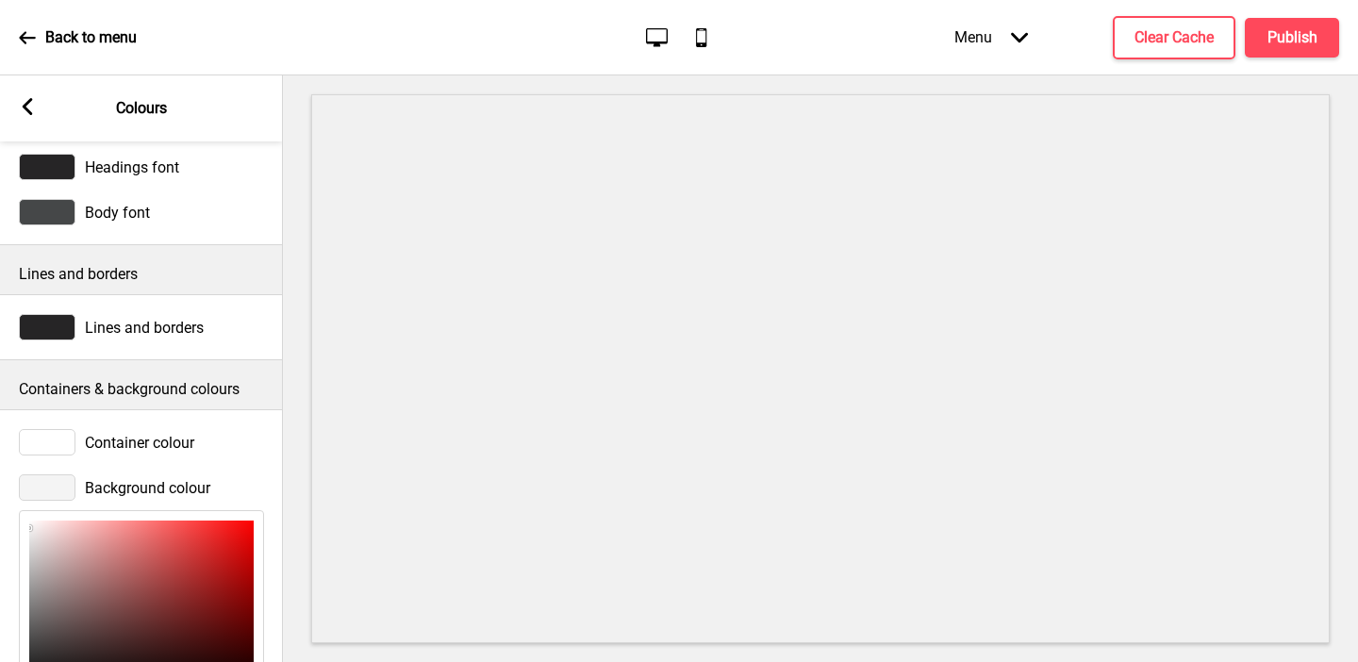
scroll to position [287, 0]
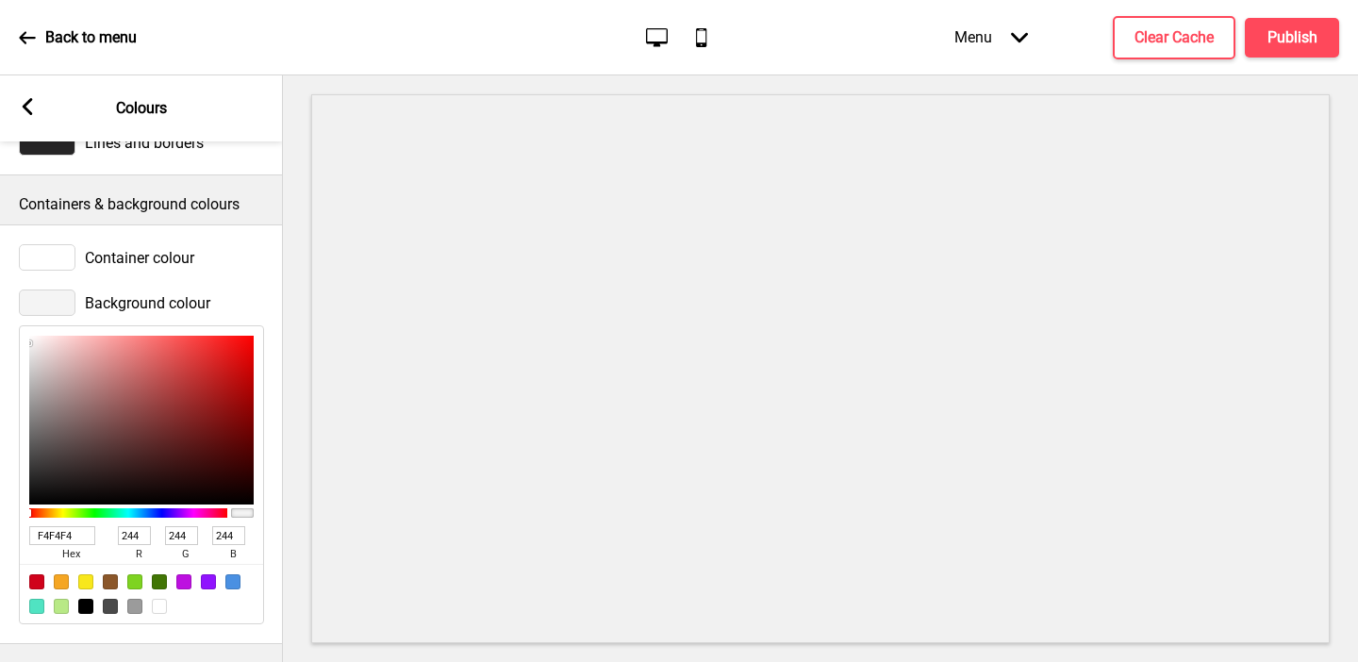
click at [42, 533] on input "F4F4F4" at bounding box center [62, 535] width 66 height 19
click at [157, 601] on div at bounding box center [159, 606] width 15 height 15
type input "FFFFFF"
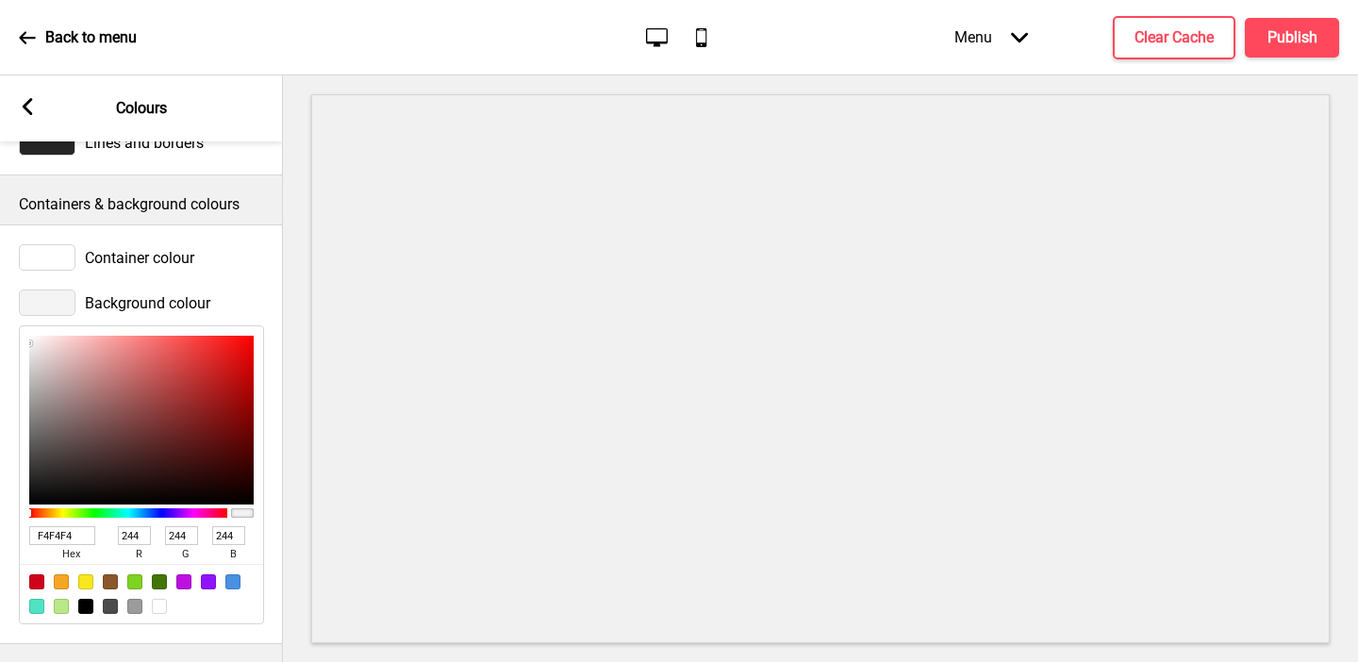
type input "255"
click at [29, 108] on rect at bounding box center [27, 106] width 17 height 17
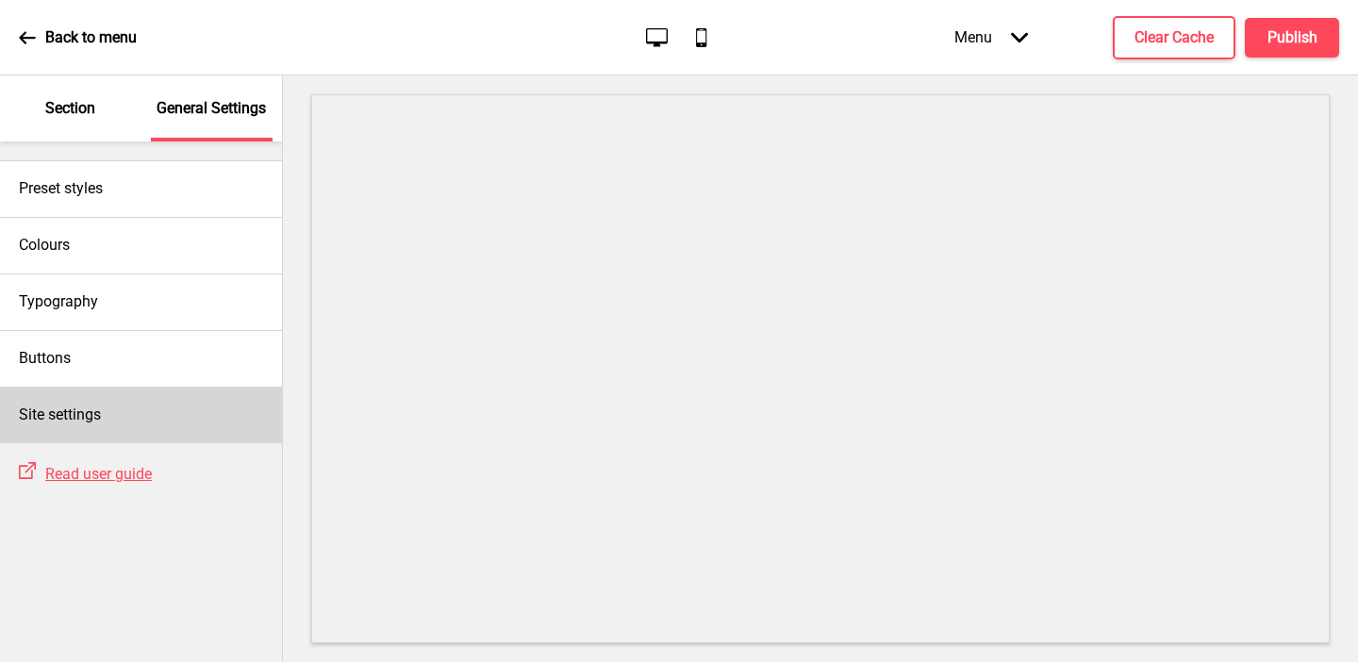
click at [76, 411] on h4 "Site settings" at bounding box center [60, 415] width 82 height 21
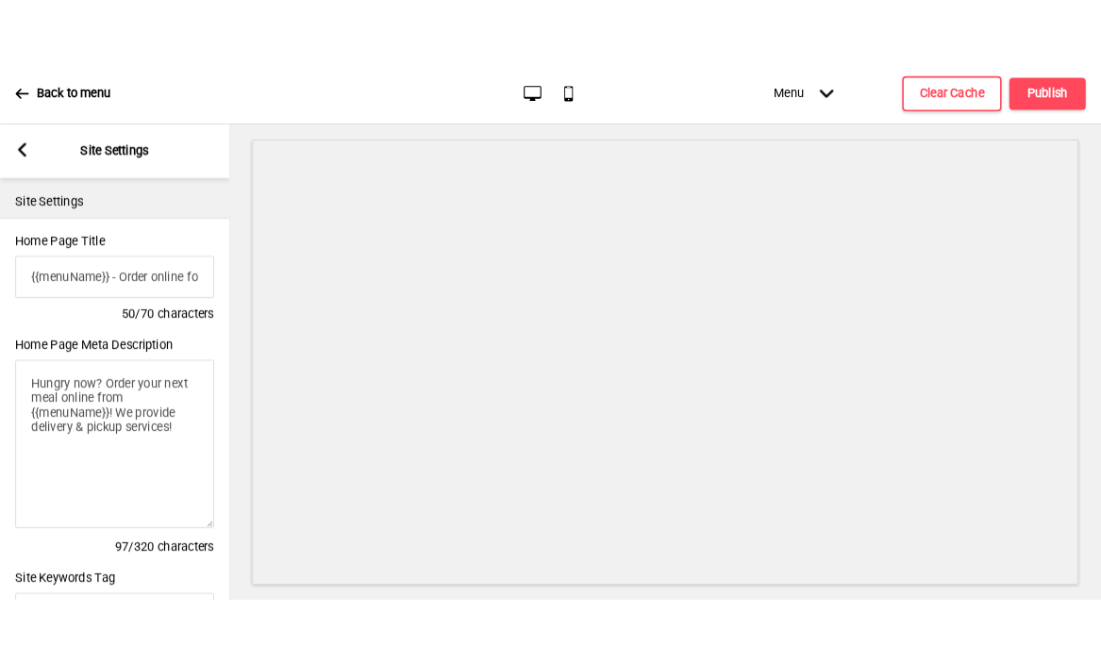
scroll to position [848, 0]
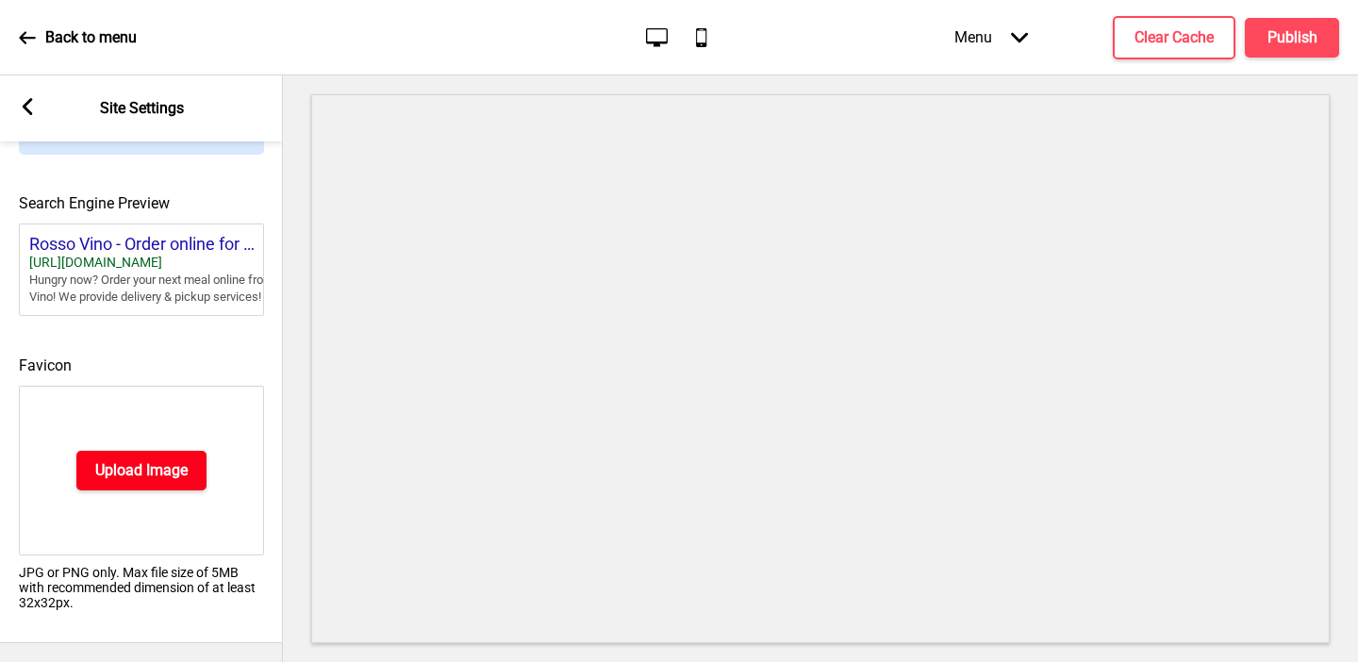
click at [91, 467] on button "Upload Image" at bounding box center [141, 471] width 130 height 40
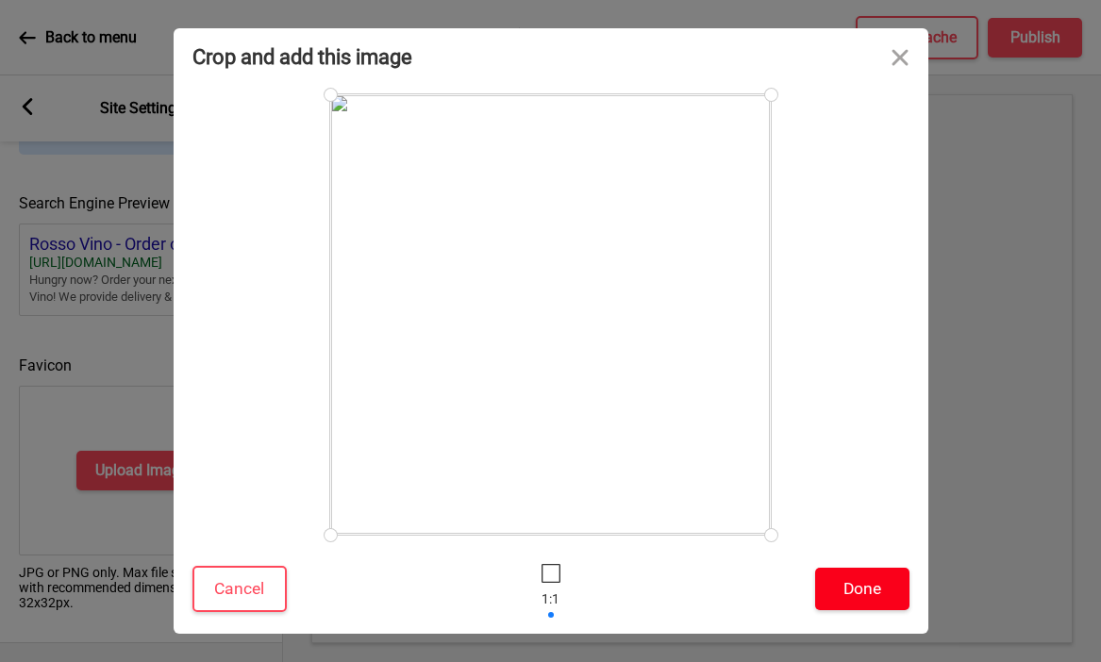
click at [852, 579] on button "Done" at bounding box center [862, 589] width 94 height 42
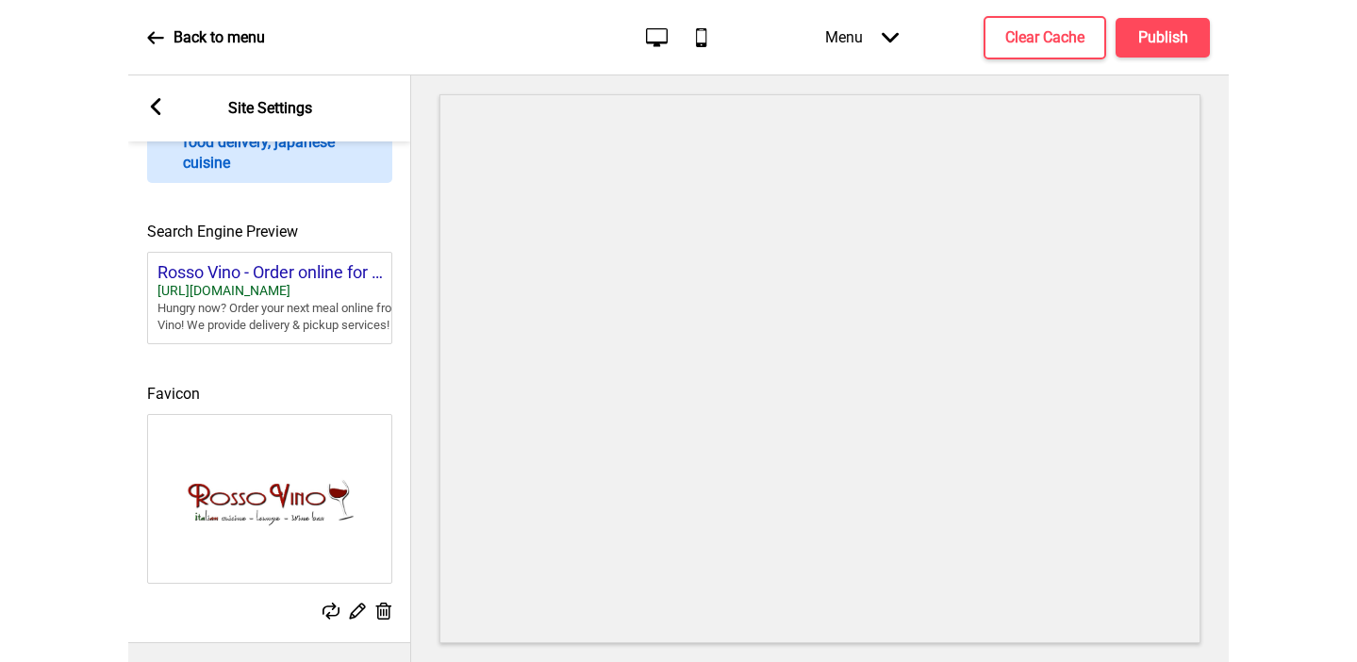
scroll to position [819, 0]
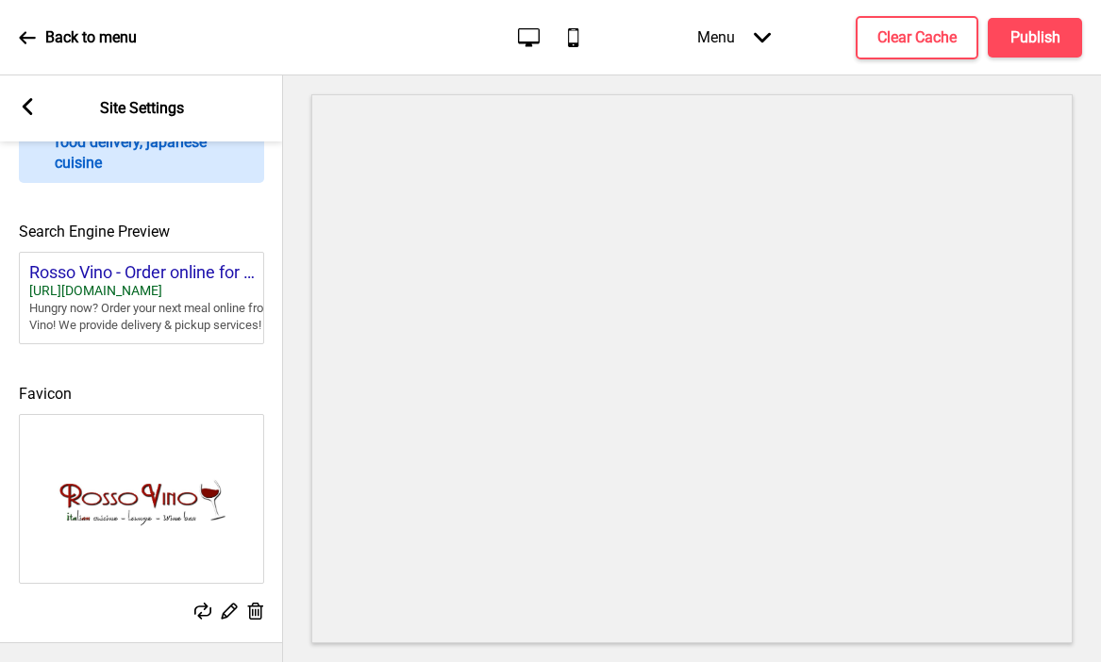
click at [23, 107] on icon at bounding box center [28, 106] width 10 height 17
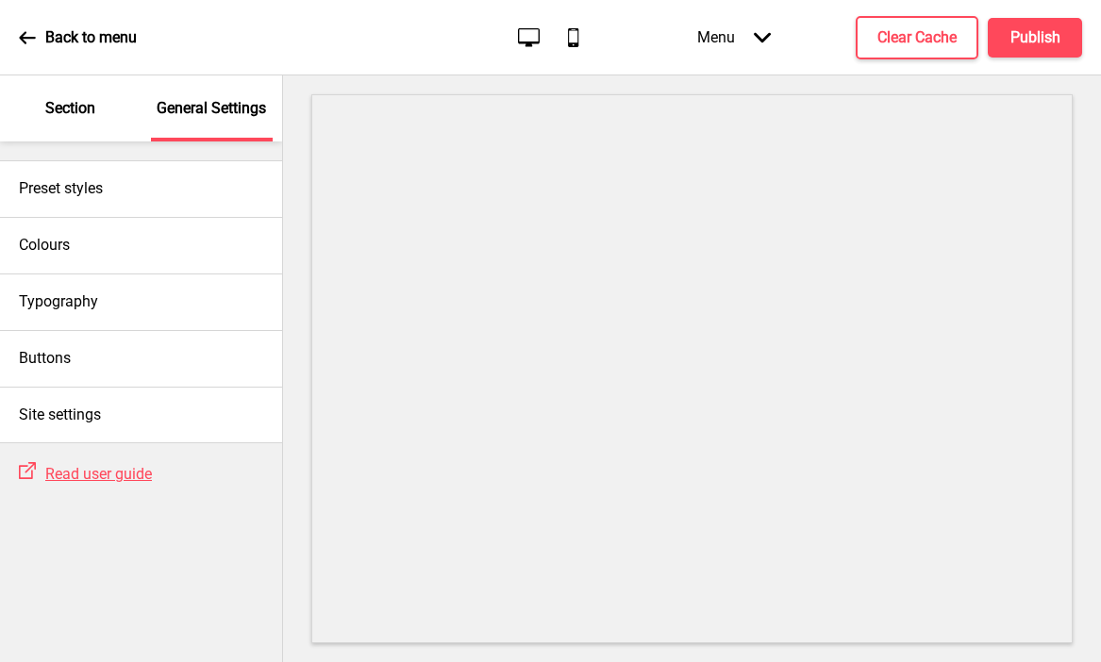
click at [75, 99] on p "Section" at bounding box center [70, 108] width 50 height 21
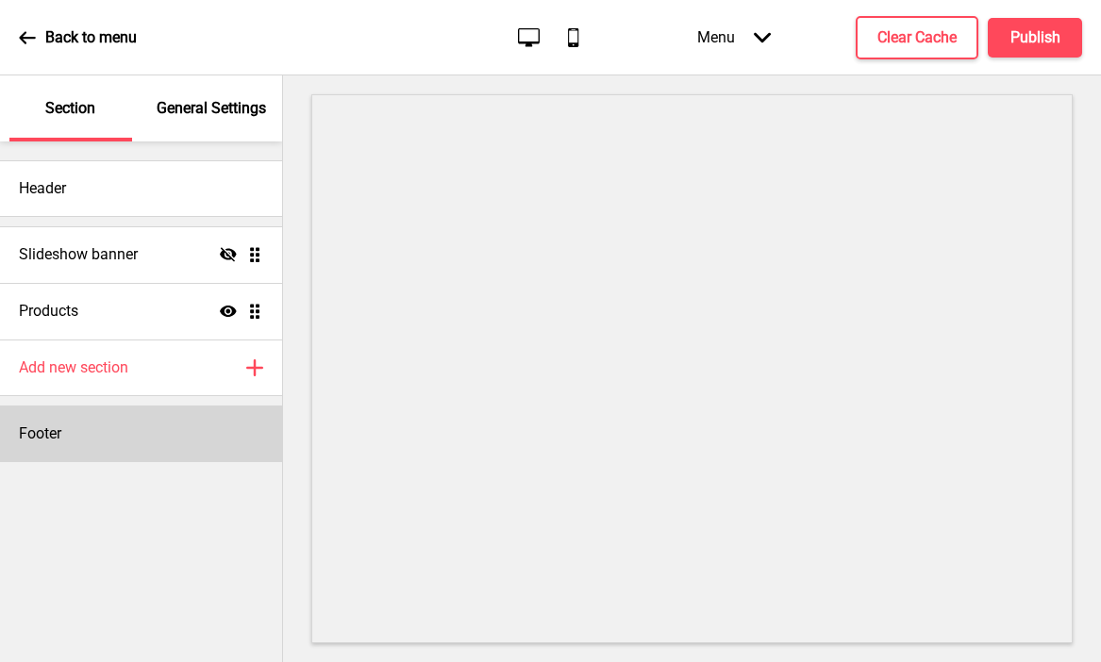
click at [67, 424] on div "Footer" at bounding box center [141, 434] width 282 height 57
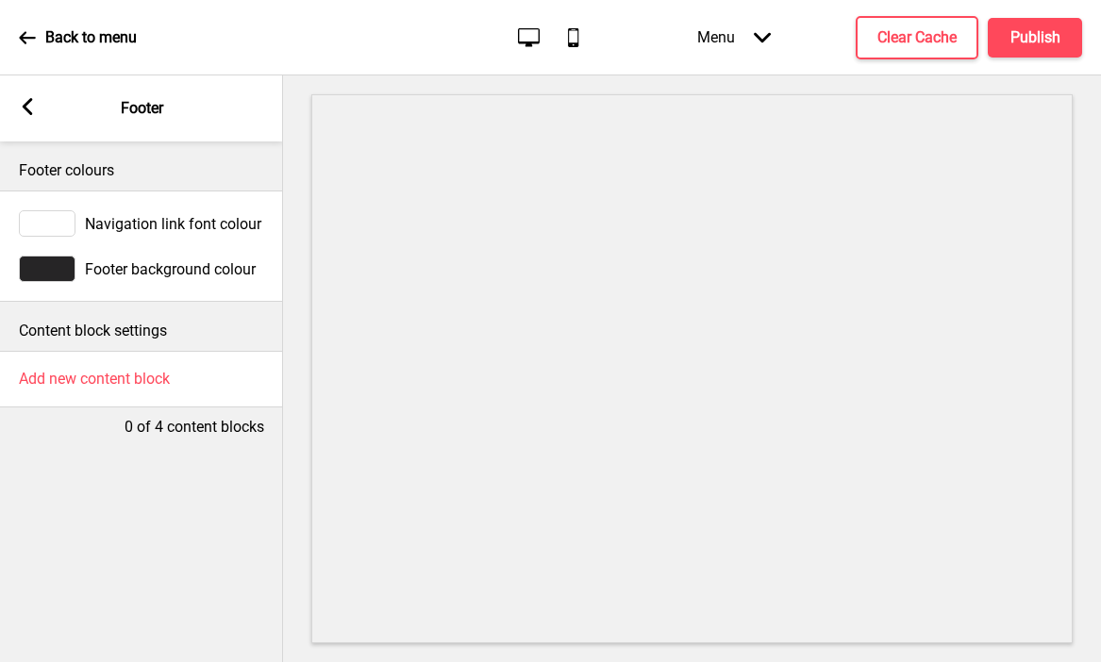
click at [57, 264] on div at bounding box center [47, 269] width 57 height 26
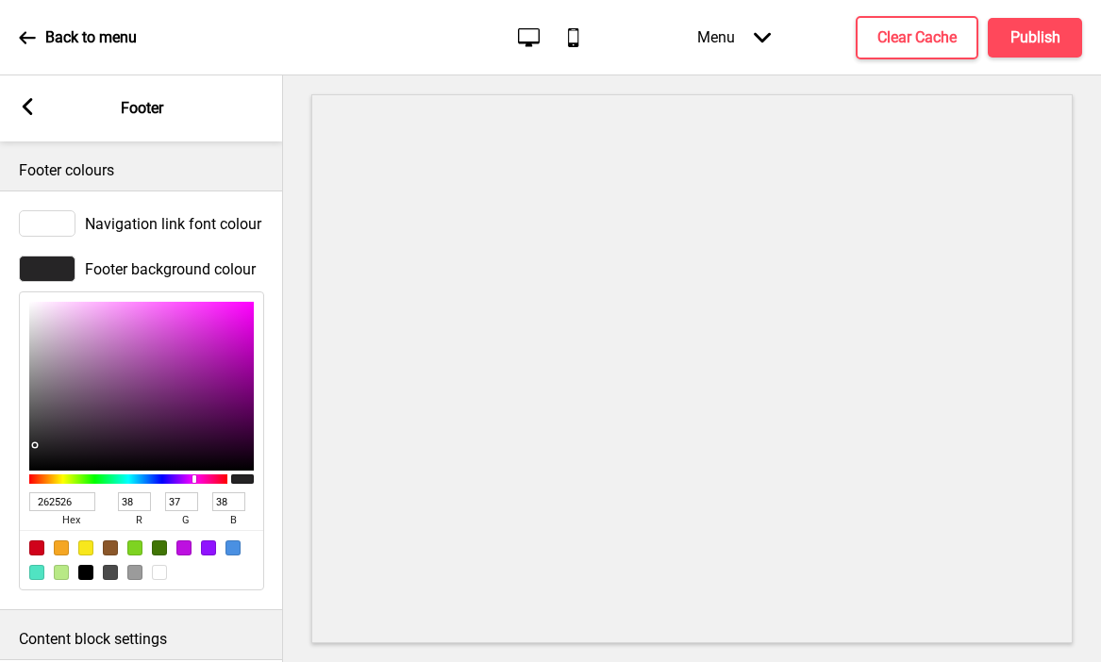
click at [65, 500] on input "262526" at bounding box center [62, 501] width 66 height 19
paste input "3C0008"
type input "3C0008"
type input "60"
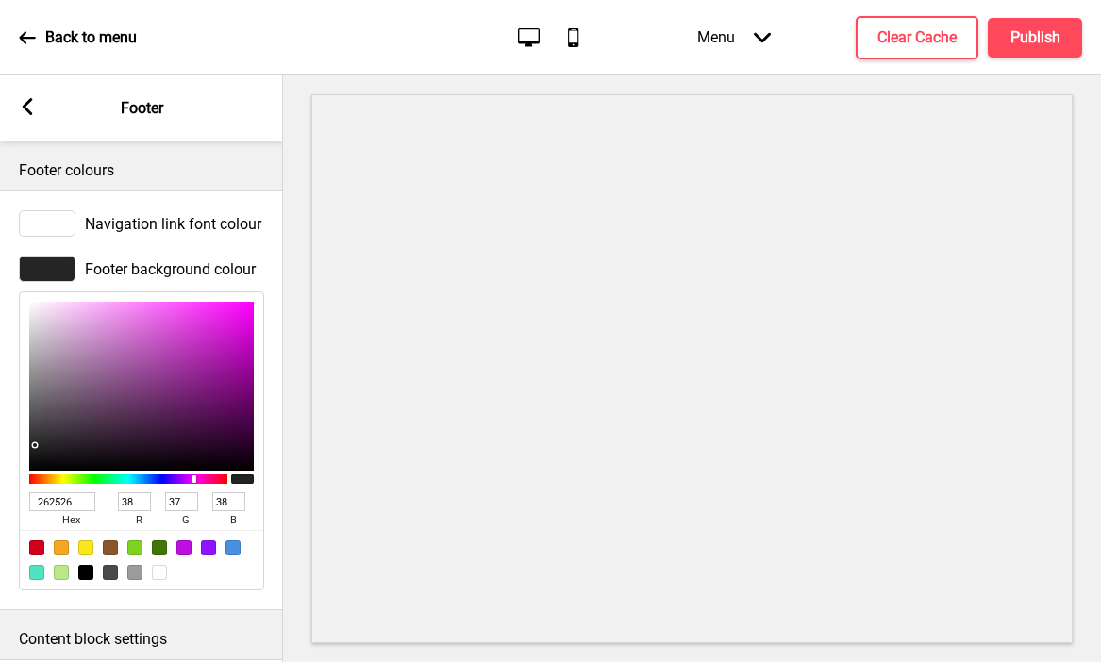
type input "0"
type input "8"
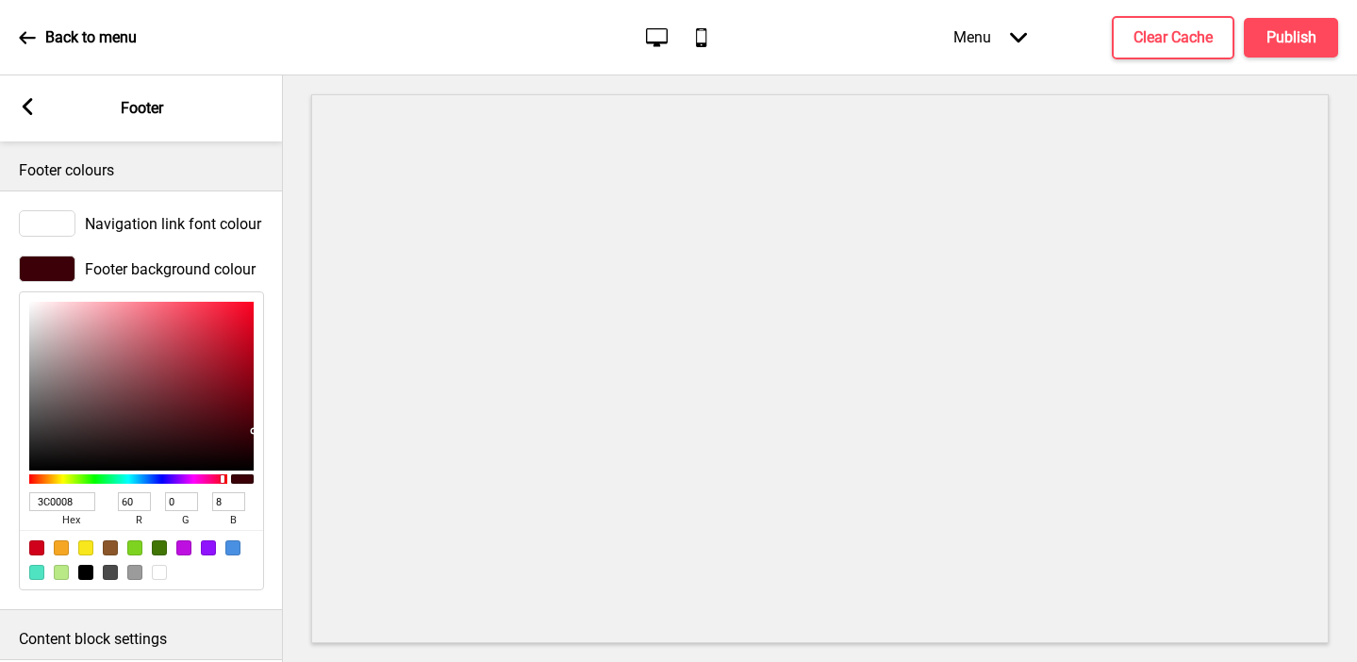
type input "3C0008"
click at [26, 101] on rect at bounding box center [27, 106] width 17 height 17
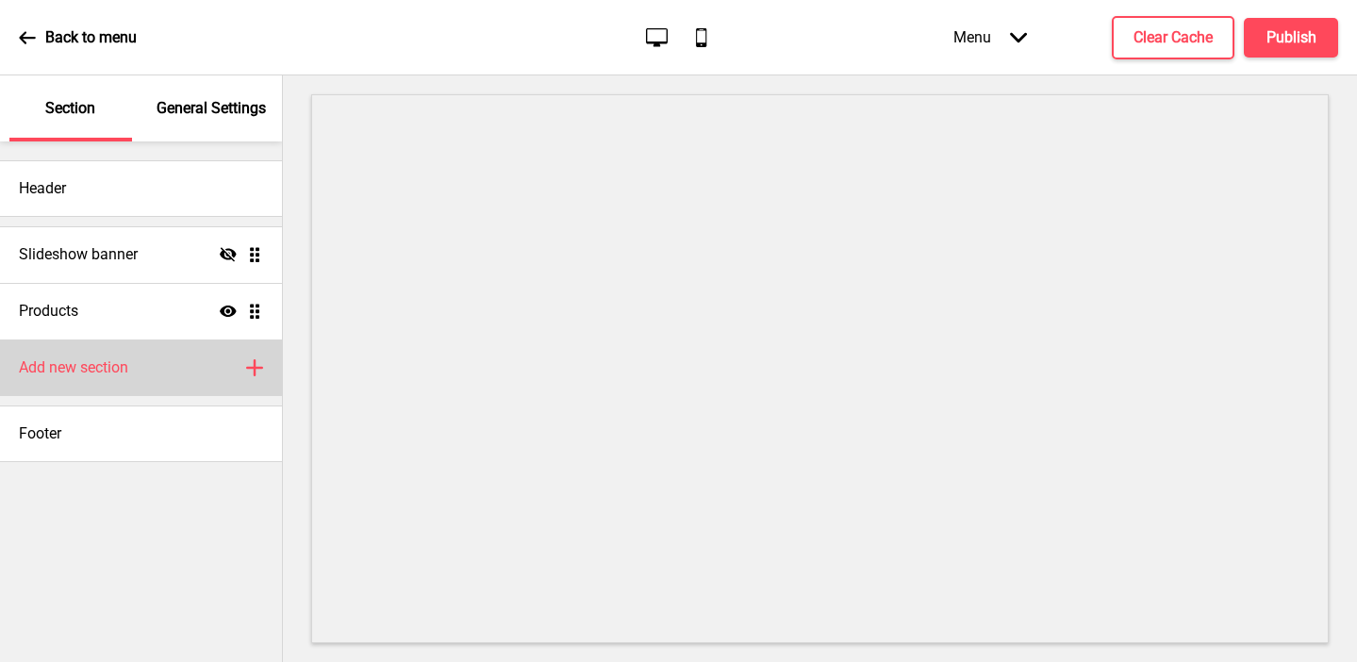
click at [163, 364] on div "Add new section Plus" at bounding box center [141, 368] width 282 height 57
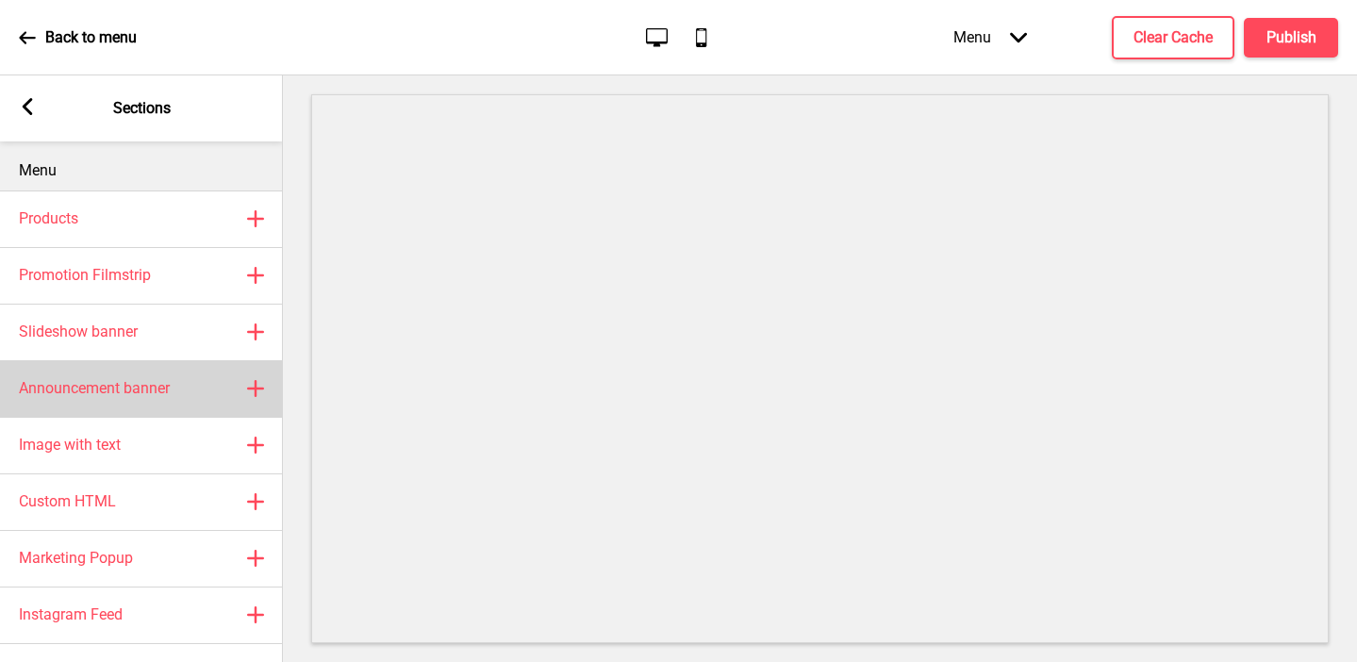
click at [142, 383] on h4 "Announcement banner" at bounding box center [94, 388] width 151 height 21
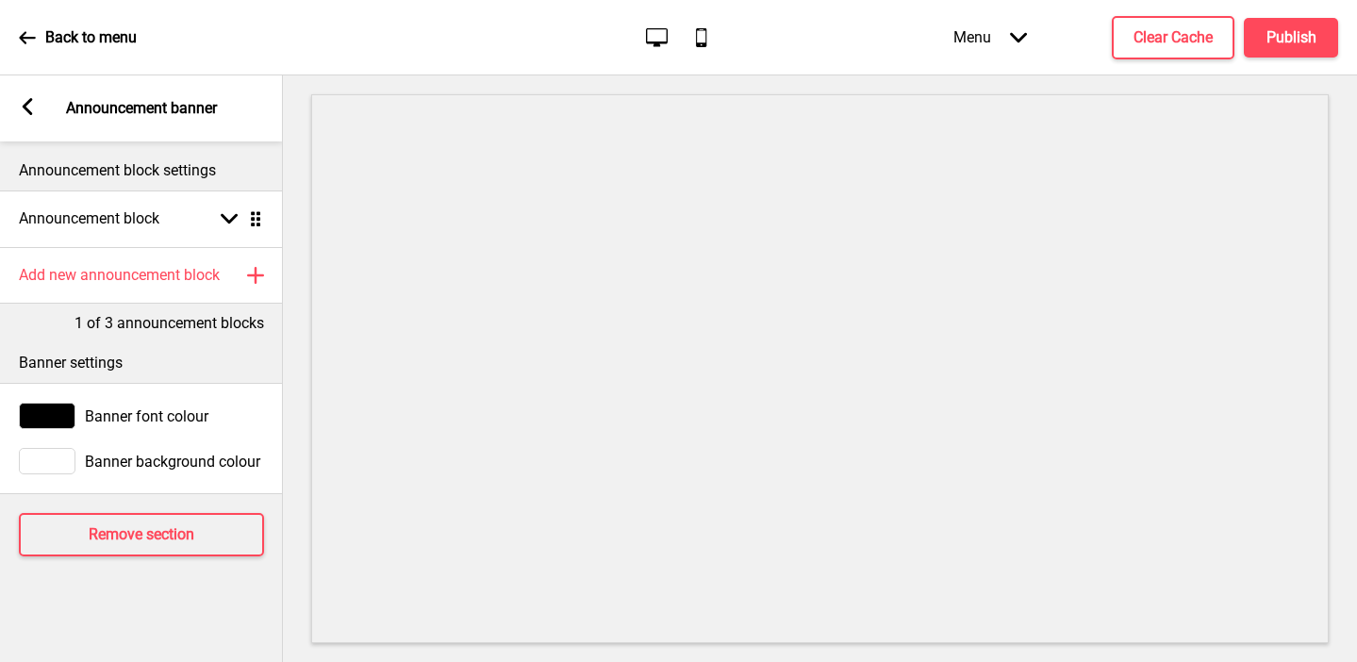
click at [57, 447] on div "Banner background colour" at bounding box center [141, 461] width 283 height 45
click at [56, 457] on div at bounding box center [47, 461] width 57 height 26
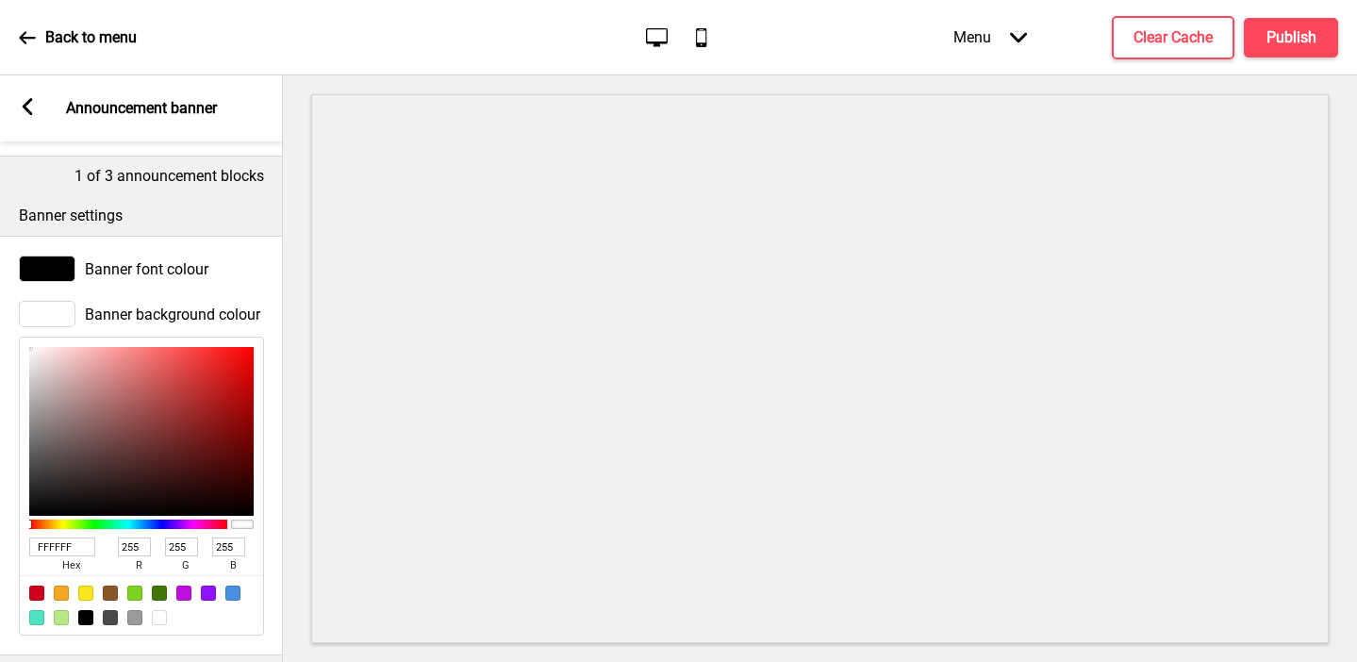
scroll to position [240, 0]
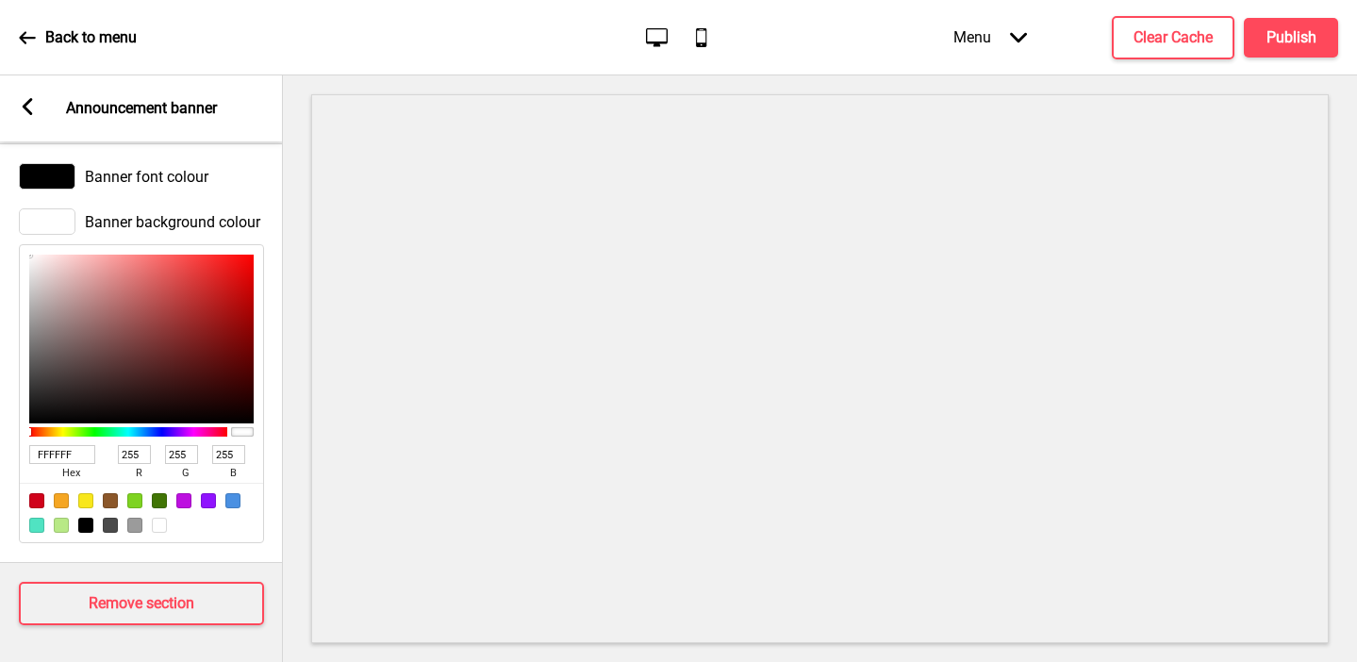
click at [53, 456] on input "FFFFFF" at bounding box center [62, 454] width 66 height 19
paste input "3C0008"
type input "3C0008"
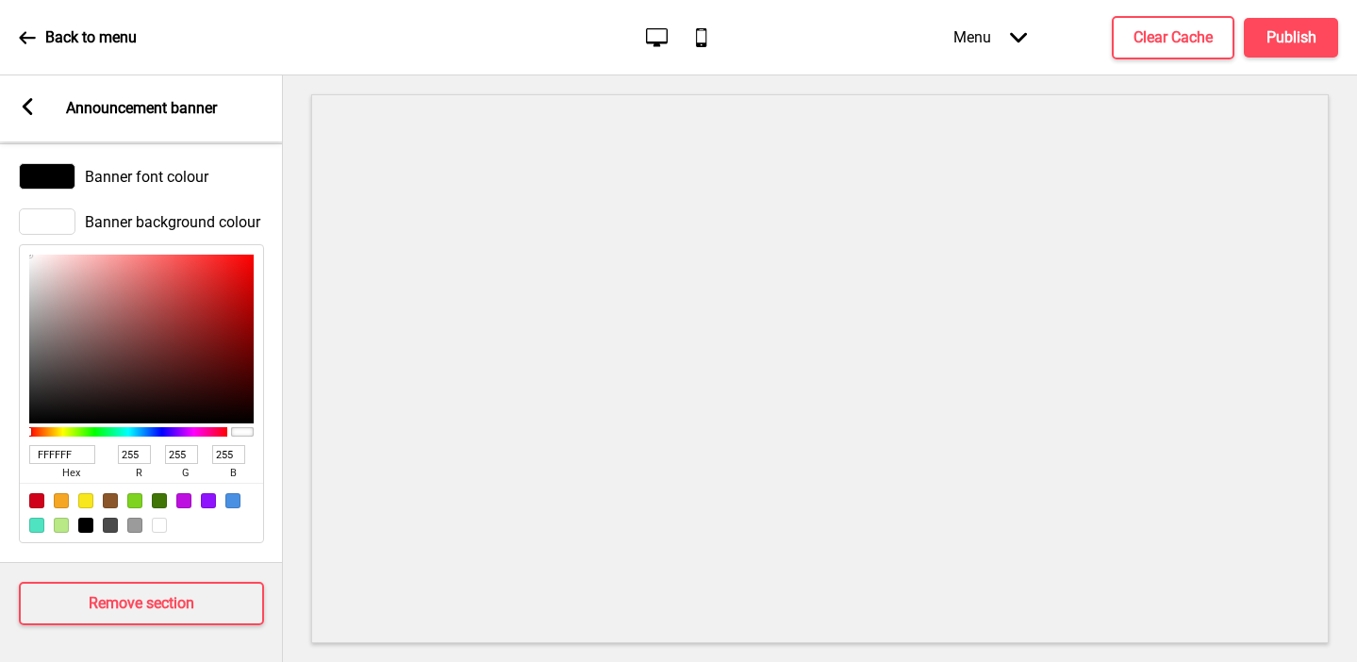
type input "60"
type input "0"
type input "8"
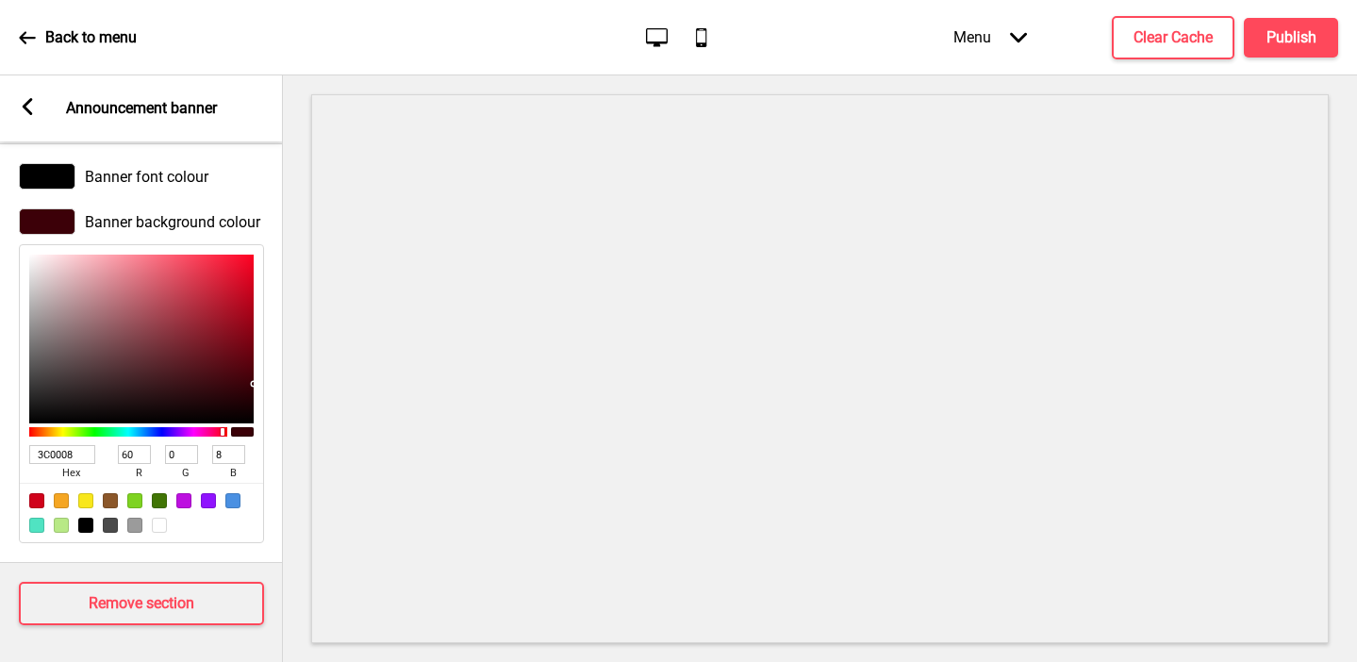
type input "3C0008"
click at [38, 174] on div at bounding box center [47, 176] width 57 height 26
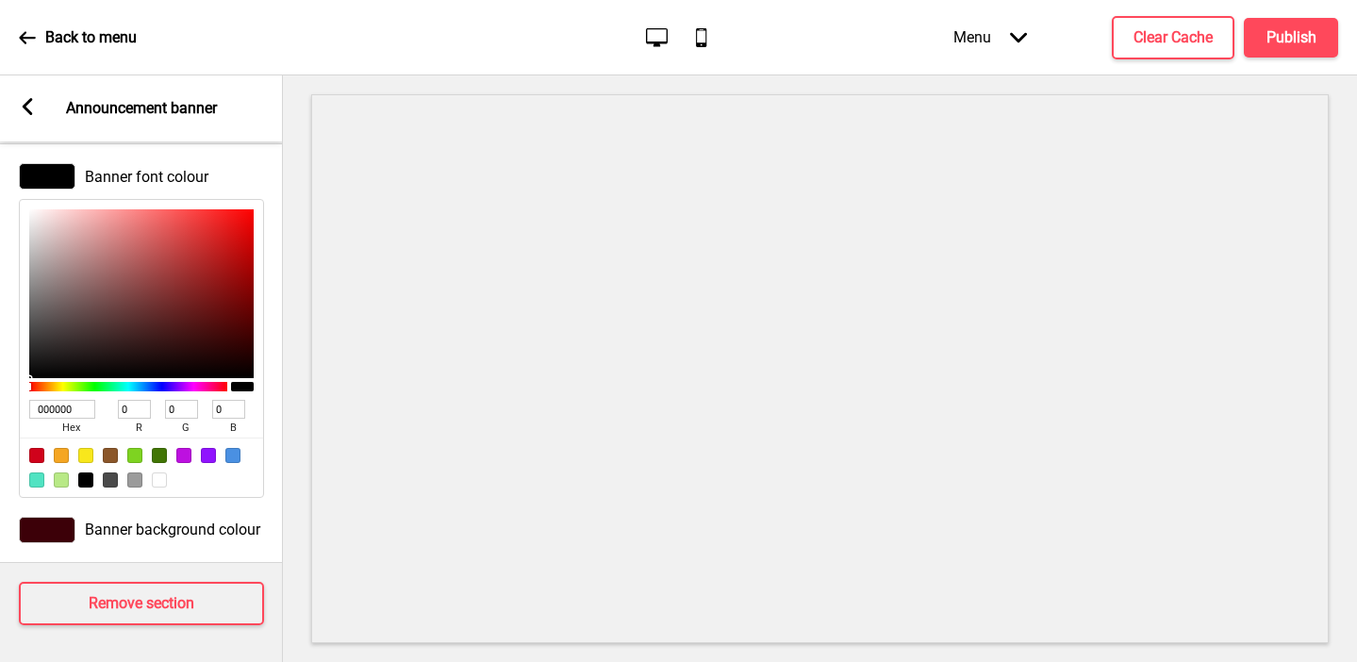
click at [161, 480] on div at bounding box center [159, 480] width 15 height 15
type input "FFFFFF"
type input "255"
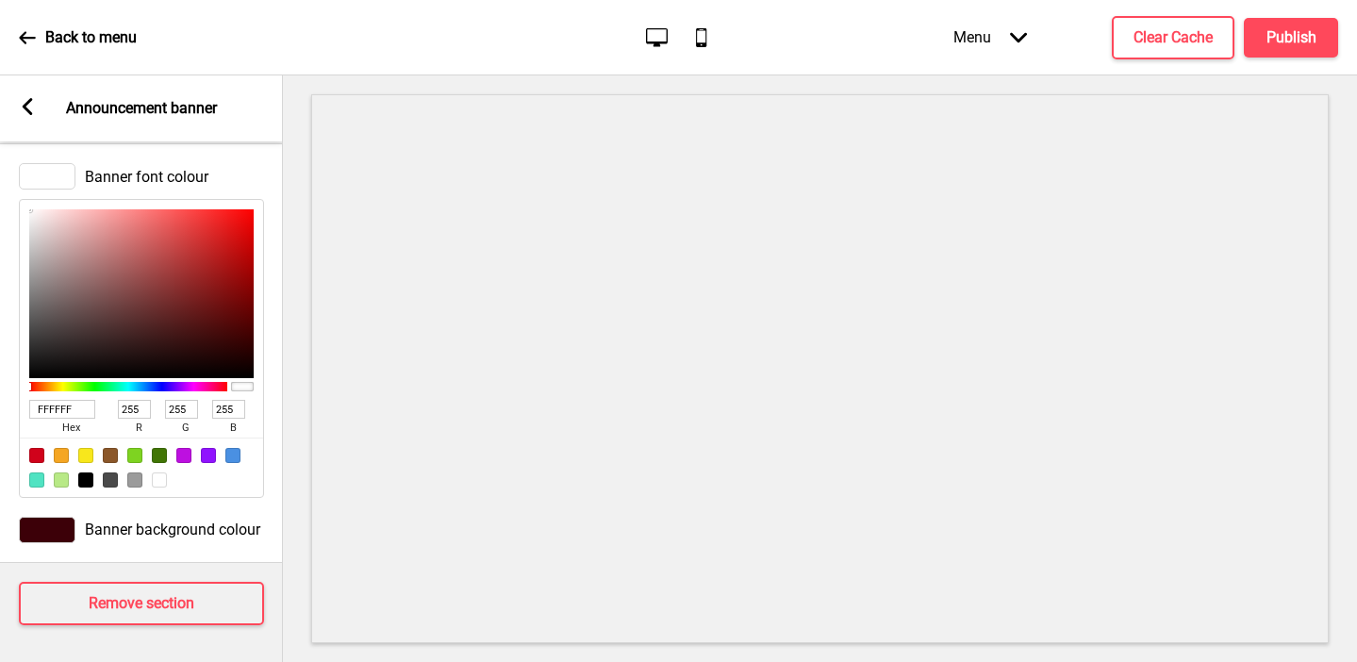
click at [29, 105] on rect at bounding box center [27, 106] width 17 height 17
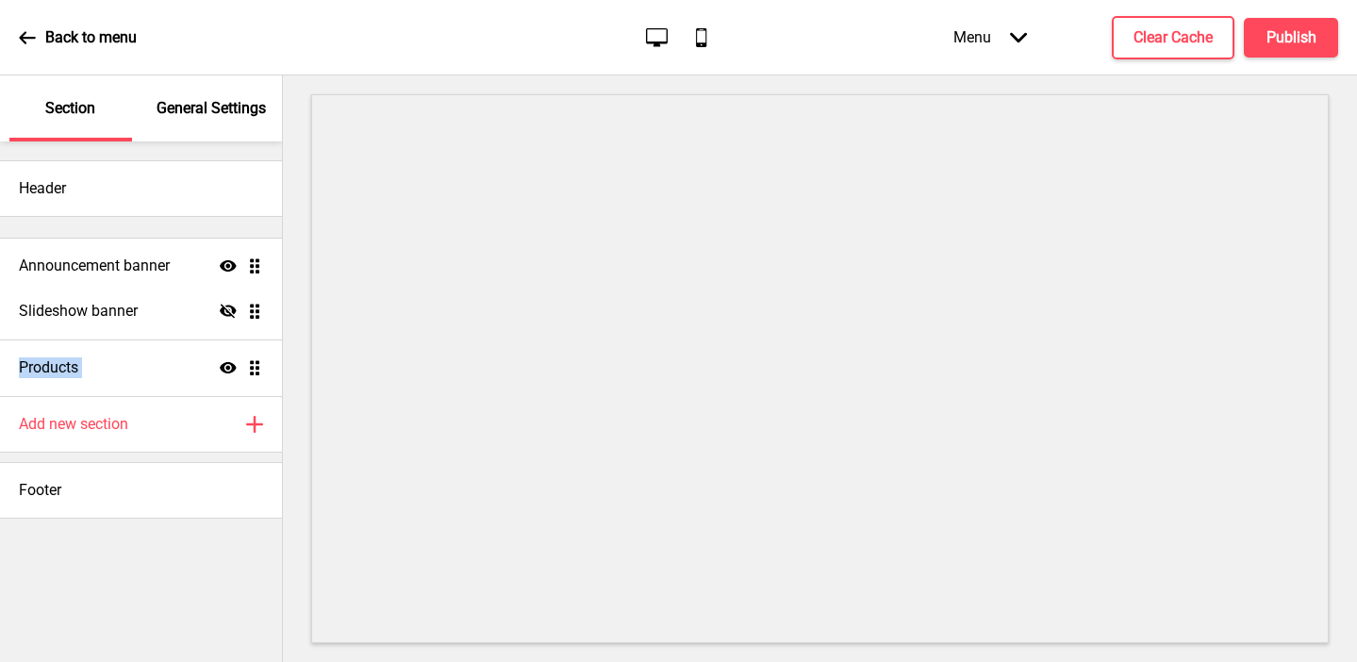
drag, startPoint x: 258, startPoint y: 371, endPoint x: 252, endPoint y: 269, distance: 102.0
click at [252, 269] on ul "Slideshow banner Hide Drag Products Show Drag Announcement banner Show Drag" at bounding box center [141, 311] width 282 height 170
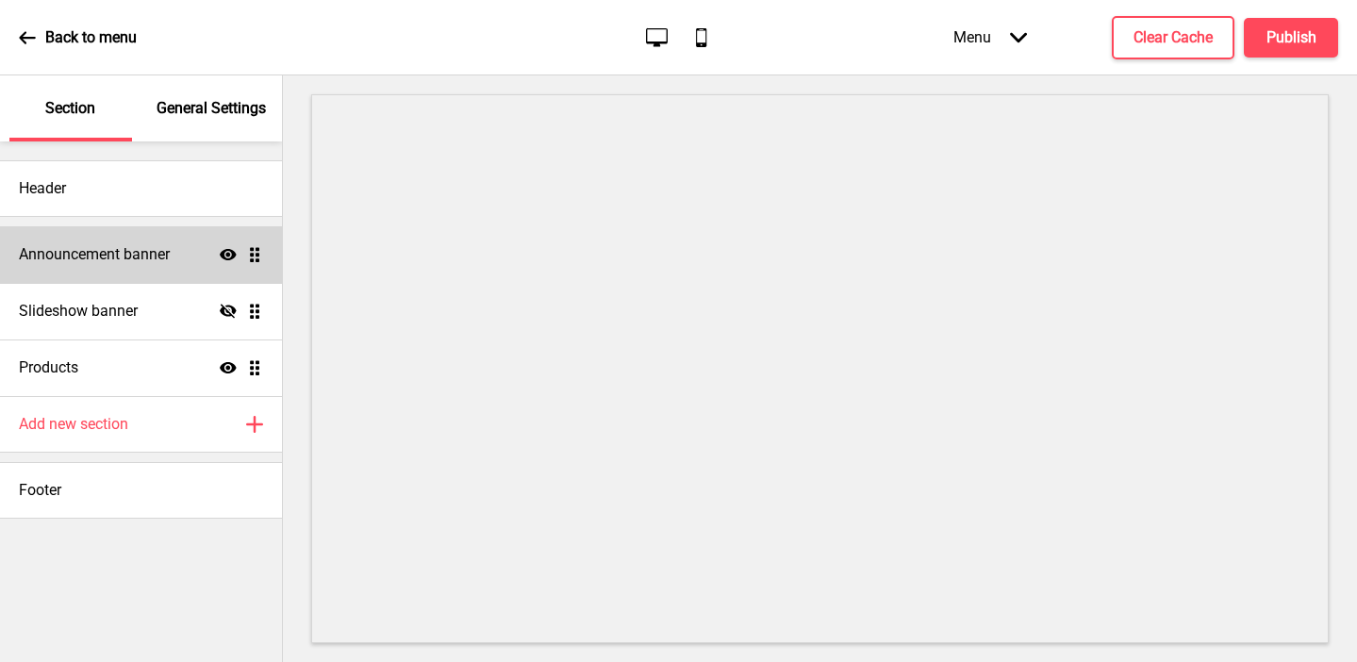
click at [182, 260] on div "Announcement banner Show Drag" at bounding box center [141, 254] width 282 height 57
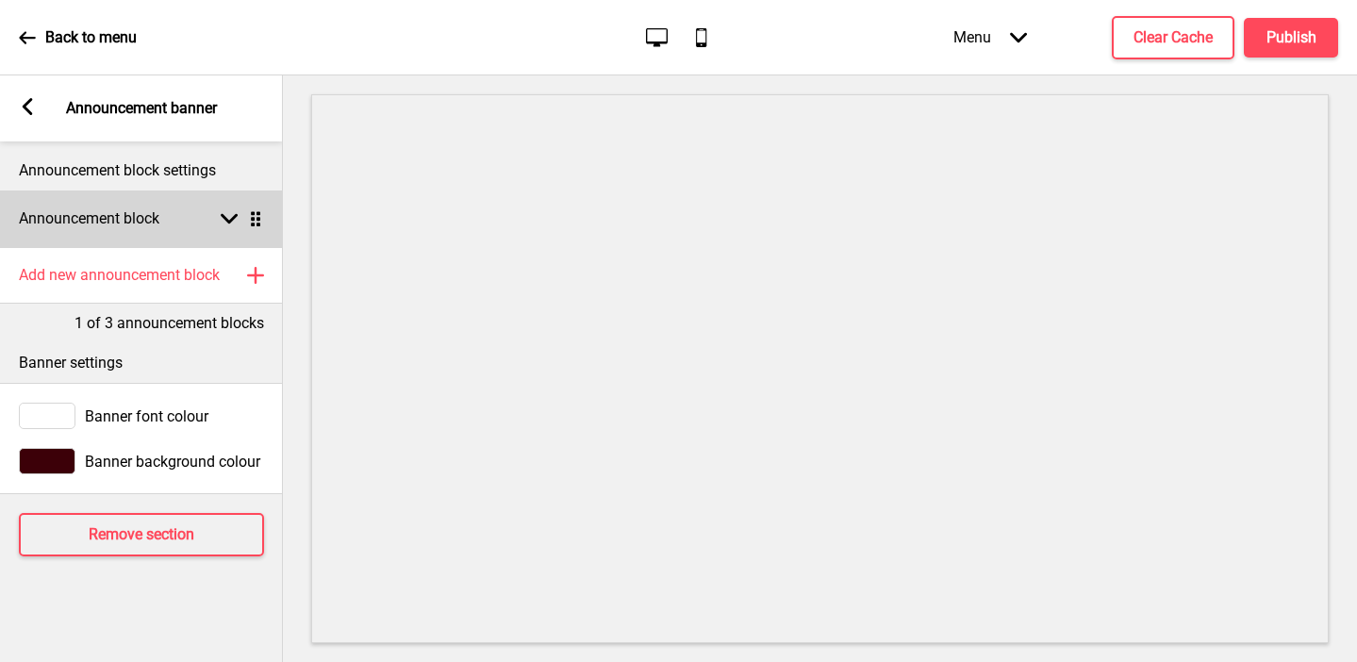
click at [138, 218] on h4 "Announcement block" at bounding box center [89, 218] width 141 height 21
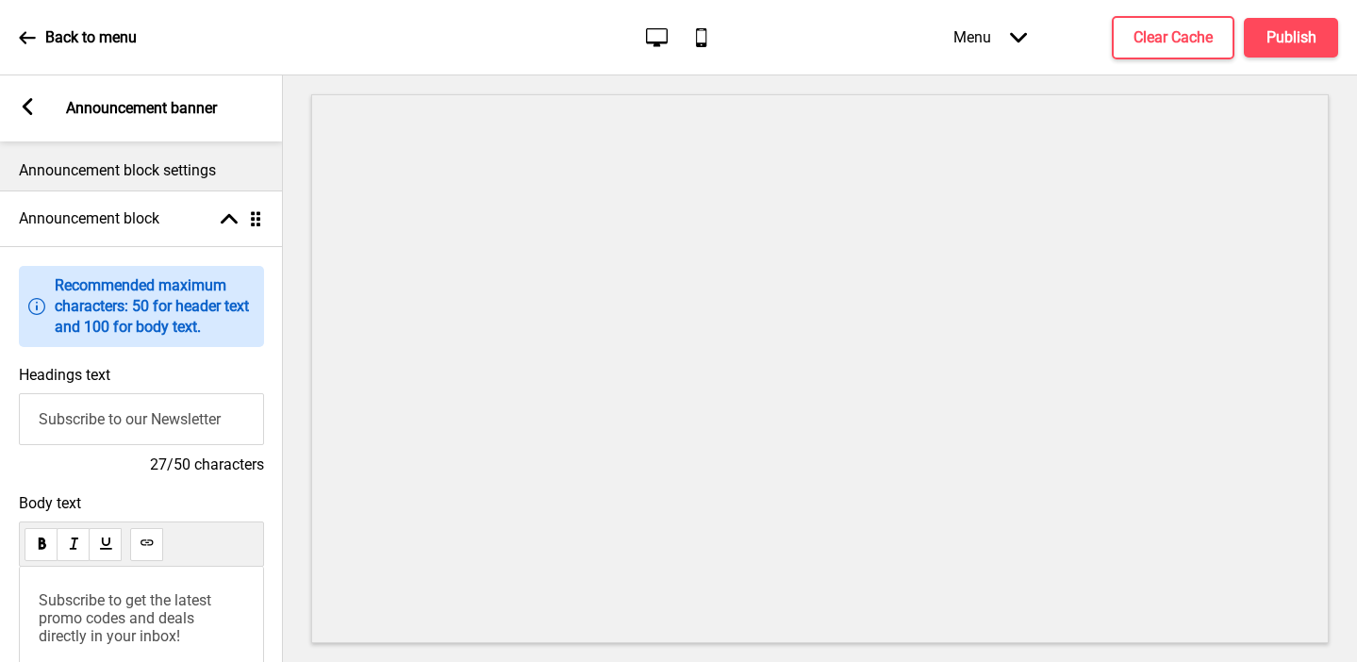
click at [131, 411] on input "Subscribe to our Newsletter" at bounding box center [141, 419] width 245 height 52
type input "Welcome to Rosso Vino"
click at [89, 612] on span "Subscribe to get the latest promo codes and deals directly in your inbox!" at bounding box center [127, 618] width 176 height 54
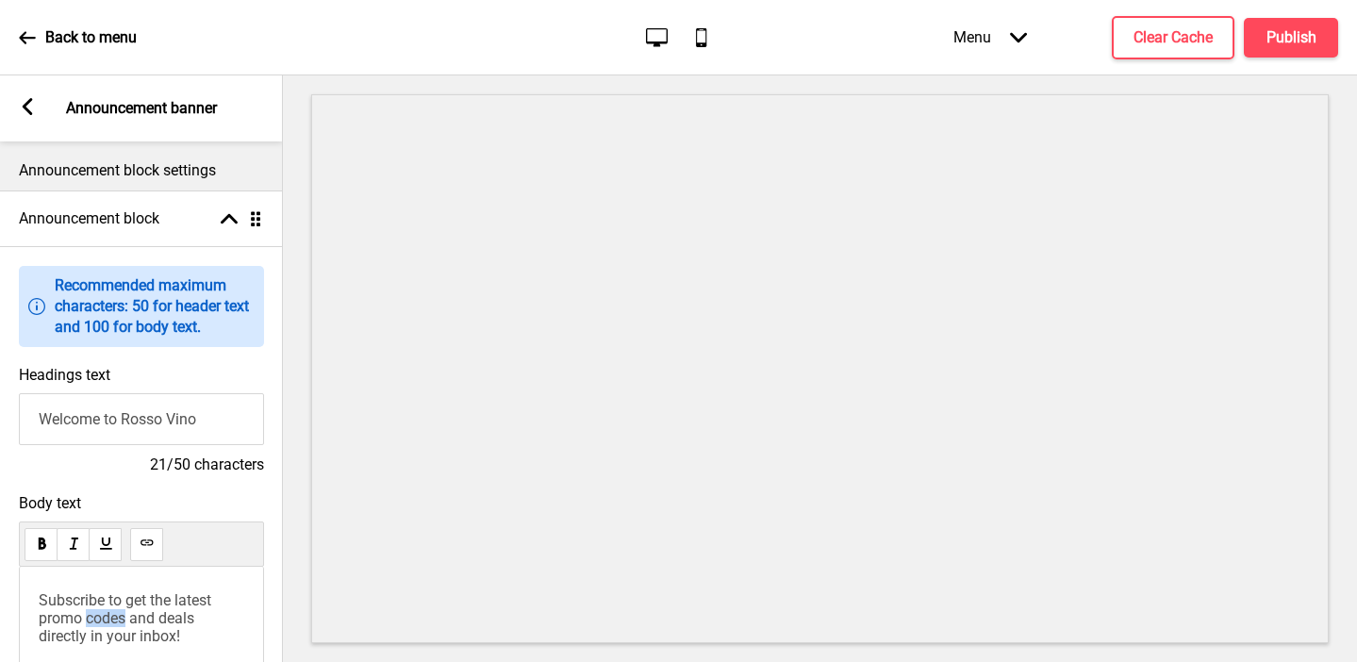
click at [89, 612] on span "Subscribe to get the latest promo codes and deals directly in your inbox!" at bounding box center [127, 618] width 176 height 54
click at [21, 100] on rect at bounding box center [27, 106] width 17 height 17
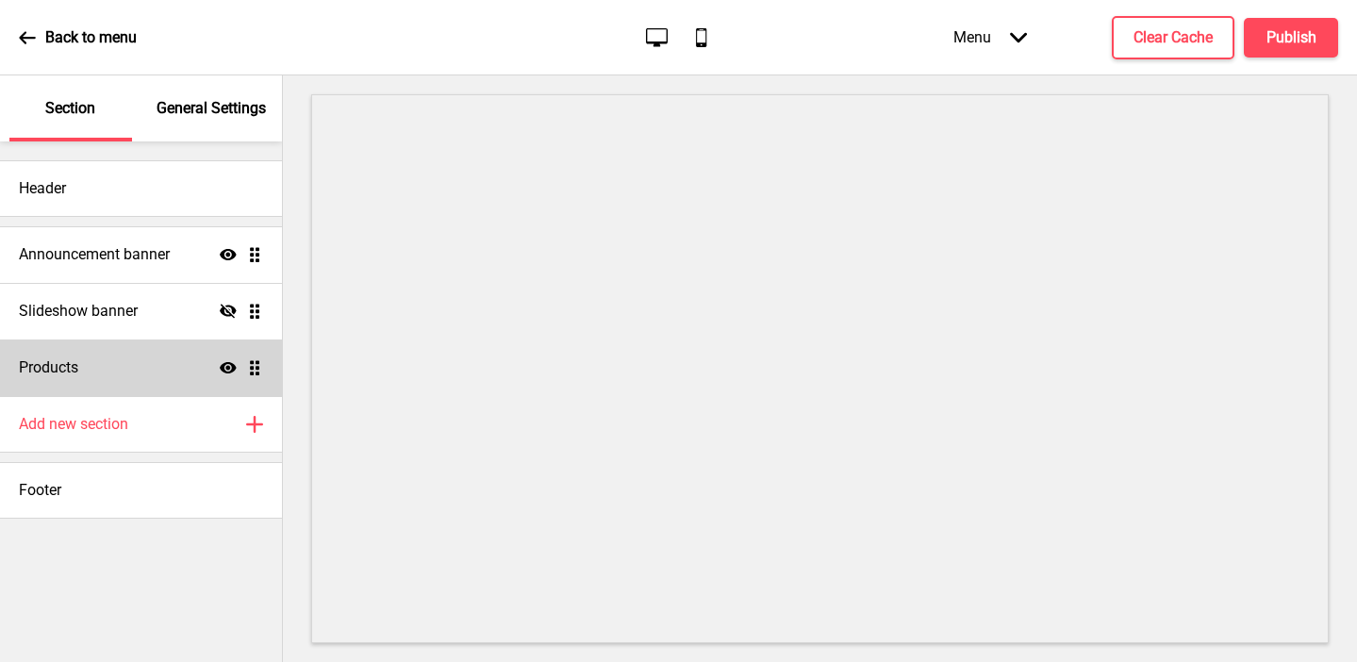
click at [150, 367] on div "Products Show Drag" at bounding box center [141, 368] width 282 height 57
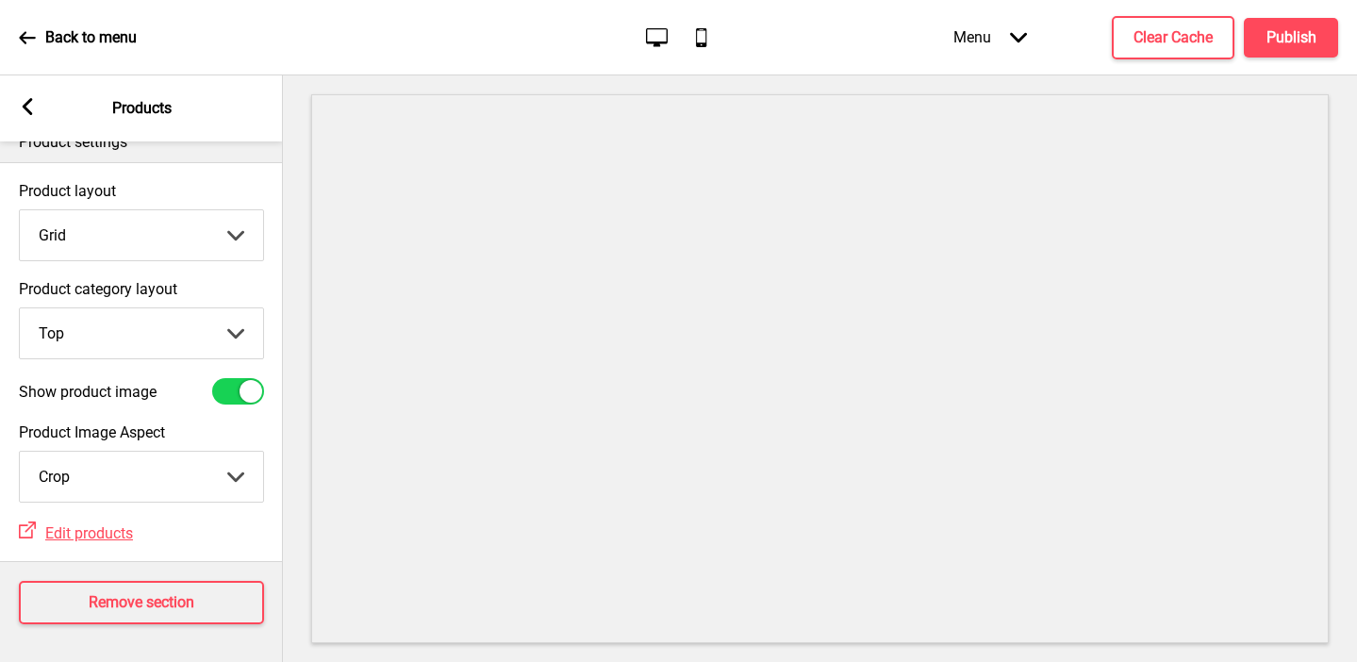
scroll to position [0, 0]
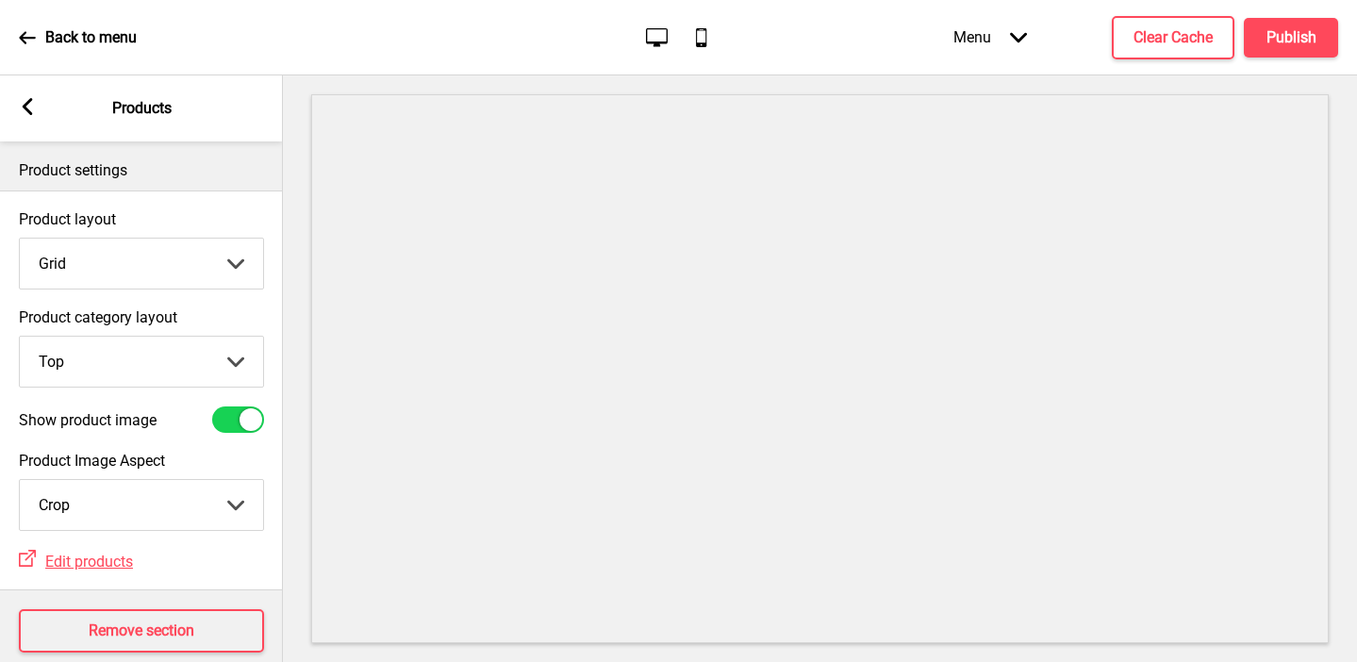
click at [30, 104] on rect at bounding box center [27, 106] width 17 height 17
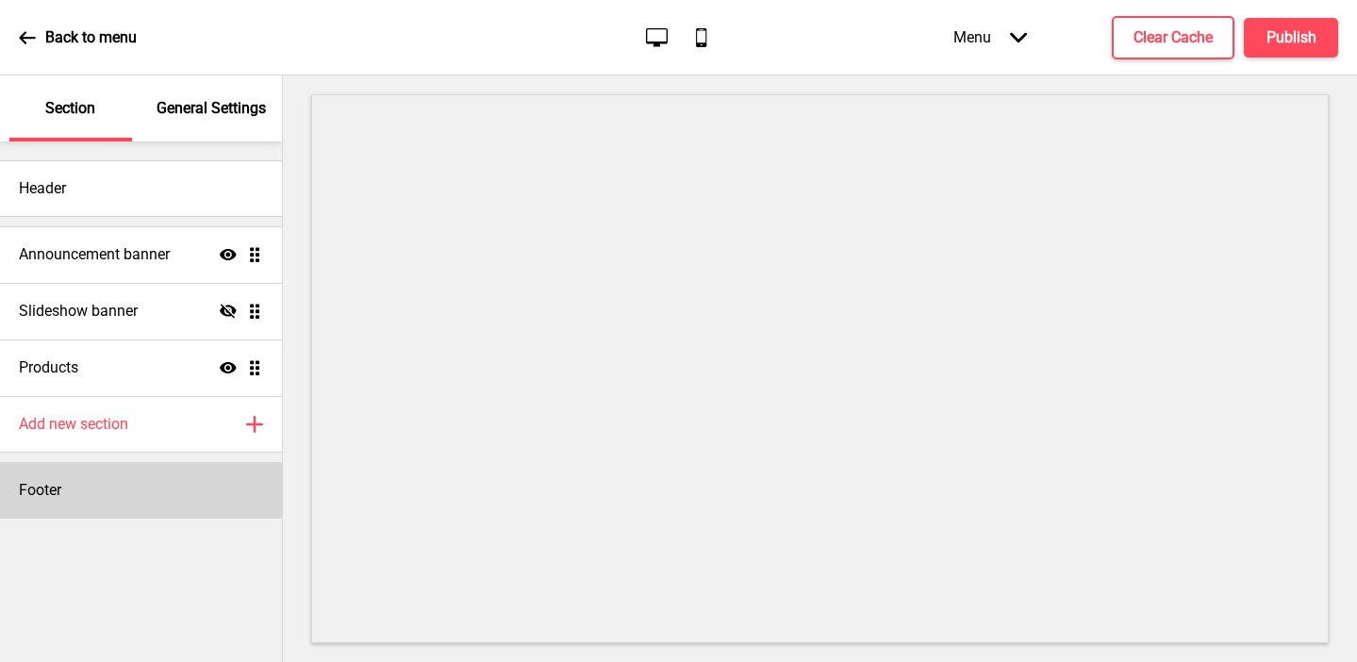
click at [114, 480] on div "Footer" at bounding box center [141, 490] width 282 height 57
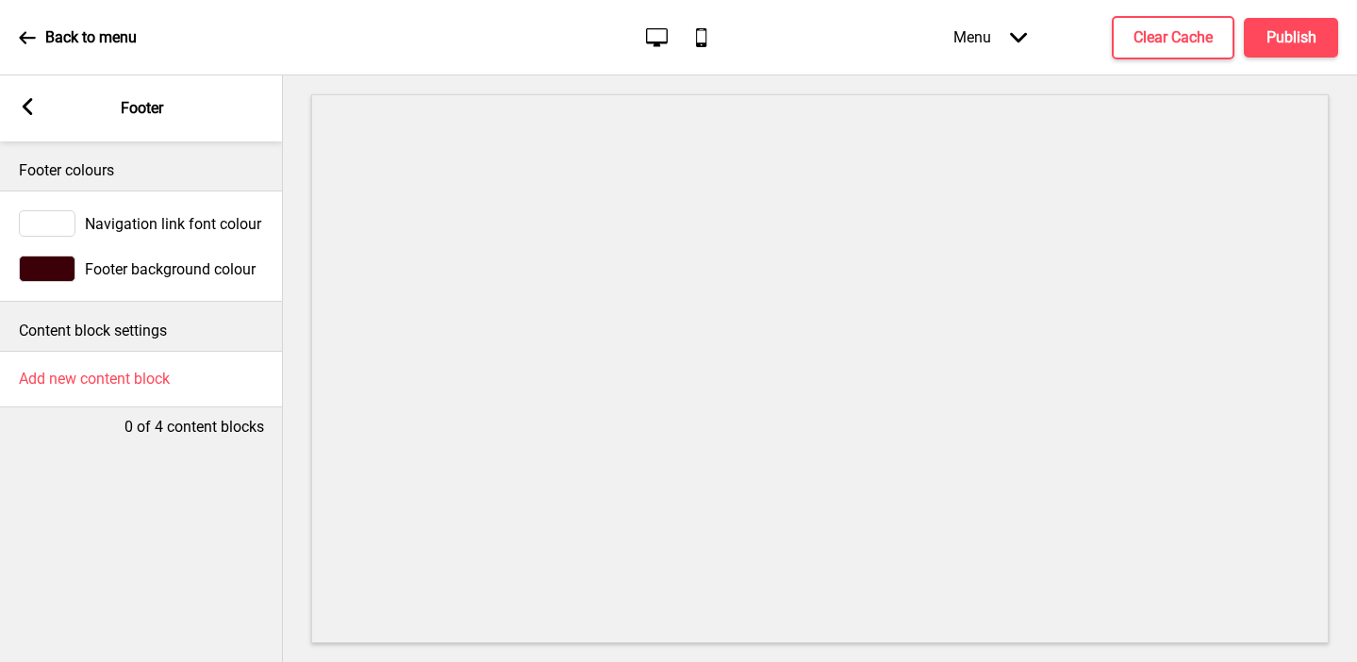
click at [27, 101] on icon at bounding box center [28, 106] width 10 height 17
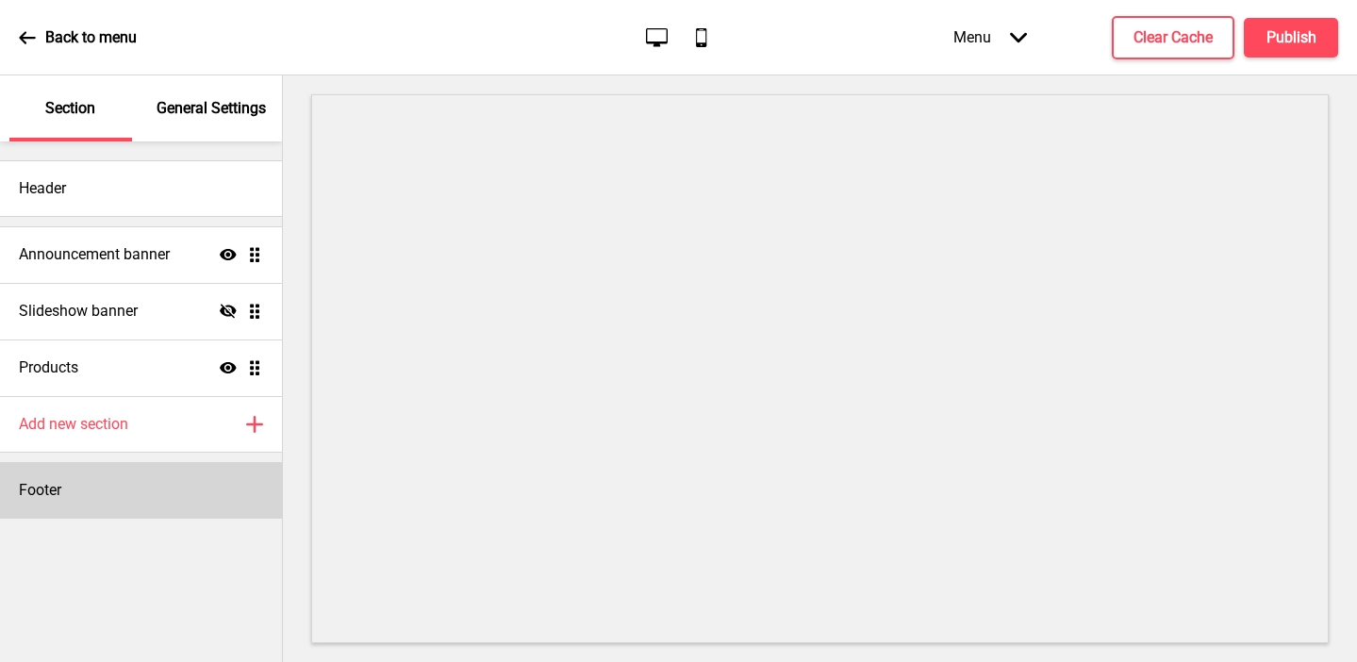
click at [54, 487] on h4 "Footer" at bounding box center [40, 490] width 42 height 21
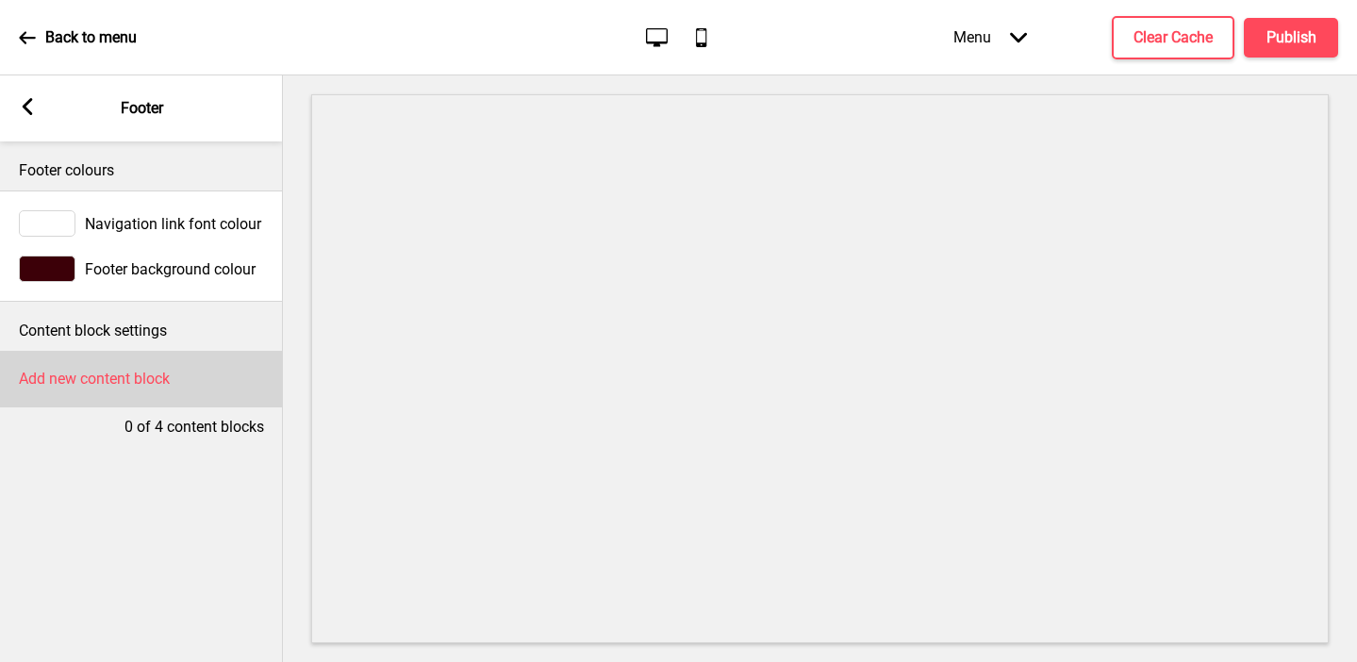
click at [70, 374] on h4 "Add new content block" at bounding box center [94, 379] width 151 height 21
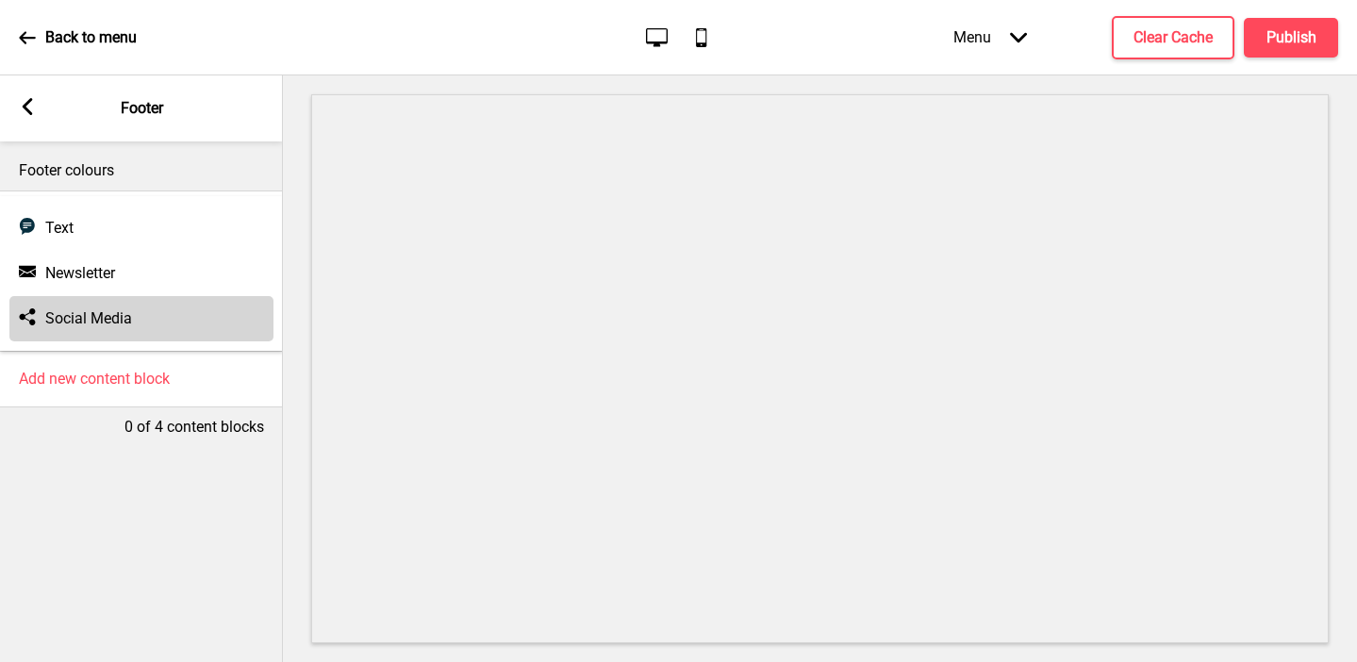
click at [79, 312] on h4 "Social Media" at bounding box center [88, 318] width 87 height 21
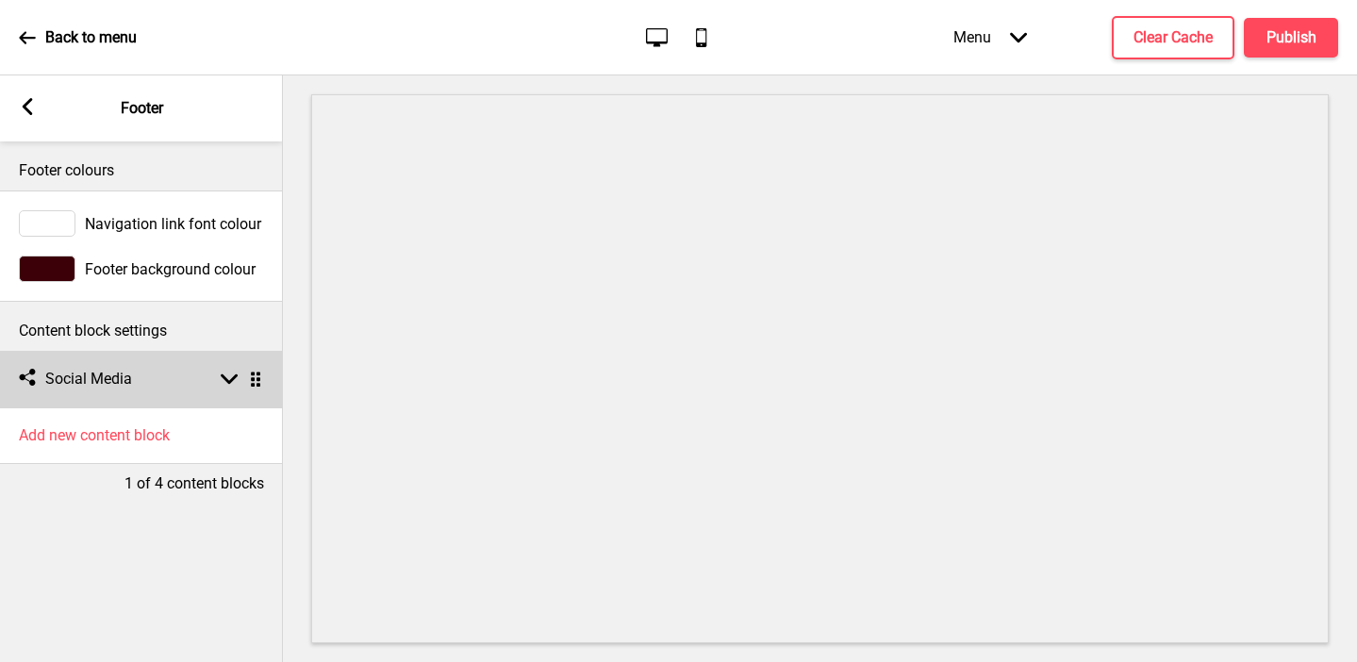
click at [187, 380] on div "Social media Social Media Arrow down Drag" at bounding box center [141, 379] width 283 height 57
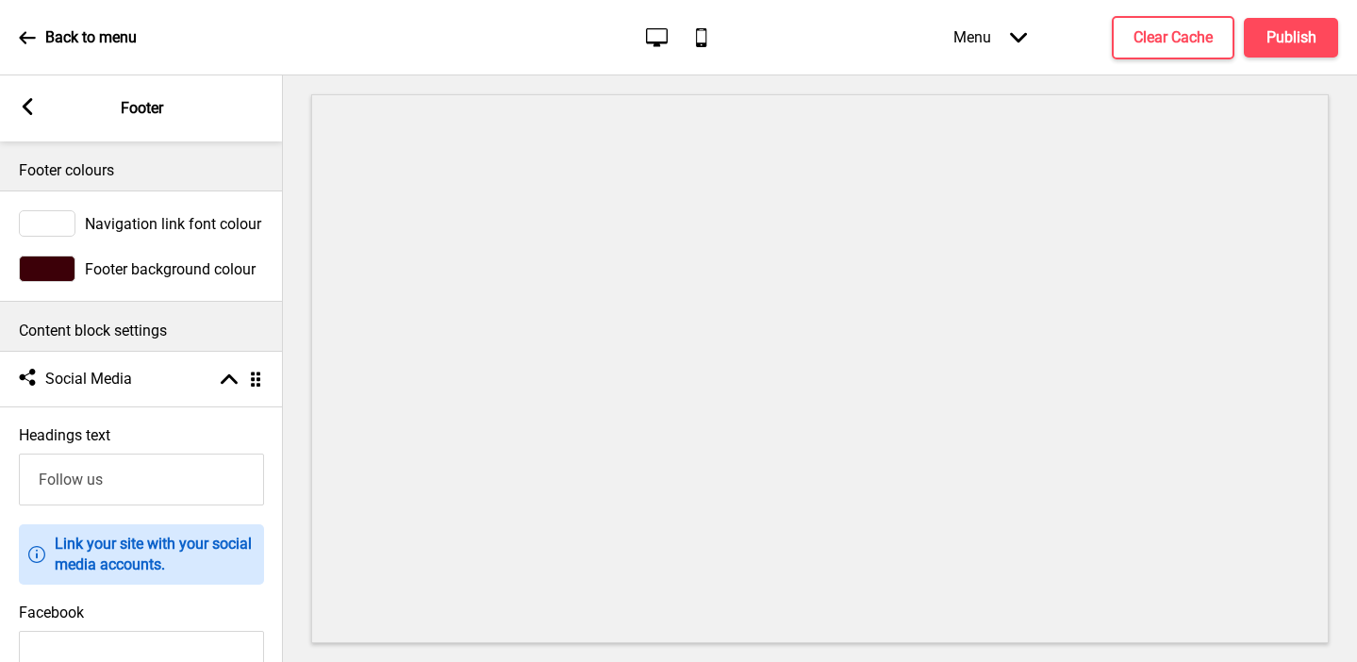
scroll to position [163, 0]
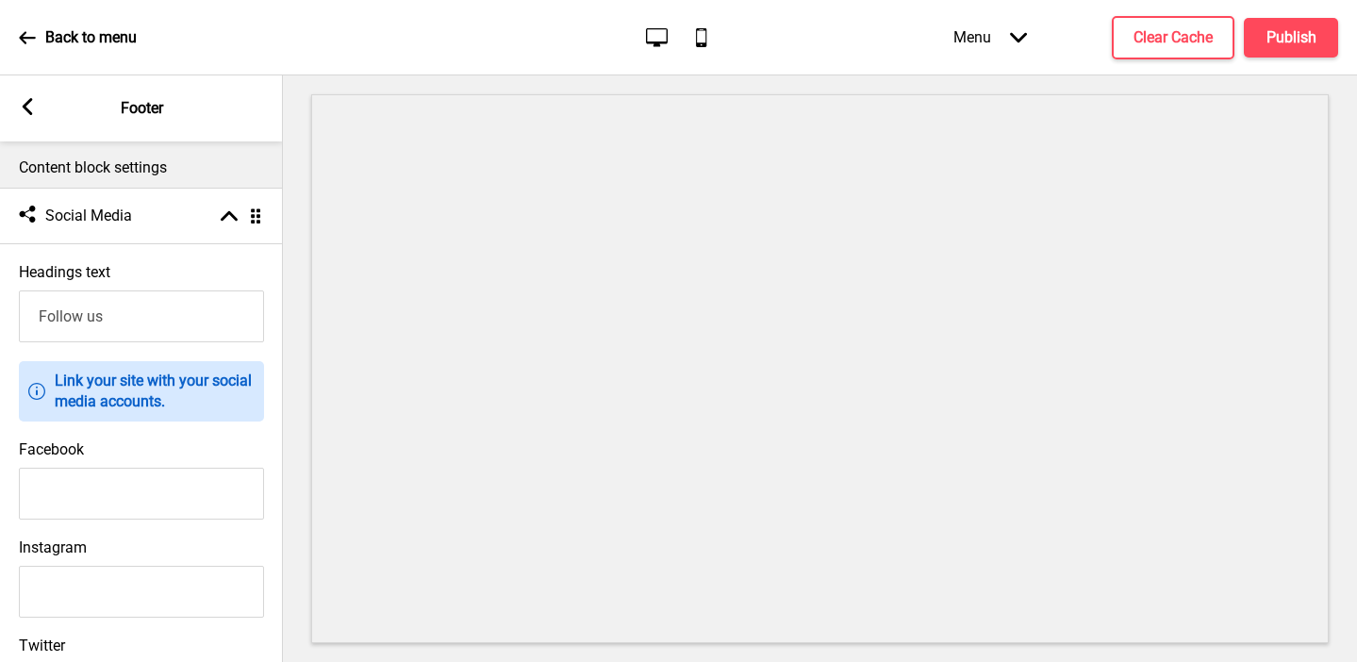
click at [93, 585] on input "Instagram" at bounding box center [141, 592] width 245 height 52
paste input "https://www.instagram.com/rossovinosg/?hl=en"
type input "https://www.instagram.com/rossovinosg/?hl=en"
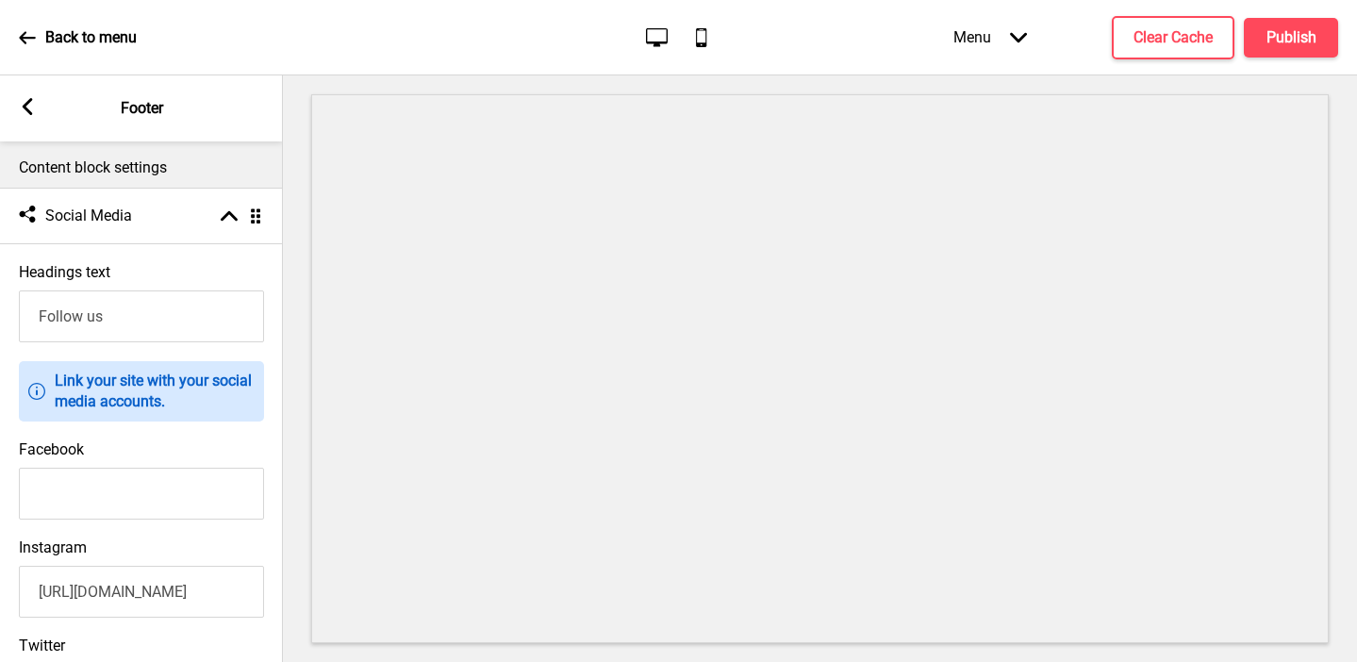
click at [198, 516] on input "Facebook" at bounding box center [141, 494] width 245 height 52
paste input "https://www.facebook.com/rossovinosg/"
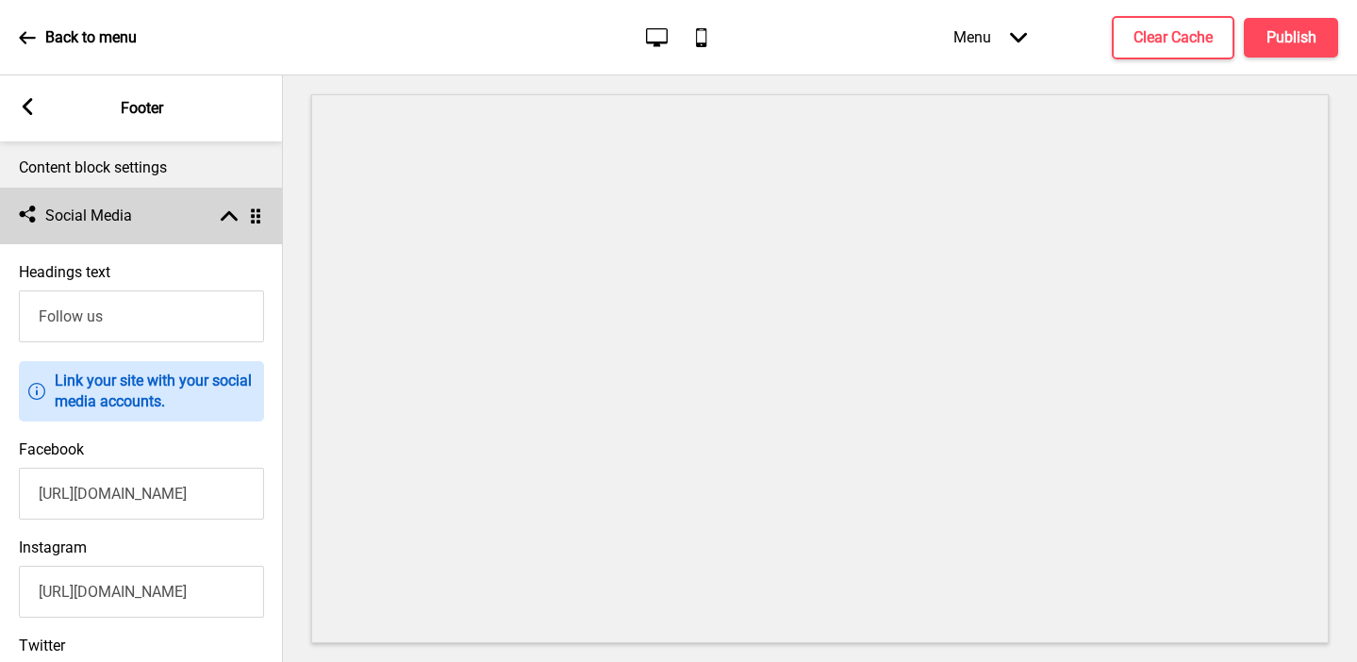
scroll to position [0, 67]
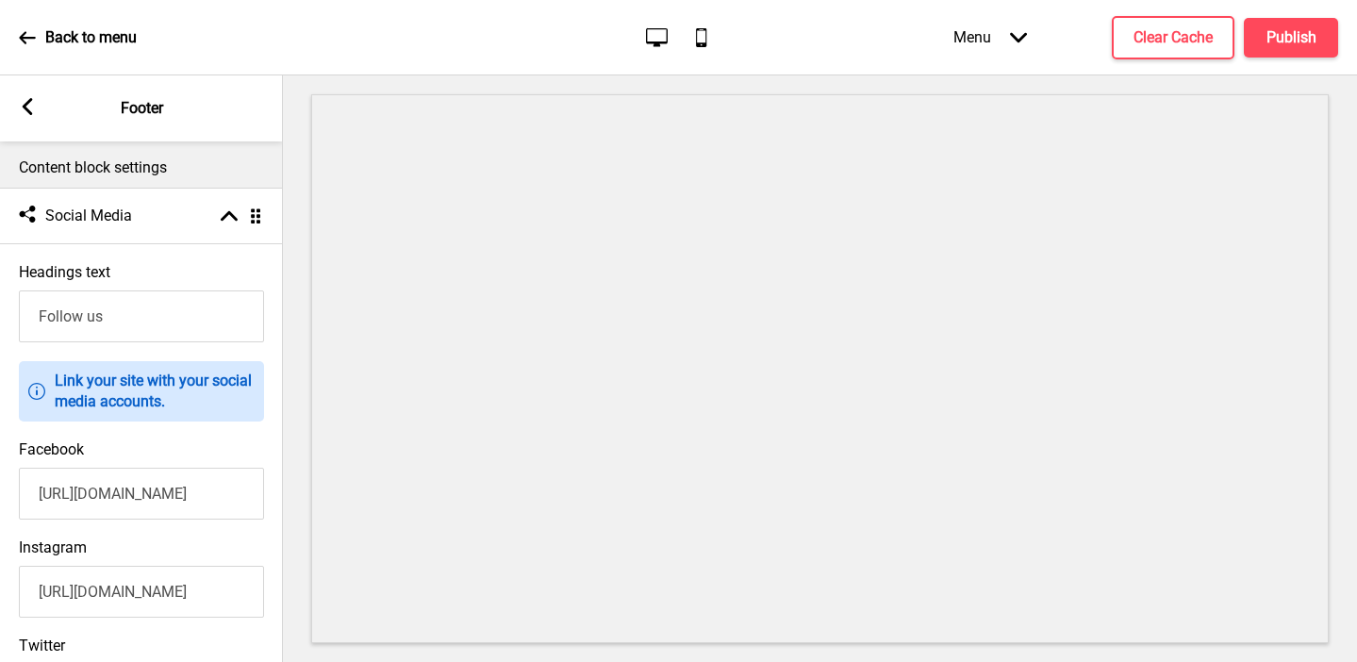
type input "https://www.facebook.com/rossovinosg/"
click at [30, 111] on icon at bounding box center [28, 106] width 10 height 17
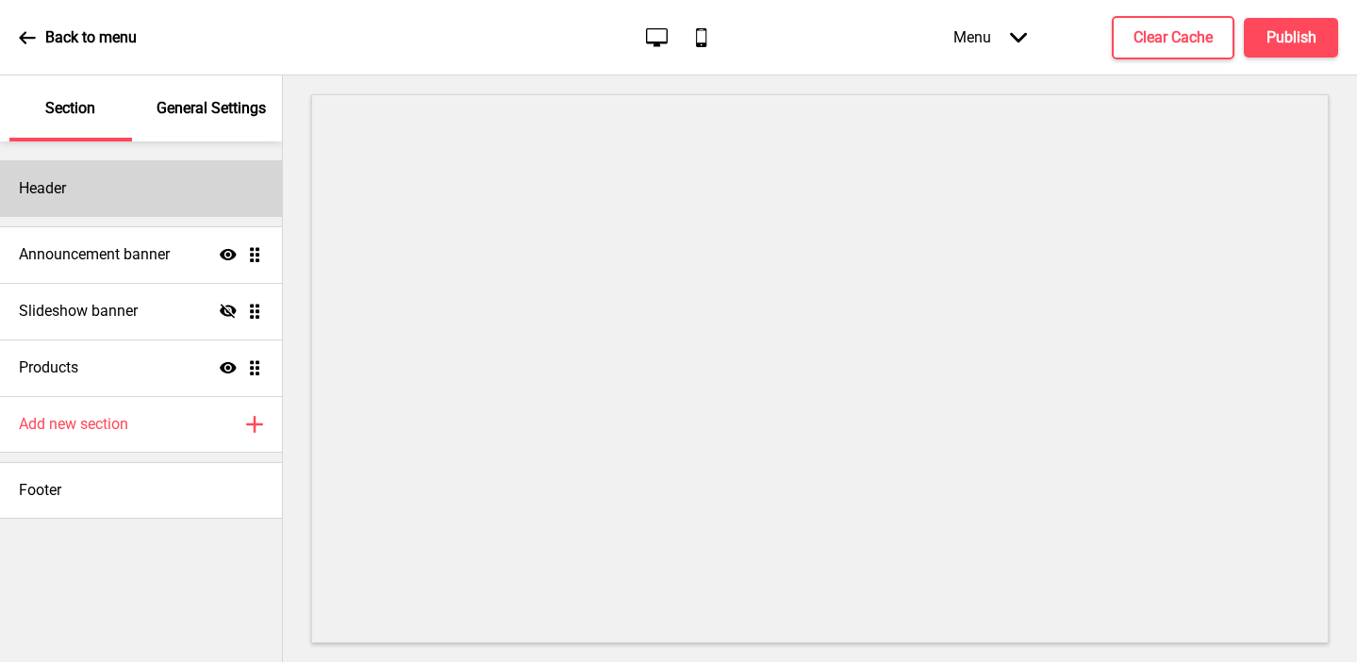
click at [66, 188] on h4 "Header" at bounding box center [42, 188] width 47 height 21
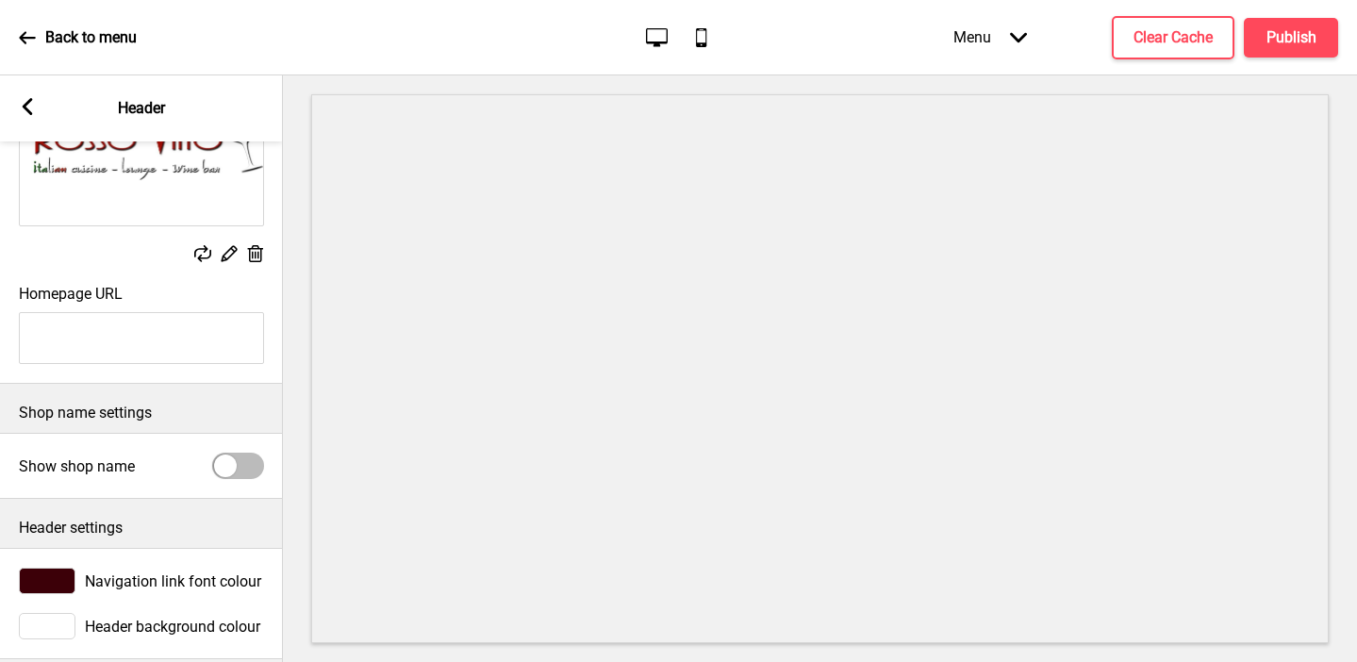
scroll to position [215, 0]
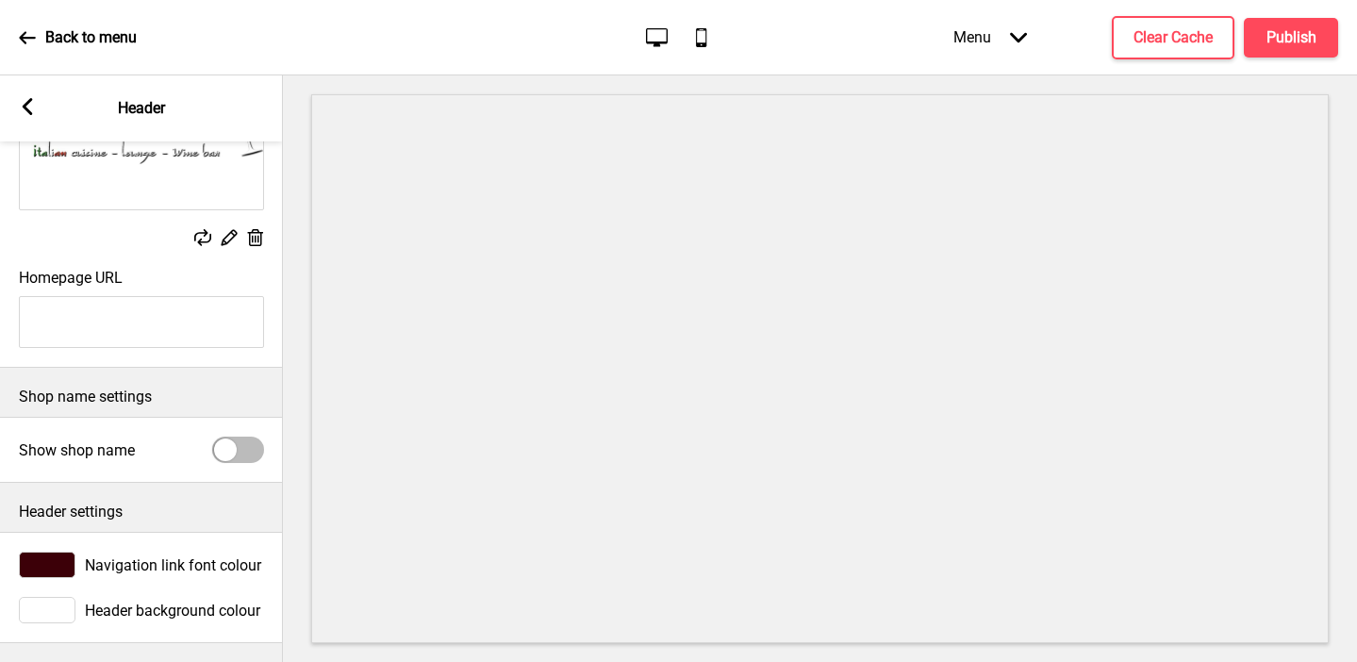
click at [148, 326] on input "Homepage URL" at bounding box center [141, 322] width 245 height 52
paste input "https://rossovinosingapore.com/"
type input "https://rossovinosingapore.com/"
click at [28, 101] on icon at bounding box center [28, 106] width 10 height 17
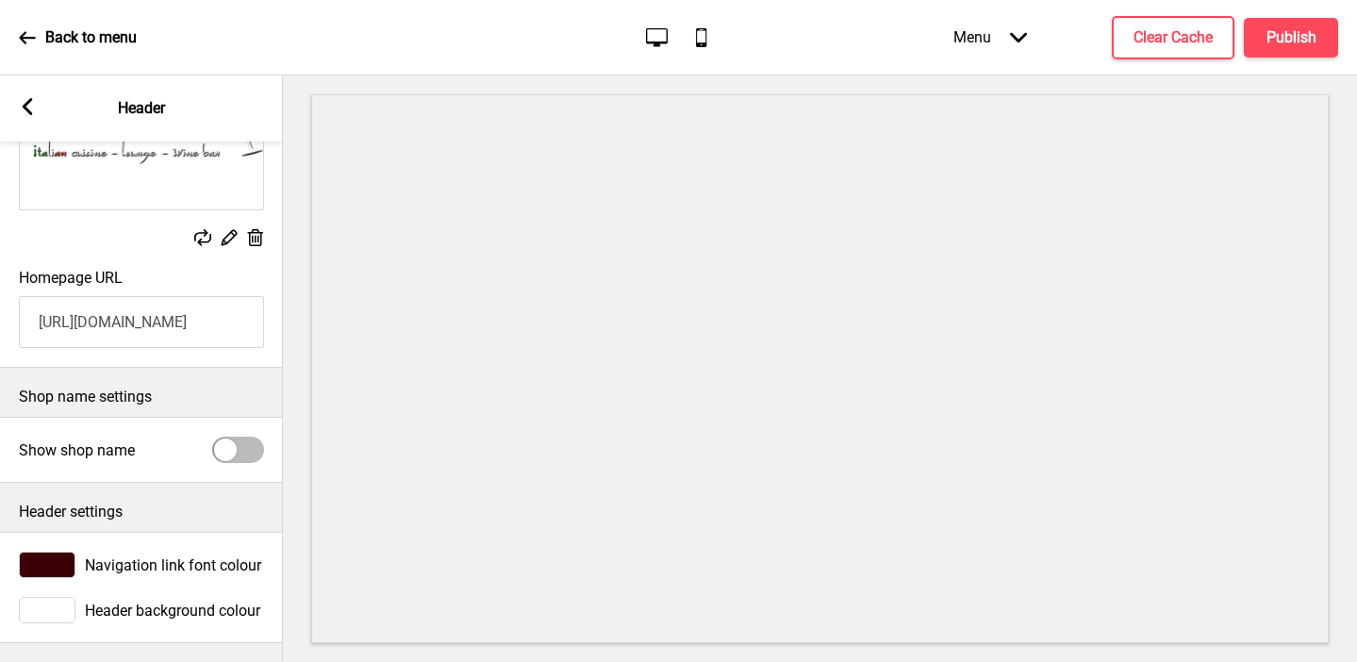
scroll to position [0, 0]
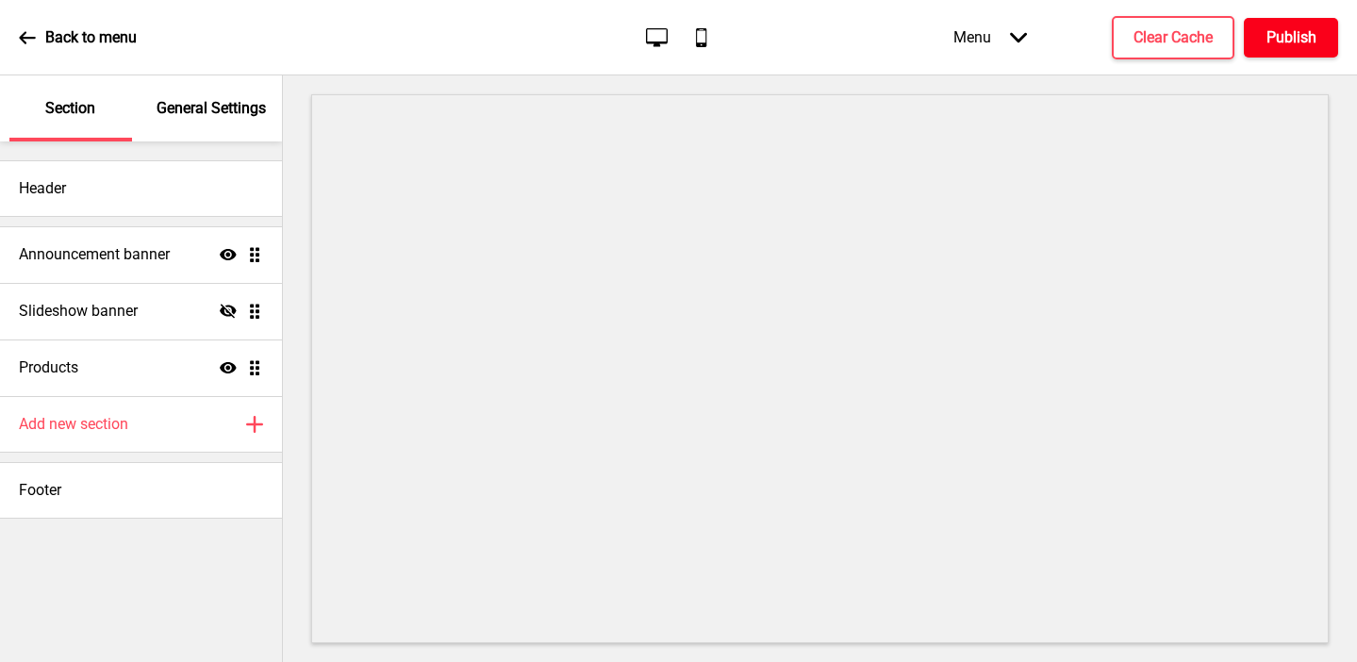
click at [880, 33] on h4 "Publish" at bounding box center [1292, 37] width 50 height 21
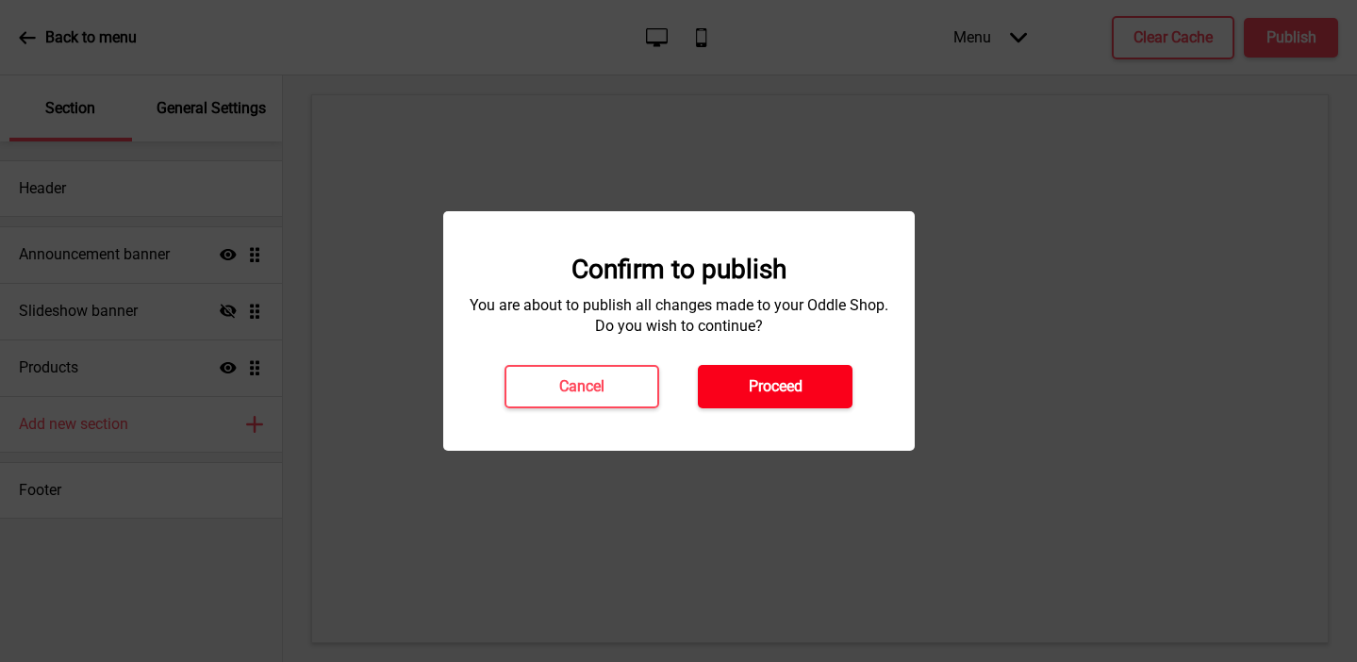
click at [794, 387] on h4 "Proceed" at bounding box center [776, 386] width 54 height 21
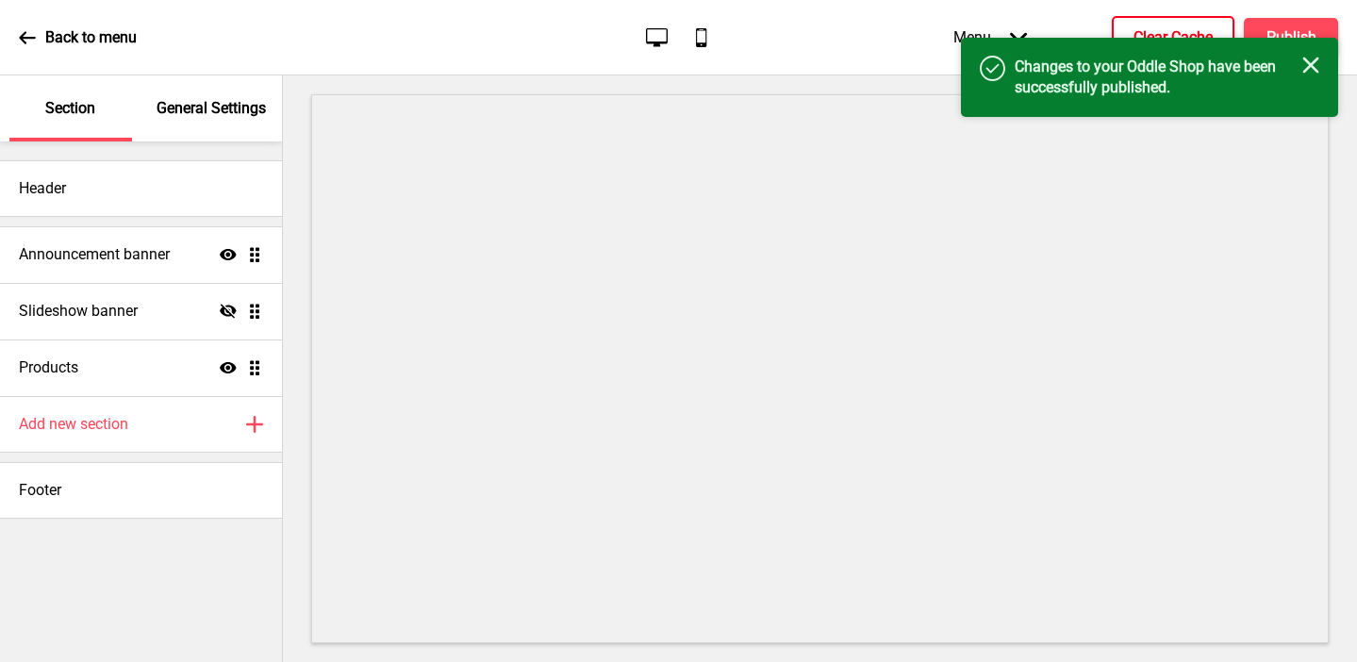
click at [880, 25] on button "Clear Cache" at bounding box center [1173, 37] width 123 height 43
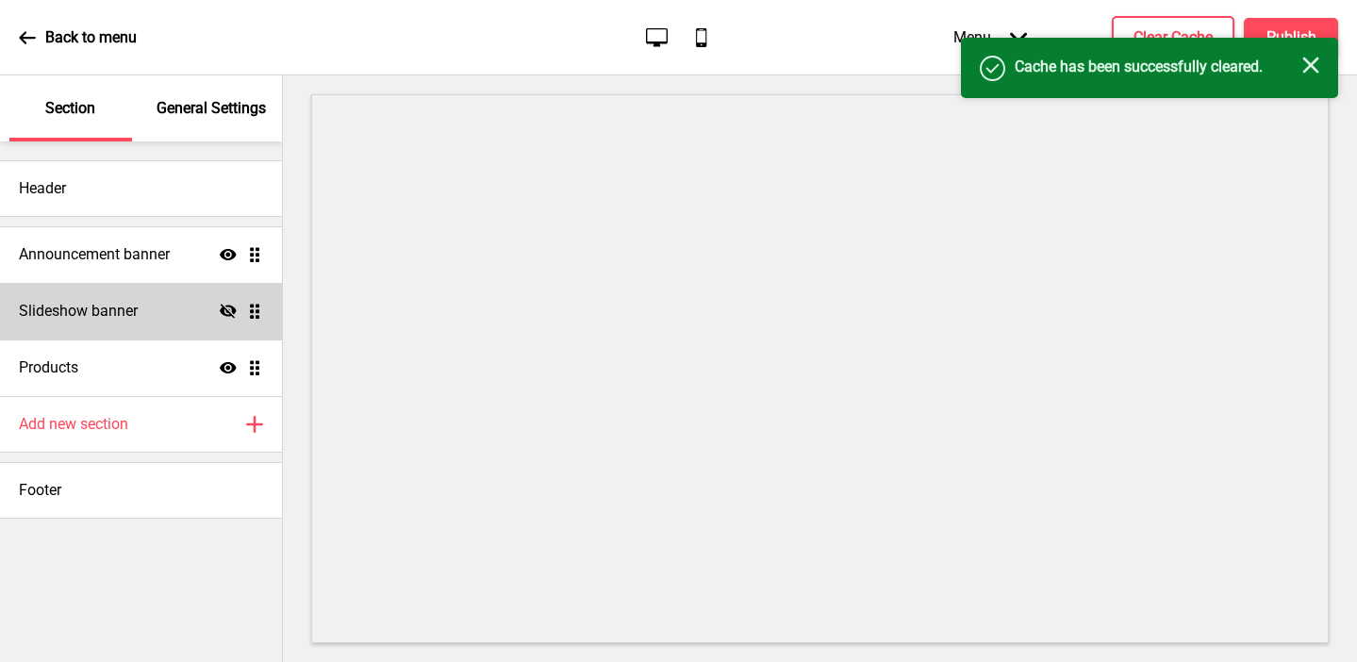
click at [227, 305] on icon at bounding box center [228, 311] width 17 height 14
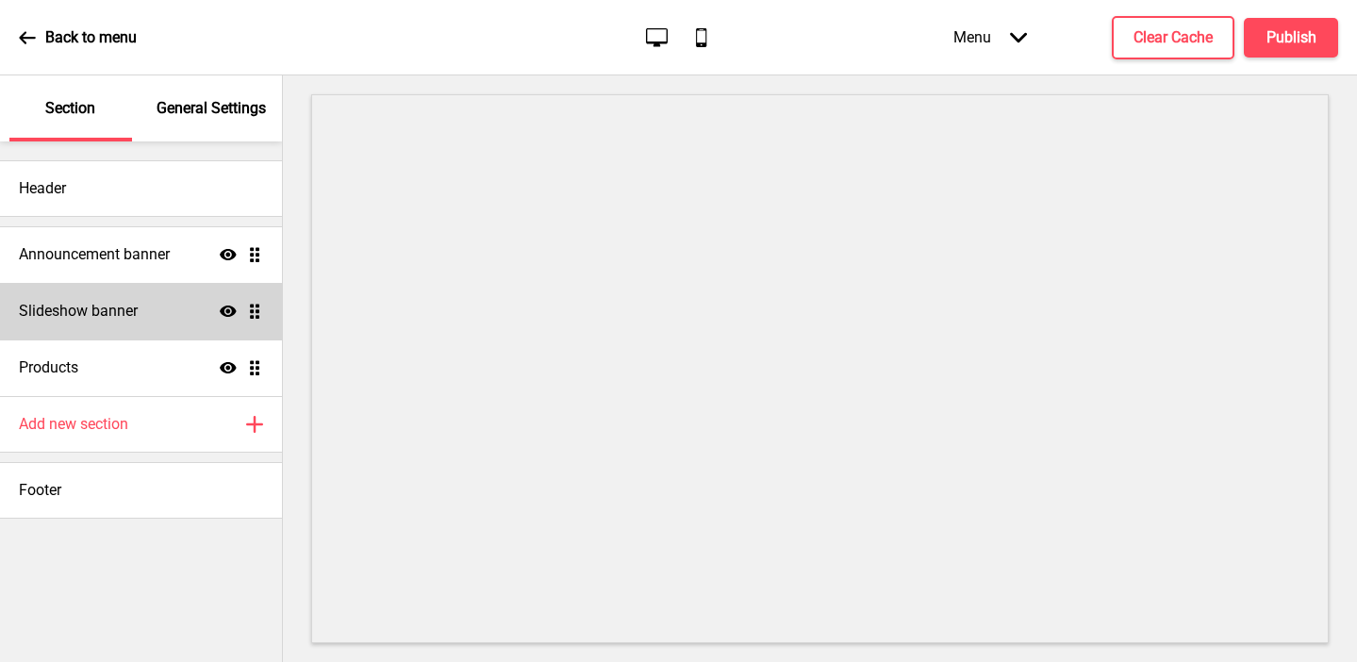
click at [186, 307] on div "Slideshow banner Show Drag" at bounding box center [141, 311] width 282 height 57
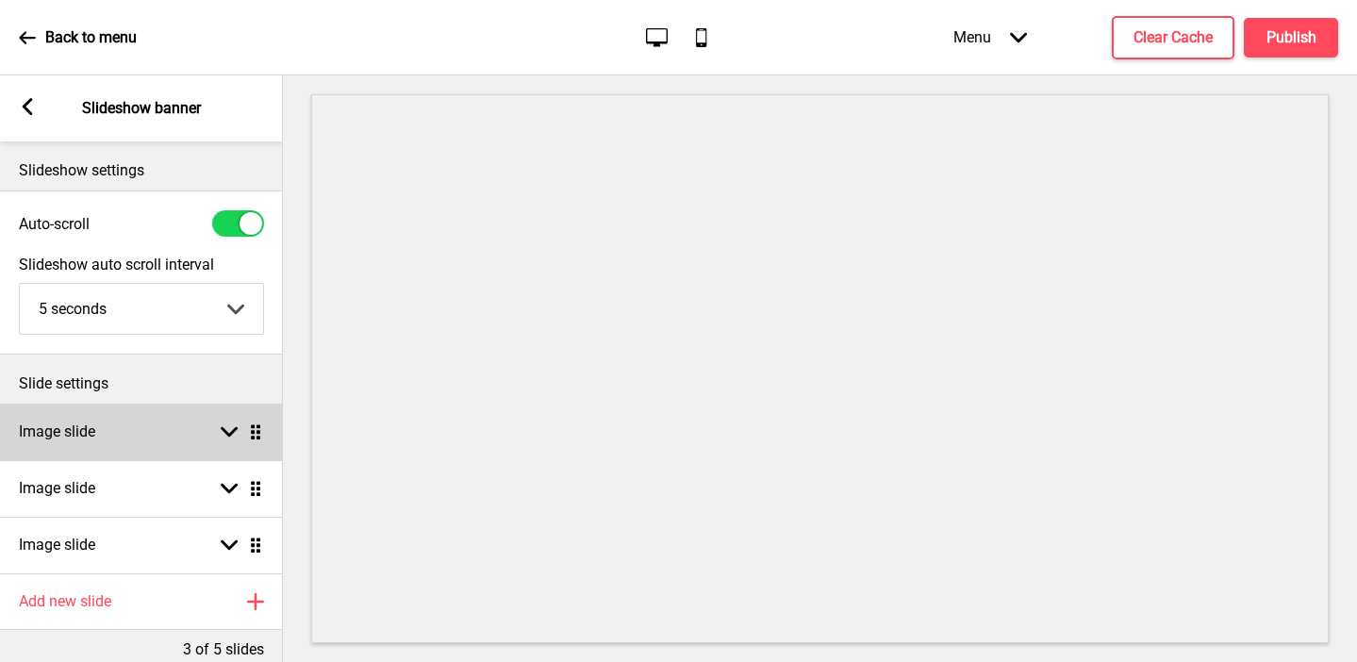
click at [175, 416] on div "Image slide Arrow down Drag" at bounding box center [141, 432] width 283 height 57
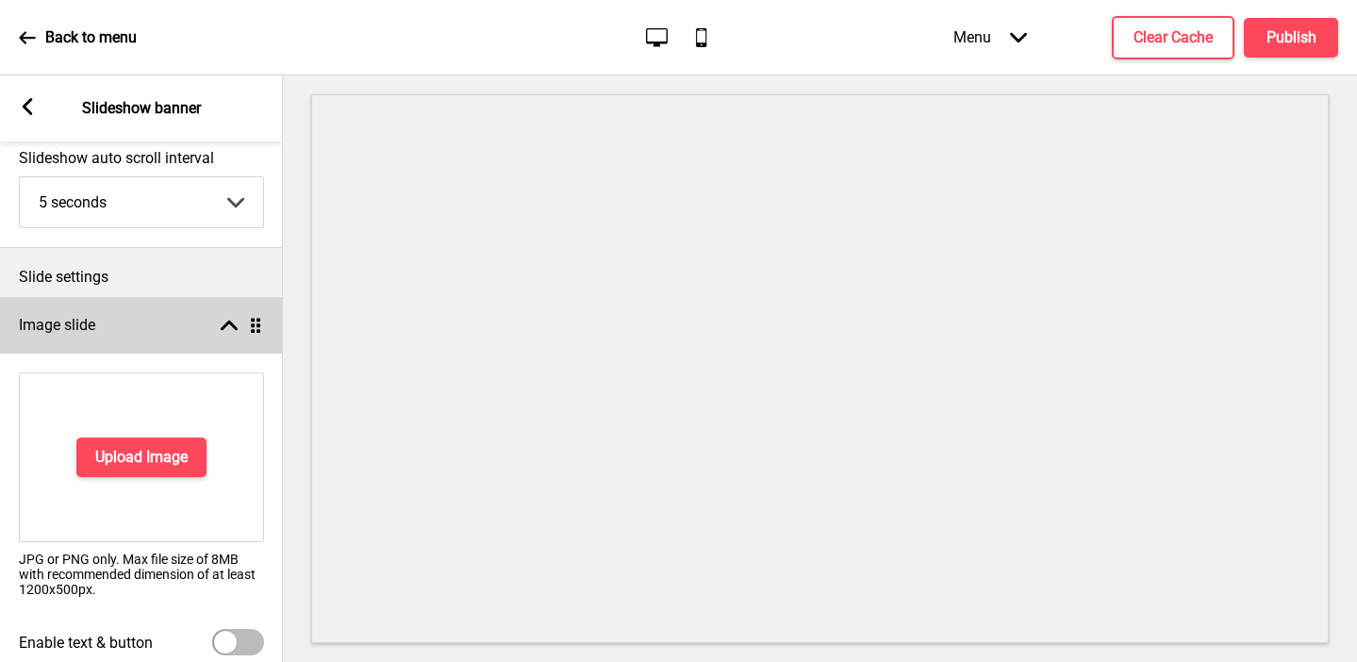
scroll to position [196, 0]
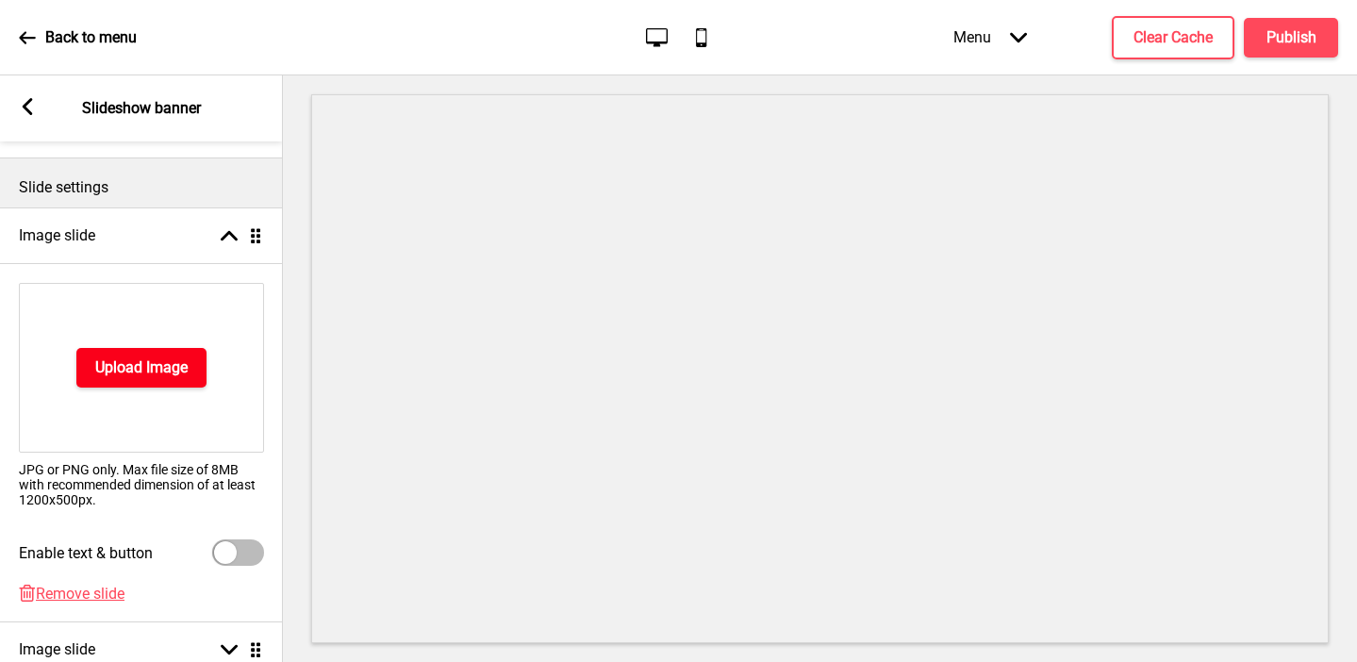
click at [141, 365] on h4 "Upload Image" at bounding box center [141, 367] width 92 height 21
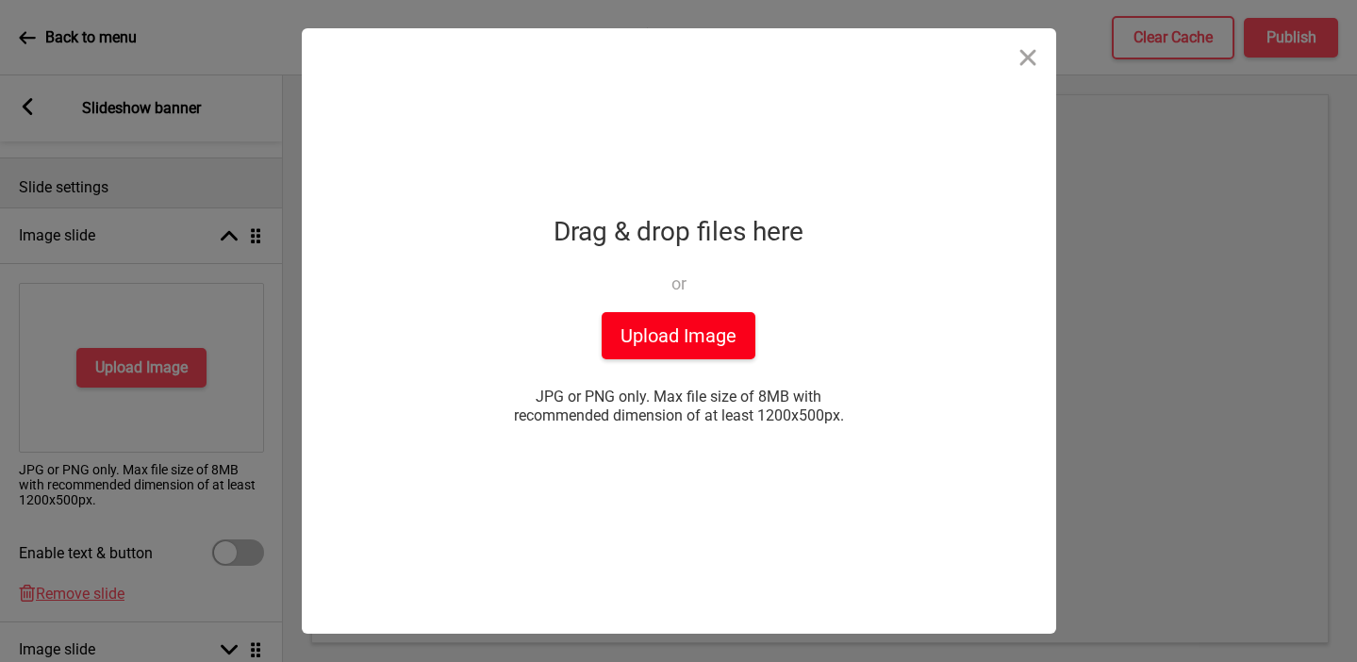
click at [634, 341] on button "Upload Image" at bounding box center [679, 335] width 154 height 47
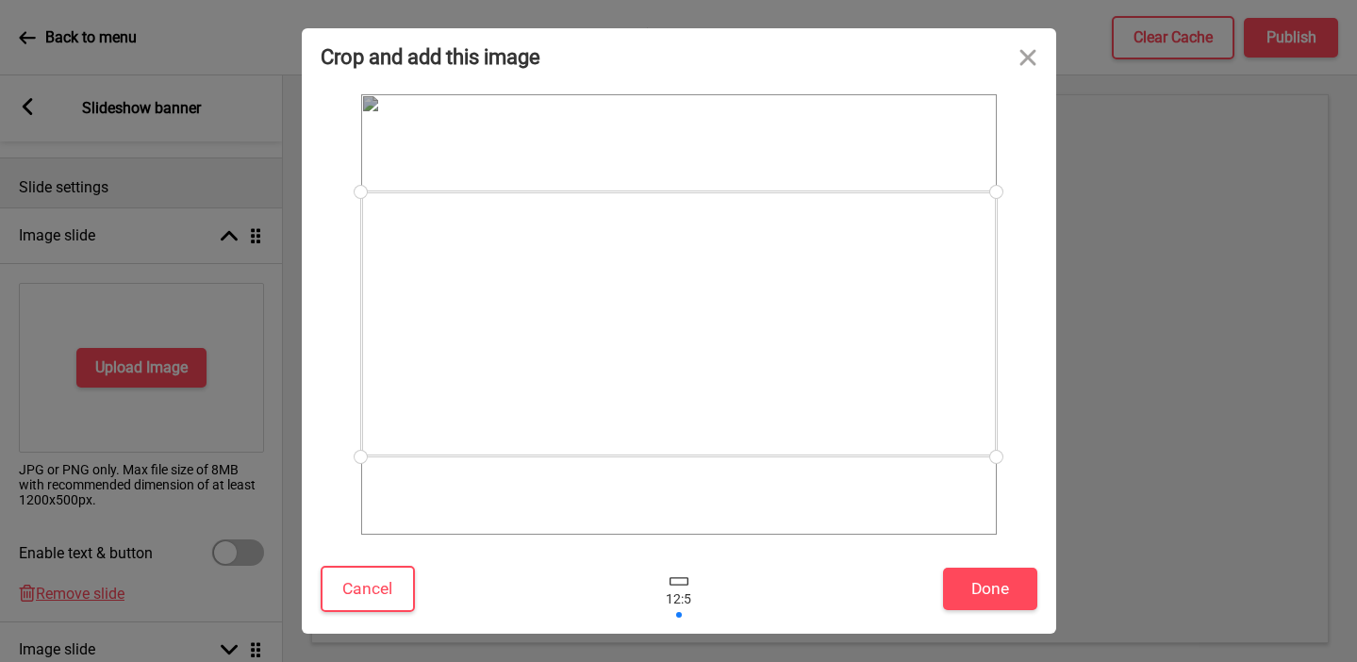
drag, startPoint x: 710, startPoint y: 344, endPoint x: 718, endPoint y: 354, distance: 12.1
click at [718, 354] on div at bounding box center [679, 323] width 636 height 265
click at [880, 595] on button "Done" at bounding box center [990, 589] width 94 height 42
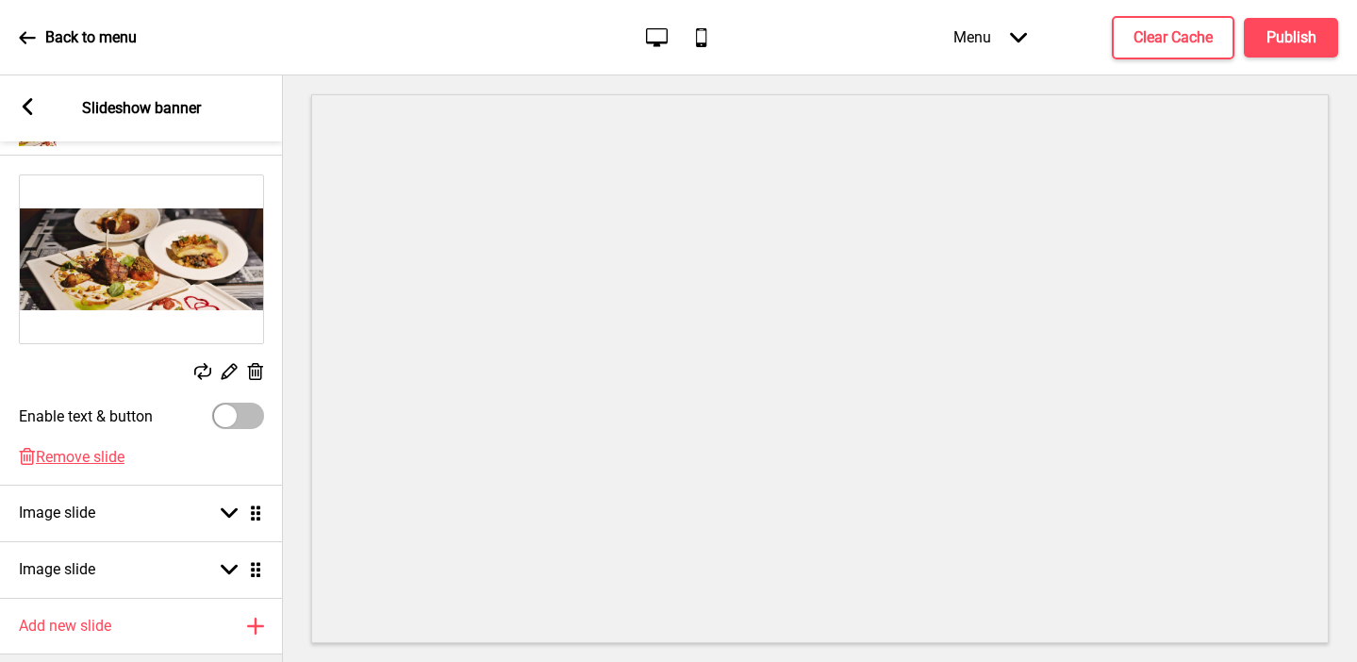
scroll to position [308, 0]
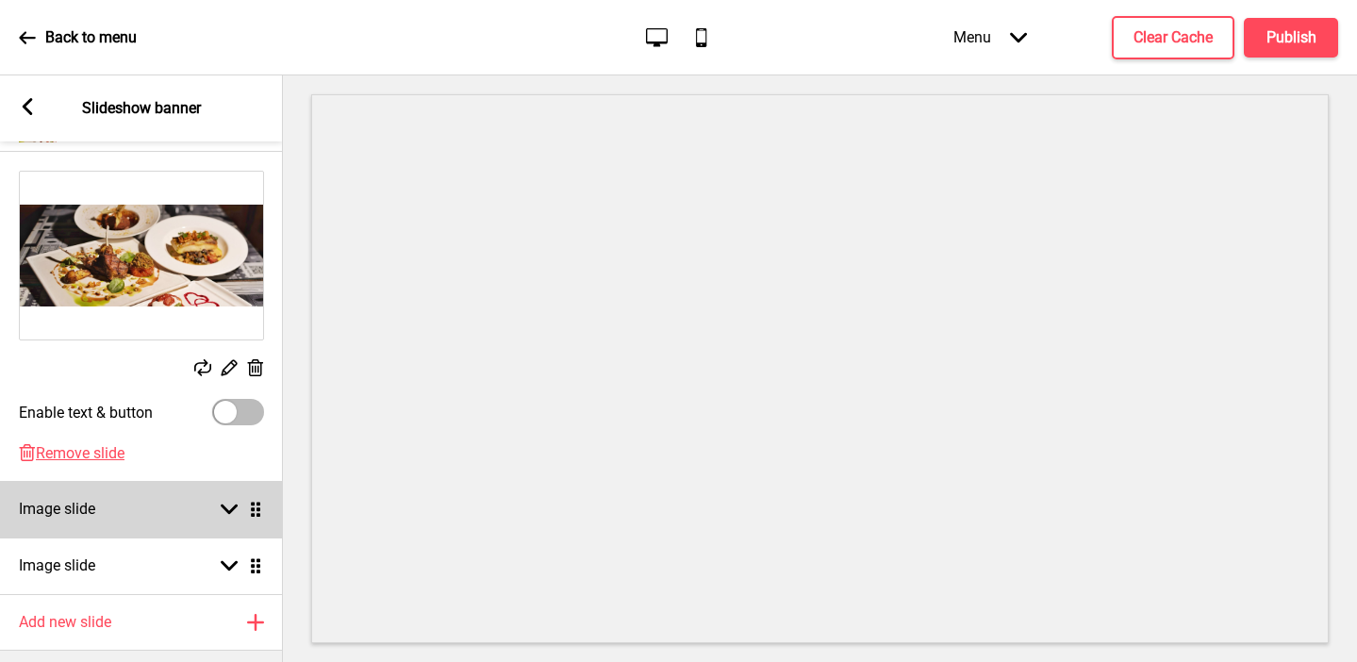
click at [101, 495] on div "Image slide Arrow down Drag" at bounding box center [141, 509] width 283 height 57
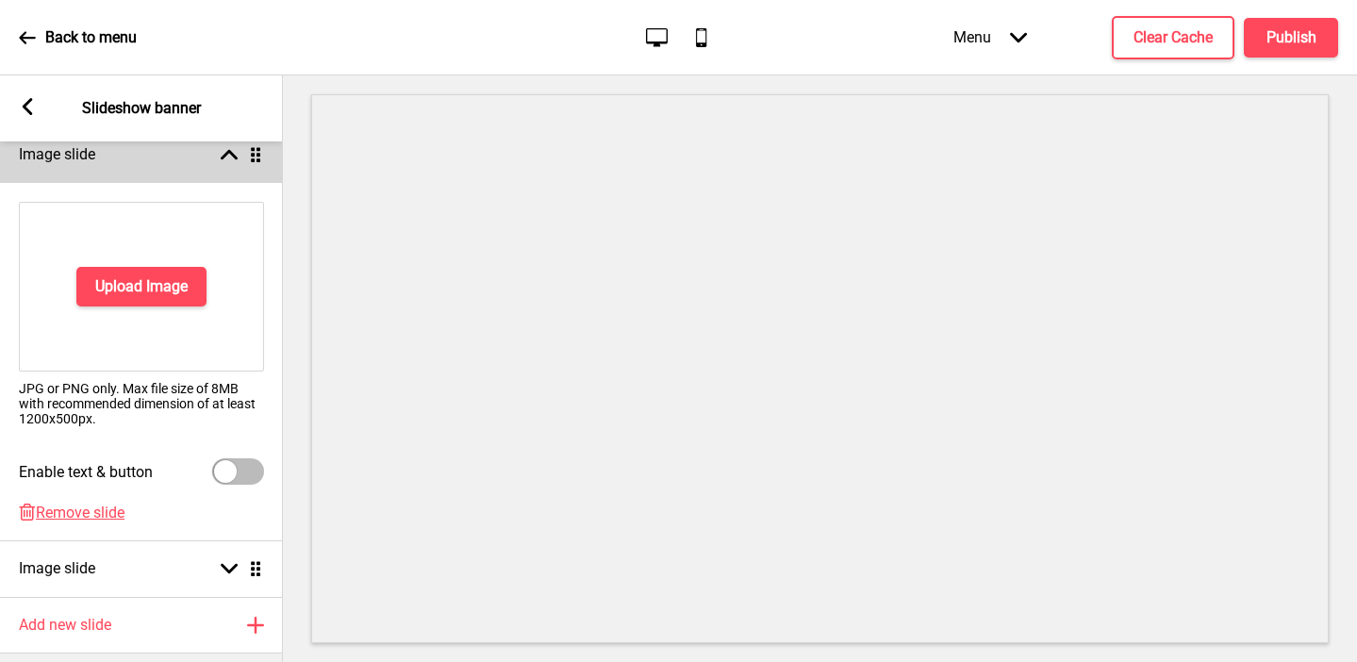
scroll to position [367, 0]
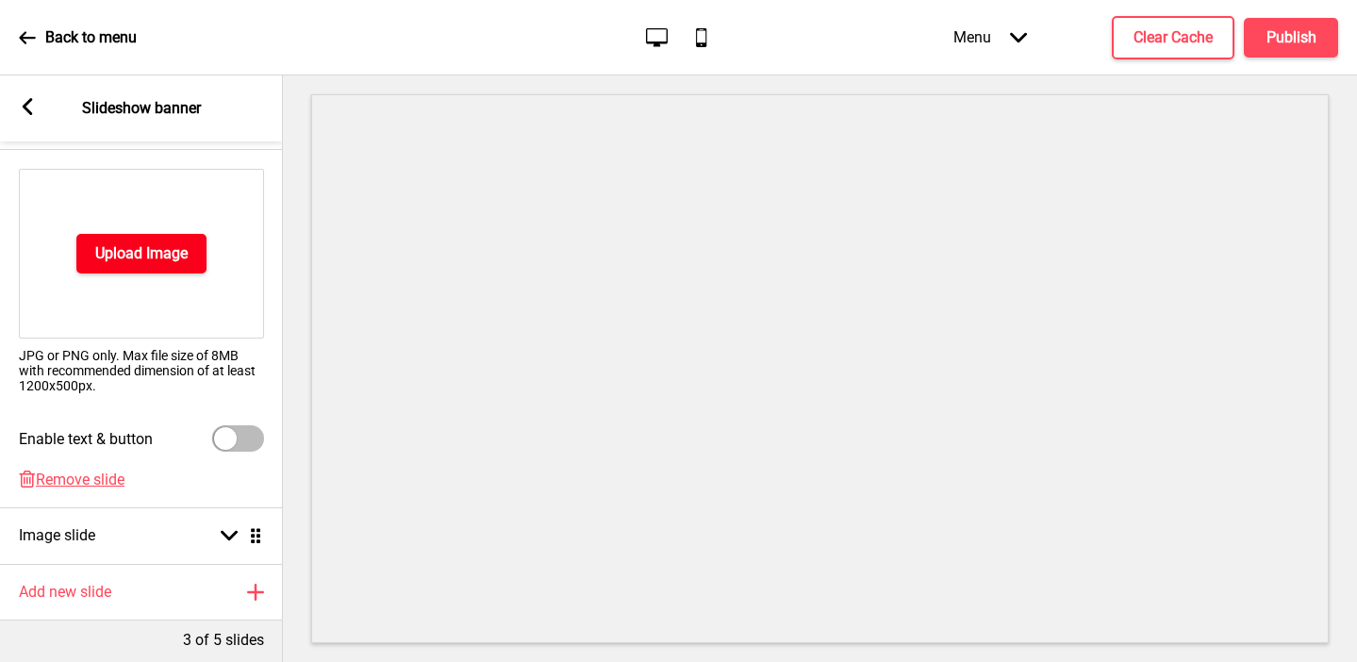
click at [116, 257] on h4 "Upload Image" at bounding box center [141, 253] width 92 height 21
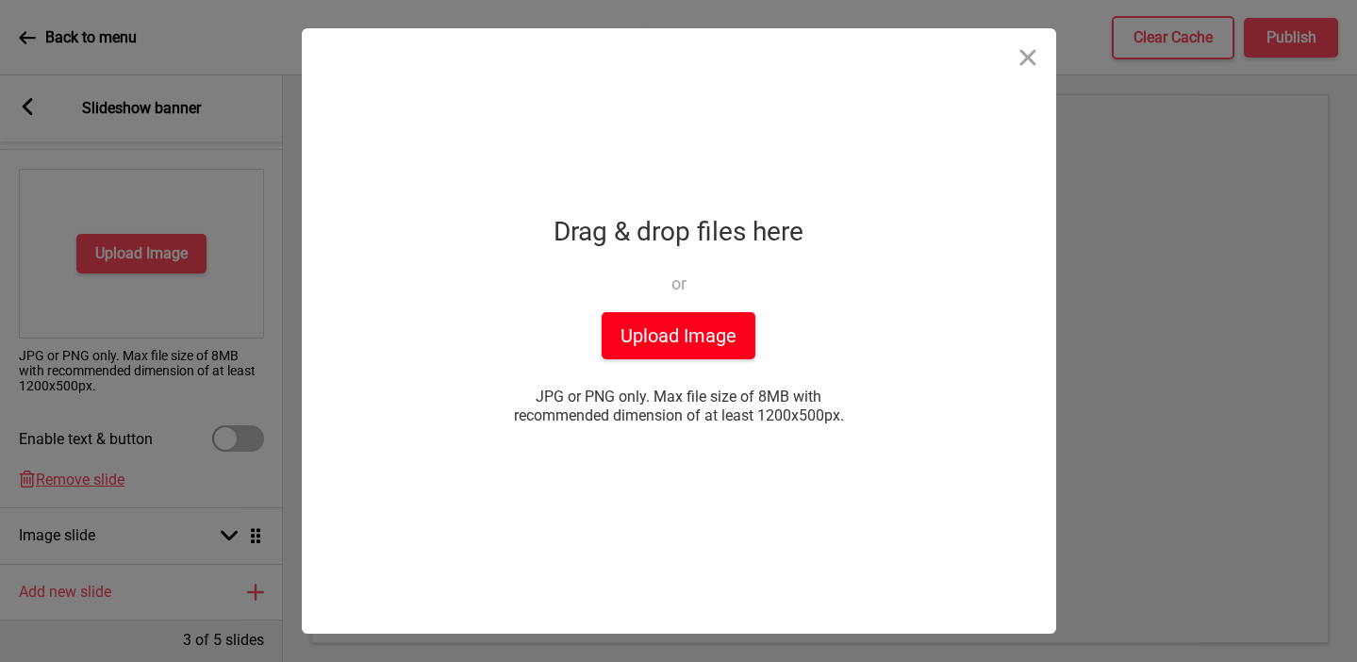
click at [629, 338] on button "Upload Image" at bounding box center [679, 335] width 154 height 47
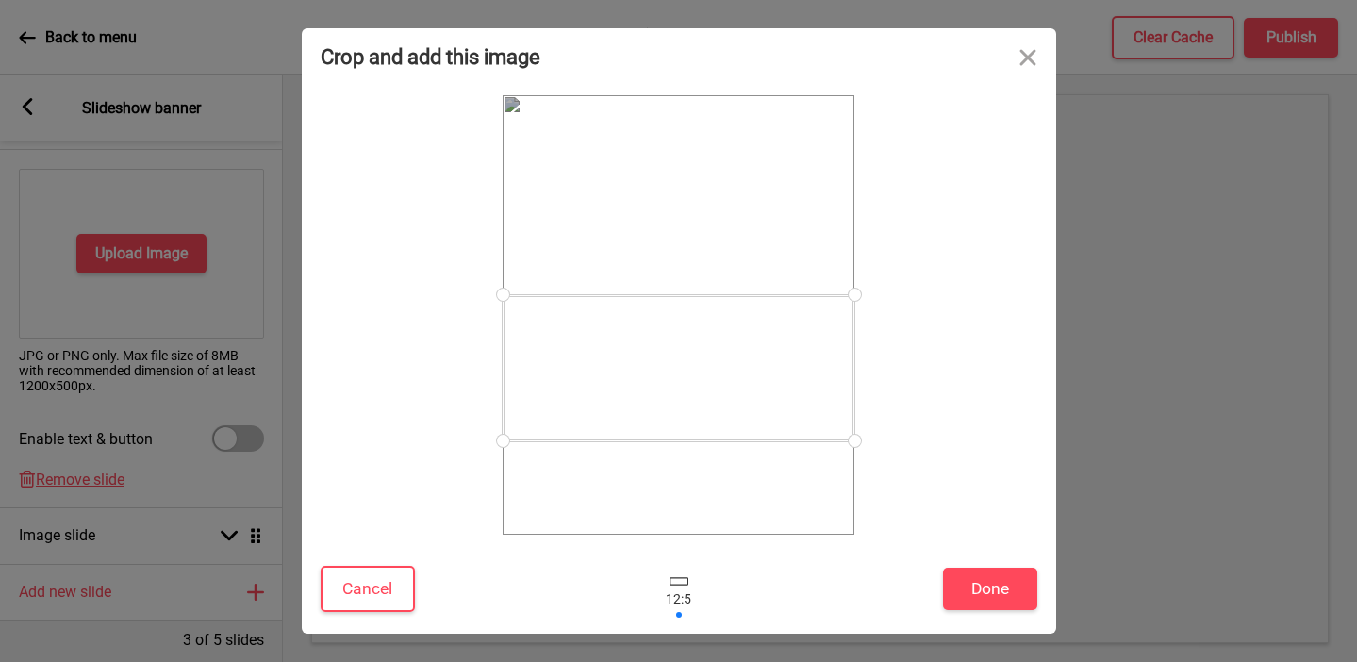
drag, startPoint x: 756, startPoint y: 373, endPoint x: 769, endPoint y: 426, distance: 55.4
click at [769, 426] on div at bounding box center [679, 368] width 352 height 146
click at [321, 578] on button "Cancel" at bounding box center [368, 589] width 94 height 46
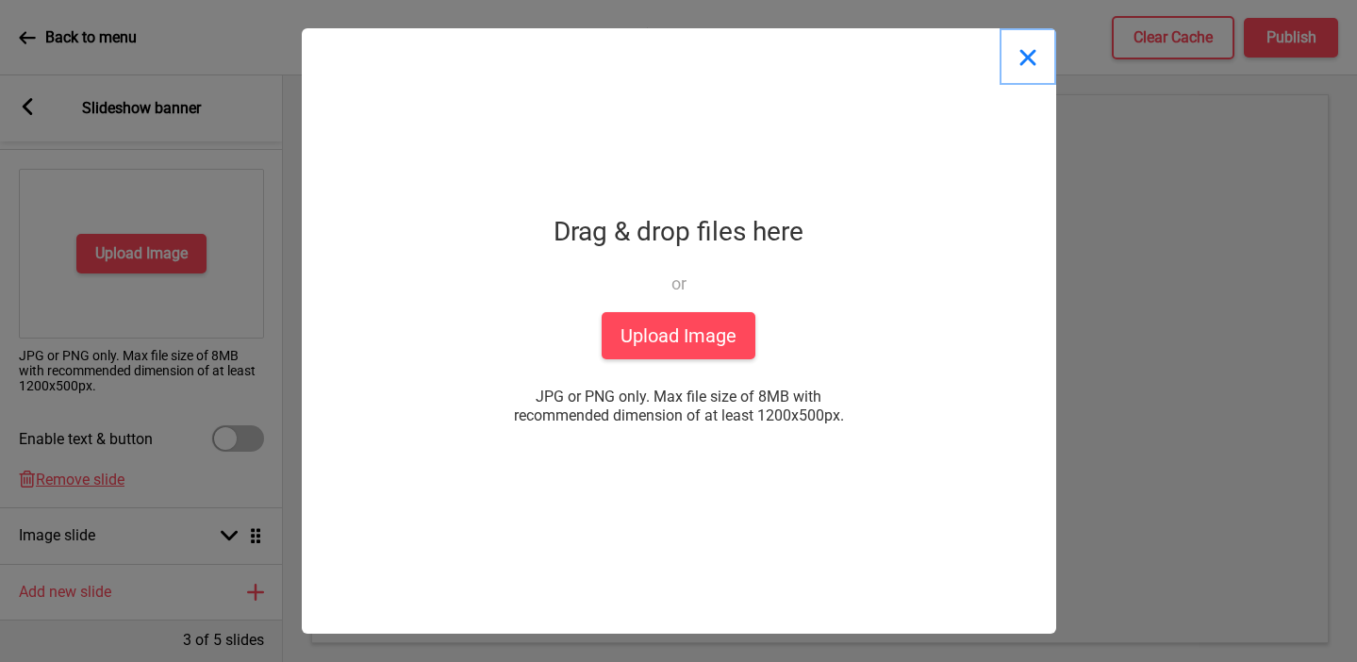
click at [880, 51] on button "Close" at bounding box center [1028, 56] width 57 height 57
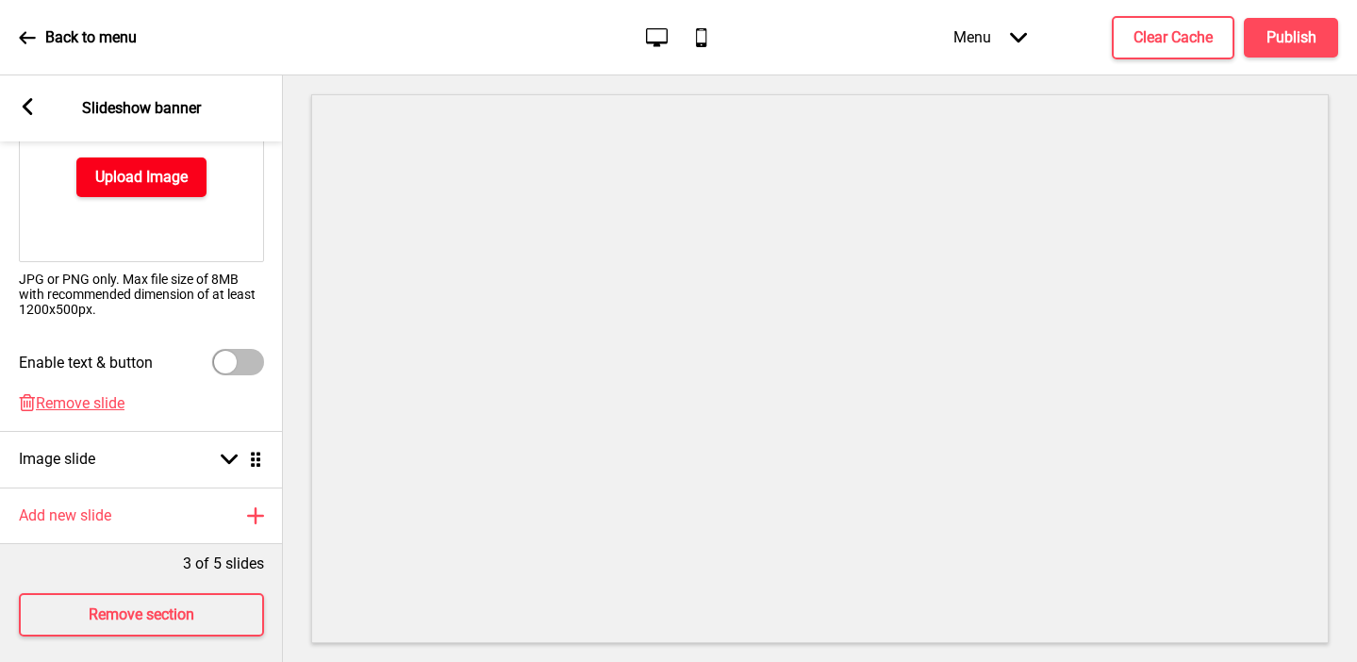
scroll to position [456, 0]
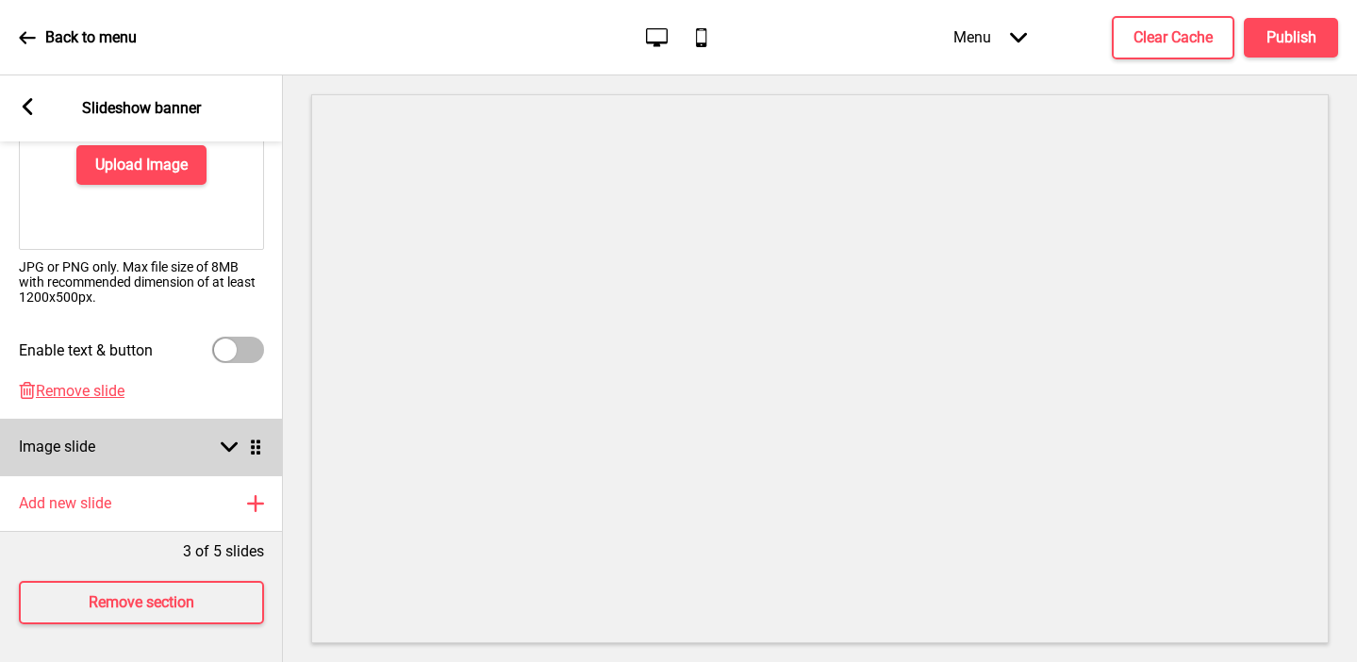
click at [121, 446] on div "Image slide Arrow down Drag" at bounding box center [141, 447] width 283 height 57
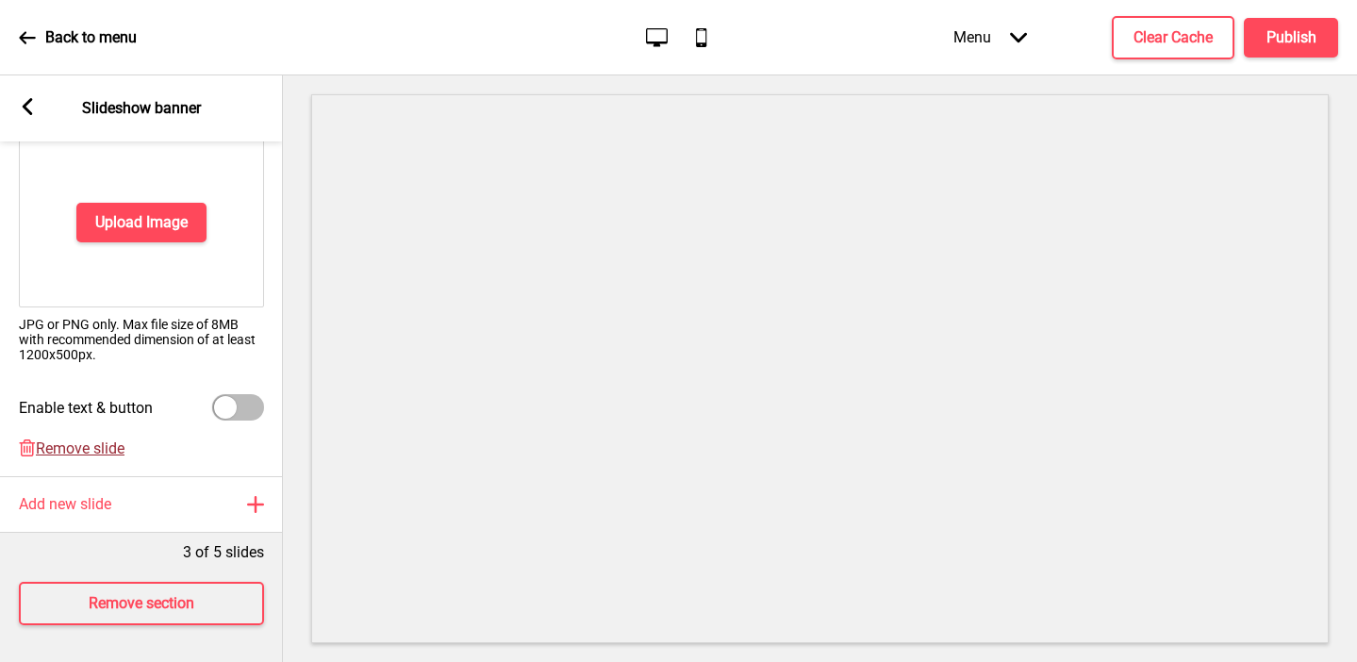
click at [94, 450] on span "Remove slide" at bounding box center [80, 449] width 89 height 18
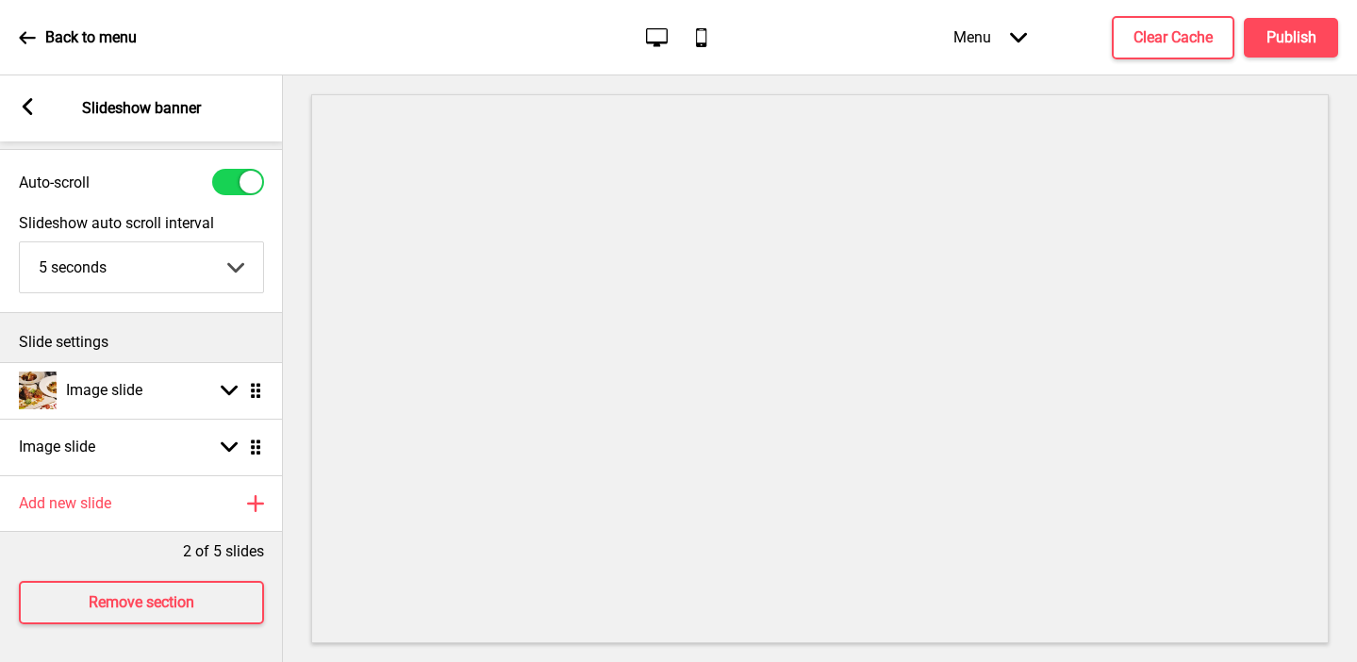
scroll to position [42, 0]
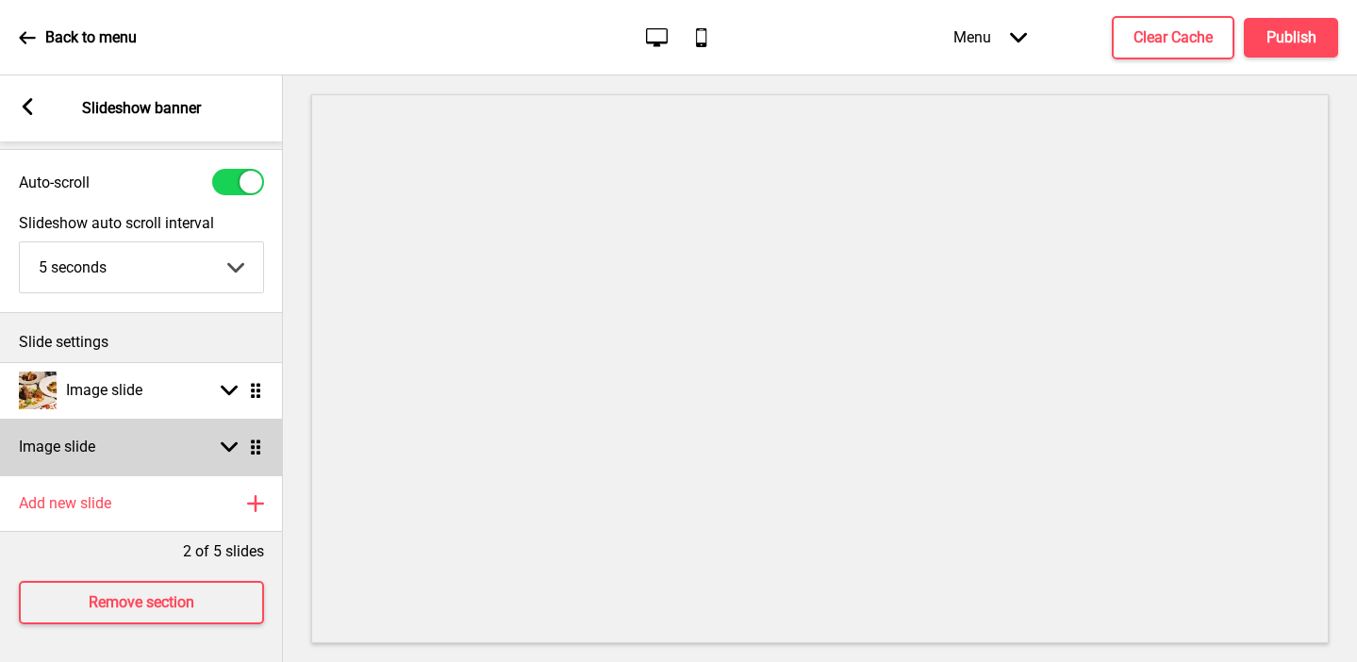
click at [126, 446] on div "Image slide Arrow down Drag" at bounding box center [141, 447] width 283 height 57
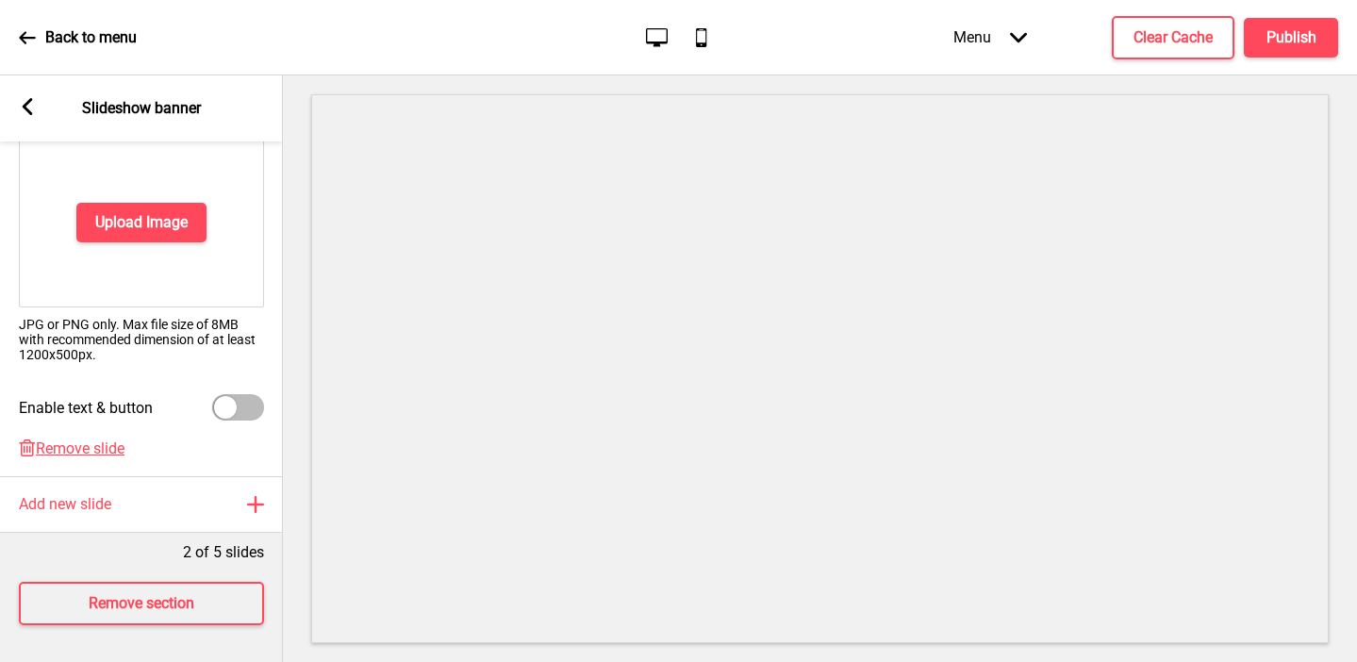
scroll to position [399, 0]
click at [86, 453] on span "Remove slide" at bounding box center [80, 448] width 89 height 18
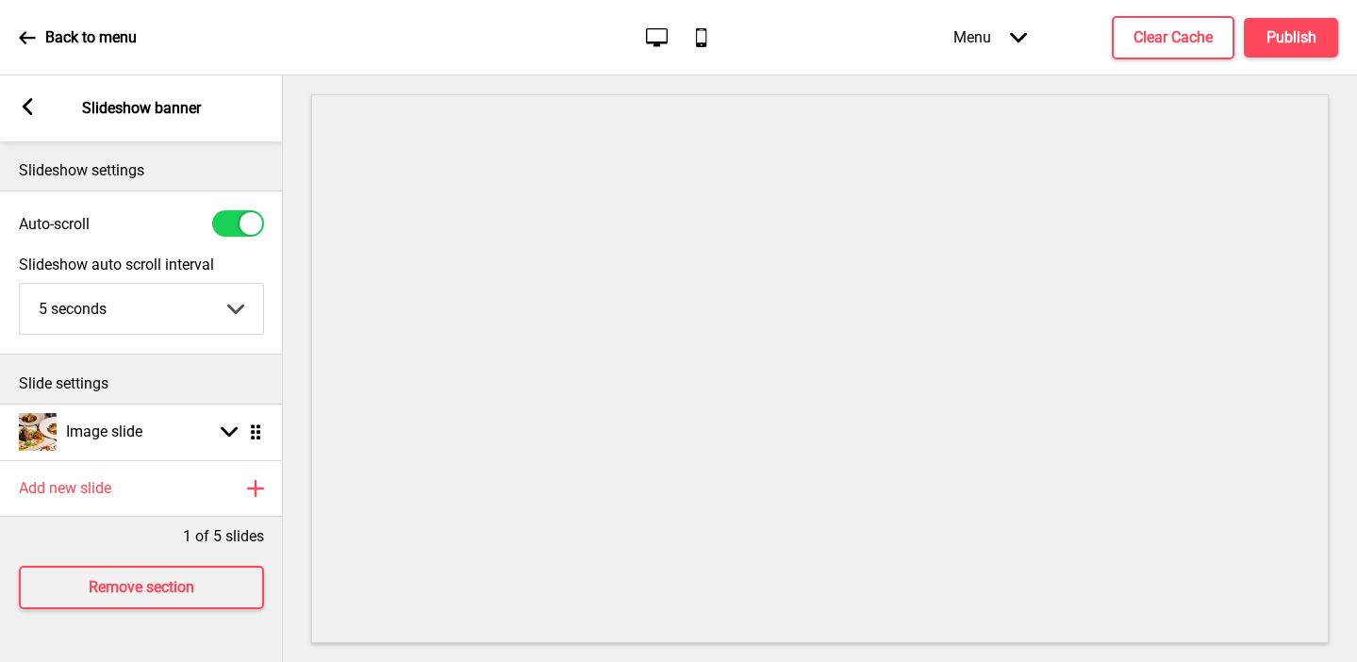
click at [246, 222] on div at bounding box center [251, 223] width 23 height 23
checkbox input "false"
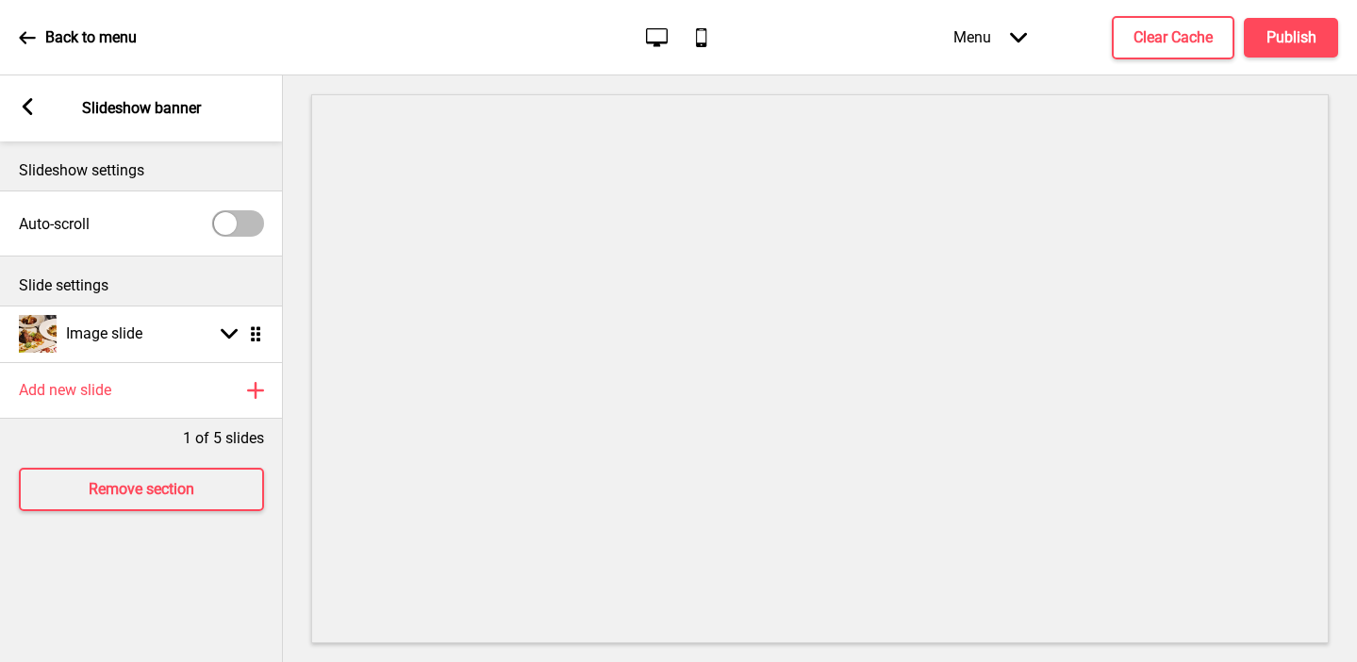
click at [22, 98] on rect at bounding box center [27, 106] width 17 height 17
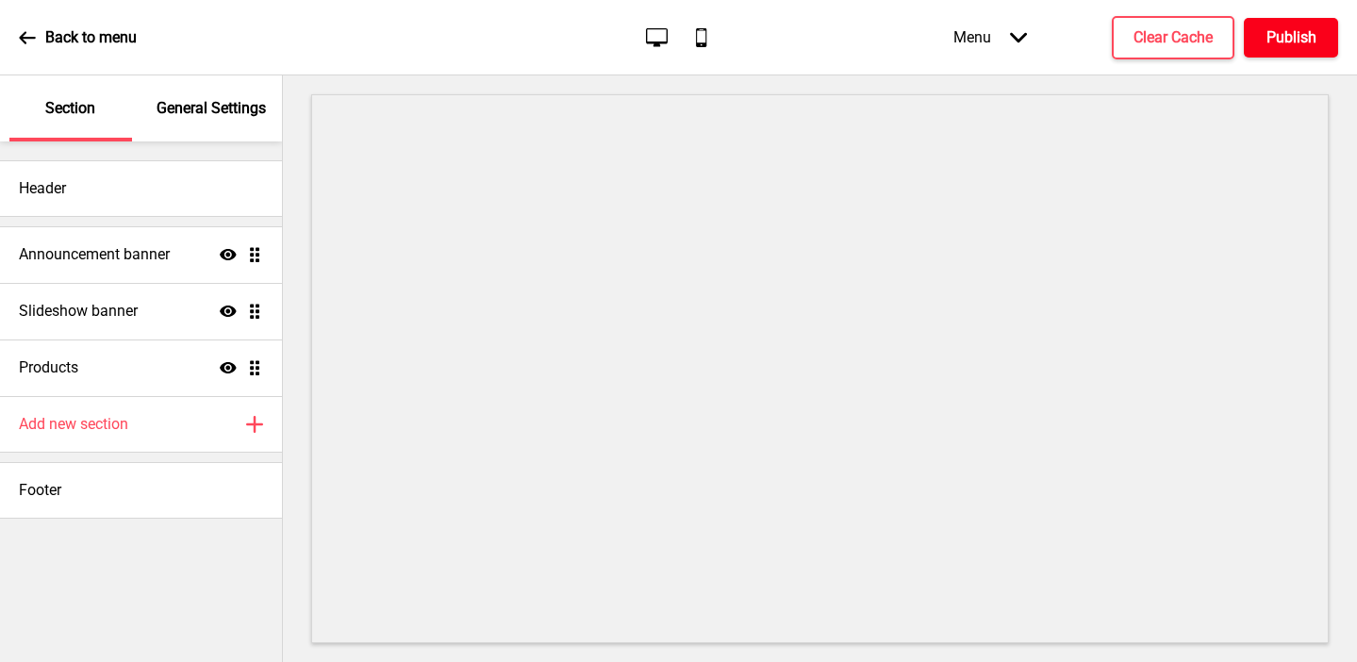
click at [880, 38] on h4 "Publish" at bounding box center [1292, 37] width 50 height 21
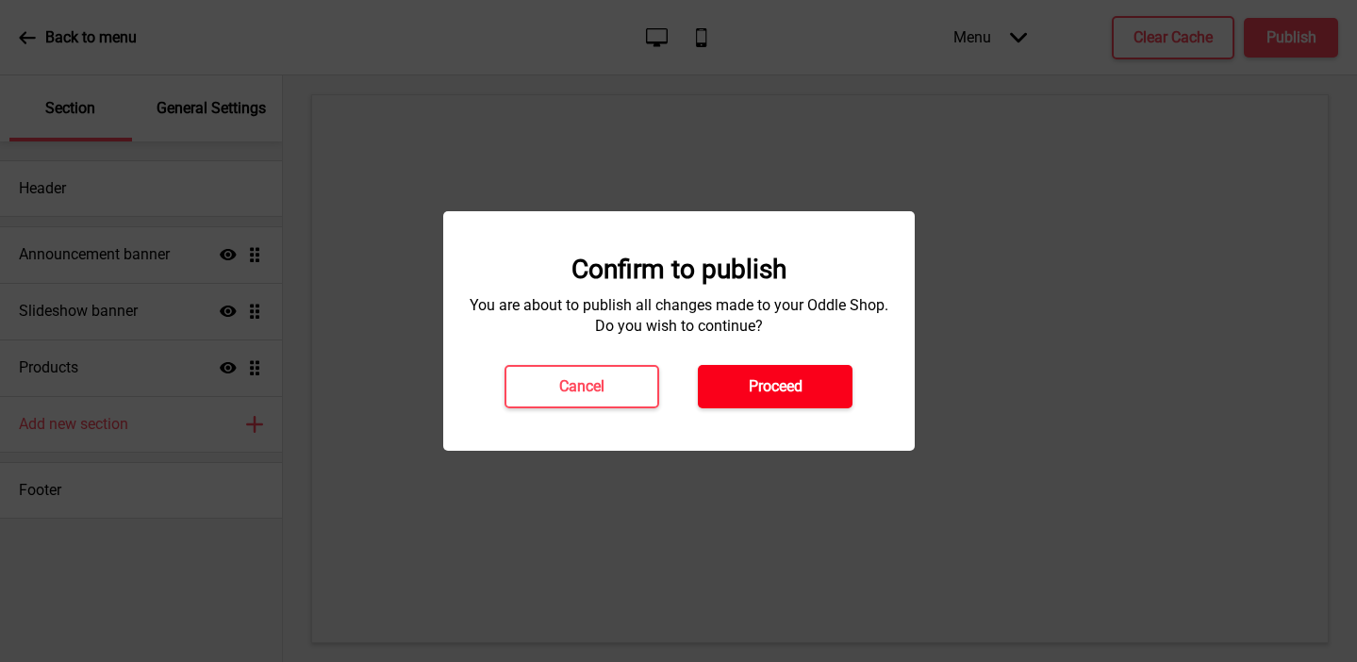
click at [818, 380] on button "Proceed" at bounding box center [775, 386] width 155 height 43
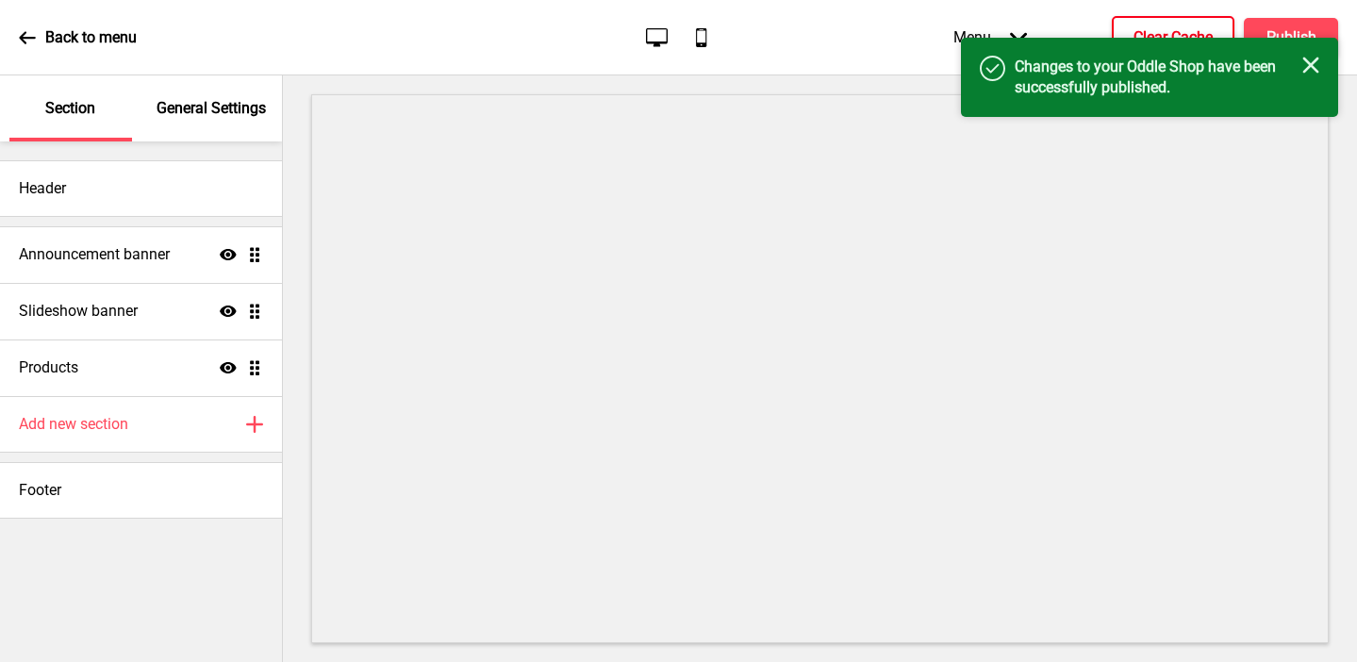
click at [880, 27] on h4 "Clear Cache" at bounding box center [1173, 37] width 79 height 21
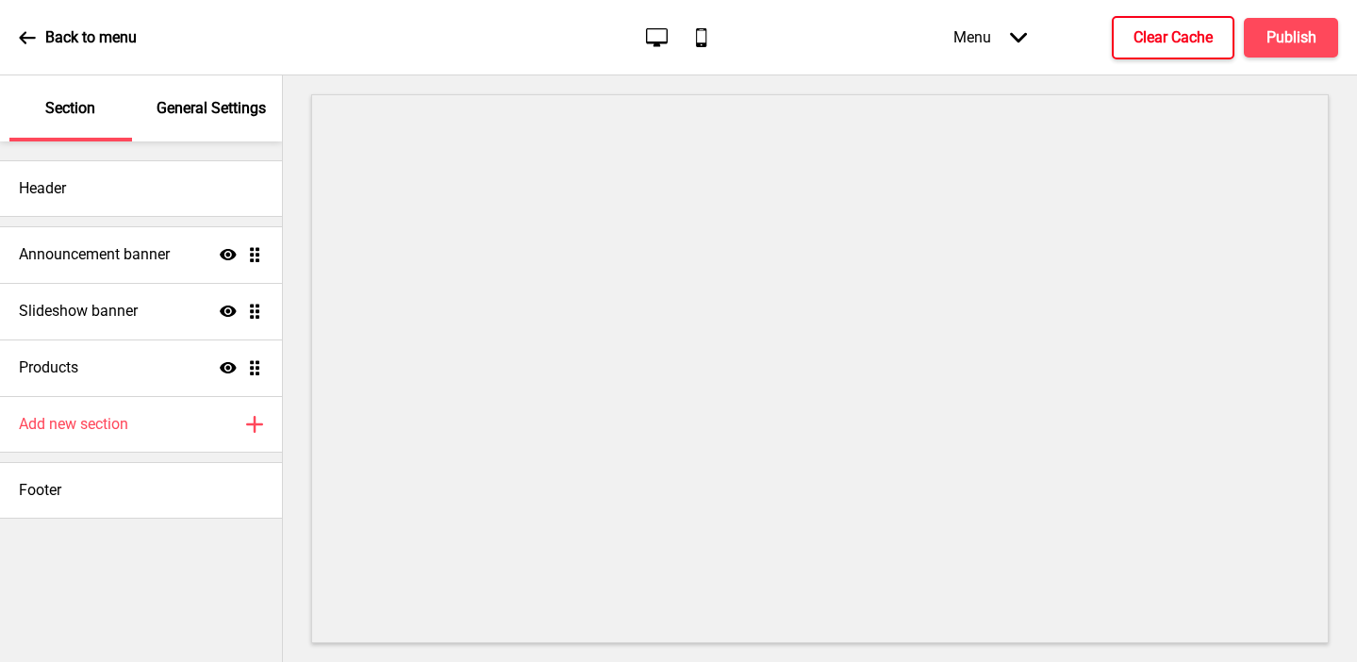
click at [880, 36] on h4 "Clear Cache" at bounding box center [1173, 37] width 79 height 21
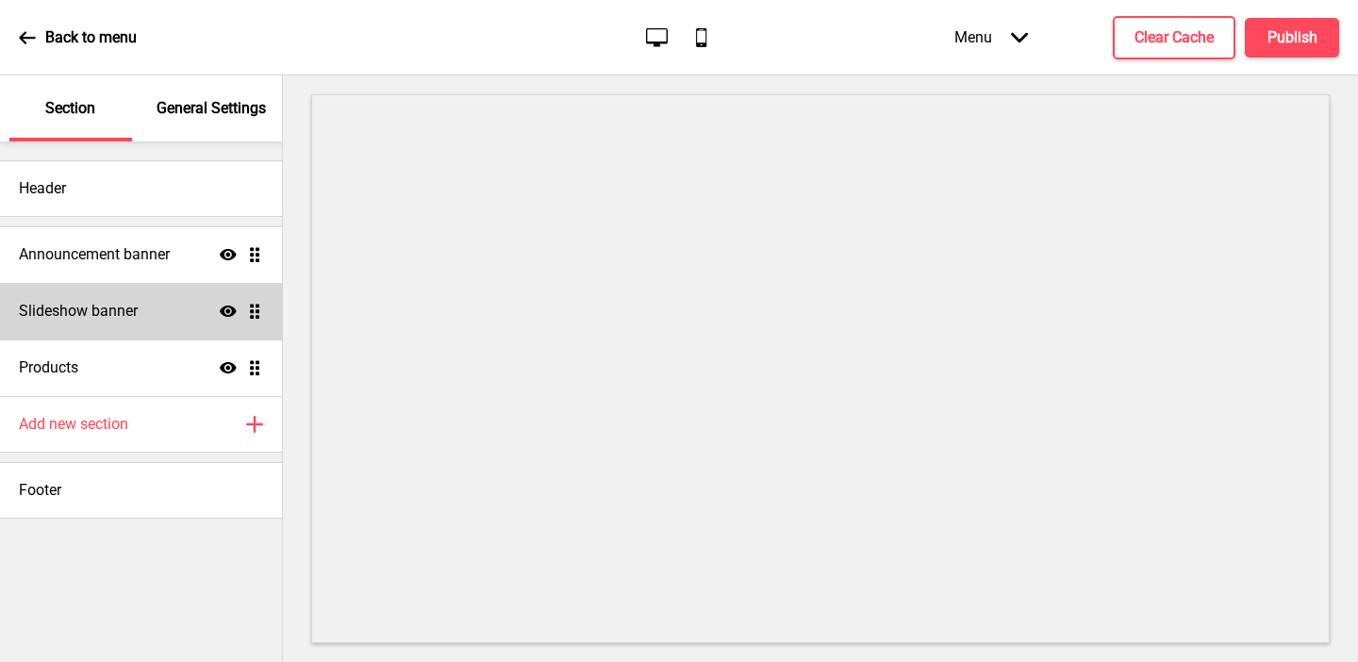
click at [70, 304] on h4 "Slideshow banner" at bounding box center [78, 311] width 119 height 21
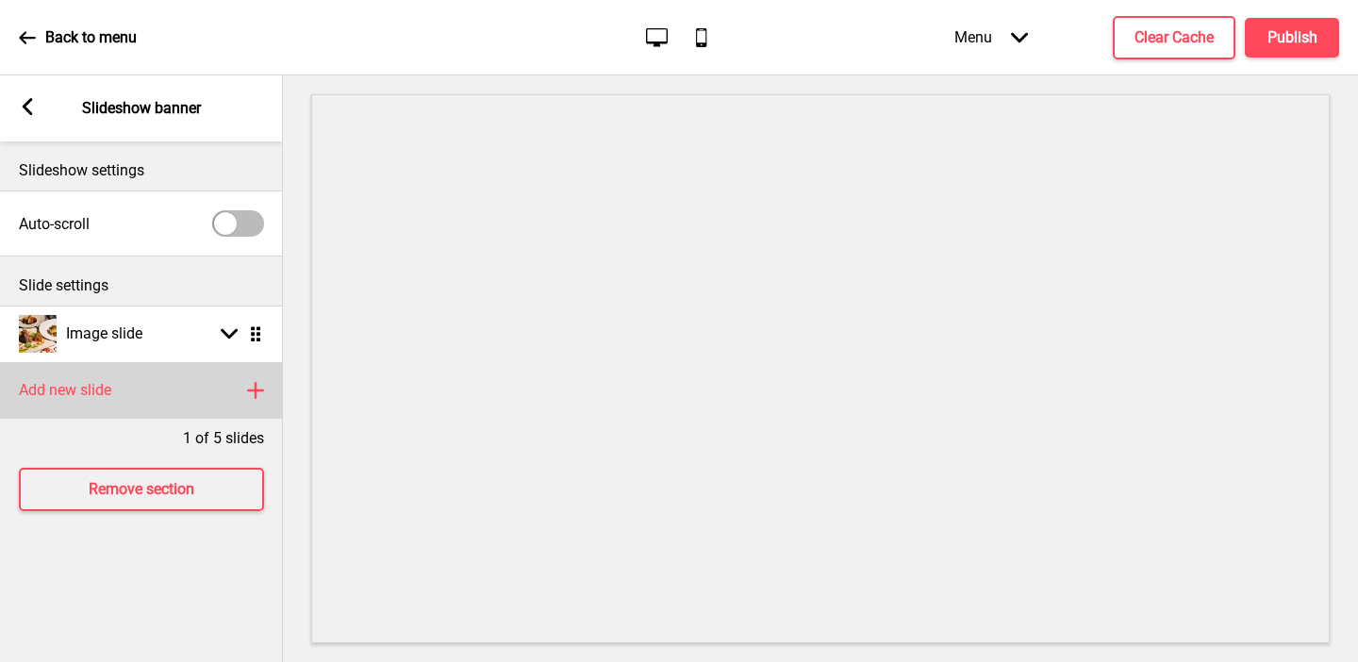
click at [105, 391] on h4 "Add new slide" at bounding box center [65, 390] width 92 height 21
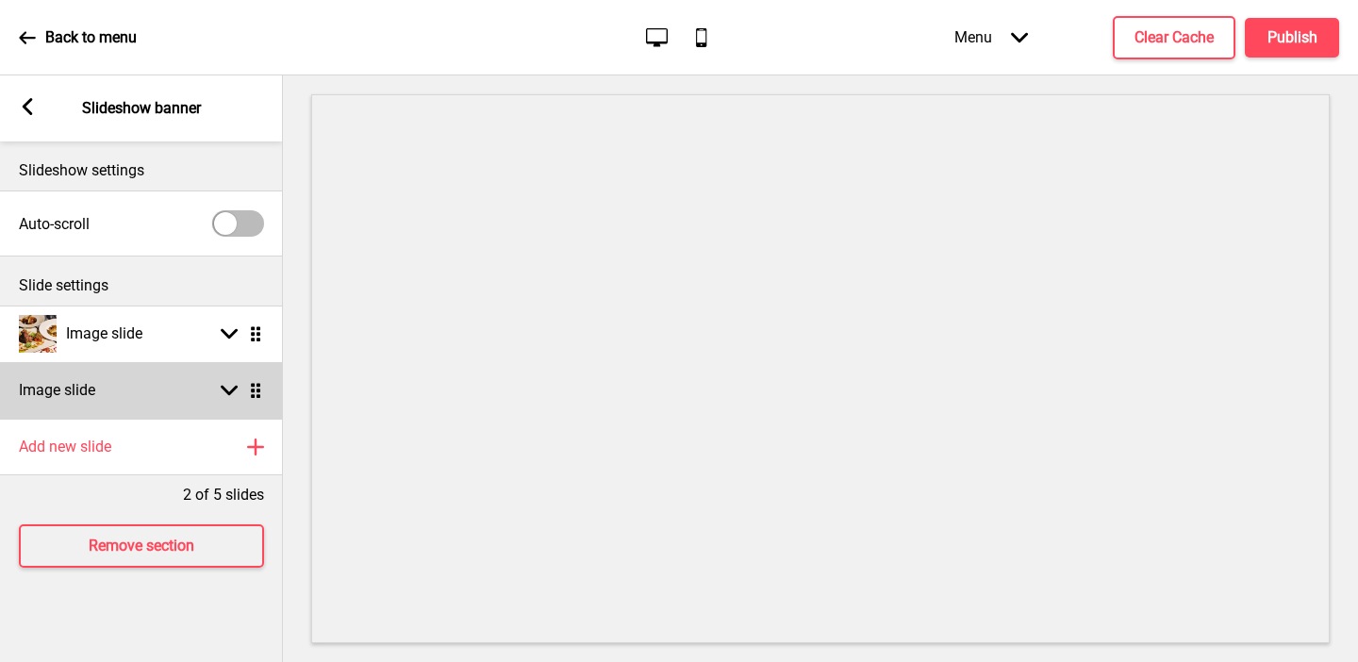
click at [103, 399] on div "Image slide Arrow down Drag" at bounding box center [141, 390] width 283 height 57
select select "right"
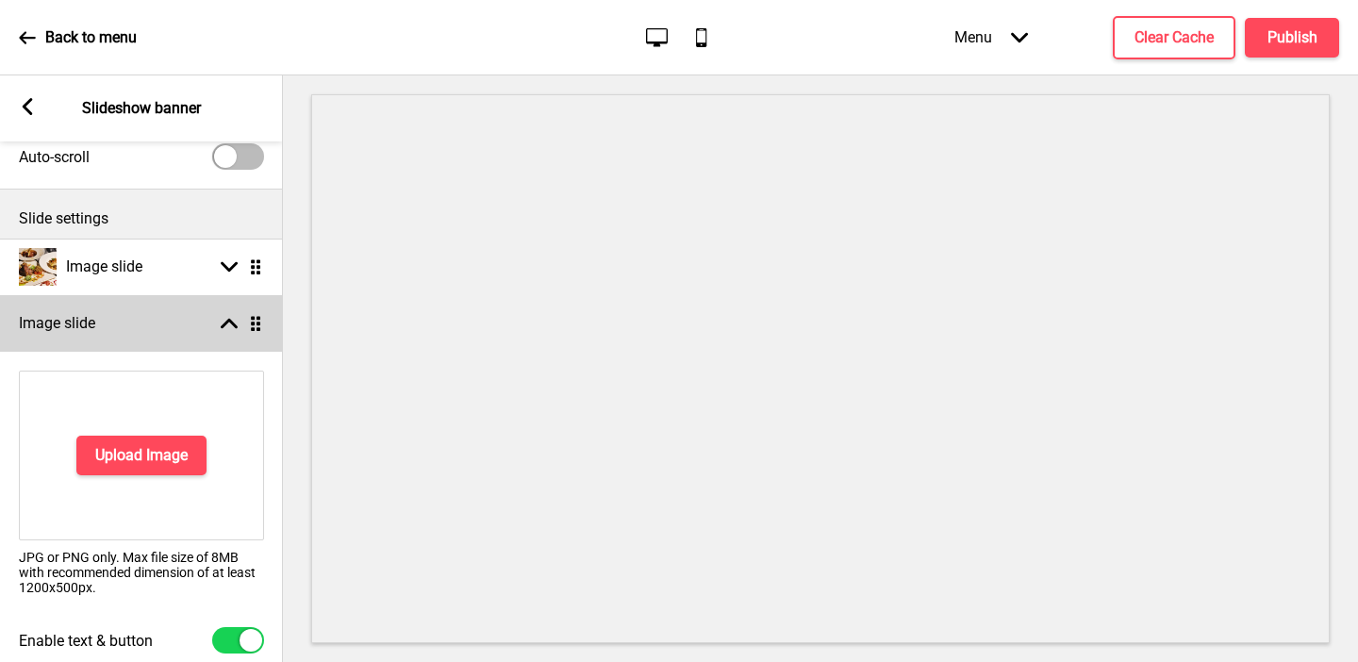
scroll to position [124, 0]
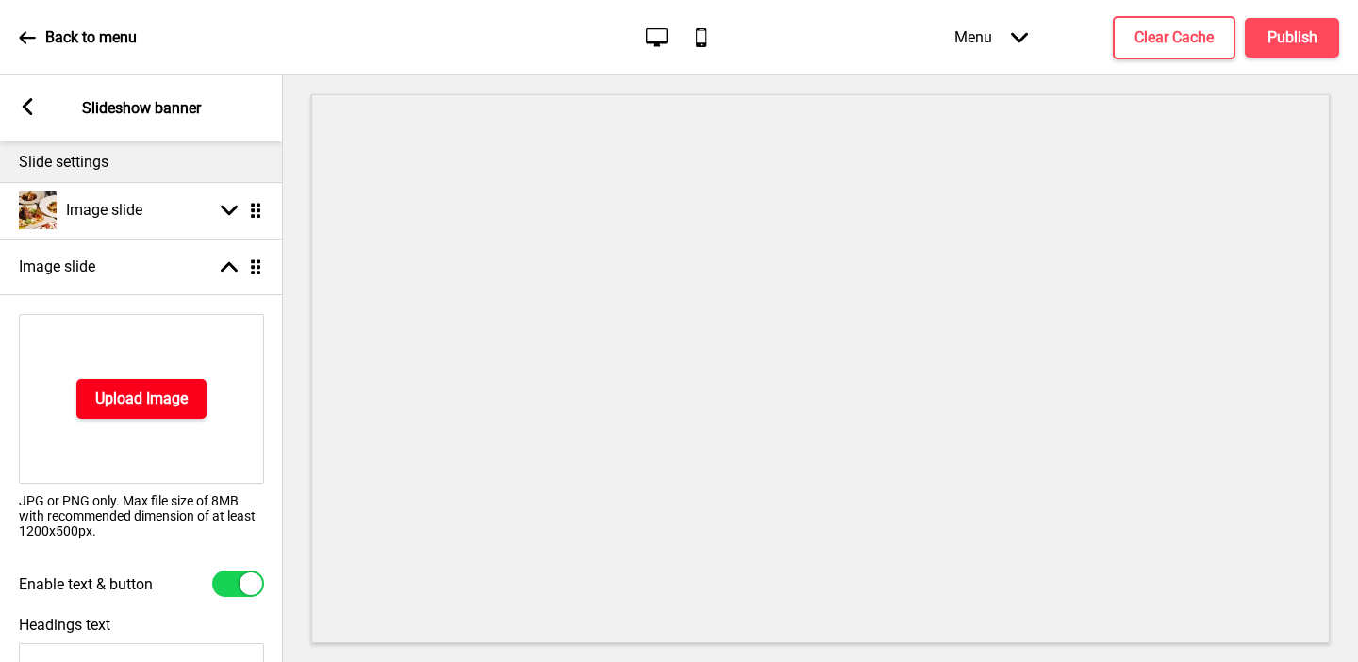
click at [105, 407] on h4 "Upload Image" at bounding box center [141, 399] width 92 height 21
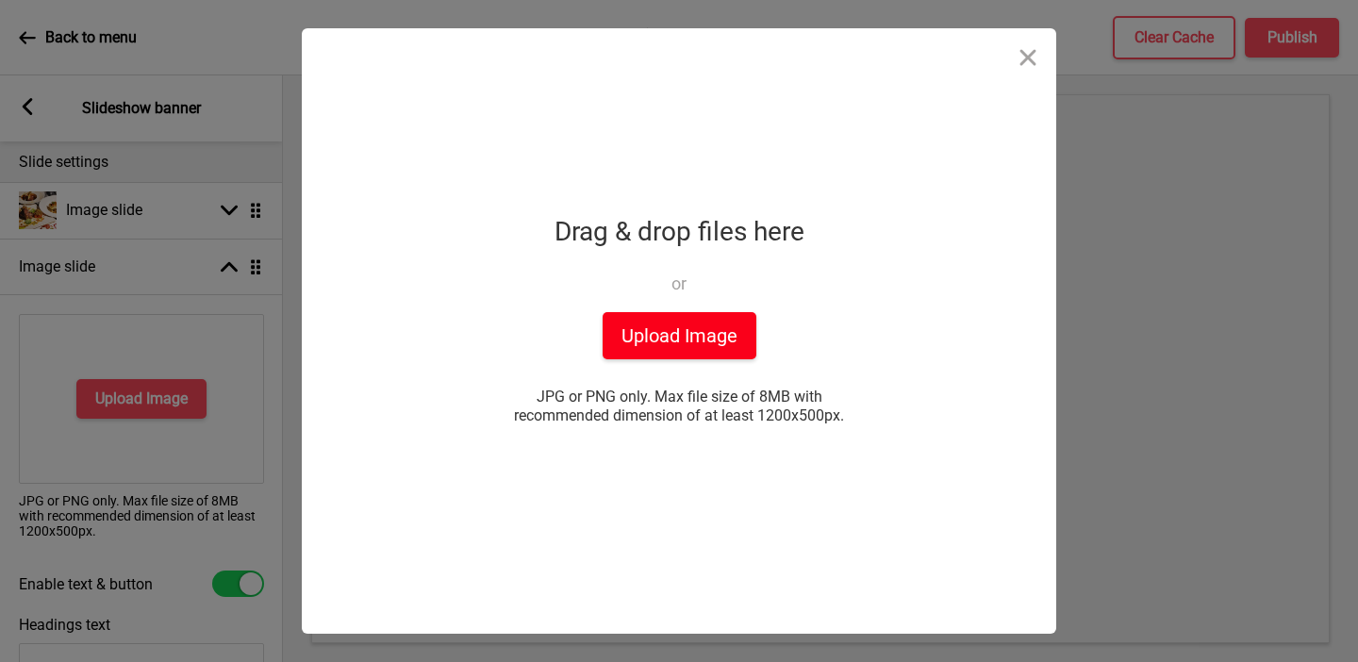
click at [637, 331] on button "Upload Image" at bounding box center [680, 335] width 154 height 47
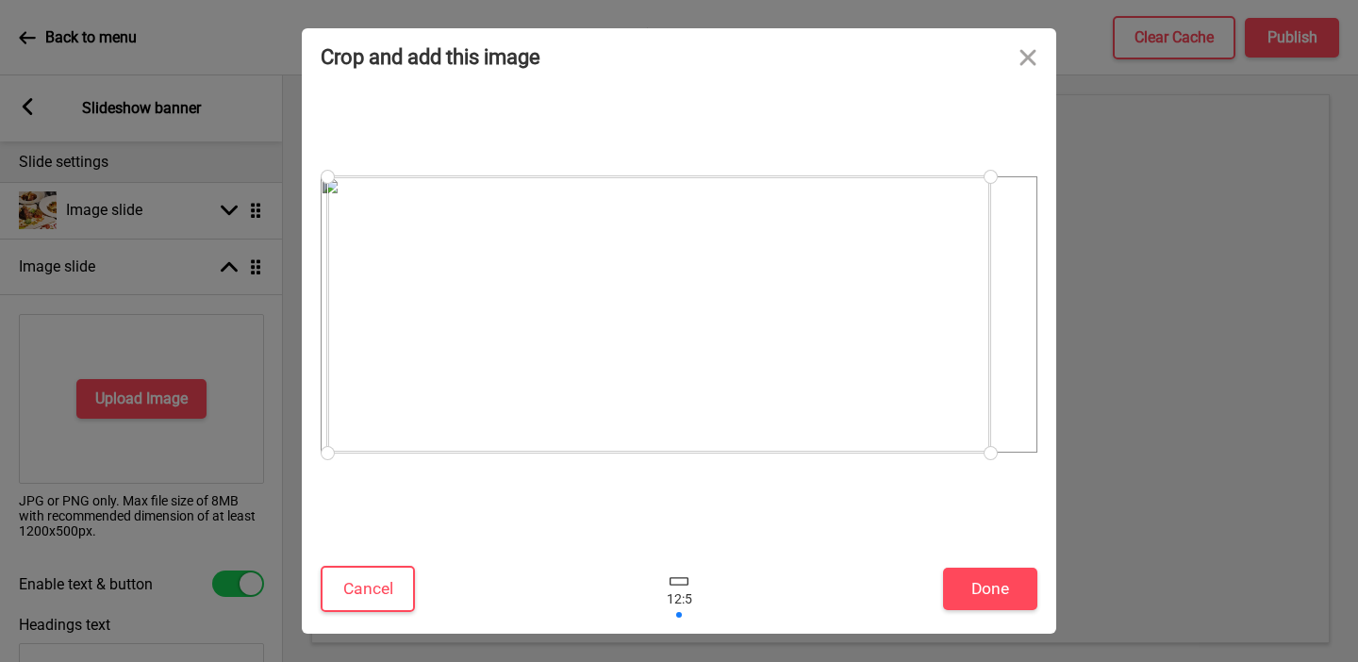
drag, startPoint x: 637, startPoint y: 341, endPoint x: 614, endPoint y: 352, distance: 24.9
click at [614, 352] on div at bounding box center [658, 314] width 663 height 276
click at [1002, 589] on button "Done" at bounding box center [990, 589] width 94 height 42
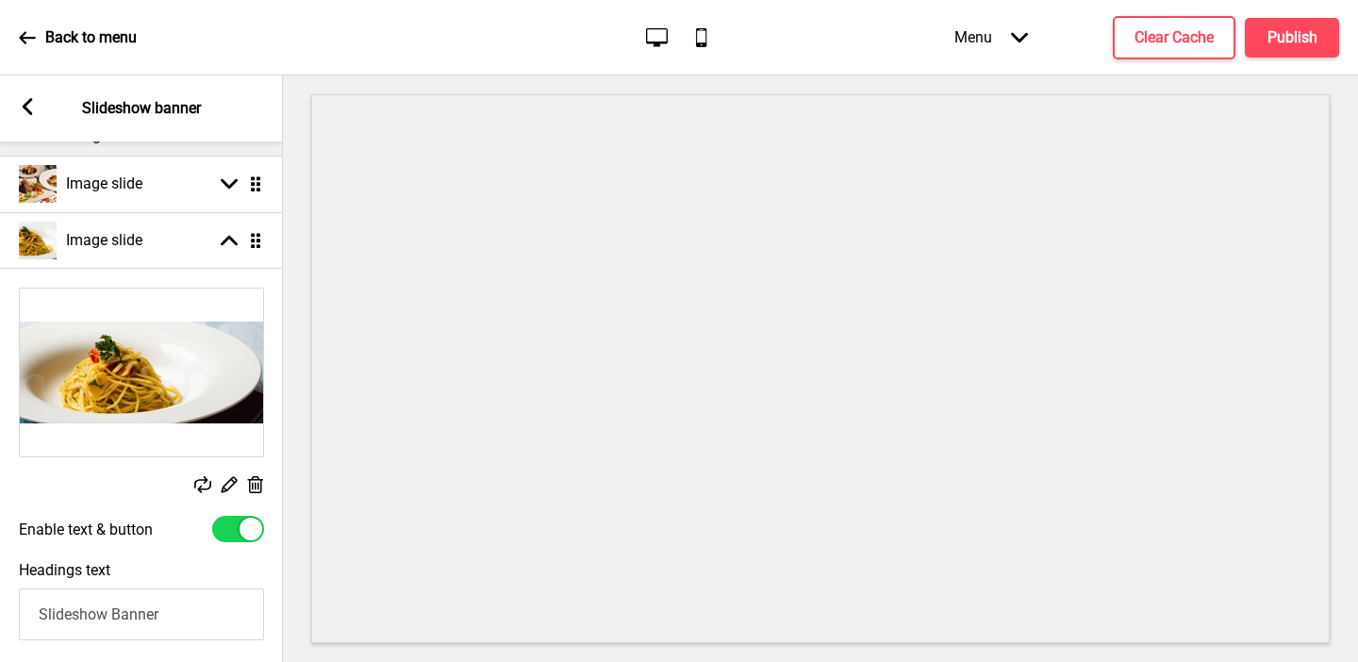
scroll to position [154, 0]
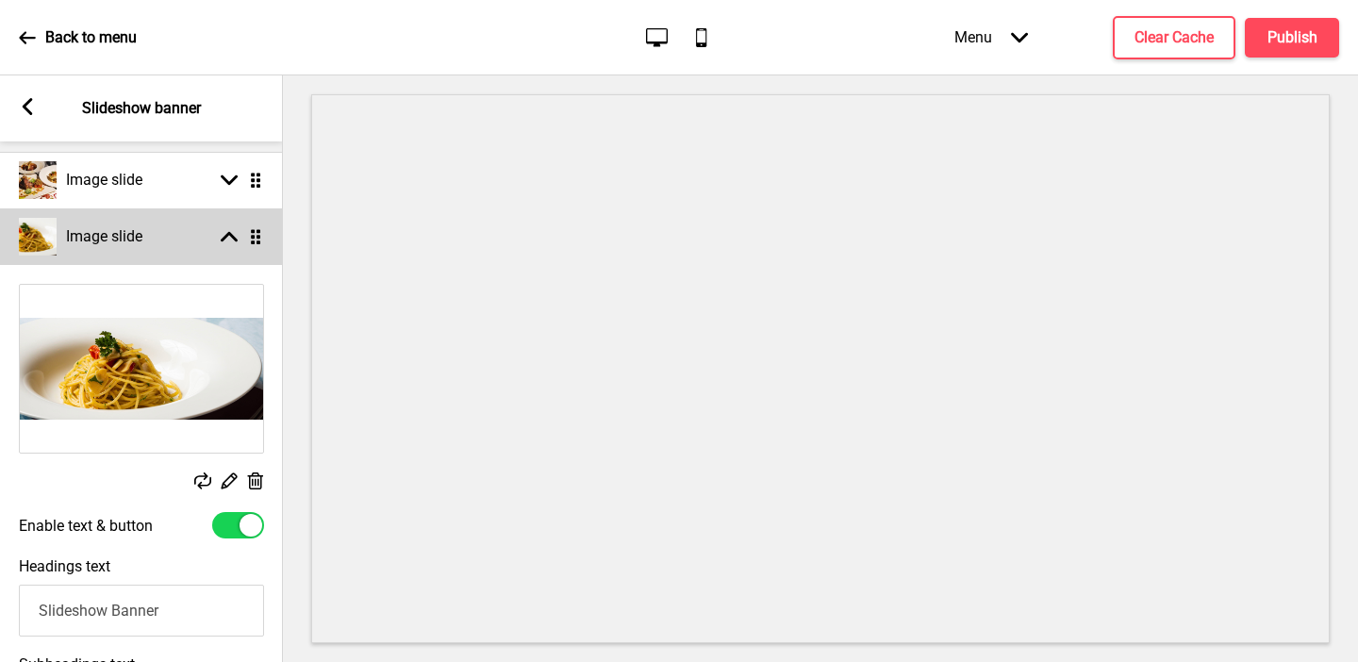
click at [186, 243] on div "Image slide Arrow up Drag" at bounding box center [141, 236] width 283 height 57
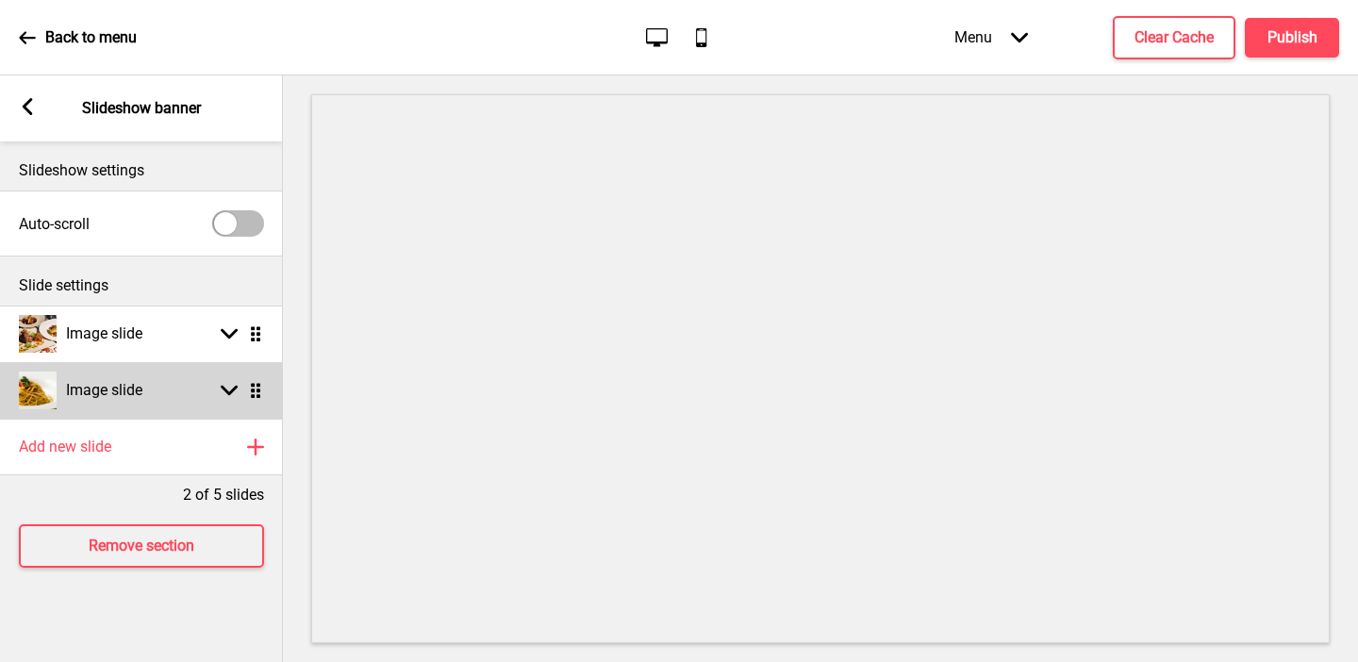
scroll to position [0, 0]
click at [155, 379] on div "Image slide Arrow down Drag" at bounding box center [141, 390] width 283 height 57
select select "right"
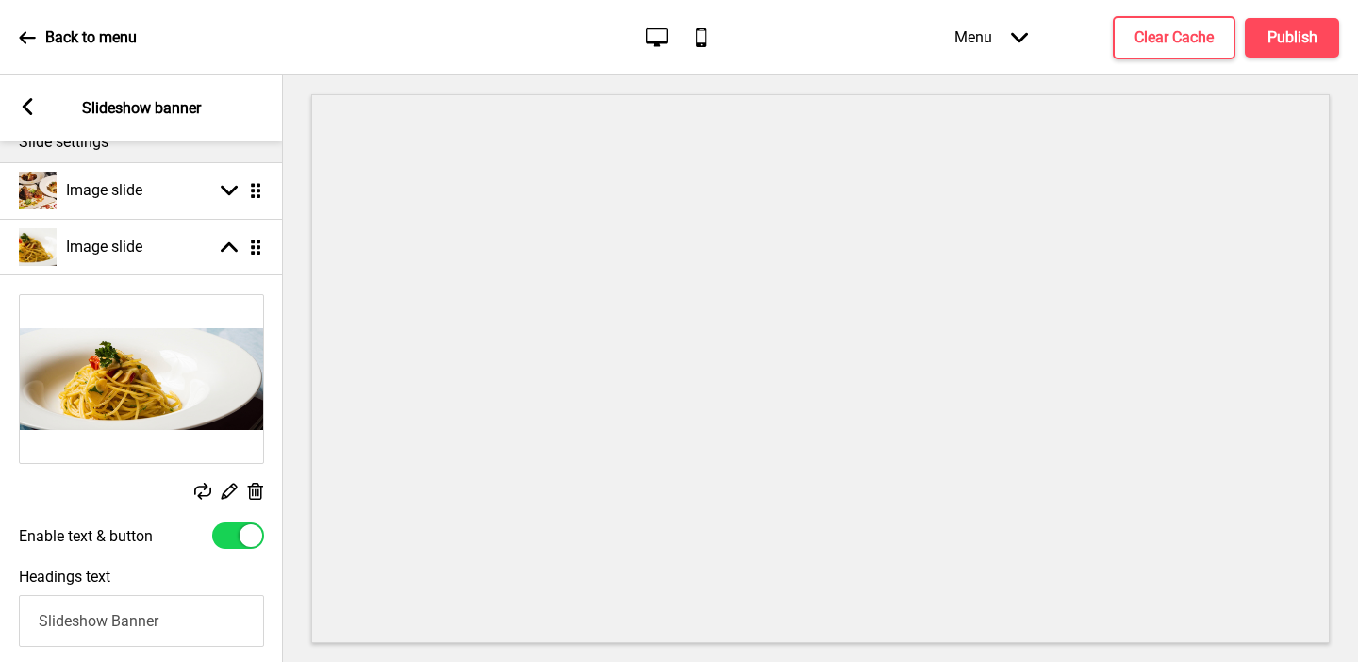
scroll to position [153, 0]
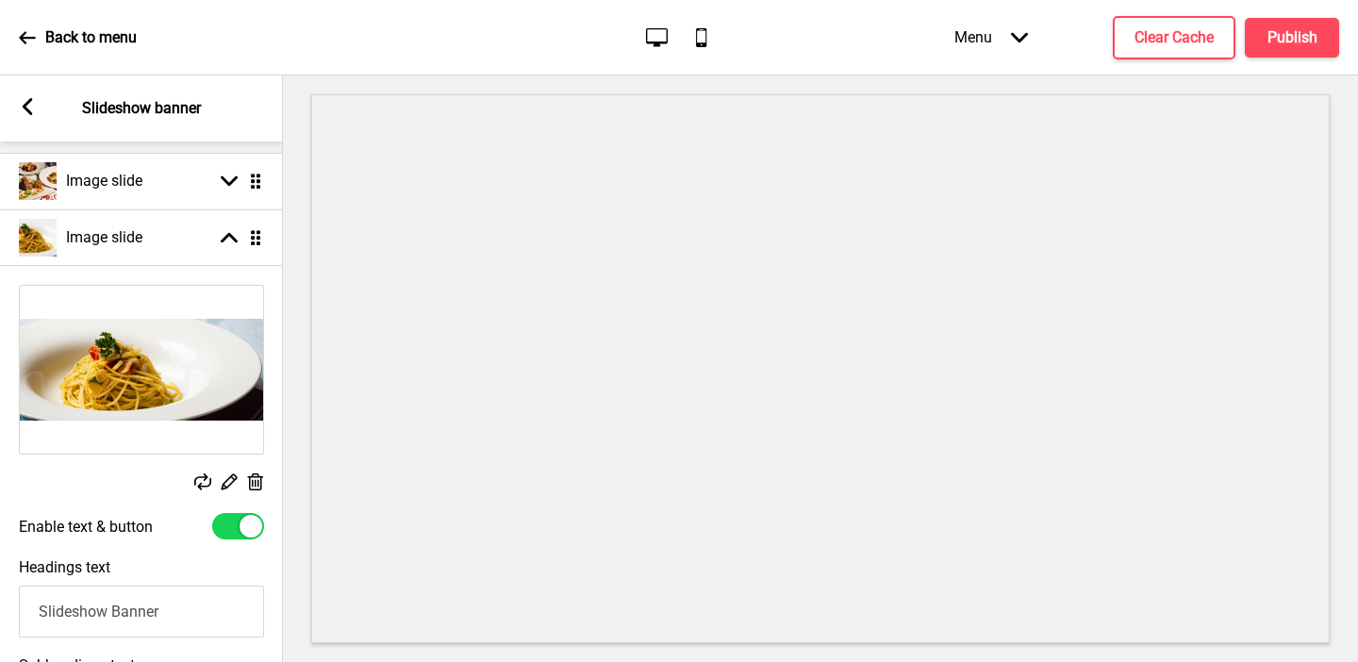
click at [225, 521] on div at bounding box center [238, 526] width 52 height 26
checkbox input "false"
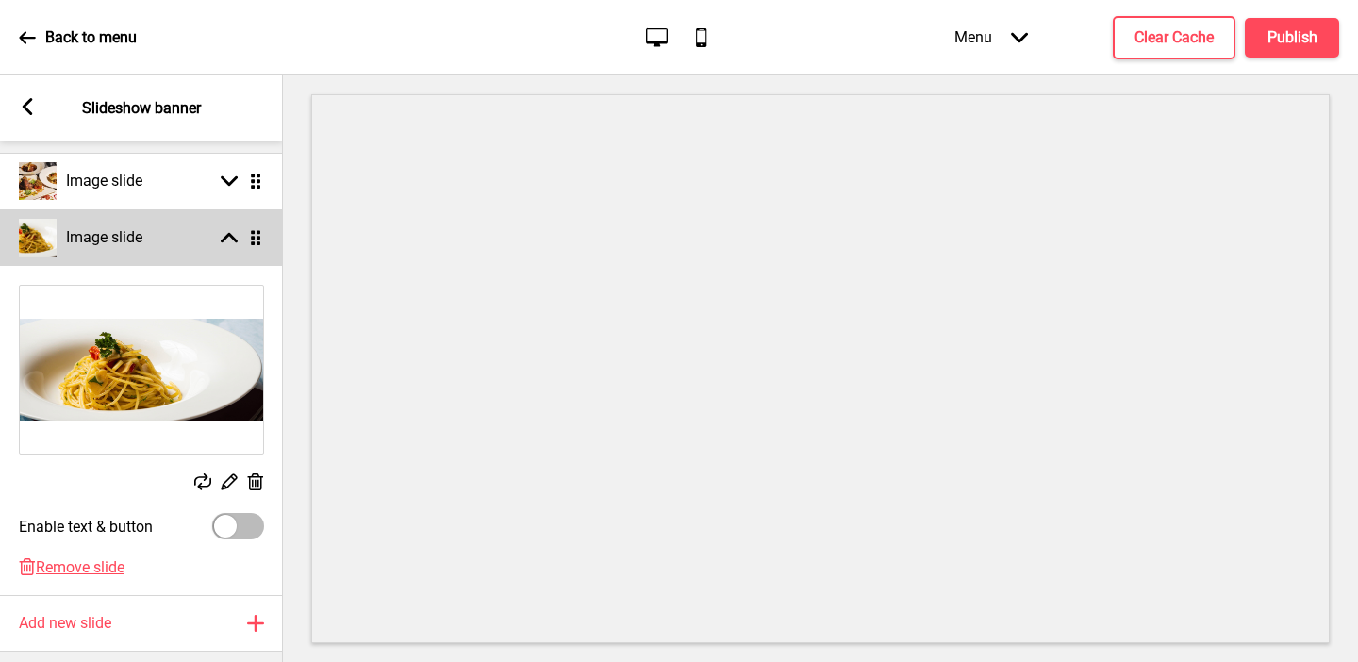
click at [180, 249] on div "Image slide Arrow up Drag" at bounding box center [141, 237] width 283 height 57
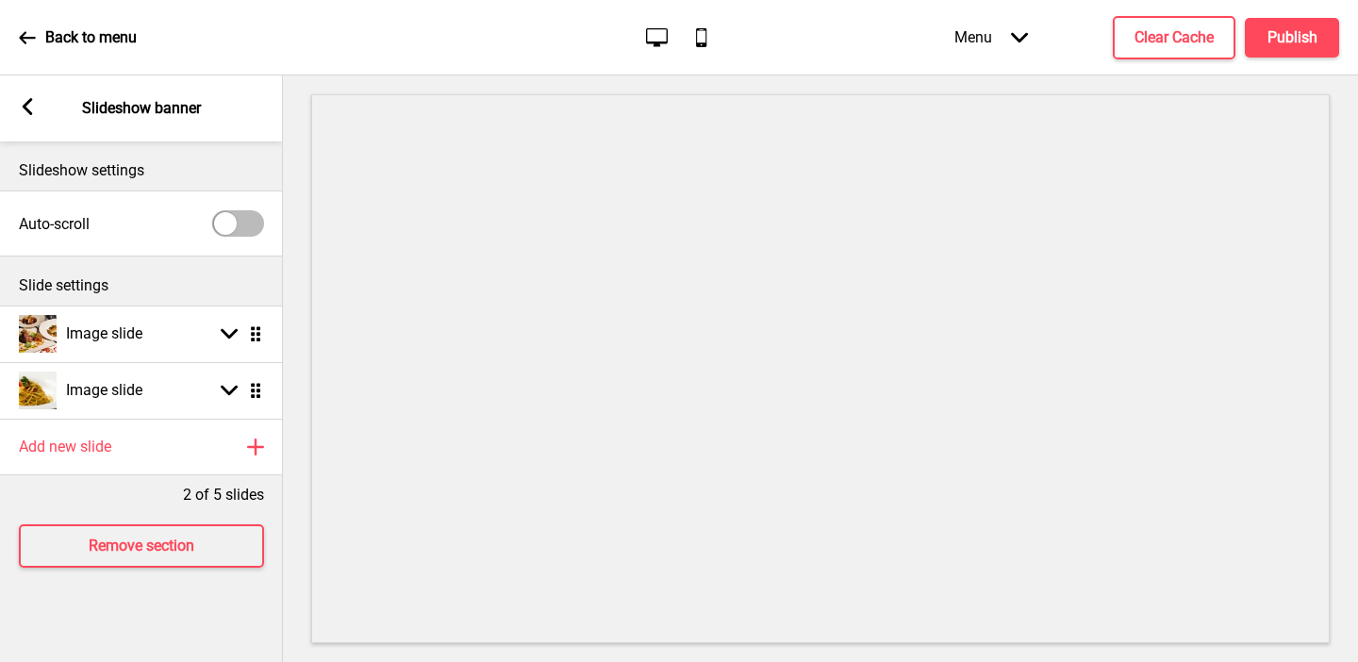
scroll to position [0, 0]
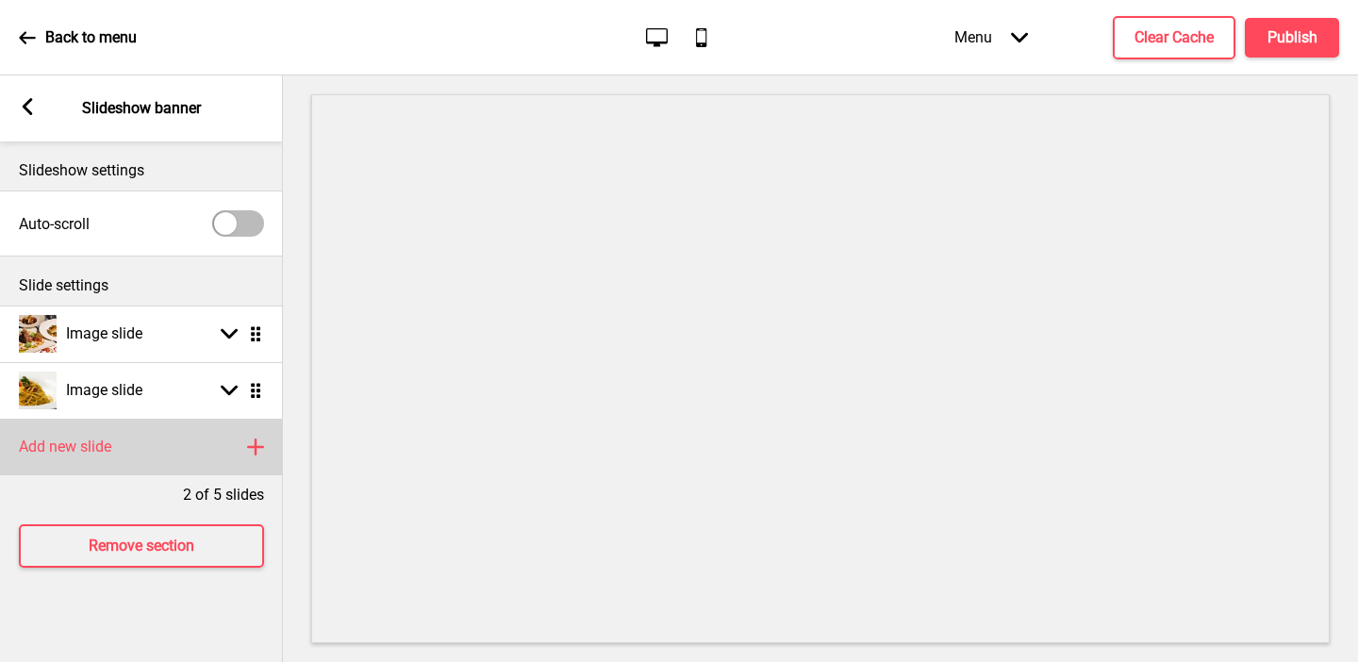
click at [120, 454] on div "Add new slide Plus" at bounding box center [141, 447] width 283 height 57
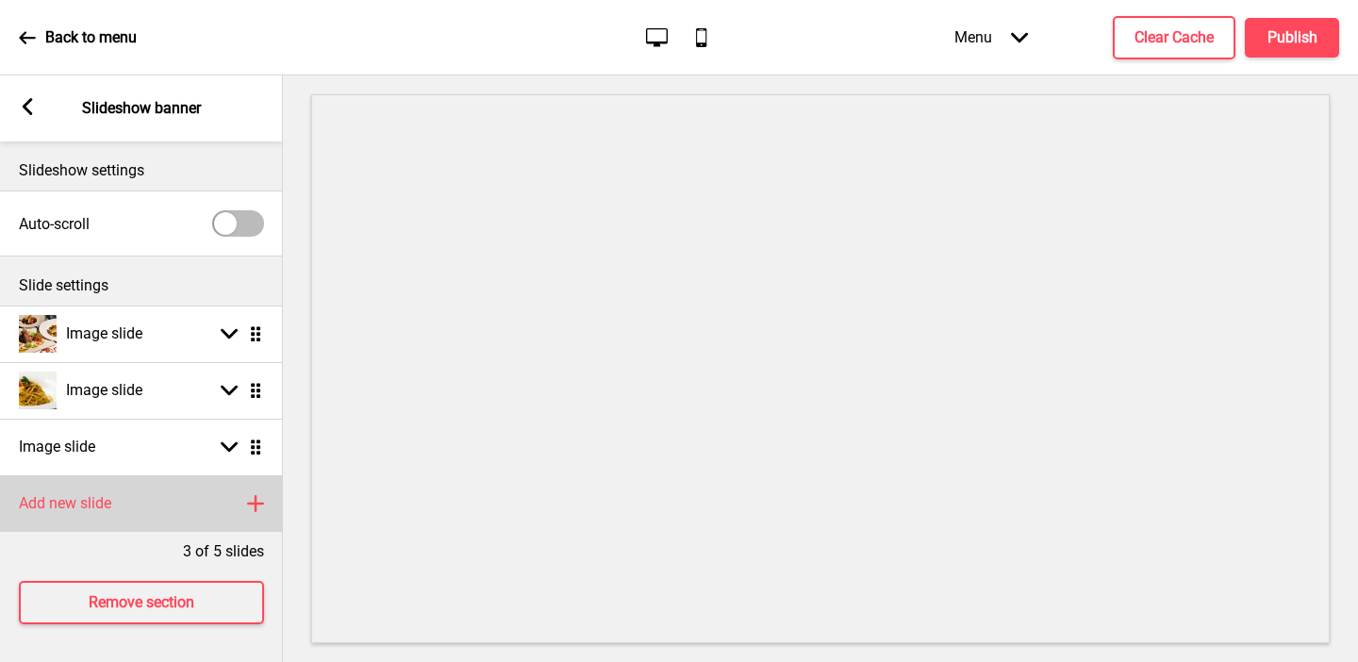
click at [158, 505] on div "Add new slide Plus" at bounding box center [141, 503] width 283 height 57
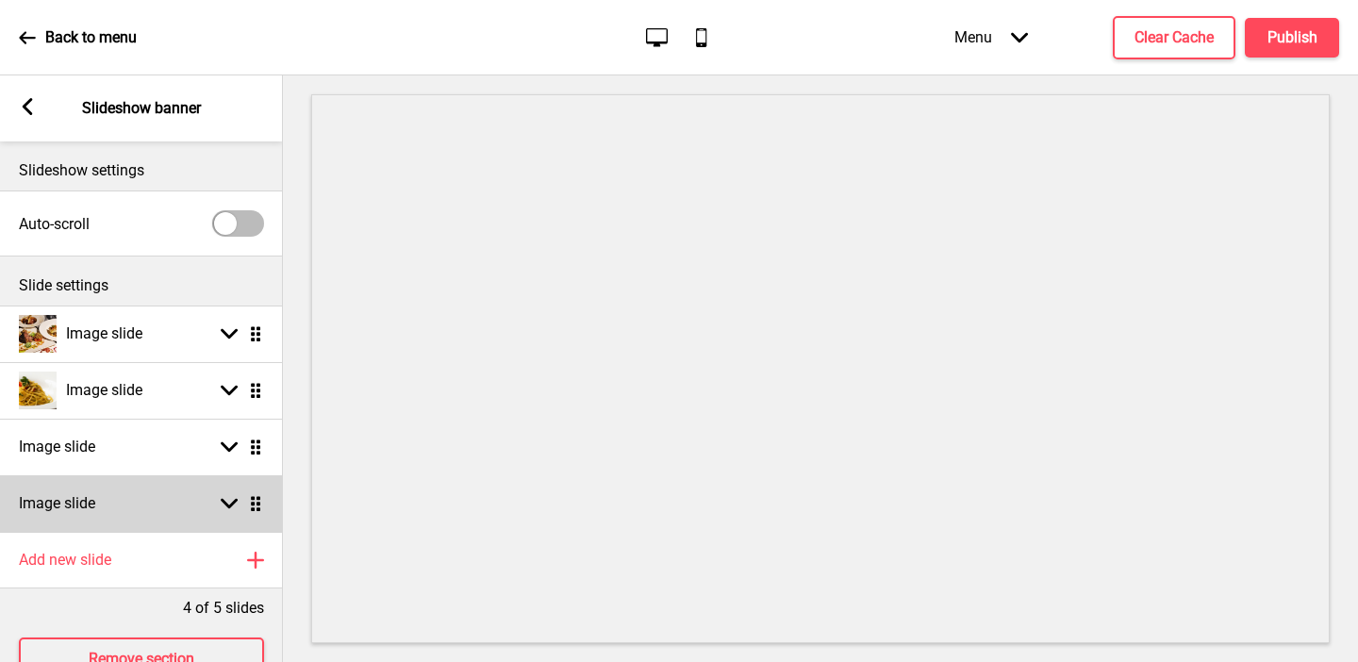
click at [158, 504] on div "Image slide Arrow down Drag" at bounding box center [141, 503] width 283 height 57
select select "right"
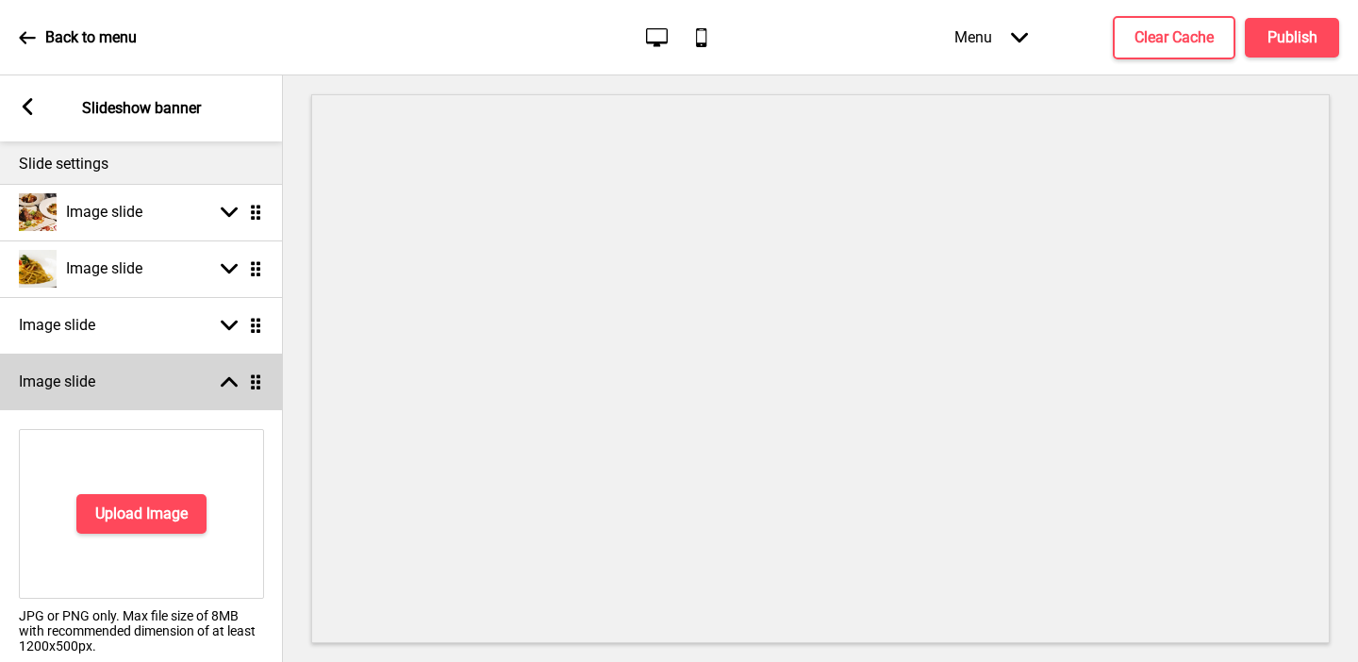
scroll to position [147, 0]
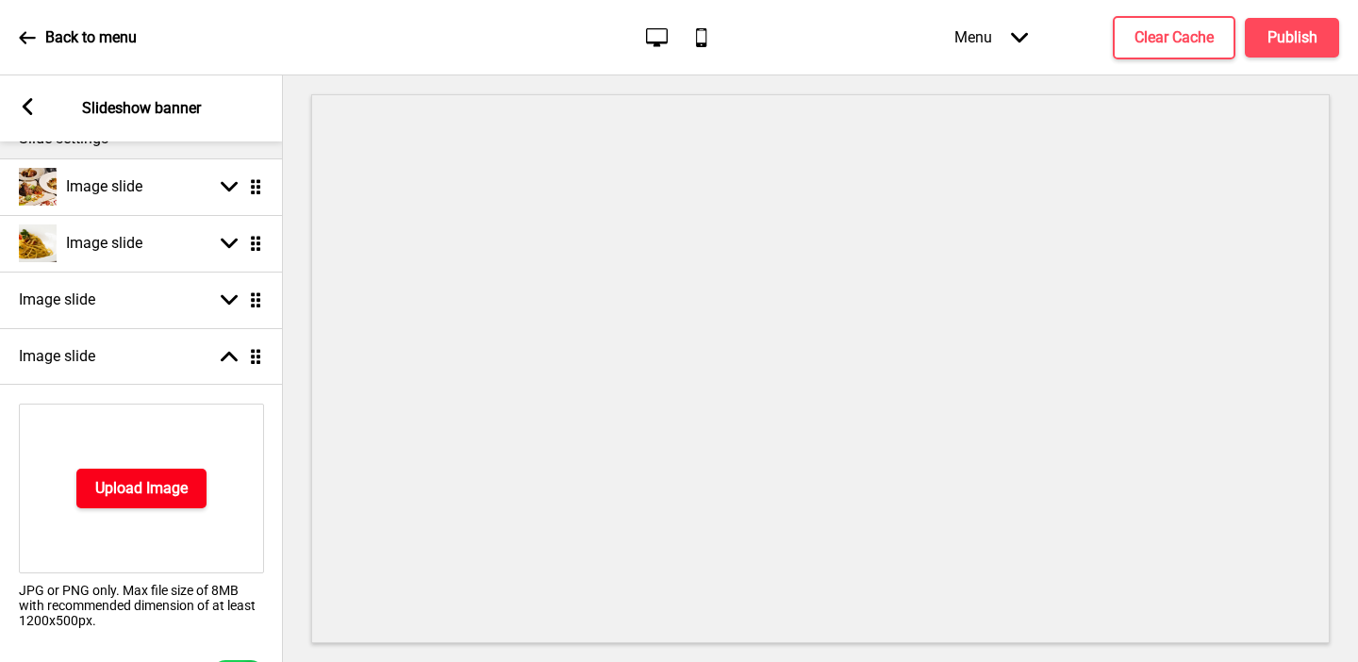
click at [160, 485] on h4 "Upload Image" at bounding box center [141, 488] width 92 height 21
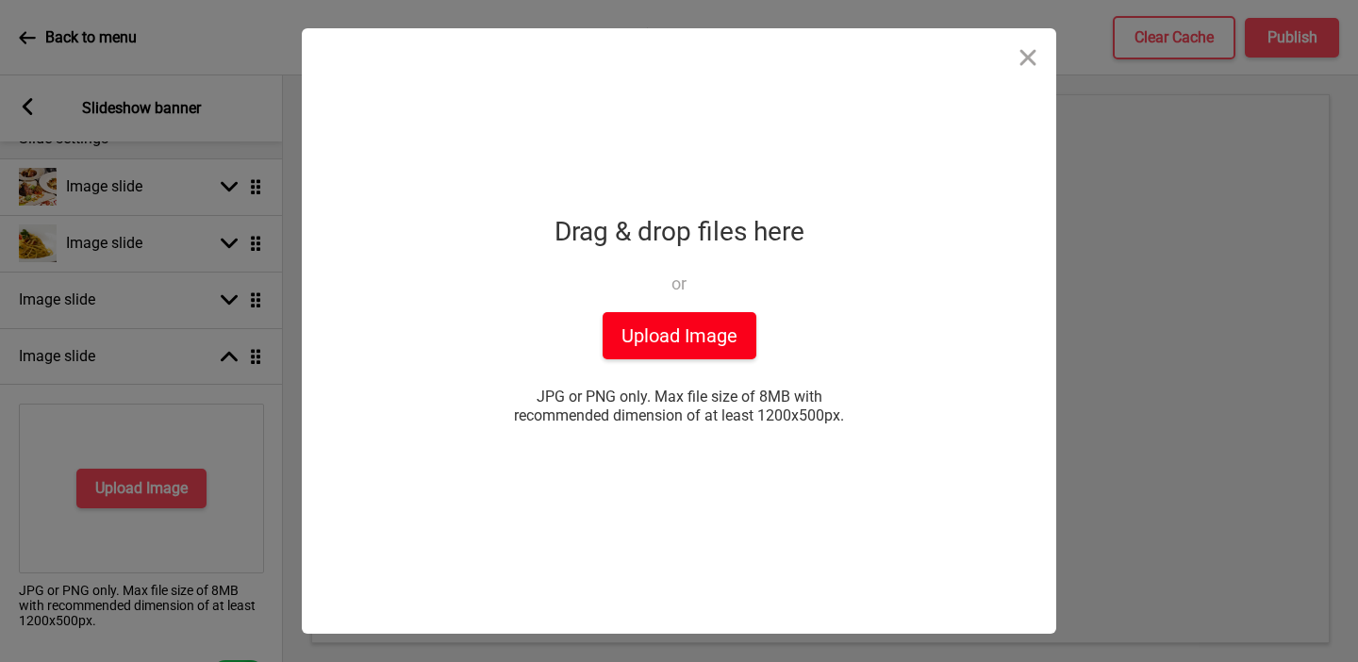
click at [684, 330] on button "Upload Image" at bounding box center [680, 335] width 154 height 47
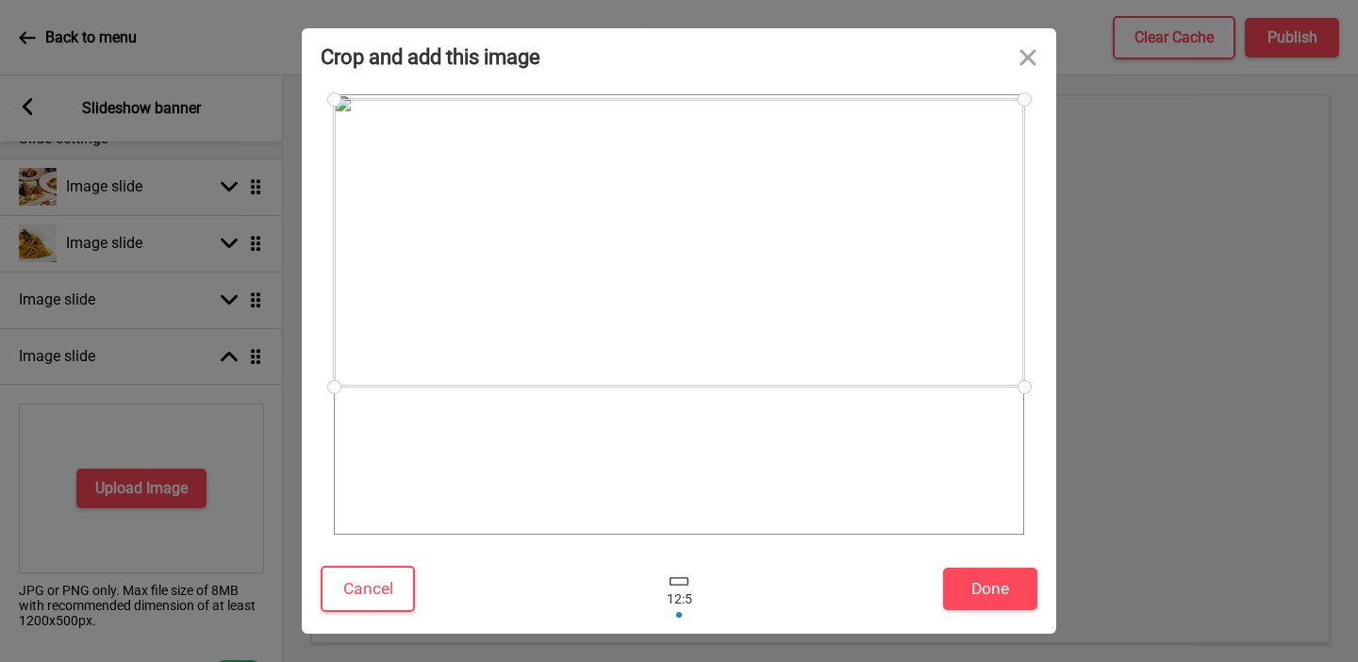
drag, startPoint x: 913, startPoint y: 431, endPoint x: 979, endPoint y: 326, distance: 123.8
click at [979, 326] on div at bounding box center [679, 243] width 690 height 288
click at [1006, 594] on button "Done" at bounding box center [990, 589] width 94 height 42
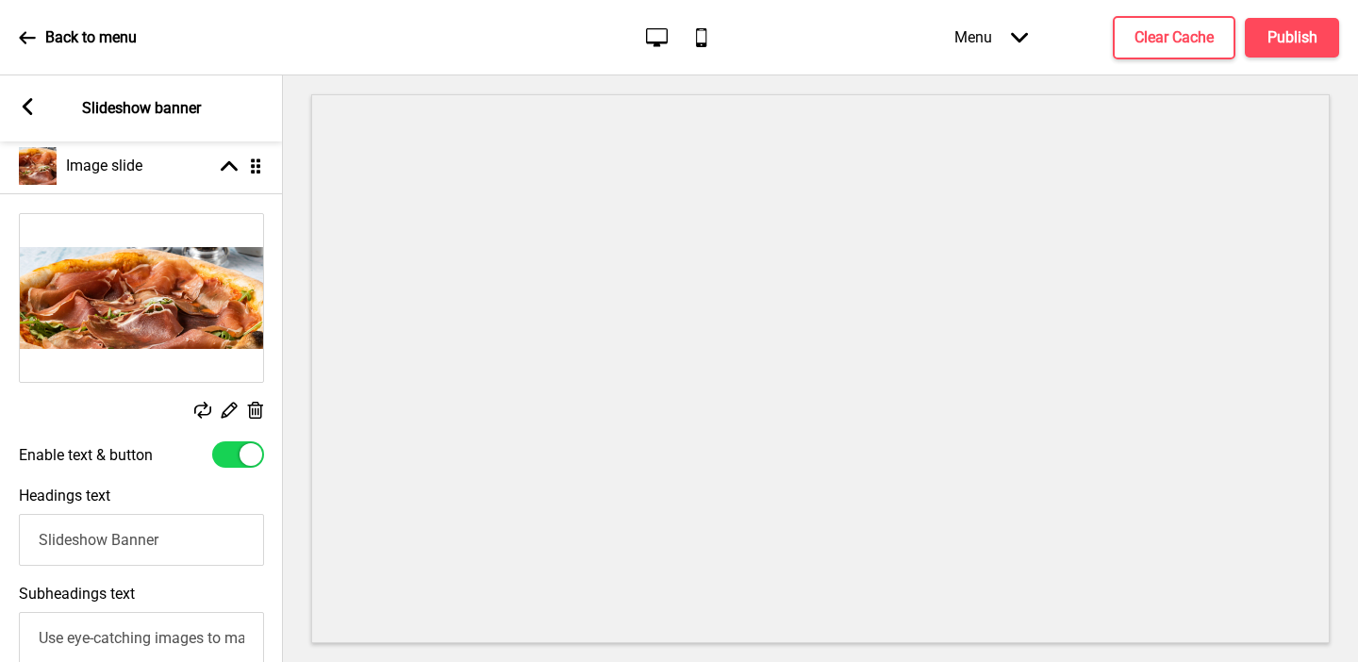
scroll to position [375, 0]
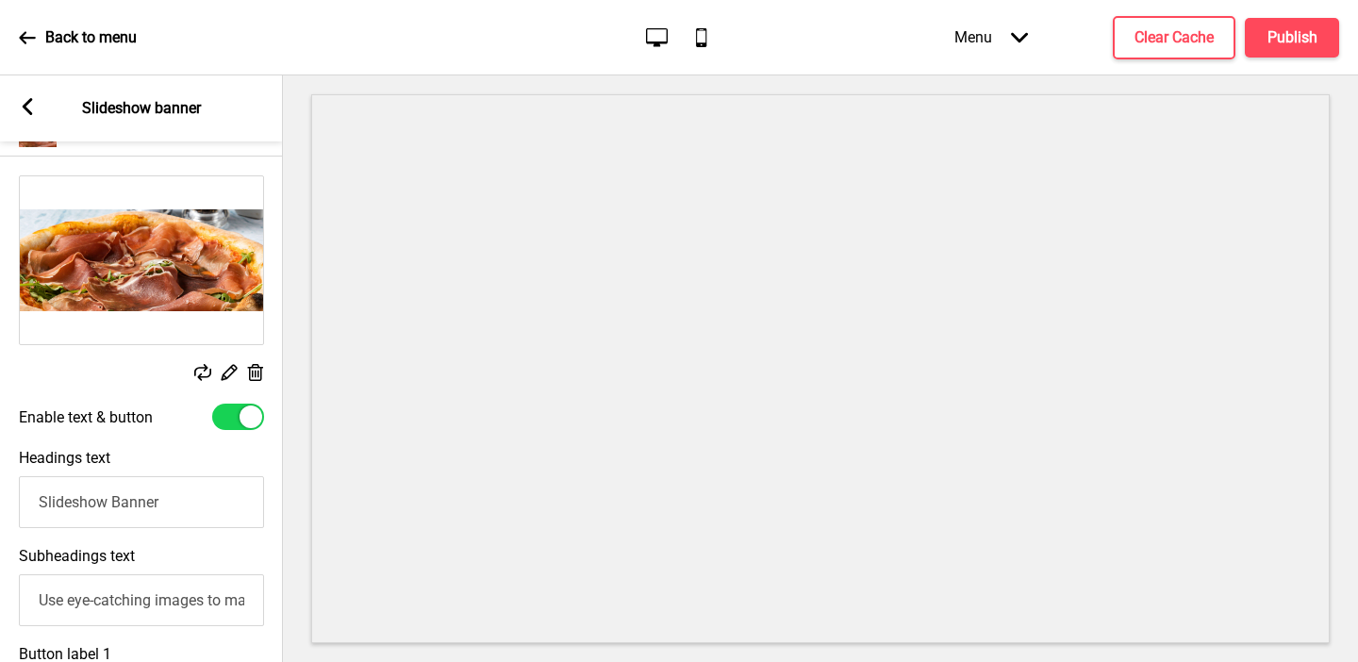
click at [235, 422] on div at bounding box center [238, 417] width 52 height 26
checkbox input "false"
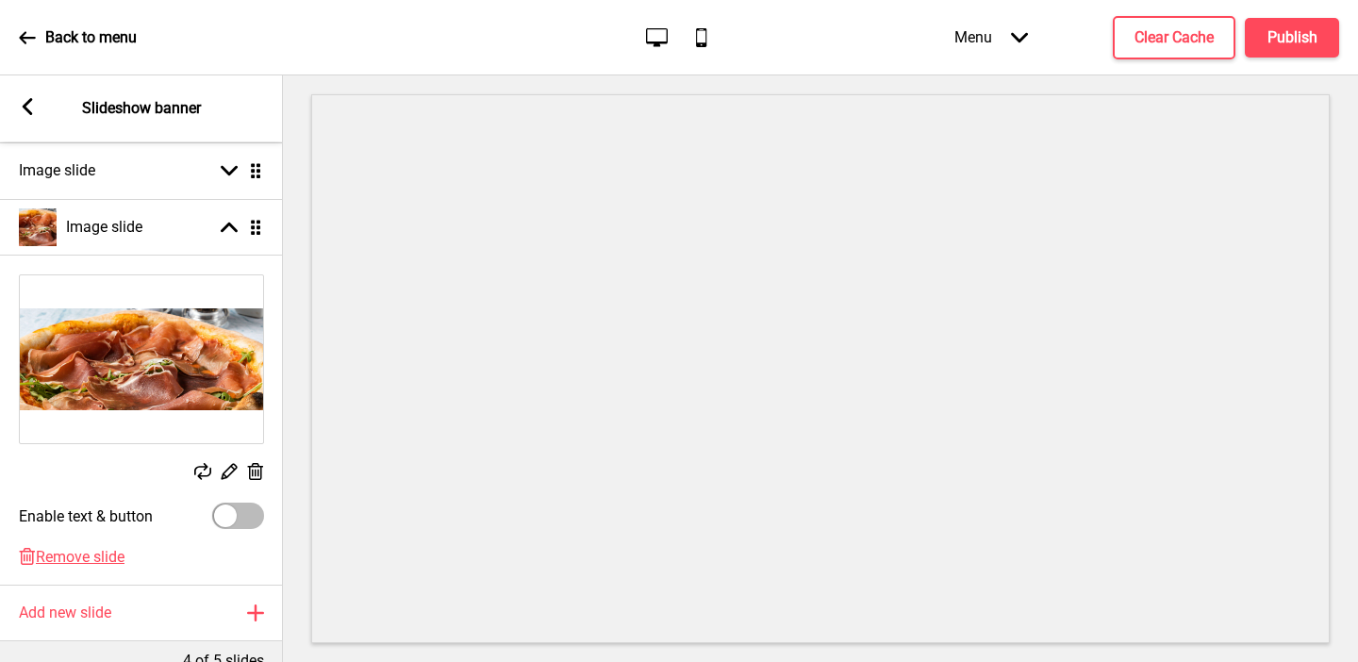
scroll to position [231, 0]
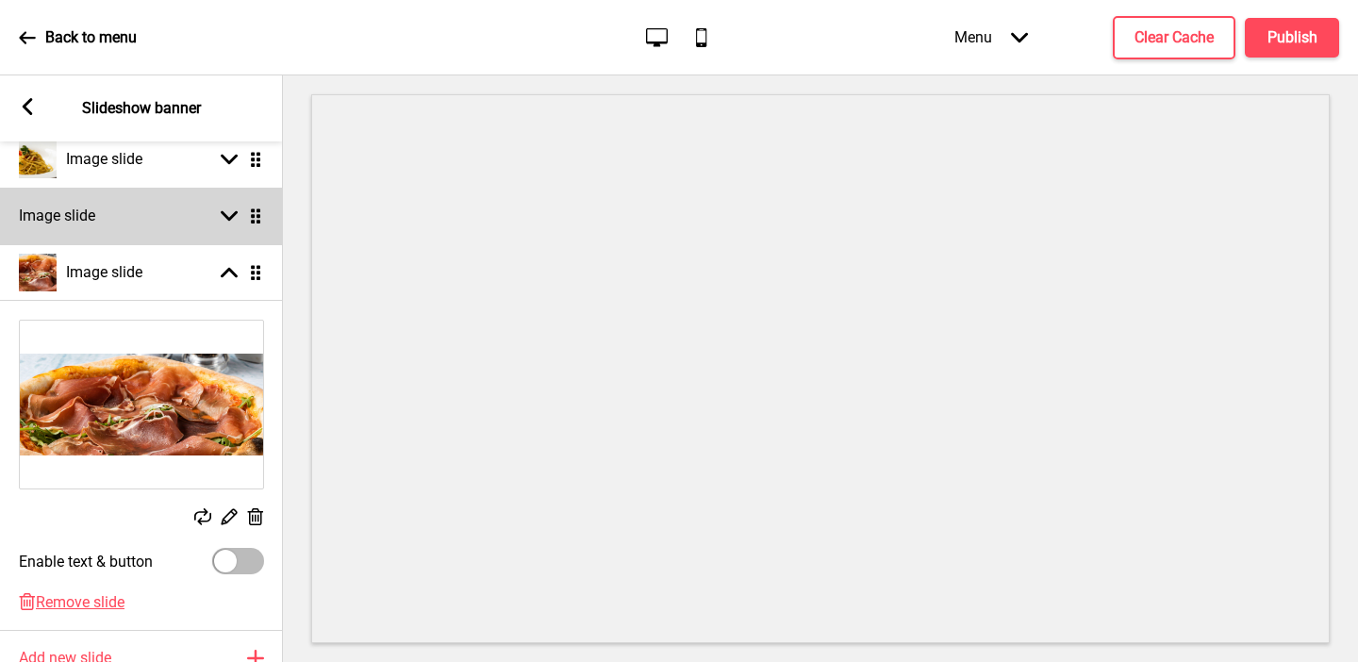
click at [172, 220] on div "Image slide Arrow down Drag" at bounding box center [141, 216] width 283 height 57
select select "right"
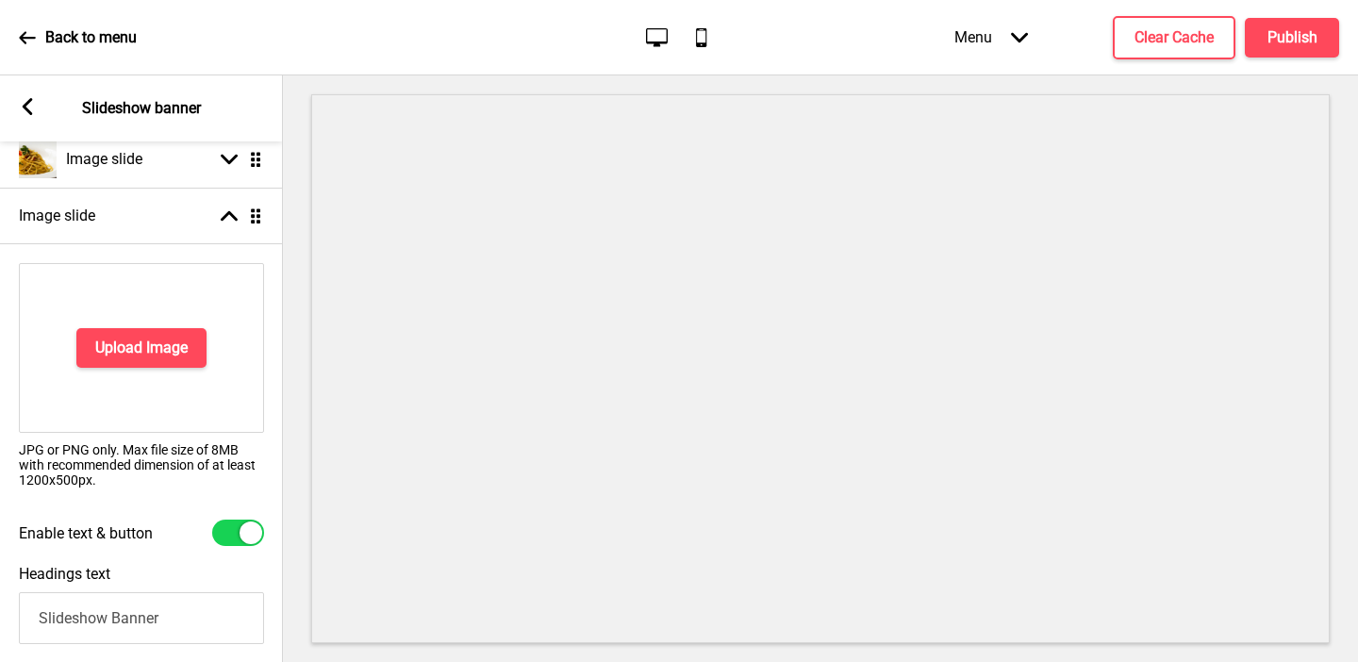
click at [234, 538] on div at bounding box center [238, 533] width 52 height 26
checkbox input "false"
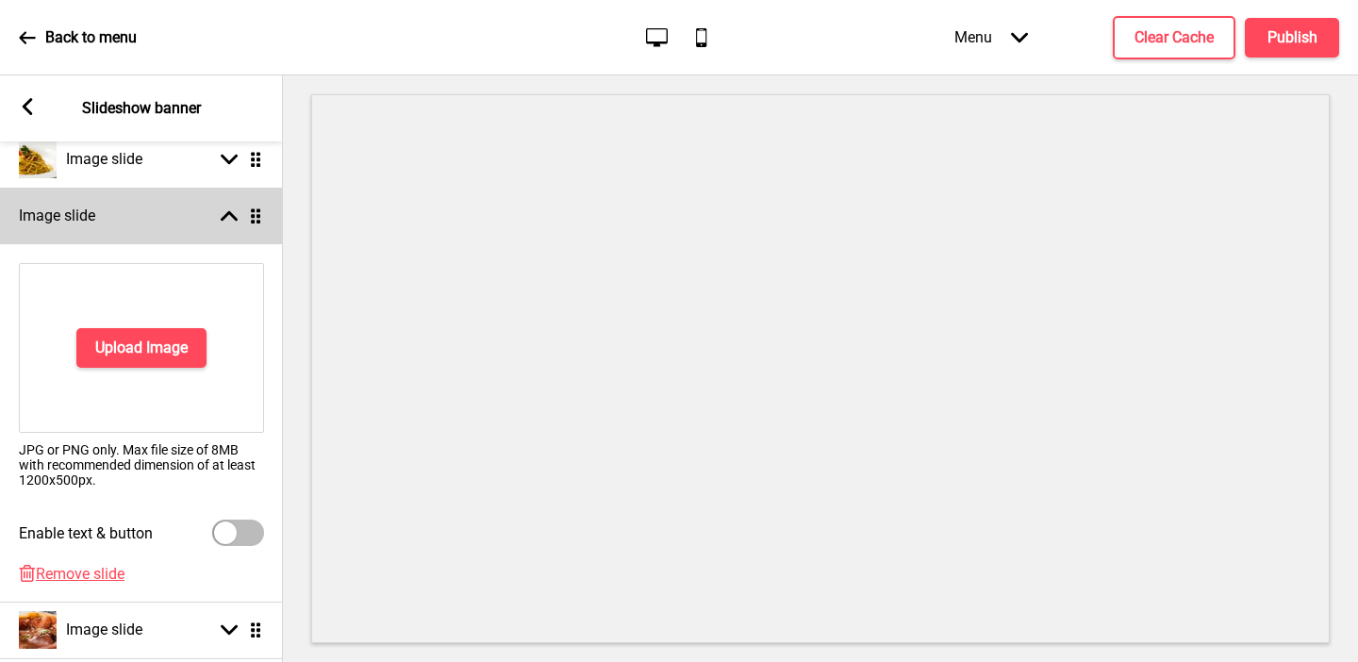
click at [229, 221] on rect at bounding box center [229, 216] width 17 height 17
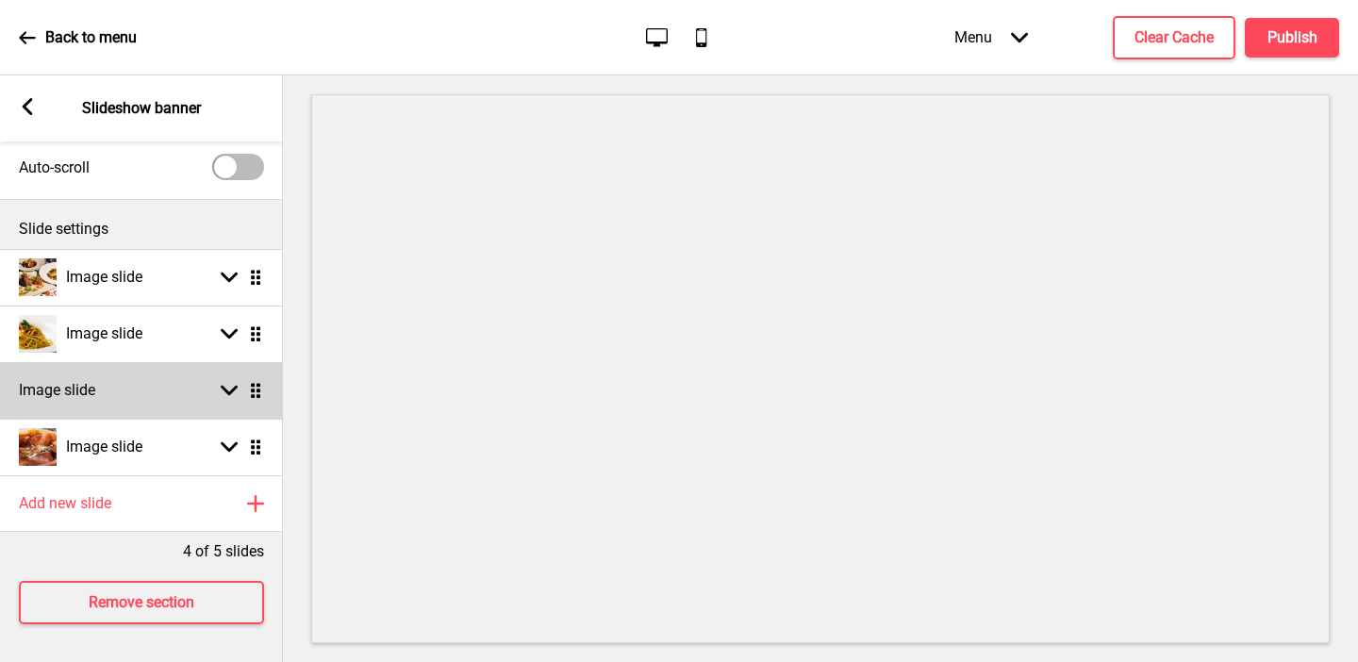
scroll to position [57, 0]
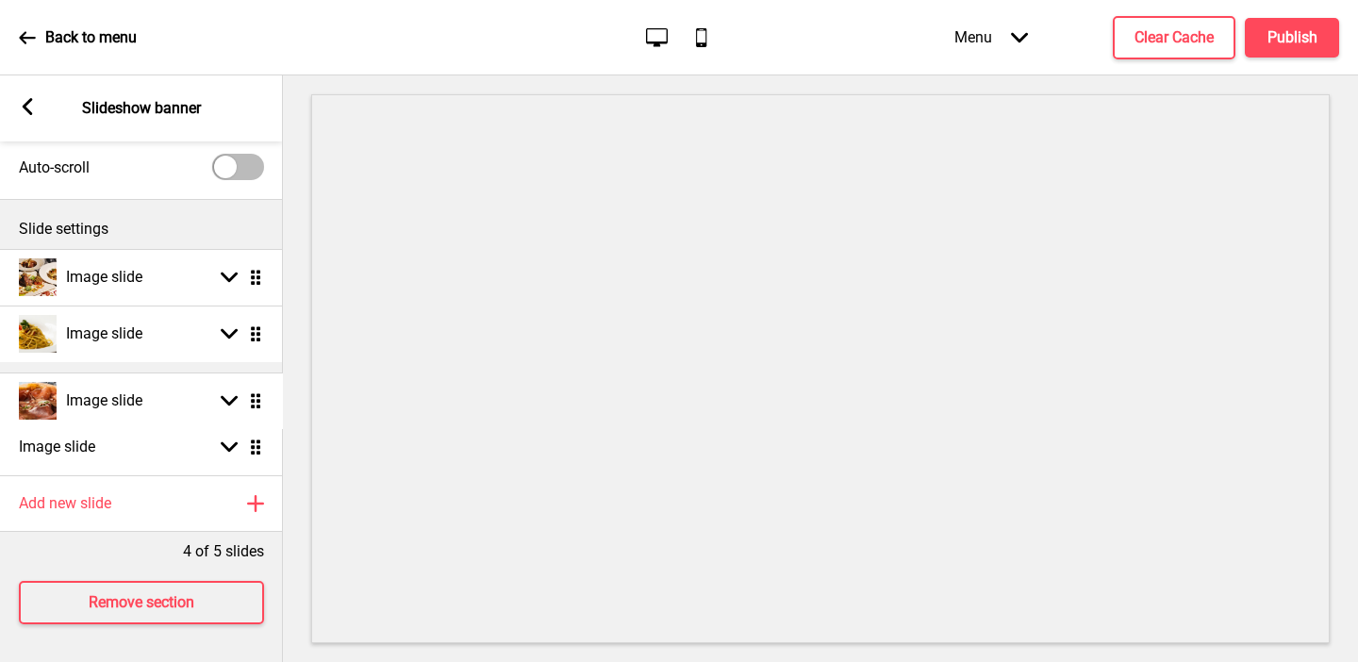
drag, startPoint x: 254, startPoint y: 448, endPoint x: 253, endPoint y: 401, distance: 47.2
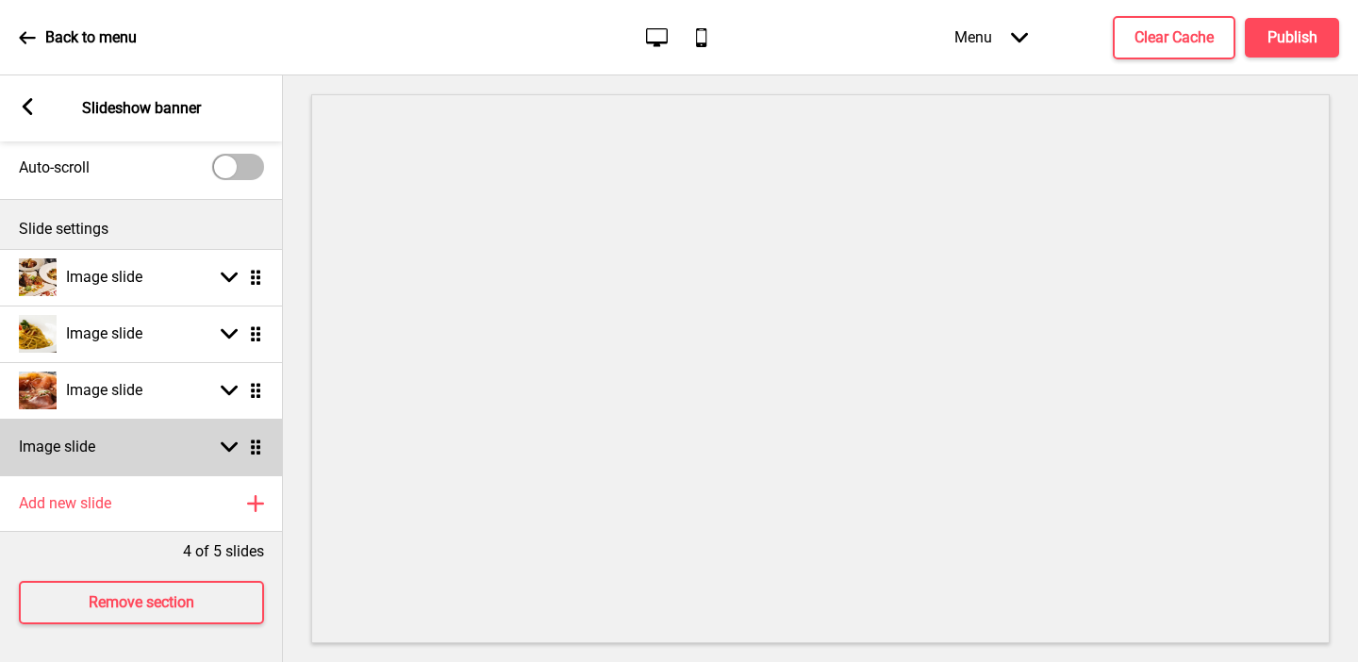
click at [165, 438] on div "Image slide Arrow down Drag" at bounding box center [141, 447] width 283 height 57
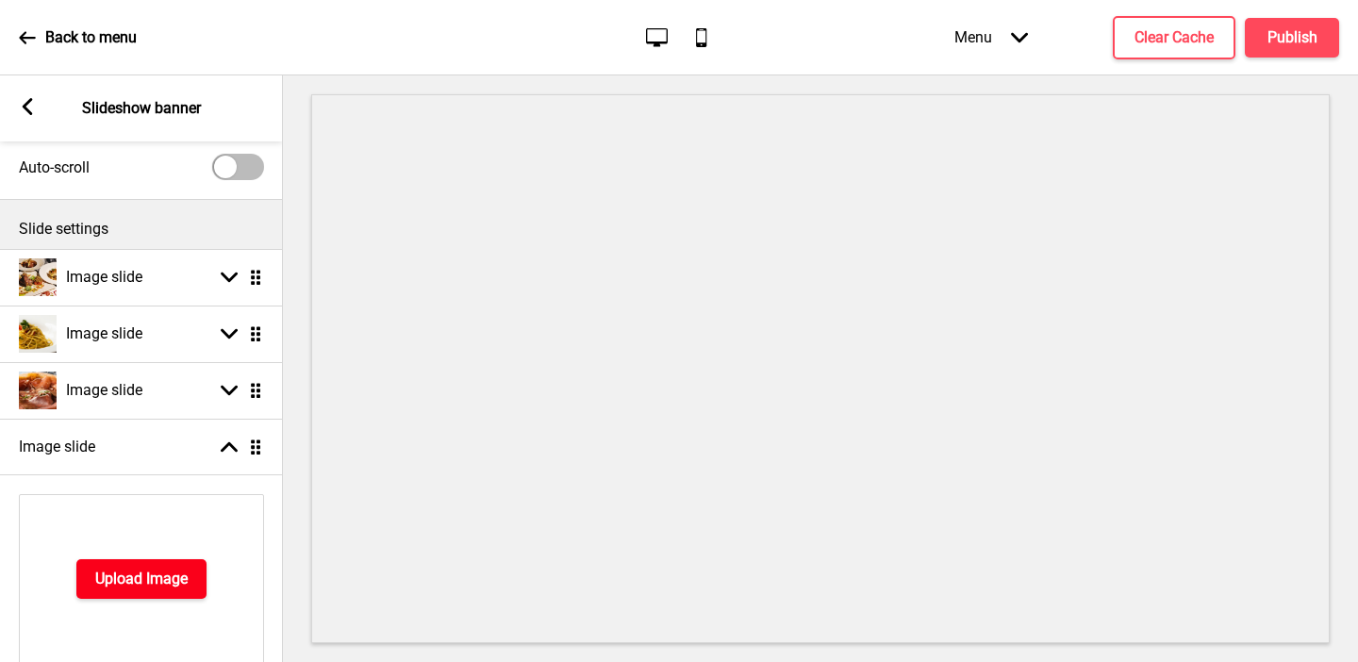
click at [111, 571] on h4 "Upload Image" at bounding box center [141, 579] width 92 height 21
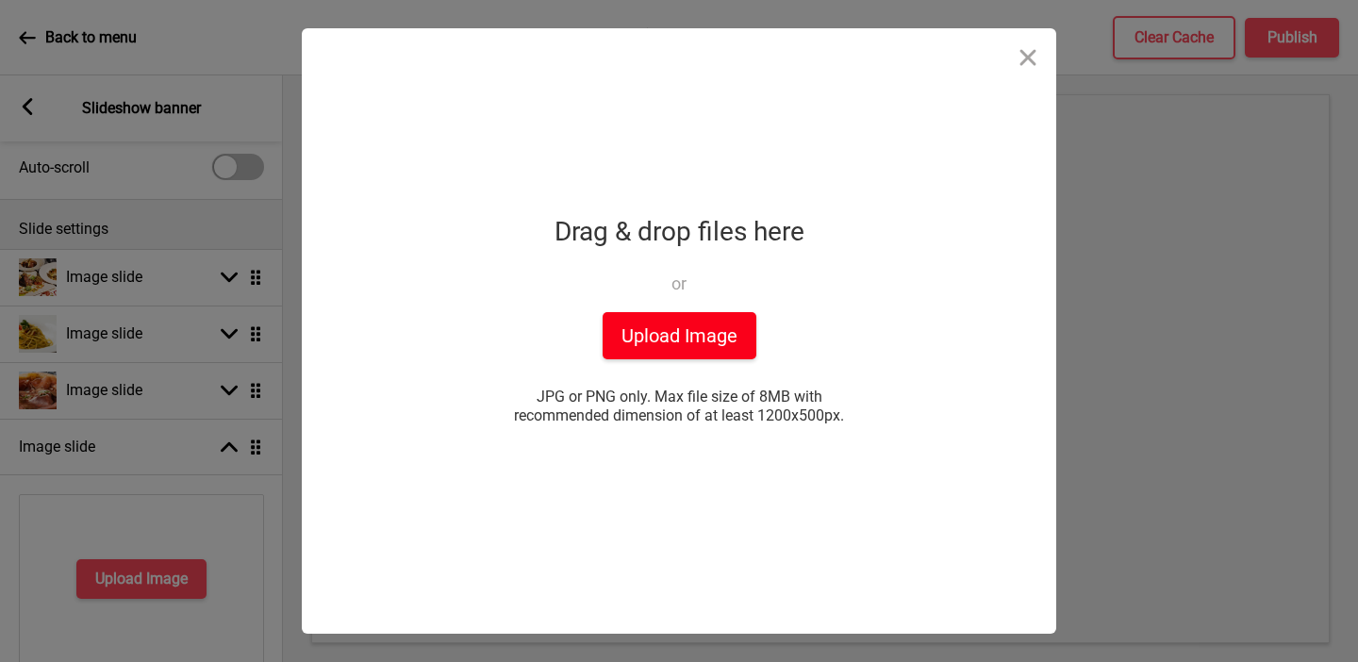
click at [625, 338] on button "Upload Image" at bounding box center [680, 335] width 154 height 47
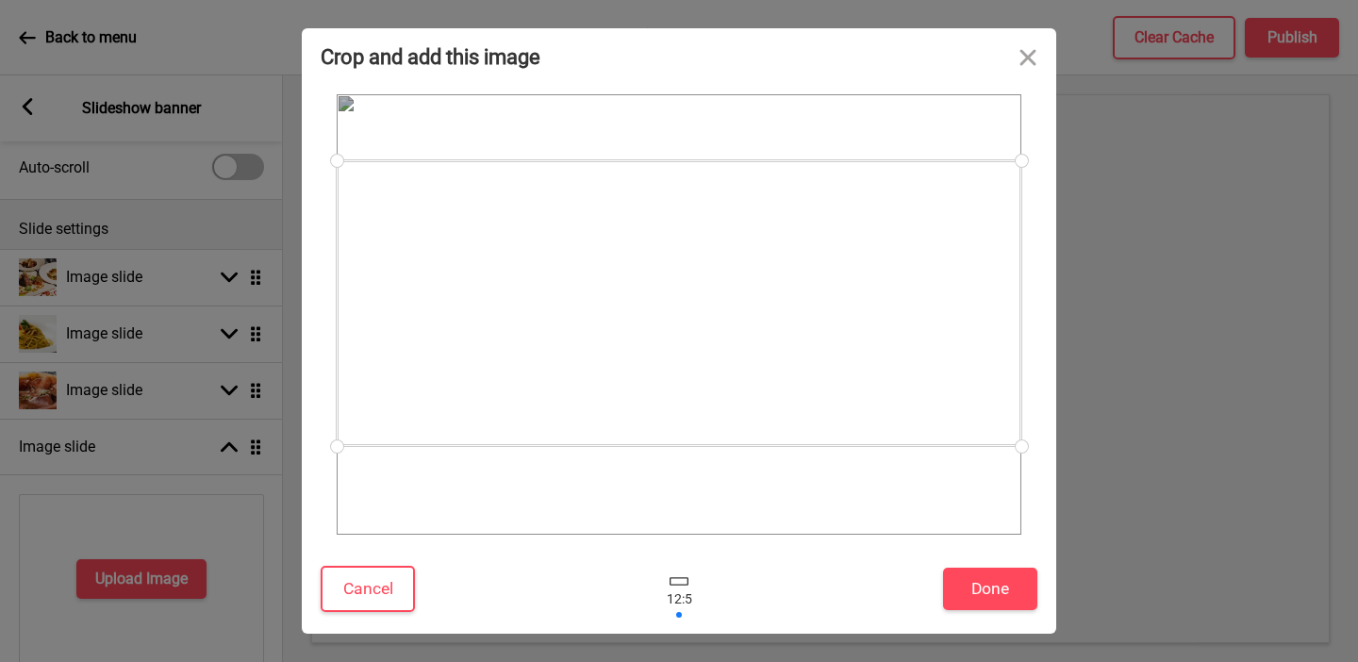
drag, startPoint x: 830, startPoint y: 353, endPoint x: 842, endPoint y: 342, distance: 16.1
click at [842, 342] on div at bounding box center [679, 303] width 685 height 286
click at [969, 595] on button "Done" at bounding box center [990, 589] width 94 height 42
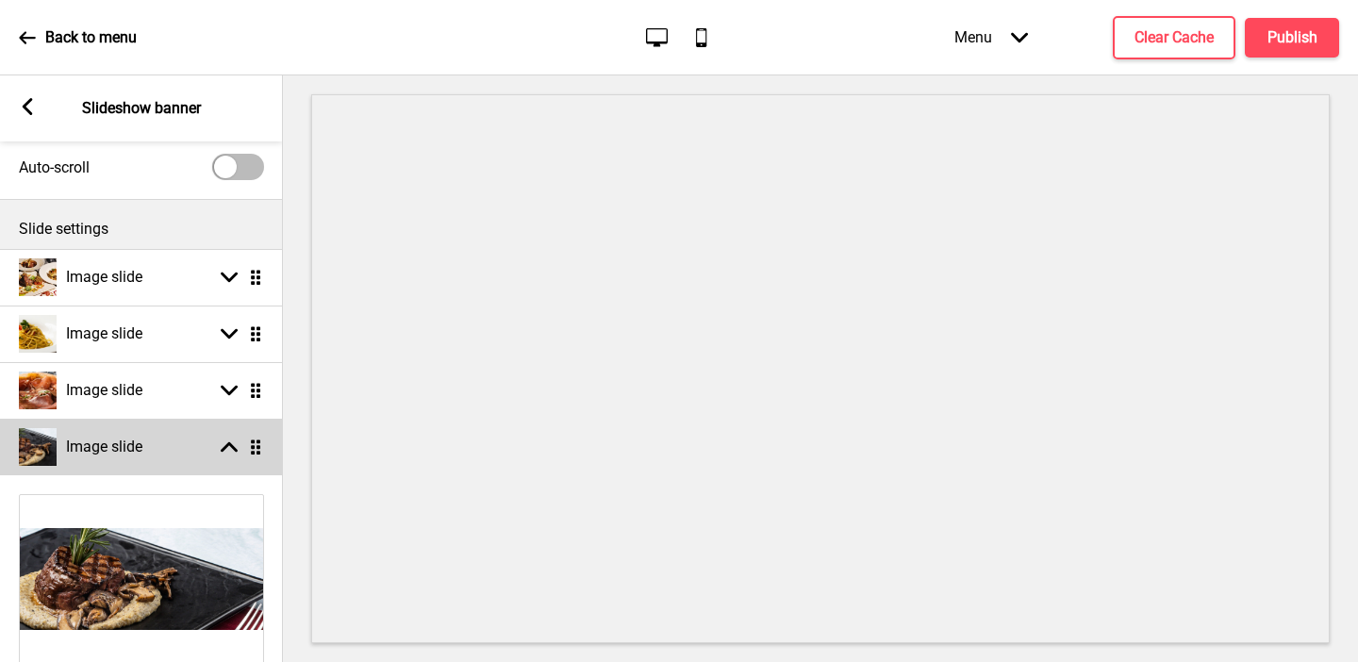
click at [229, 451] on rect at bounding box center [229, 447] width 17 height 17
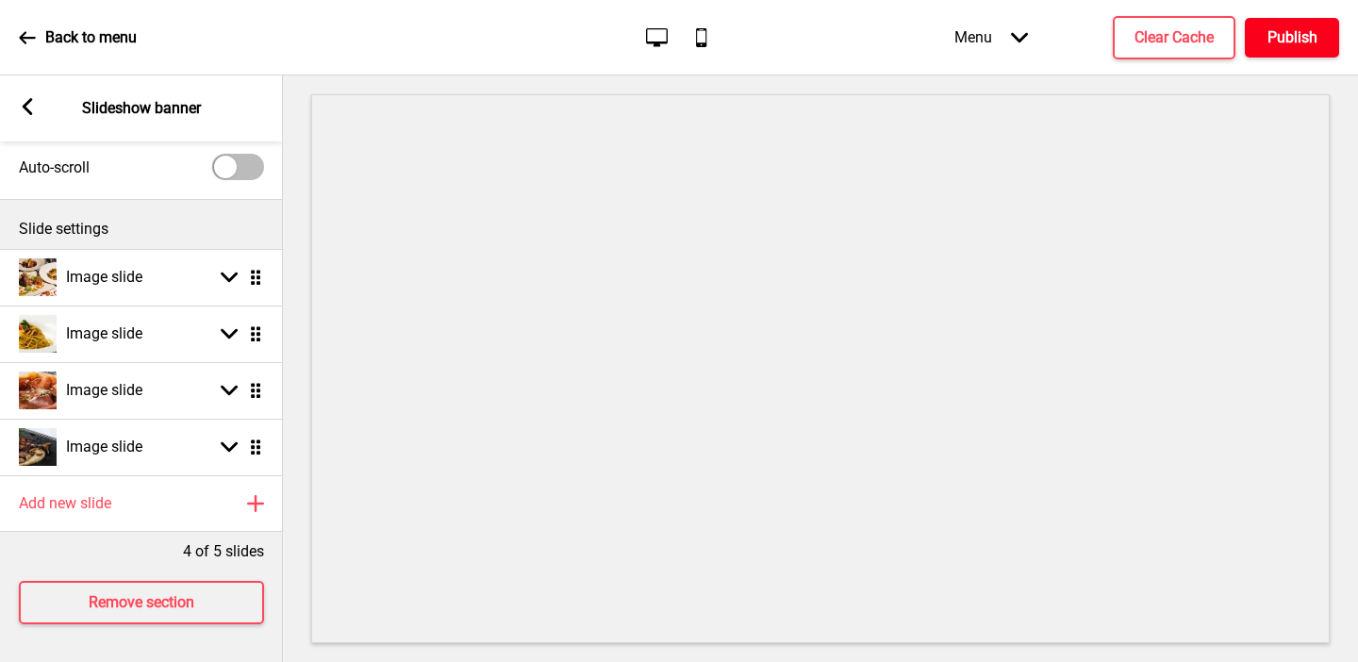
click at [1288, 41] on h4 "Publish" at bounding box center [1293, 37] width 50 height 21
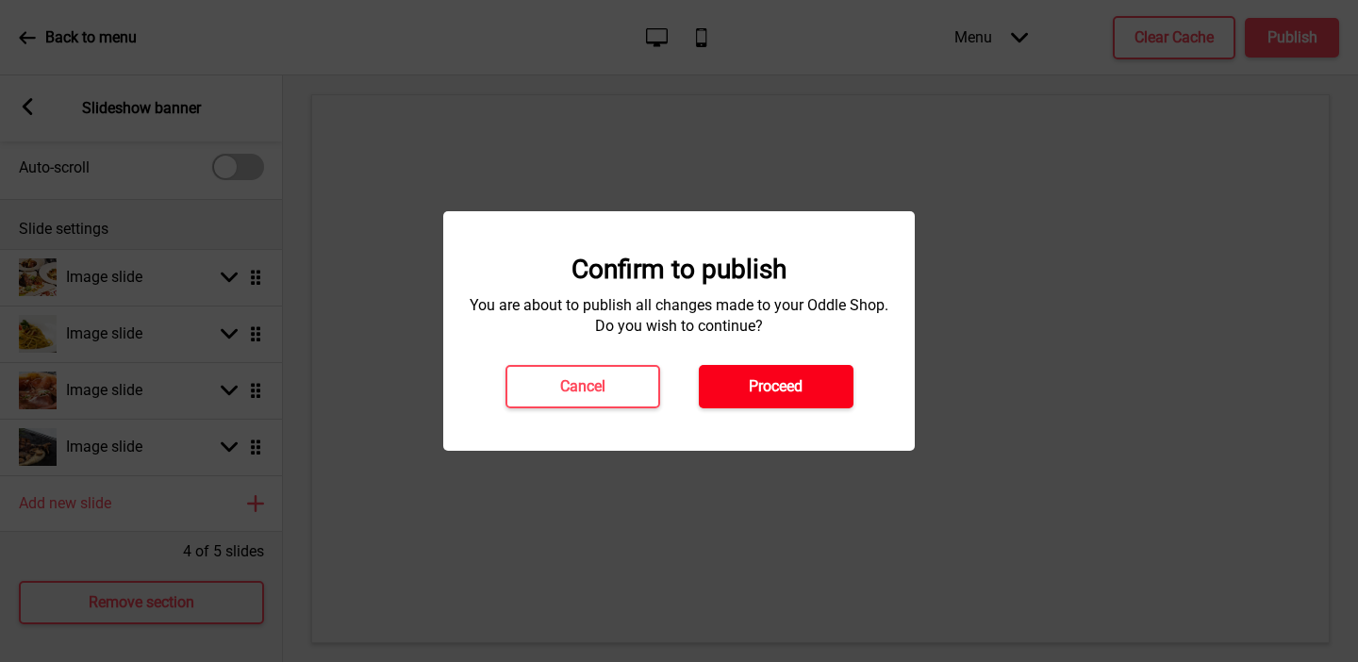
click at [825, 394] on button "Proceed" at bounding box center [776, 386] width 155 height 43
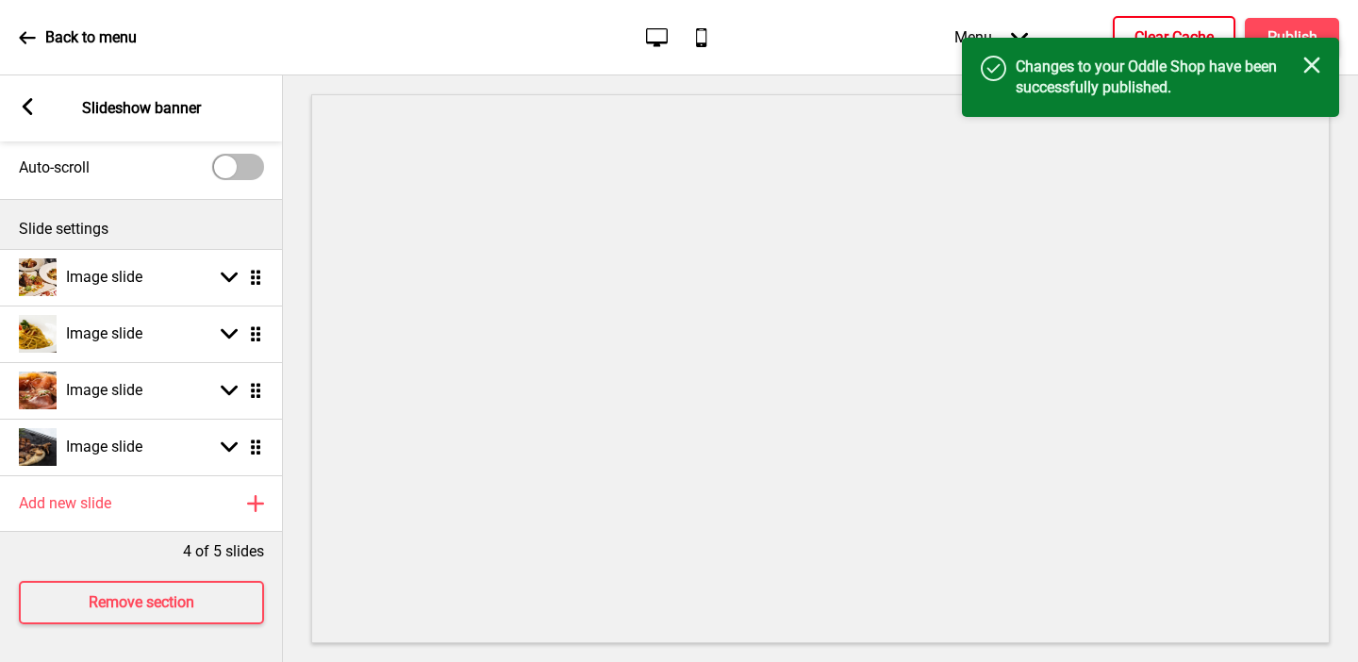
click at [1157, 17] on button "Clear Cache" at bounding box center [1174, 37] width 123 height 43
